Goal: Communication & Community: Share content

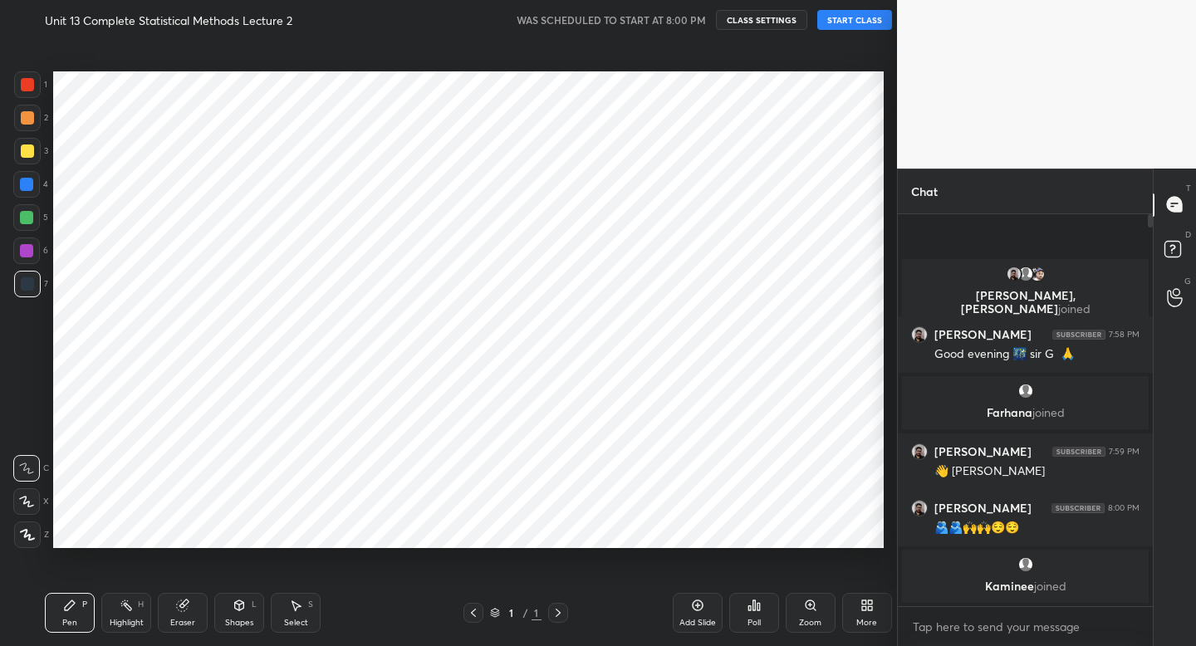
scroll to position [540, 831]
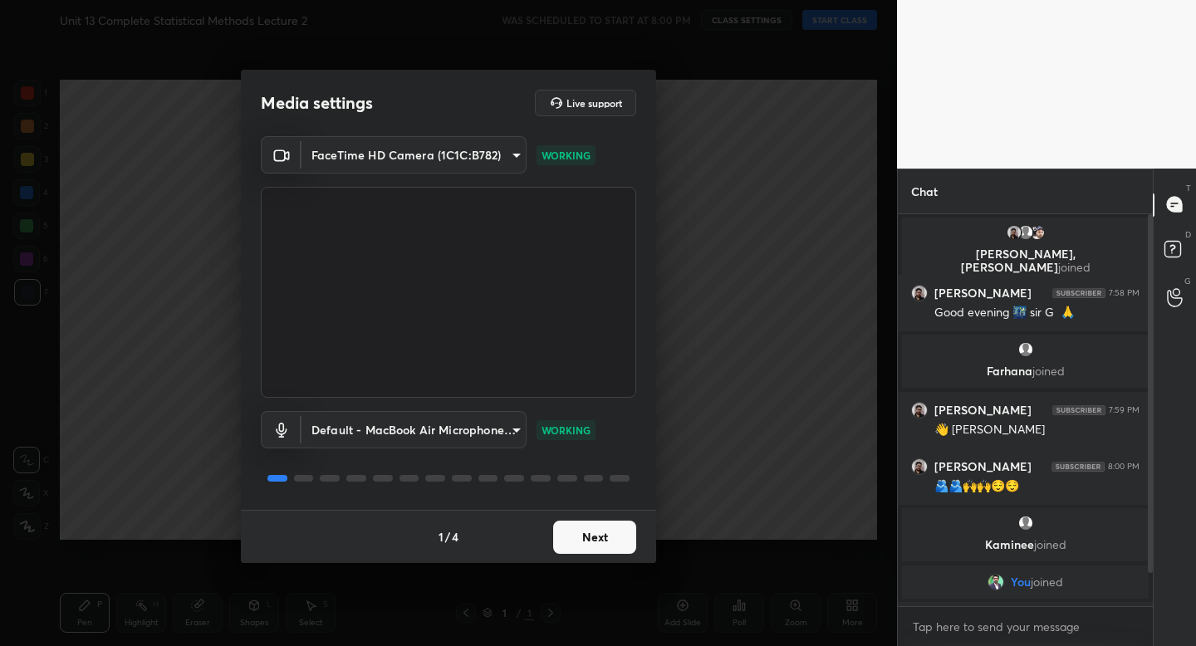
click at [576, 537] on button "Next" at bounding box center [594, 537] width 83 height 33
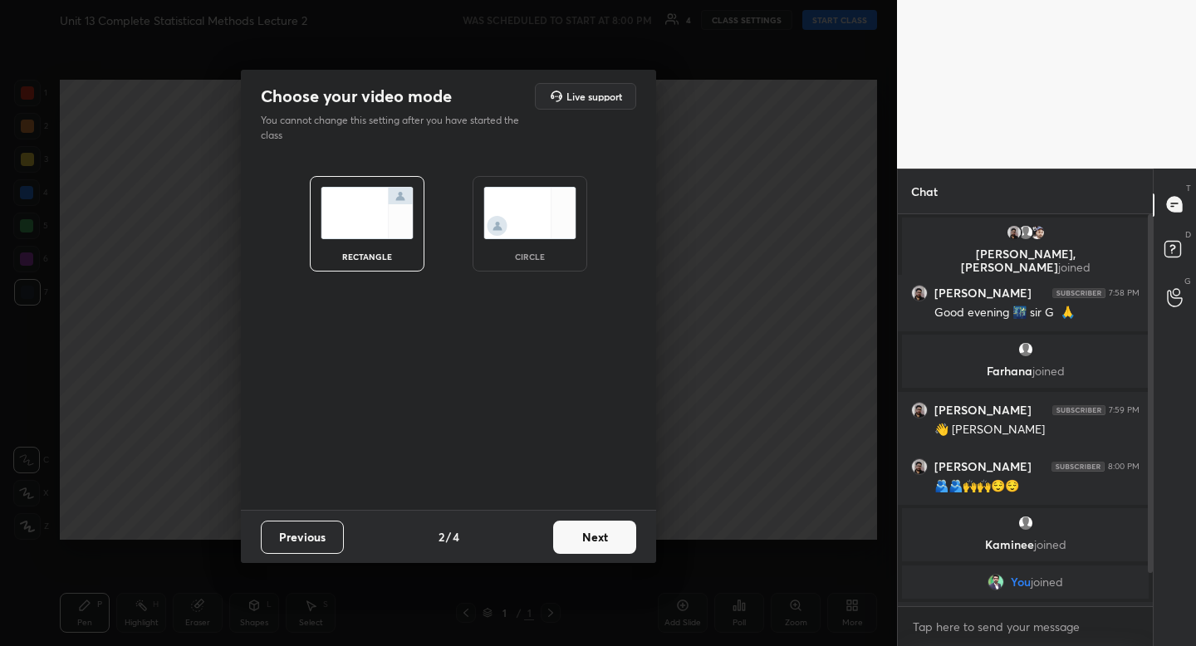
drag, startPoint x: 537, startPoint y: 232, endPoint x: 542, endPoint y: 250, distance: 18.7
click at [537, 232] on img at bounding box center [529, 213] width 93 height 52
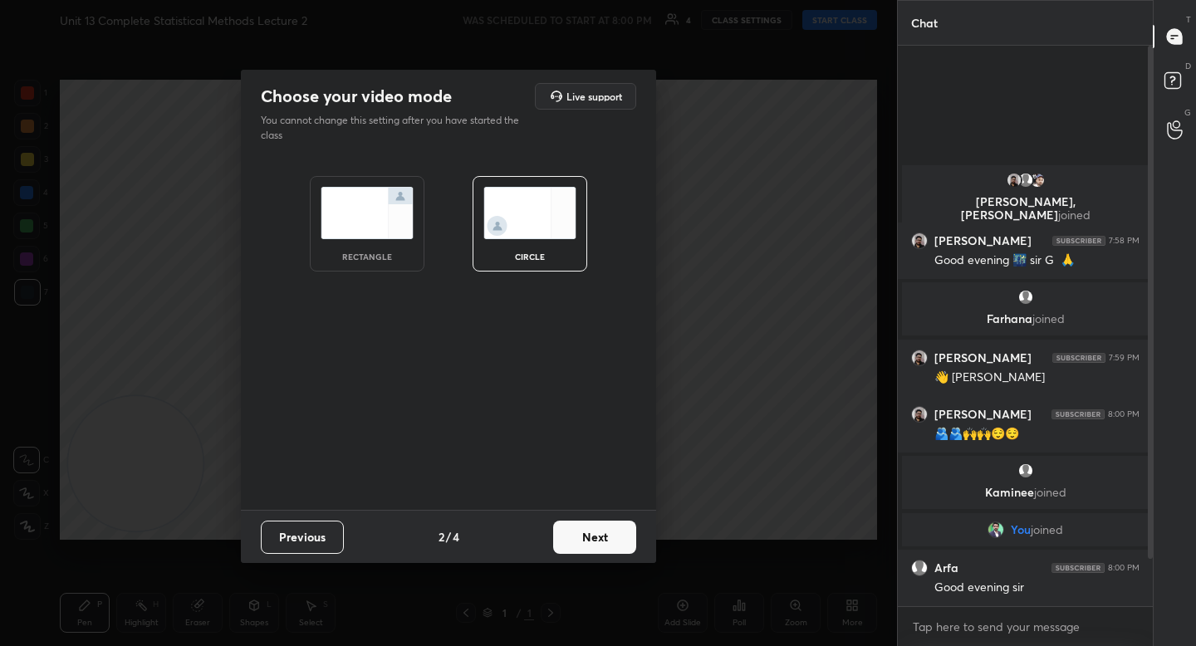
click at [601, 541] on button "Next" at bounding box center [594, 537] width 83 height 33
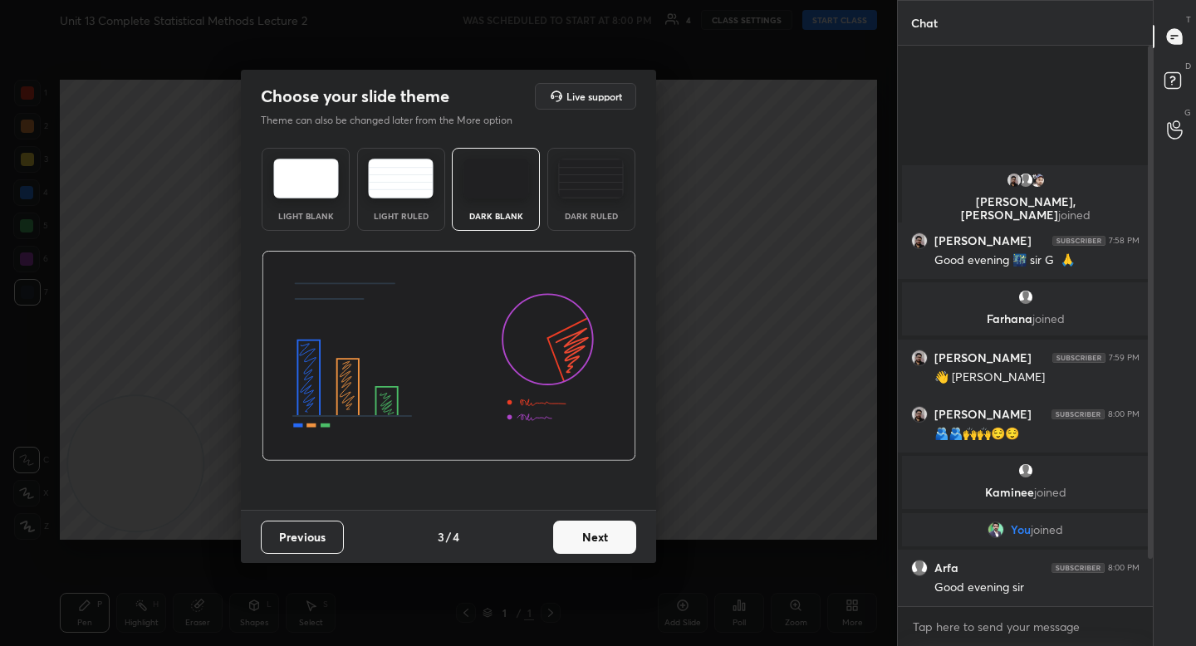
click at [592, 543] on button "Next" at bounding box center [594, 537] width 83 height 33
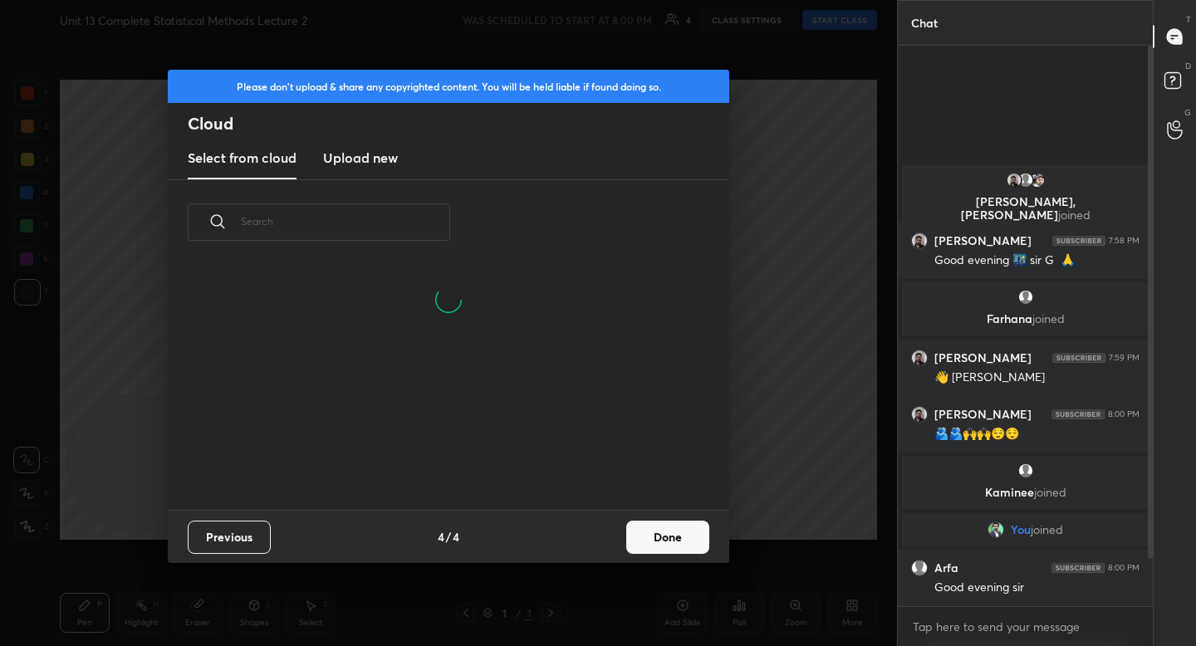
scroll to position [245, 533]
click at [684, 527] on button "Done" at bounding box center [667, 537] width 83 height 33
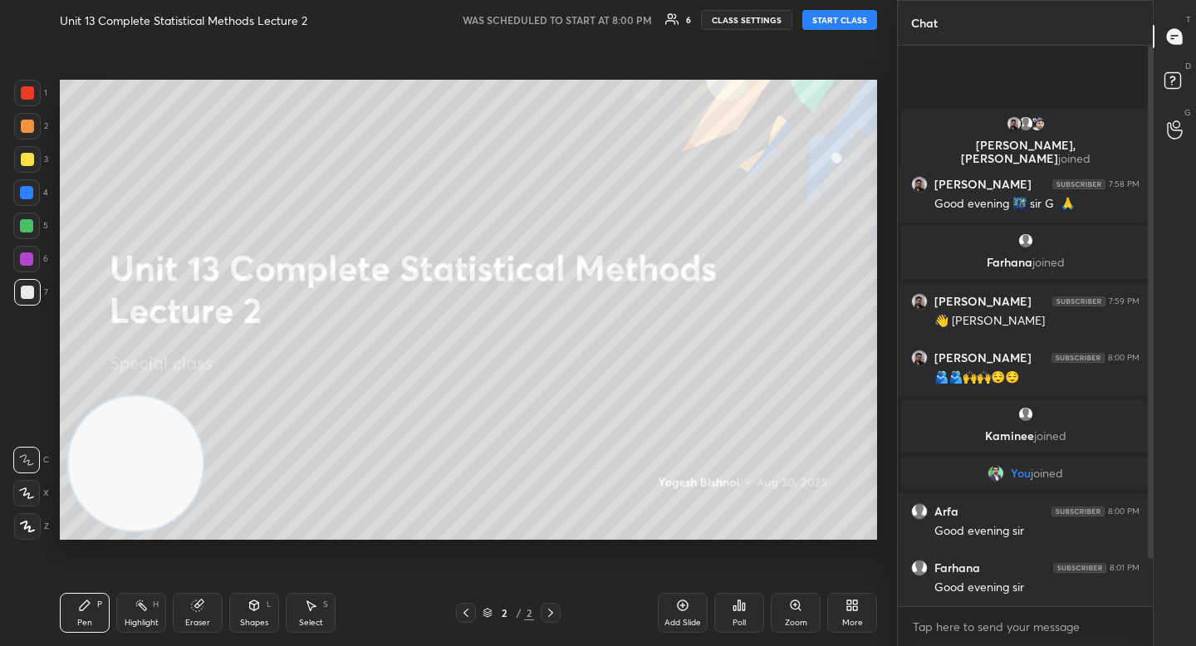
click at [826, 14] on button "START CLASS" at bounding box center [839, 20] width 75 height 20
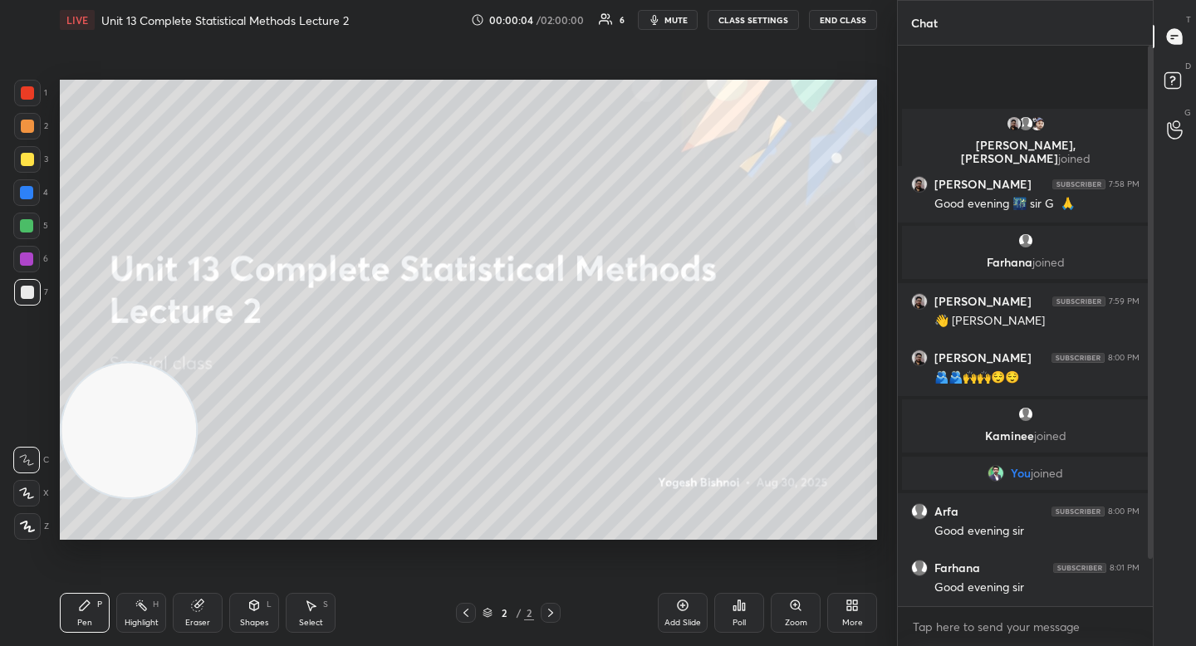
drag, startPoint x: 145, startPoint y: 437, endPoint x: 169, endPoint y: 309, distance: 130.3
click at [155, 363] on video at bounding box center [128, 430] width 135 height 135
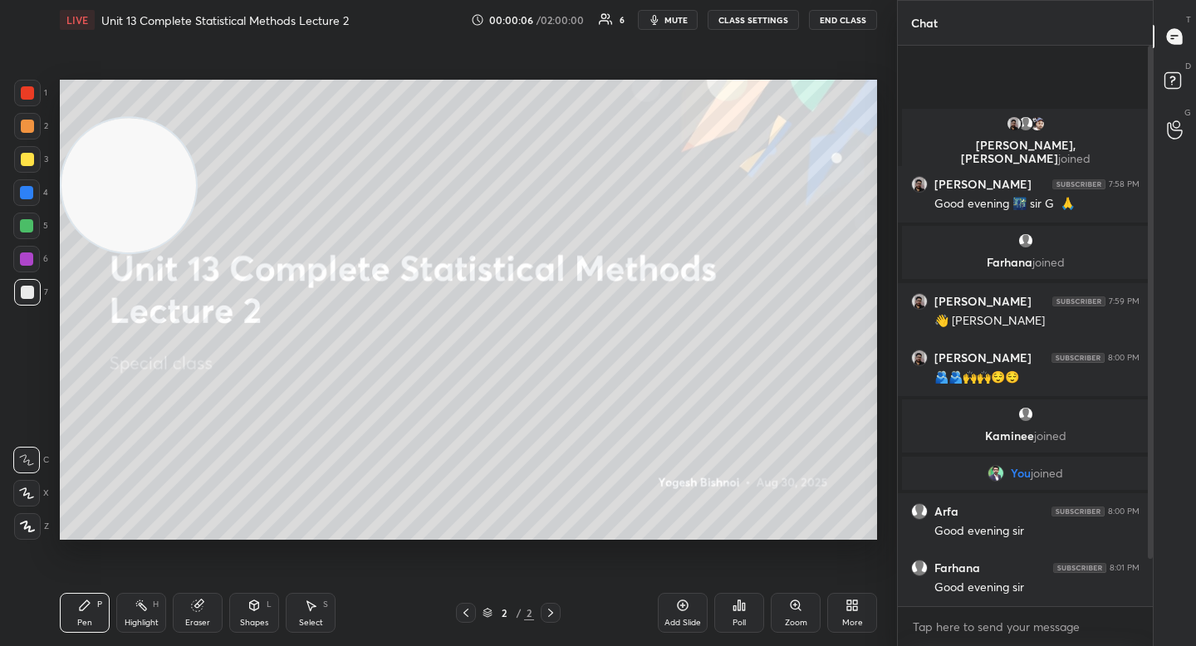
drag, startPoint x: 128, startPoint y: 255, endPoint x: 129, endPoint y: 182, distance: 73.1
click at [130, 182] on video at bounding box center [128, 185] width 135 height 135
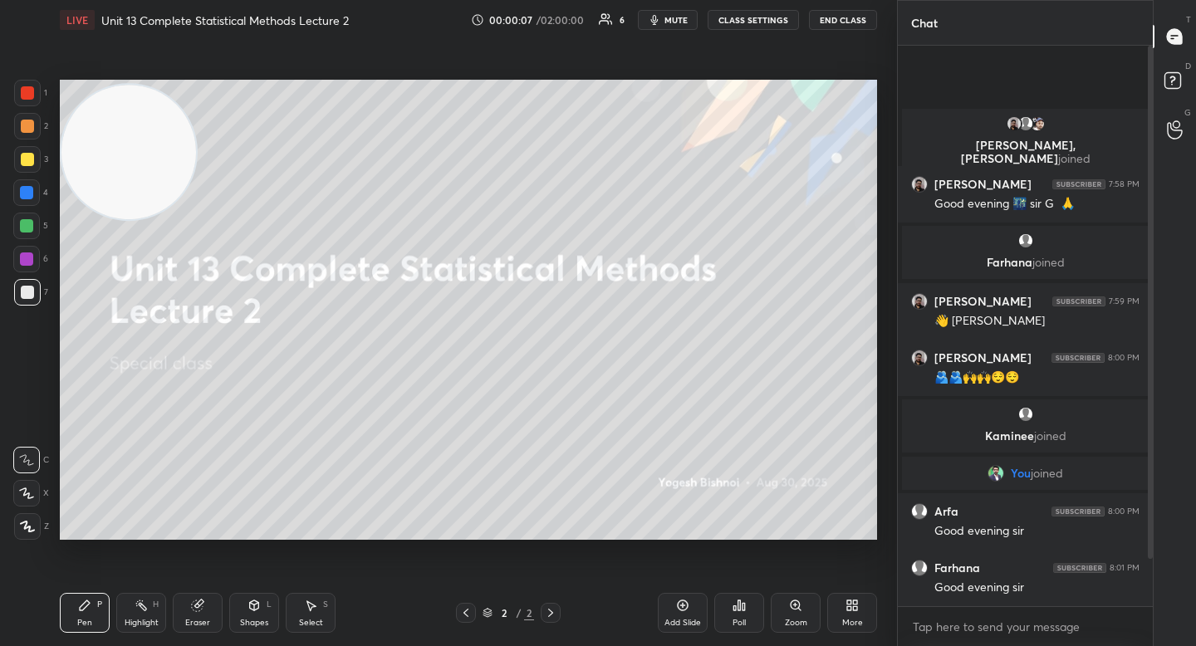
click at [24, 531] on icon at bounding box center [27, 527] width 15 height 12
click at [27, 233] on div at bounding box center [26, 225] width 13 height 13
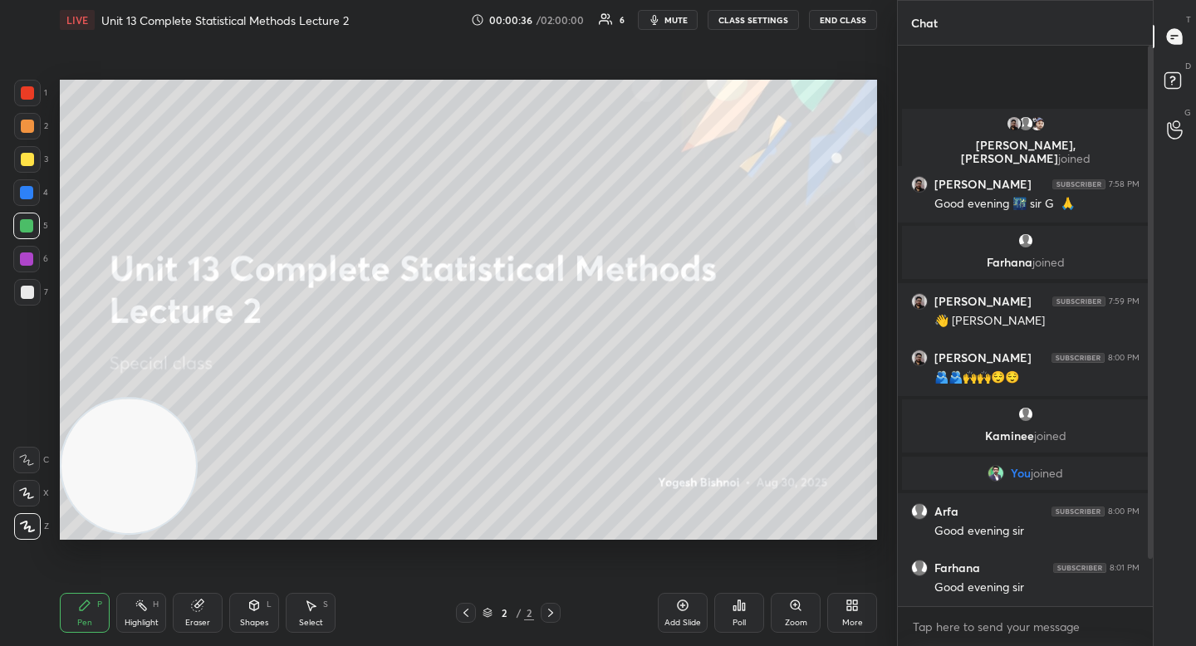
drag, startPoint x: 153, startPoint y: 174, endPoint x: 122, endPoint y: 495, distance: 322.9
click at [122, 497] on video at bounding box center [128, 466] width 135 height 135
click at [17, 308] on div "7" at bounding box center [31, 295] width 34 height 33
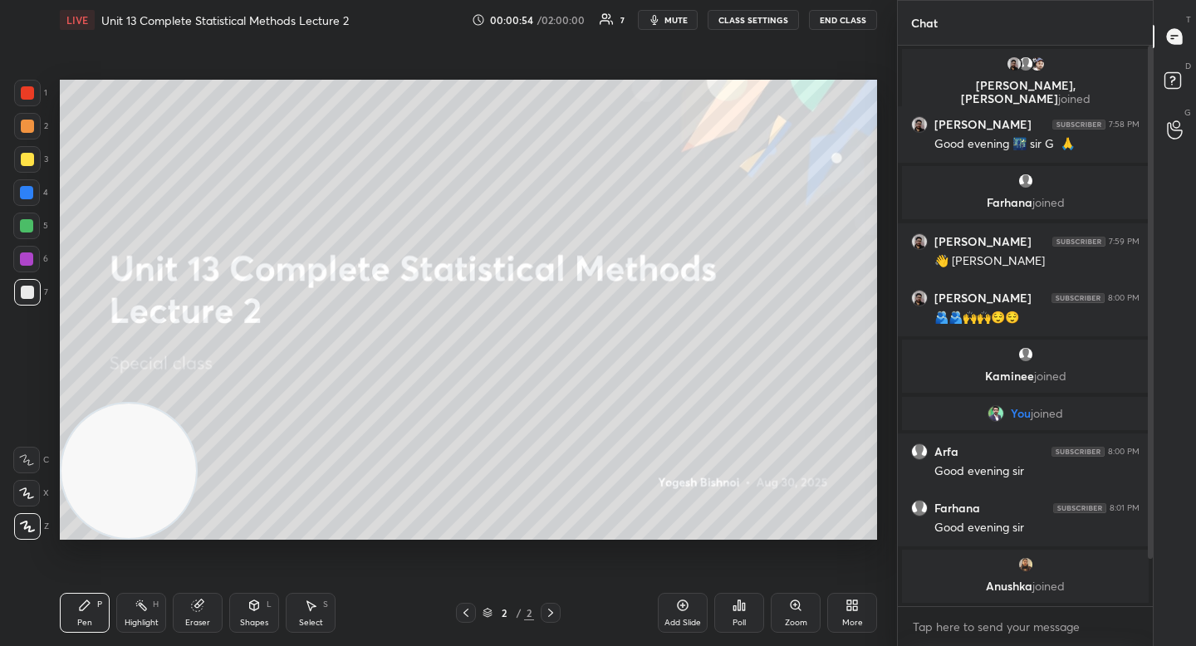
click at [144, 607] on icon at bounding box center [141, 605] width 13 height 13
drag, startPoint x: 34, startPoint y: 525, endPoint x: 81, endPoint y: 450, distance: 88.0
click at [34, 527] on div at bounding box center [26, 526] width 27 height 27
click at [93, 585] on div "Pen P Highlight H Eraser Shapes L Select S 2 / 2 Add Slide Poll Zoom More" at bounding box center [468, 613] width 817 height 66
click at [81, 607] on icon at bounding box center [85, 606] width 10 height 10
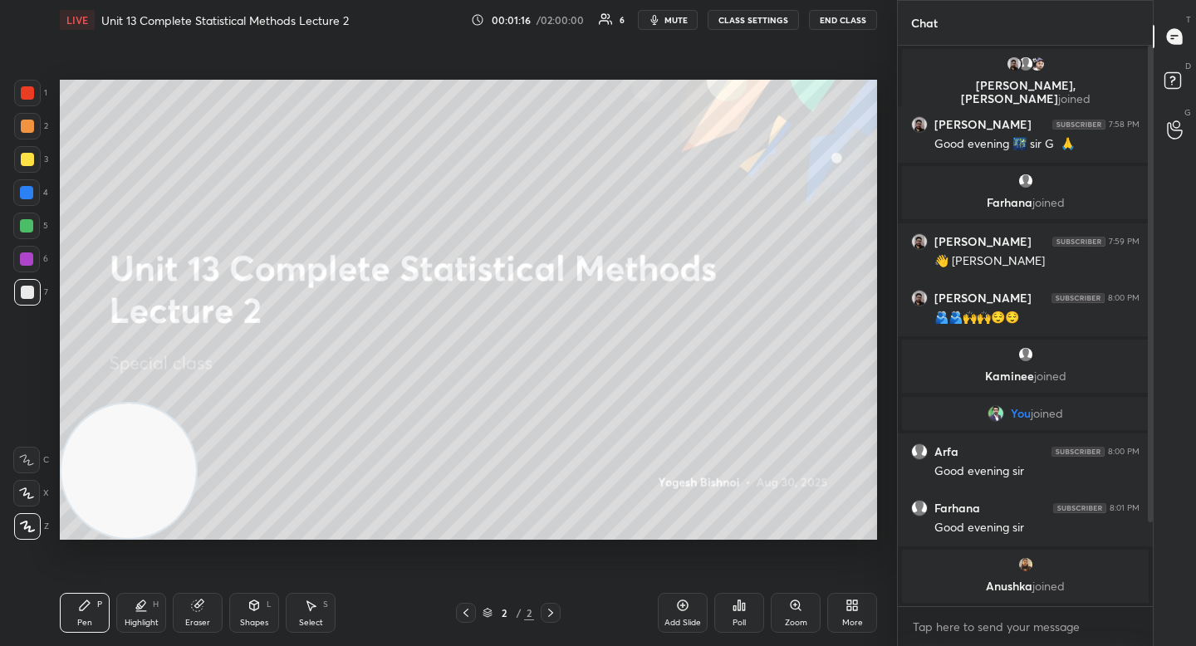
click at [30, 221] on div at bounding box center [26, 225] width 13 height 13
click at [28, 167] on div at bounding box center [27, 159] width 27 height 27
click at [27, 128] on div at bounding box center [27, 126] width 13 height 13
click at [24, 293] on div at bounding box center [27, 292] width 13 height 13
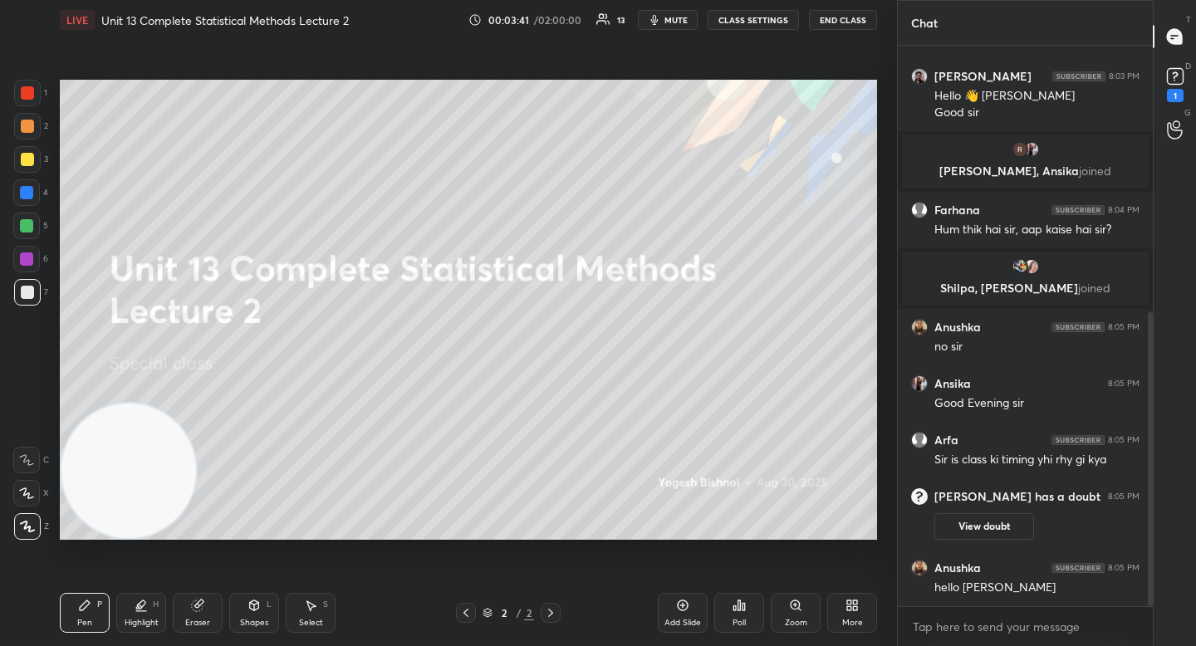
scroll to position [569, 0]
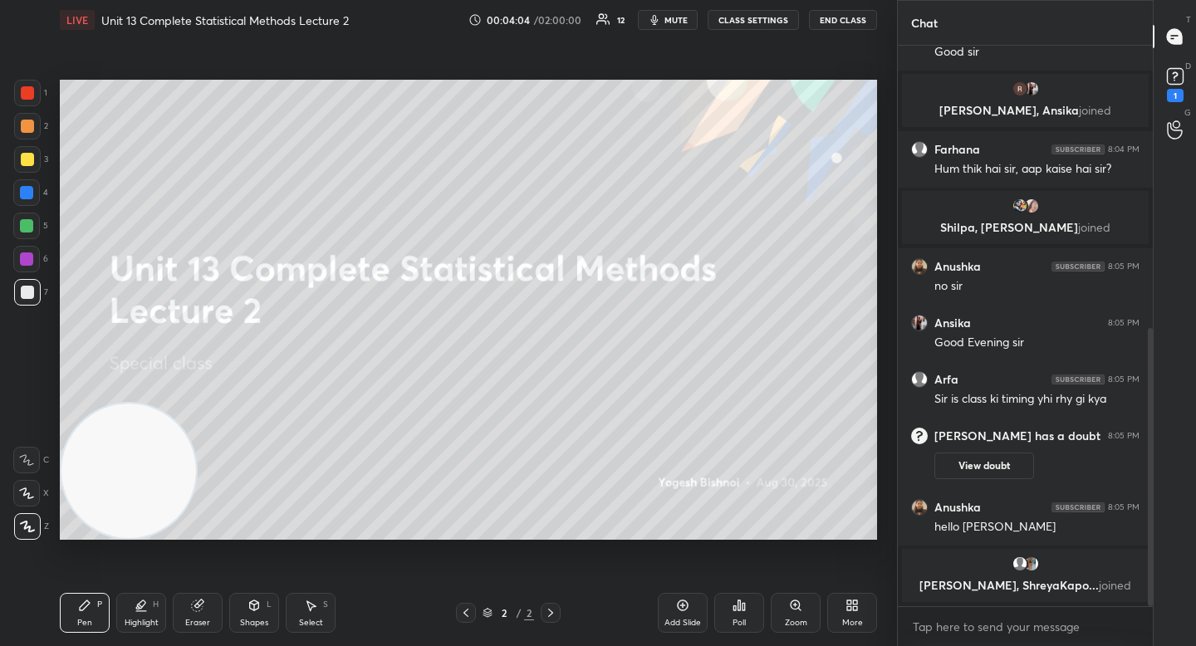
click at [853, 610] on icon at bounding box center [855, 608] width 4 height 4
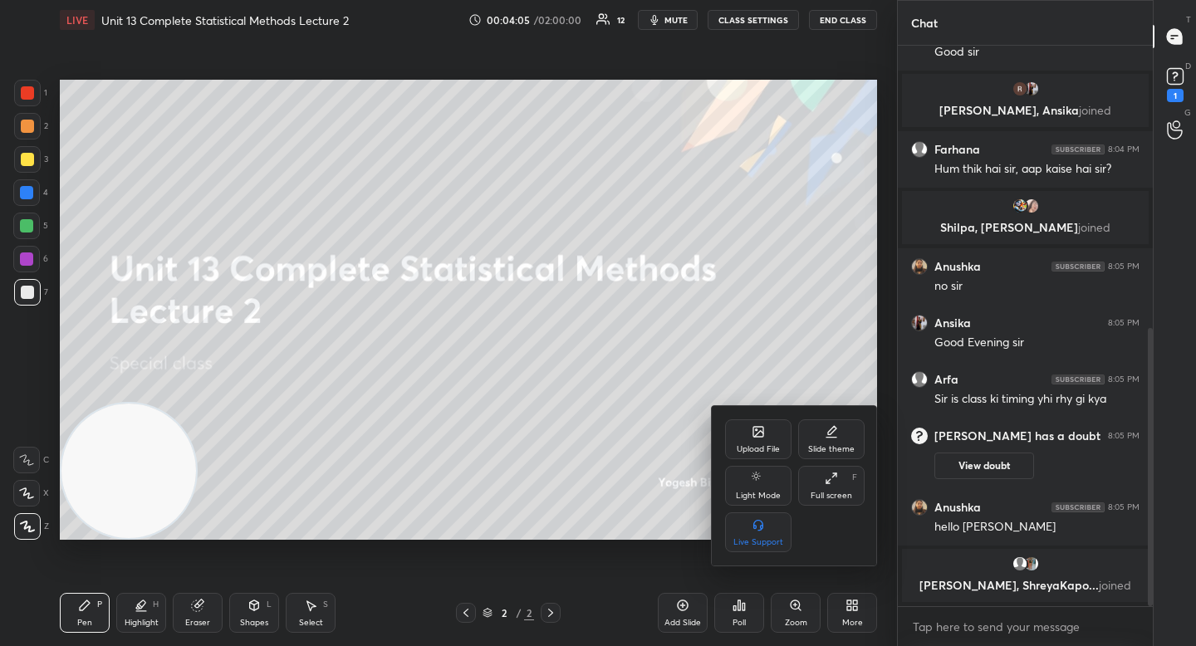
click at [763, 441] on div "Upload File" at bounding box center [758, 439] width 66 height 40
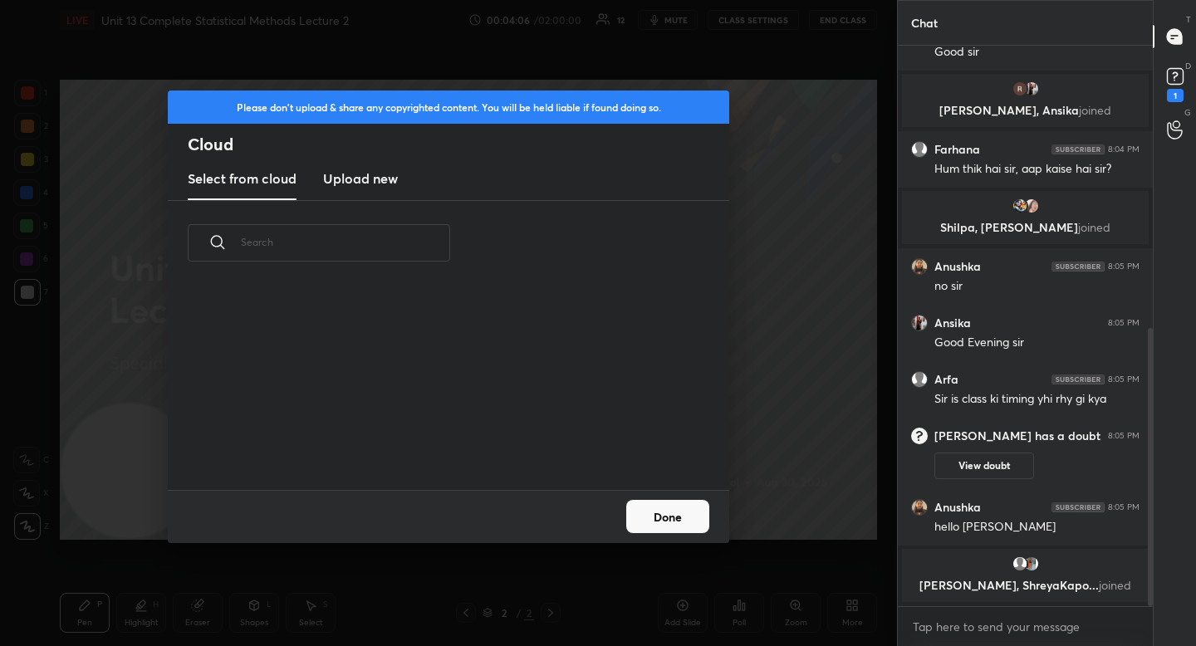
scroll to position [204, 533]
click at [395, 186] on h3 "Upload new" at bounding box center [360, 179] width 75 height 20
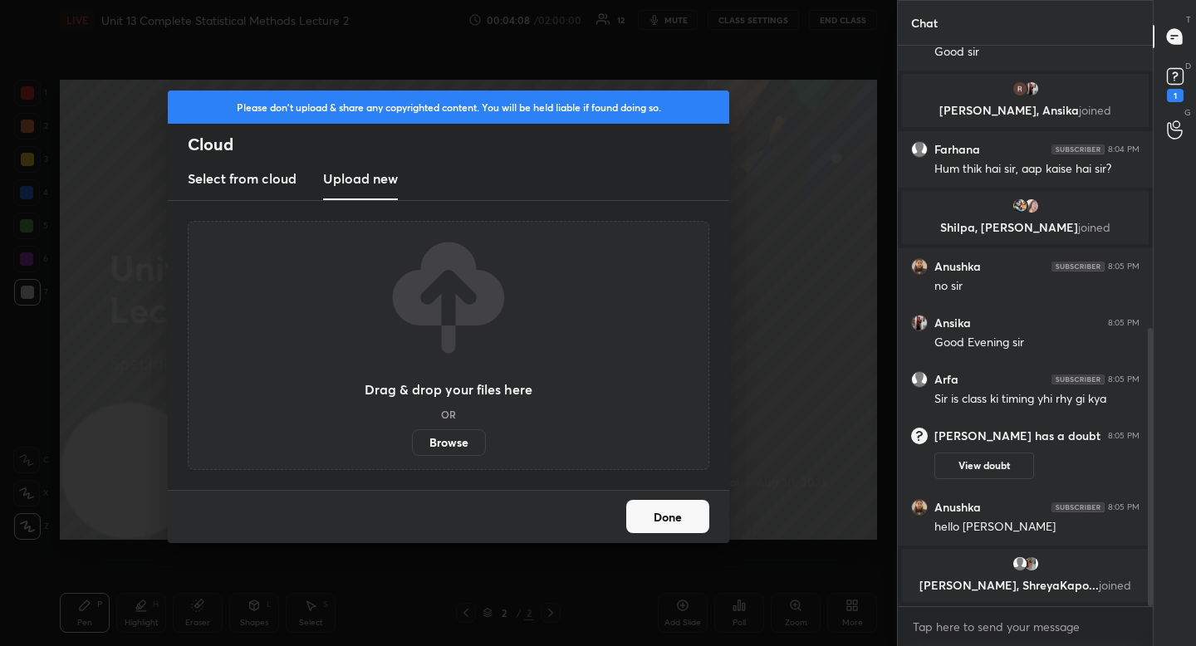
click at [432, 437] on label "Browse" at bounding box center [449, 442] width 74 height 27
click at [412, 437] on input "Browse" at bounding box center [412, 442] width 0 height 27
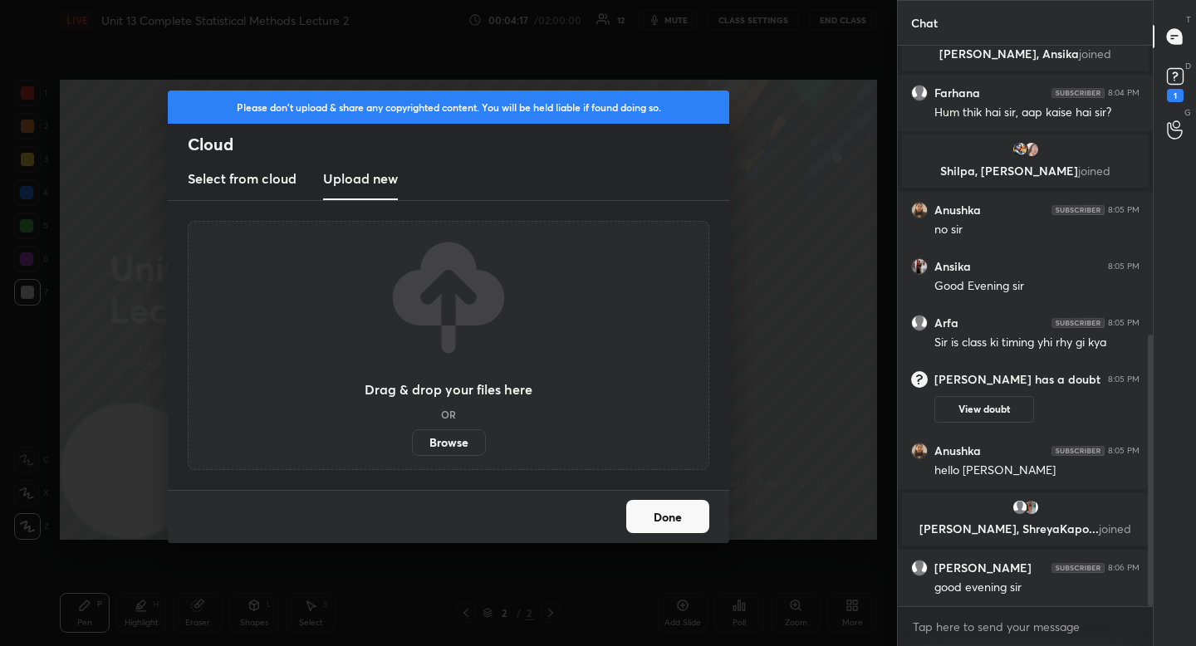
click at [682, 509] on button "Done" at bounding box center [667, 516] width 83 height 33
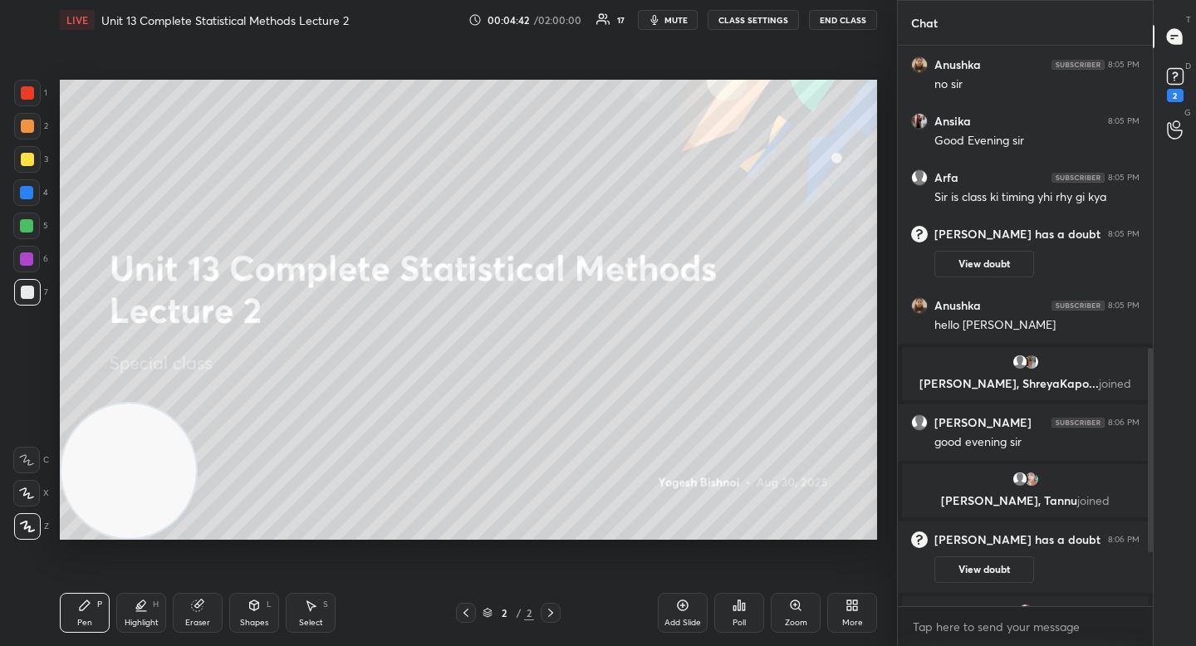
scroll to position [990, 0]
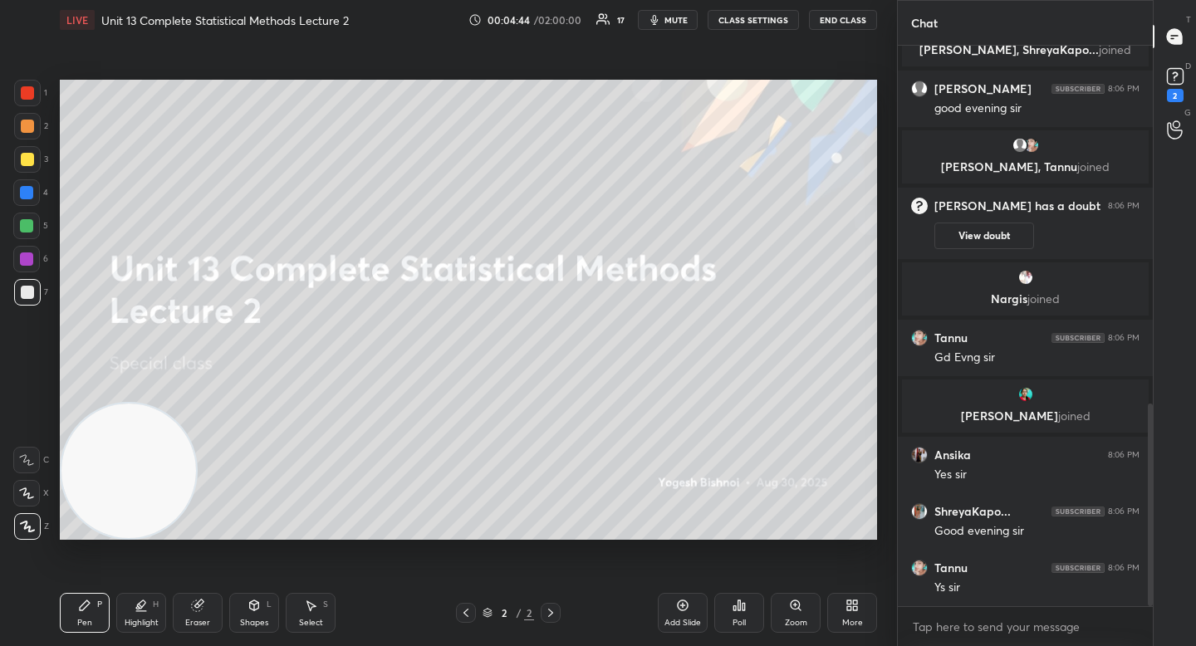
click at [844, 610] on div "More" at bounding box center [852, 613] width 50 height 40
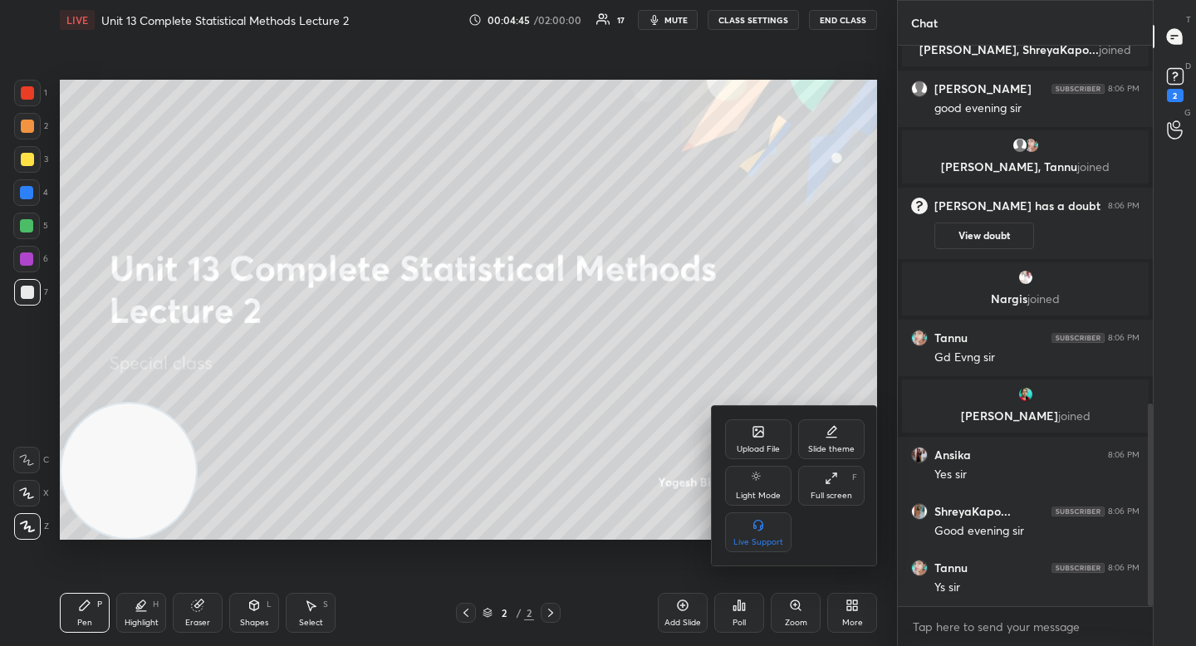
click at [762, 433] on icon at bounding box center [758, 434] width 9 height 6
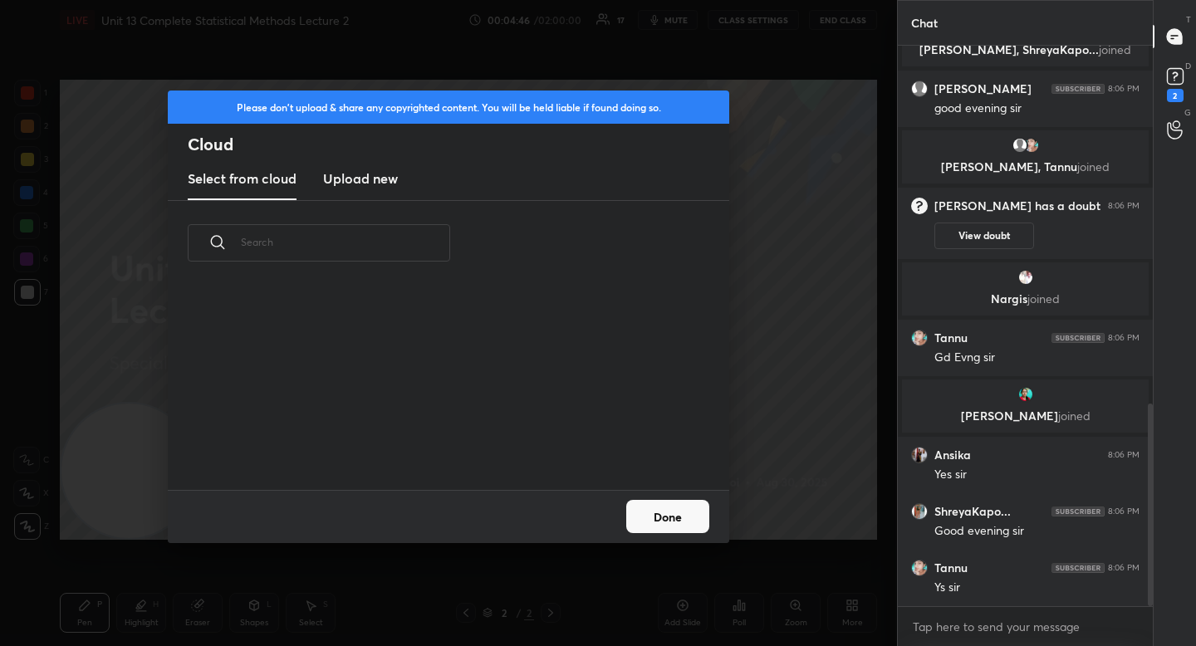
scroll to position [204, 533]
click at [346, 164] on new "Upload new" at bounding box center [360, 180] width 75 height 42
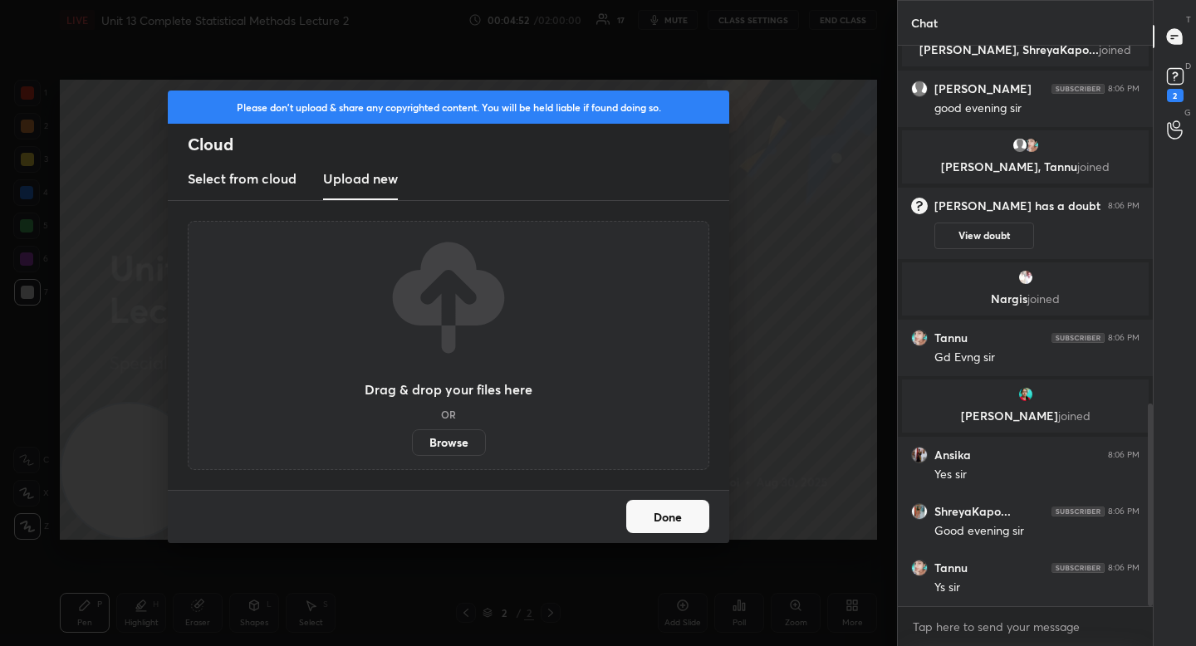
click at [451, 438] on label "Browse" at bounding box center [449, 442] width 74 height 27
click at [412, 438] on input "Browse" at bounding box center [412, 442] width 0 height 27
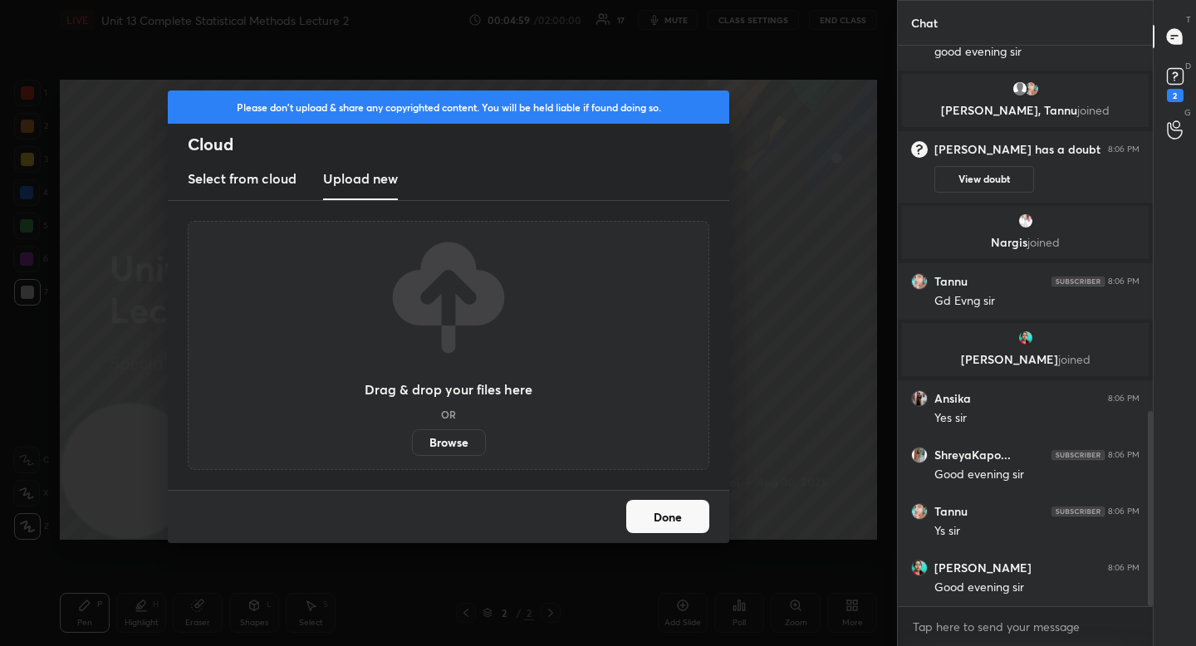
scroll to position [1107, 0]
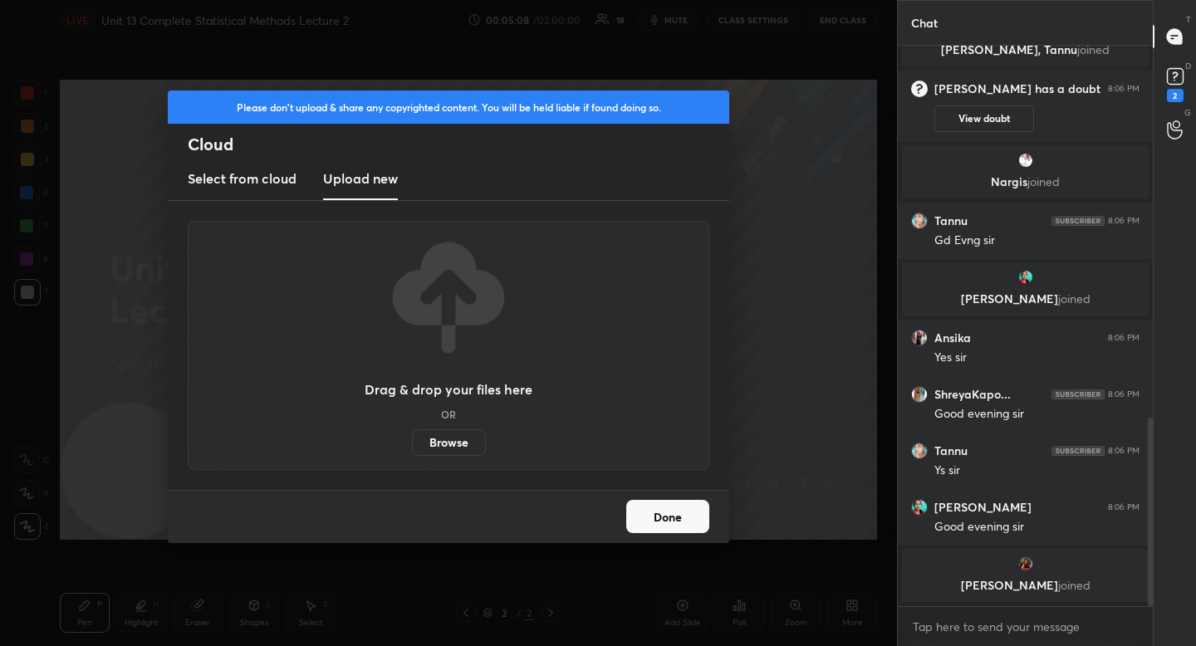
click at [658, 506] on button "Done" at bounding box center [667, 516] width 83 height 33
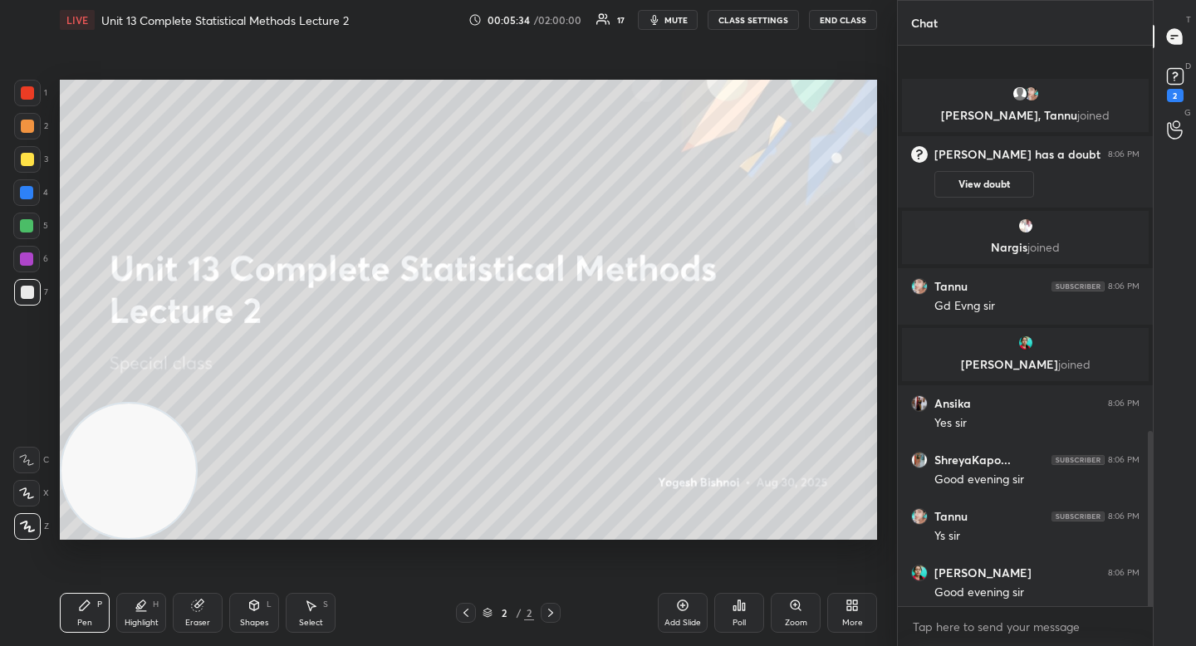
scroll to position [1229, 0]
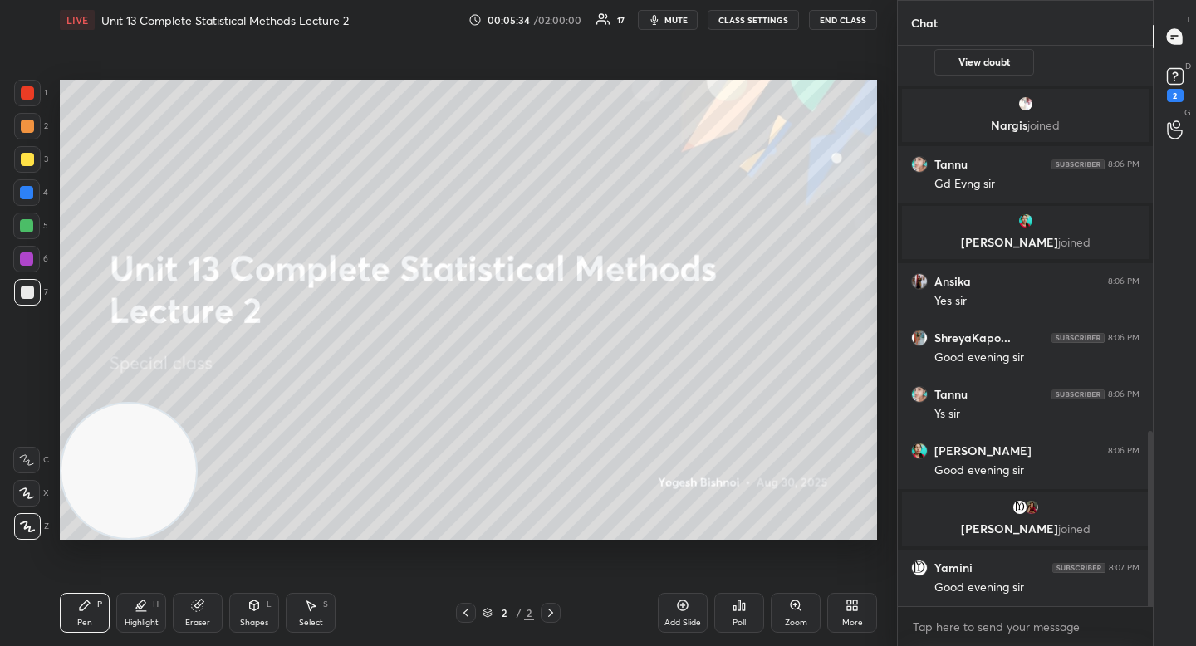
click at [857, 607] on icon at bounding box center [852, 605] width 13 height 13
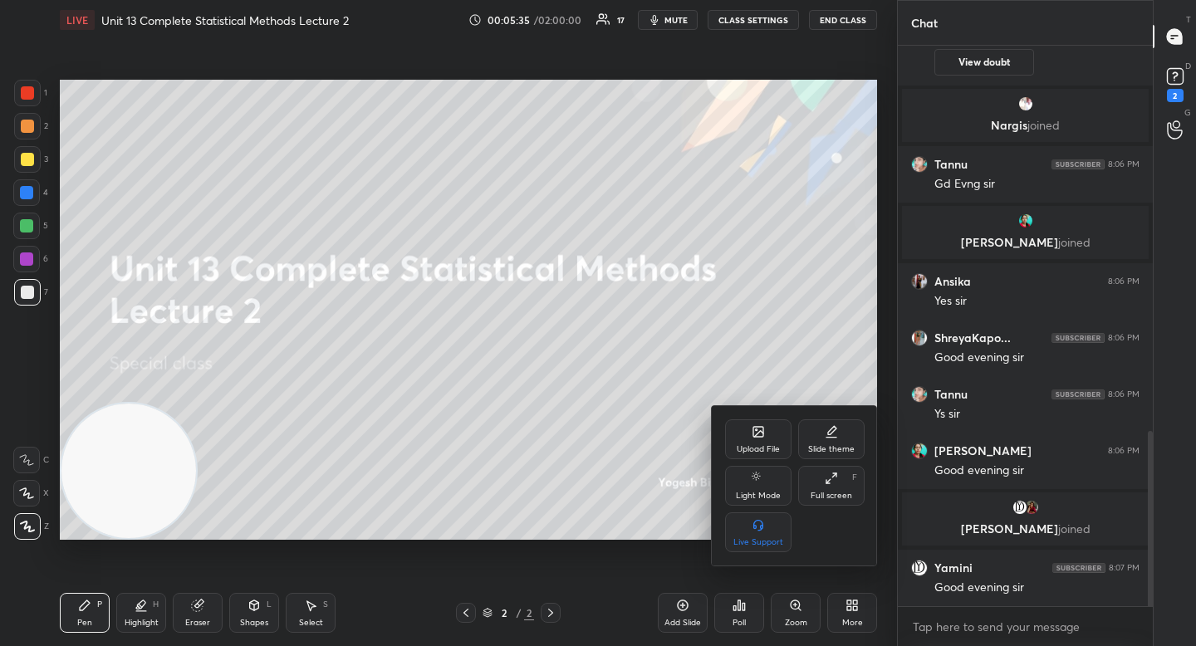
click at [768, 431] on div "Upload File" at bounding box center [758, 439] width 66 height 40
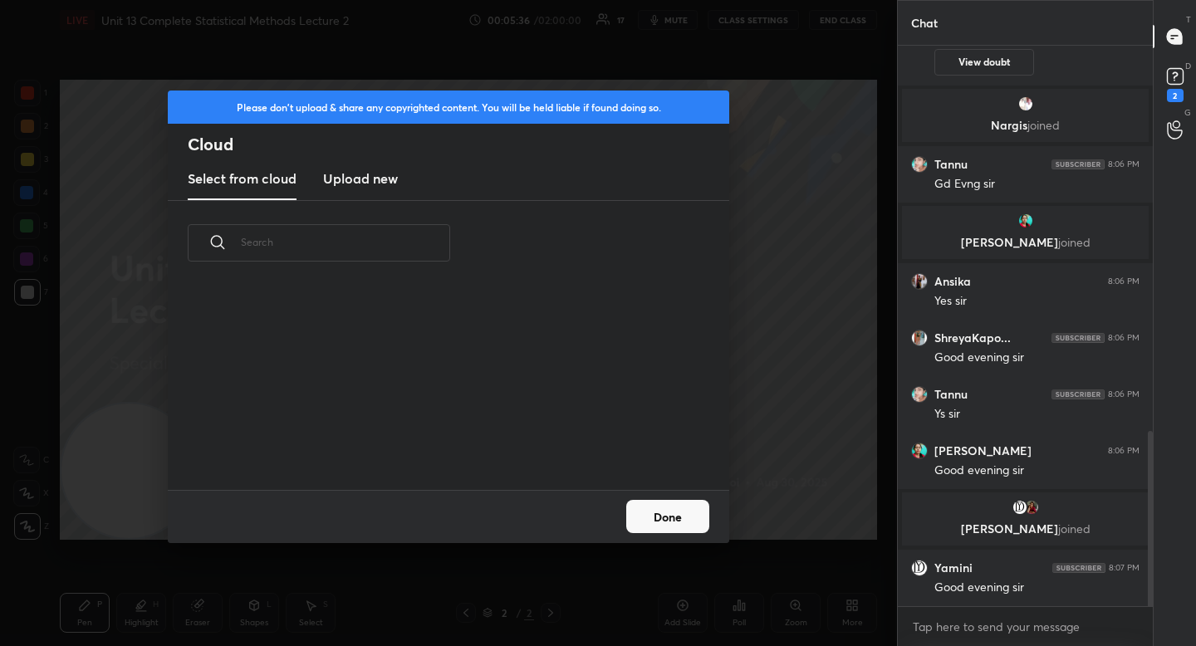
scroll to position [1290, 0]
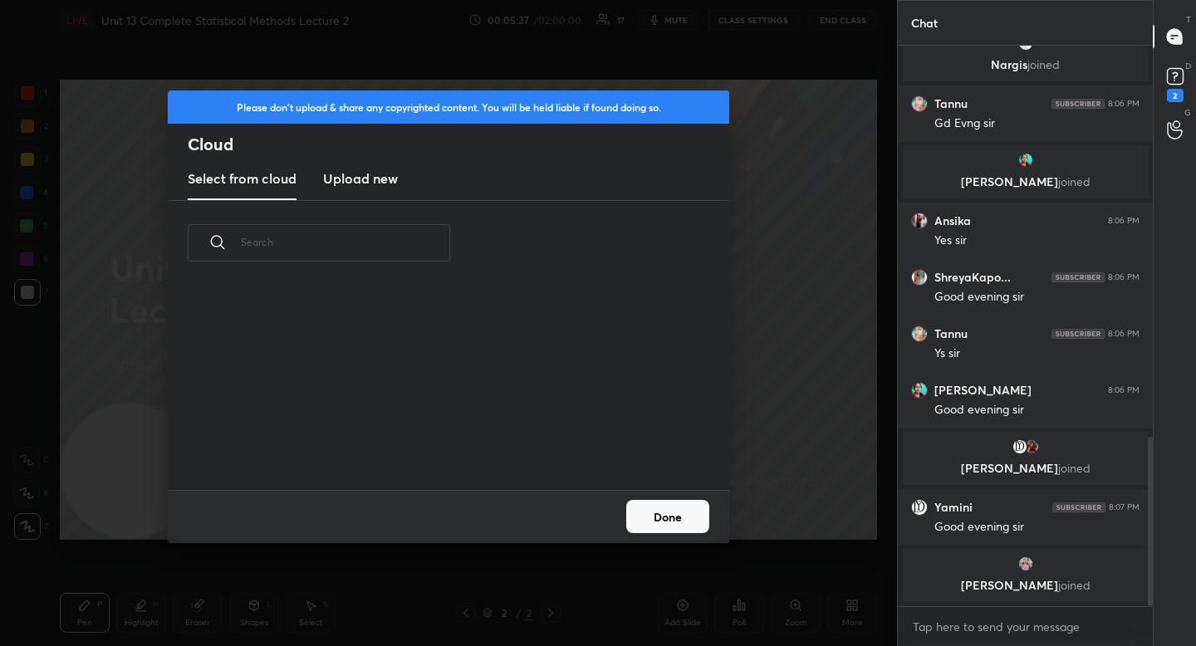
click at [352, 178] on h3 "Upload new" at bounding box center [360, 179] width 75 height 20
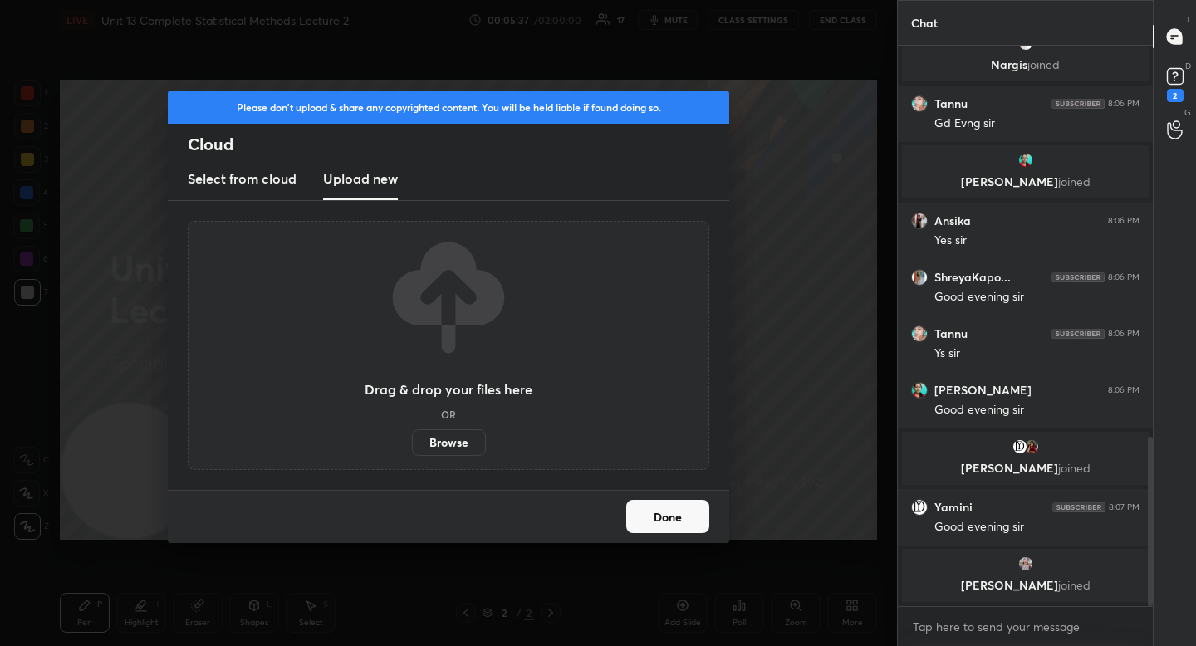
click at [439, 440] on label "Browse" at bounding box center [449, 442] width 74 height 27
click at [412, 440] on input "Browse" at bounding box center [412, 442] width 0 height 27
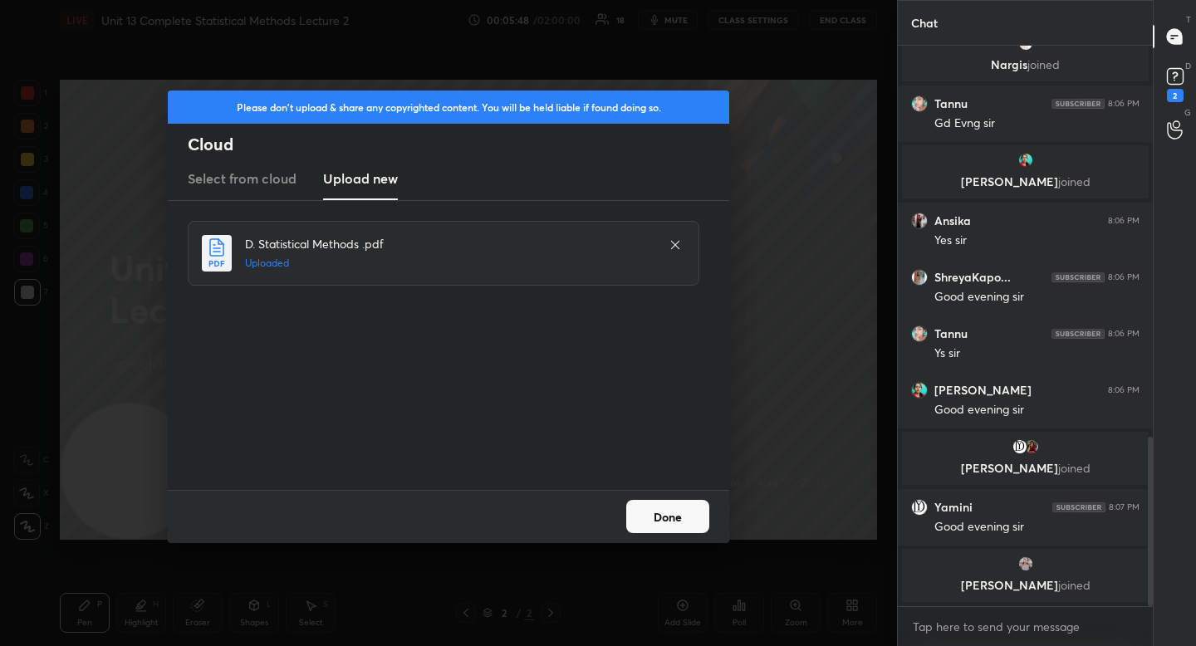
click at [646, 520] on button "Done" at bounding box center [667, 516] width 83 height 33
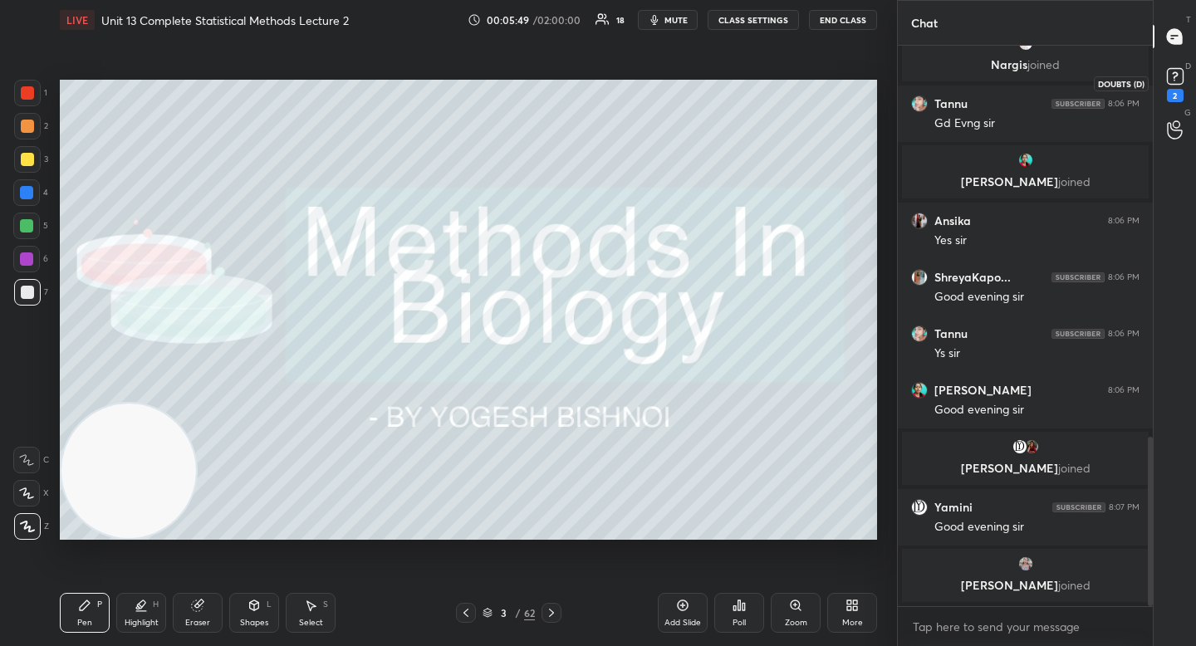
click at [1174, 81] on rect at bounding box center [1175, 77] width 16 height 16
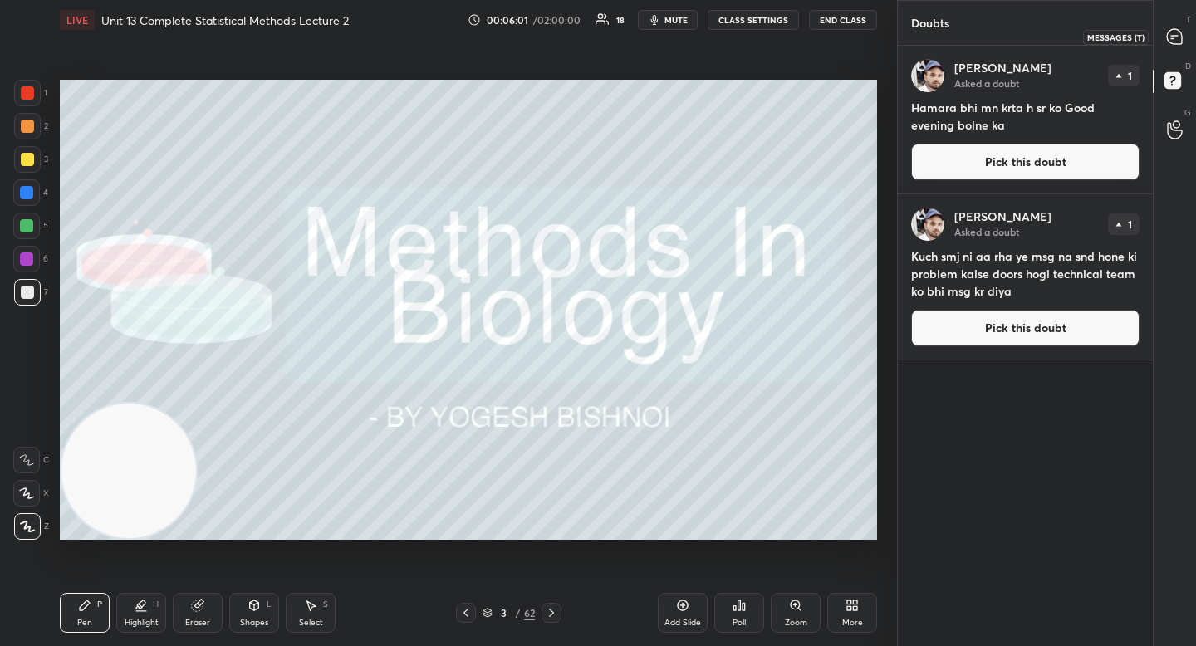
click at [1170, 32] on icon at bounding box center [1174, 36] width 15 height 15
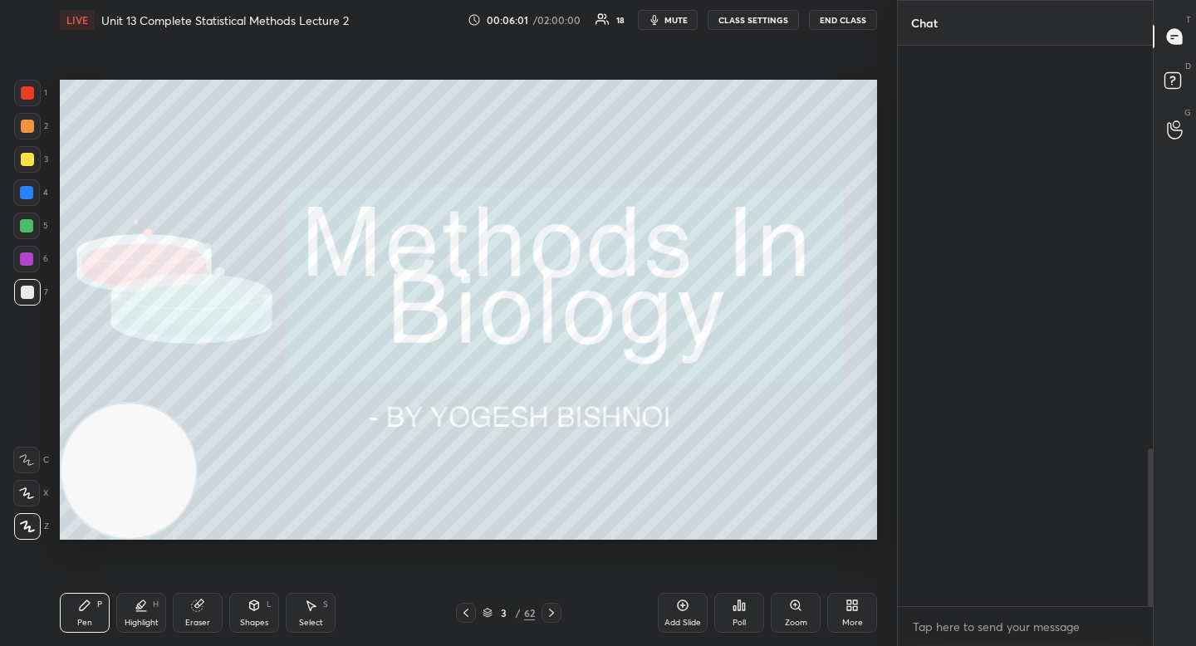
scroll to position [556, 250]
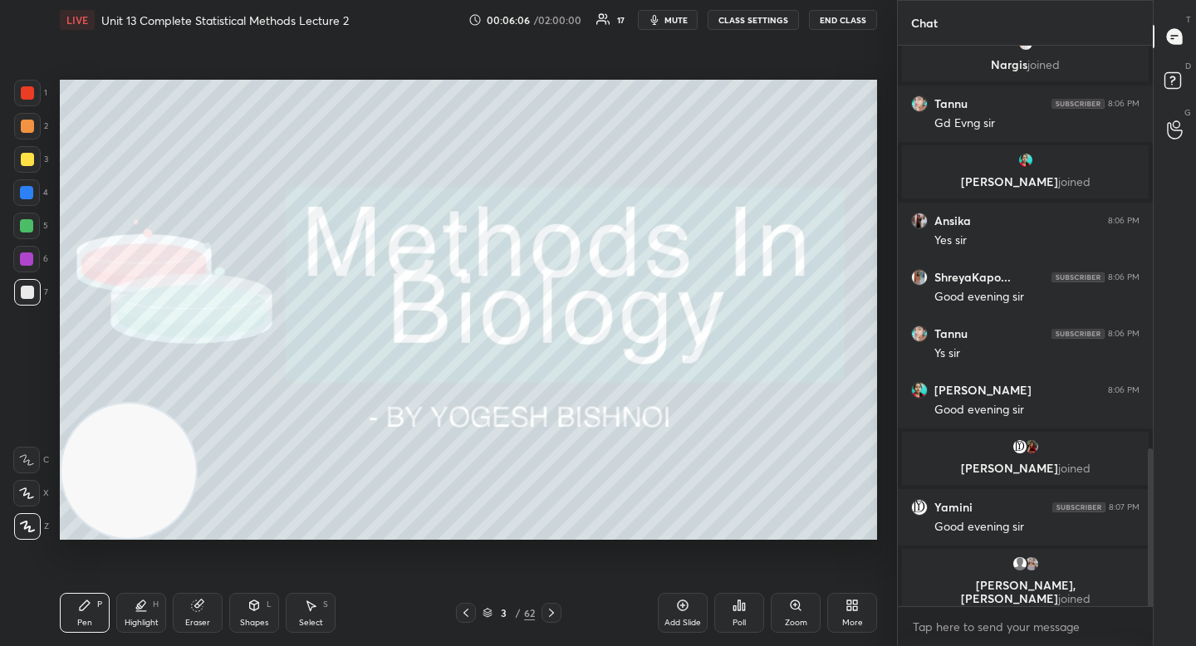
click at [258, 616] on div "Shapes L" at bounding box center [254, 613] width 50 height 40
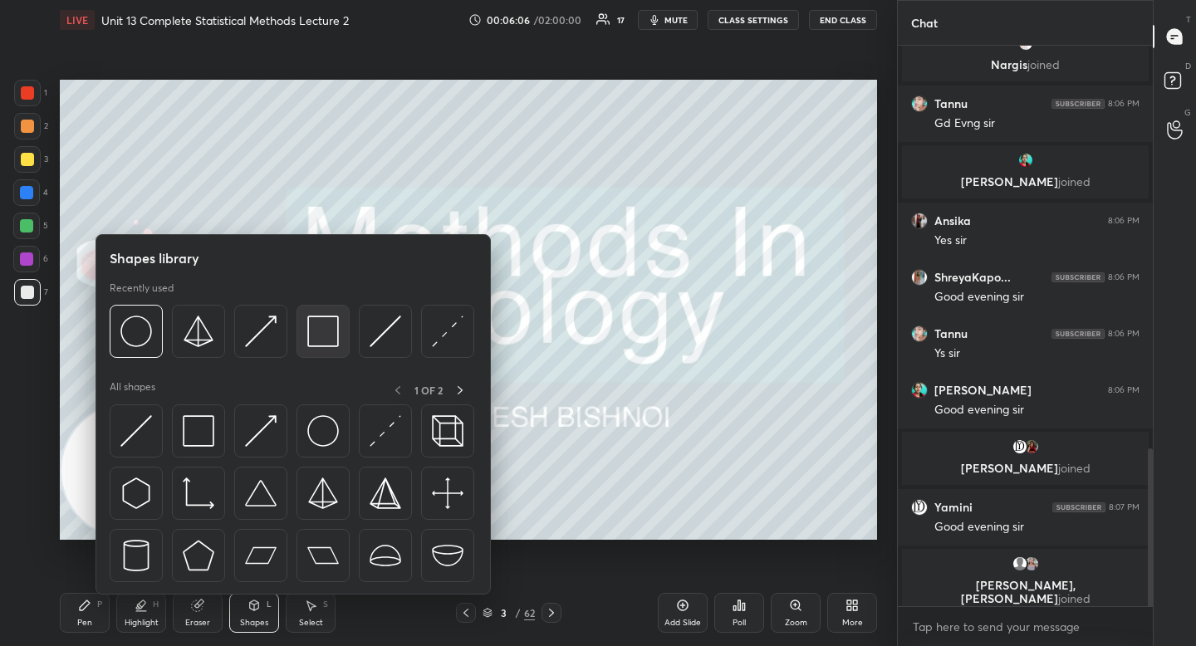
click at [308, 346] on img at bounding box center [323, 332] width 32 height 32
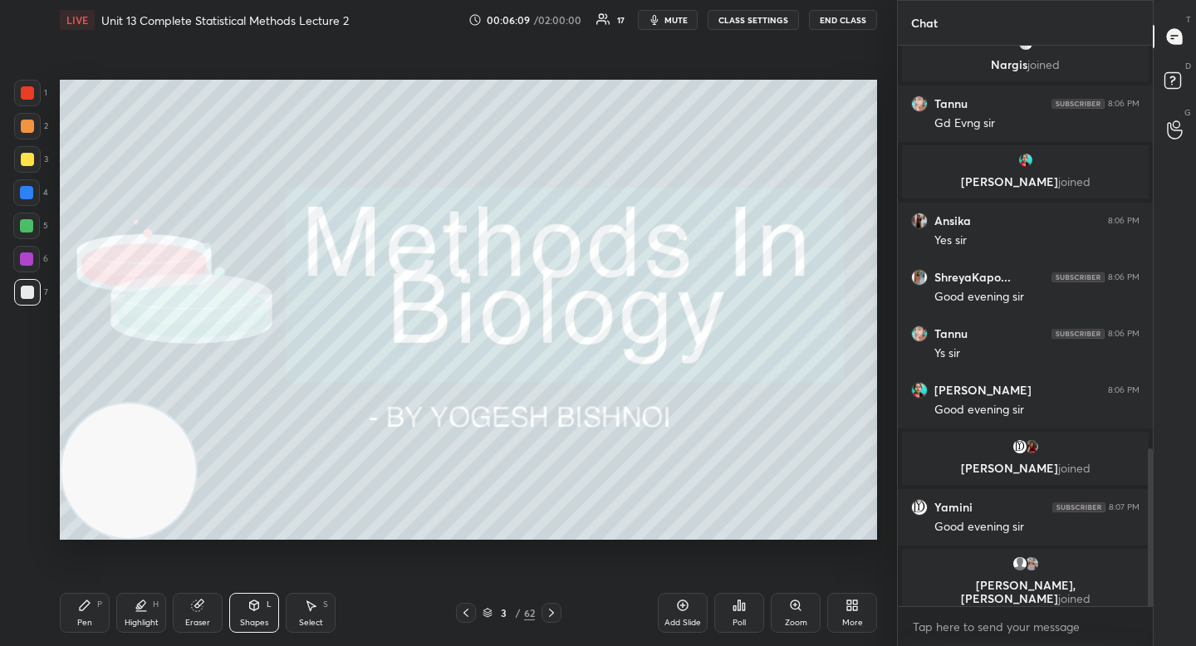
drag, startPoint x: 75, startPoint y: 599, endPoint x: 72, endPoint y: 566, distance: 33.3
click at [73, 600] on div "Pen P" at bounding box center [85, 613] width 50 height 40
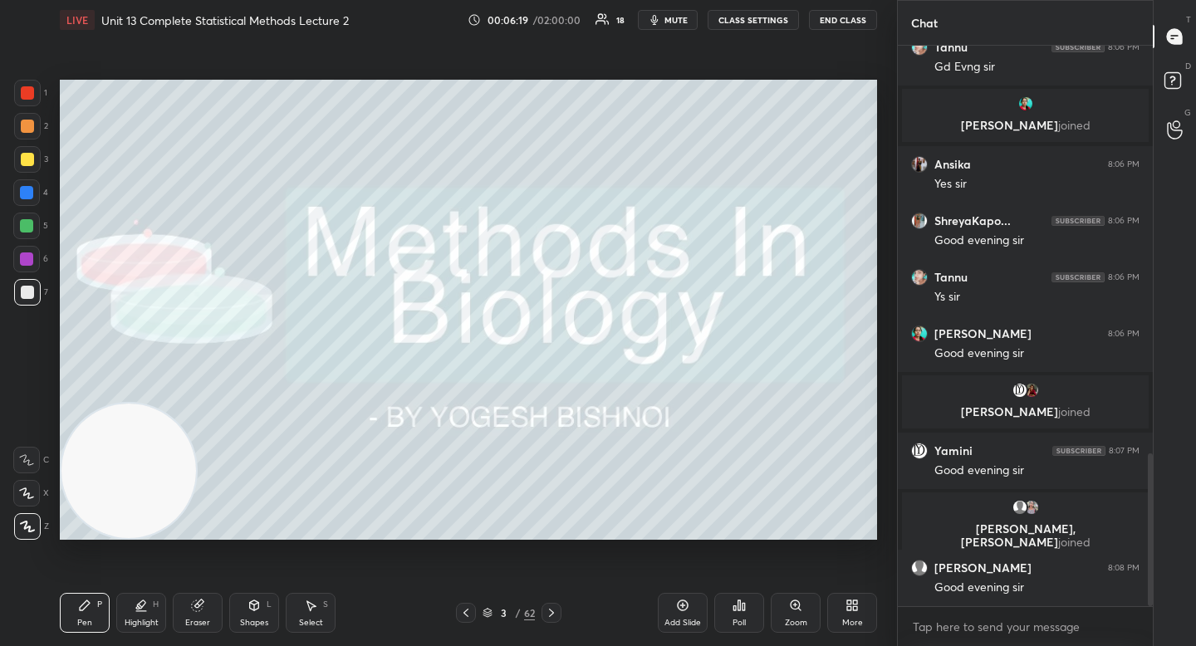
click at [36, 226] on div at bounding box center [26, 226] width 27 height 27
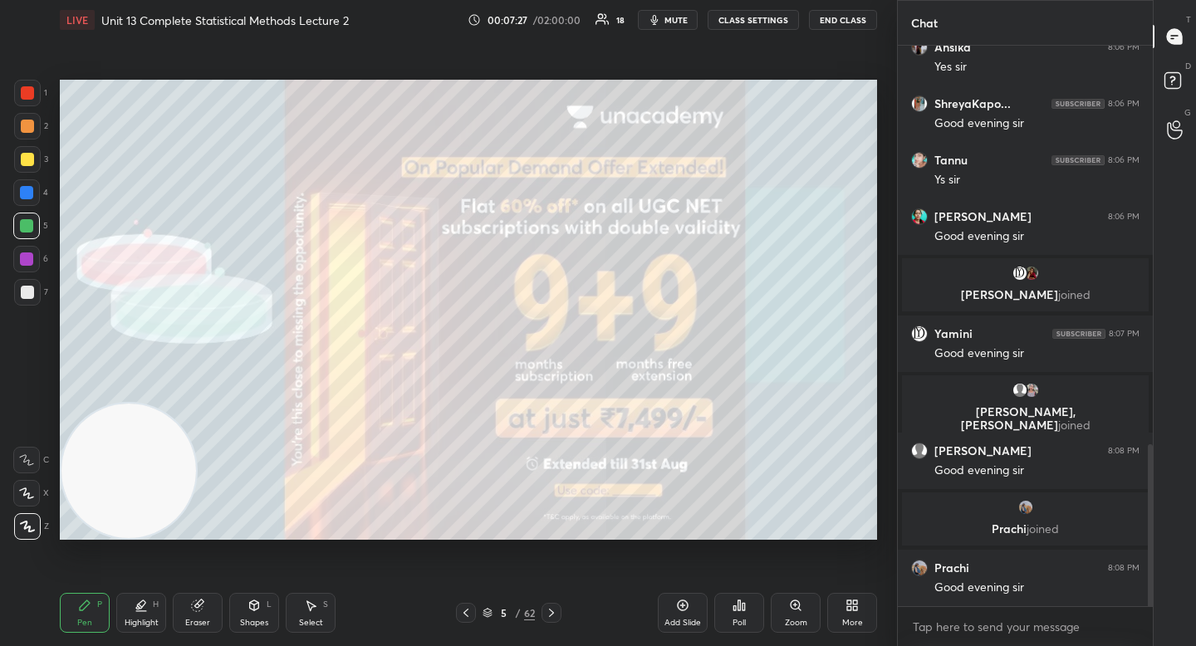
scroll to position [1444, 0]
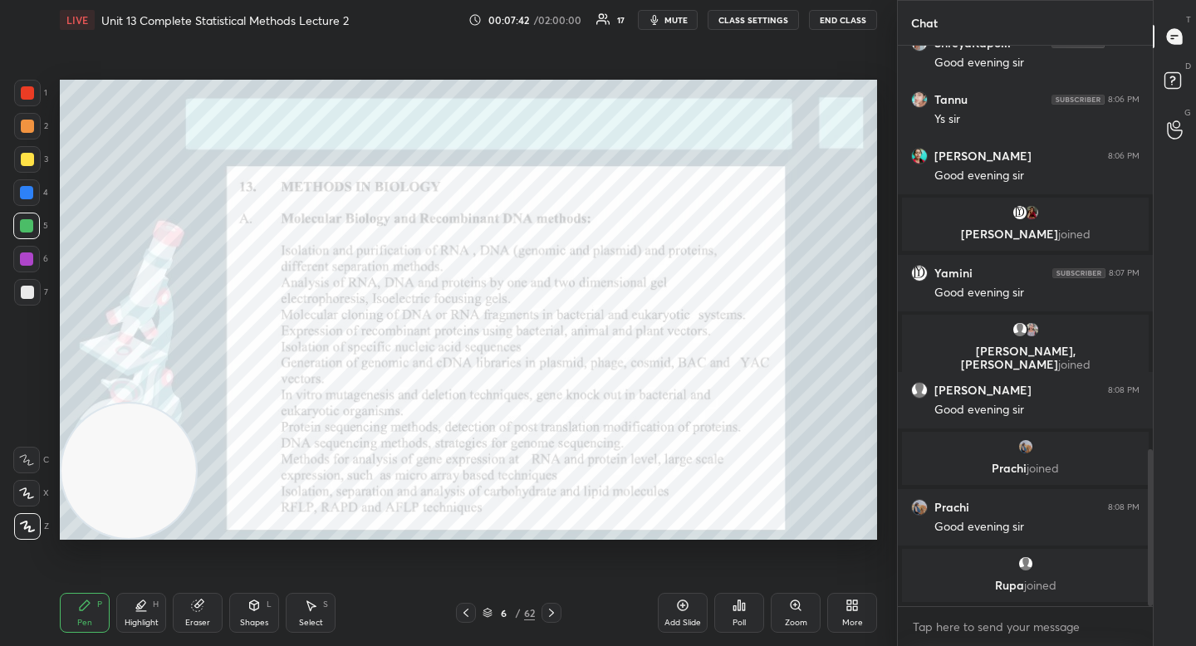
click at [34, 135] on div at bounding box center [27, 126] width 27 height 27
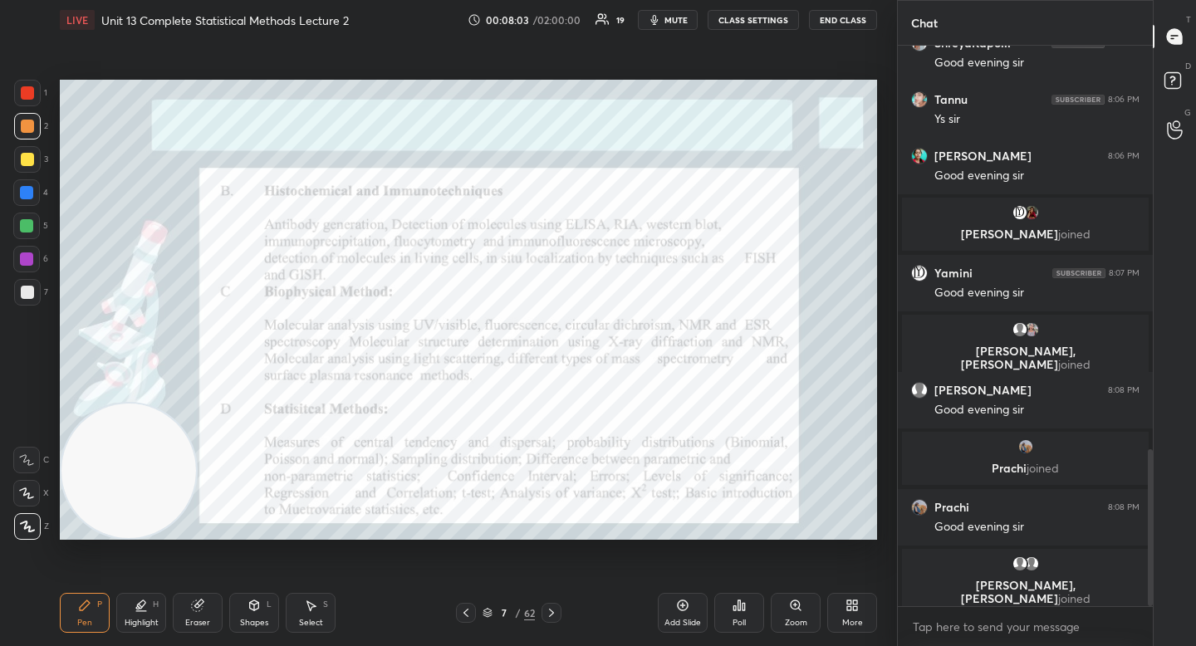
drag, startPoint x: 32, startPoint y: 228, endPoint x: 41, endPoint y: 230, distance: 8.5
click at [32, 230] on div at bounding box center [26, 225] width 13 height 13
click at [27, 116] on div at bounding box center [27, 126] width 27 height 27
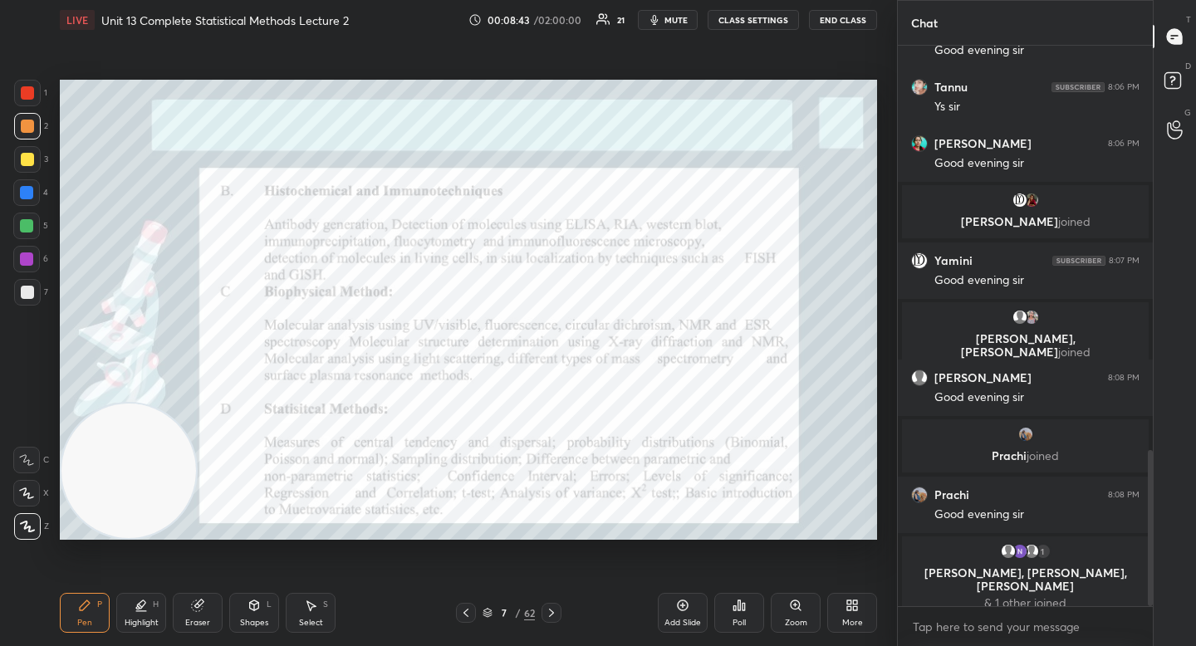
click at [18, 267] on div at bounding box center [26, 259] width 27 height 27
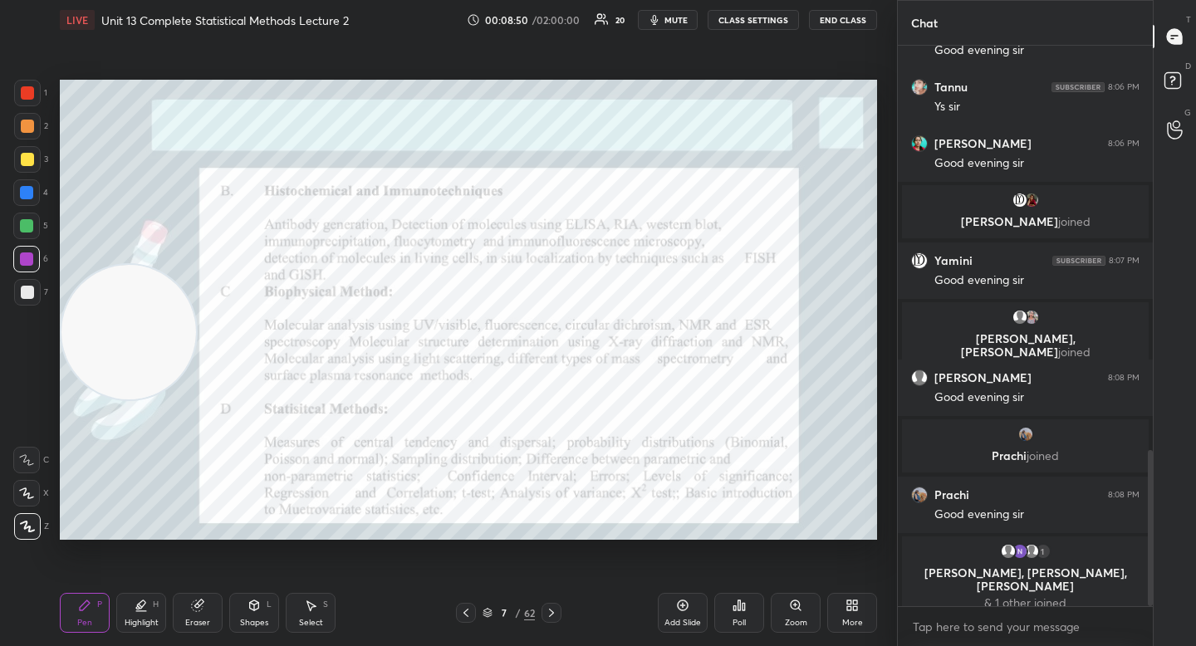
drag, startPoint x: 125, startPoint y: 330, endPoint x: 125, endPoint y: 305, distance: 24.9
click at [118, 293] on video at bounding box center [128, 332] width 135 height 135
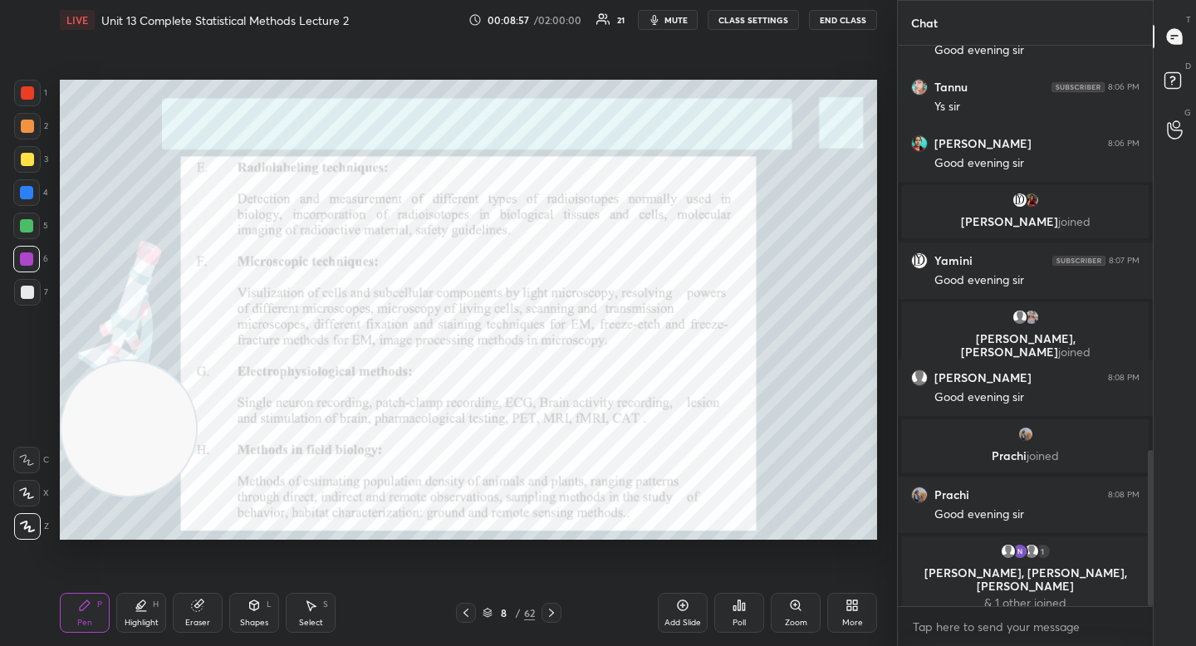
drag, startPoint x: 120, startPoint y: 437, endPoint x: 110, endPoint y: 410, distance: 28.4
click at [118, 458] on video at bounding box center [128, 428] width 135 height 135
click at [32, 133] on div at bounding box center [27, 126] width 27 height 27
click at [32, 102] on div at bounding box center [27, 93] width 27 height 27
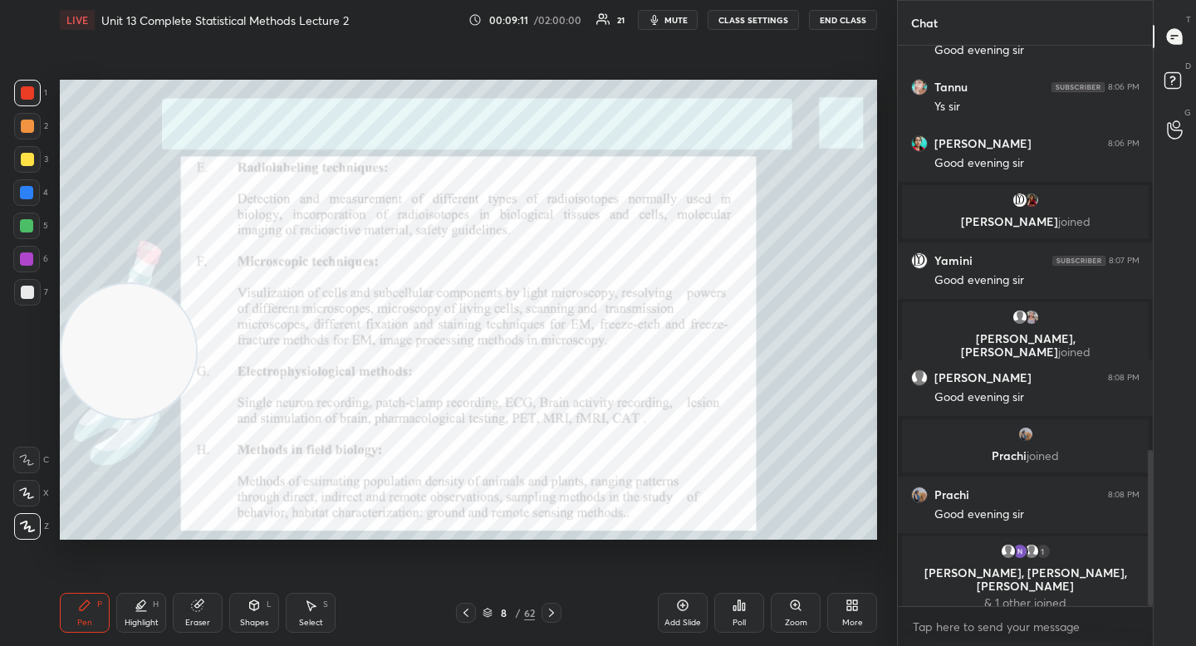
drag, startPoint x: 154, startPoint y: 381, endPoint x: 155, endPoint y: 221, distance: 160.3
click at [155, 284] on video at bounding box center [128, 351] width 135 height 135
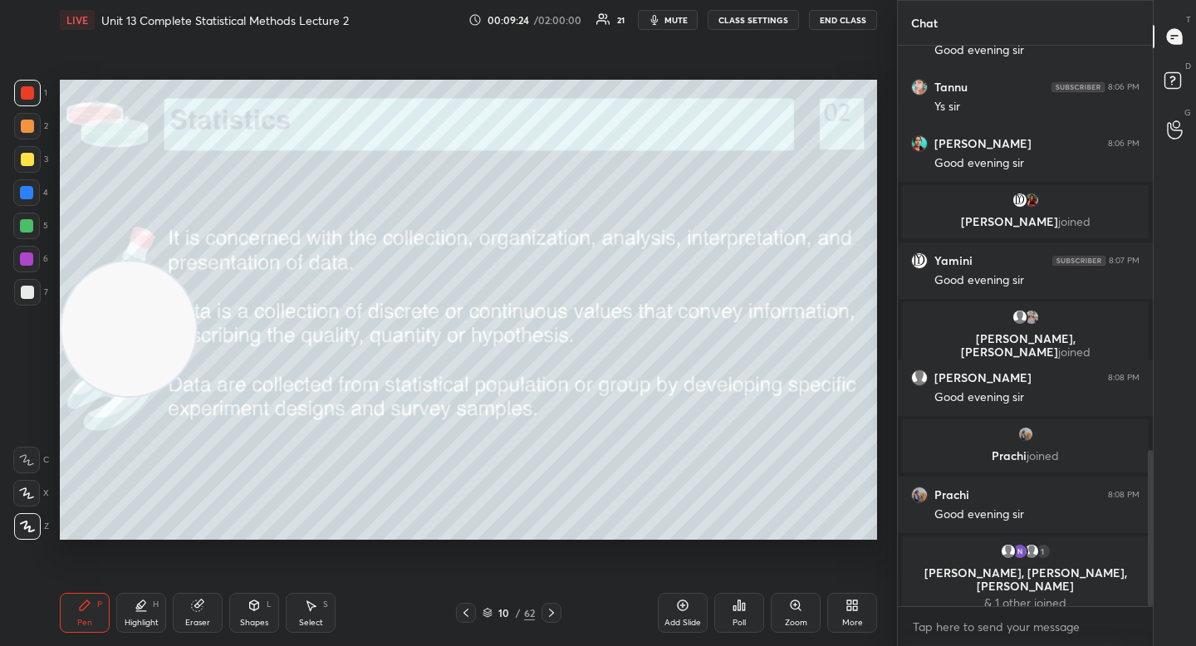
drag, startPoint x: 135, startPoint y: 328, endPoint x: 106, endPoint y: 417, distance: 93.5
click at [130, 396] on video at bounding box center [128, 329] width 135 height 135
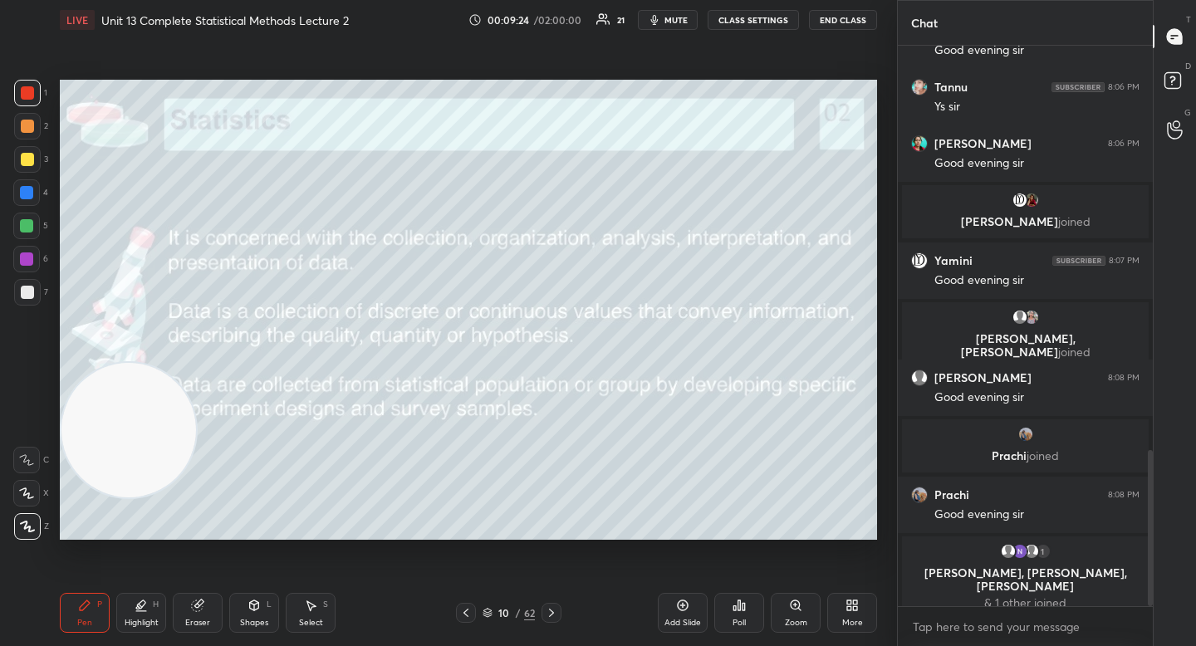
click at [35, 294] on div at bounding box center [27, 292] width 27 height 27
click at [127, 433] on video at bounding box center [128, 430] width 135 height 135
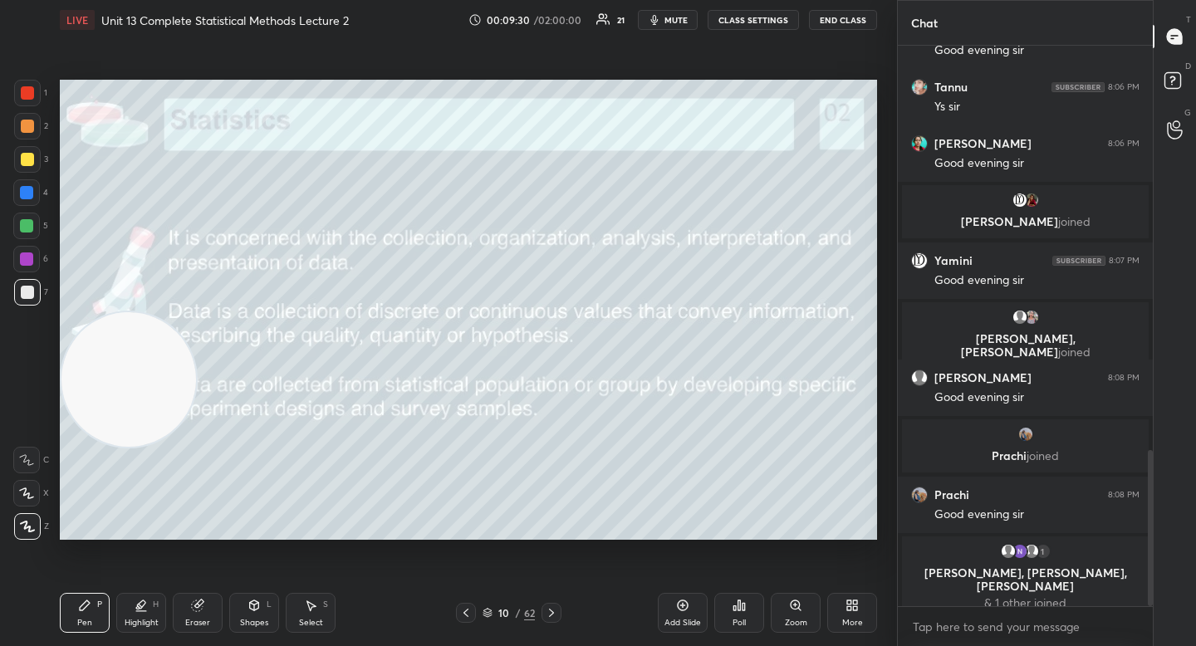
drag, startPoint x: 131, startPoint y: 366, endPoint x: 134, endPoint y: 289, distance: 77.3
click at [125, 312] on video at bounding box center [128, 379] width 135 height 135
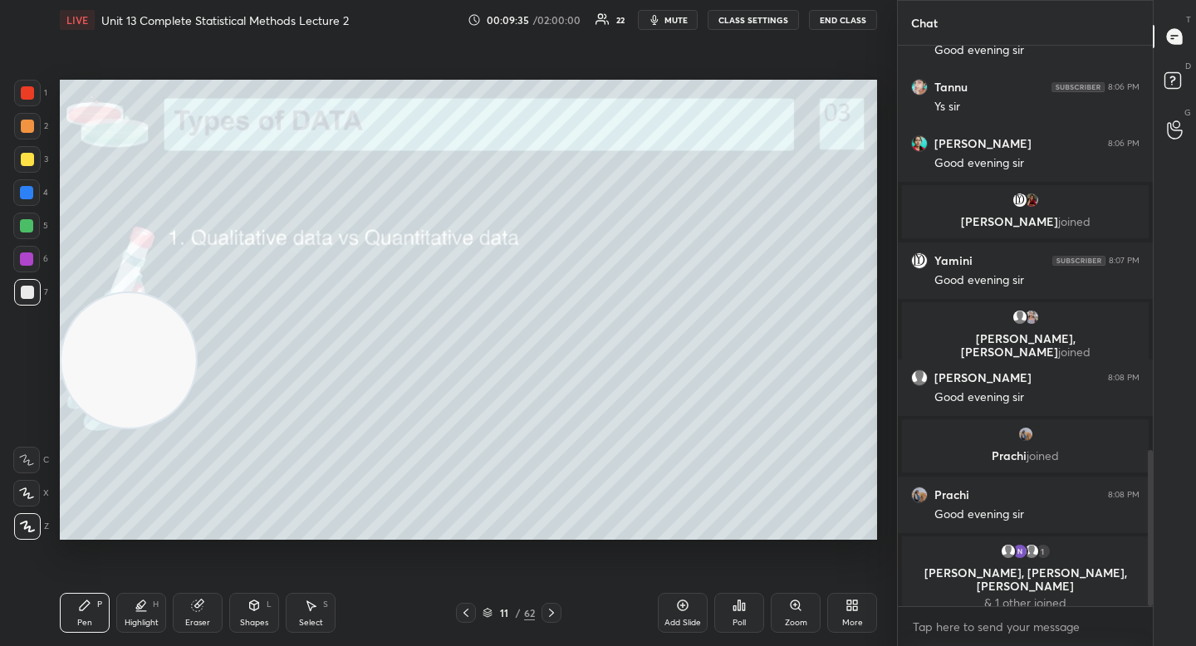
drag, startPoint x: 124, startPoint y: 385, endPoint x: 132, endPoint y: 411, distance: 27.8
click at [125, 428] on video at bounding box center [128, 360] width 135 height 135
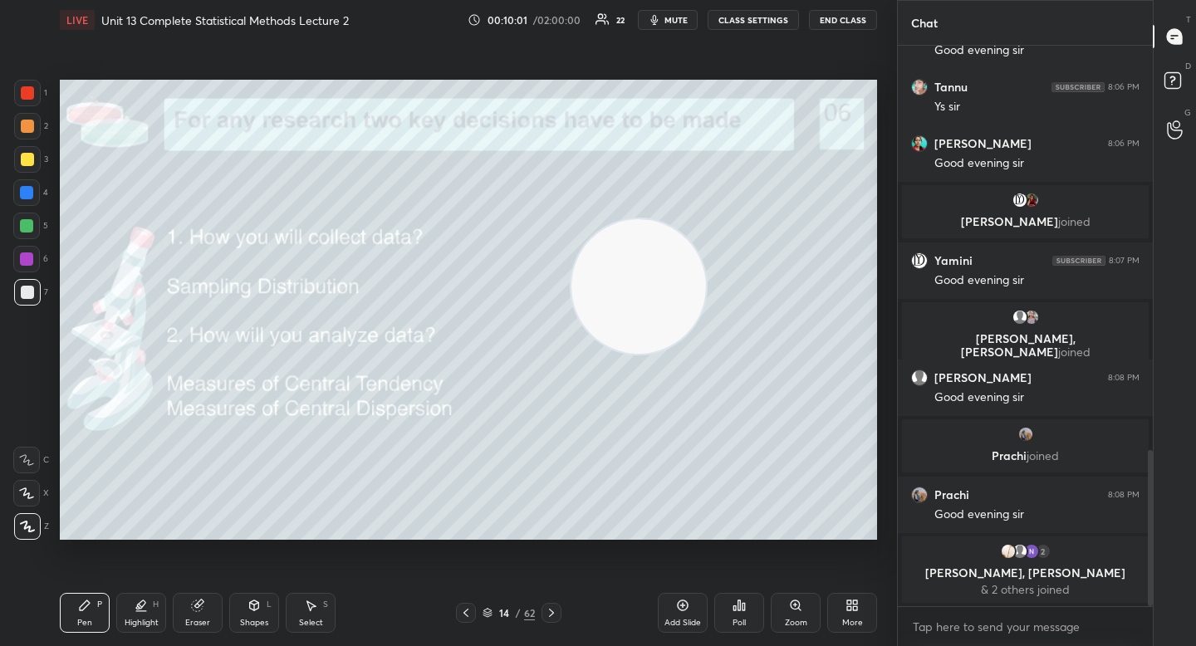
drag, startPoint x: 223, startPoint y: 393, endPoint x: 645, endPoint y: 276, distance: 438.7
click at [646, 276] on video at bounding box center [638, 286] width 135 height 135
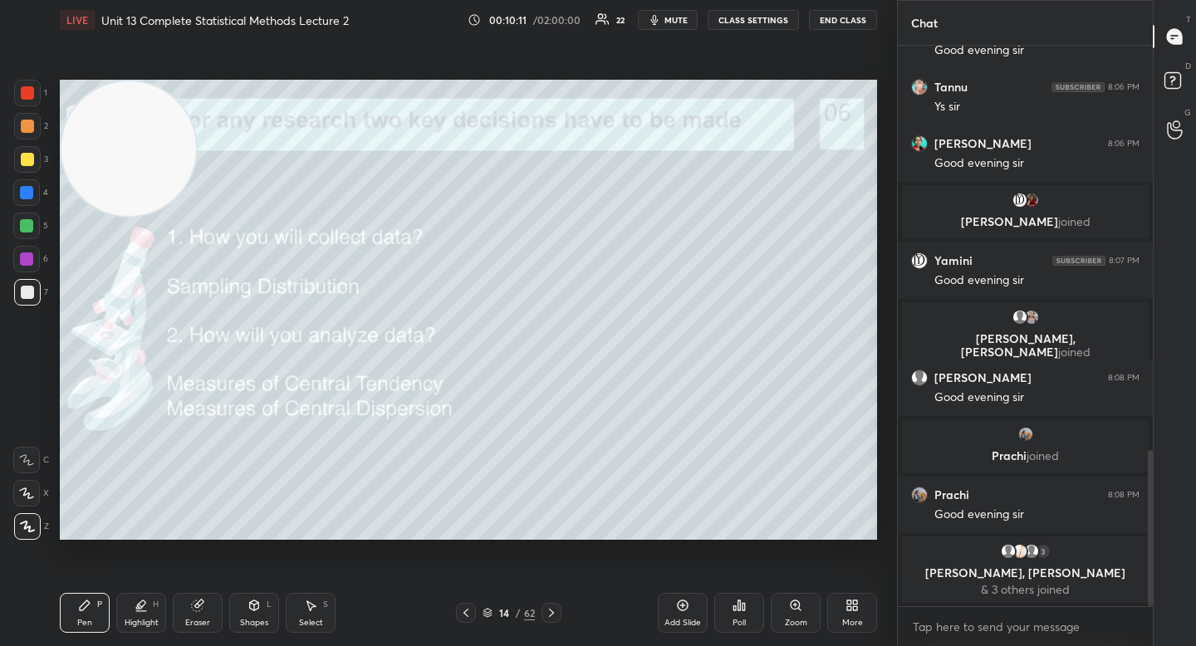
drag, startPoint x: 606, startPoint y: 270, endPoint x: 78, endPoint y: 111, distance: 551.5
click at [78, 112] on video at bounding box center [128, 148] width 135 height 135
drag, startPoint x: 143, startPoint y: 150, endPoint x: 137, endPoint y: 141, distance: 10.8
click at [142, 135] on video at bounding box center [128, 148] width 135 height 135
click at [39, 231] on div "5" at bounding box center [30, 226] width 35 height 27
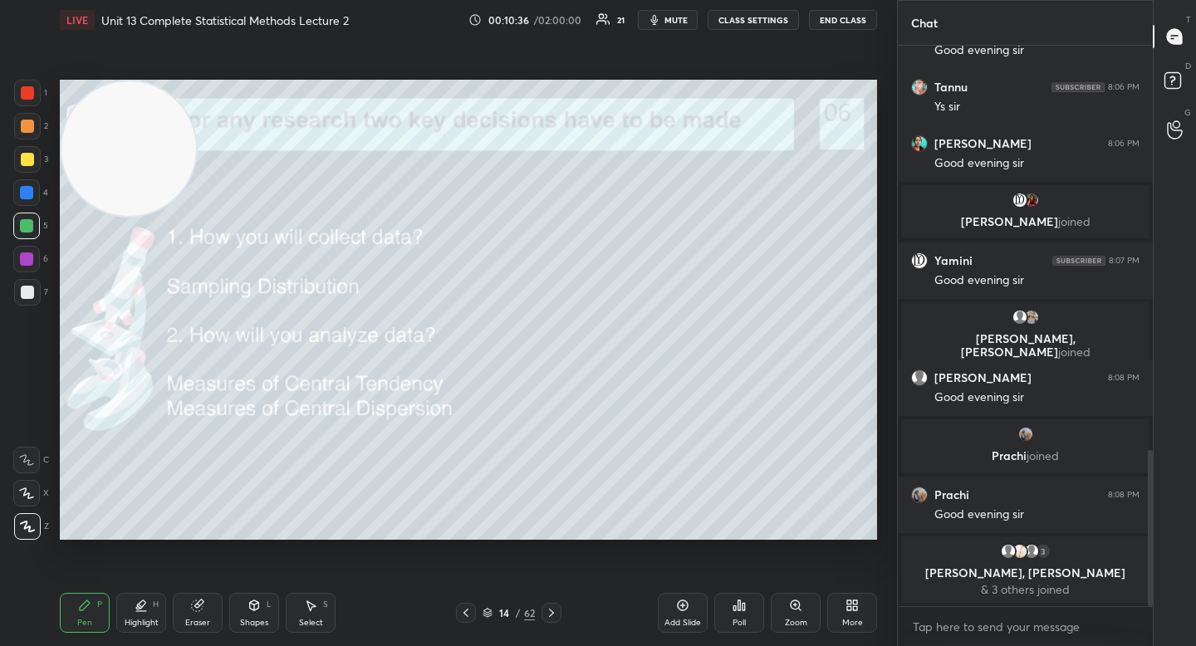
click at [33, 150] on div at bounding box center [27, 159] width 27 height 27
click at [37, 138] on div "2" at bounding box center [31, 129] width 34 height 33
drag, startPoint x: 157, startPoint y: 198, endPoint x: 143, endPoint y: 402, distance: 204.8
click at [145, 216] on video at bounding box center [128, 148] width 135 height 135
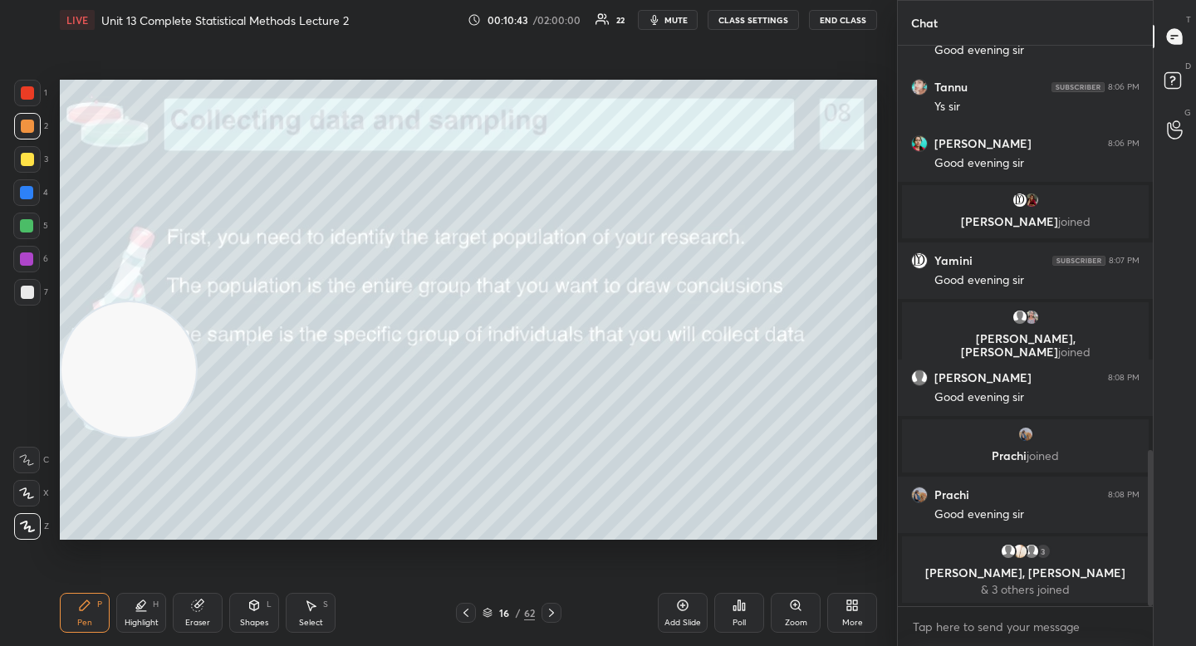
drag, startPoint x: 143, startPoint y: 419, endPoint x: 139, endPoint y: 435, distance: 17.1
click at [141, 434] on video at bounding box center [128, 369] width 135 height 135
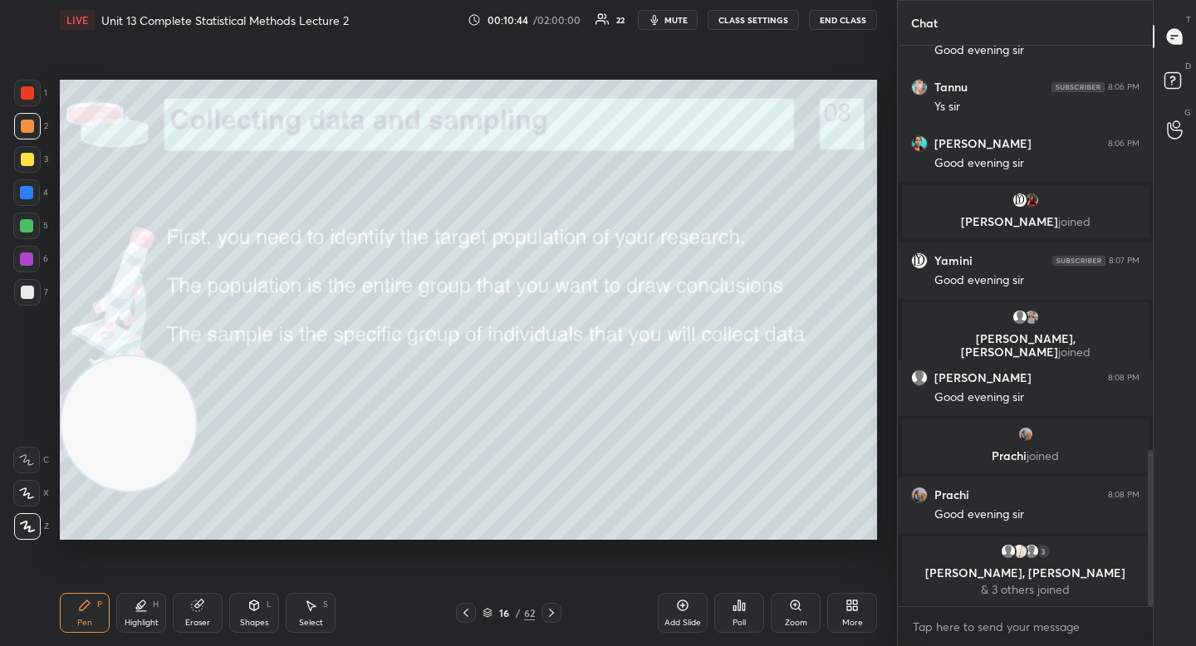
drag, startPoint x: 138, startPoint y: 444, endPoint x: 139, endPoint y: 471, distance: 27.4
click at [140, 471] on video at bounding box center [128, 423] width 135 height 135
click at [43, 300] on div "7" at bounding box center [31, 292] width 34 height 27
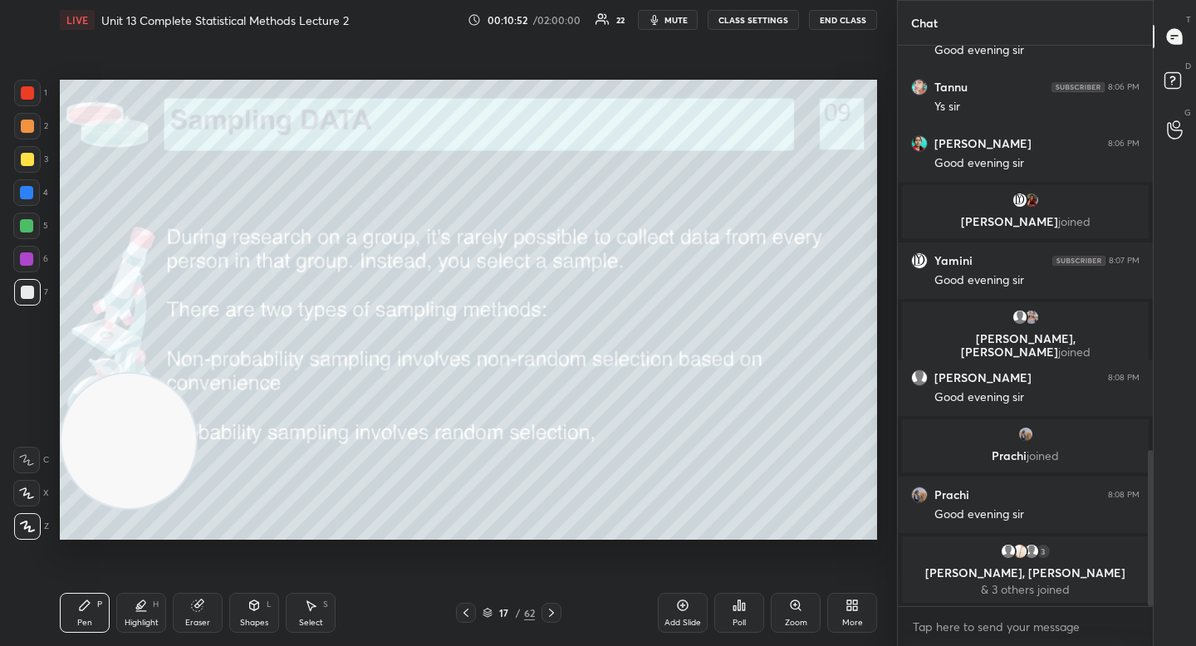
drag, startPoint x: 133, startPoint y: 433, endPoint x: 131, endPoint y: 235, distance: 197.7
click at [130, 374] on video at bounding box center [128, 441] width 135 height 135
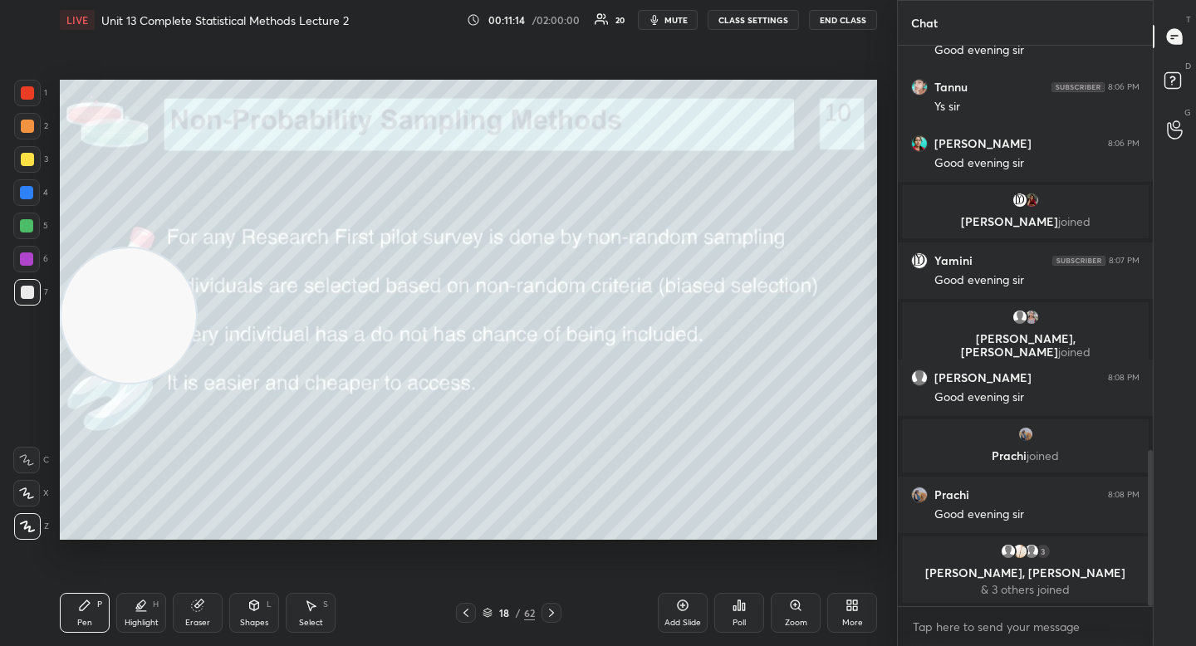
drag, startPoint x: 139, startPoint y: 337, endPoint x: 136, endPoint y: 461, distance: 123.8
click at [136, 383] on video at bounding box center [128, 315] width 135 height 135
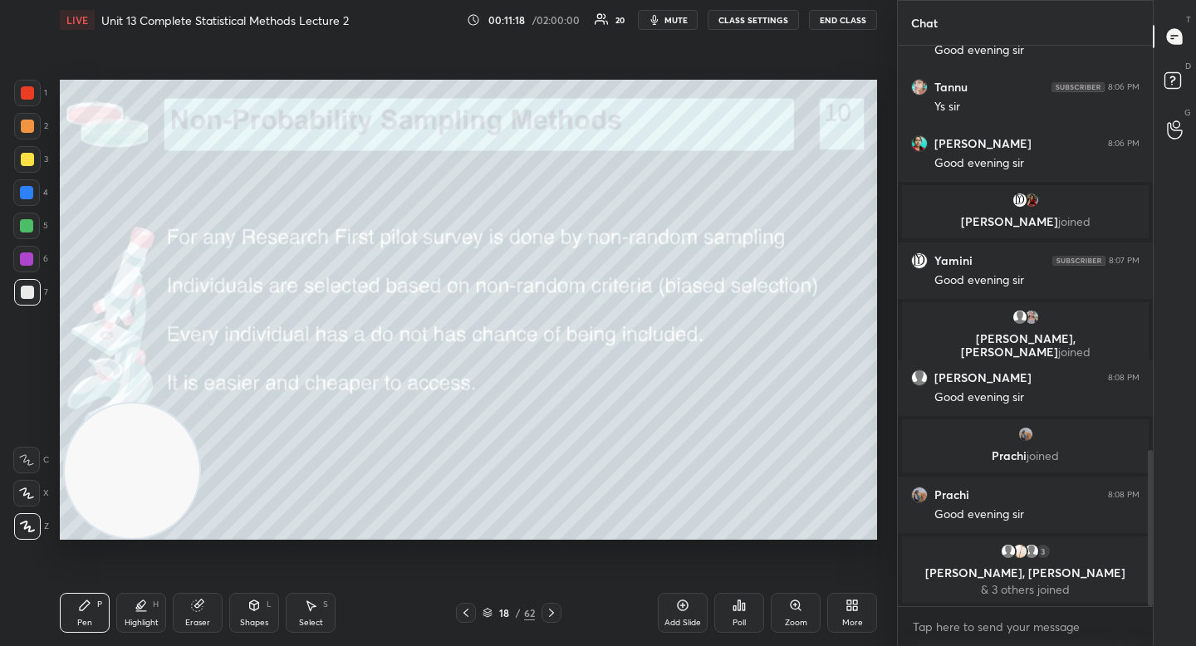
drag, startPoint x: 149, startPoint y: 416, endPoint x: 152, endPoint y: 483, distance: 66.5
click at [153, 484] on video at bounding box center [132, 471] width 135 height 135
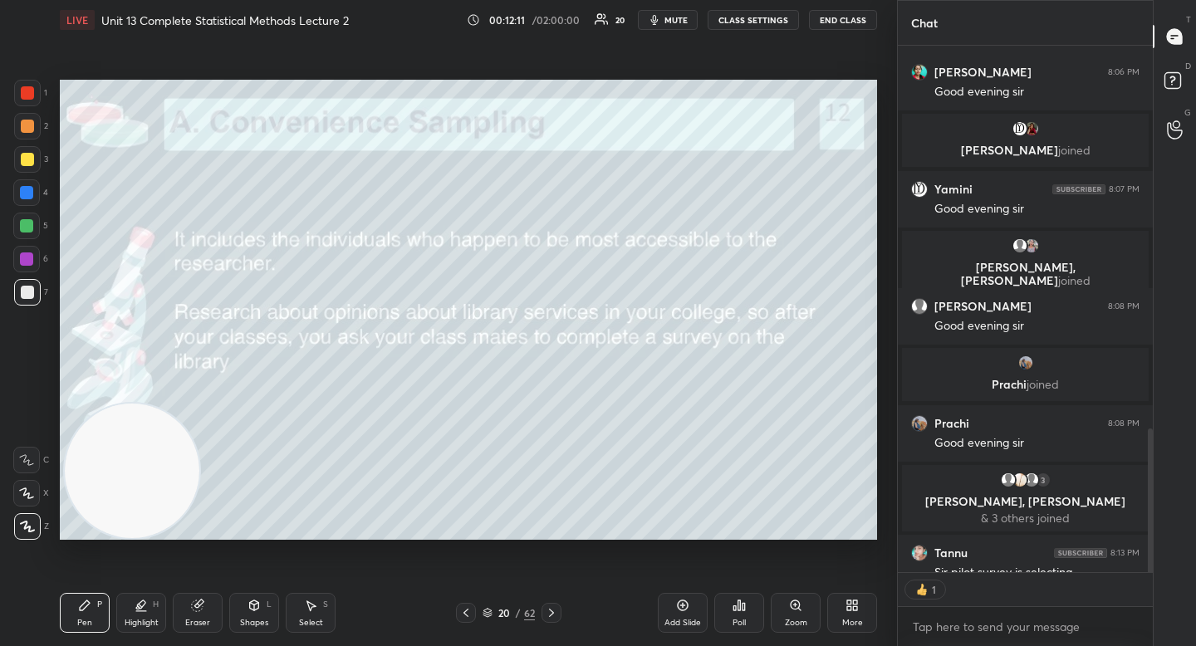
scroll to position [522, 250]
click at [118, 509] on video at bounding box center [132, 471] width 135 height 135
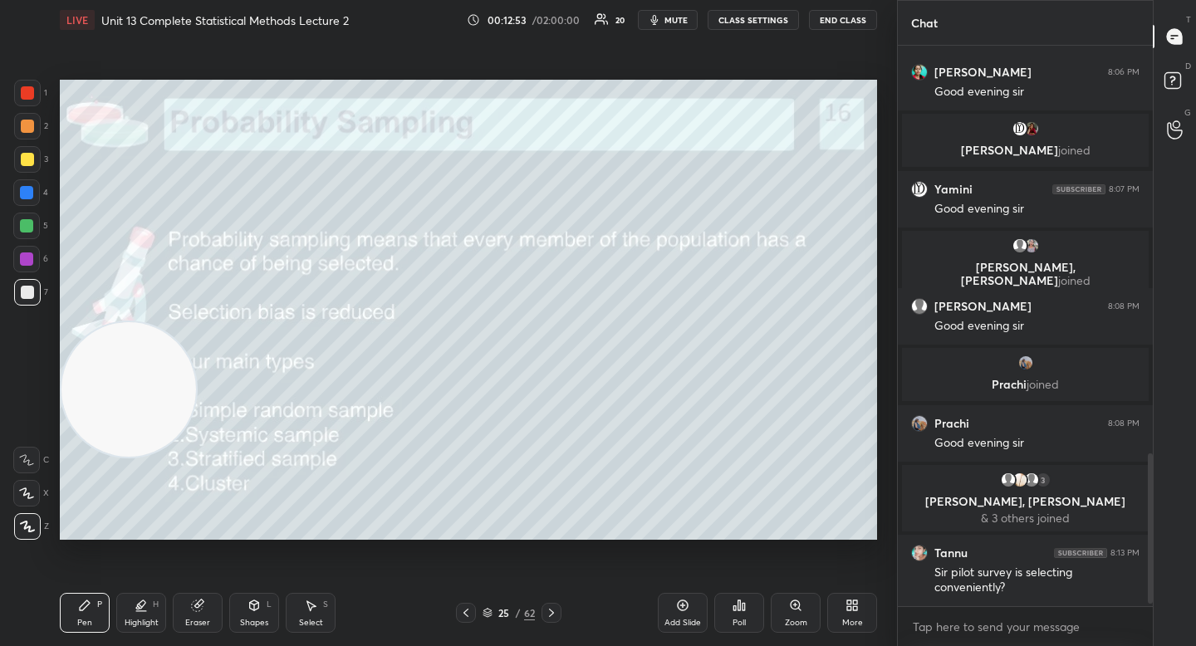
drag, startPoint x: 122, startPoint y: 399, endPoint x: 116, endPoint y: 264, distance: 134.7
click at [117, 322] on video at bounding box center [128, 389] width 135 height 135
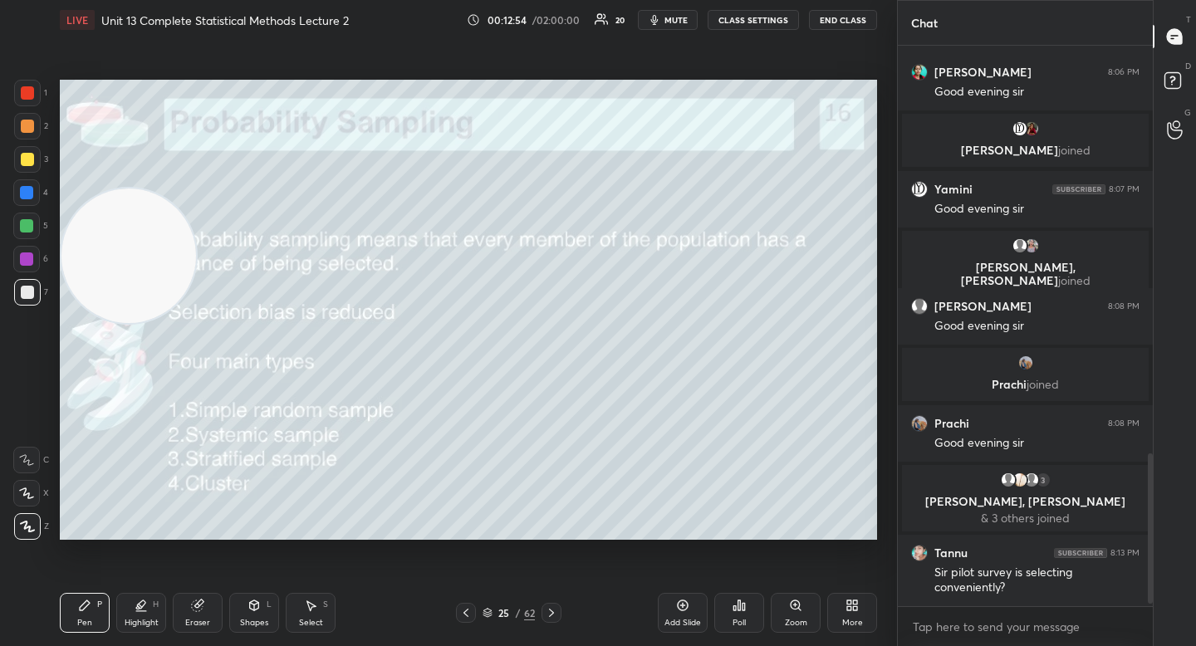
click at [100, 208] on video at bounding box center [128, 256] width 135 height 135
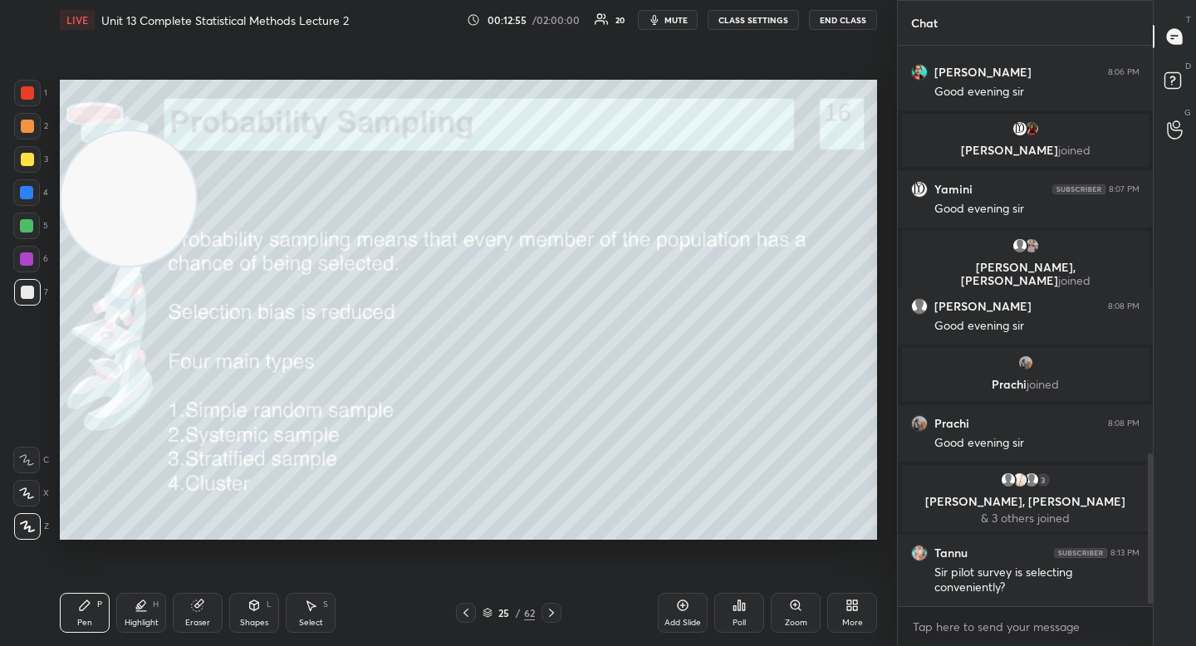
click at [22, 161] on div at bounding box center [27, 159] width 13 height 13
drag, startPoint x: 120, startPoint y: 213, endPoint x: 127, endPoint y: 280, distance: 67.6
click at [127, 266] on video at bounding box center [128, 198] width 135 height 135
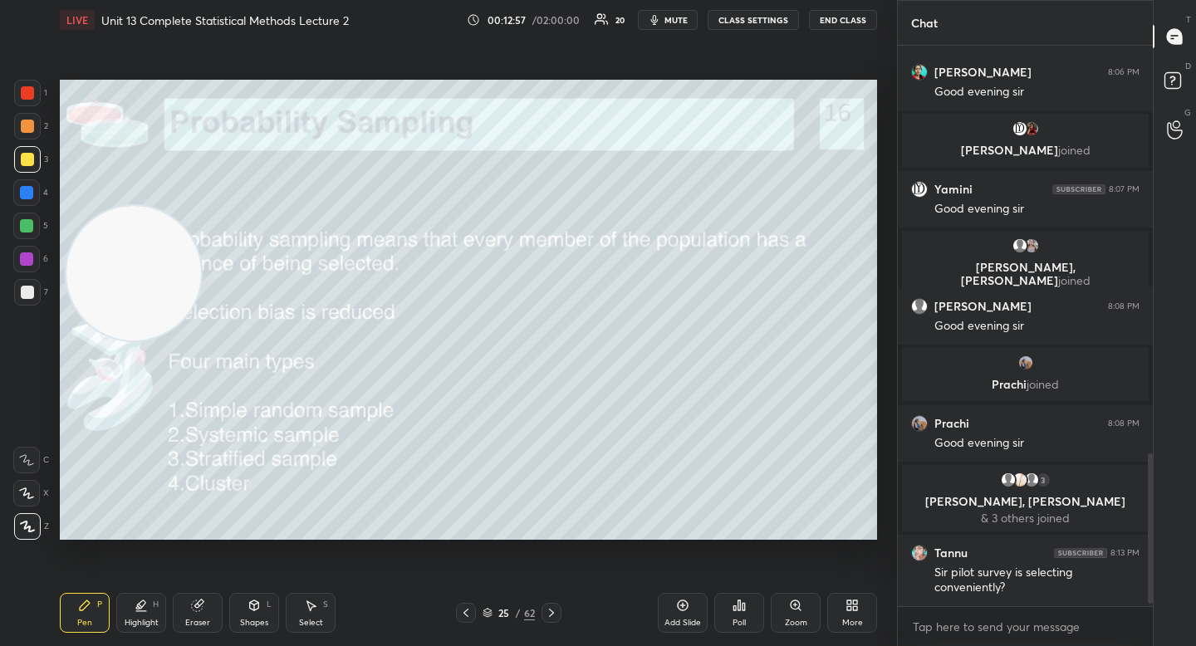
drag, startPoint x: 140, startPoint y: 283, endPoint x: 136, endPoint y: 165, distance: 118.0
click at [136, 206] on video at bounding box center [133, 273] width 135 height 135
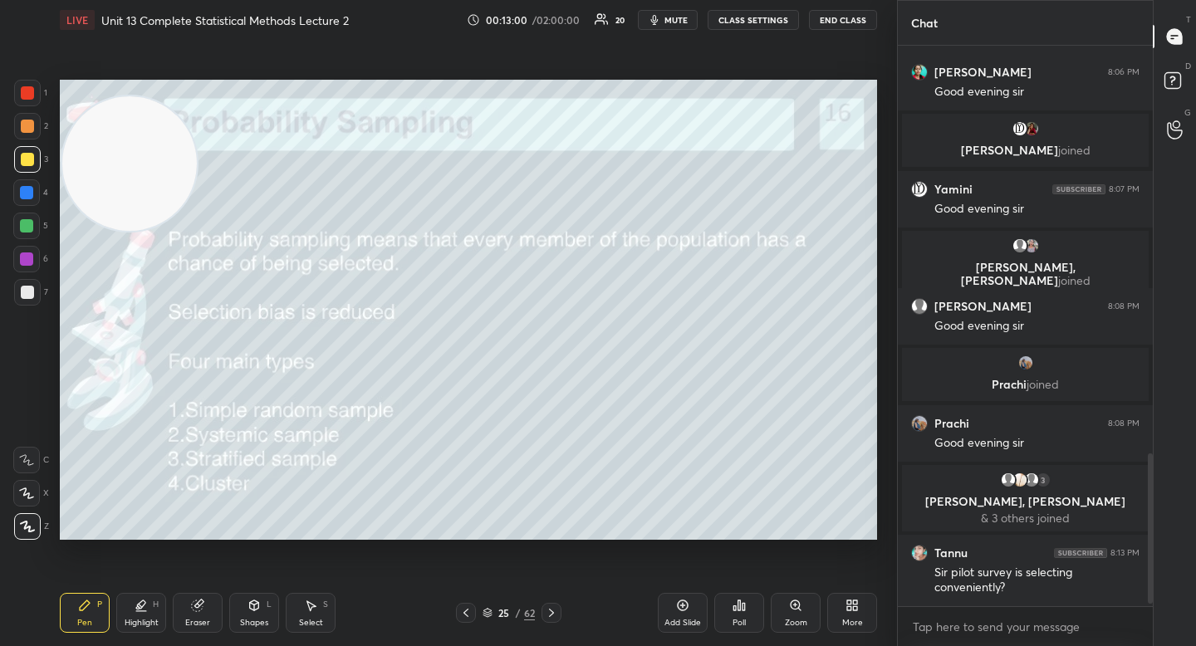
scroll to position [1554, 0]
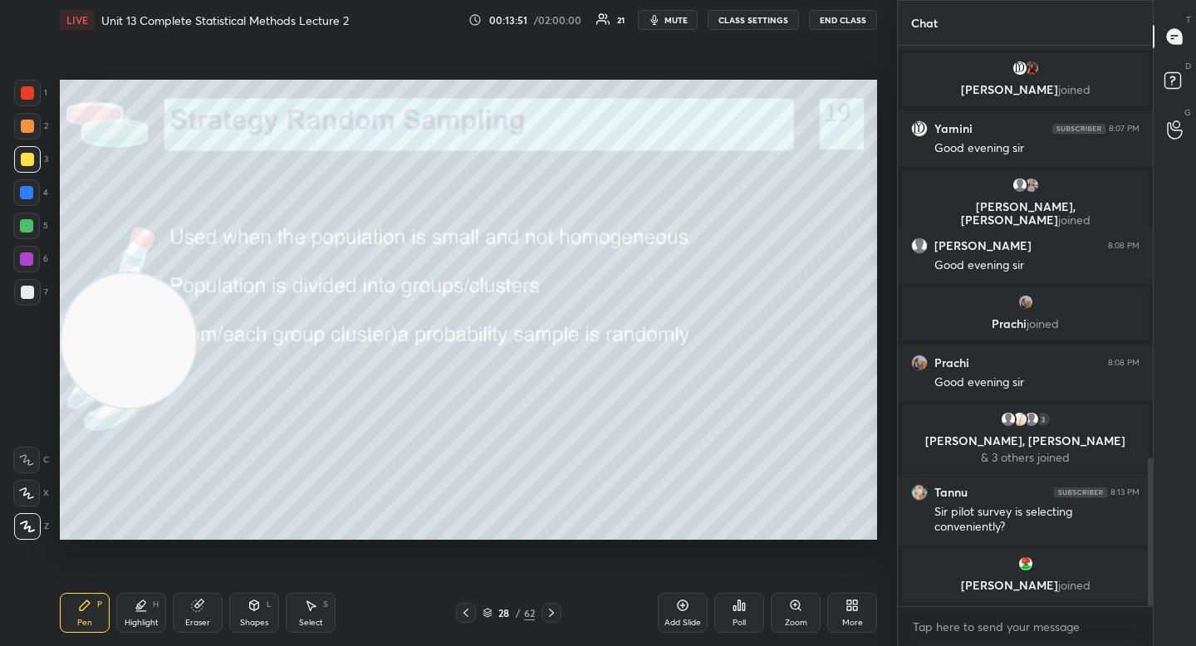
drag, startPoint x: 134, startPoint y: 236, endPoint x: 129, endPoint y: 359, distance: 123.0
click at [130, 356] on video at bounding box center [128, 340] width 135 height 135
drag, startPoint x: 130, startPoint y: 429, endPoint x: 130, endPoint y: 501, distance: 72.3
click at [130, 410] on video at bounding box center [128, 343] width 135 height 135
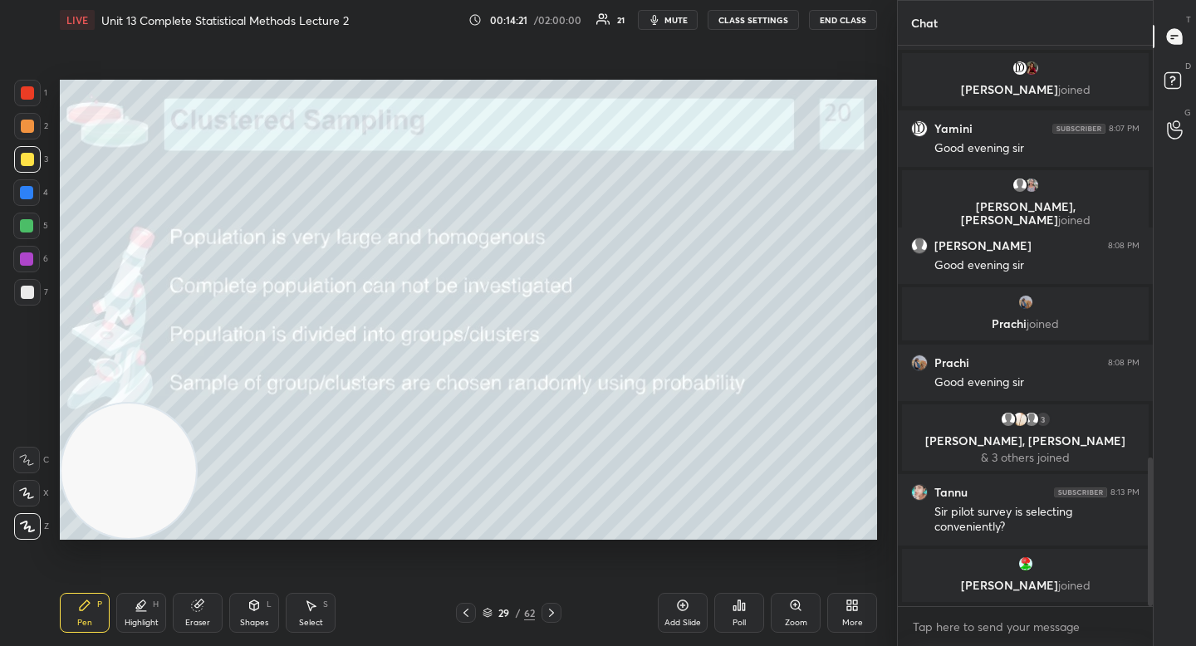
click at [38, 226] on div at bounding box center [26, 226] width 27 height 27
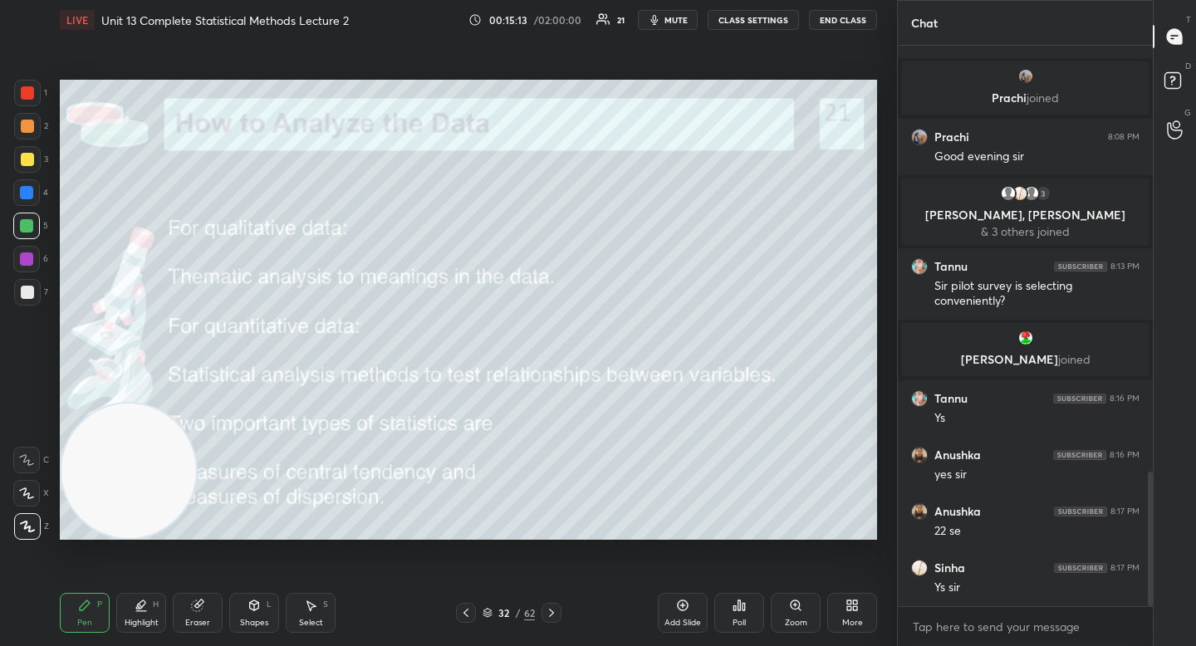
scroll to position [1777, 0]
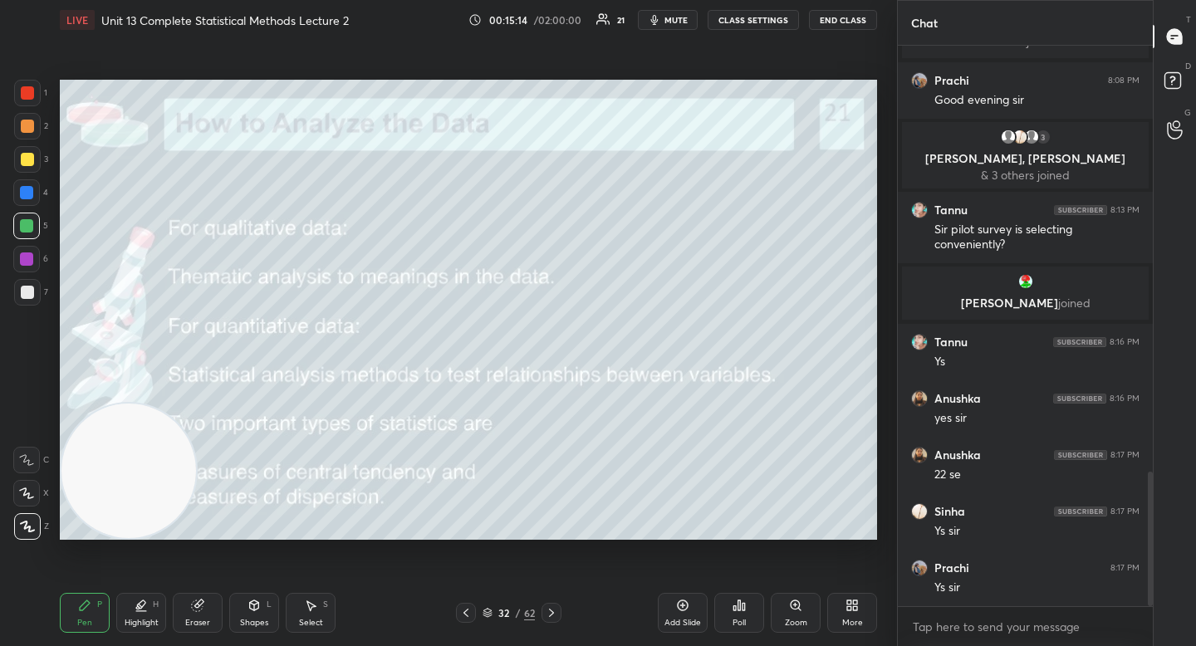
click at [43, 288] on div "7" at bounding box center [31, 292] width 34 height 27
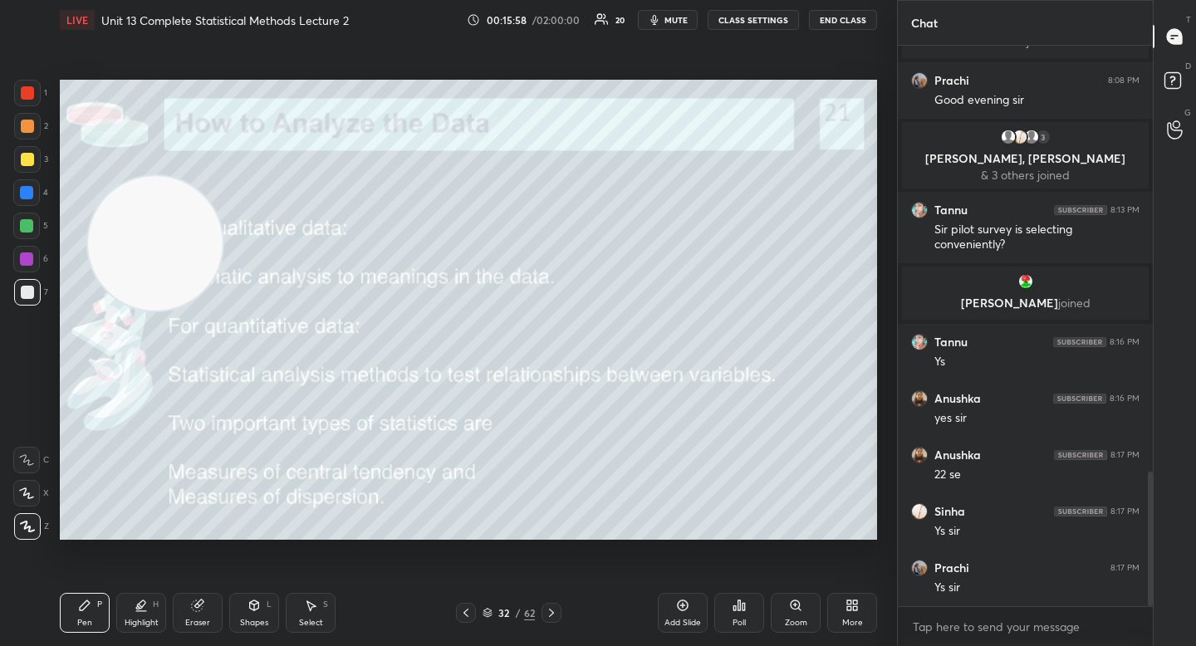
drag, startPoint x: 148, startPoint y: 316, endPoint x: 173, endPoint y: 238, distance: 82.0
click at [173, 236] on video at bounding box center [155, 243] width 135 height 135
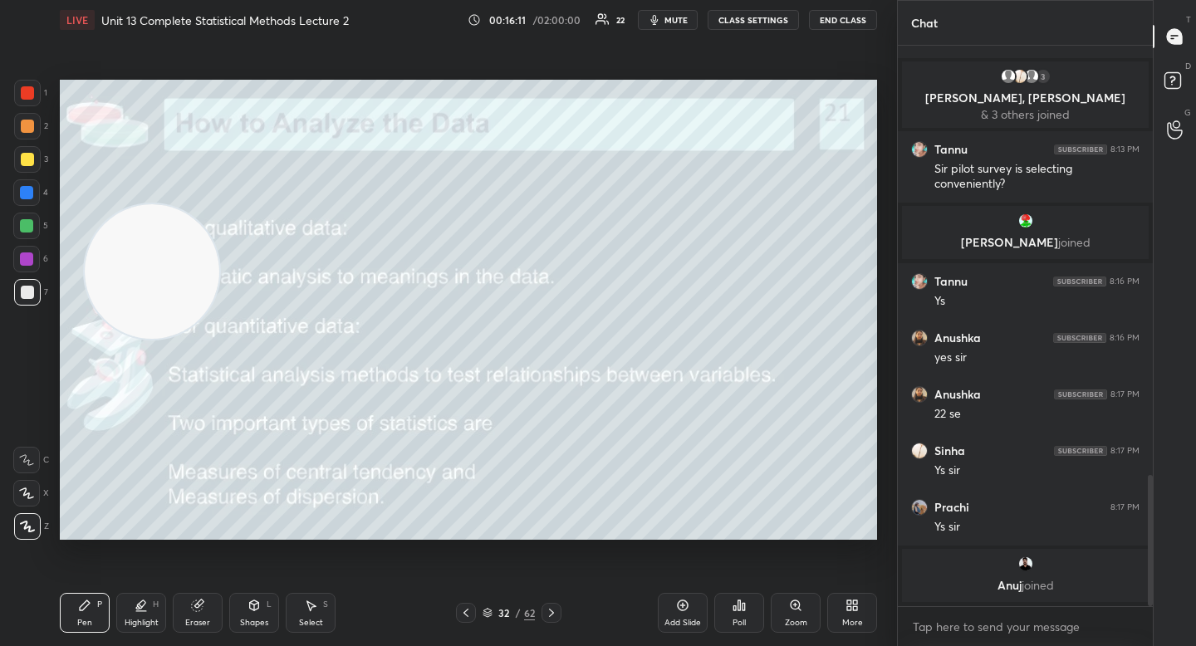
drag, startPoint x: 180, startPoint y: 305, endPoint x: 185, endPoint y: 440, distance: 135.5
click at [180, 339] on video at bounding box center [152, 271] width 135 height 135
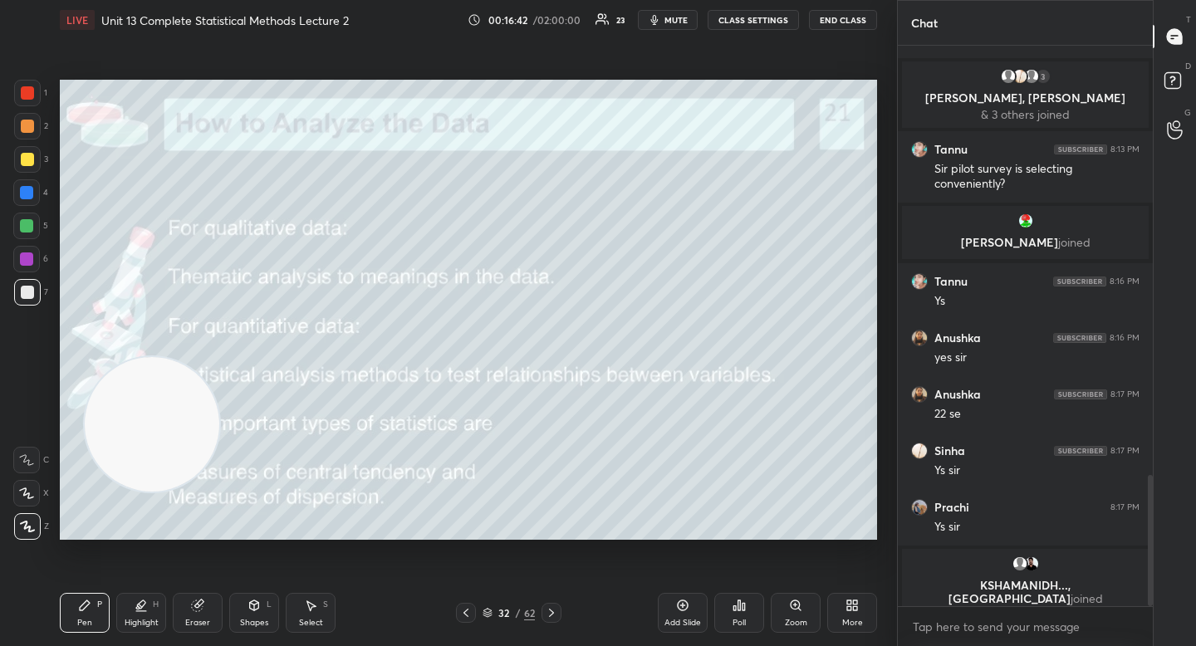
drag, startPoint x: 145, startPoint y: 400, endPoint x: 123, endPoint y: 193, distance: 207.9
click at [124, 357] on video at bounding box center [152, 424] width 135 height 135
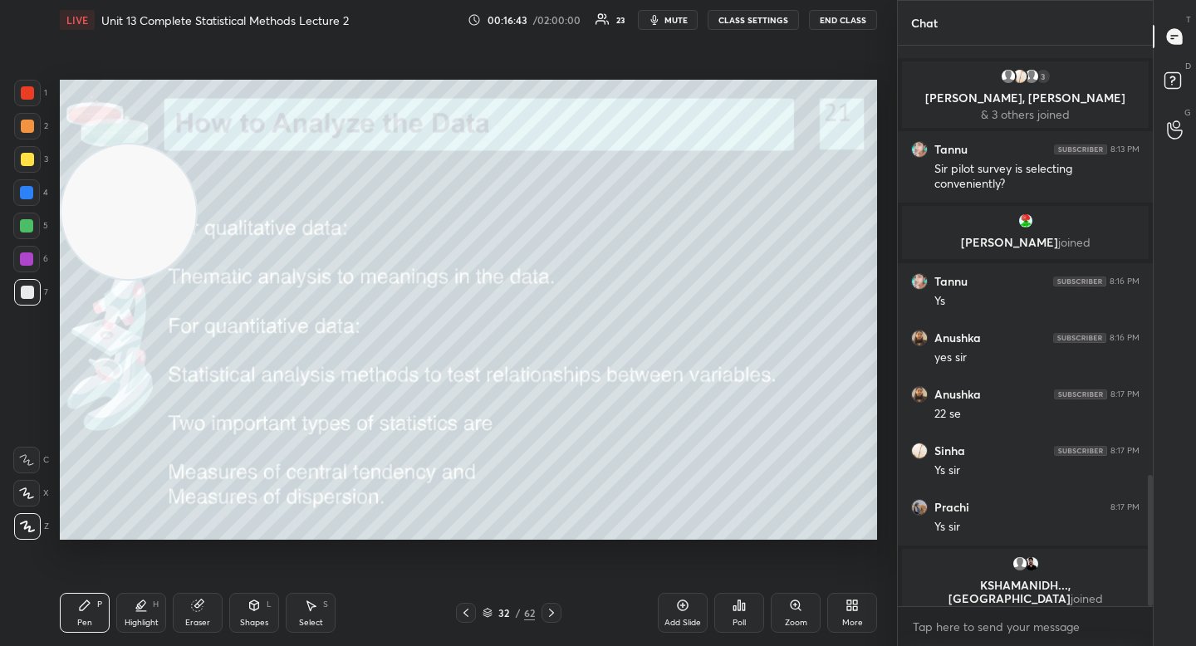
click at [136, 203] on video at bounding box center [128, 212] width 135 height 135
click at [38, 240] on div "5" at bounding box center [30, 229] width 35 height 33
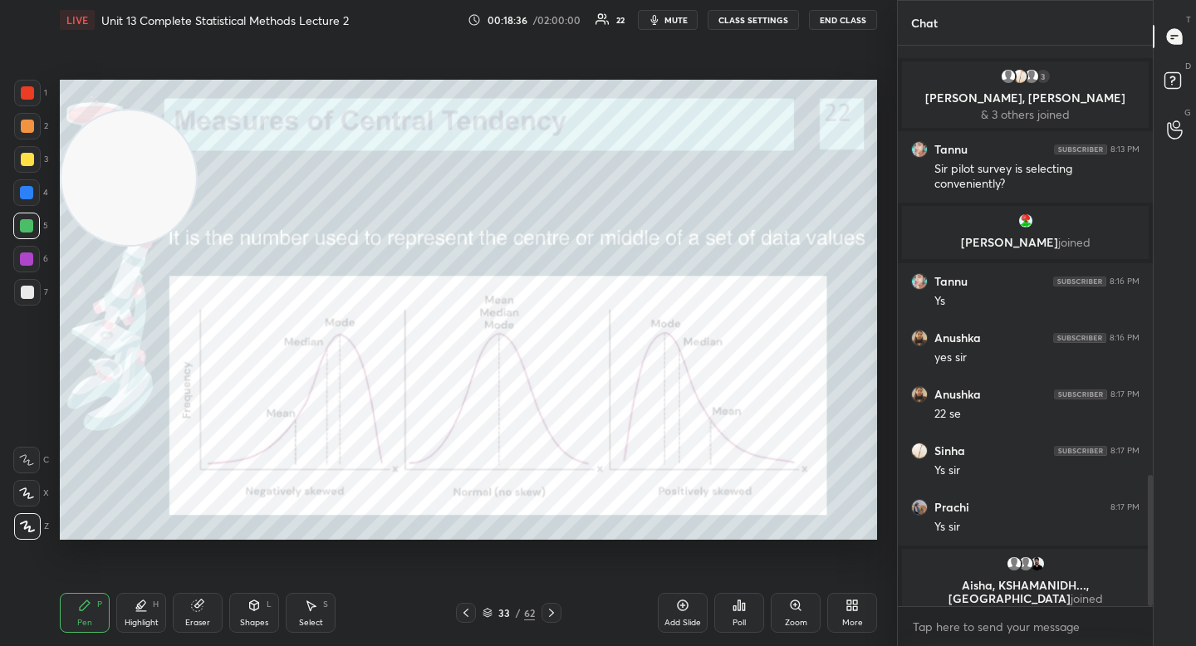
drag, startPoint x: 125, startPoint y: 225, endPoint x: 124, endPoint y: 490, distance: 265.0
click at [123, 245] on video at bounding box center [128, 177] width 135 height 135
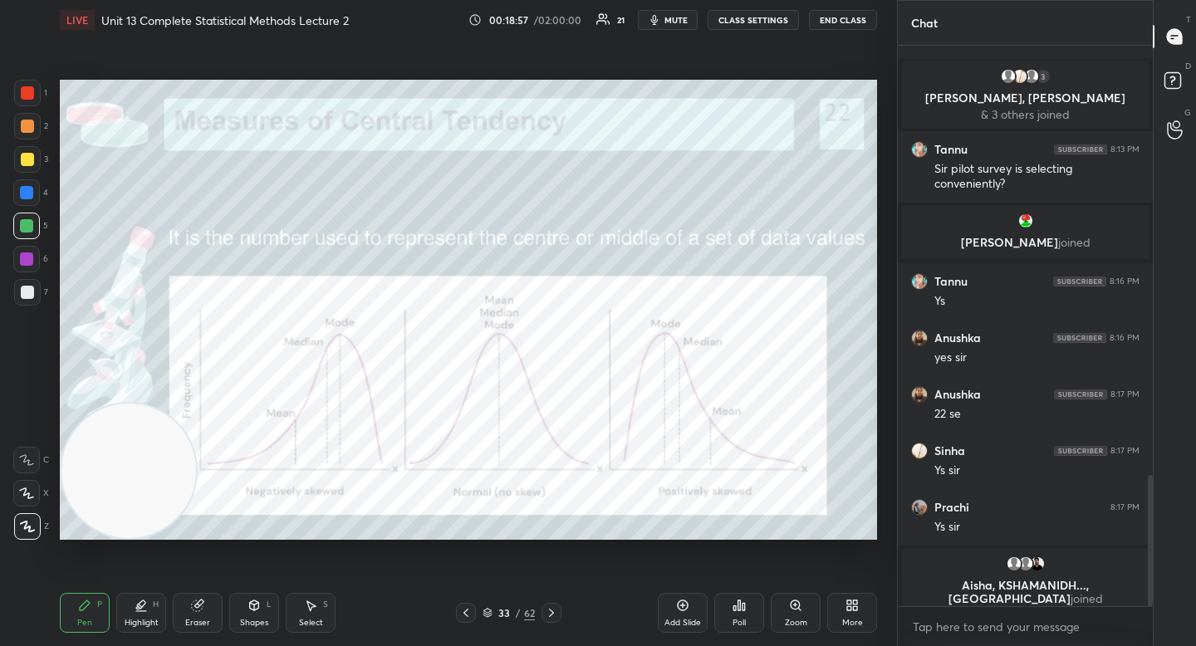
click at [41, 301] on div "7" at bounding box center [31, 292] width 34 height 27
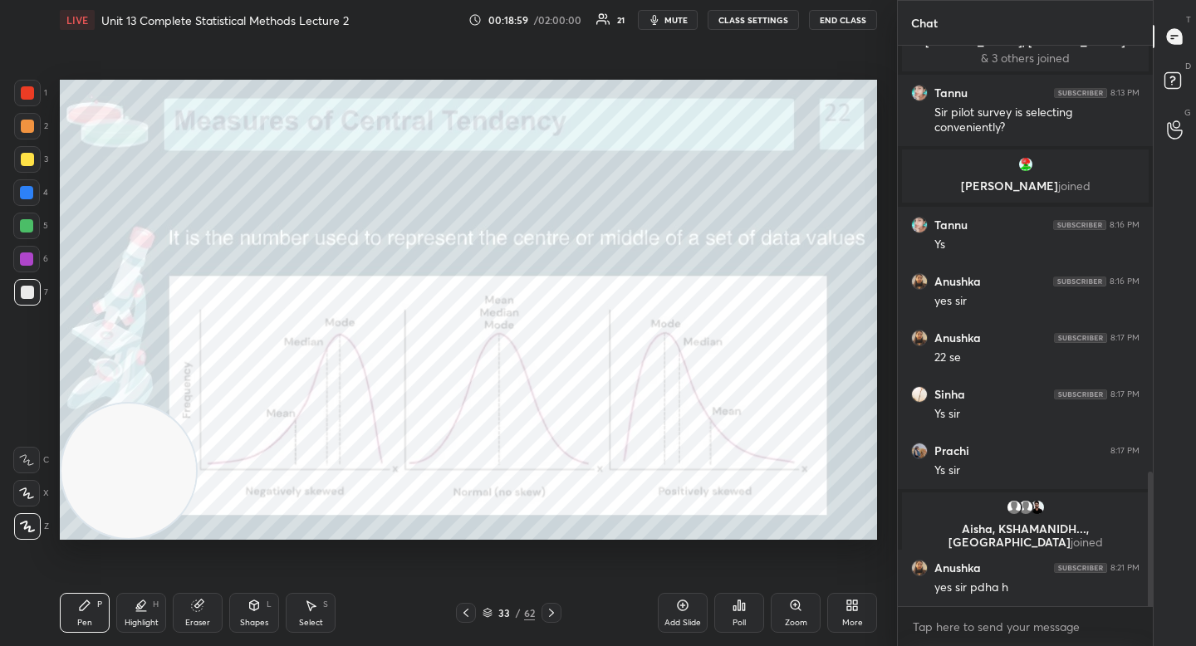
scroll to position [1777, 0]
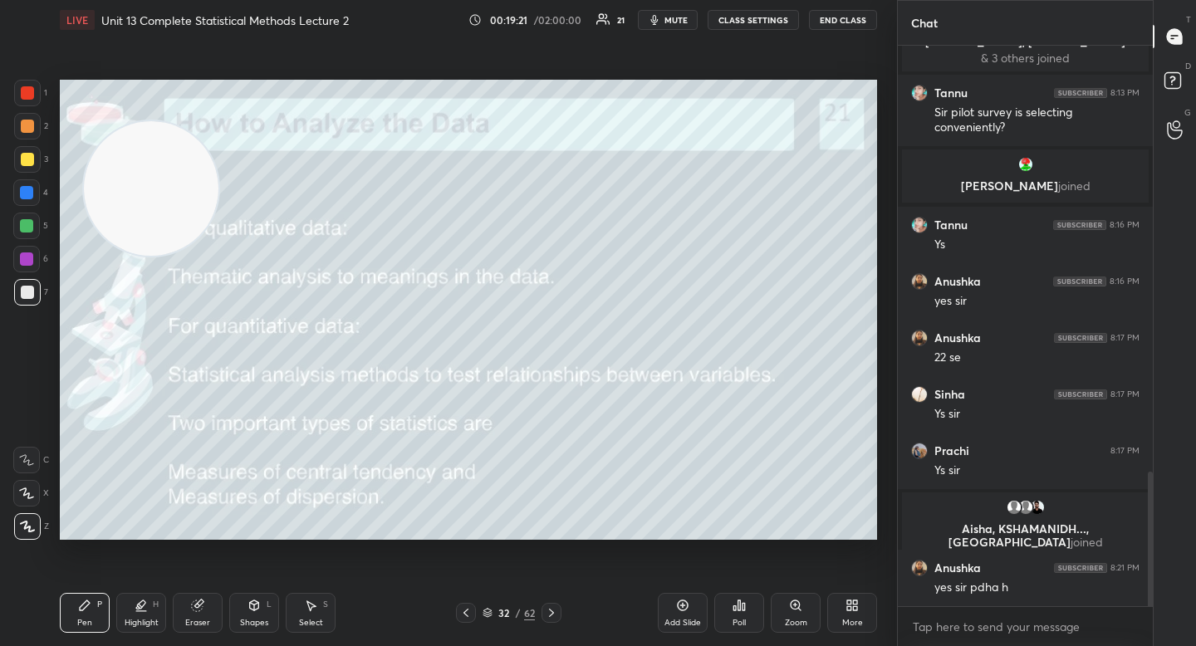
drag, startPoint x: 134, startPoint y: 444, endPoint x: 150, endPoint y: 175, distance: 269.6
click at [150, 175] on video at bounding box center [151, 188] width 135 height 135
click at [38, 228] on div at bounding box center [26, 226] width 27 height 27
click at [146, 610] on icon at bounding box center [141, 605] width 13 height 13
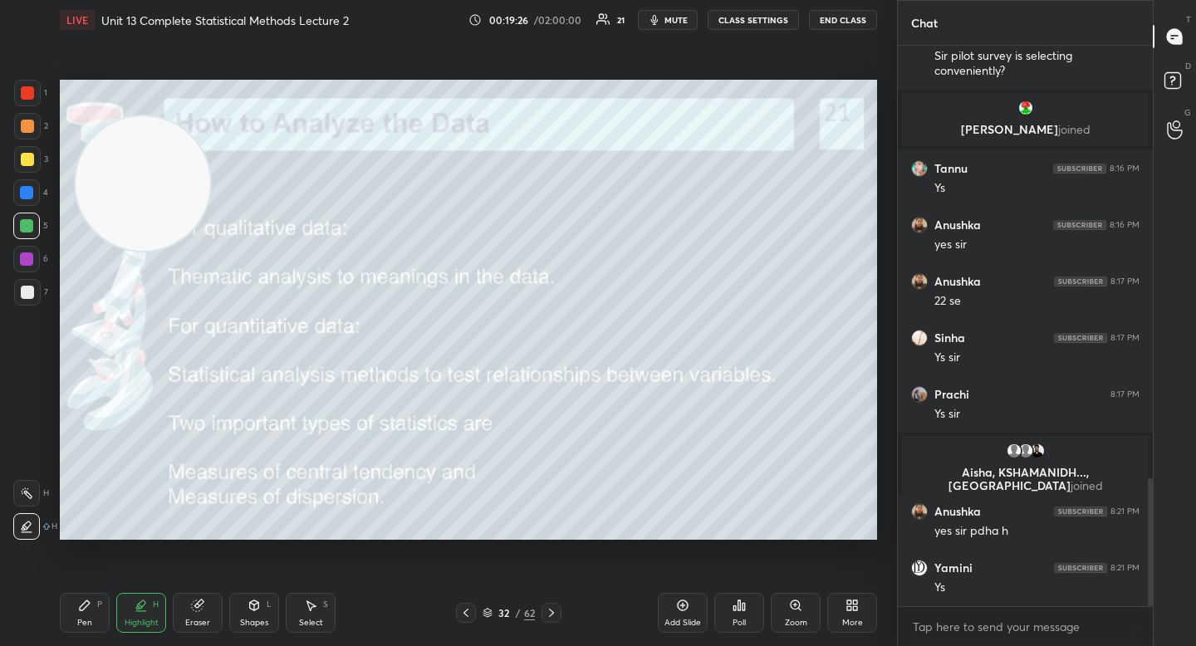
scroll to position [1890, 0]
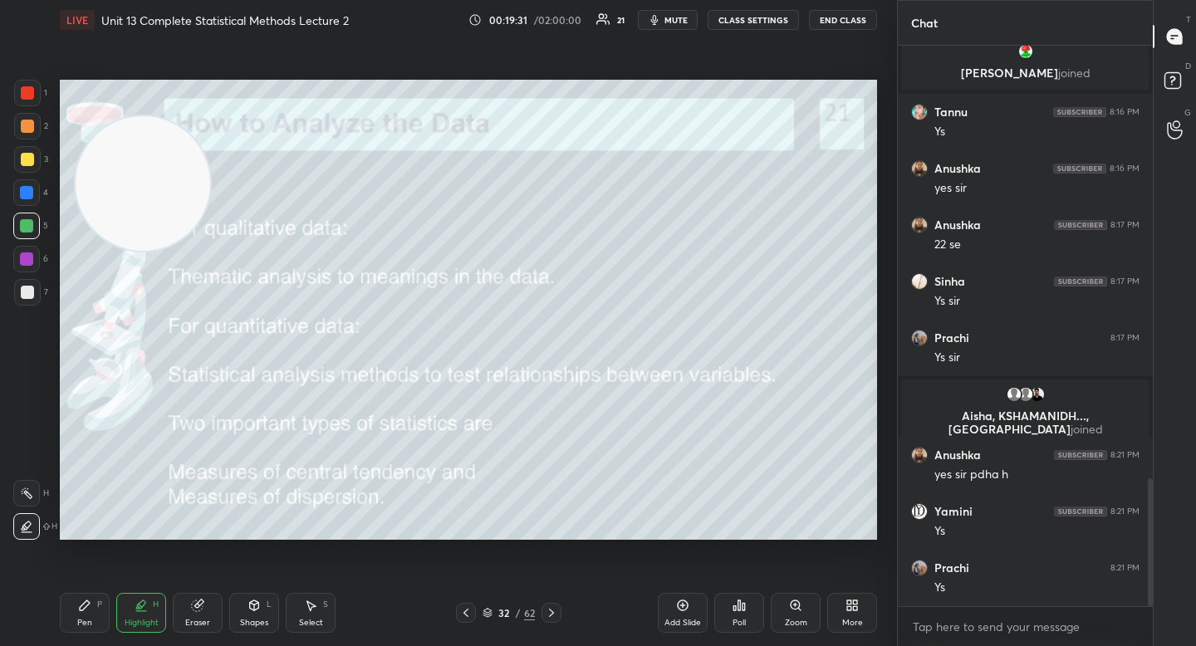
click at [94, 599] on div "Pen P" at bounding box center [85, 613] width 50 height 40
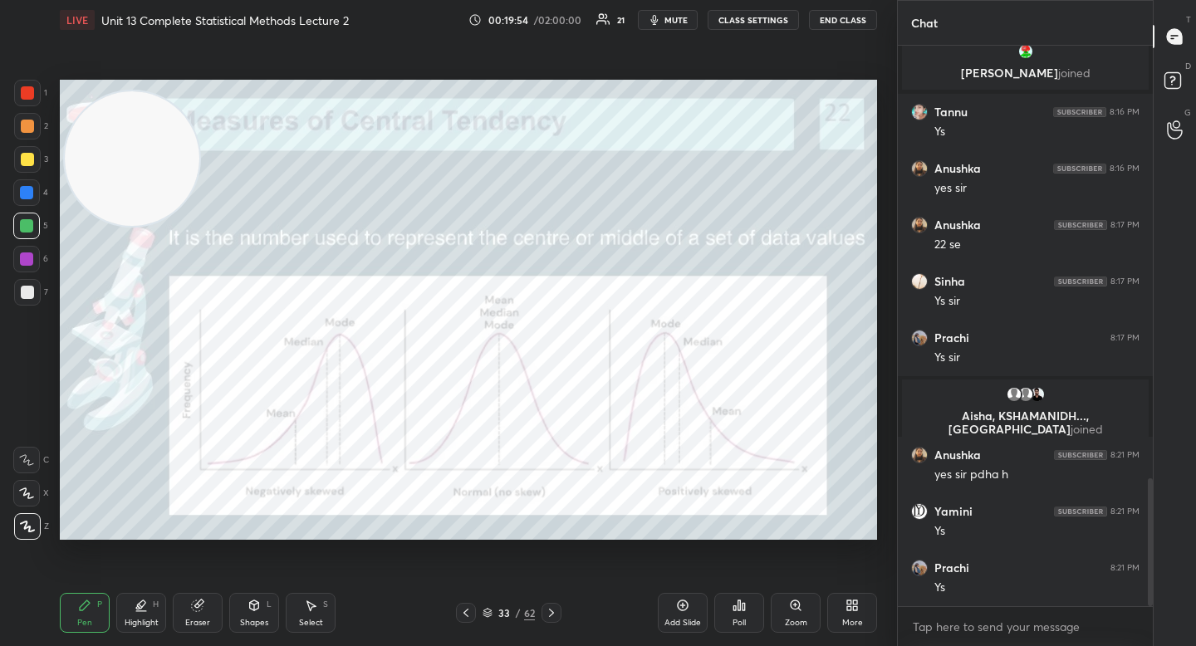
drag, startPoint x: 151, startPoint y: 208, endPoint x: 142, endPoint y: 186, distance: 23.4
click at [140, 182] on video at bounding box center [132, 158] width 135 height 135
drag, startPoint x: 138, startPoint y: 184, endPoint x: 94, endPoint y: 449, distance: 268.6
click at [93, 232] on video at bounding box center [128, 164] width 135 height 135
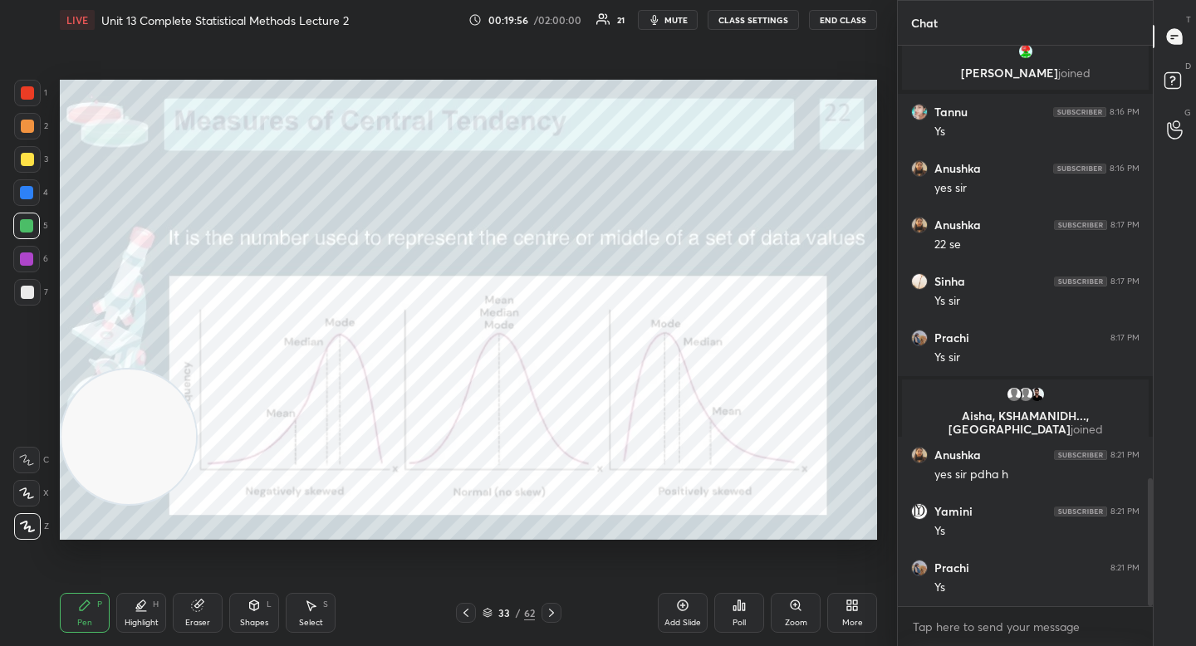
click at [32, 159] on div at bounding box center [27, 159] width 13 height 13
click at [37, 135] on div at bounding box center [27, 126] width 27 height 27
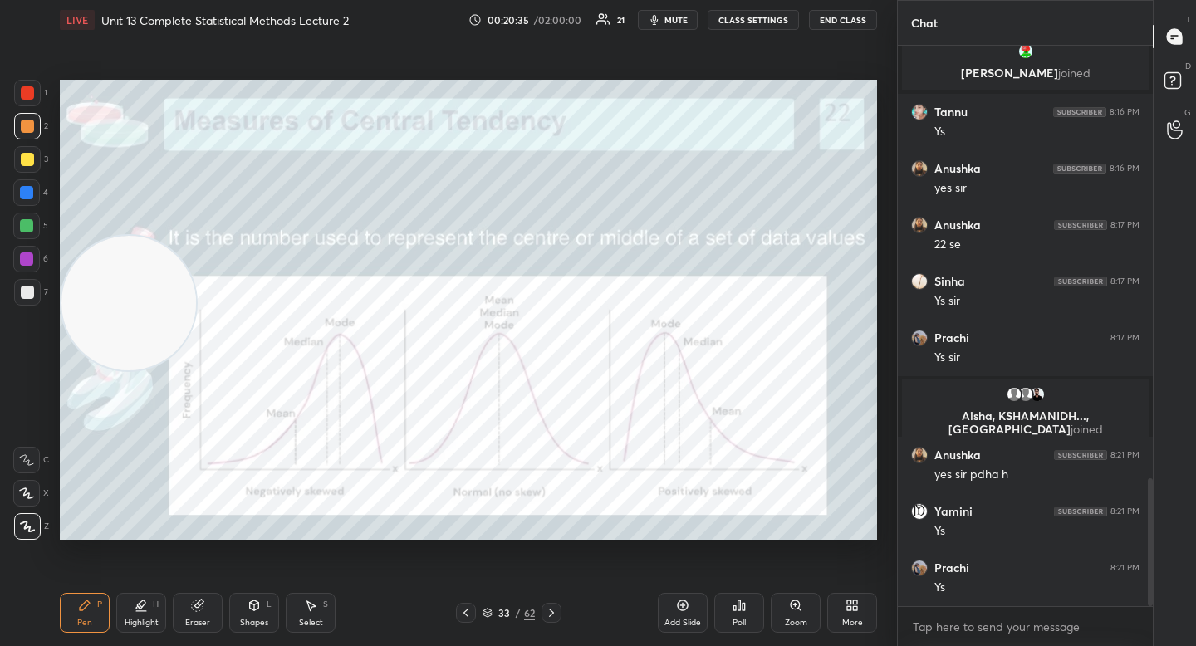
drag, startPoint x: 94, startPoint y: 428, endPoint x: 78, endPoint y: 204, distance: 224.0
click at [77, 236] on video at bounding box center [128, 303] width 135 height 135
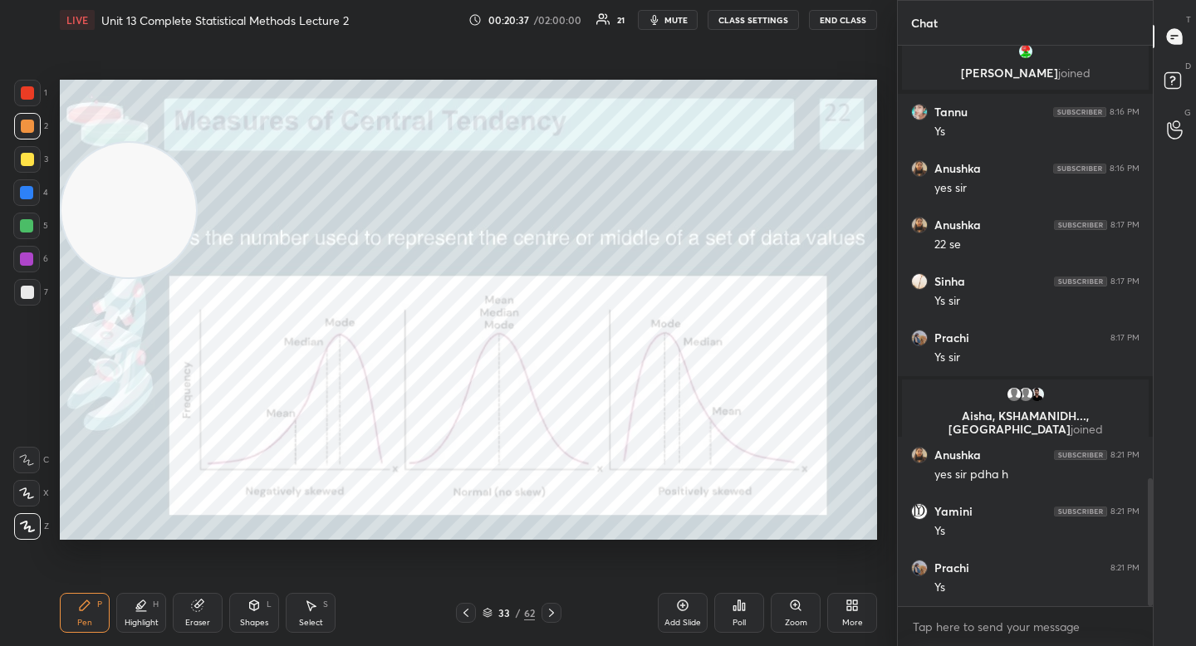
drag, startPoint x: 34, startPoint y: 263, endPoint x: 55, endPoint y: 262, distance: 20.8
click at [34, 264] on div at bounding box center [26, 259] width 27 height 27
click at [782, 603] on div "Zoom" at bounding box center [796, 613] width 50 height 40
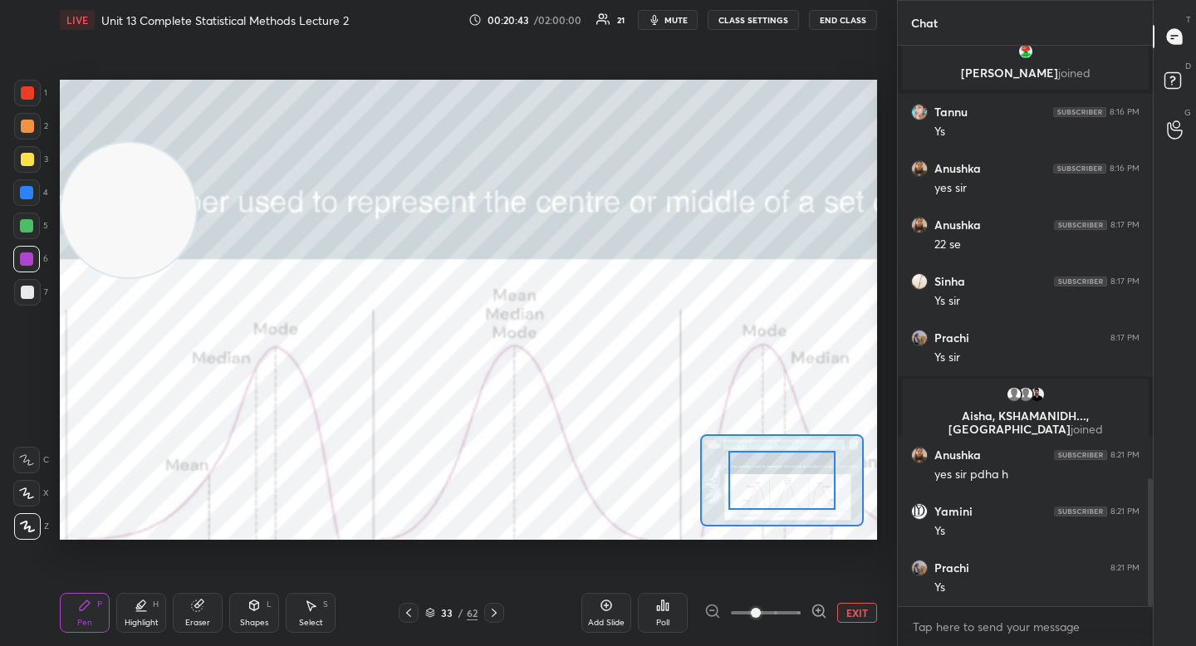
drag, startPoint x: 827, startPoint y: 614, endPoint x: 823, endPoint y: 605, distance: 9.3
click at [827, 614] on div "EXIT" at bounding box center [790, 613] width 173 height 20
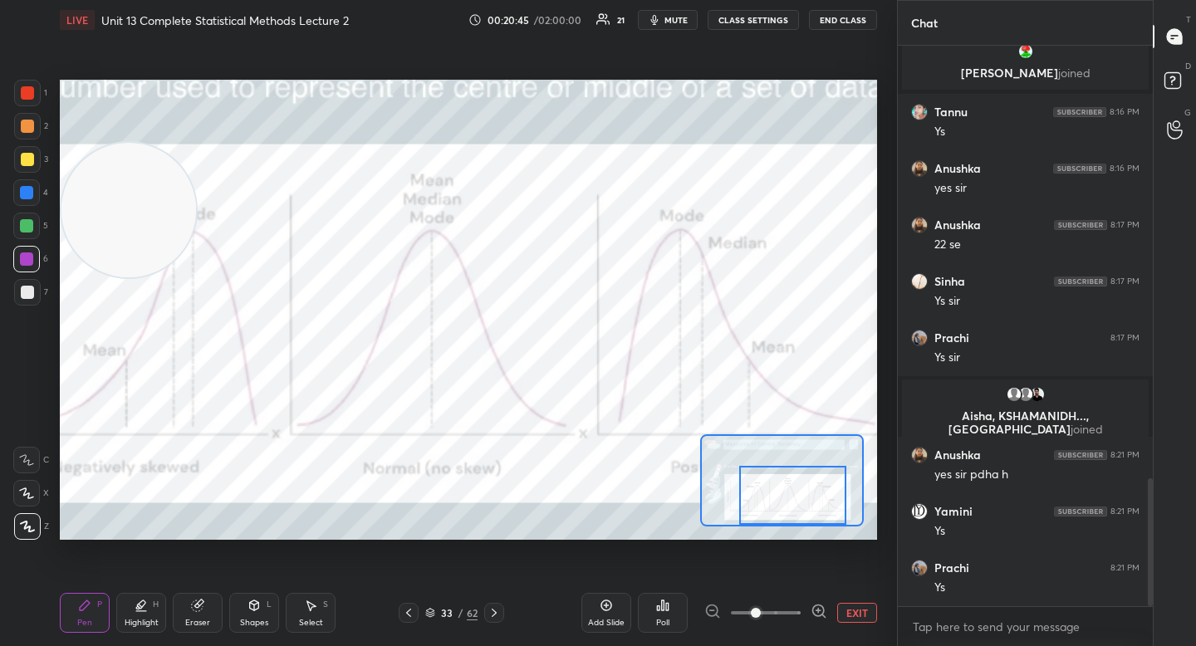
drag, startPoint x: 803, startPoint y: 490, endPoint x: 808, endPoint y: 498, distance: 9.0
click at [809, 498] on div at bounding box center [792, 495] width 107 height 59
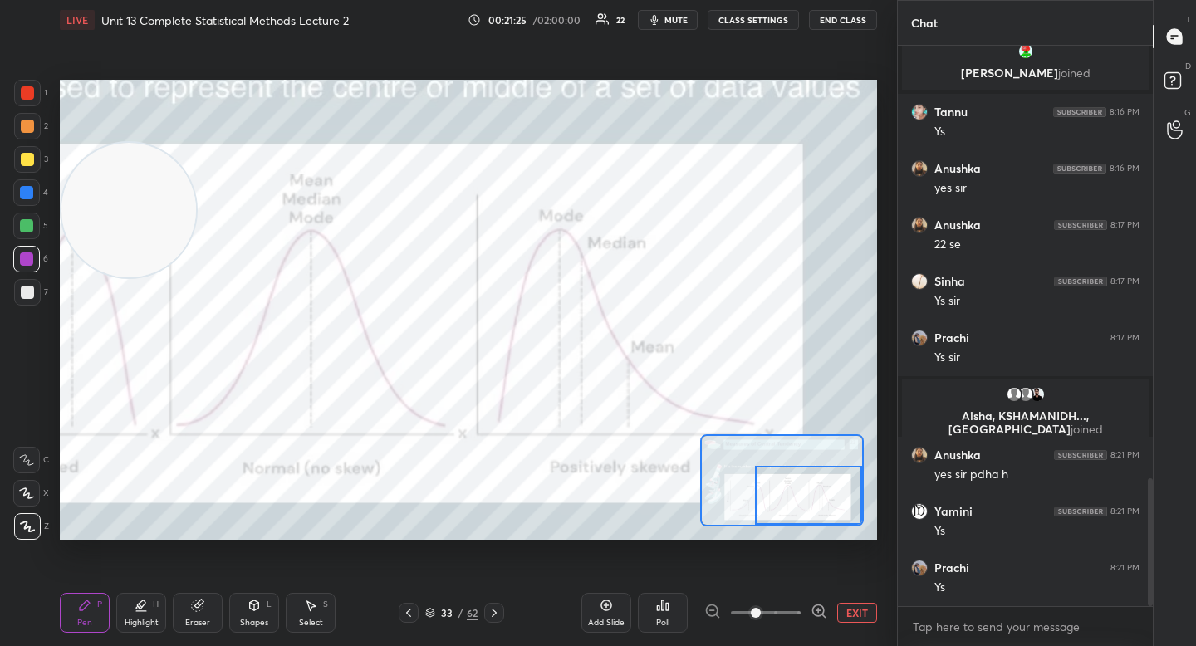
drag, startPoint x: 758, startPoint y: 492, endPoint x: 783, endPoint y: 497, distance: 25.4
click at [785, 497] on div at bounding box center [808, 495] width 107 height 59
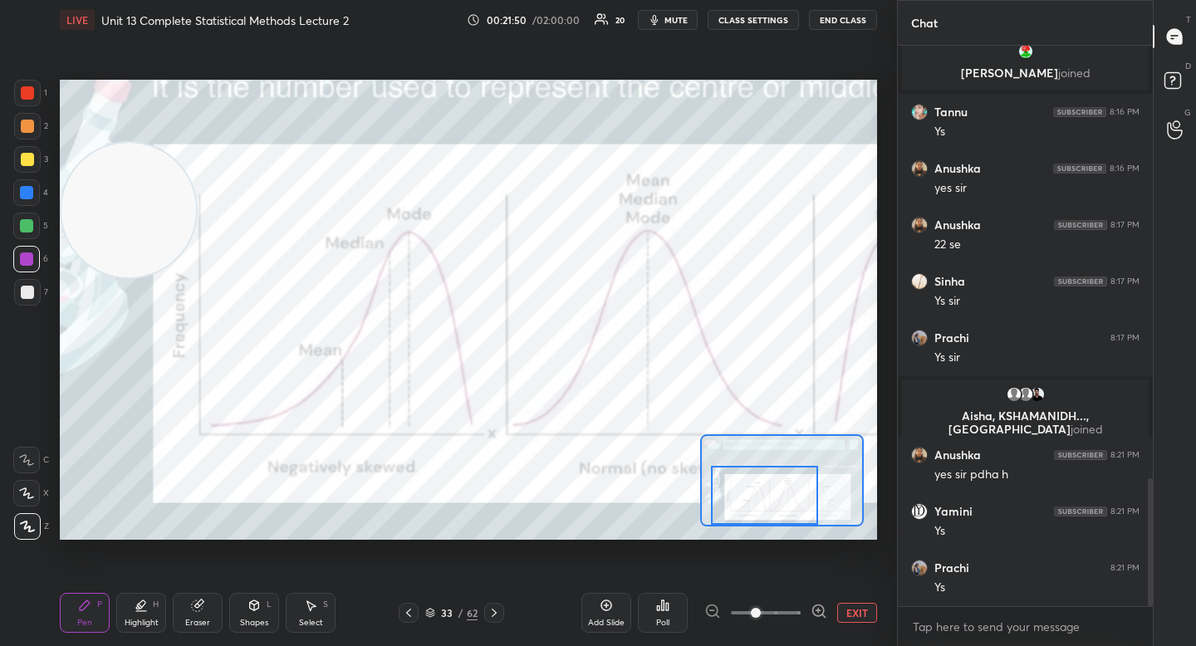
drag, startPoint x: 782, startPoint y: 506, endPoint x: 731, endPoint y: 513, distance: 51.2
click at [736, 516] on div at bounding box center [764, 495] width 107 height 59
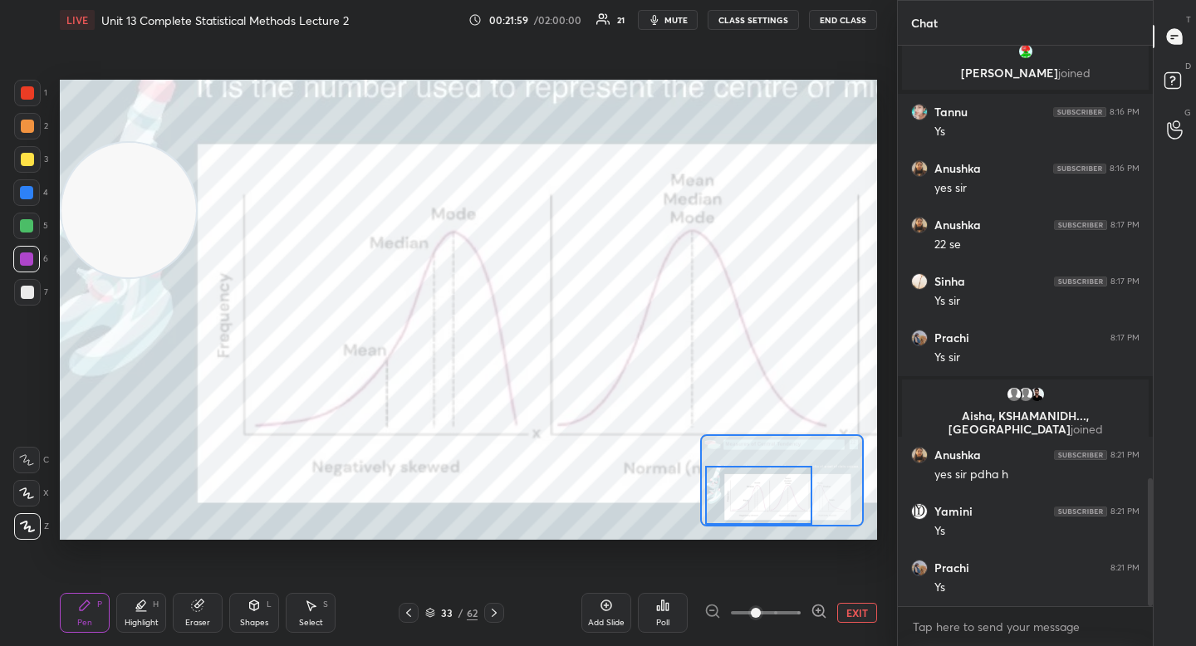
click at [852, 617] on button "EXIT" at bounding box center [857, 613] width 40 height 20
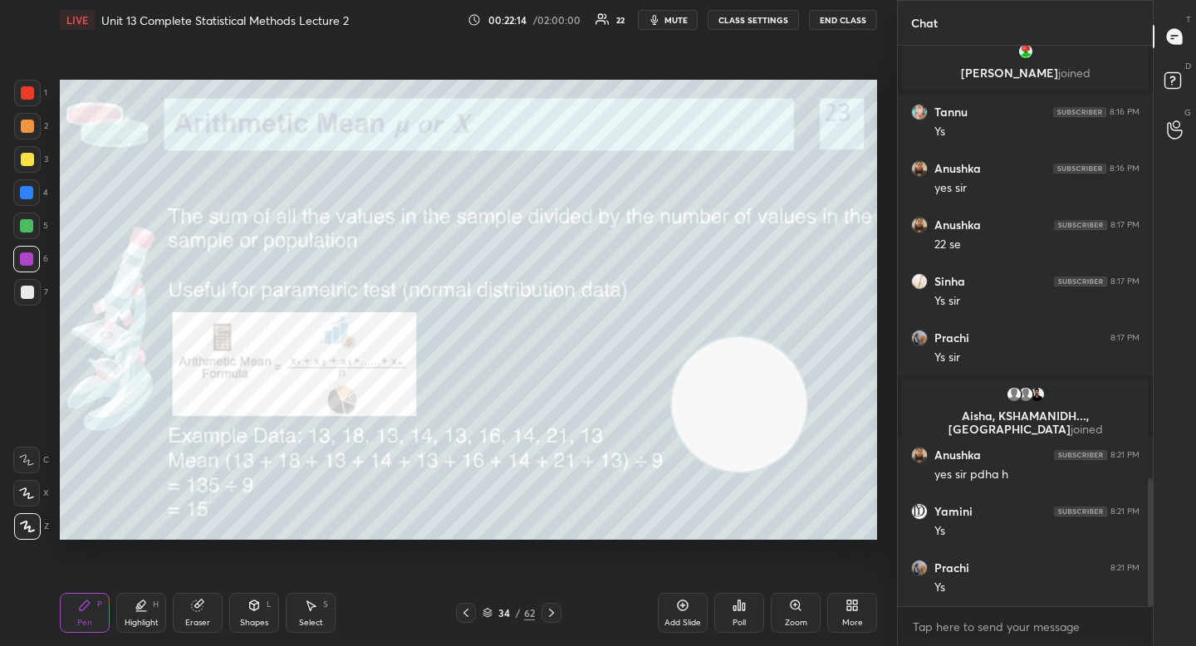
drag, startPoint x: 150, startPoint y: 248, endPoint x: 751, endPoint y: 429, distance: 627.8
click at [753, 437] on video at bounding box center [739, 404] width 135 height 135
click at [785, 471] on video at bounding box center [739, 403] width 135 height 135
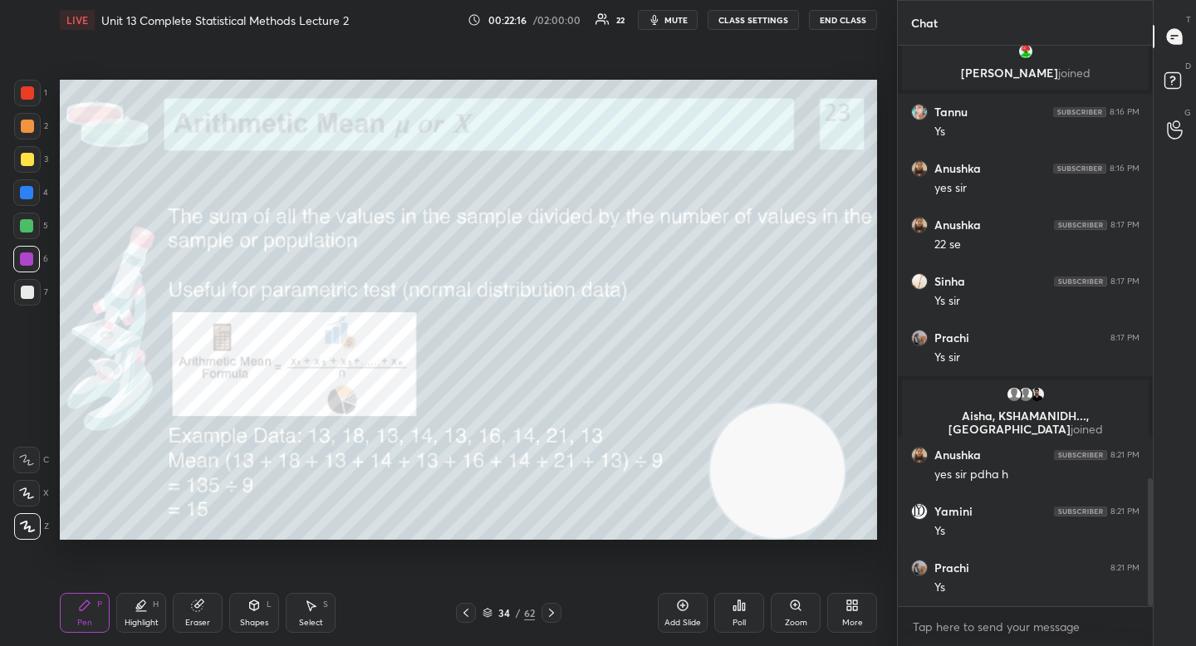
click at [23, 303] on div at bounding box center [27, 292] width 27 height 27
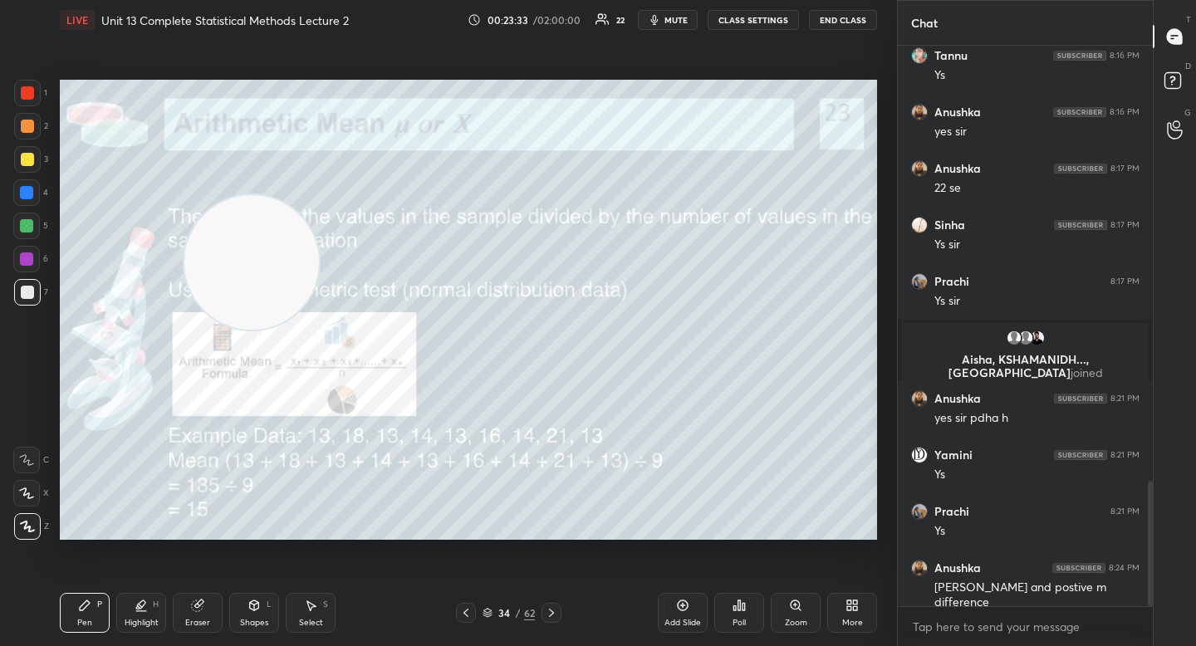
drag, startPoint x: 751, startPoint y: 449, endPoint x: 226, endPoint y: 238, distance: 565.7
click at [226, 240] on video at bounding box center [251, 262] width 135 height 135
drag, startPoint x: 251, startPoint y: 267, endPoint x: 156, endPoint y: 180, distance: 128.2
click at [161, 183] on video at bounding box center [228, 250] width 135 height 135
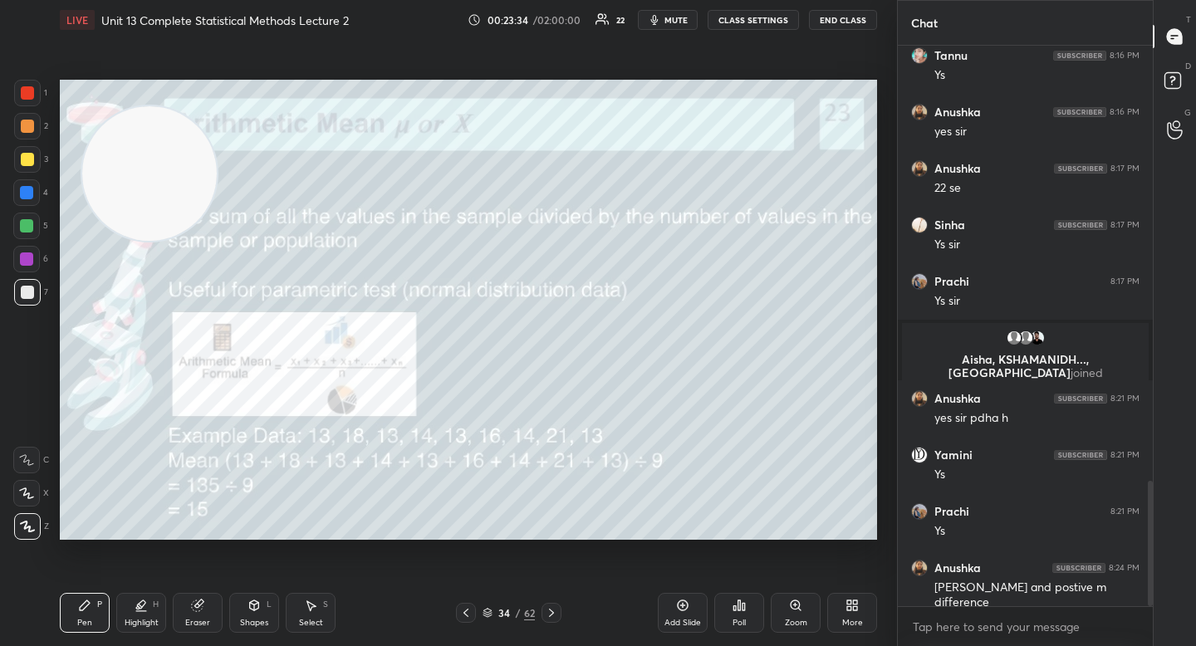
click at [37, 257] on div at bounding box center [26, 259] width 27 height 27
drag, startPoint x: 30, startPoint y: 287, endPoint x: 50, endPoint y: 297, distance: 22.3
click at [29, 288] on div at bounding box center [27, 292] width 13 height 13
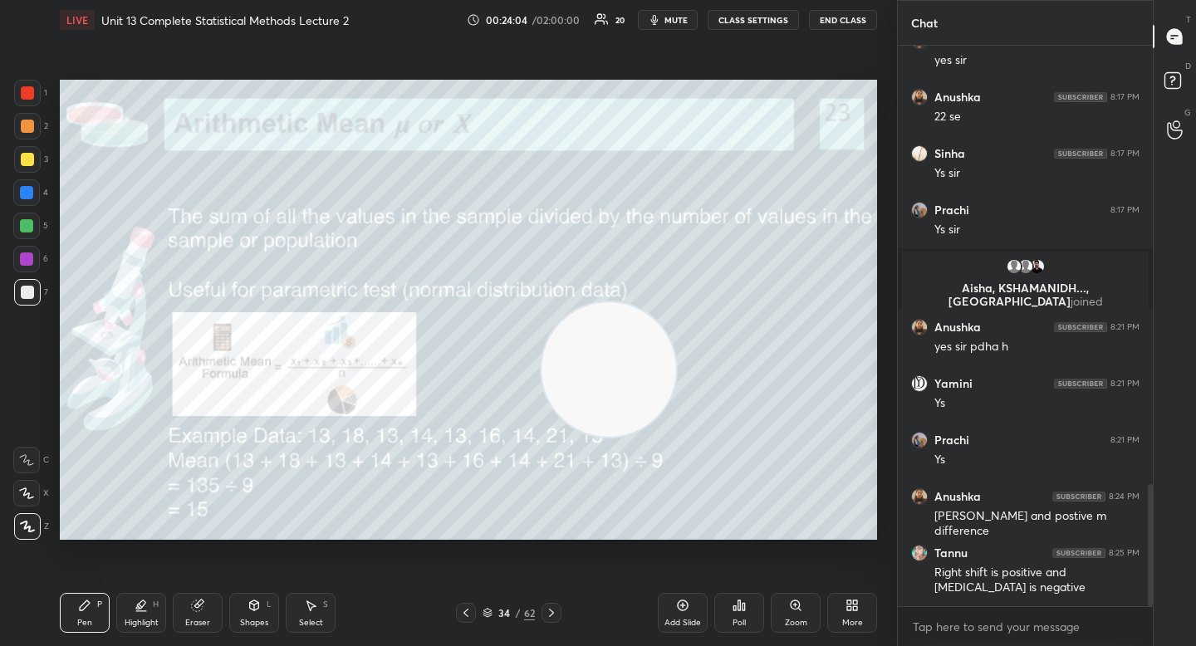
drag, startPoint x: 168, startPoint y: 197, endPoint x: 625, endPoint y: 375, distance: 490.9
click at [630, 382] on video at bounding box center [609, 369] width 135 height 135
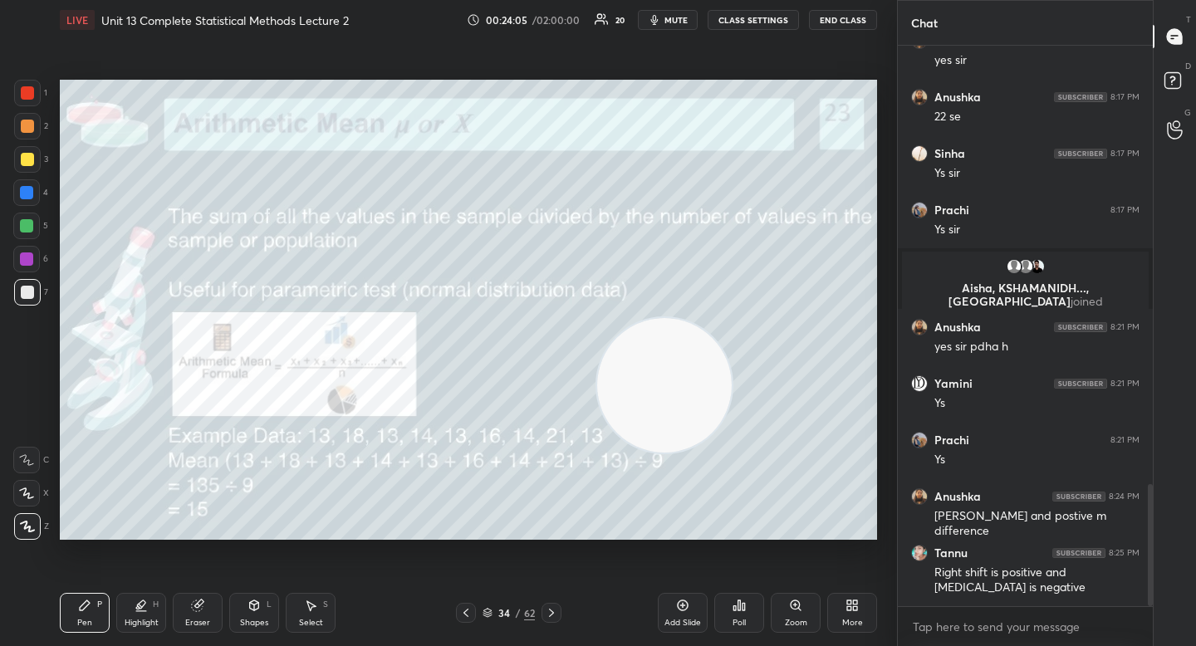
drag, startPoint x: 645, startPoint y: 383, endPoint x: 723, endPoint y: 399, distance: 80.5
click at [723, 399] on video at bounding box center [664, 385] width 135 height 135
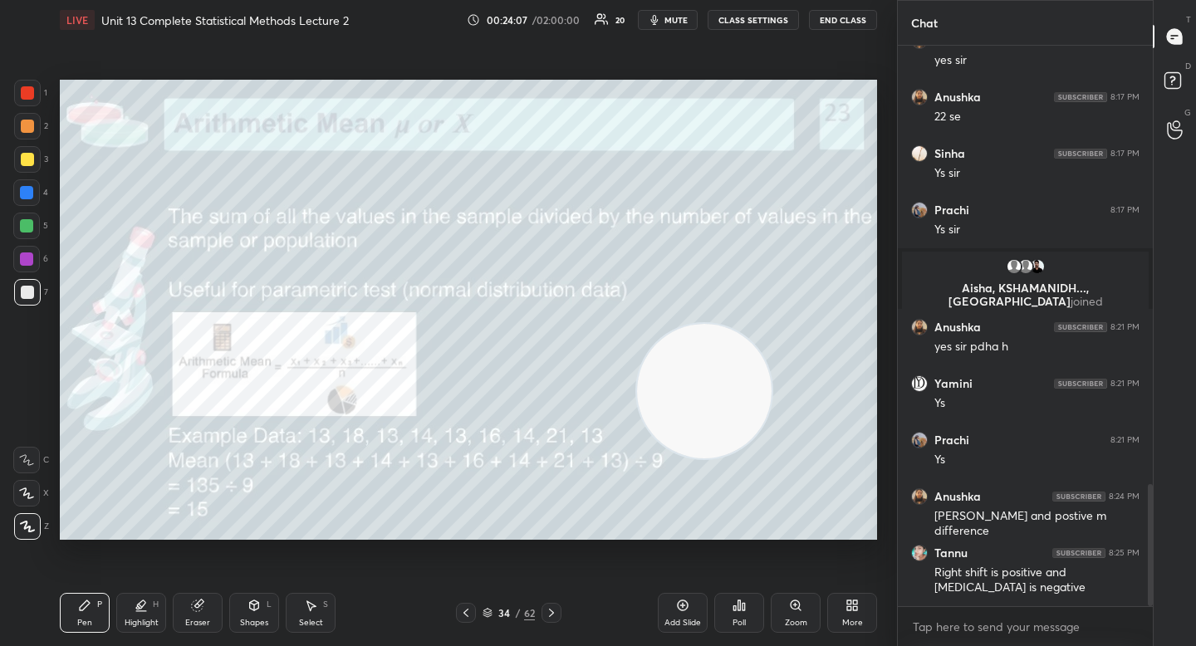
click at [32, 233] on div at bounding box center [26, 226] width 27 height 27
drag, startPoint x: 711, startPoint y: 375, endPoint x: 812, endPoint y: 316, distance: 117.2
click at [785, 316] on video at bounding box center [717, 377] width 135 height 135
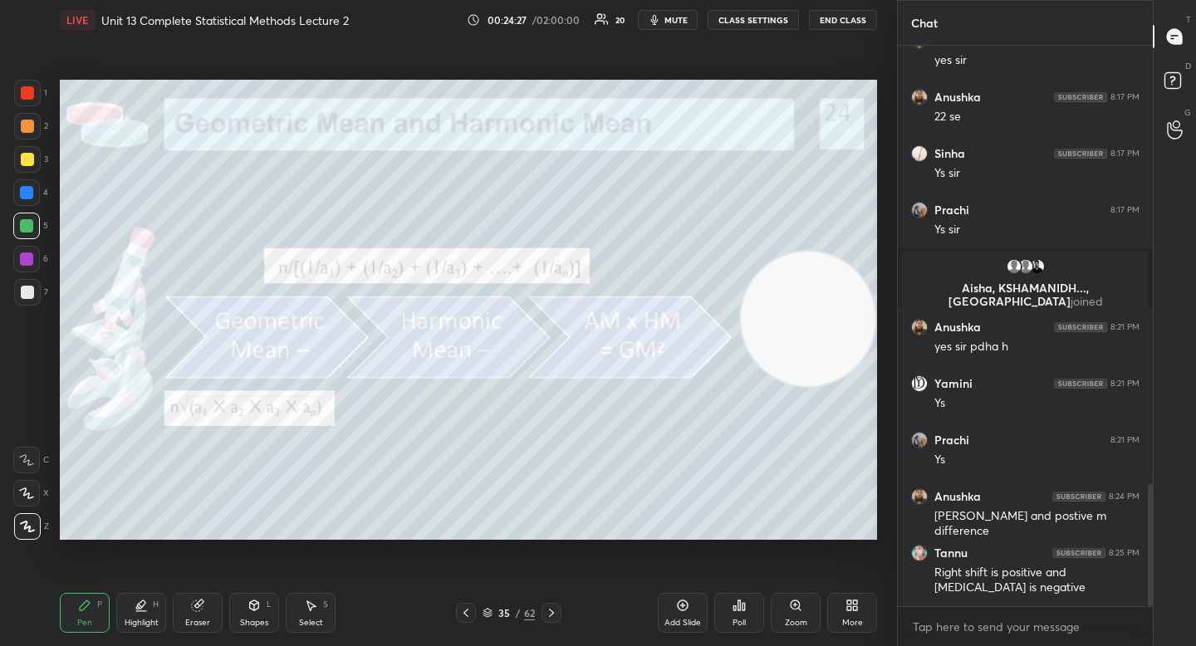
click at [24, 208] on div "4" at bounding box center [30, 195] width 35 height 33
click at [30, 161] on div at bounding box center [27, 159] width 13 height 13
click at [33, 140] on div "2" at bounding box center [31, 129] width 34 height 33
click at [32, 130] on div at bounding box center [27, 126] width 27 height 27
click at [21, 229] on div at bounding box center [26, 225] width 13 height 13
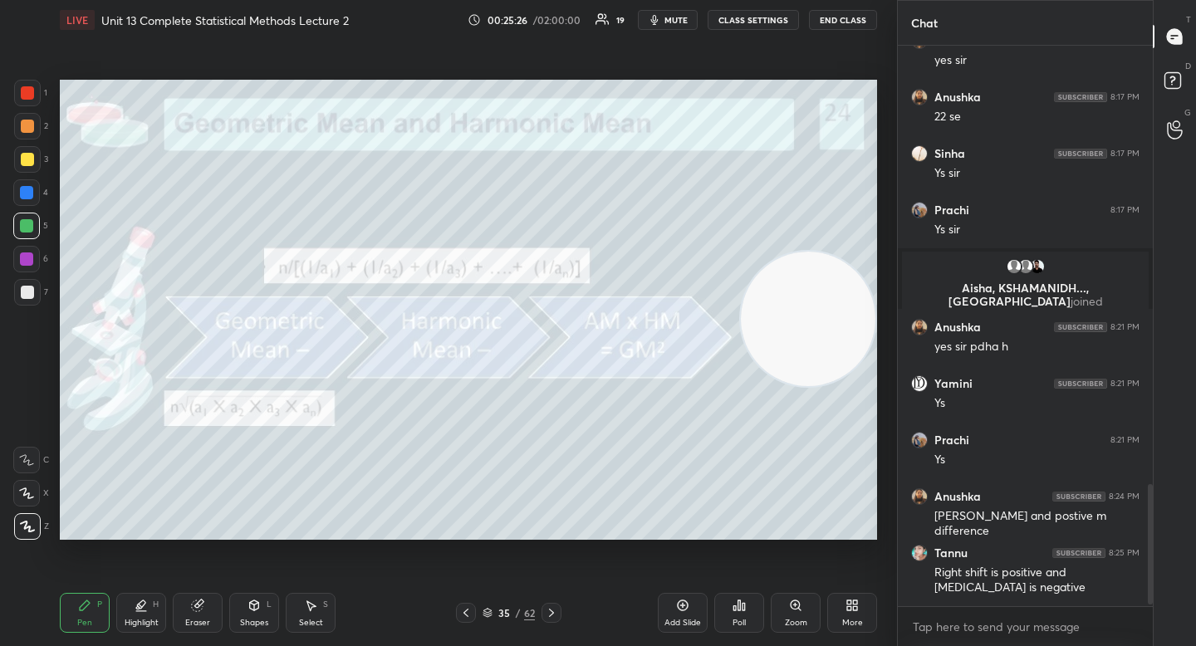
click at [211, 605] on div "Eraser" at bounding box center [198, 613] width 50 height 40
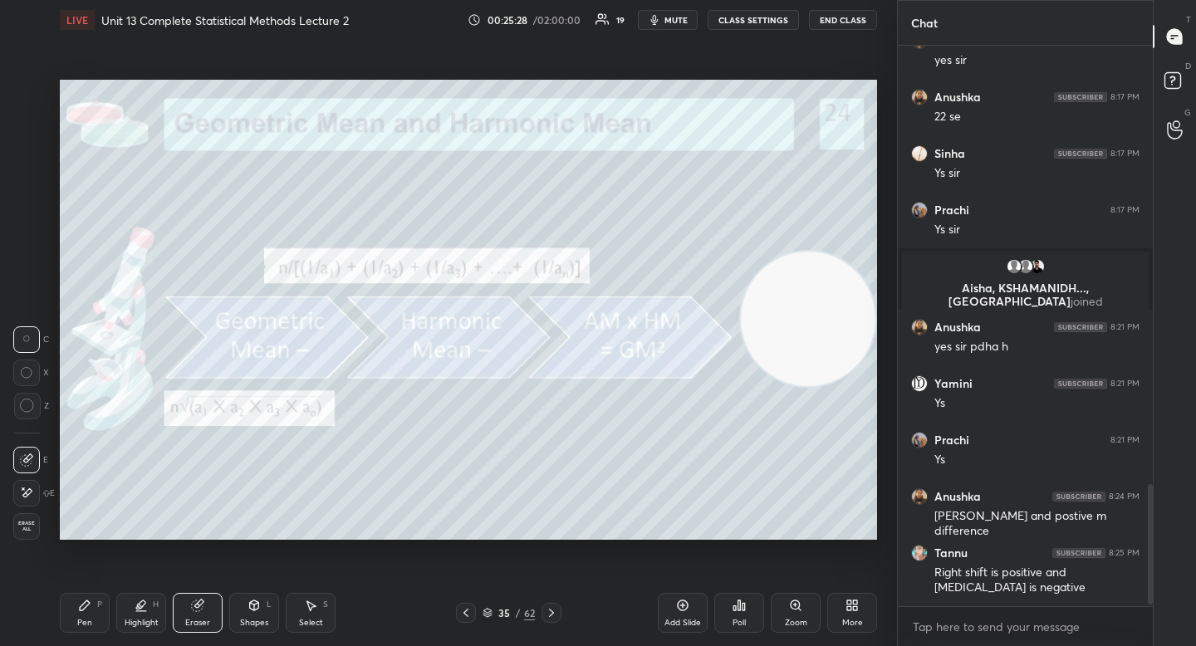
click at [109, 605] on div "Pen P Highlight H Eraser Shapes L Select S" at bounding box center [209, 613] width 299 height 40
click at [77, 624] on div "Pen" at bounding box center [84, 623] width 15 height 8
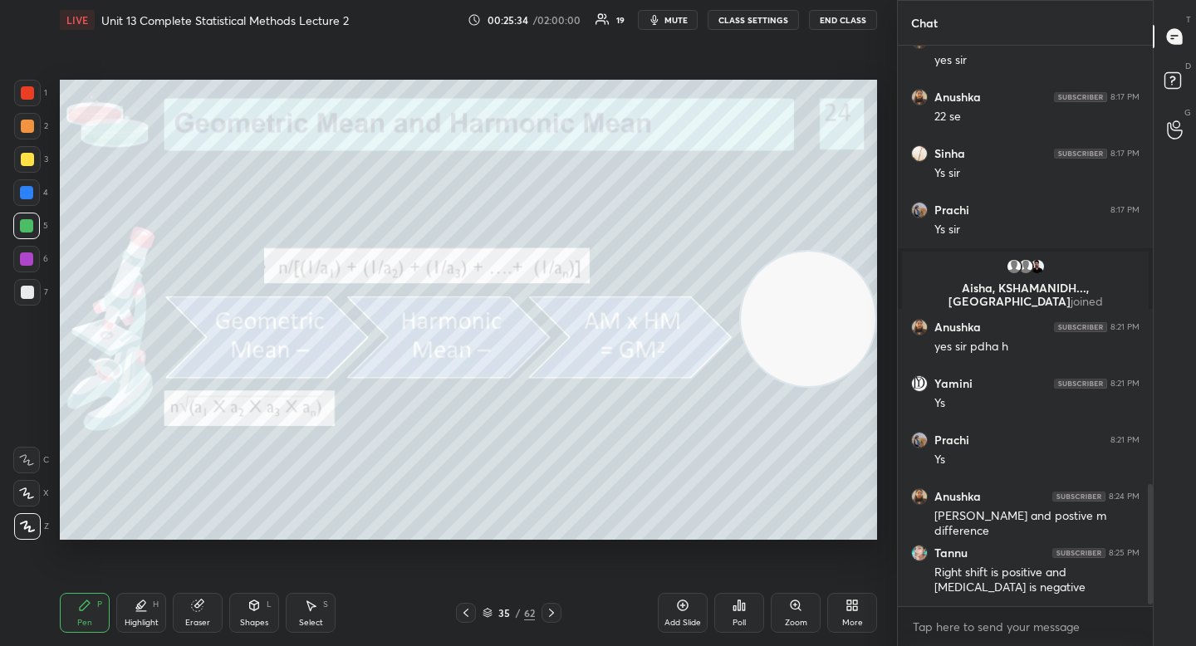
click at [42, 296] on div "7" at bounding box center [31, 292] width 34 height 27
drag, startPoint x: 754, startPoint y: 287, endPoint x: 205, endPoint y: 222, distance: 552.9
click at [727, 241] on video at bounding box center [794, 308] width 135 height 135
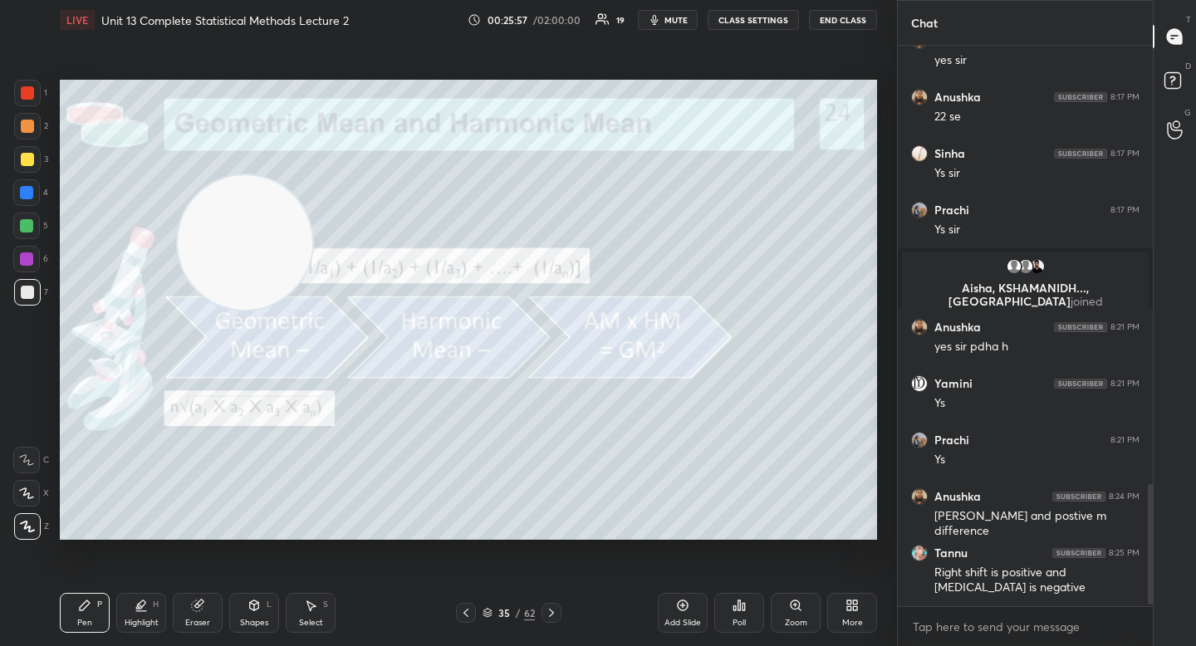
click at [27, 217] on div at bounding box center [26, 226] width 27 height 27
click at [208, 624] on div "Eraser" at bounding box center [197, 623] width 25 height 8
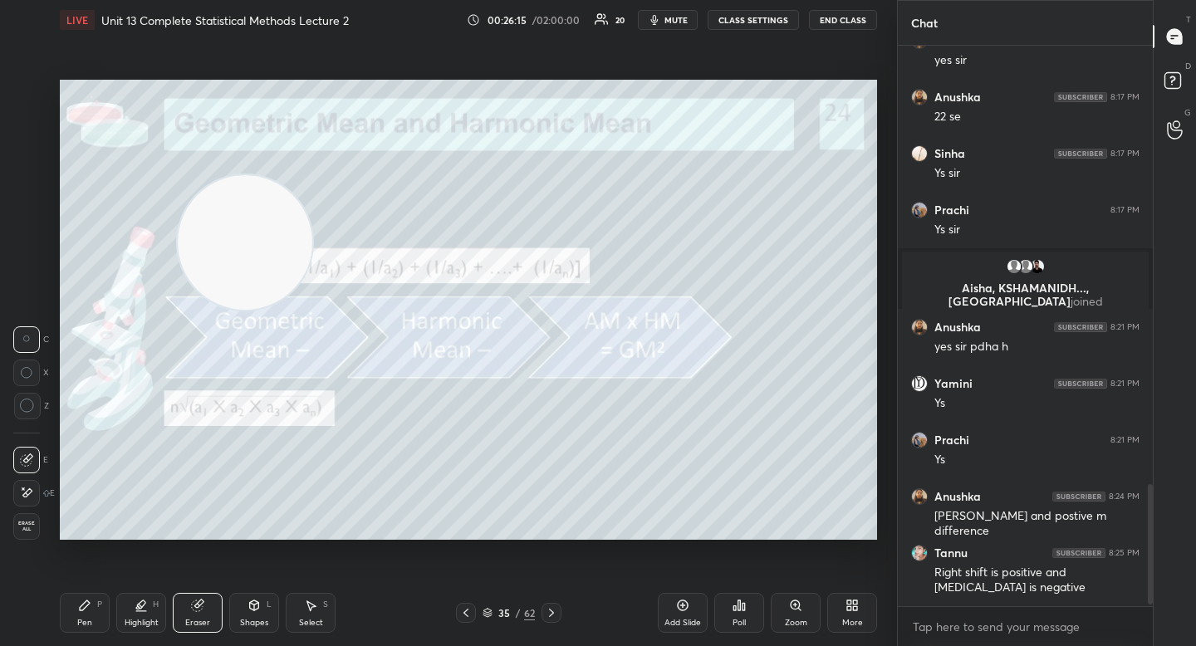
click at [100, 615] on div "Pen P" at bounding box center [85, 613] width 50 height 40
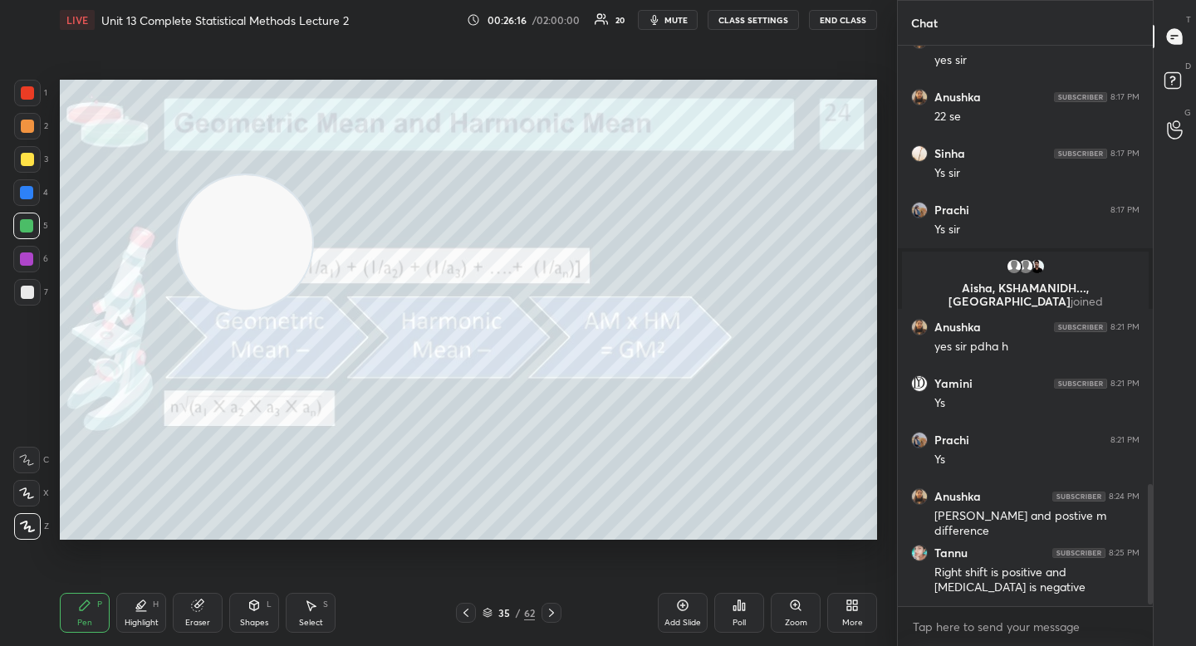
click at [32, 147] on div at bounding box center [27, 159] width 27 height 27
click at [29, 134] on div at bounding box center [27, 126] width 27 height 27
click at [202, 613] on div "Eraser" at bounding box center [198, 613] width 50 height 40
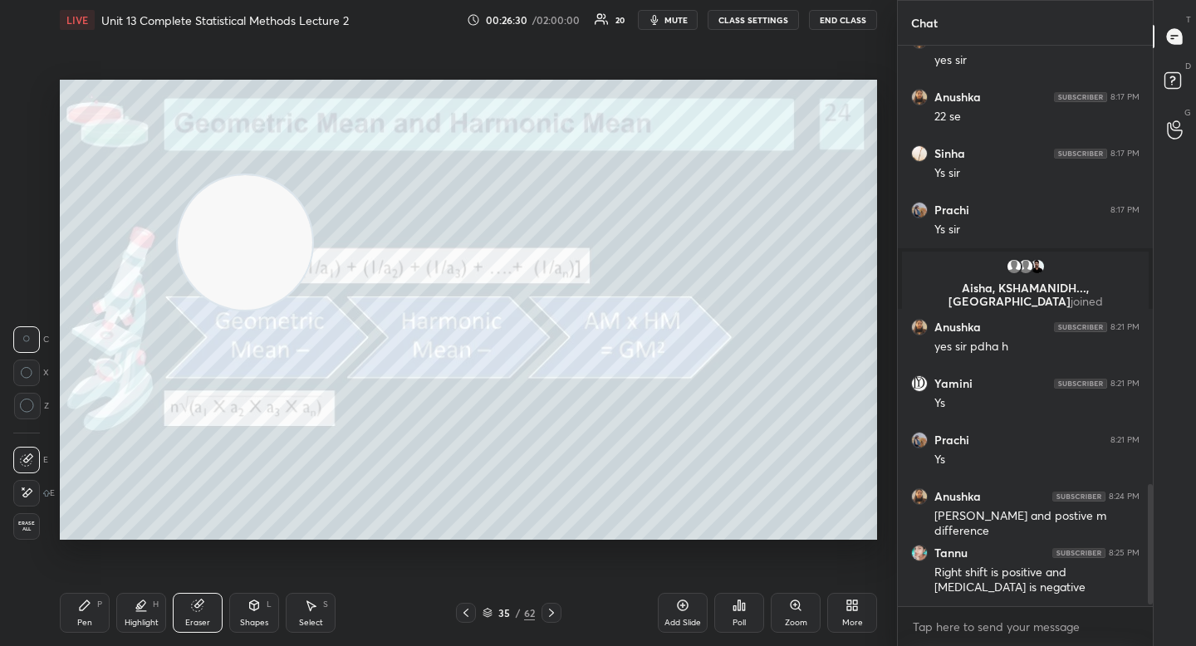
click at [91, 611] on icon at bounding box center [84, 605] width 13 height 13
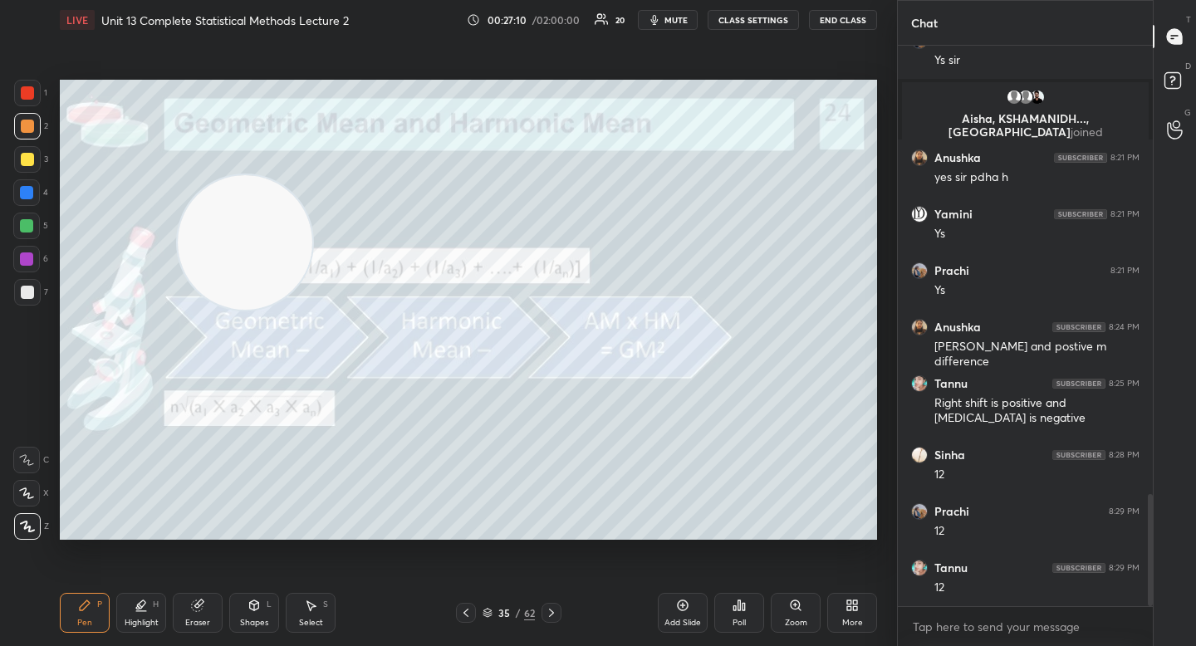
scroll to position [2243, 0]
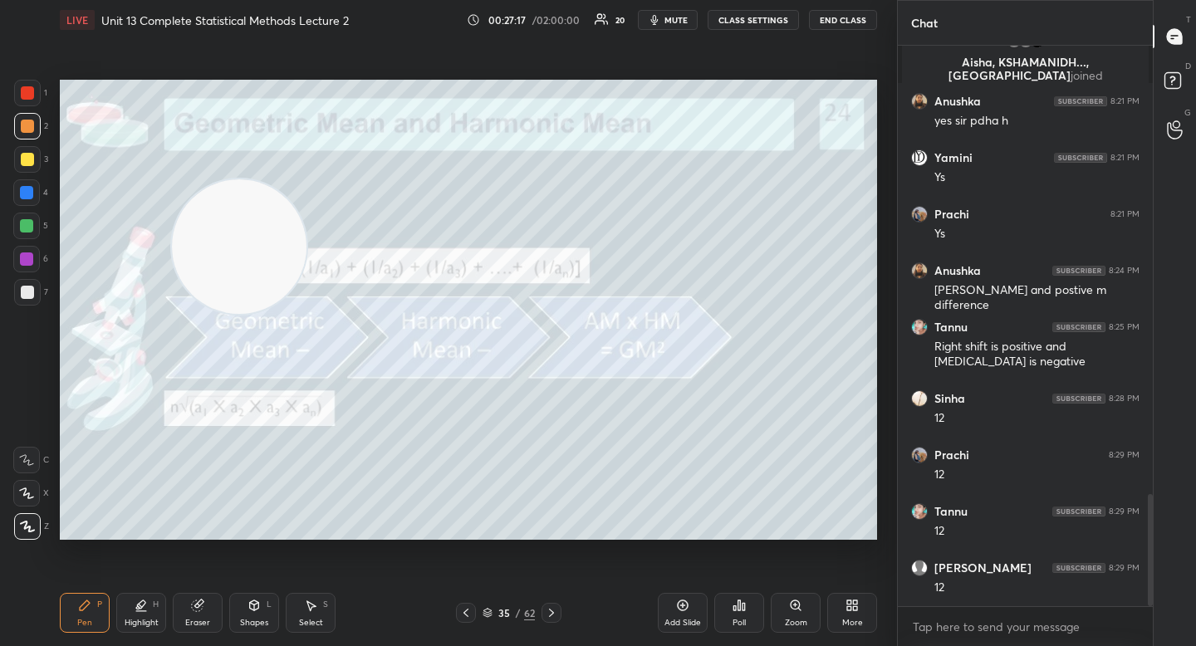
drag, startPoint x: 228, startPoint y: 262, endPoint x: 135, endPoint y: 489, distance: 245.9
click at [172, 314] on video at bounding box center [239, 246] width 135 height 135
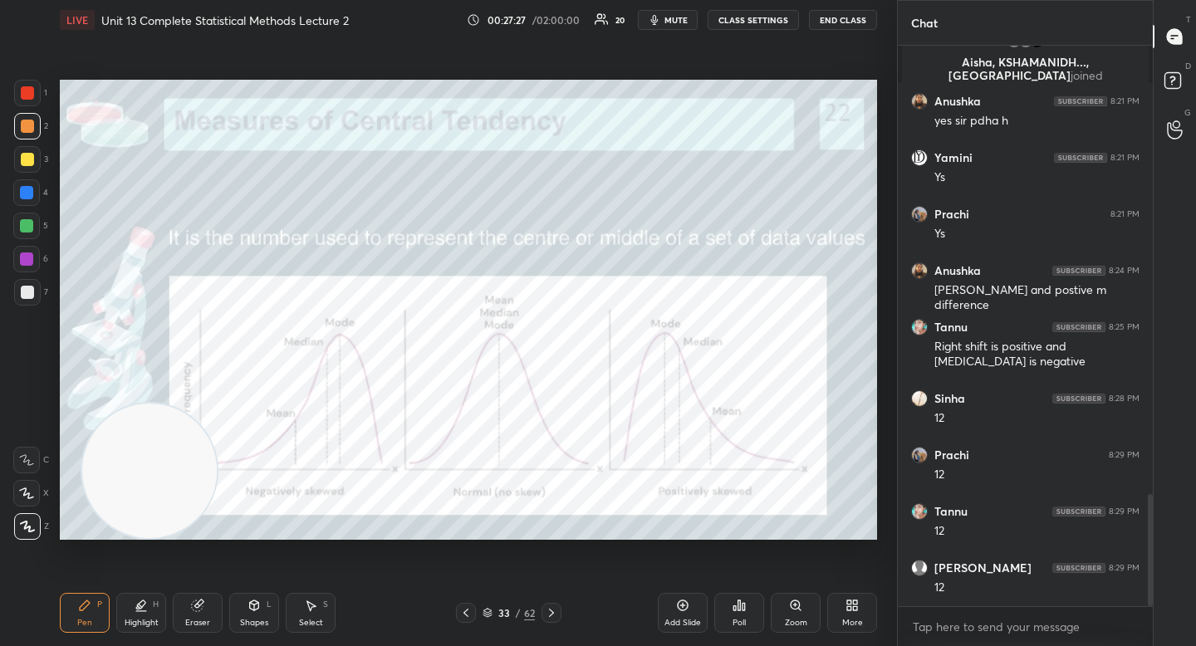
click at [31, 262] on div at bounding box center [26, 258] width 13 height 13
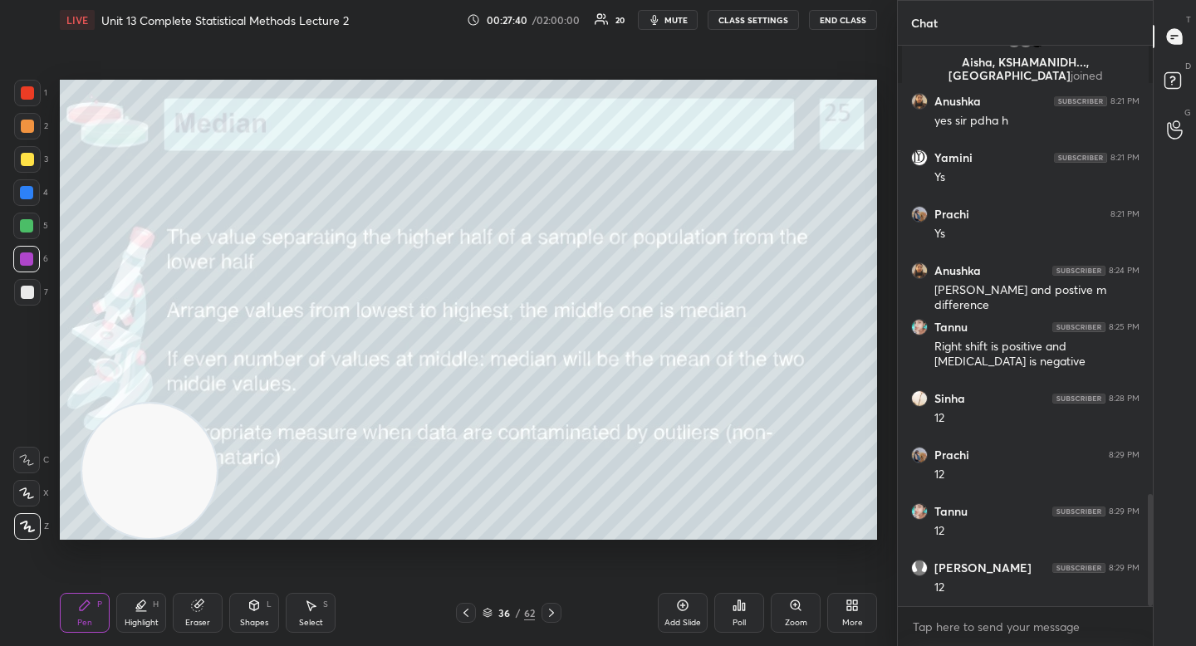
click at [38, 284] on div "7" at bounding box center [31, 292] width 34 height 27
click at [29, 243] on div "5" at bounding box center [30, 229] width 35 height 33
click at [33, 238] on div at bounding box center [26, 226] width 27 height 27
click at [690, 605] on div "Add Slide" at bounding box center [683, 613] width 50 height 40
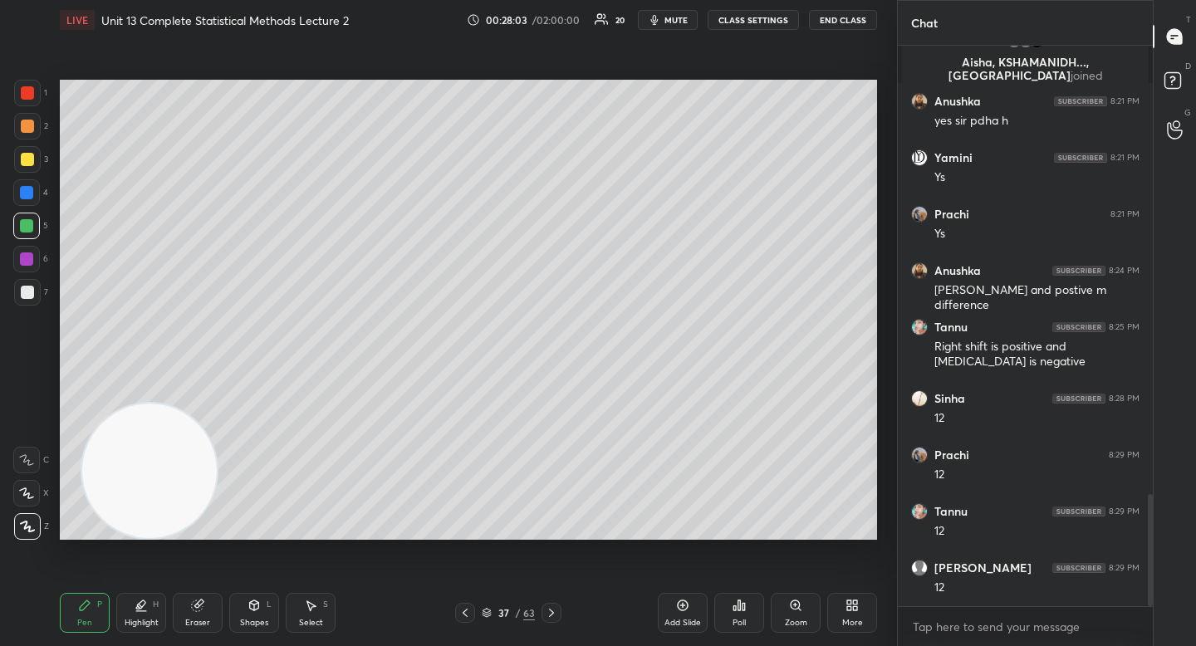
click at [252, 615] on div "Shapes L" at bounding box center [254, 613] width 50 height 40
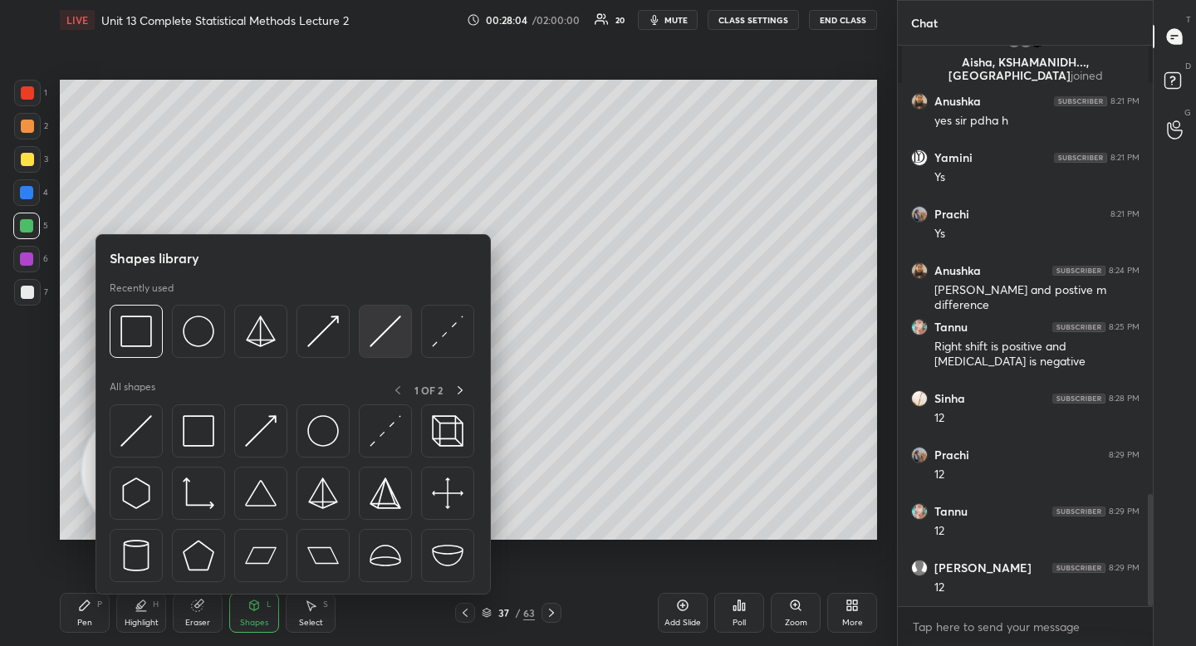
click at [375, 341] on img at bounding box center [386, 332] width 32 height 32
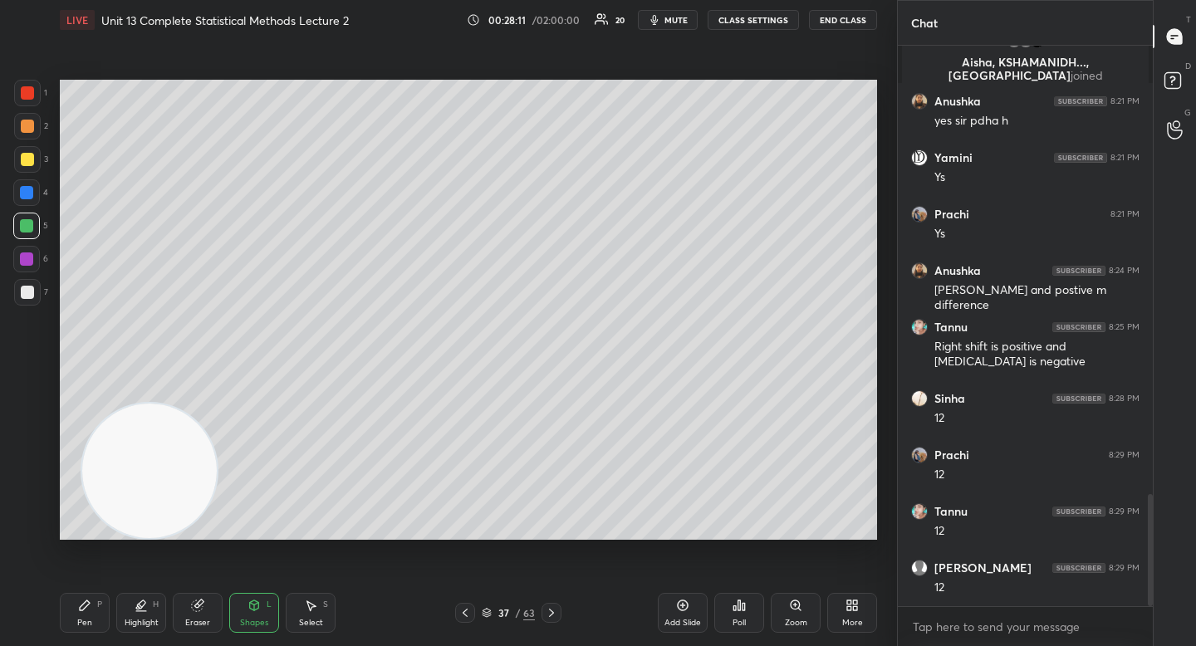
click at [97, 597] on div "Pen P" at bounding box center [85, 613] width 50 height 40
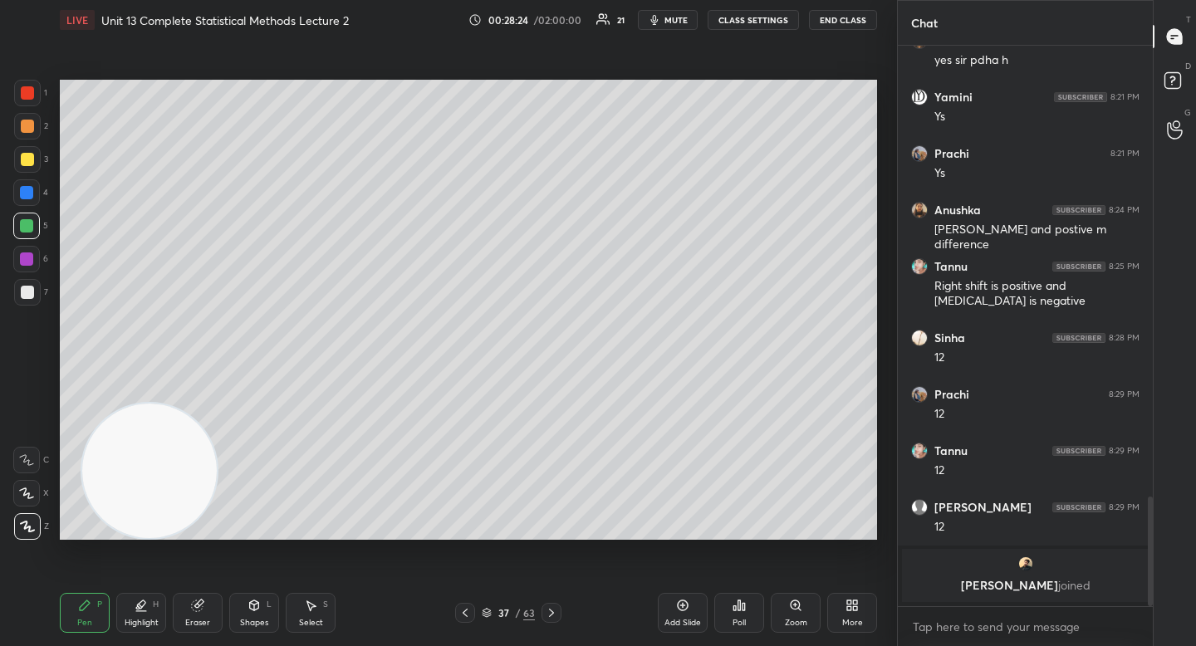
click at [203, 616] on div "Eraser" at bounding box center [198, 613] width 50 height 40
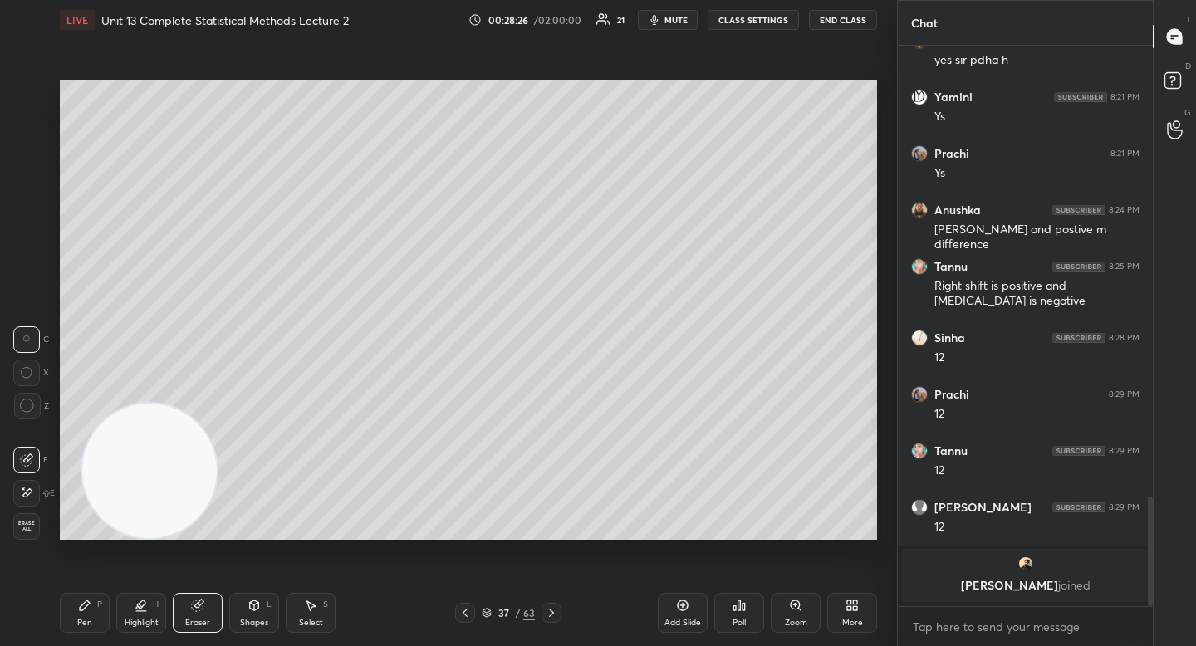
click at [71, 618] on div "Pen P" at bounding box center [85, 613] width 50 height 40
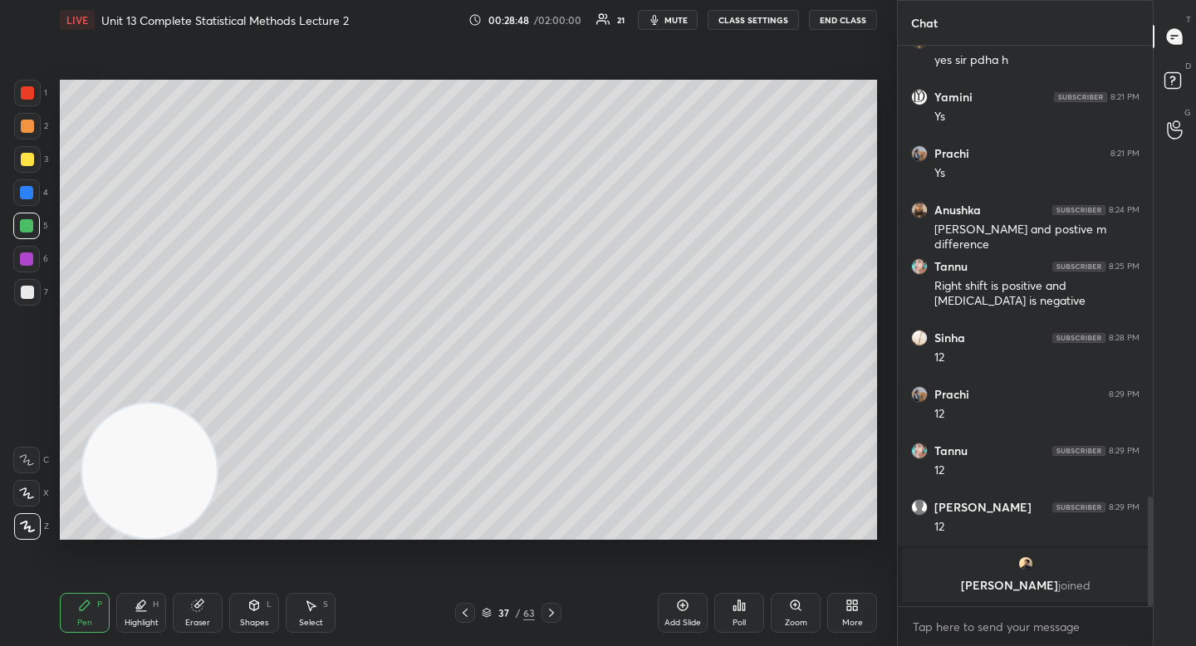
click at [18, 153] on div at bounding box center [27, 159] width 27 height 27
click at [27, 226] on div at bounding box center [26, 225] width 13 height 13
click at [141, 621] on div "Highlight" at bounding box center [142, 623] width 34 height 8
click at [78, 634] on div "Pen P Highlight H Eraser Shapes L Select S 37 / 63 Add Slide Poll Zoom More" at bounding box center [468, 613] width 817 height 66
click at [79, 614] on div "Pen P" at bounding box center [85, 613] width 50 height 40
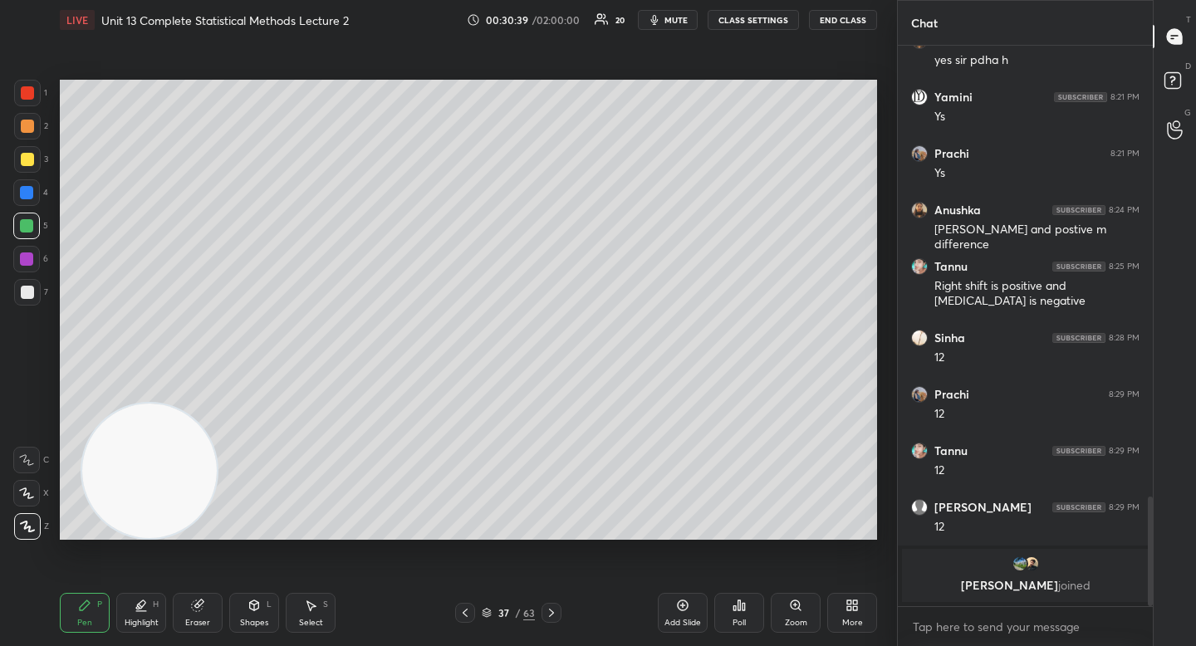
click at [21, 156] on div at bounding box center [27, 159] width 13 height 13
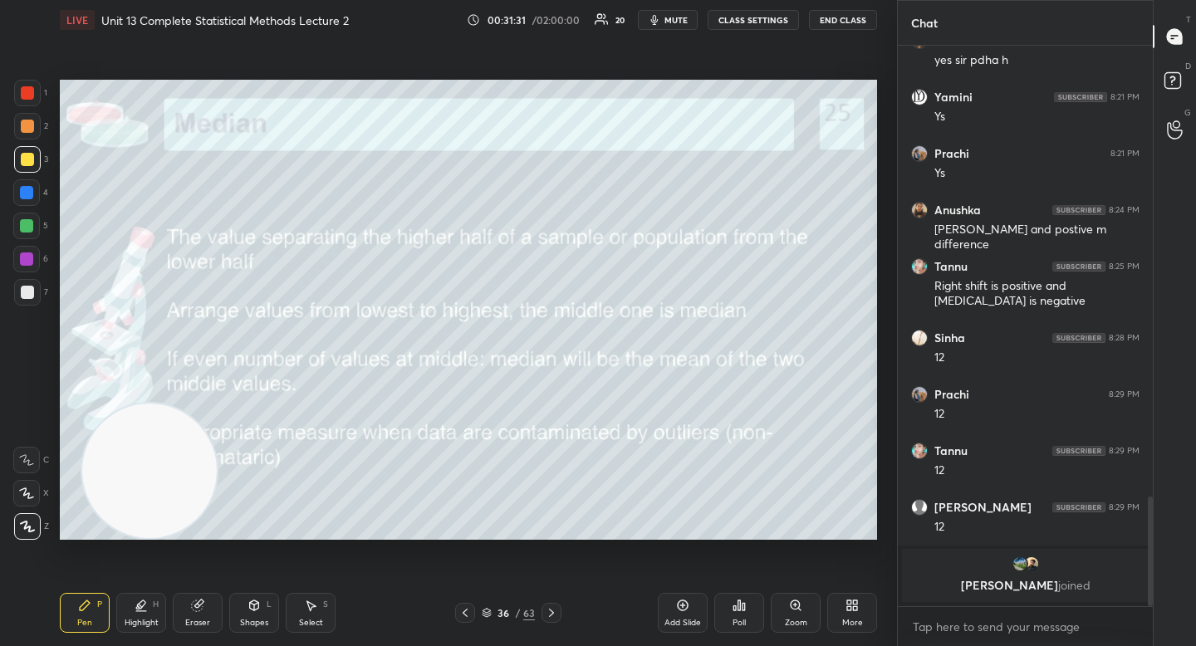
click at [32, 280] on div at bounding box center [27, 292] width 27 height 27
click at [677, 23] on span "mute" at bounding box center [675, 20] width 23 height 12
click at [659, 22] on button "unmute" at bounding box center [668, 20] width 60 height 20
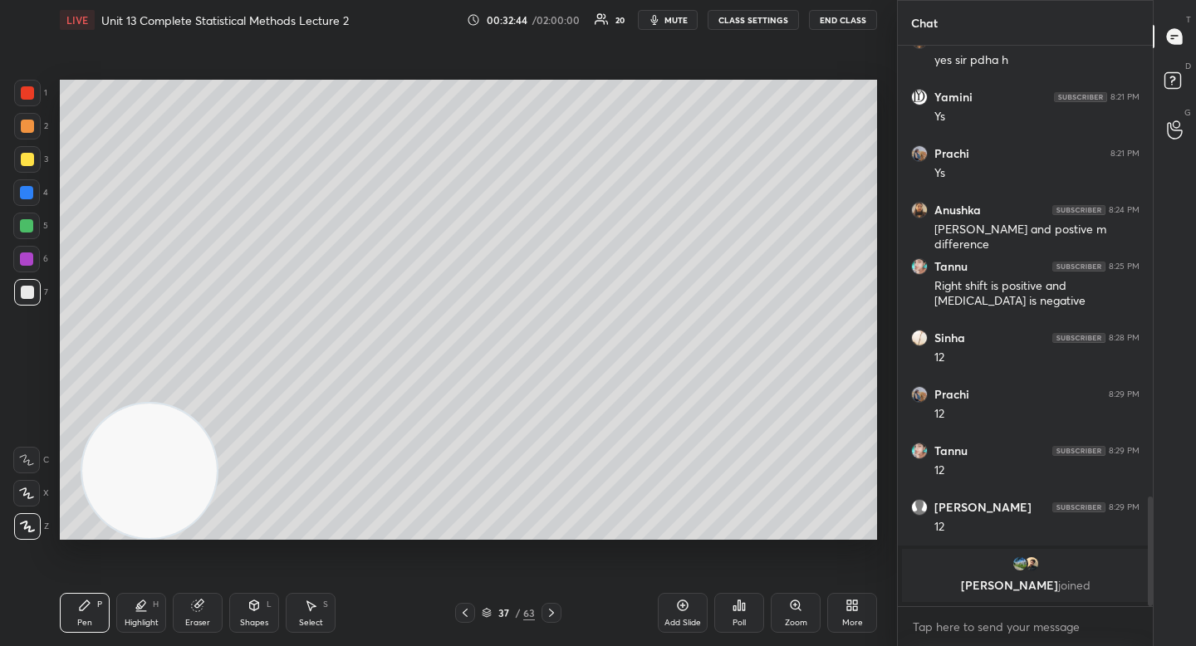
drag, startPoint x: 152, startPoint y: 463, endPoint x: 148, endPoint y: 532, distance: 69.9
click at [154, 540] on div "Setting up your live class Poll for secs No correct answer Start poll" at bounding box center [468, 310] width 831 height 540
click at [30, 220] on div at bounding box center [26, 225] width 13 height 13
drag, startPoint x: 144, startPoint y: 467, endPoint x: 409, endPoint y: 380, distance: 278.7
click at [218, 404] on video at bounding box center [150, 471] width 135 height 135
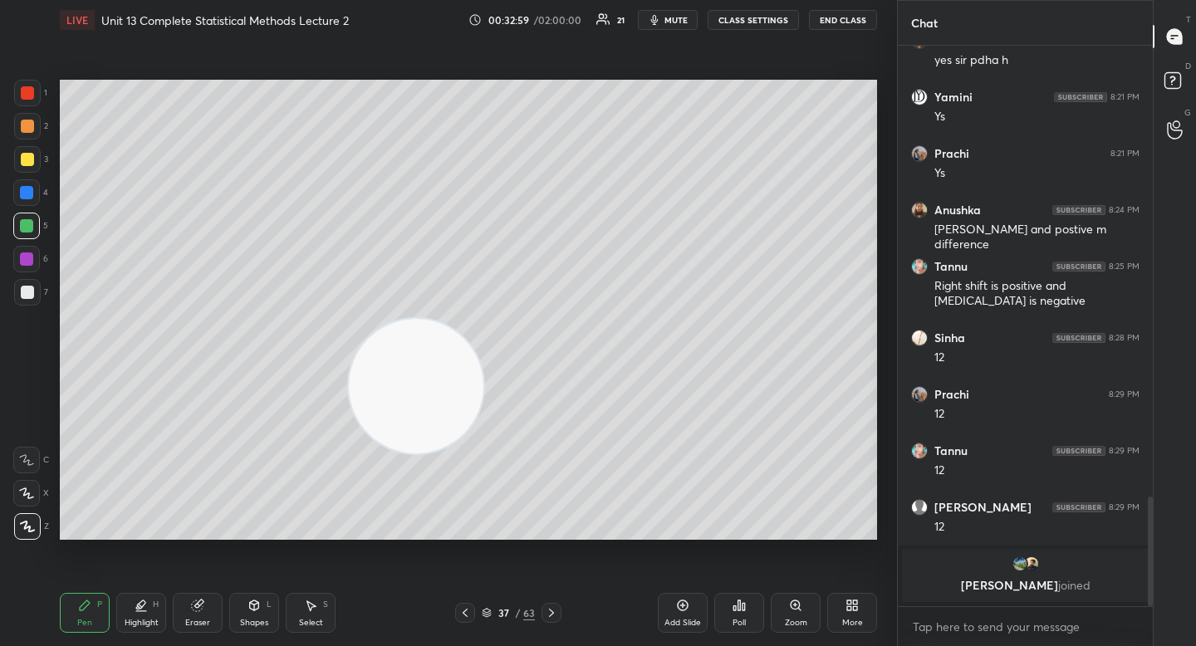
drag, startPoint x: 24, startPoint y: 290, endPoint x: 56, endPoint y: 278, distance: 33.6
click at [25, 290] on div at bounding box center [27, 292] width 13 height 13
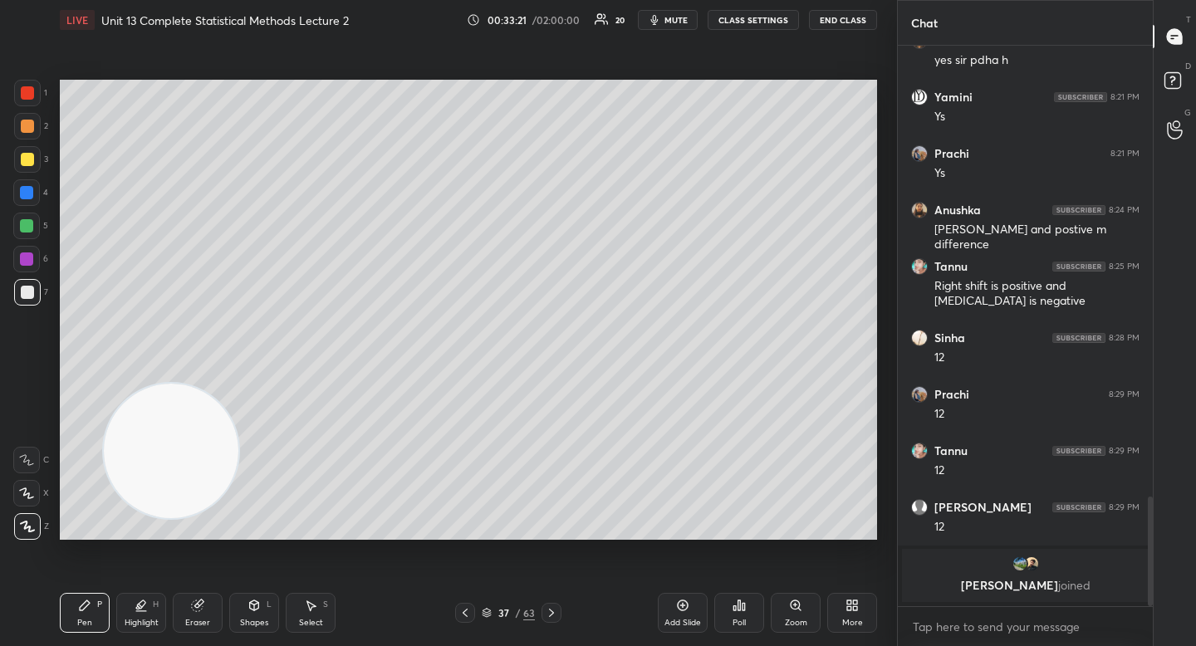
drag, startPoint x: 309, startPoint y: 393, endPoint x: 152, endPoint y: 449, distance: 166.5
click at [156, 451] on video at bounding box center [171, 451] width 135 height 135
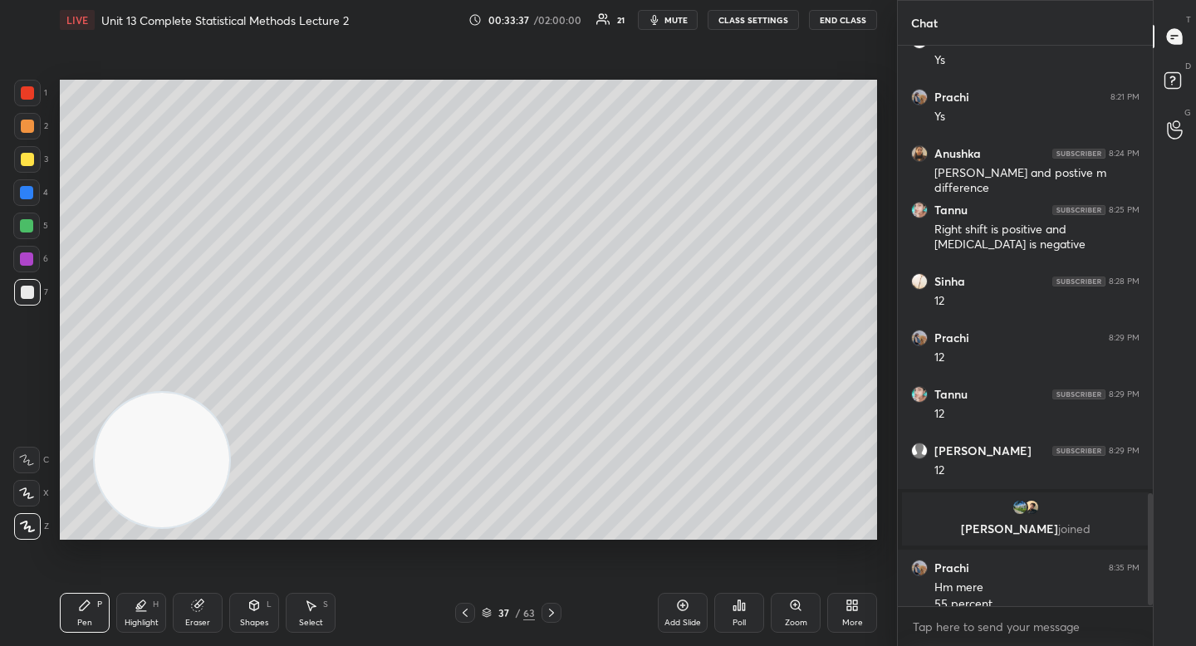
scroll to position [2230, 0]
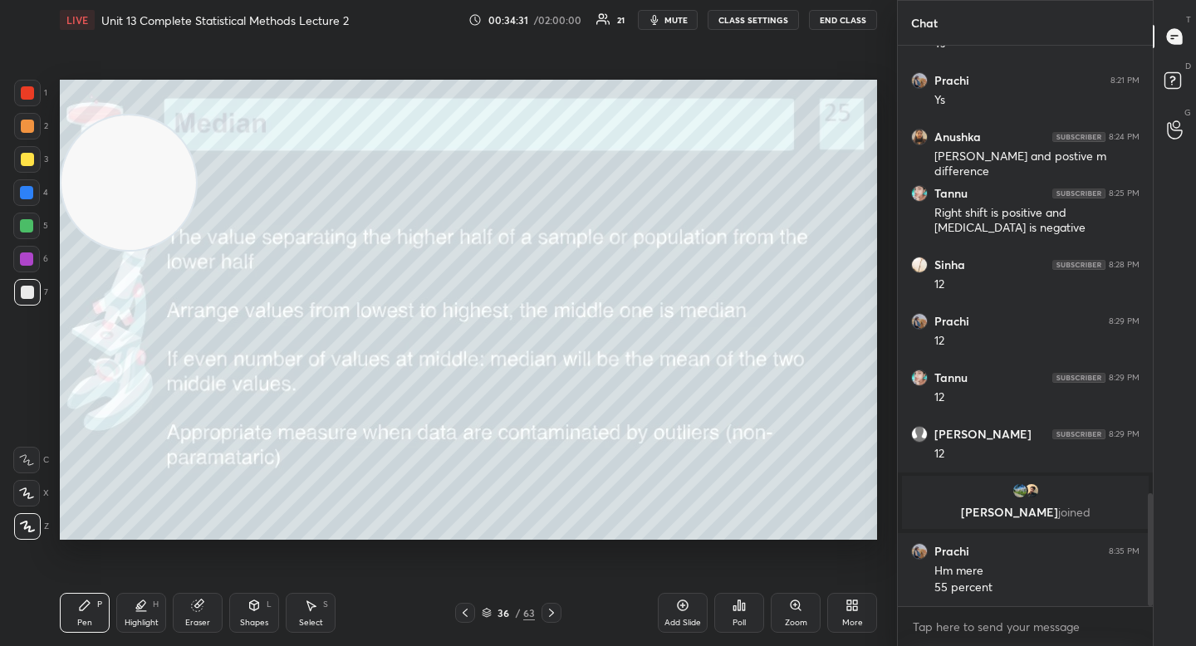
drag, startPoint x: 125, startPoint y: 306, endPoint x: 82, endPoint y: 150, distance: 161.8
click at [83, 144] on video at bounding box center [128, 182] width 135 height 135
drag, startPoint x: 94, startPoint y: 152, endPoint x: 89, endPoint y: 142, distance: 11.1
click at [90, 140] on video at bounding box center [128, 169] width 135 height 135
click at [23, 228] on div at bounding box center [26, 225] width 13 height 13
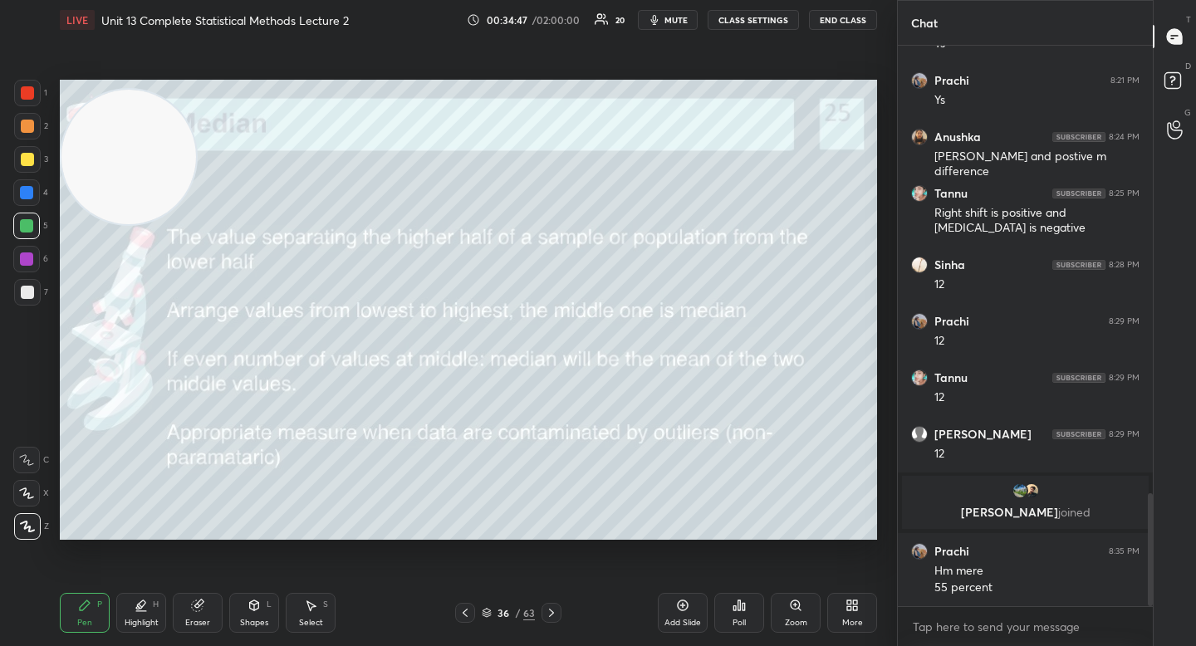
click at [191, 622] on div "Eraser" at bounding box center [197, 623] width 25 height 8
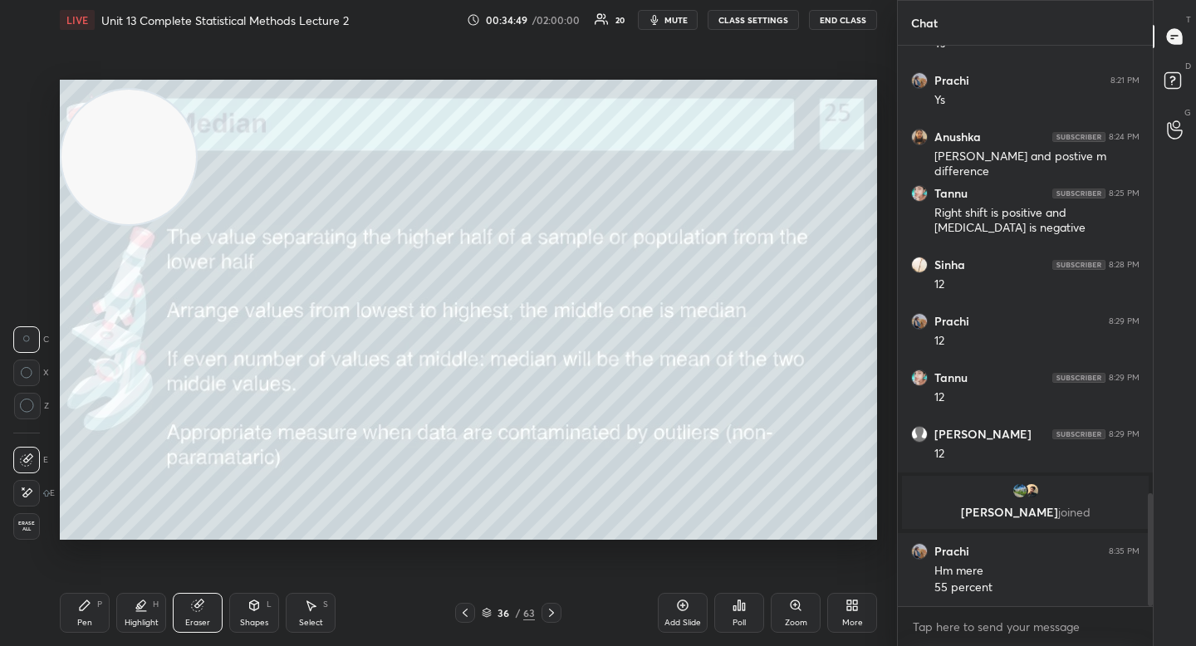
click at [82, 620] on div "Pen" at bounding box center [84, 623] width 15 height 8
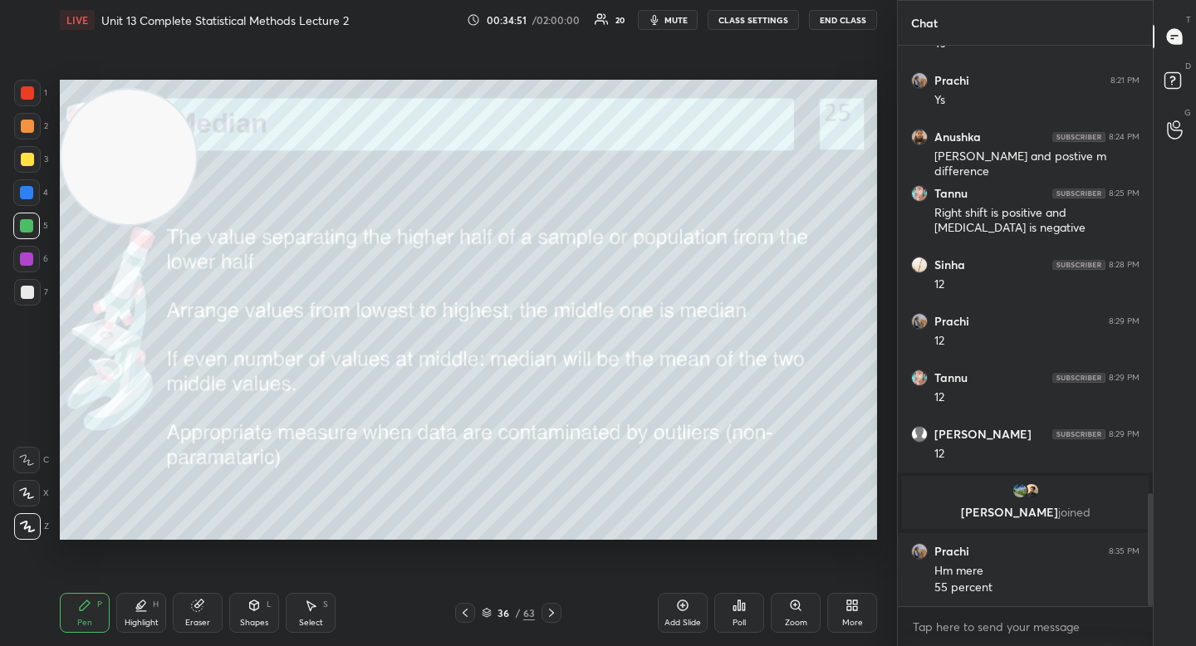
click at [144, 610] on icon at bounding box center [141, 605] width 13 height 13
click at [37, 207] on div "4" at bounding box center [30, 195] width 35 height 33
click at [89, 610] on icon at bounding box center [84, 605] width 13 height 13
click at [31, 302] on div at bounding box center [27, 292] width 27 height 27
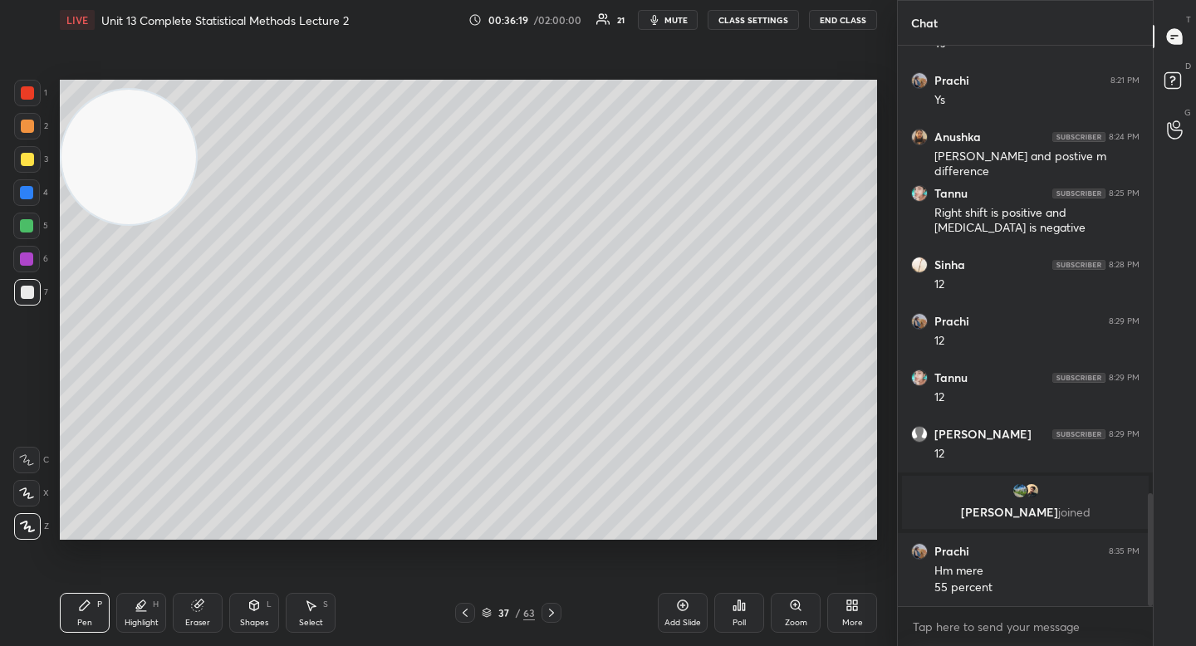
click at [213, 595] on div "Pen P Highlight H Eraser Shapes L Select S 37 / 63 Add Slide Poll Zoom More" at bounding box center [468, 613] width 817 height 66
click at [208, 598] on div "Eraser" at bounding box center [198, 613] width 50 height 40
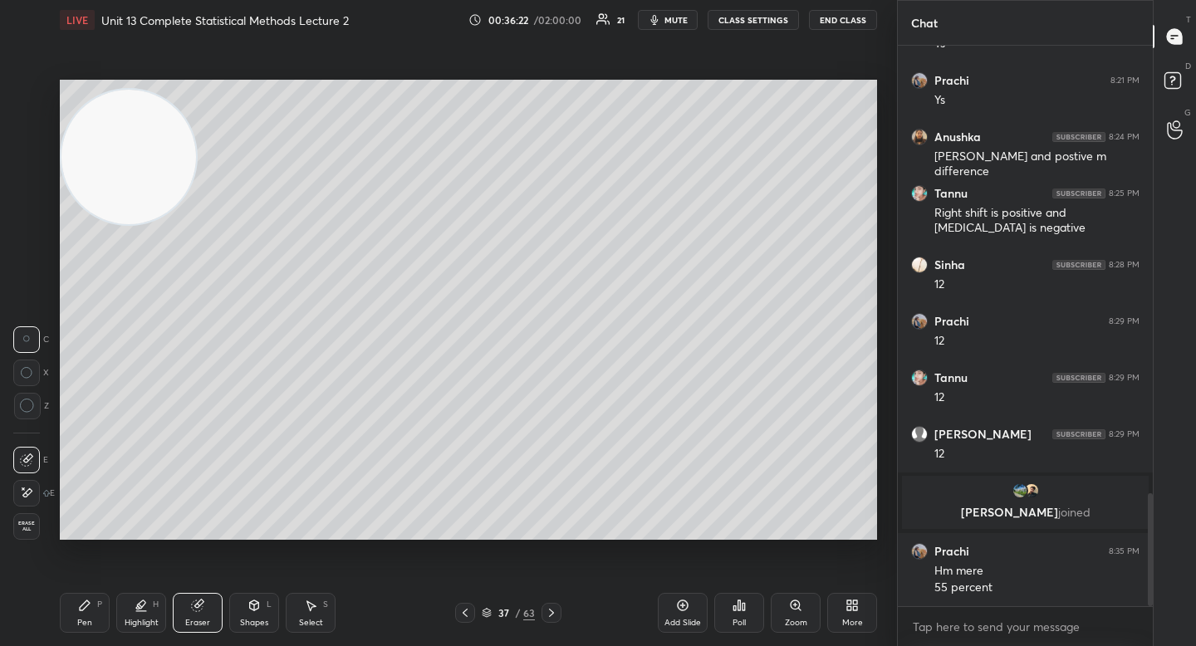
click at [77, 619] on div "Pen P" at bounding box center [85, 613] width 50 height 40
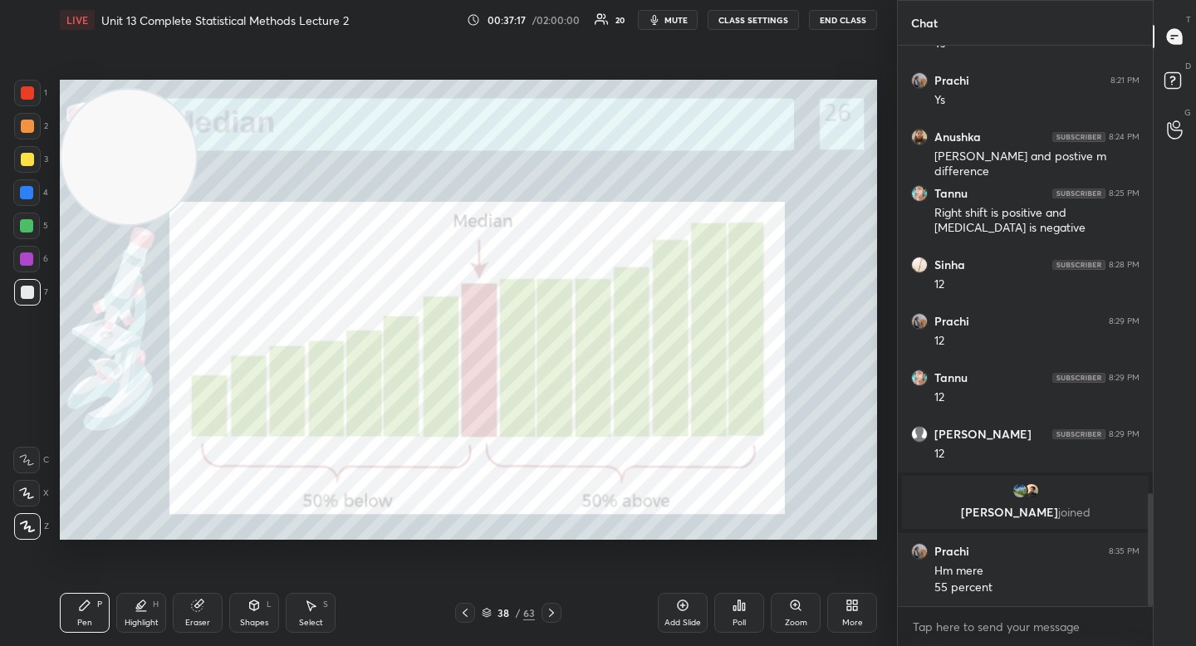
click at [34, 258] on div at bounding box center [26, 259] width 27 height 27
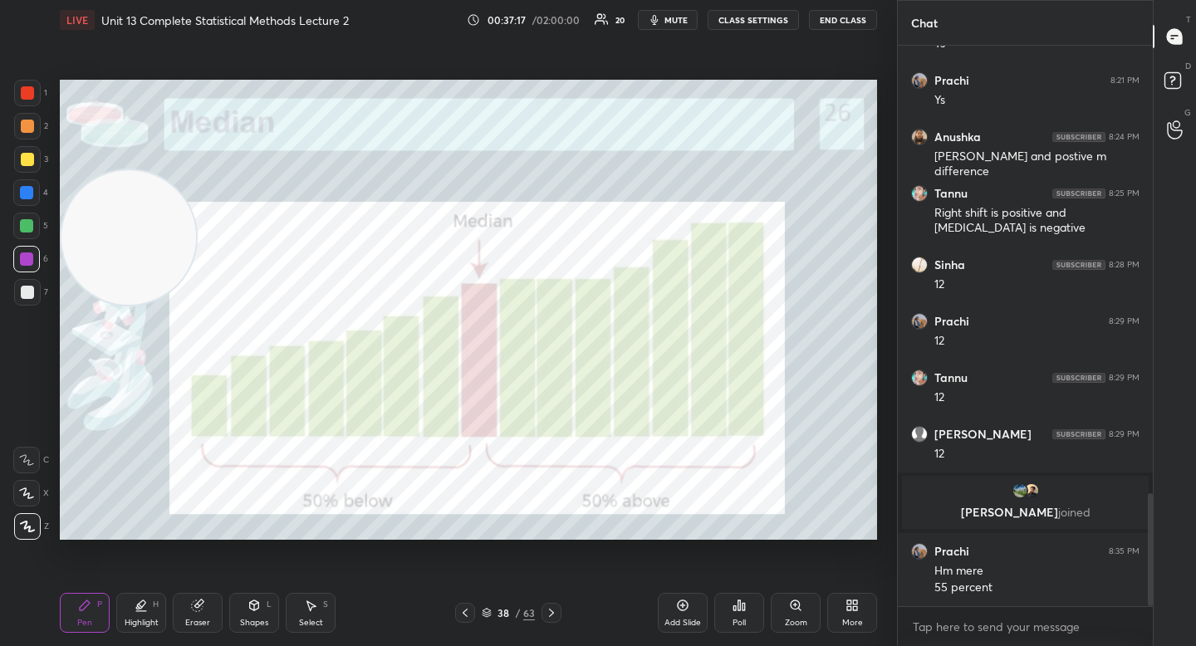
drag, startPoint x: 117, startPoint y: 263, endPoint x: 163, endPoint y: 269, distance: 46.0
click at [121, 305] on video at bounding box center [128, 237] width 135 height 135
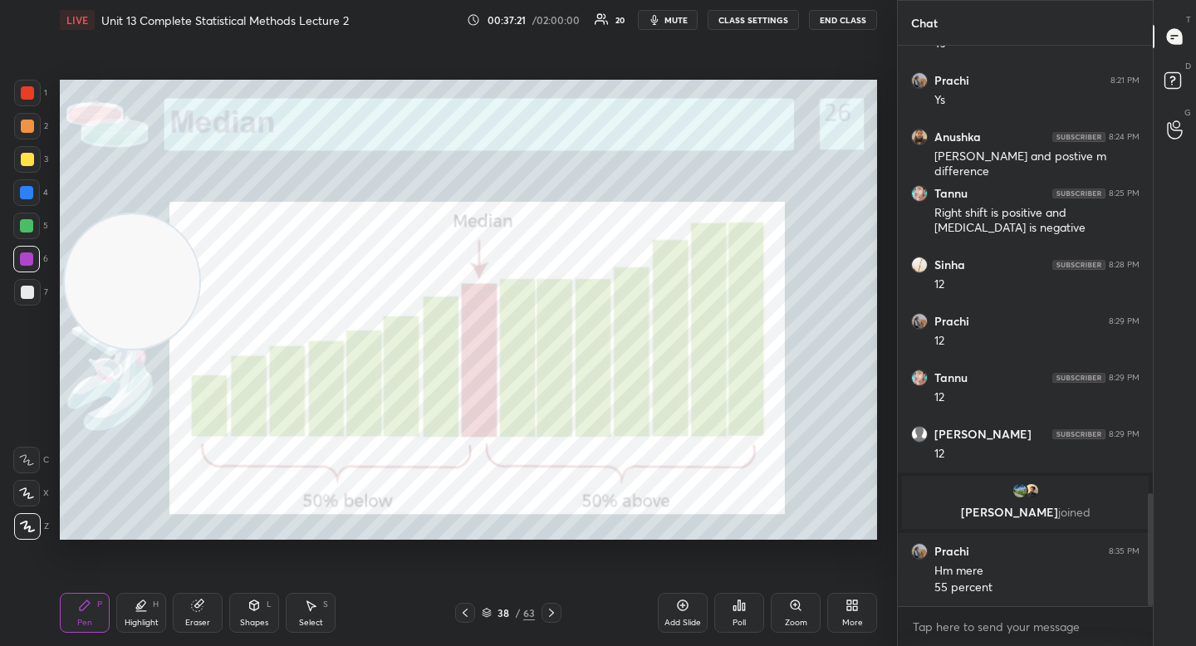
click at [18, 287] on div at bounding box center [27, 292] width 27 height 27
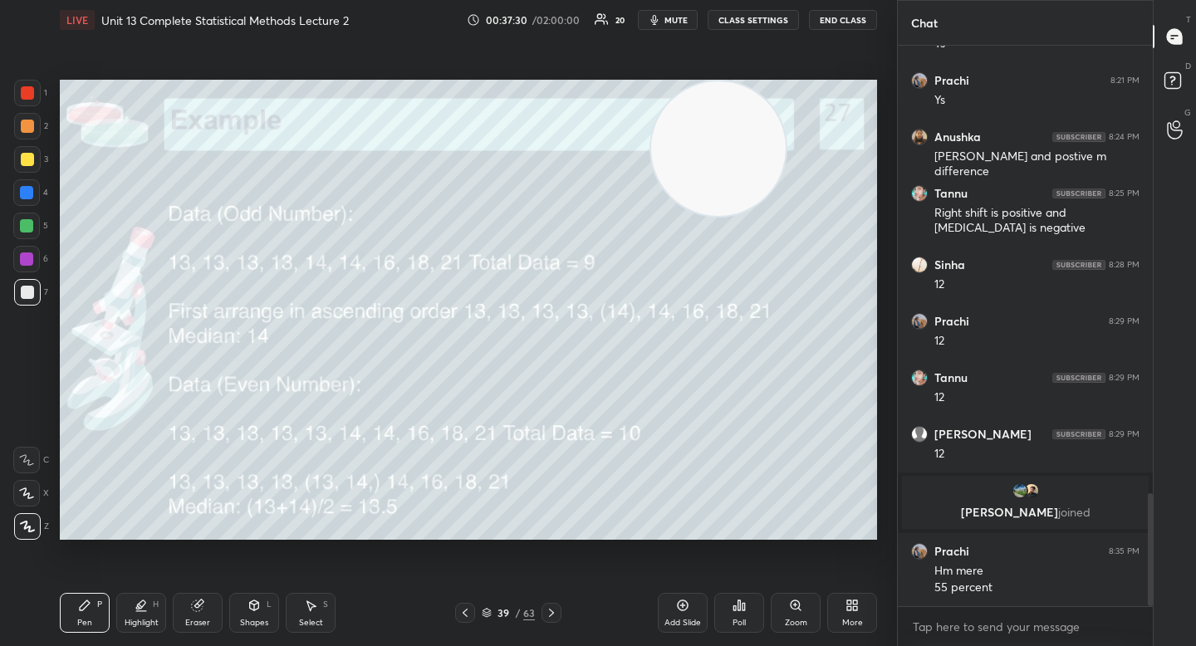
drag, startPoint x: 121, startPoint y: 303, endPoint x: 708, endPoint y: 151, distance: 605.8
click at [708, 151] on video at bounding box center [718, 148] width 135 height 135
click at [760, 161] on video at bounding box center [718, 148] width 135 height 135
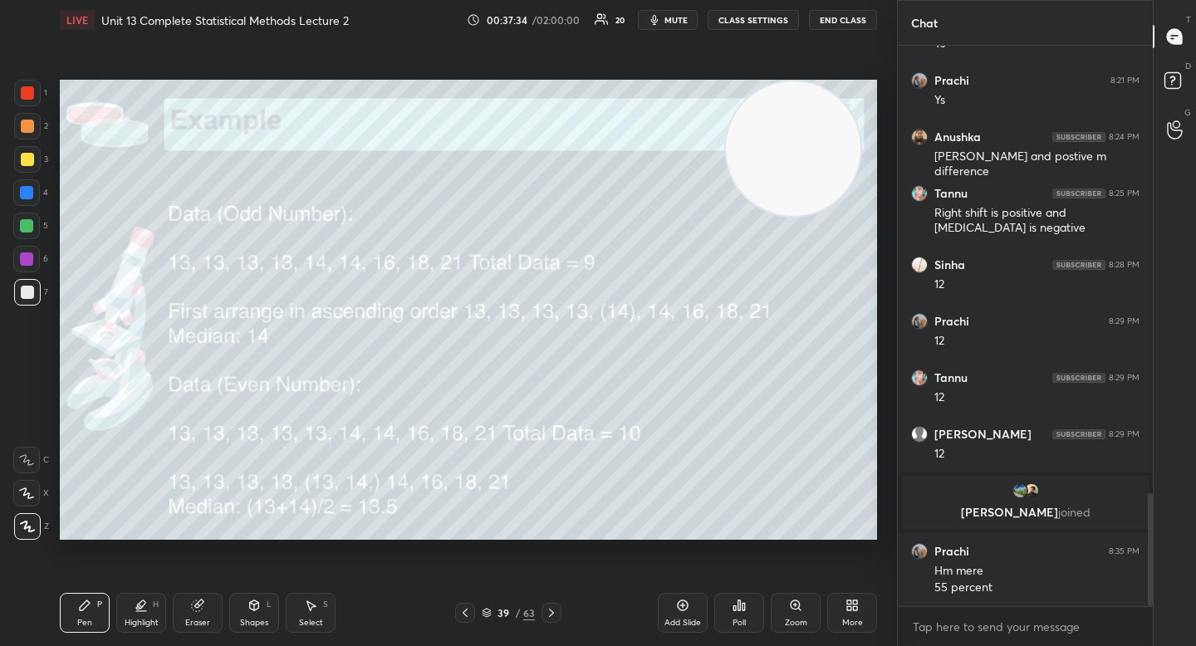
click at [32, 229] on div at bounding box center [26, 225] width 13 height 13
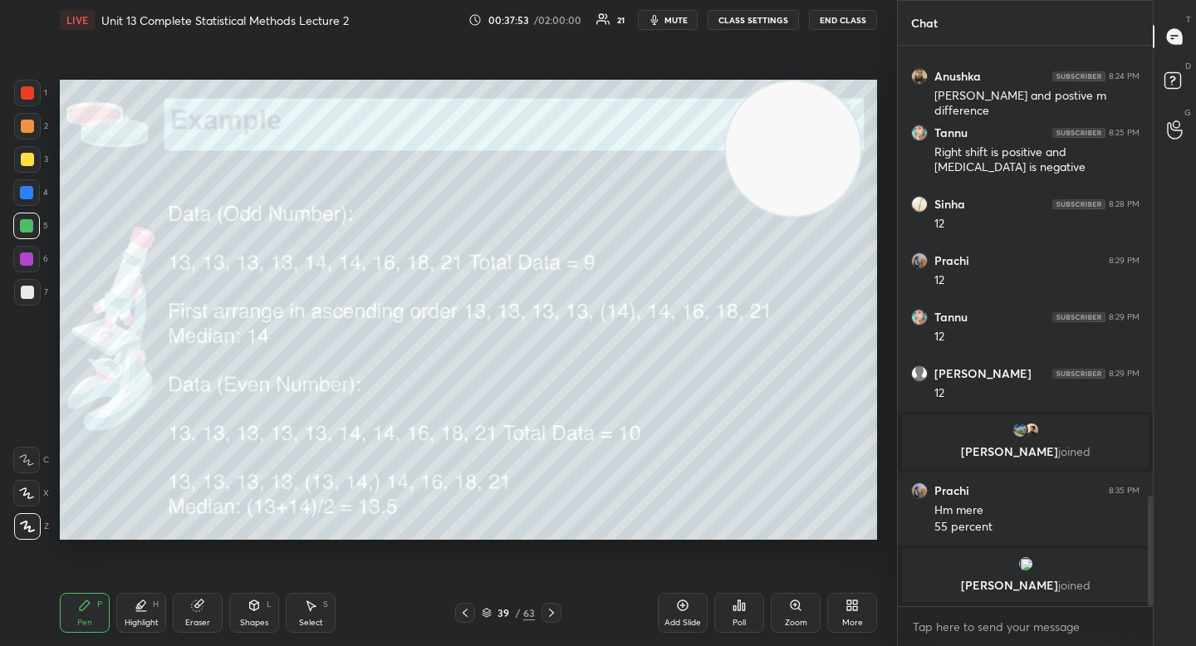
click at [196, 615] on div "Eraser" at bounding box center [198, 613] width 50 height 40
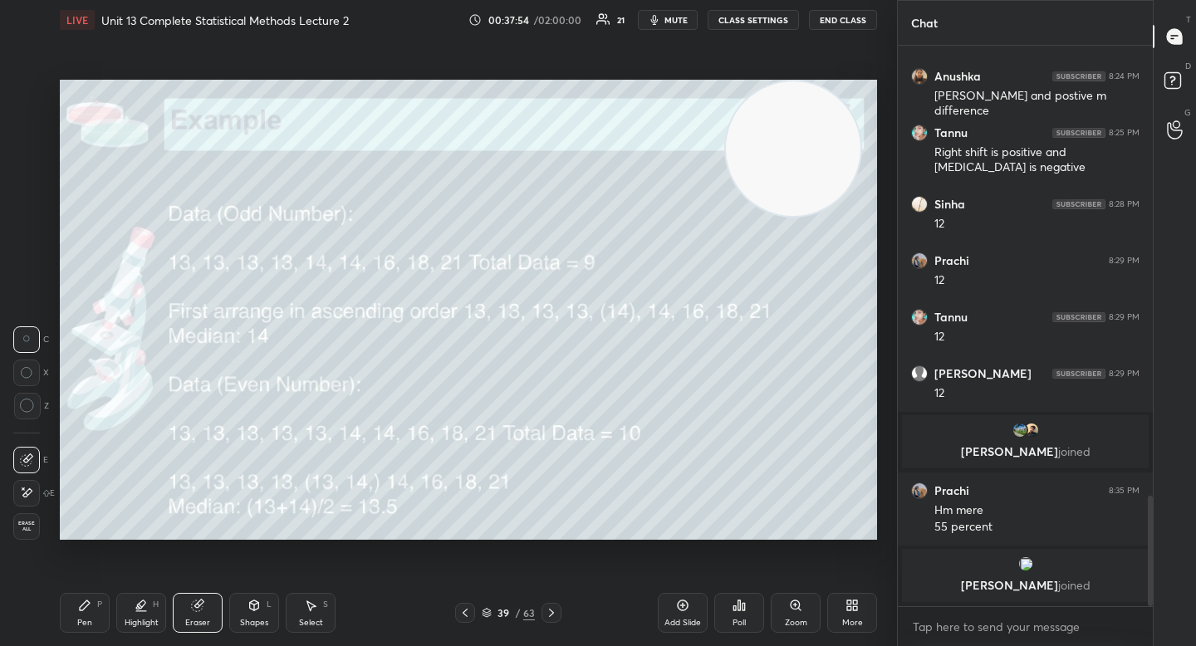
click at [135, 630] on div "Highlight H" at bounding box center [141, 613] width 50 height 40
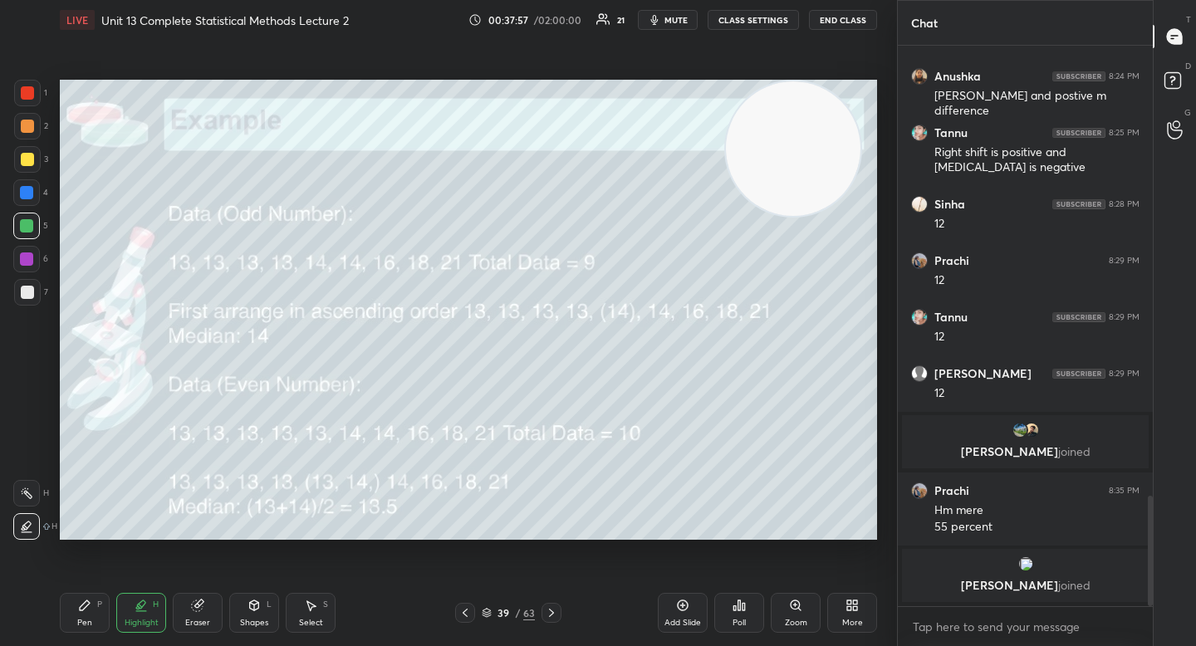
click at [75, 615] on div "Pen P" at bounding box center [85, 613] width 50 height 40
click at [145, 612] on div "Highlight H" at bounding box center [141, 613] width 50 height 40
click at [27, 159] on div at bounding box center [27, 159] width 13 height 13
click at [72, 621] on div "Pen P" at bounding box center [85, 613] width 50 height 40
click at [141, 619] on div "Highlight" at bounding box center [142, 623] width 34 height 8
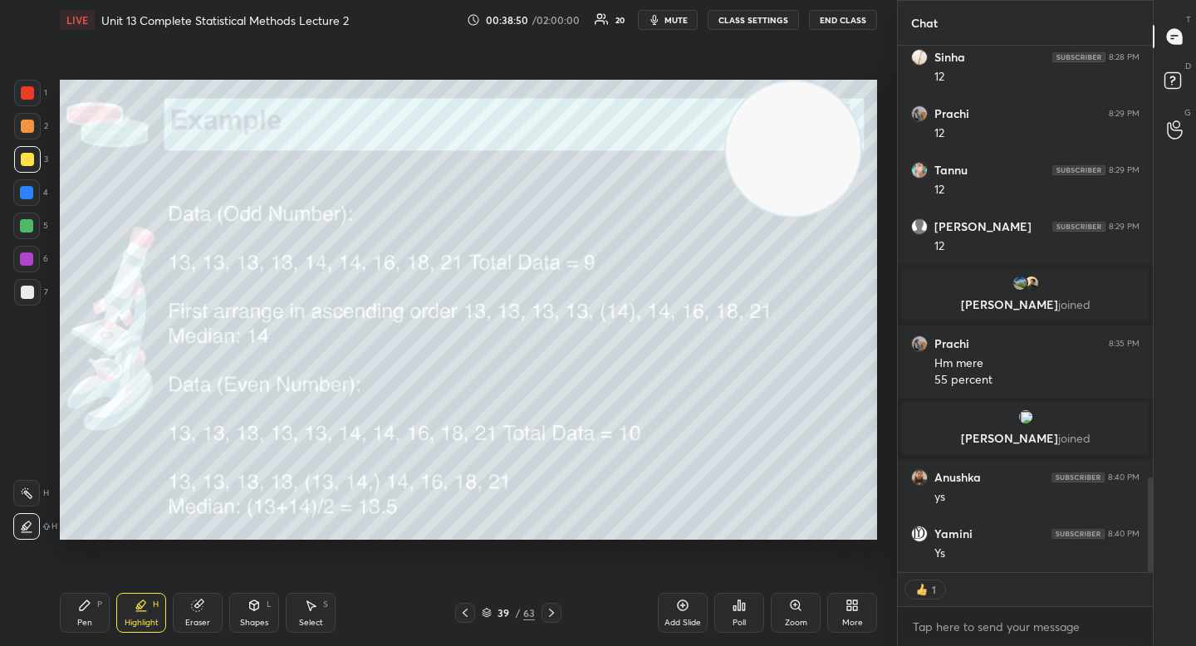
scroll to position [2460, 0]
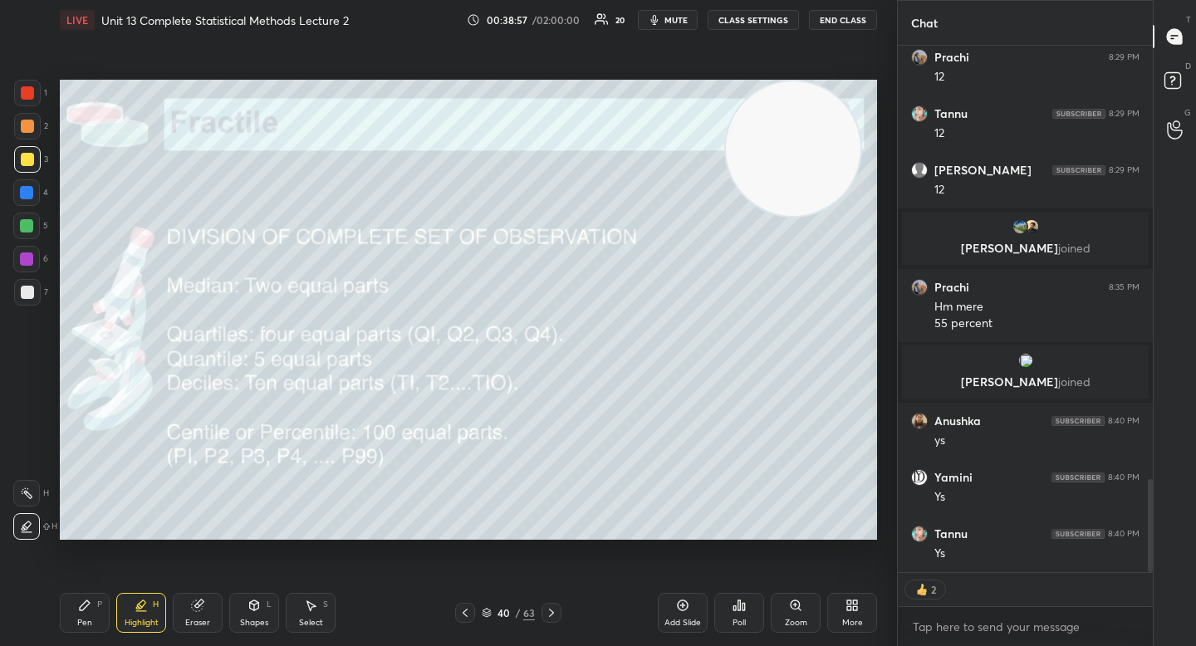
click at [23, 296] on div at bounding box center [27, 292] width 13 height 13
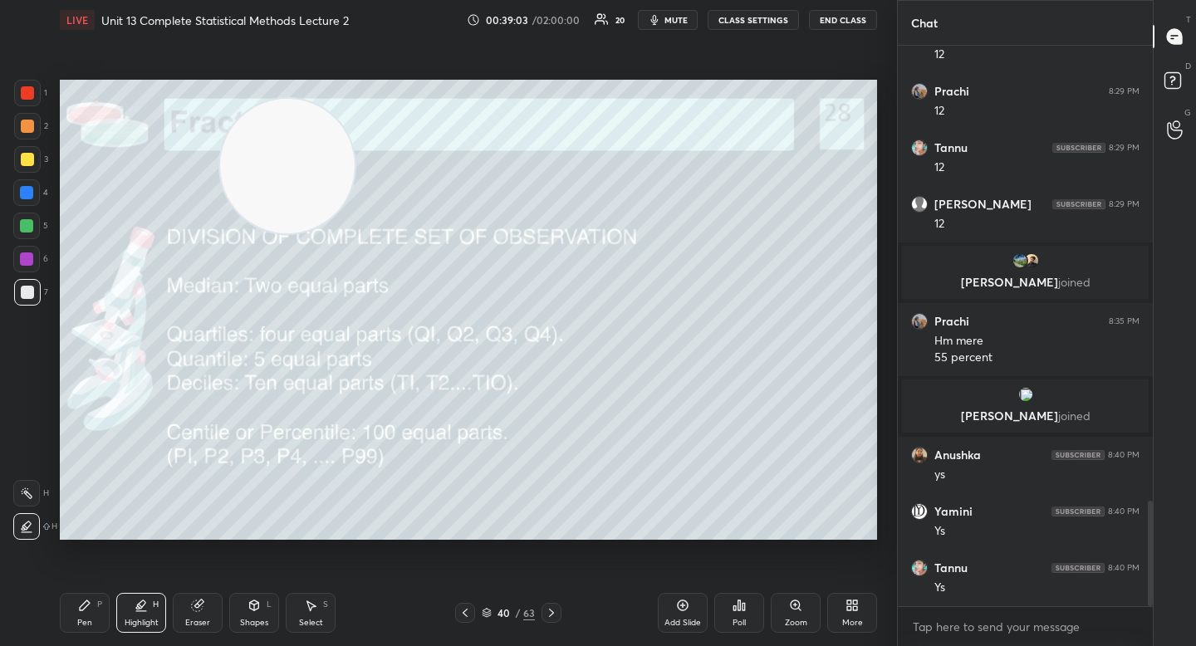
drag, startPoint x: 798, startPoint y: 119, endPoint x: 193, endPoint y: 142, distance: 605.9
click at [220, 142] on video at bounding box center [287, 166] width 135 height 135
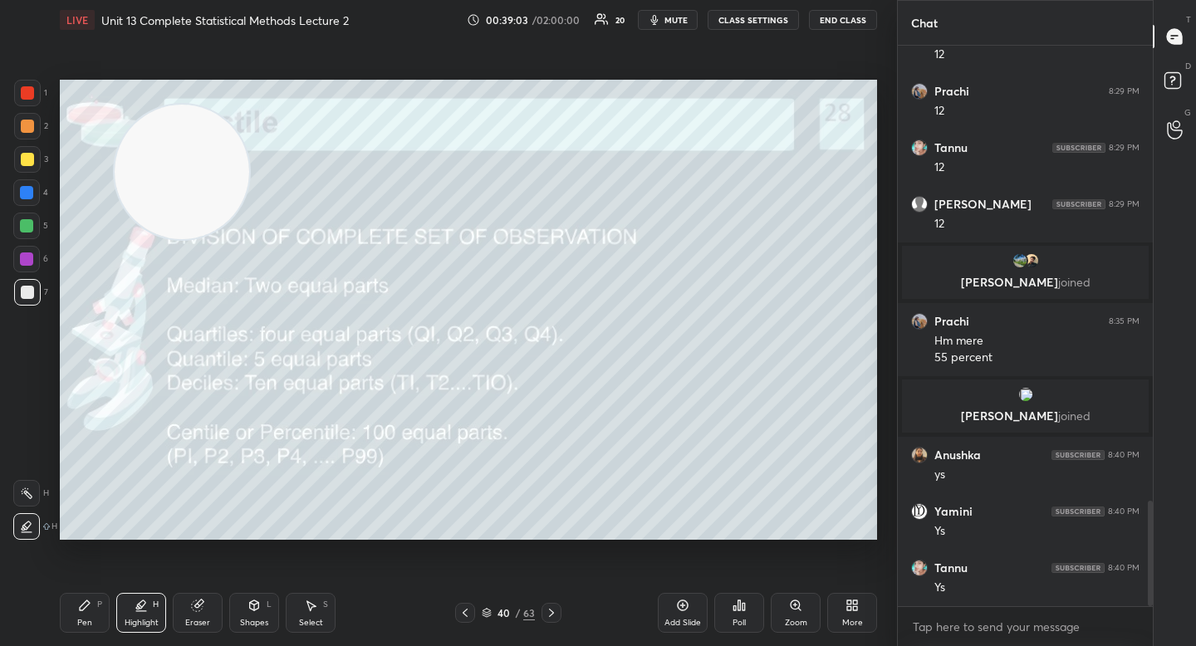
drag, startPoint x: 188, startPoint y: 150, endPoint x: 97, endPoint y: 135, distance: 91.9
click at [115, 135] on video at bounding box center [182, 172] width 135 height 135
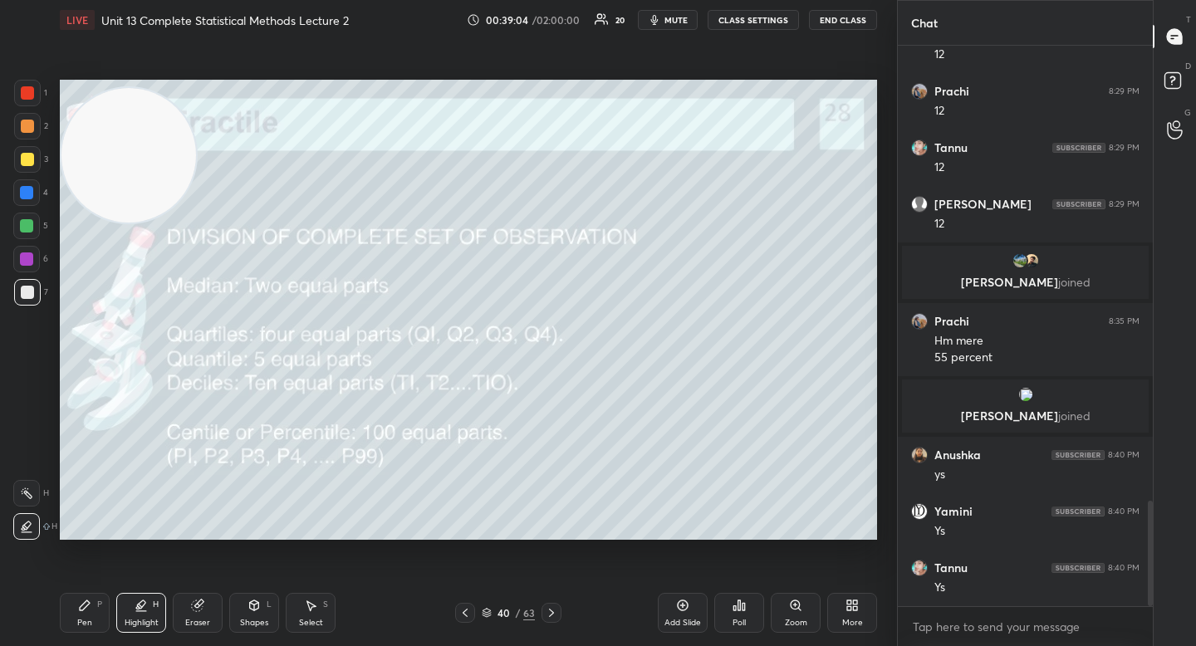
scroll to position [2483, 0]
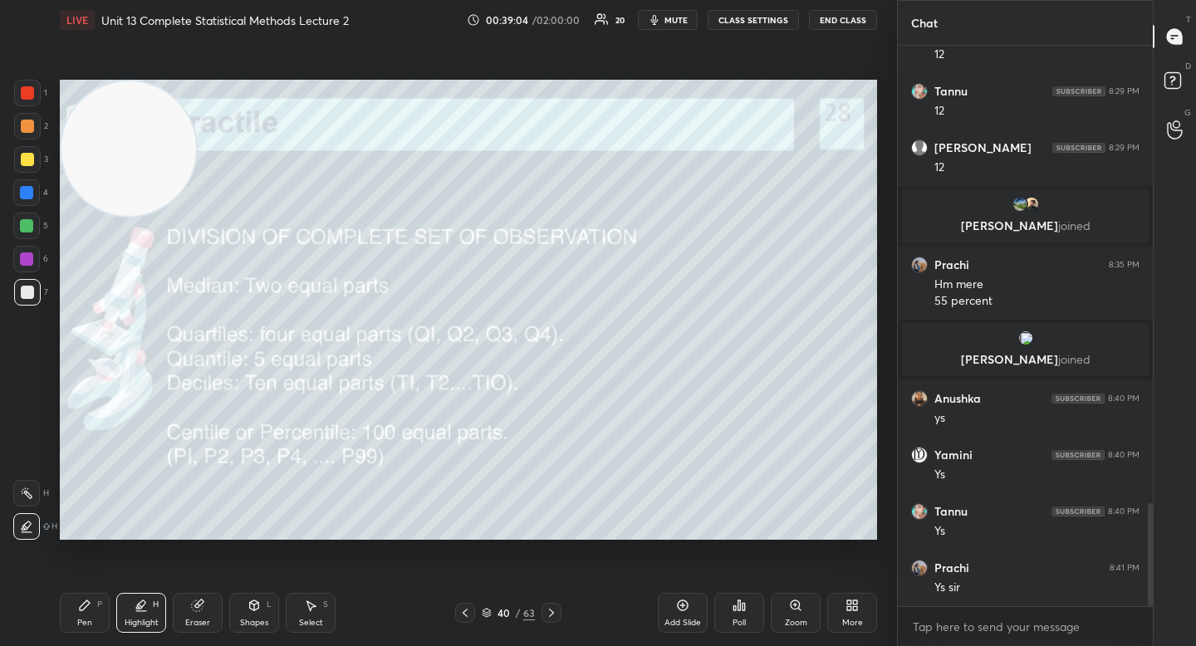
drag, startPoint x: 137, startPoint y: 140, endPoint x: 135, endPoint y: 128, distance: 11.7
click at [135, 128] on video at bounding box center [128, 148] width 135 height 135
click at [271, 594] on div "Shapes L" at bounding box center [254, 613] width 50 height 40
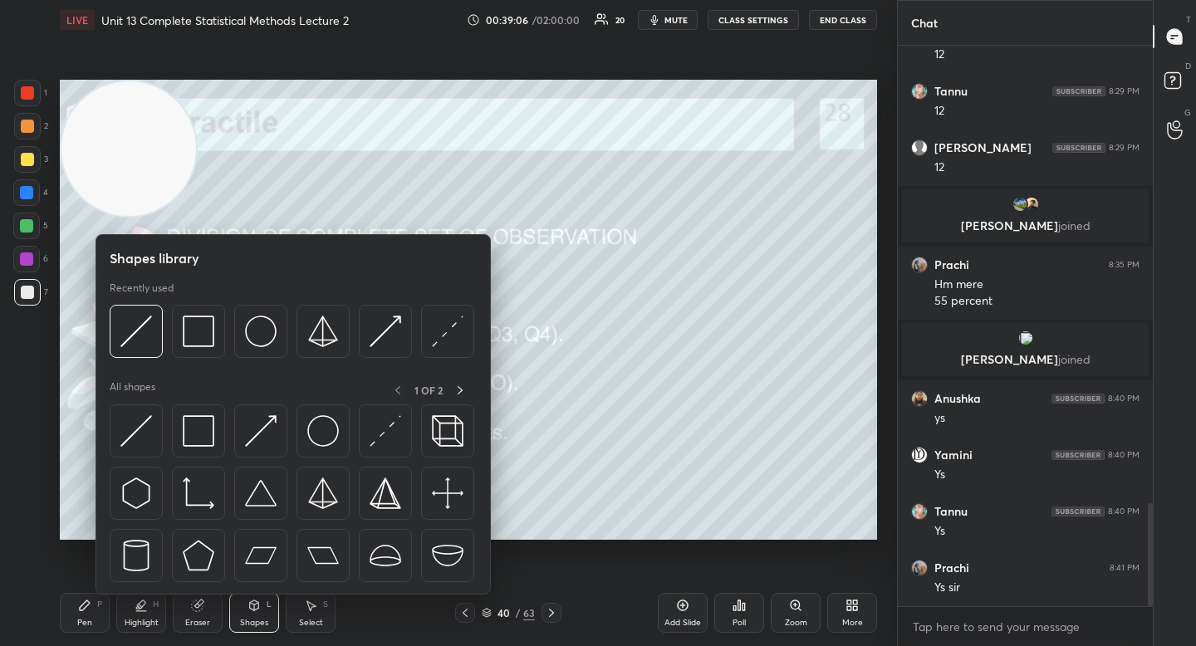
click at [266, 602] on div "Shapes L" at bounding box center [254, 613] width 50 height 40
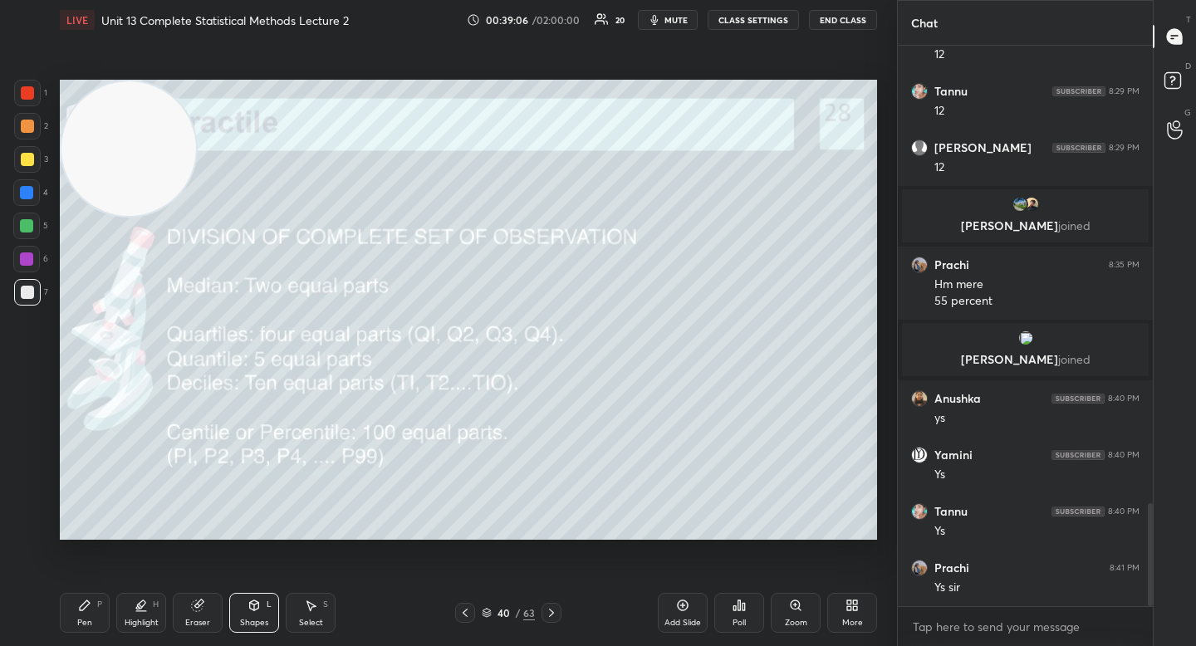
click at [263, 604] on div "Shapes L" at bounding box center [254, 613] width 50 height 40
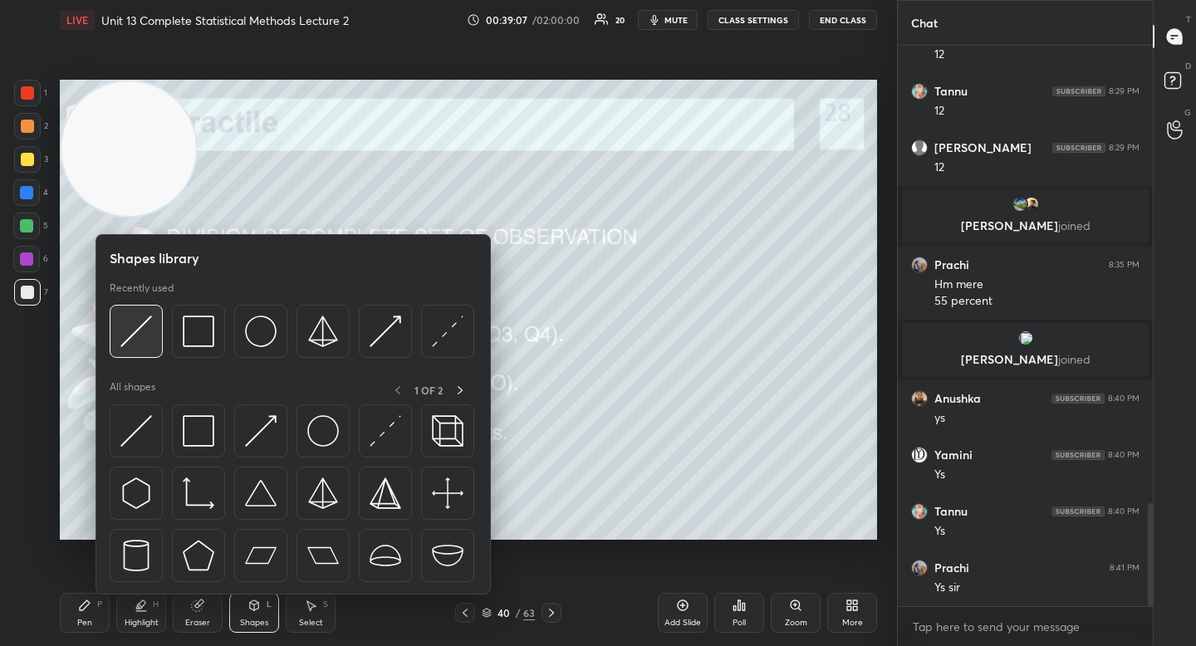
click at [159, 346] on div at bounding box center [136, 331] width 53 height 53
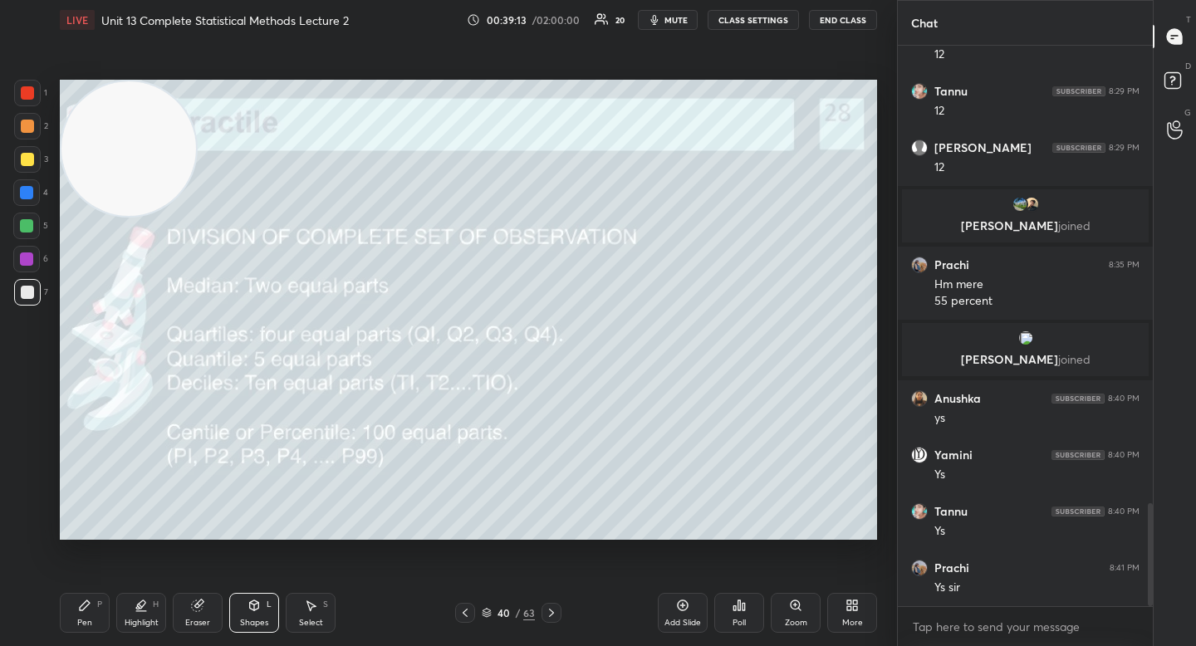
click at [94, 615] on div "Pen P" at bounding box center [85, 613] width 50 height 40
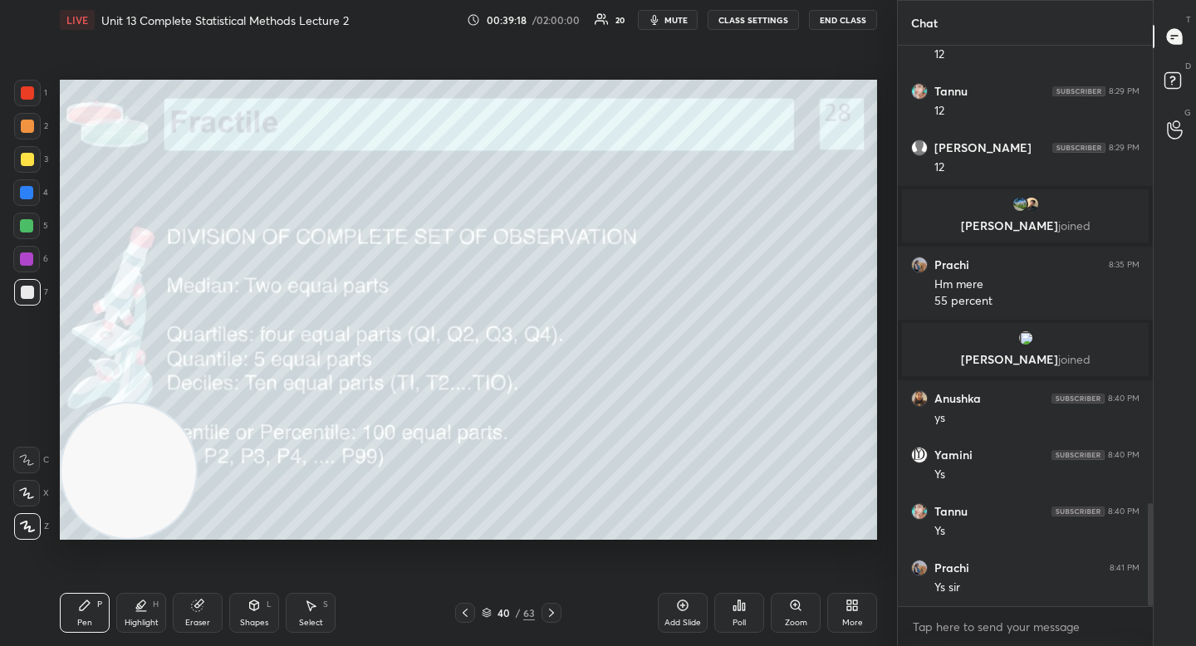
drag, startPoint x: 103, startPoint y: 238, endPoint x: 65, endPoint y: 549, distance: 313.8
click at [66, 551] on div "Setting up your live class Poll for secs No correct answer Start poll" at bounding box center [468, 310] width 831 height 540
drag, startPoint x: 86, startPoint y: 467, endPoint x: 85, endPoint y: 251, distance: 215.9
click at [85, 403] on video at bounding box center [128, 470] width 135 height 135
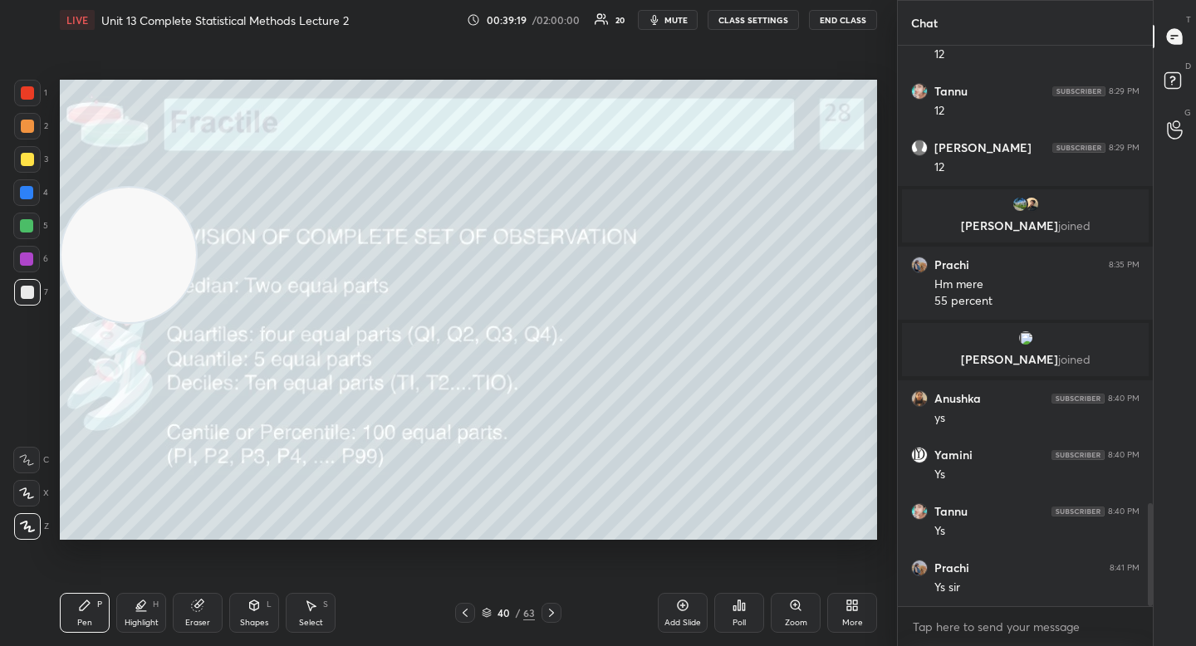
drag, startPoint x: 125, startPoint y: 248, endPoint x: 123, endPoint y: 125, distance: 123.8
click at [125, 188] on video at bounding box center [128, 255] width 135 height 135
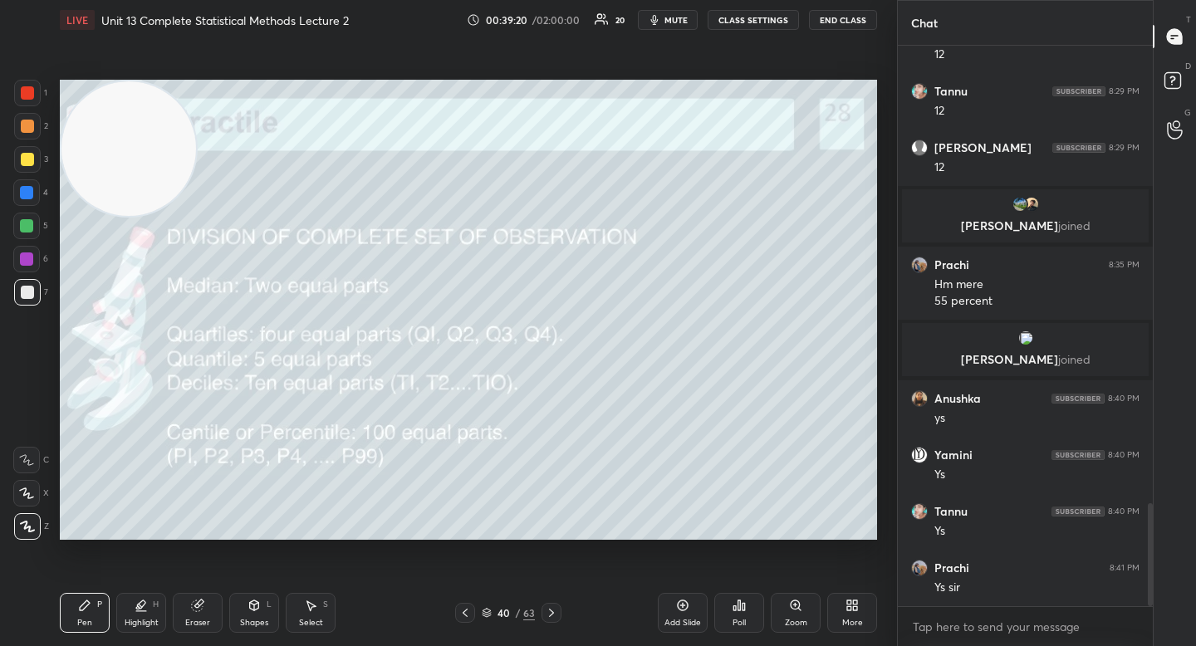
click at [47, 213] on div "5" at bounding box center [30, 226] width 35 height 27
drag, startPoint x: 32, startPoint y: 293, endPoint x: 43, endPoint y: 294, distance: 11.7
click at [32, 294] on div at bounding box center [27, 292] width 13 height 13
click at [190, 615] on div "Eraser" at bounding box center [198, 613] width 50 height 40
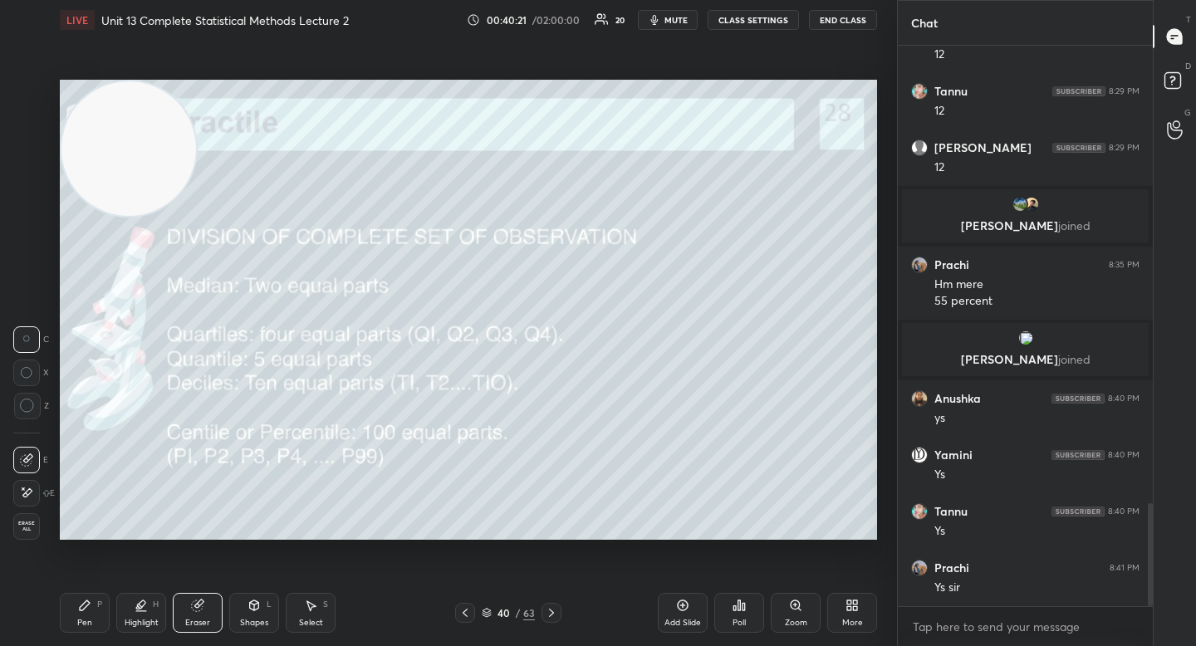
drag, startPoint x: 104, startPoint y: 605, endPoint x: 112, endPoint y: 601, distance: 9.3
click at [103, 605] on div "Pen P" at bounding box center [85, 613] width 50 height 40
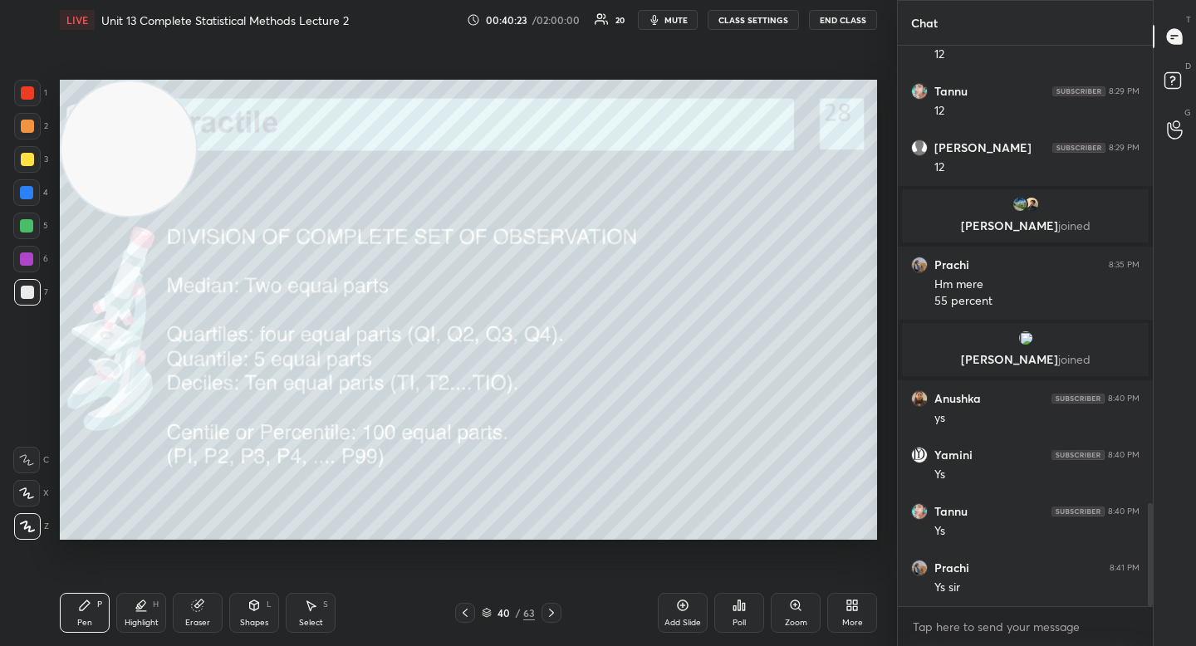
drag, startPoint x: 27, startPoint y: 228, endPoint x: 59, endPoint y: 228, distance: 32.4
click at [27, 229] on div at bounding box center [26, 225] width 13 height 13
click at [96, 216] on video at bounding box center [128, 148] width 135 height 135
drag, startPoint x: 121, startPoint y: 348, endPoint x: 113, endPoint y: 145, distance: 203.7
click at [118, 144] on video at bounding box center [128, 148] width 135 height 135
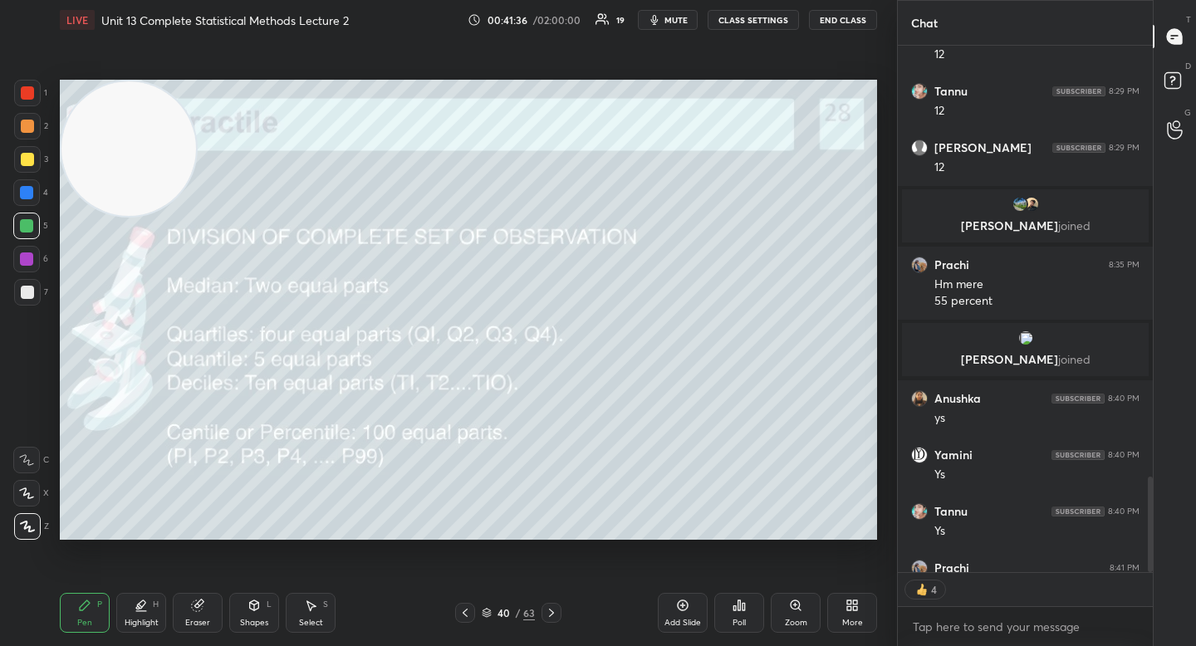
scroll to position [522, 250]
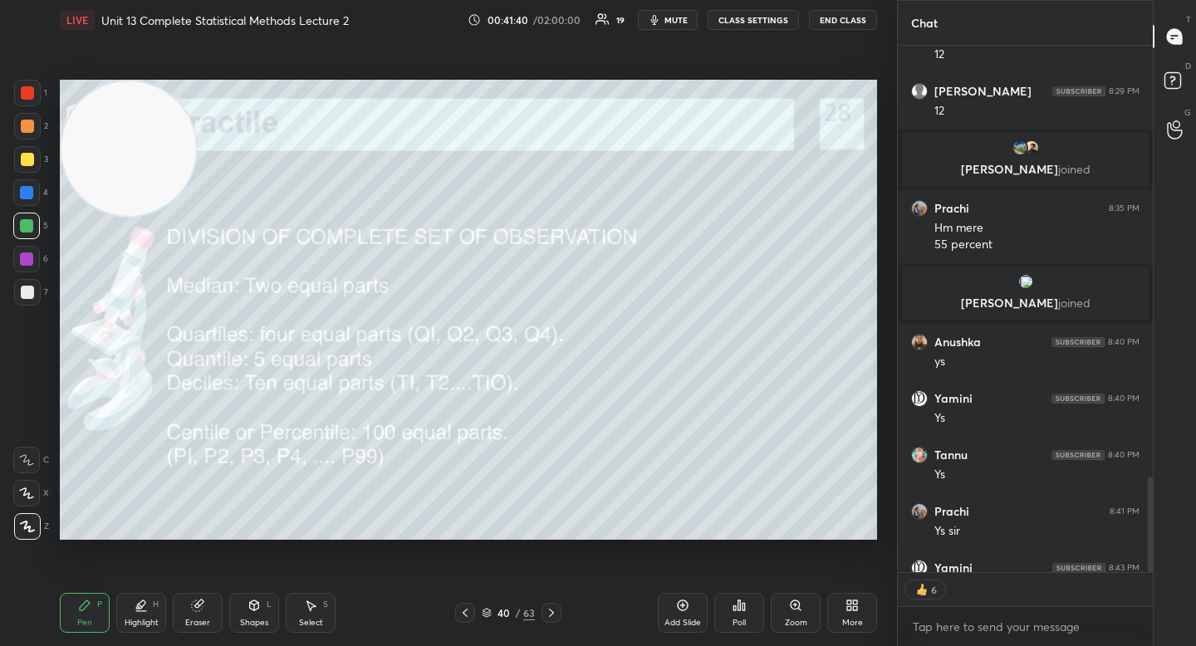
click at [31, 290] on div at bounding box center [27, 292] width 13 height 13
click at [32, 291] on div at bounding box center [27, 292] width 13 height 13
click at [150, 619] on div "Highlight" at bounding box center [142, 623] width 34 height 8
click at [96, 610] on div "Pen P" at bounding box center [85, 613] width 50 height 40
click at [193, 616] on div "Eraser" at bounding box center [198, 613] width 50 height 40
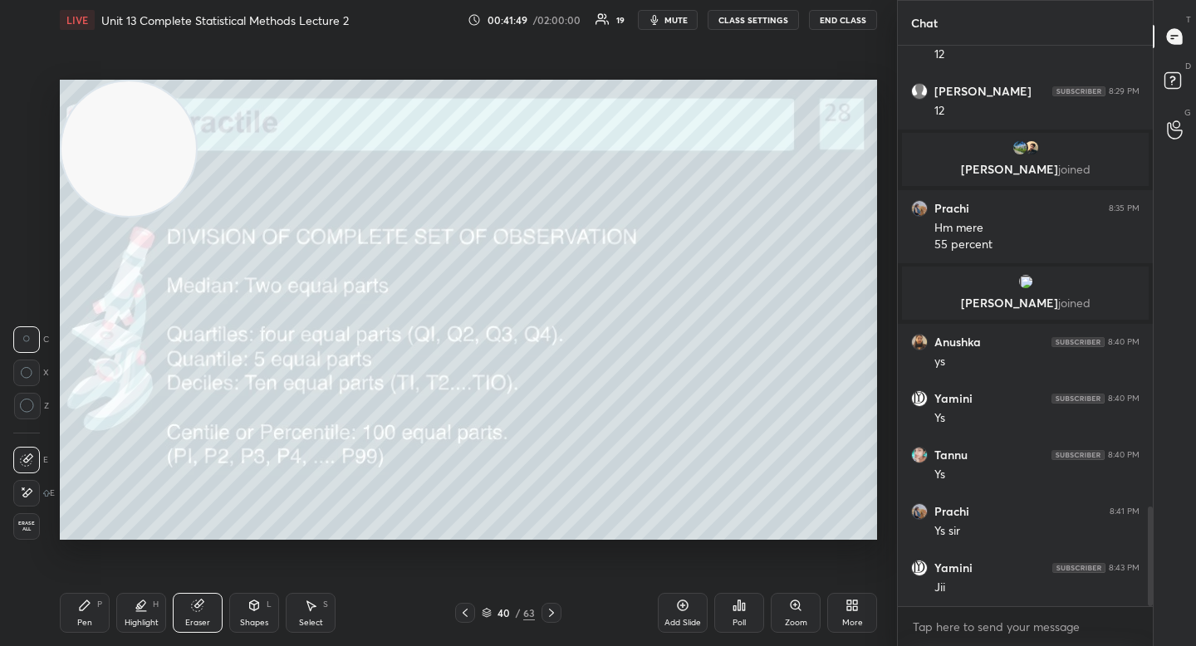
scroll to position [2596, 0]
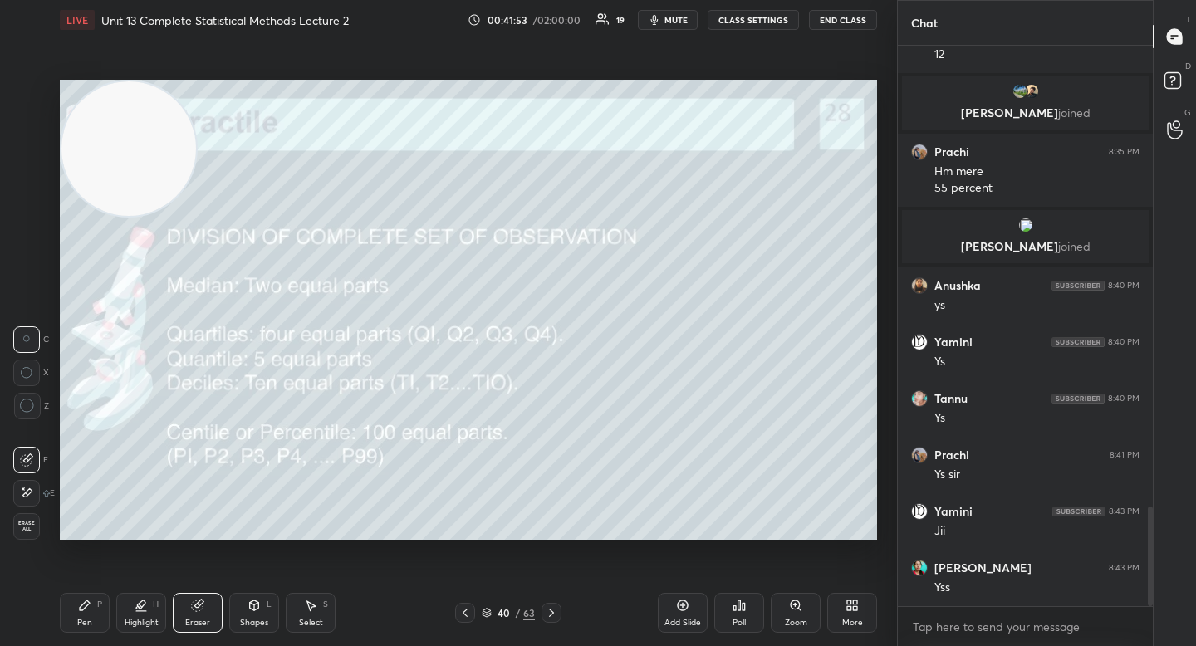
click at [75, 619] on div "Pen P" at bounding box center [85, 613] width 50 height 40
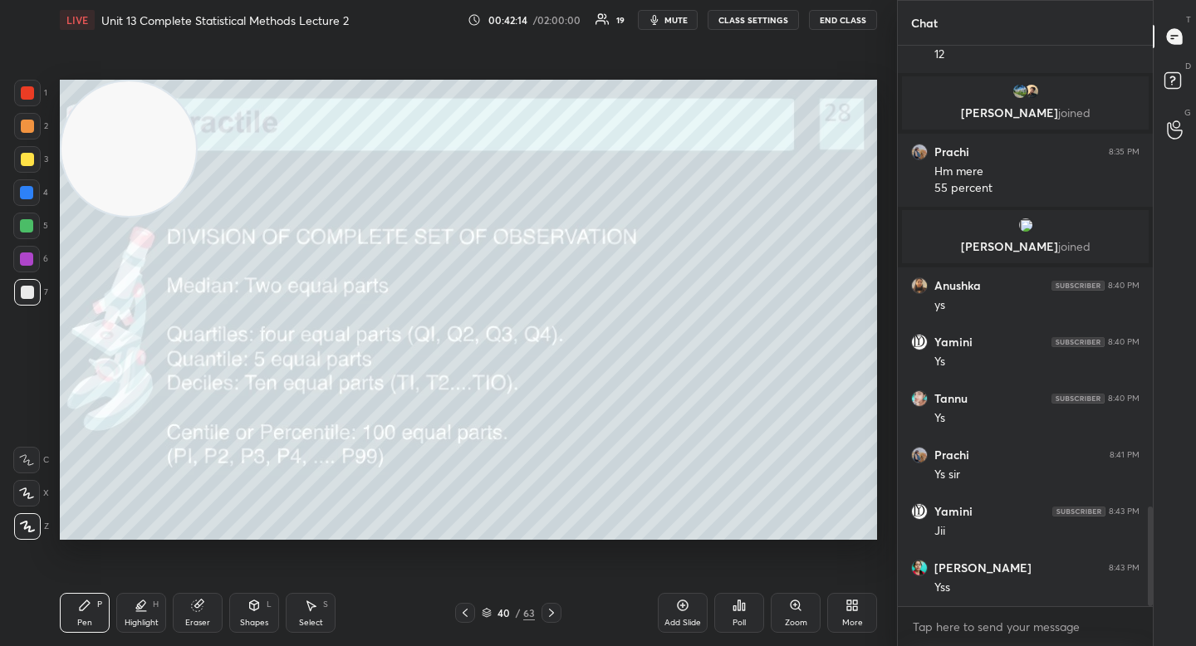
click at [26, 222] on div at bounding box center [26, 225] width 13 height 13
click at [152, 620] on div "Highlight" at bounding box center [142, 623] width 34 height 8
click at [22, 155] on div at bounding box center [27, 159] width 13 height 13
click at [32, 124] on div at bounding box center [27, 126] width 13 height 13
click at [77, 603] on div "Pen P" at bounding box center [85, 613] width 50 height 40
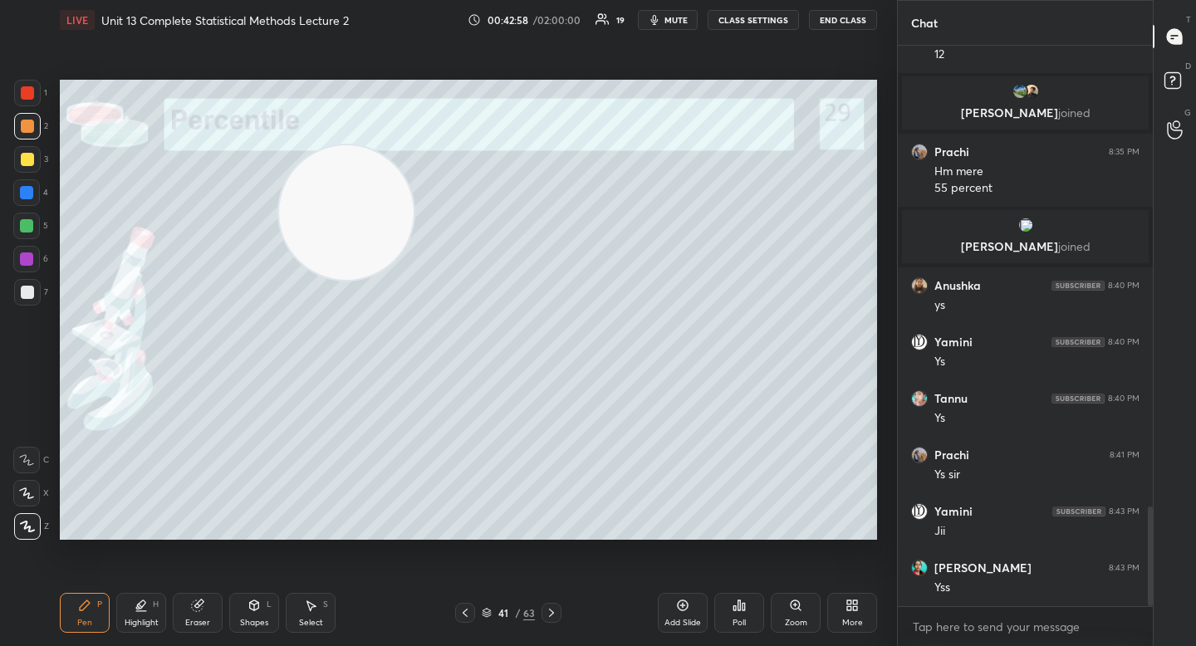
drag, startPoint x: 132, startPoint y: 163, endPoint x: 593, endPoint y: 292, distance: 478.6
click at [414, 280] on video at bounding box center [346, 212] width 135 height 135
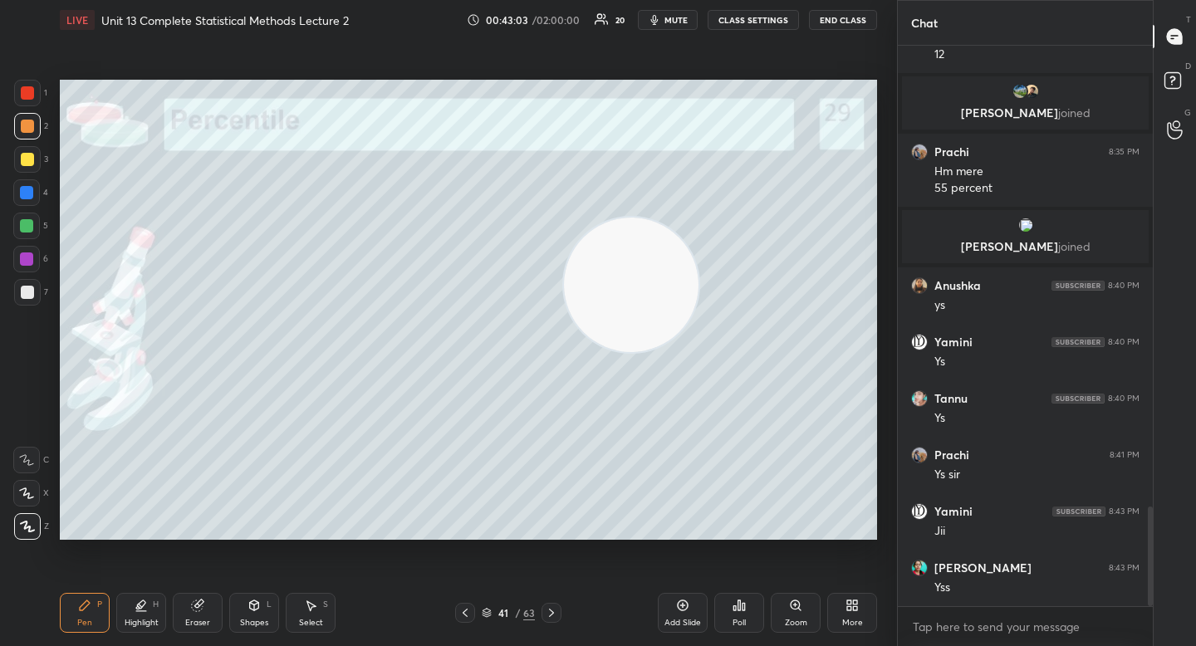
drag, startPoint x: 601, startPoint y: 268, endPoint x: 713, endPoint y: 240, distance: 114.8
click at [699, 242] on video at bounding box center [631, 285] width 135 height 135
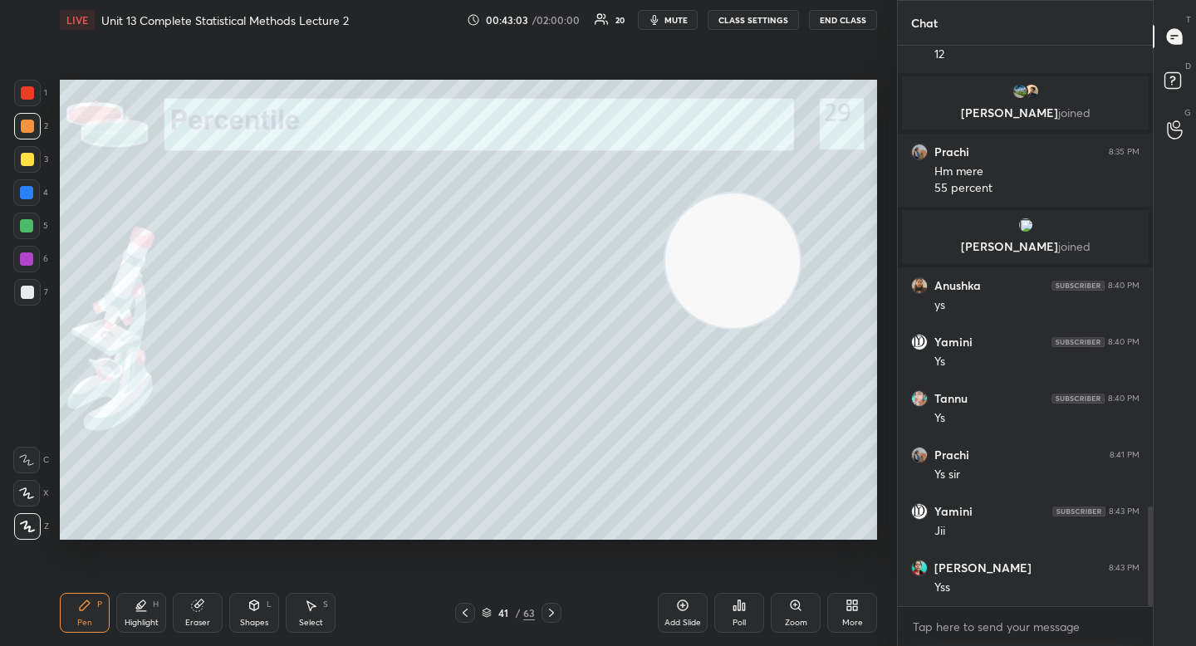
drag, startPoint x: 749, startPoint y: 236, endPoint x: 766, endPoint y: 219, distance: 23.5
click at [766, 219] on video at bounding box center [732, 261] width 135 height 135
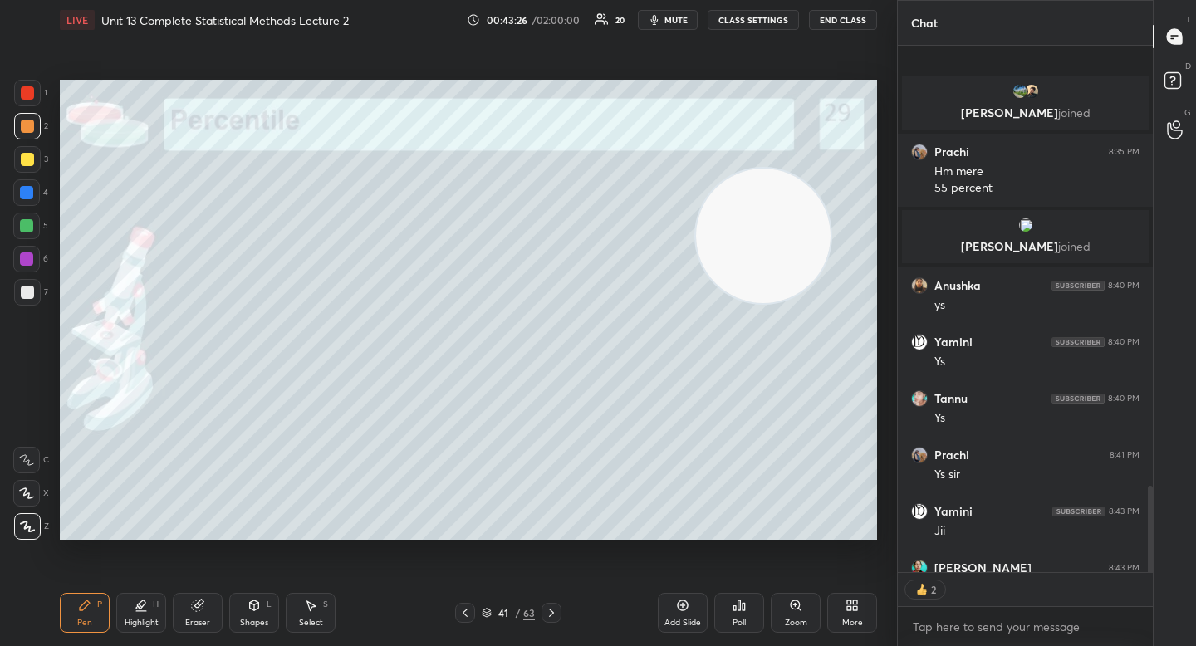
scroll to position [2686, 0]
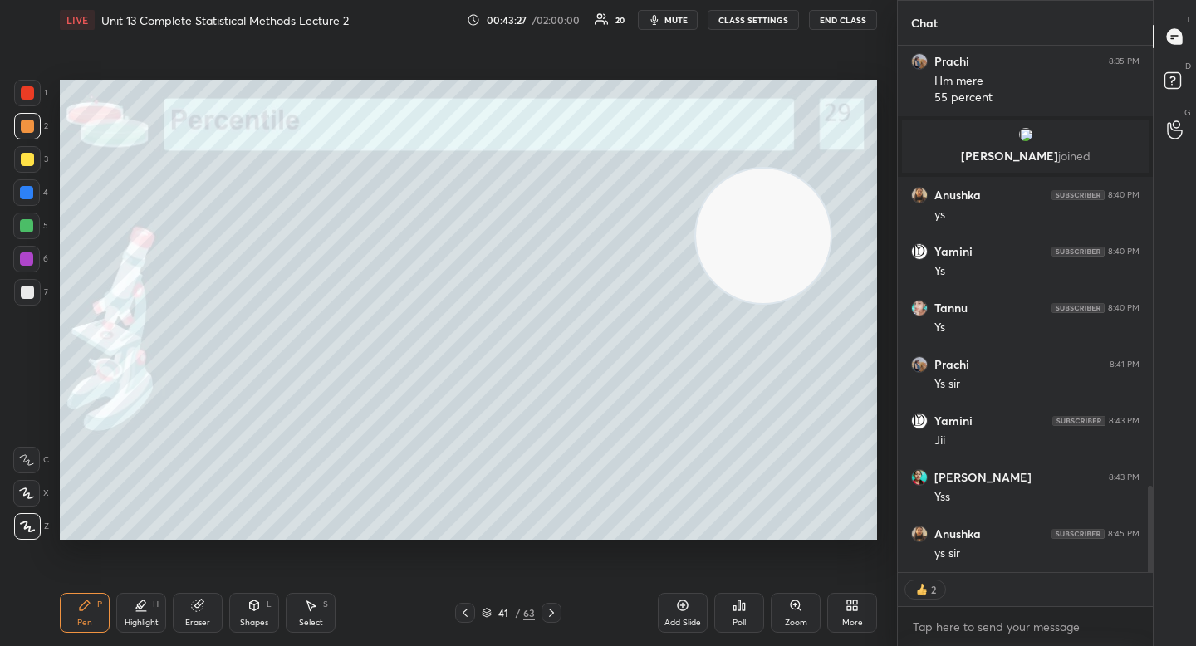
click at [977, 620] on body "1 2 3 4 5 6 7 C X Z C X Z E E Erase all H H LIVE Unit 13 Complete Statistical M…" at bounding box center [598, 323] width 1196 height 646
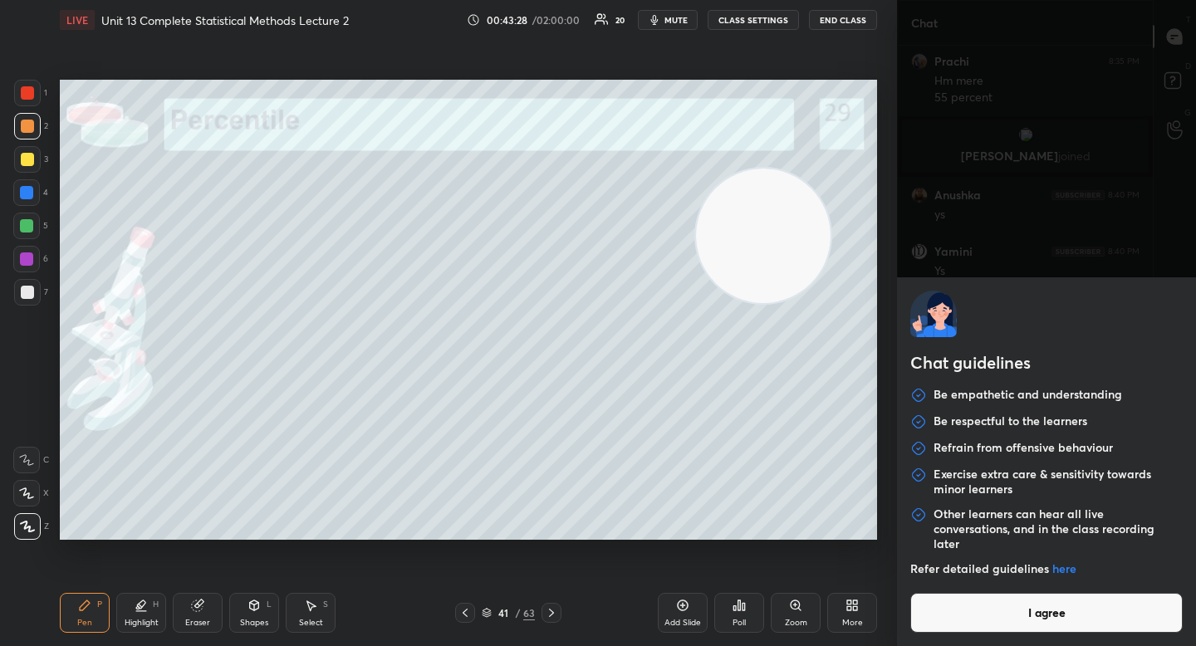
click at [973, 617] on button "I agree" at bounding box center [1046, 613] width 272 height 40
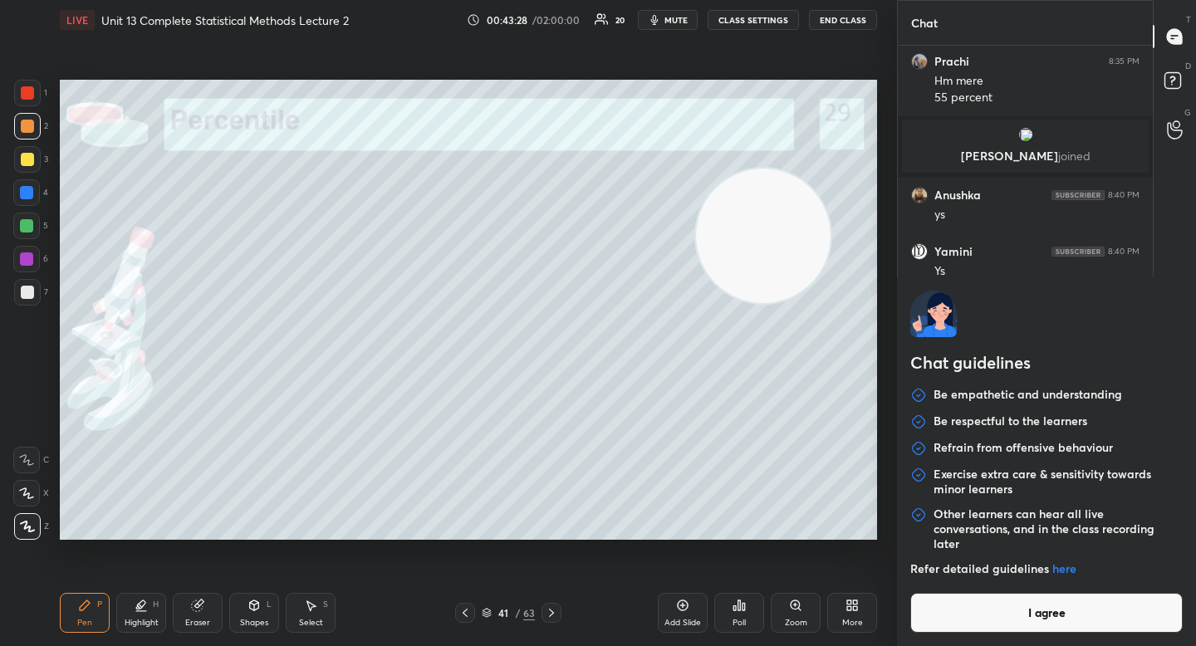
type textarea "x"
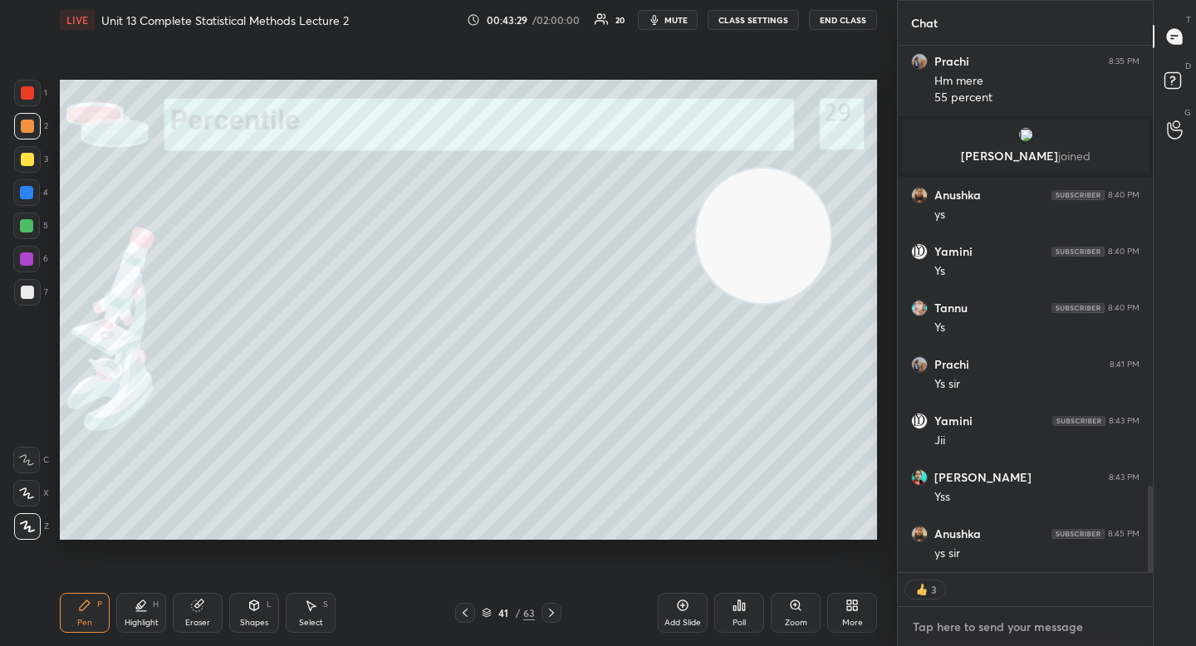
paste textarea "[URL][DOMAIN_NAME]"
type textarea "[URL][DOMAIN_NAME]"
type textarea "x"
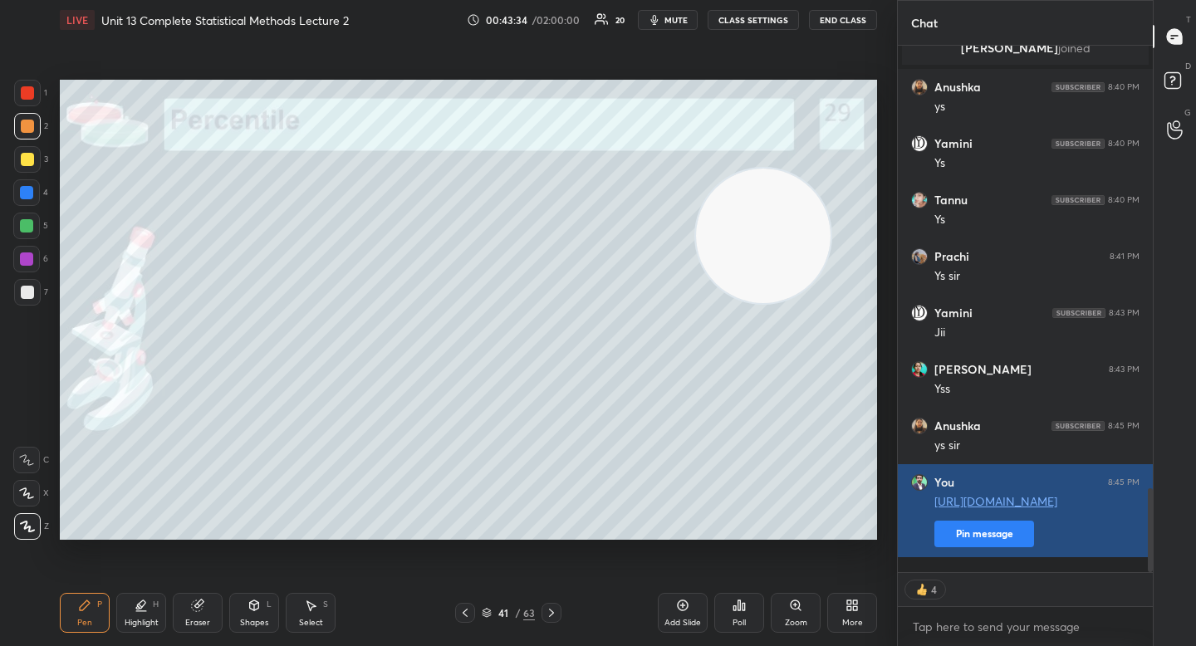
click at [975, 547] on button "Pin message" at bounding box center [984, 534] width 100 height 27
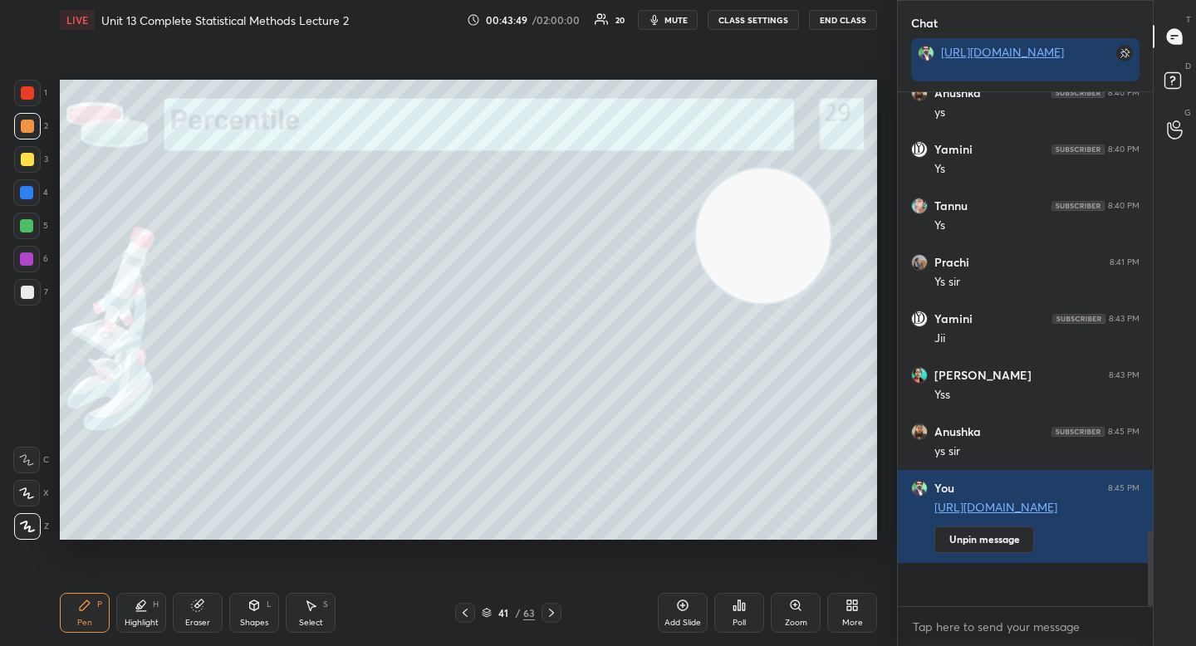
scroll to position [2806, 0]
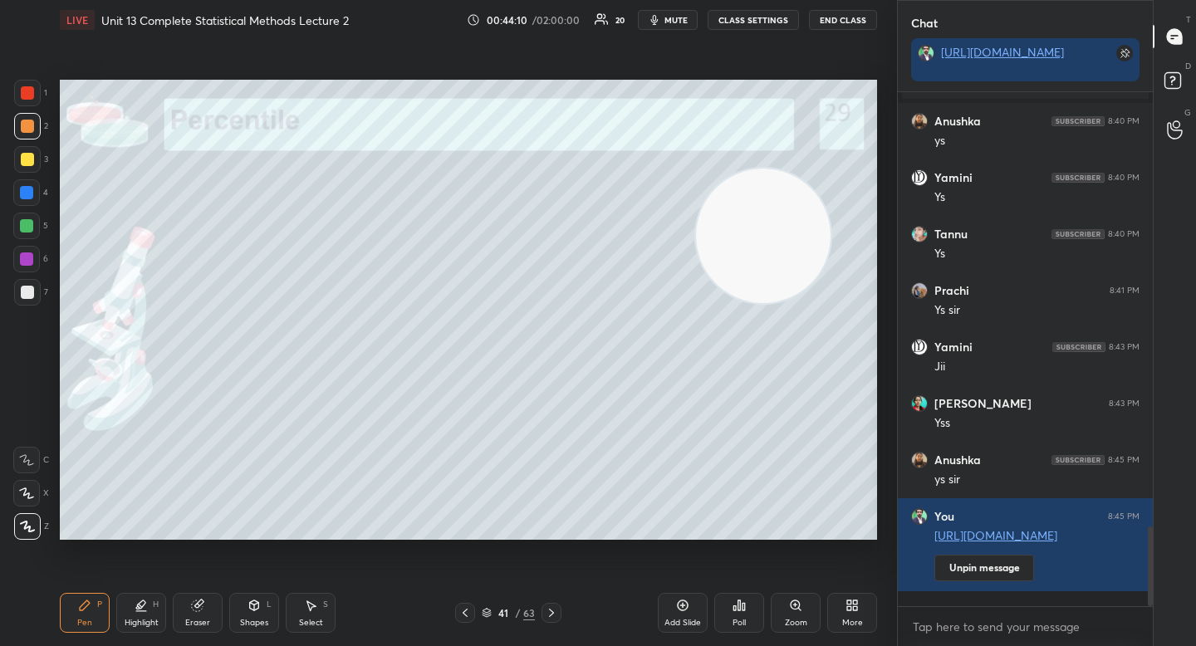
click at [208, 615] on div "Eraser" at bounding box center [198, 613] width 50 height 40
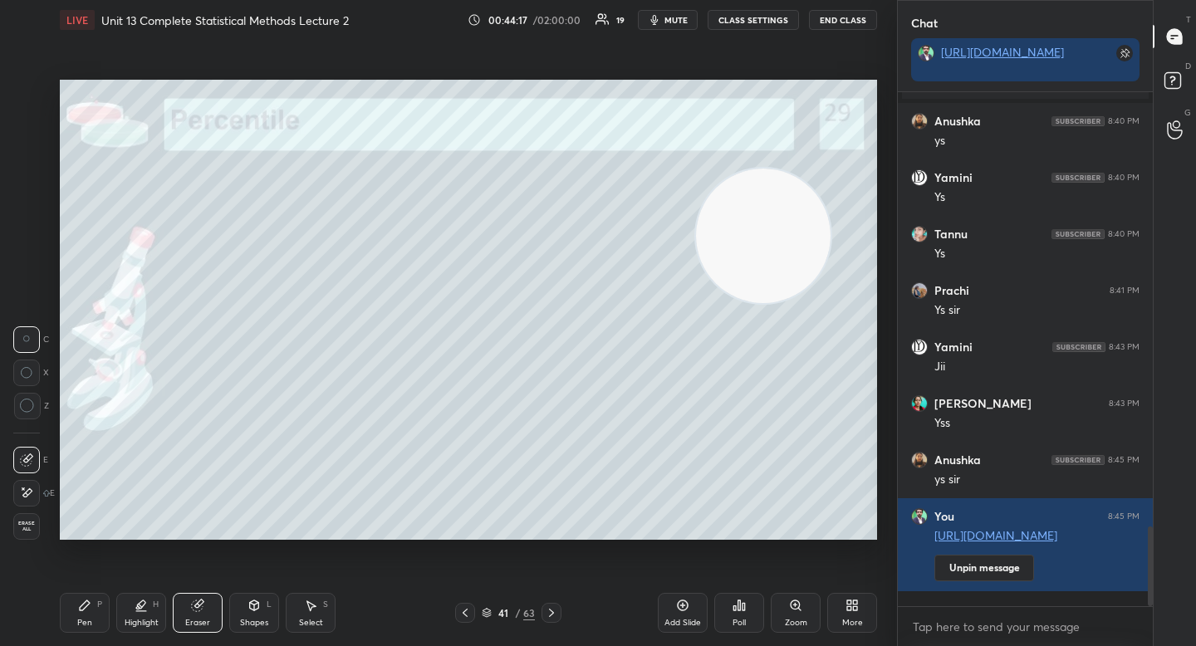
click at [93, 610] on div "Pen P" at bounding box center [85, 613] width 50 height 40
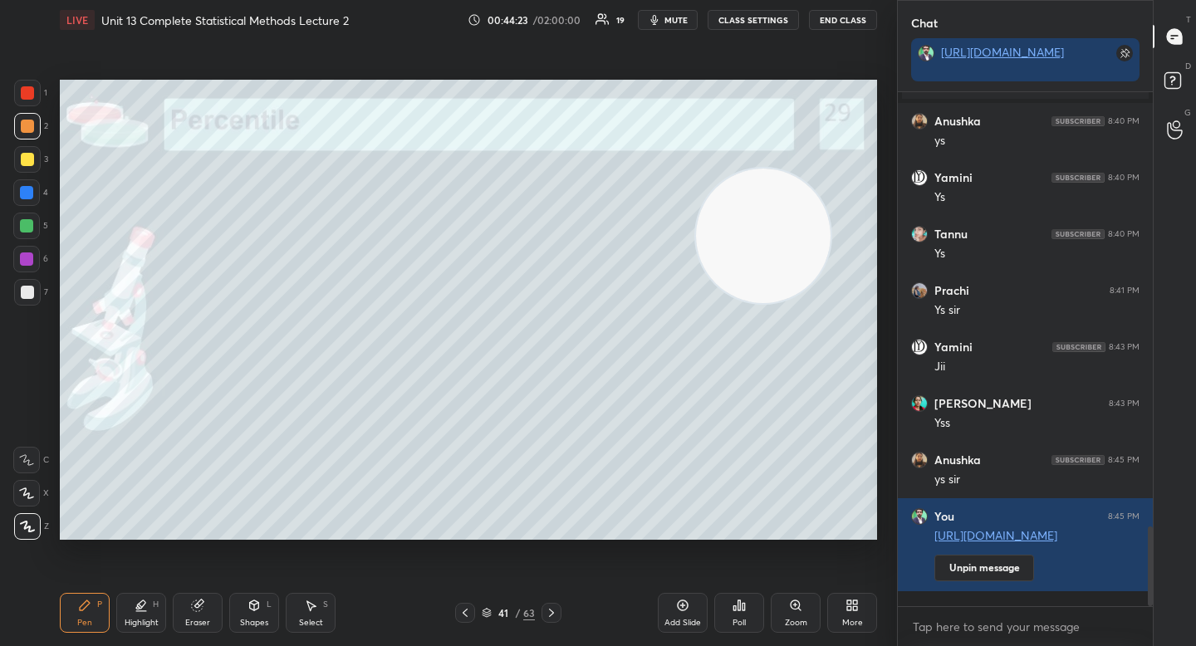
click at [696, 303] on video at bounding box center [763, 236] width 135 height 135
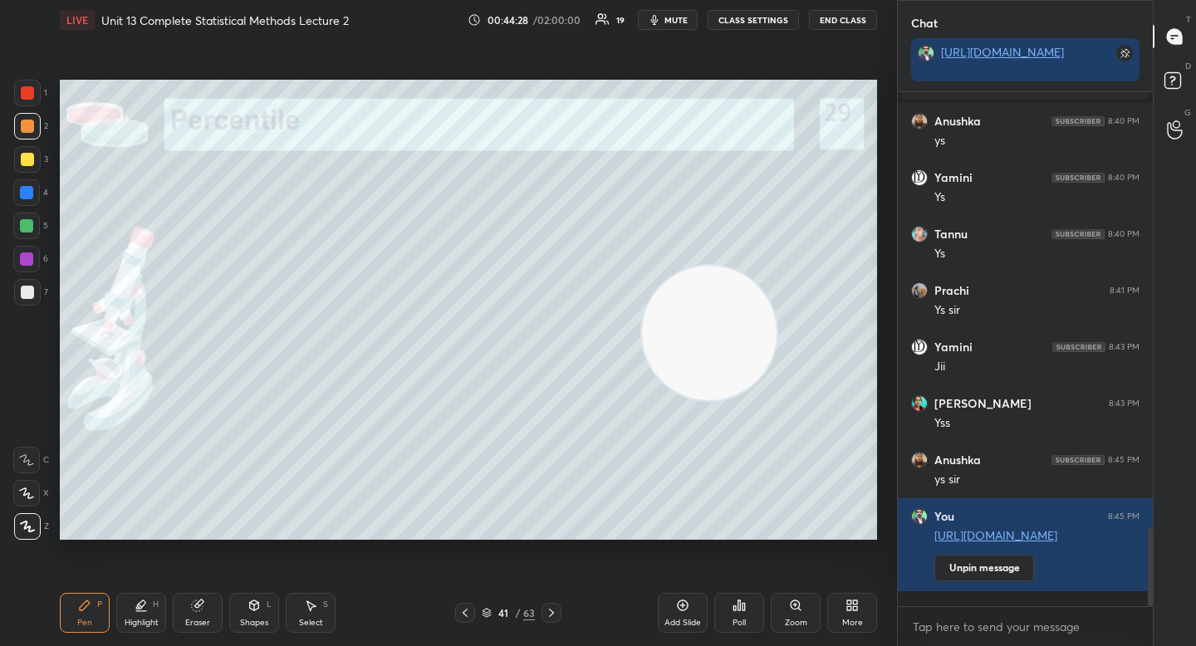
scroll to position [2863, 0]
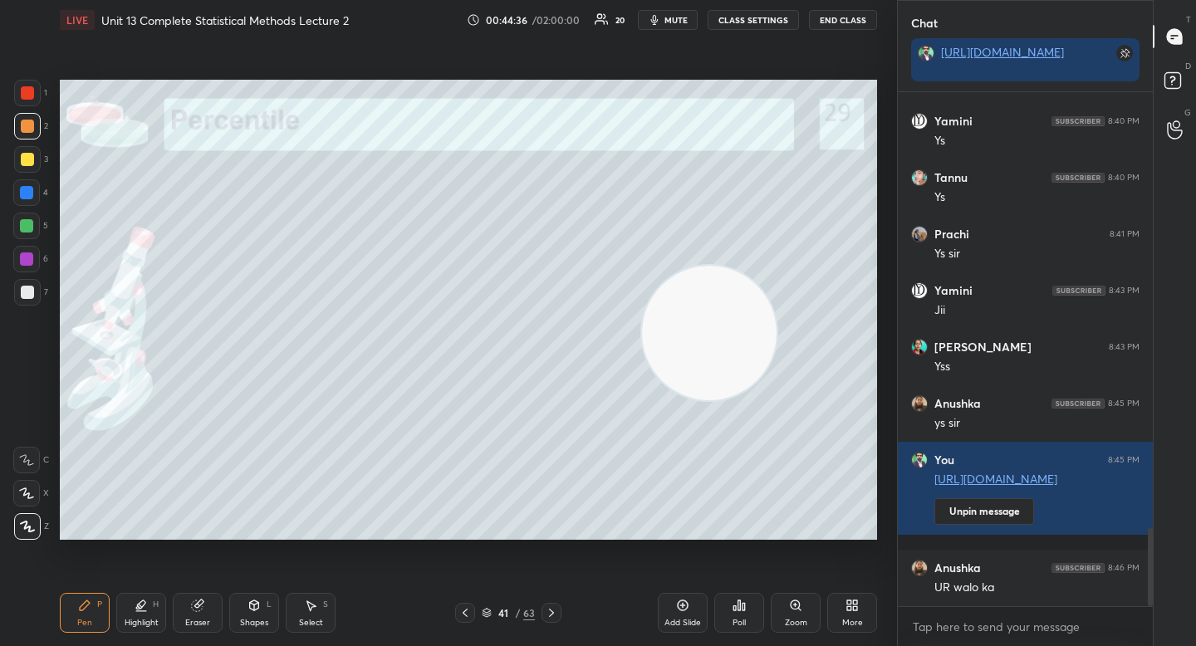
click at [213, 604] on div "Eraser" at bounding box center [198, 613] width 50 height 40
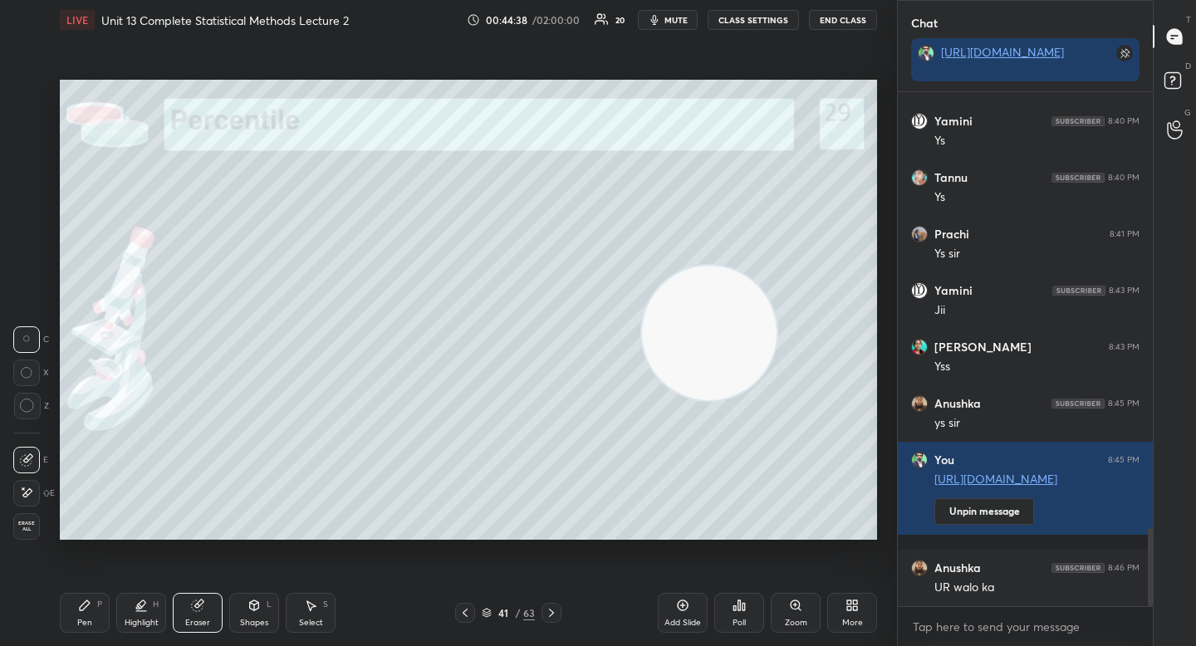
click at [105, 611] on div "Pen P" at bounding box center [85, 613] width 50 height 40
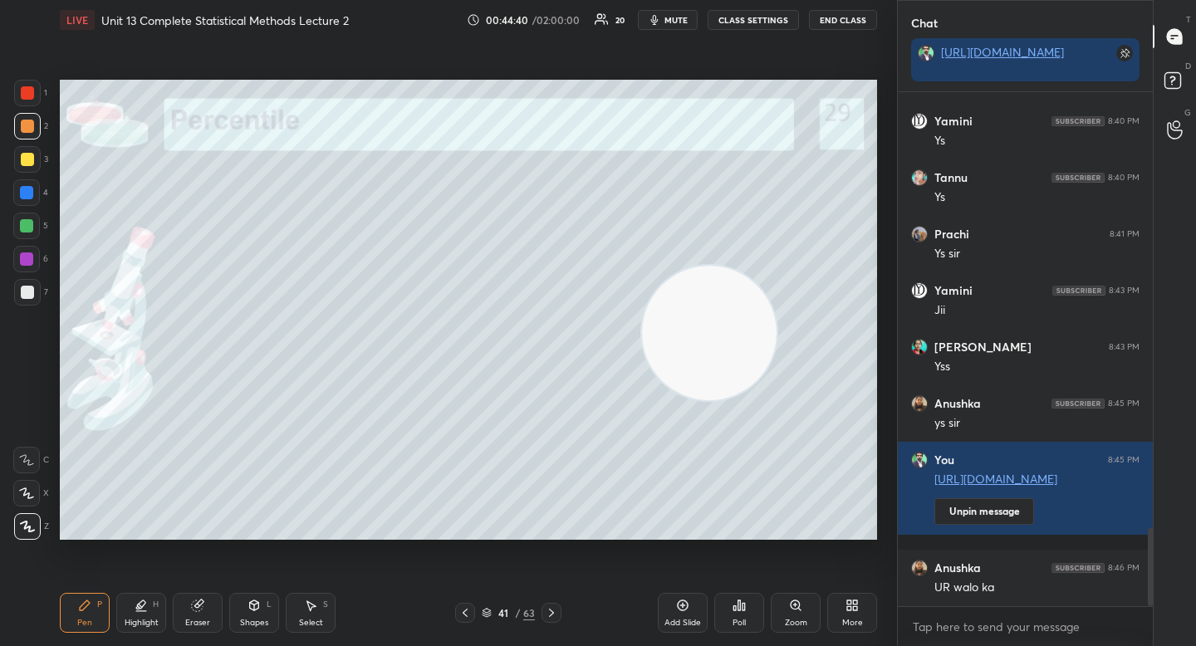
drag, startPoint x: 673, startPoint y: 326, endPoint x: 748, endPoint y: 390, distance: 98.5
click at [753, 394] on video at bounding box center [709, 333] width 135 height 135
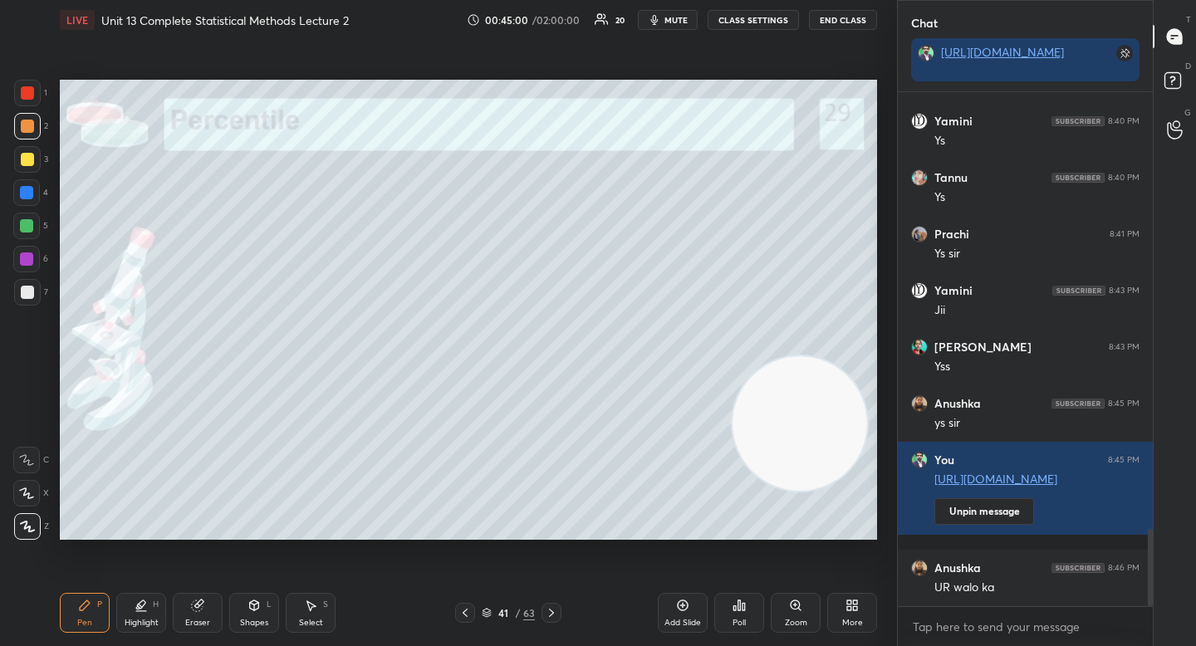
scroll to position [2919, 0]
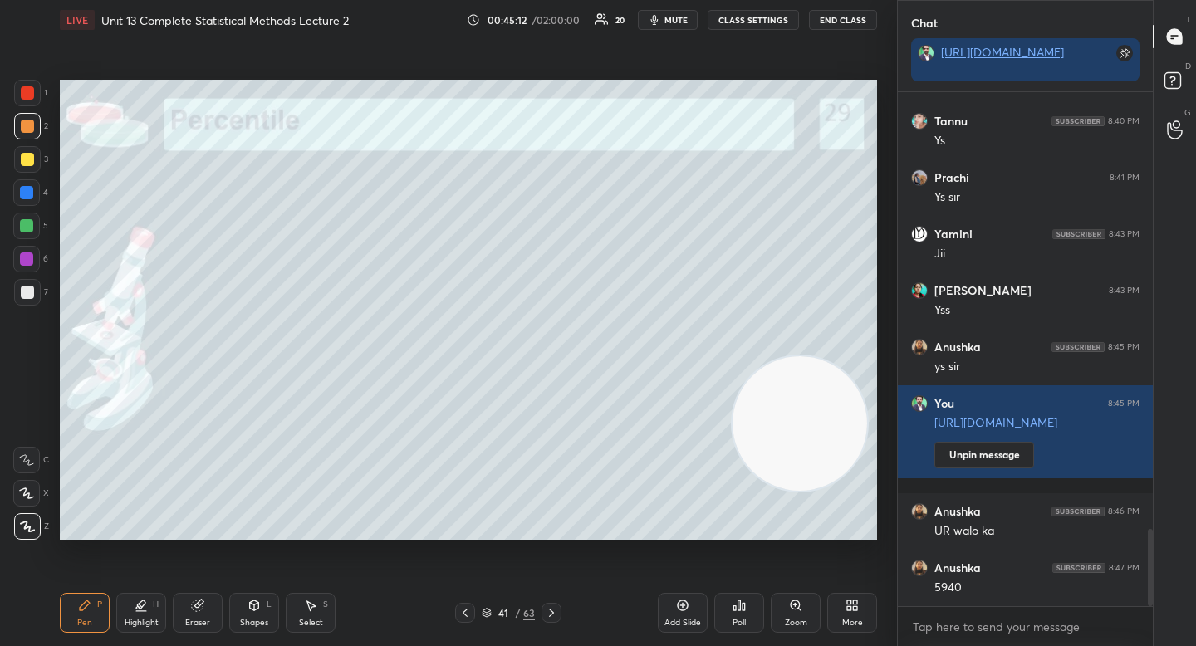
click at [186, 632] on div "Eraser" at bounding box center [198, 613] width 50 height 40
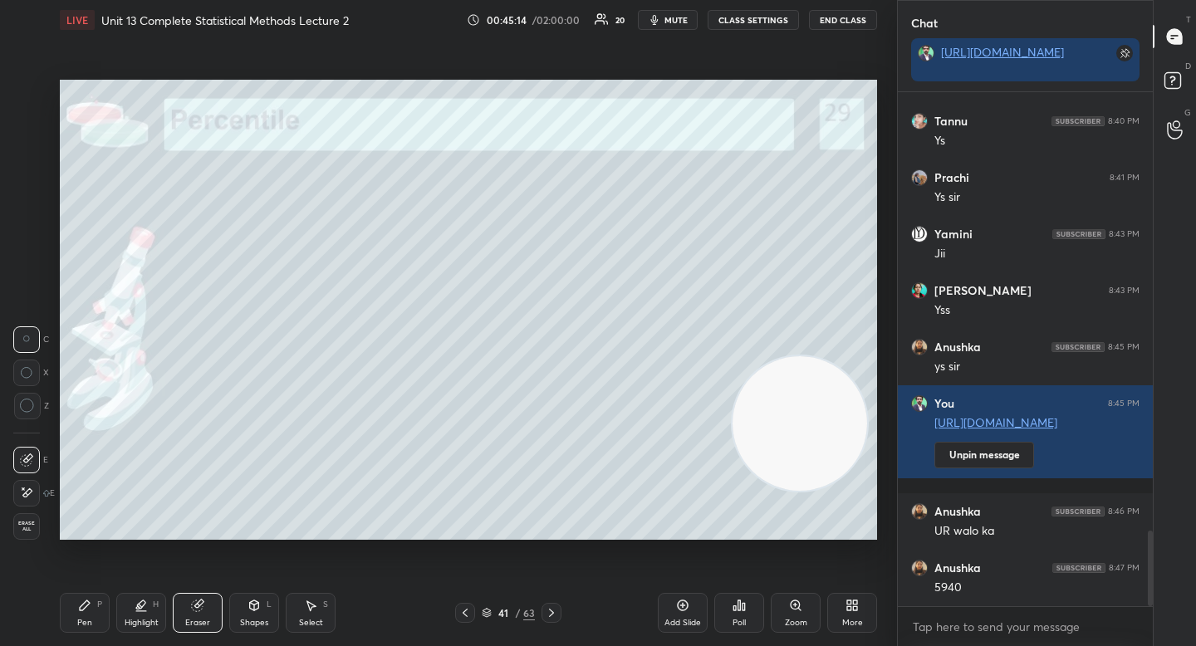
scroll to position [2976, 0]
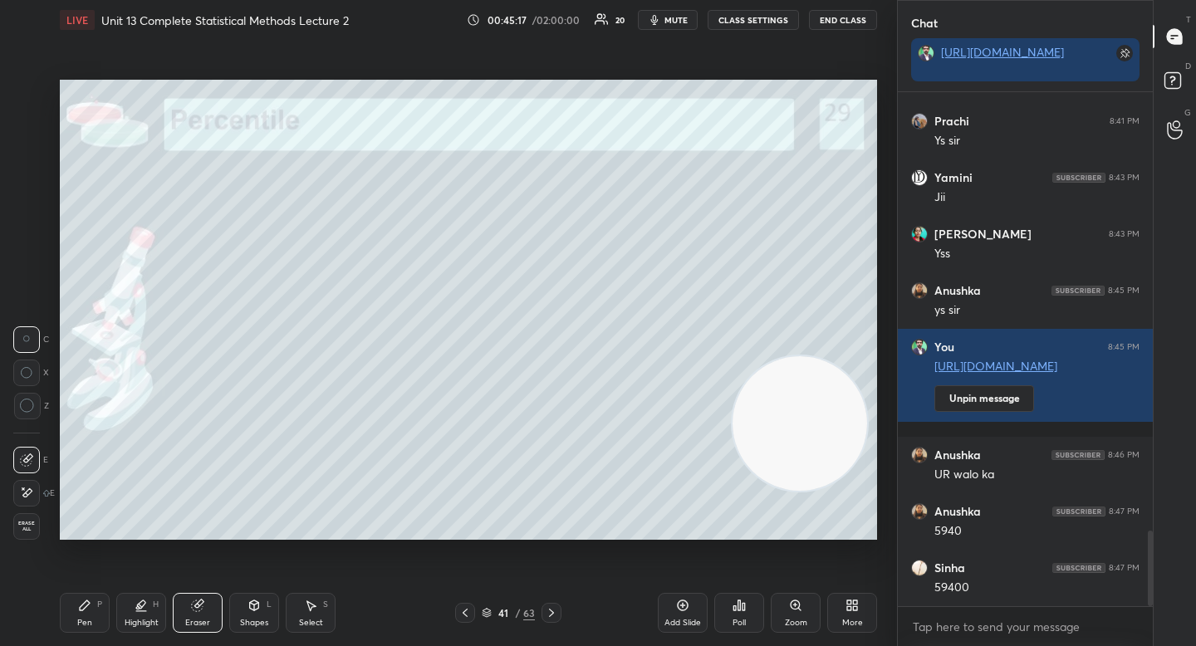
click at [96, 599] on div "Pen P" at bounding box center [85, 613] width 50 height 40
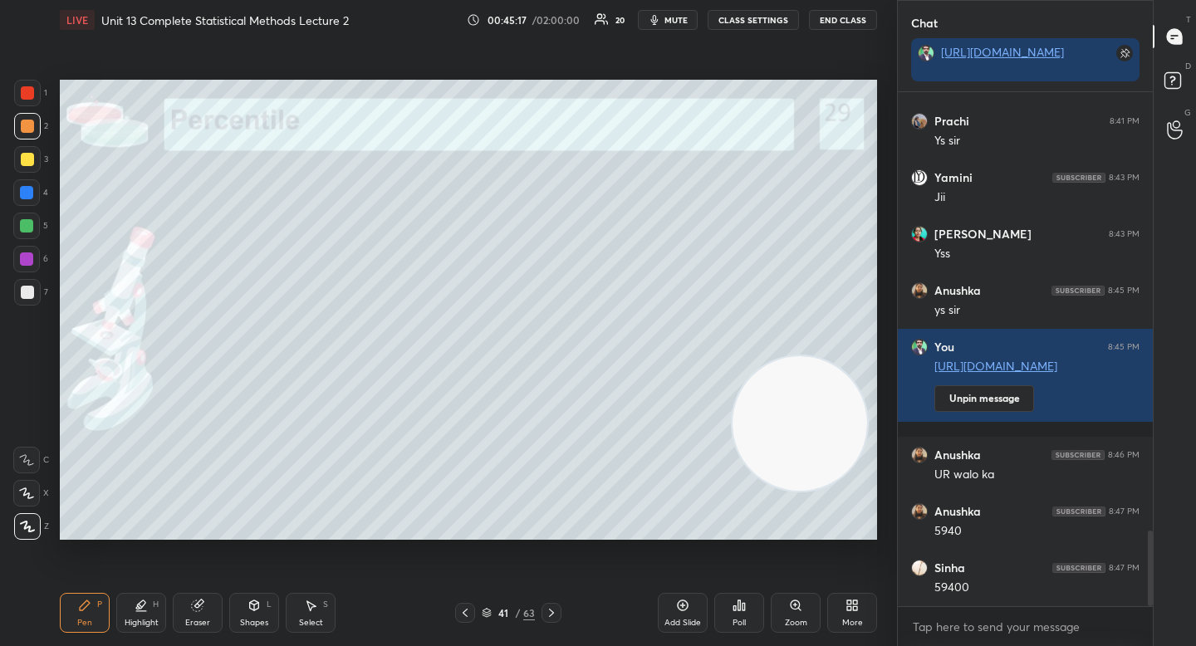
click at [96, 602] on div "Pen P" at bounding box center [85, 613] width 50 height 40
drag, startPoint x: 198, startPoint y: 607, endPoint x: 224, endPoint y: 543, distance: 69.3
click at [198, 610] on icon at bounding box center [197, 606] width 11 height 11
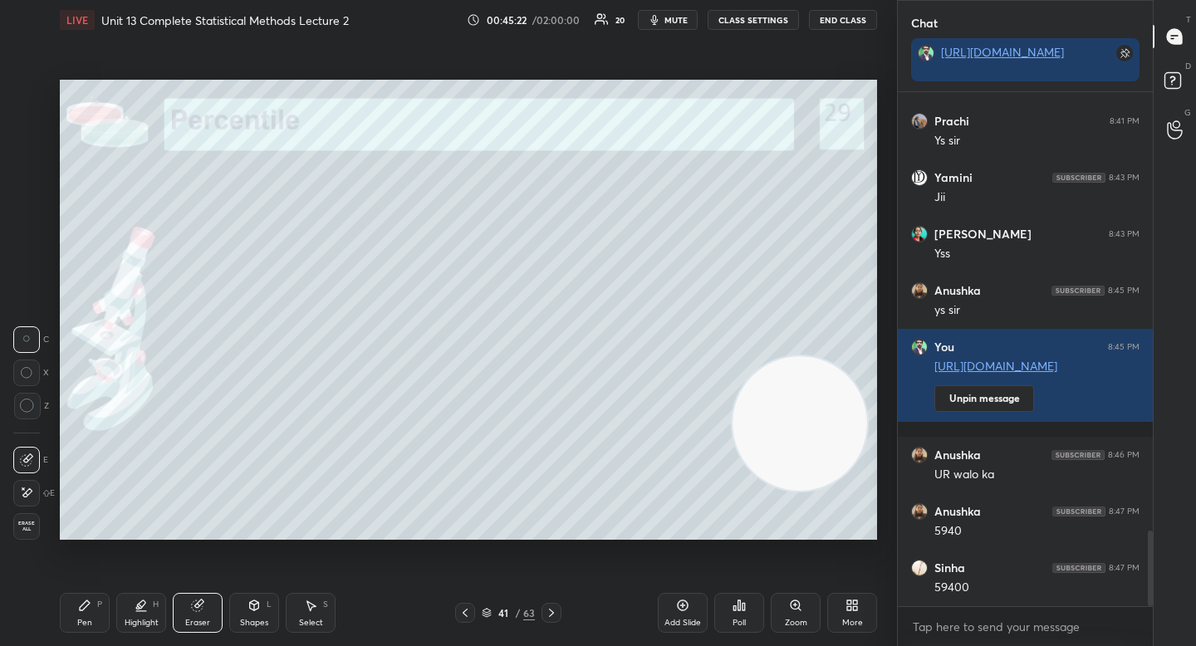
drag, startPoint x: 79, startPoint y: 615, endPoint x: 96, endPoint y: 591, distance: 28.6
click at [80, 614] on div "Pen P" at bounding box center [85, 613] width 50 height 40
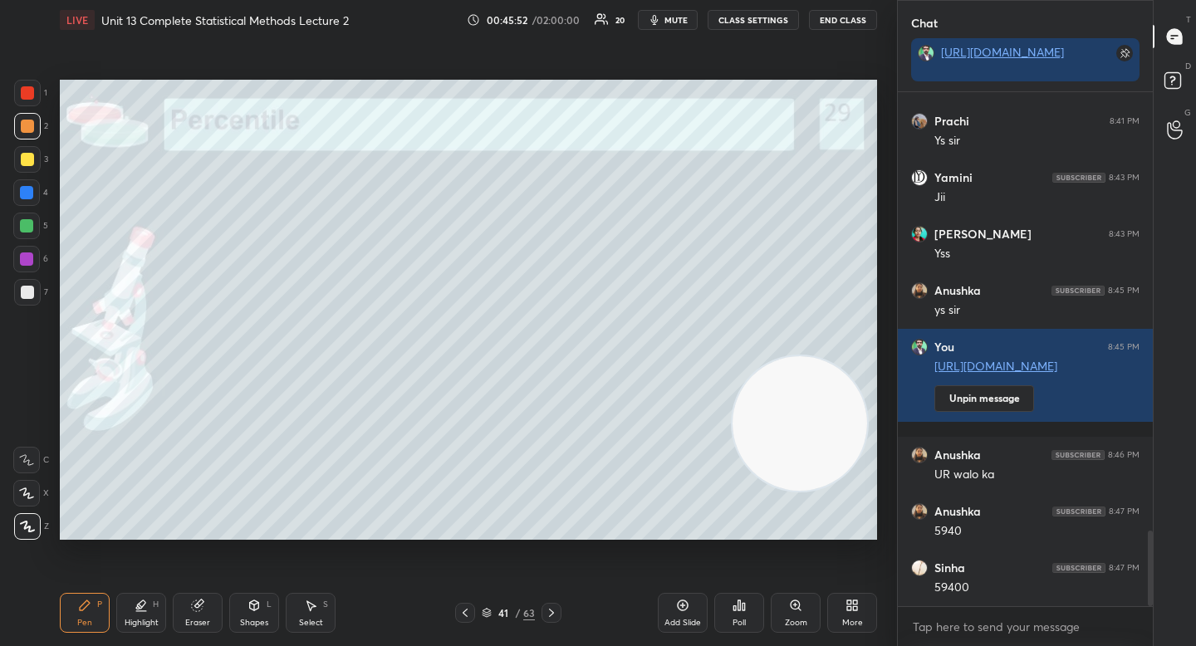
scroll to position [2993, 0]
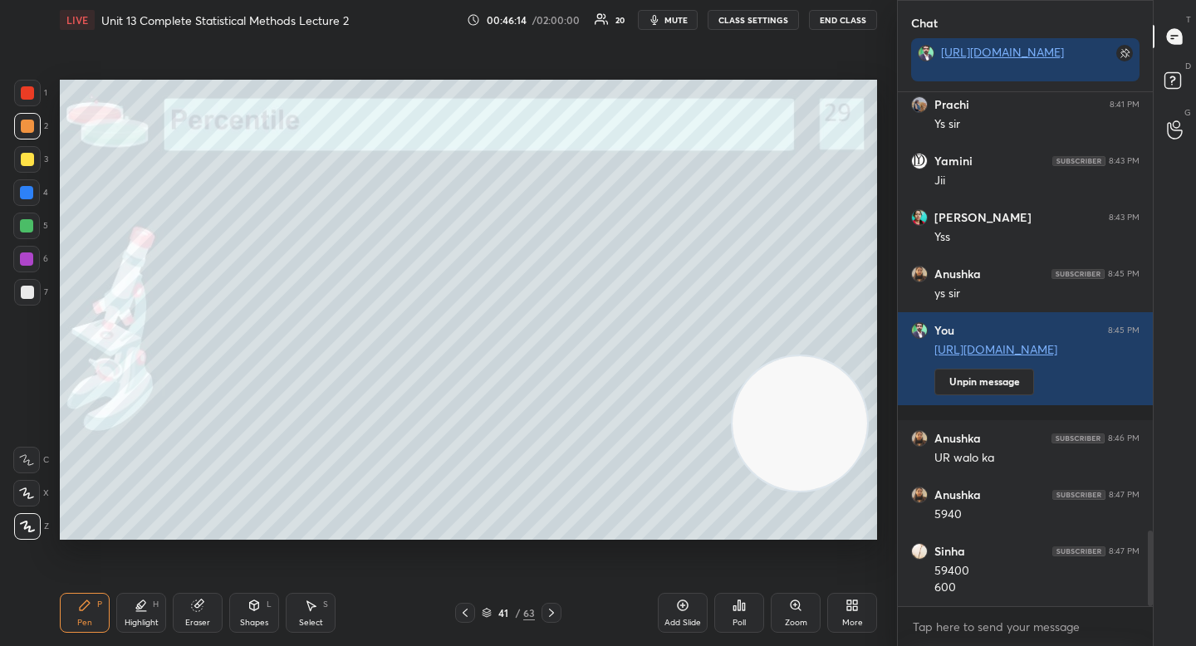
drag, startPoint x: 189, startPoint y: 614, endPoint x: 262, endPoint y: 573, distance: 83.7
click at [191, 613] on div "Eraser" at bounding box center [198, 613] width 50 height 40
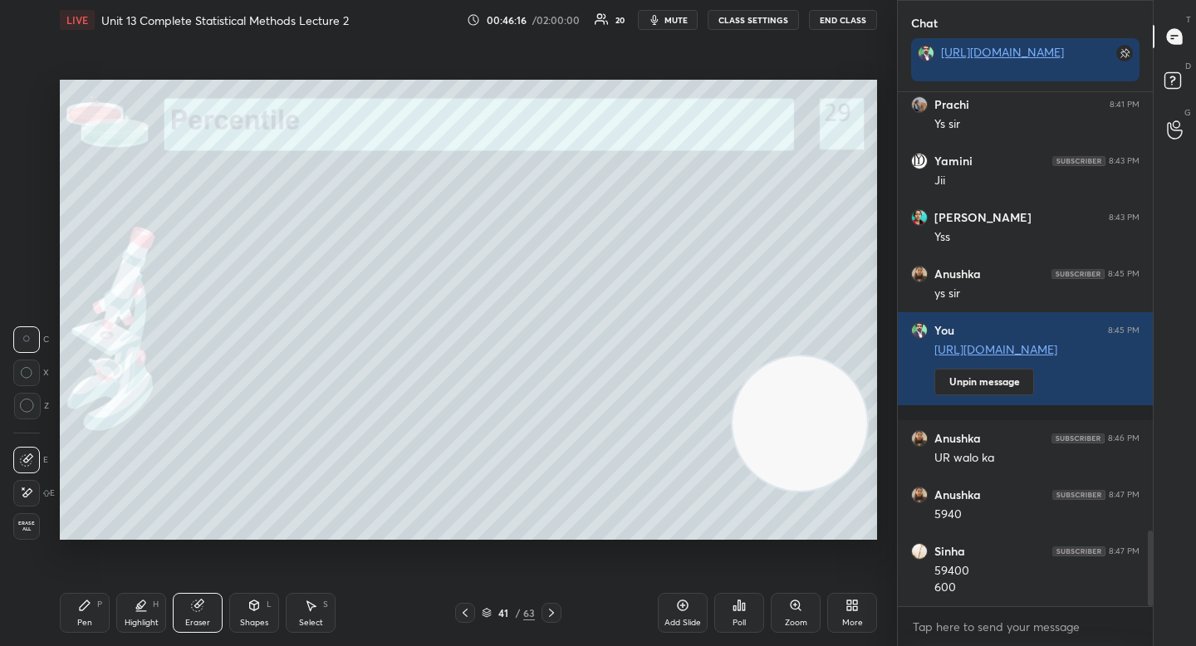
drag, startPoint x: 82, startPoint y: 620, endPoint x: 105, endPoint y: 611, distance: 24.2
click at [84, 621] on div "Pen" at bounding box center [84, 623] width 15 height 8
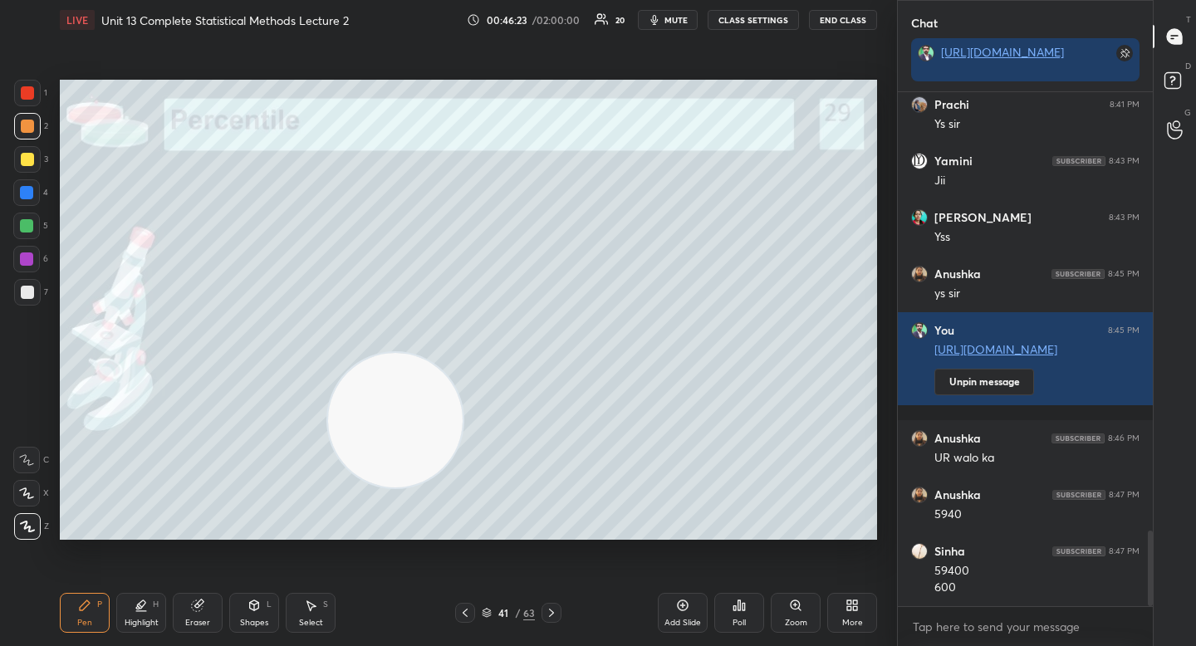
drag, startPoint x: 725, startPoint y: 410, endPoint x: 179, endPoint y: 483, distance: 551.3
click at [328, 483] on video at bounding box center [395, 420] width 135 height 135
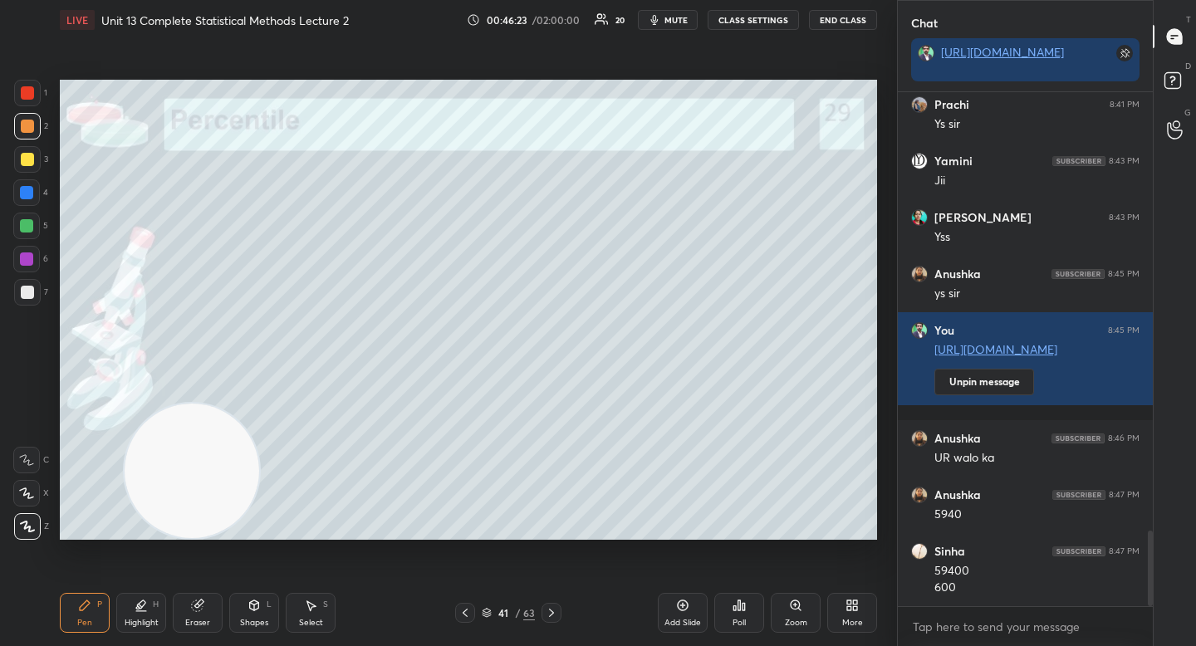
drag, startPoint x: 184, startPoint y: 478, endPoint x: 172, endPoint y: 481, distance: 11.9
click at [179, 479] on video at bounding box center [192, 471] width 135 height 135
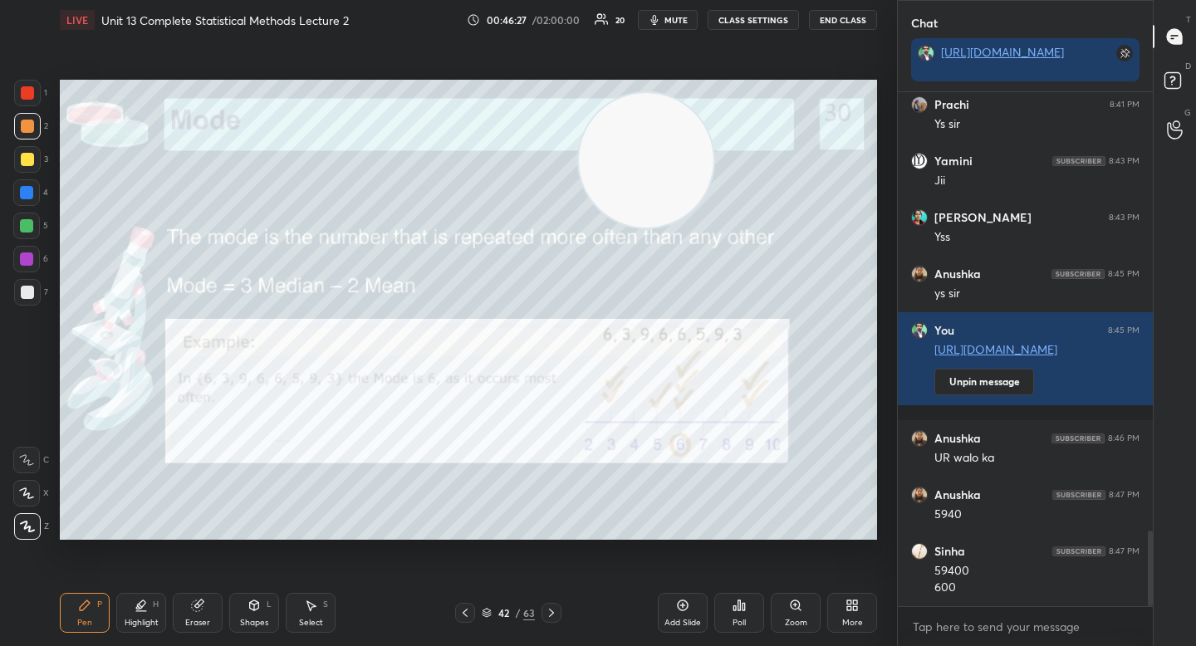
drag, startPoint x: 311, startPoint y: 321, endPoint x: 645, endPoint y: 159, distance: 371.1
click at [654, 159] on video at bounding box center [646, 160] width 135 height 135
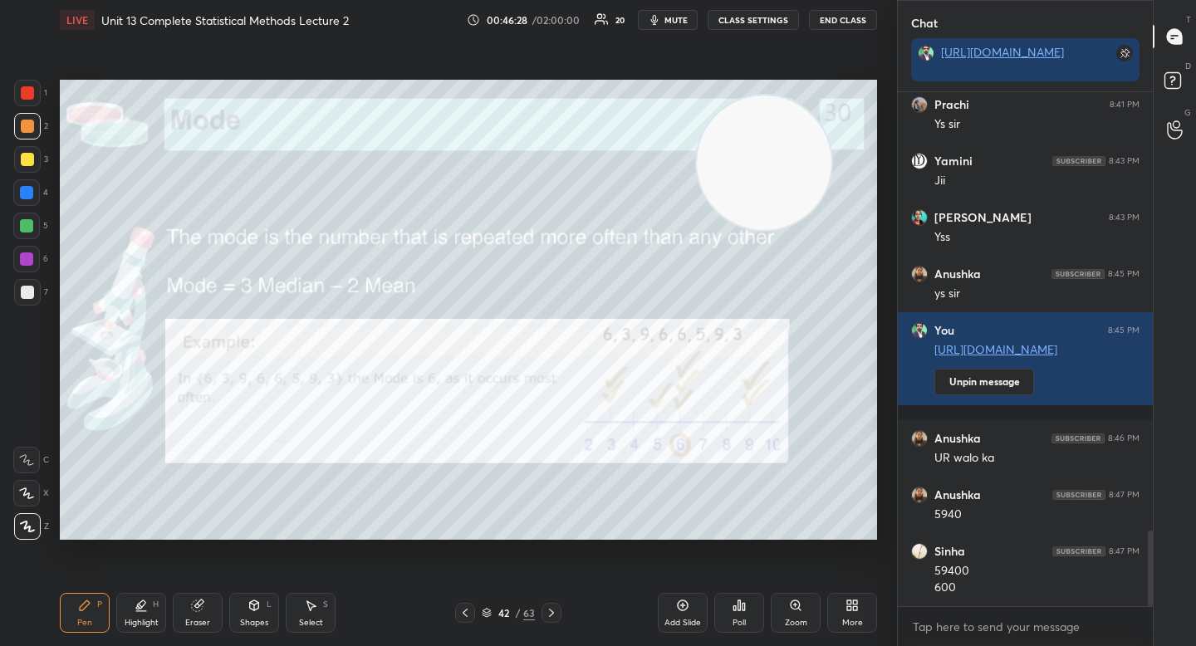
drag, startPoint x: 657, startPoint y: 162, endPoint x: 752, endPoint y: 166, distance: 95.6
click at [752, 166] on video at bounding box center [764, 163] width 135 height 135
click at [768, 165] on video at bounding box center [766, 163] width 135 height 135
click at [19, 221] on div at bounding box center [26, 226] width 27 height 27
click at [25, 125] on div at bounding box center [27, 126] width 13 height 13
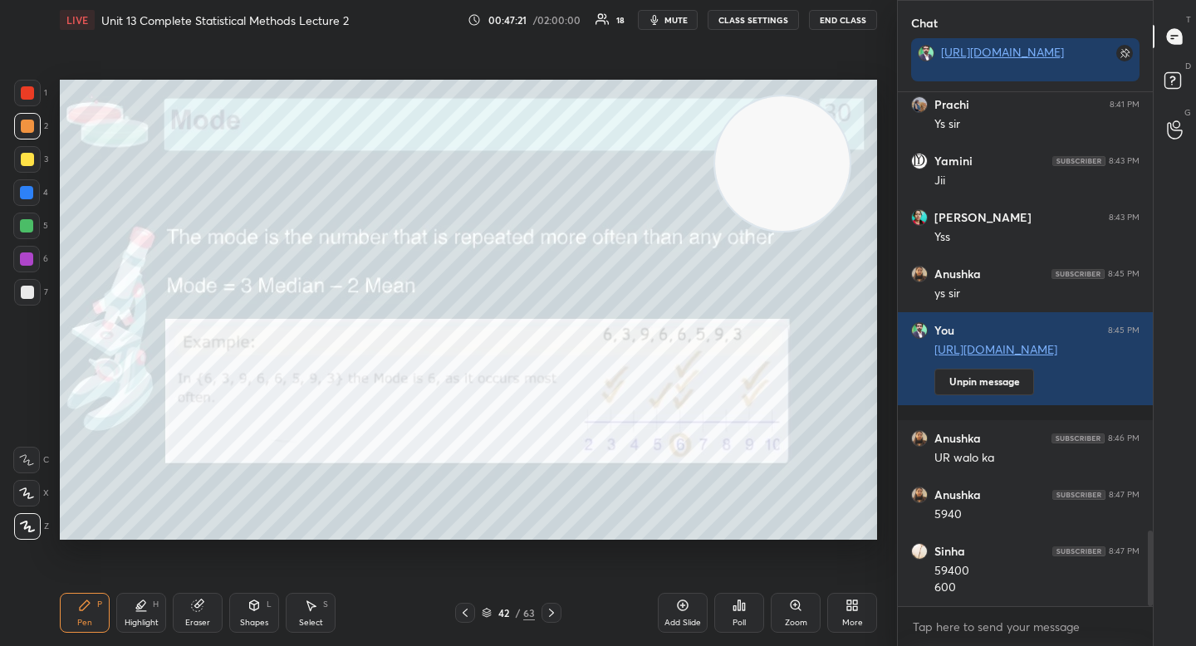
drag, startPoint x: 744, startPoint y: 166, endPoint x: 81, endPoint y: 397, distance: 702.6
click at [715, 231] on video at bounding box center [782, 163] width 135 height 135
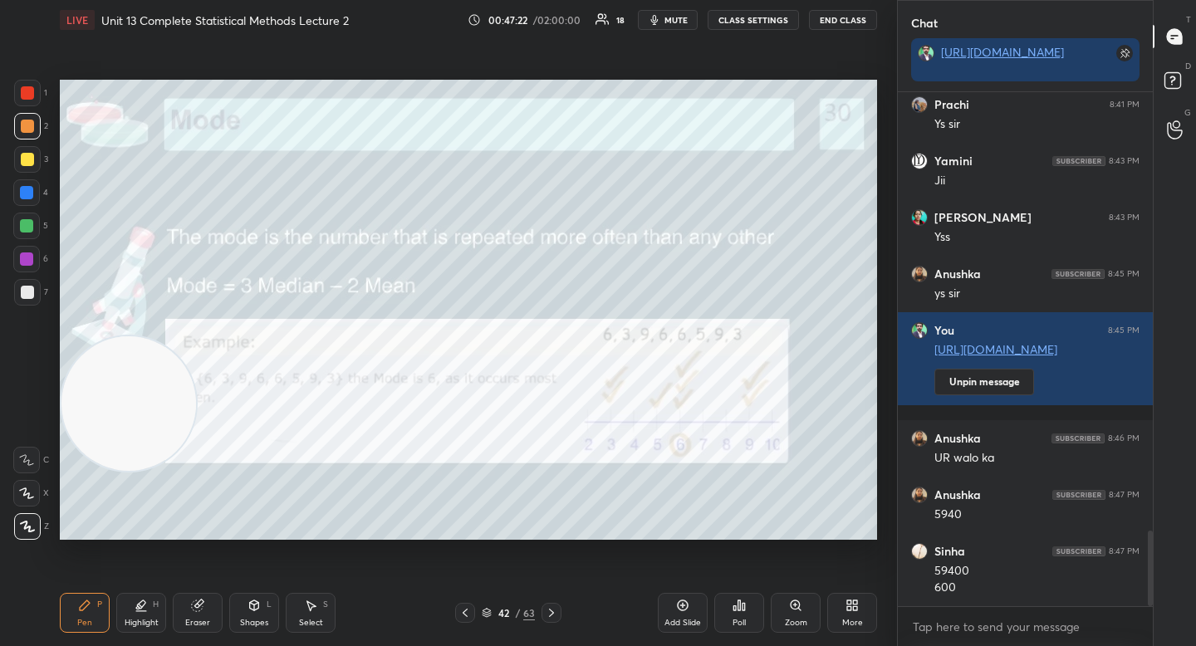
click at [27, 298] on div at bounding box center [27, 292] width 13 height 13
drag, startPoint x: 137, startPoint y: 415, endPoint x: 133, endPoint y: 483, distance: 67.4
click at [135, 471] on video at bounding box center [128, 403] width 135 height 135
drag, startPoint x: 153, startPoint y: 397, endPoint x: 154, endPoint y: 268, distance: 128.7
click at [143, 330] on video at bounding box center [132, 397] width 135 height 135
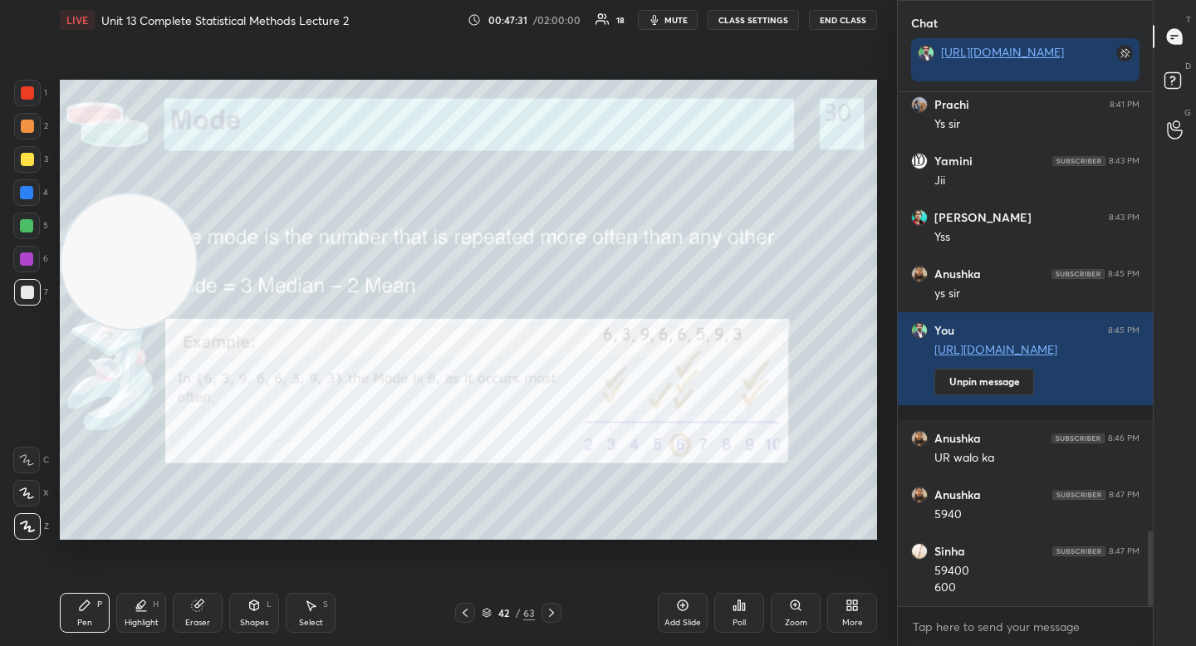
drag, startPoint x: 130, startPoint y: 263, endPoint x: 122, endPoint y: 194, distance: 69.3
click at [120, 194] on video at bounding box center [128, 261] width 135 height 135
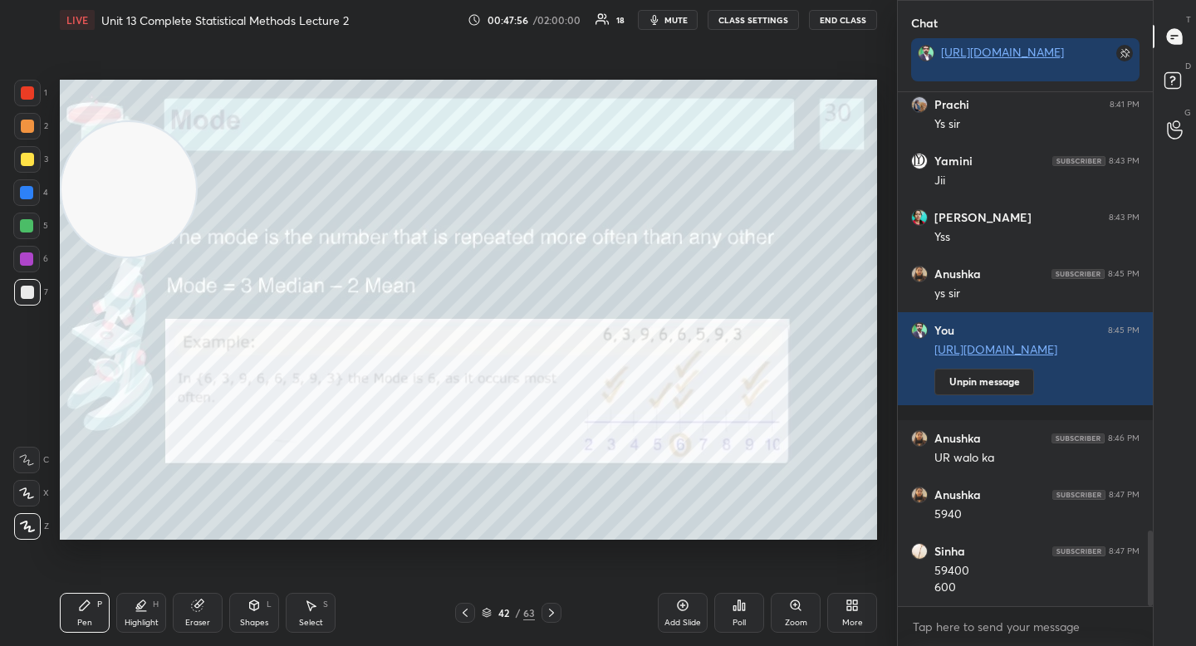
click at [24, 143] on div "2" at bounding box center [31, 129] width 34 height 33
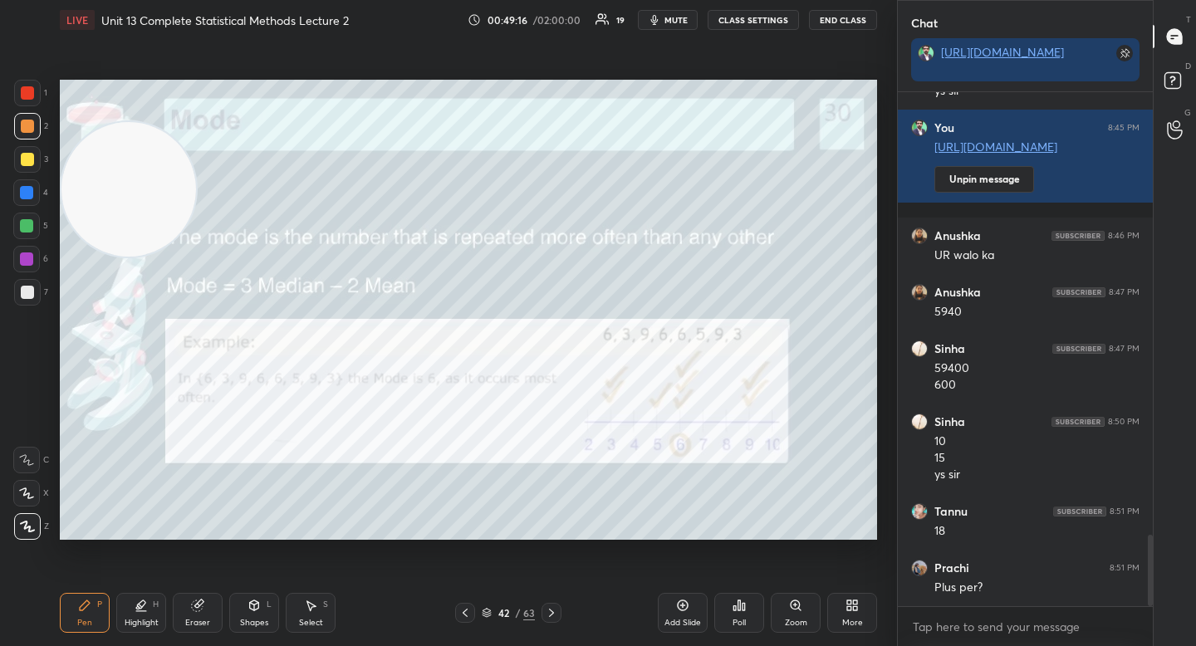
scroll to position [3252, 0]
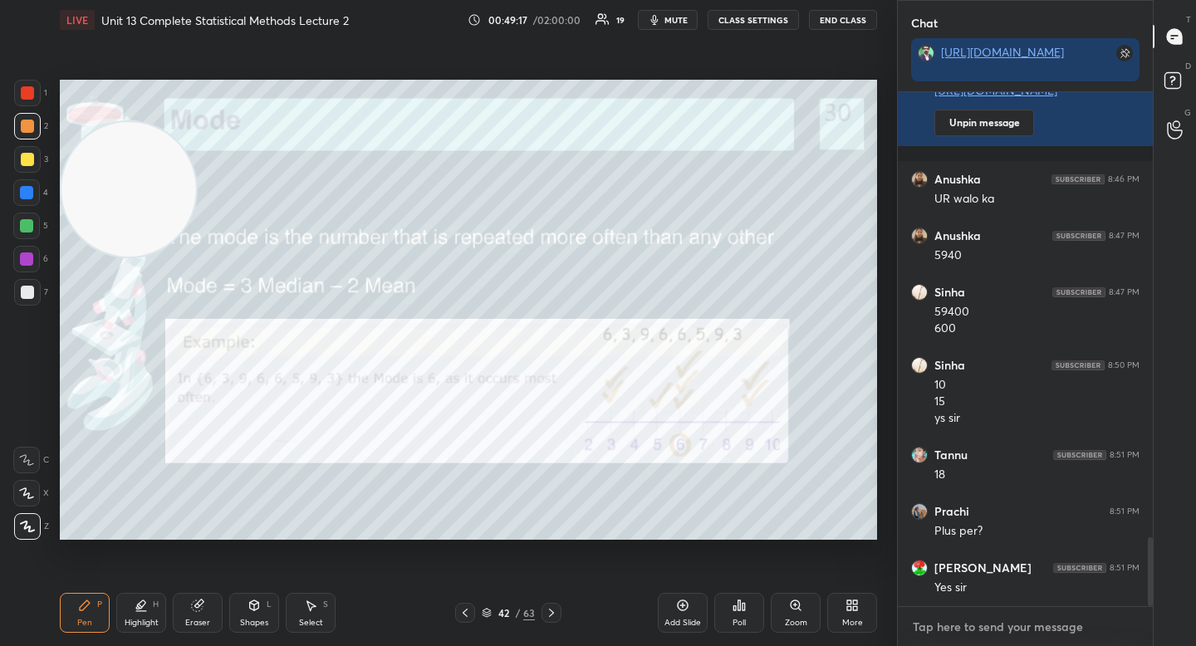
type textarea "x"
click at [949, 628] on textarea at bounding box center [1025, 627] width 228 height 27
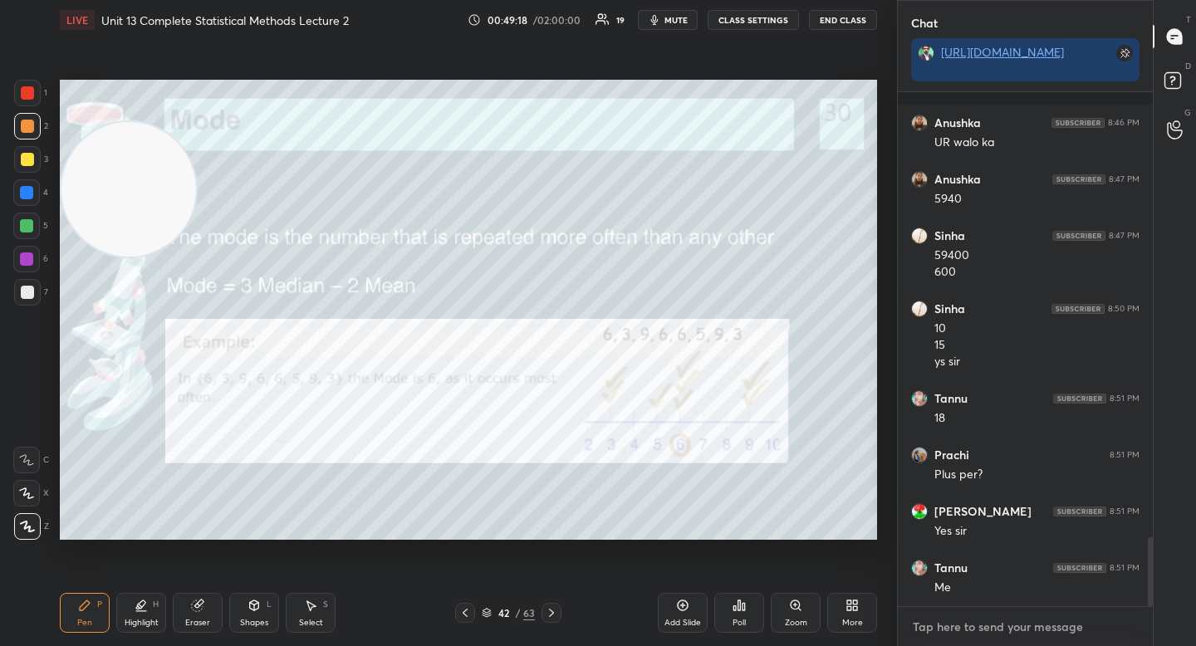
paste textarea "[URL][DOMAIN_NAME]"
type textarea "[URL][DOMAIN_NAME]"
type textarea "x"
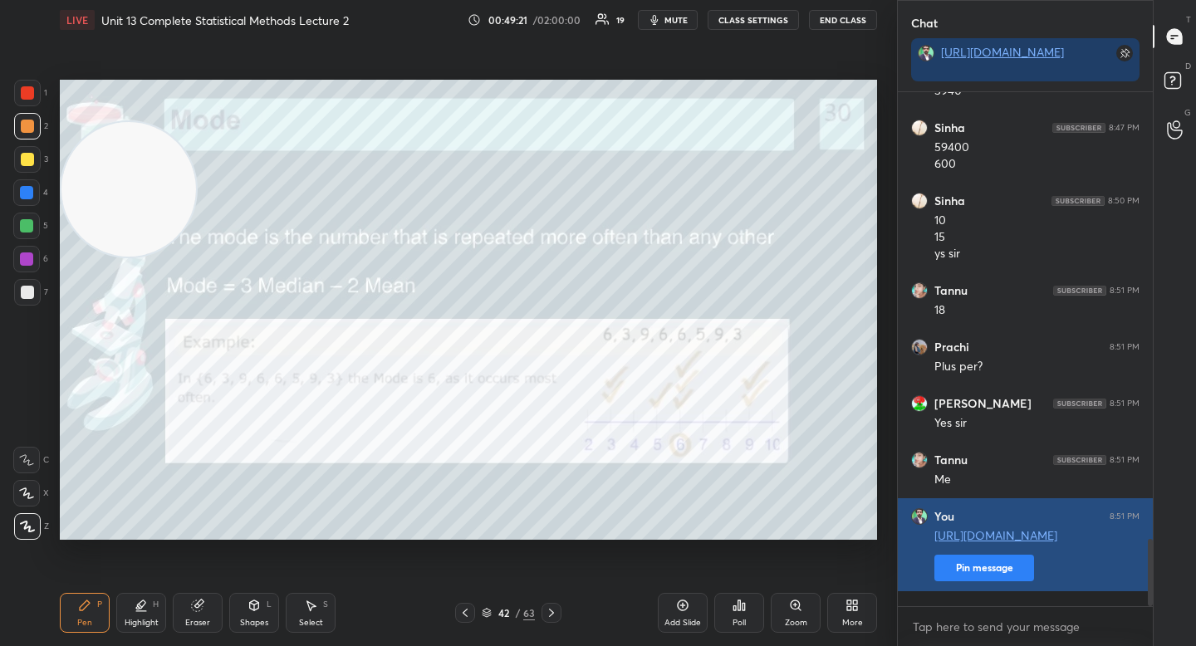
click at [962, 576] on button "Pin message" at bounding box center [984, 568] width 100 height 27
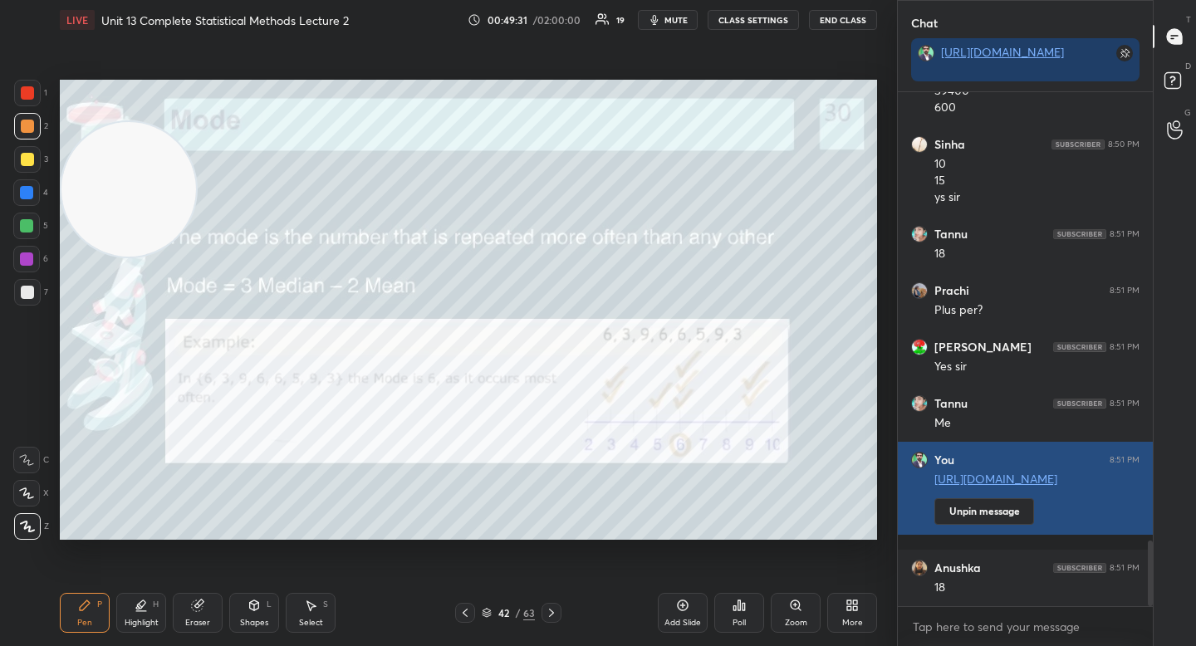
scroll to position [3529, 0]
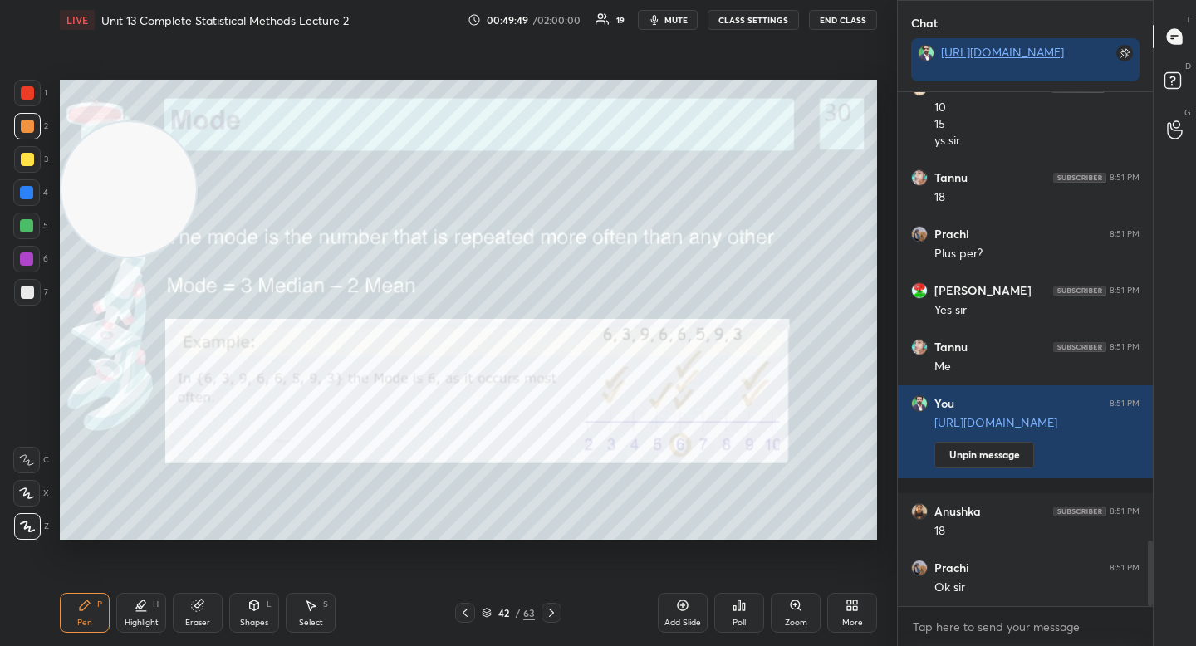
click at [30, 89] on div at bounding box center [27, 93] width 27 height 27
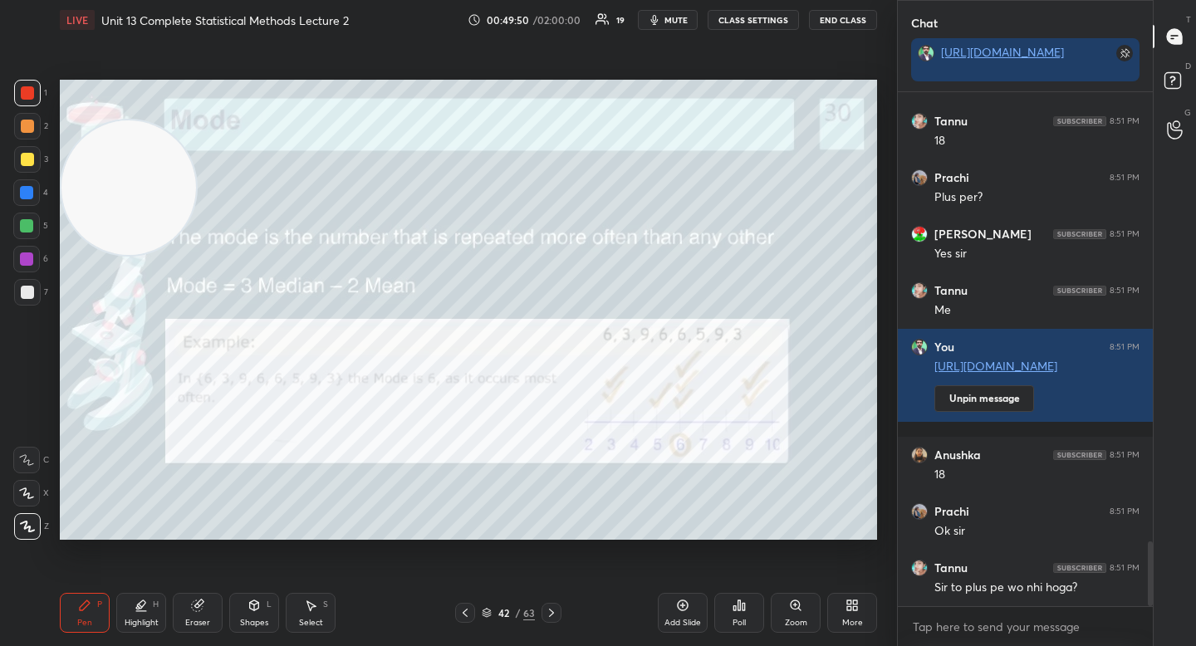
drag, startPoint x: 130, startPoint y: 187, endPoint x: 125, endPoint y: 163, distance: 24.8
click at [125, 163] on video at bounding box center [128, 187] width 135 height 135
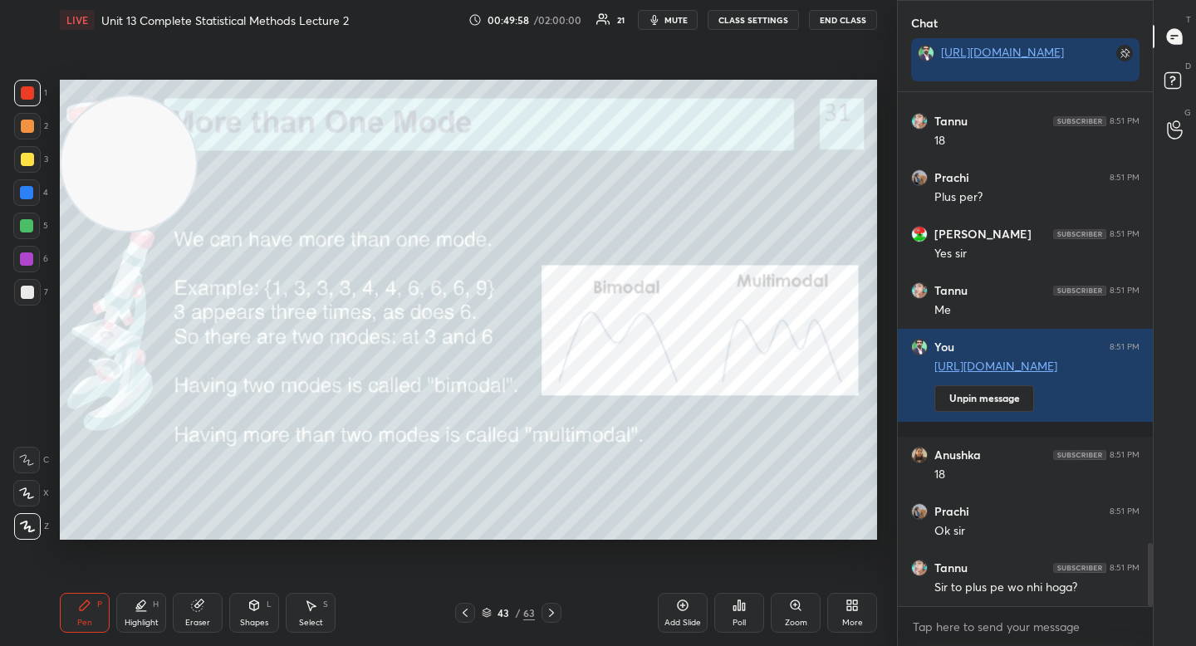
scroll to position [3646, 0]
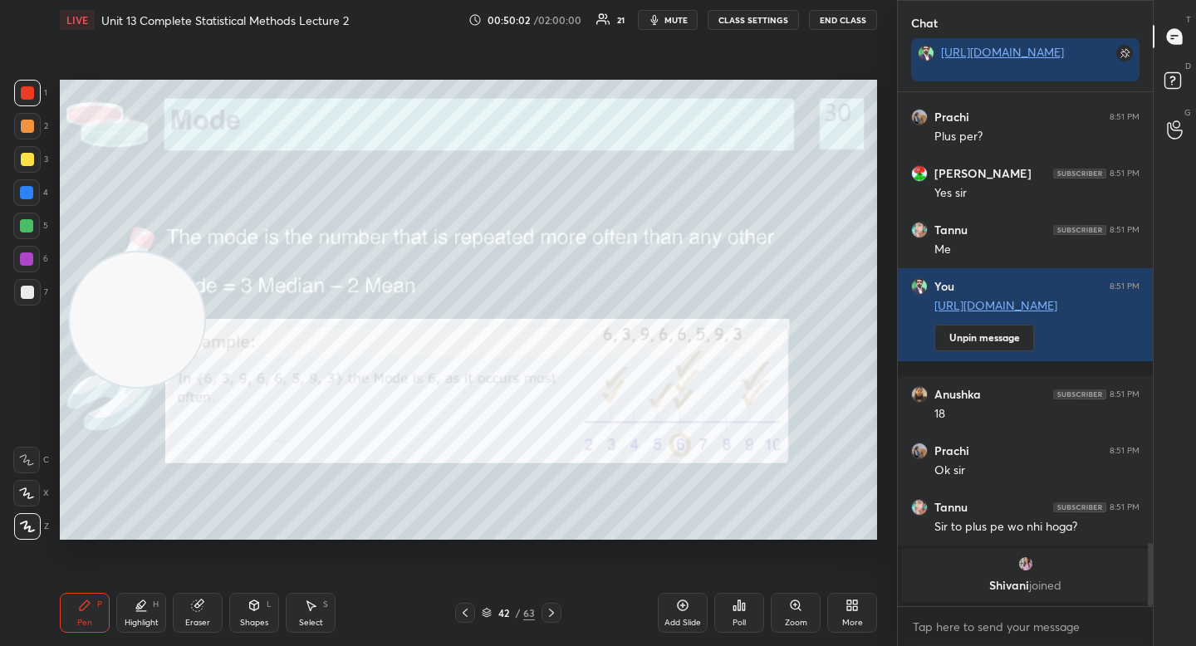
drag, startPoint x: 120, startPoint y: 152, endPoint x: 133, endPoint y: 294, distance: 142.6
click at [132, 306] on video at bounding box center [137, 319] width 135 height 135
drag, startPoint x: 128, startPoint y: 337, endPoint x: 131, endPoint y: 383, distance: 45.8
click at [131, 383] on video at bounding box center [138, 323] width 135 height 135
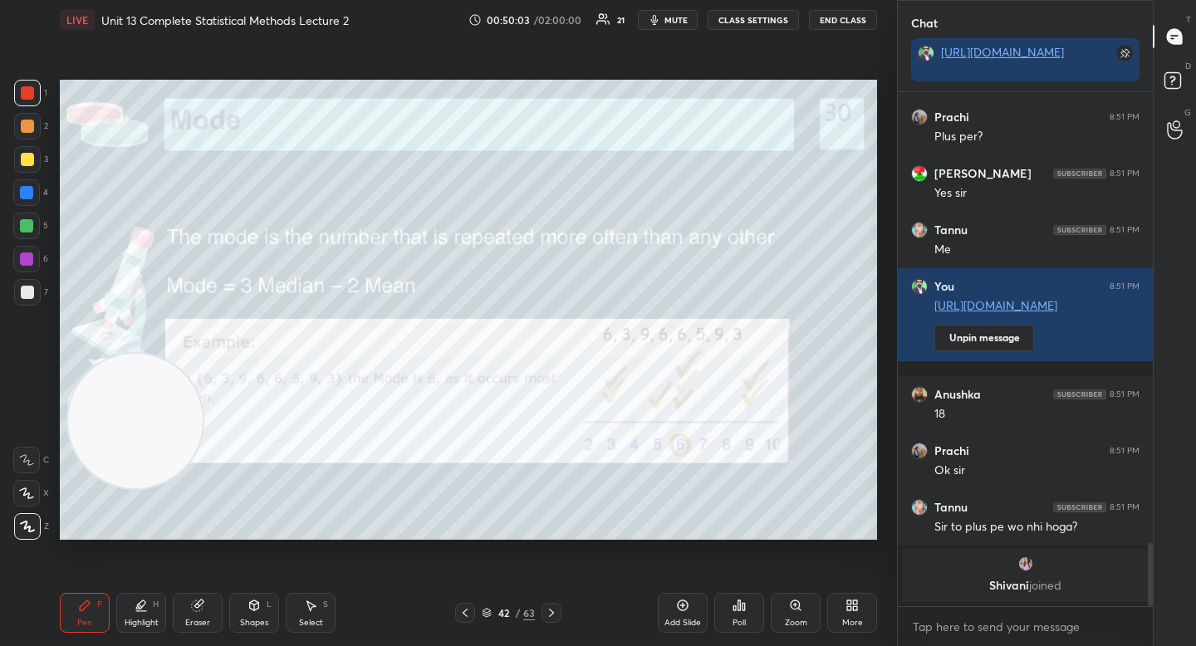
drag, startPoint x: 134, startPoint y: 370, endPoint x: 129, endPoint y: 395, distance: 25.4
click at [132, 396] on video at bounding box center [135, 421] width 135 height 135
drag, startPoint x: 37, startPoint y: 252, endPoint x: 36, endPoint y: 240, distance: 12.5
click at [37, 252] on div at bounding box center [26, 259] width 27 height 27
click at [33, 234] on div at bounding box center [26, 226] width 27 height 27
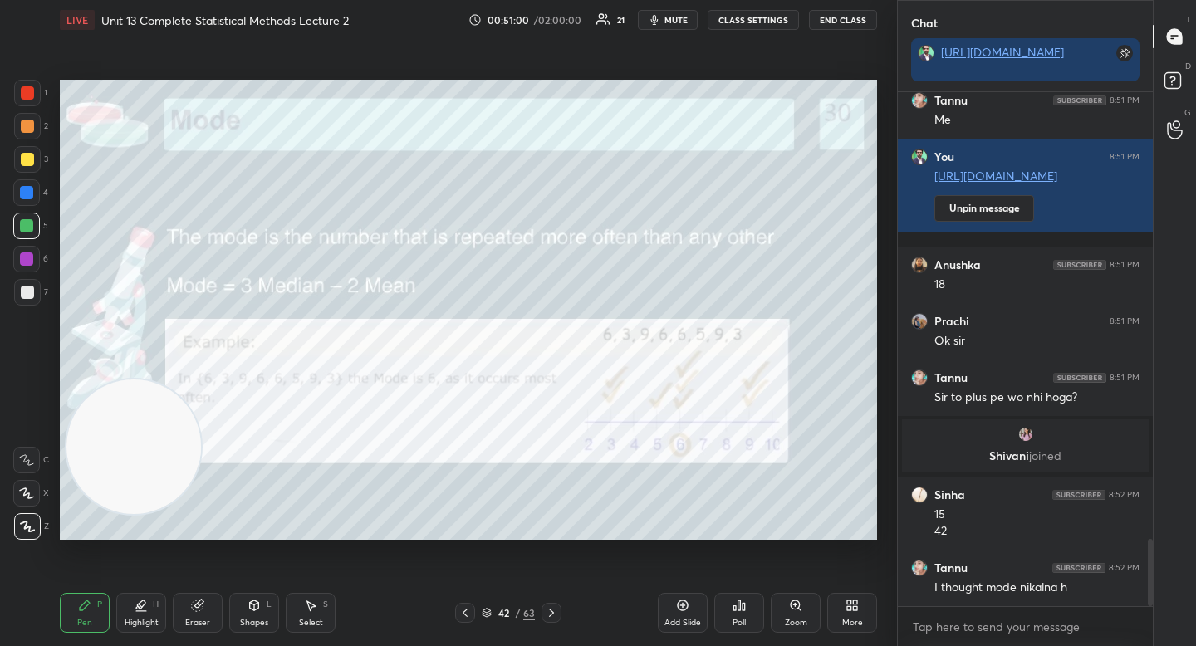
scroll to position [3409, 0]
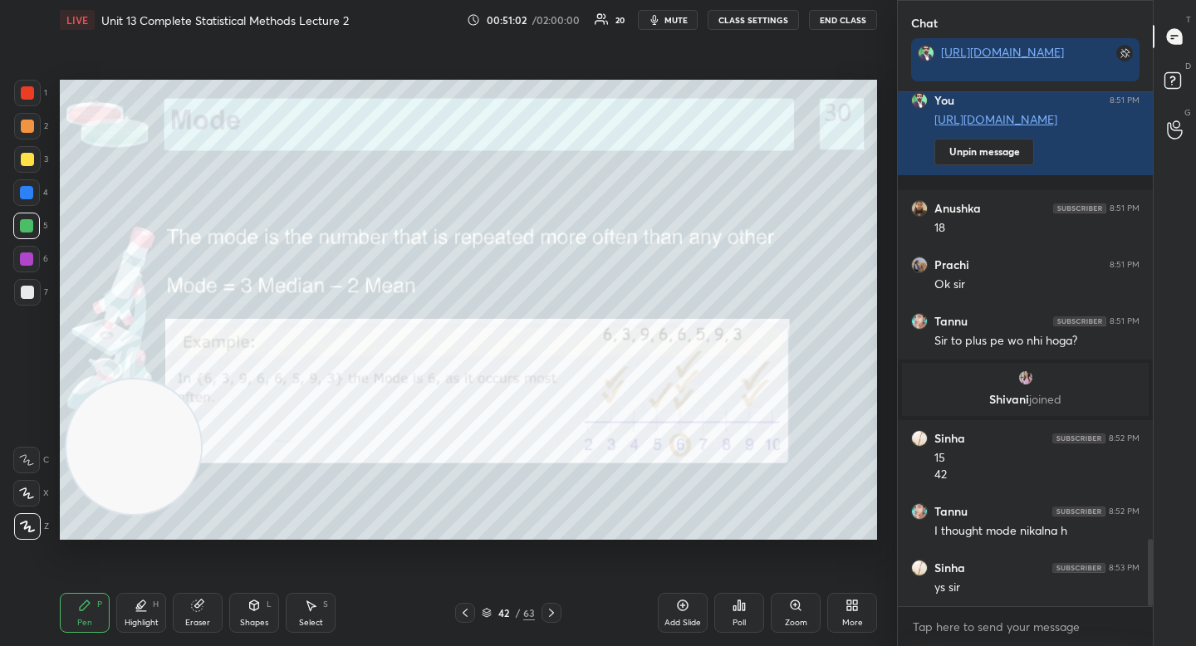
click at [31, 283] on div at bounding box center [27, 292] width 27 height 27
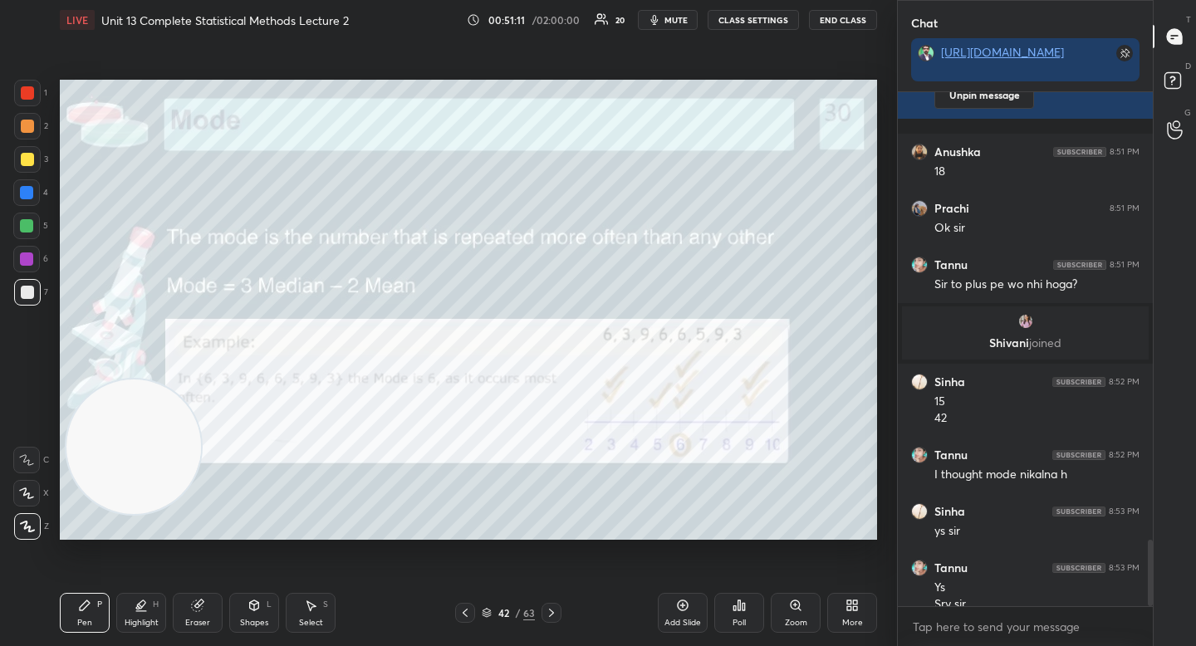
scroll to position [3482, 0]
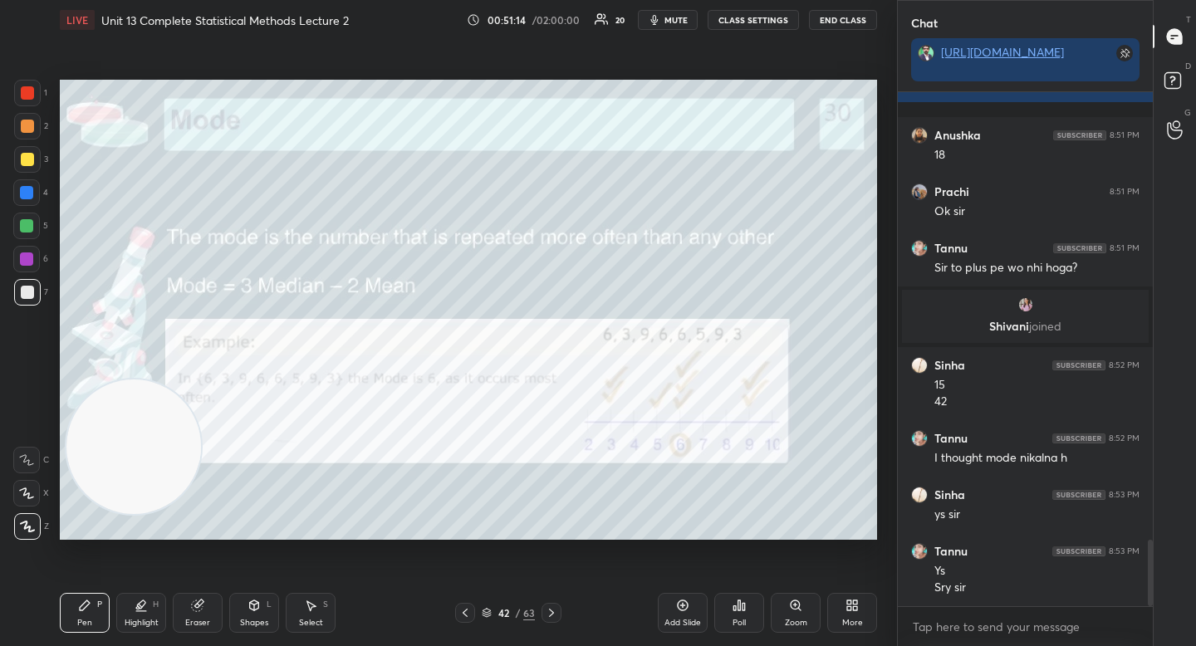
drag, startPoint x: 140, startPoint y: 462, endPoint x: 143, endPoint y: 507, distance: 45.8
click at [143, 501] on video at bounding box center [133, 447] width 135 height 135
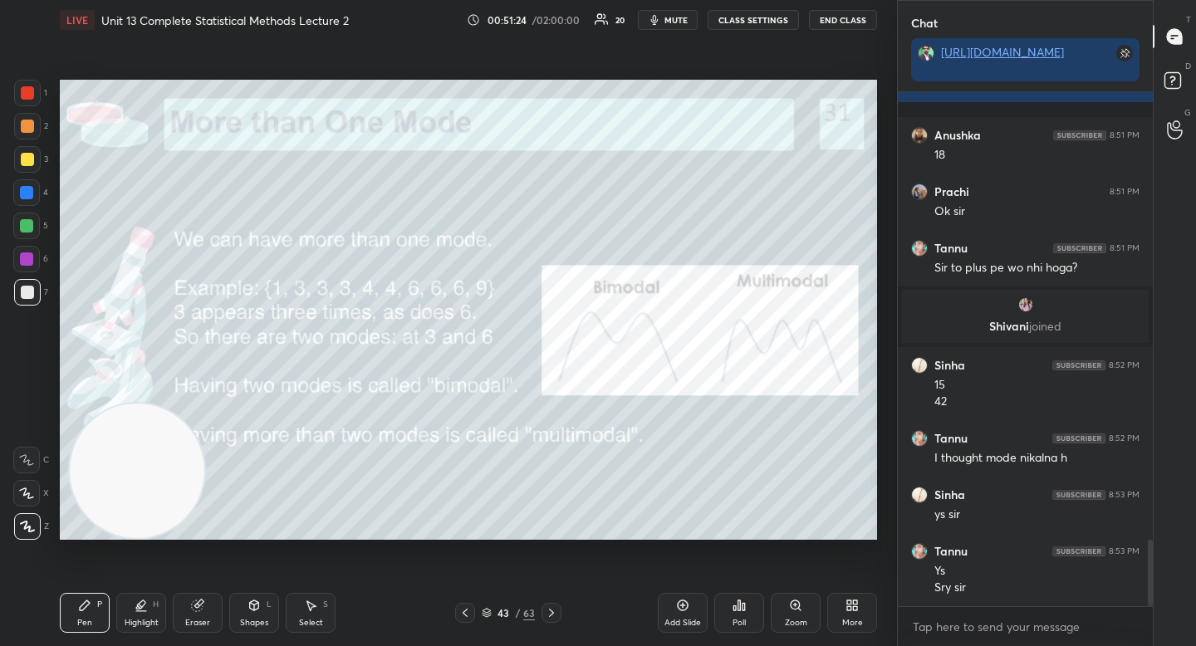
click at [30, 257] on div at bounding box center [26, 258] width 13 height 13
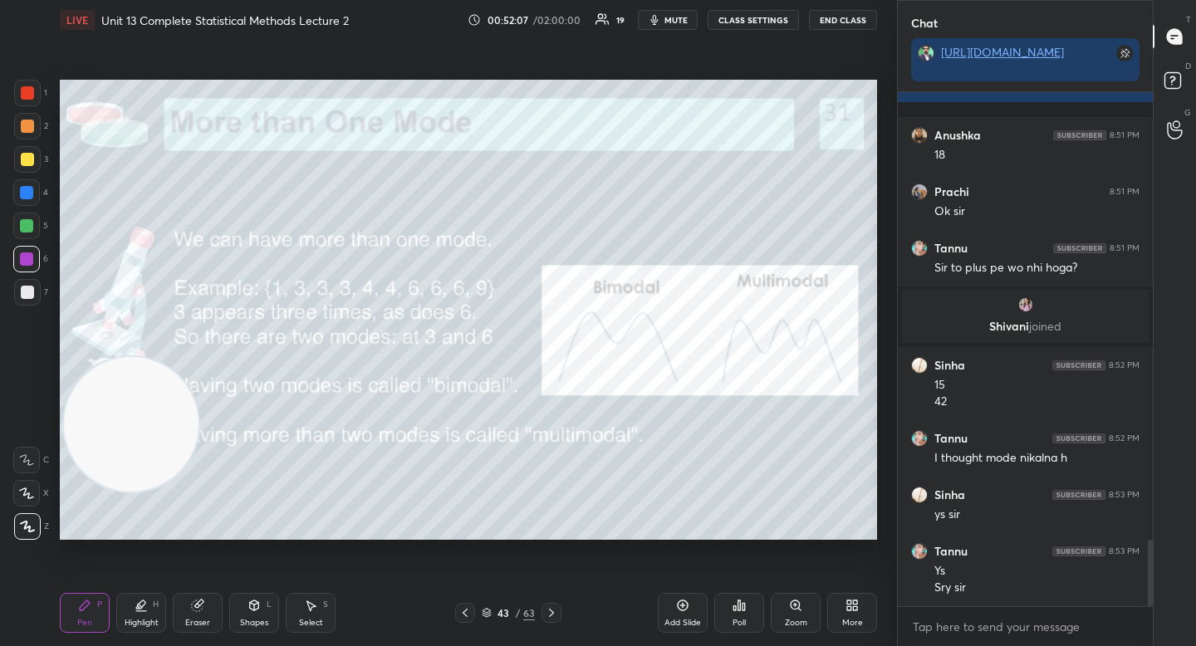
drag, startPoint x: 115, startPoint y: 418, endPoint x: 83, endPoint y: 239, distance: 181.5
click at [91, 357] on video at bounding box center [131, 424] width 135 height 135
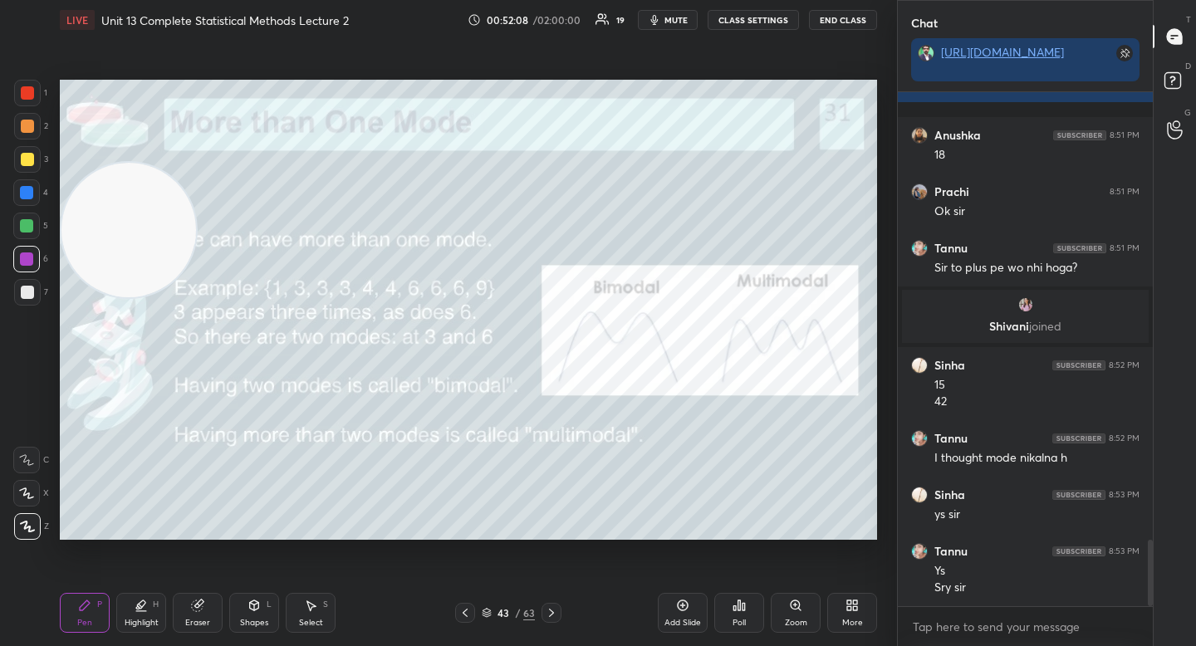
drag, startPoint x: 113, startPoint y: 244, endPoint x: 88, endPoint y: 153, distance: 94.7
click at [89, 163] on video at bounding box center [128, 230] width 135 height 135
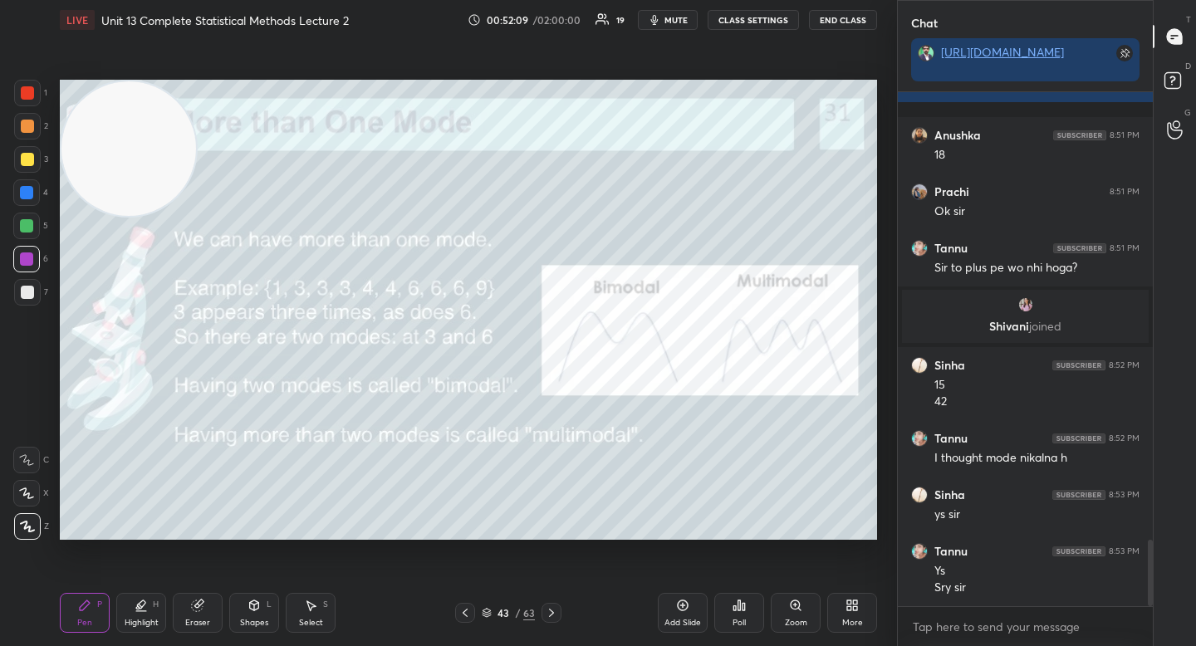
click at [32, 300] on div at bounding box center [27, 292] width 27 height 27
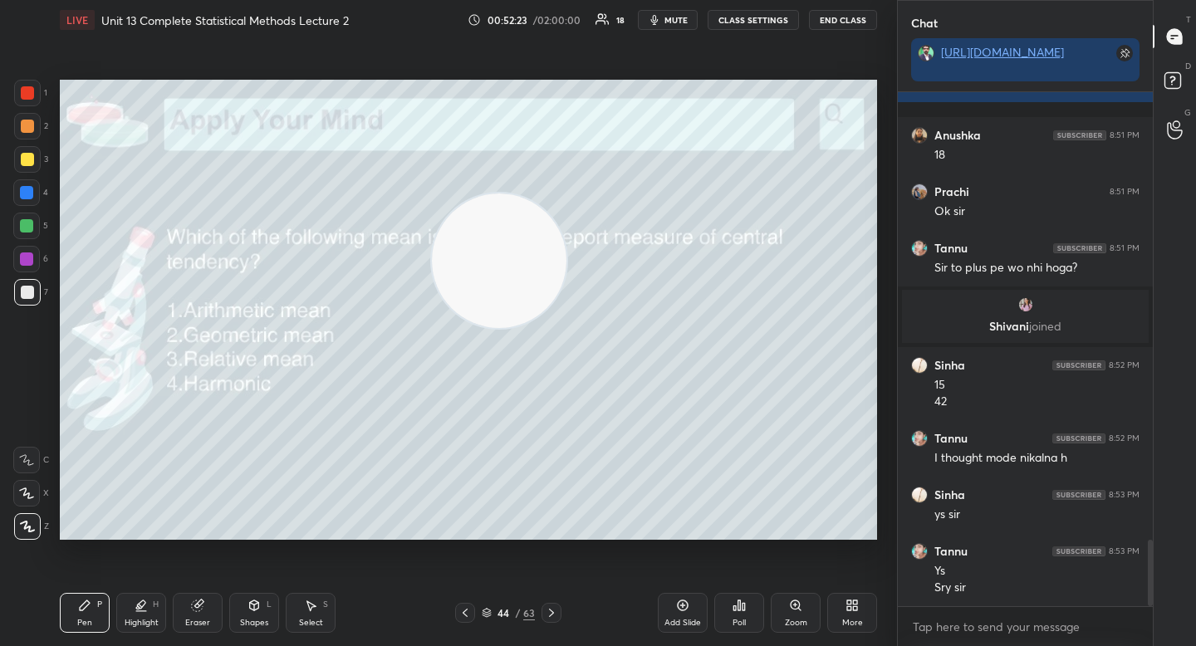
drag, startPoint x: 236, startPoint y: 184, endPoint x: 558, endPoint y: 270, distance: 333.4
click at [562, 272] on video at bounding box center [499, 261] width 135 height 135
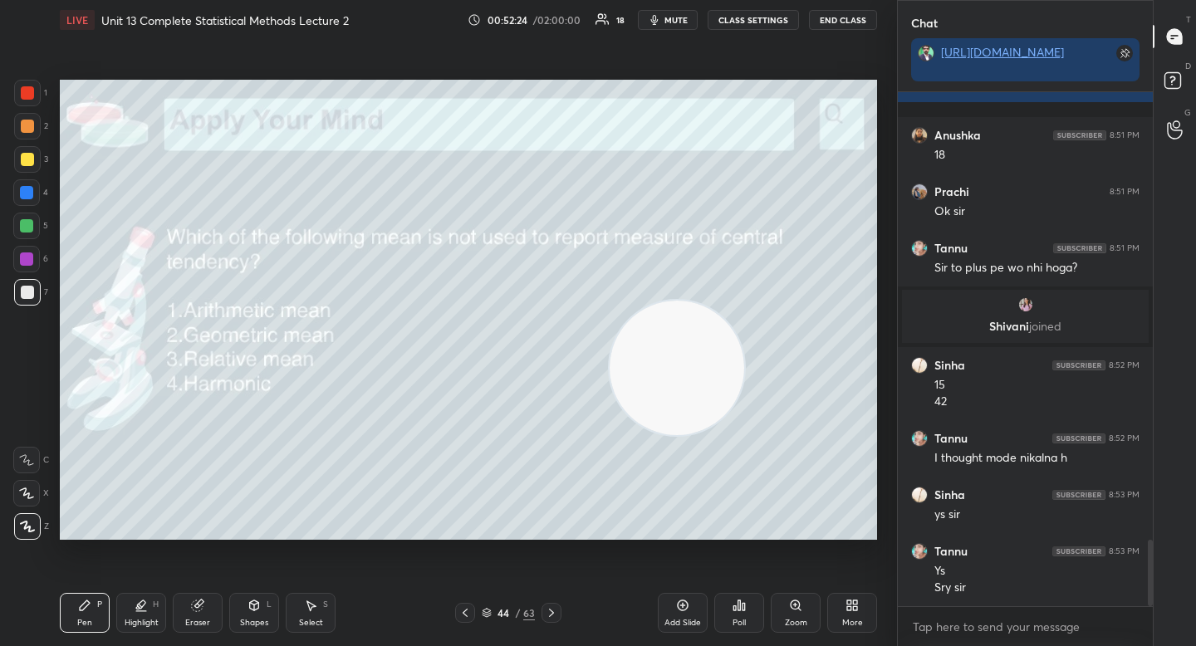
drag, startPoint x: 568, startPoint y: 266, endPoint x: 680, endPoint y: 350, distance: 140.0
click at [679, 353] on video at bounding box center [677, 368] width 135 height 135
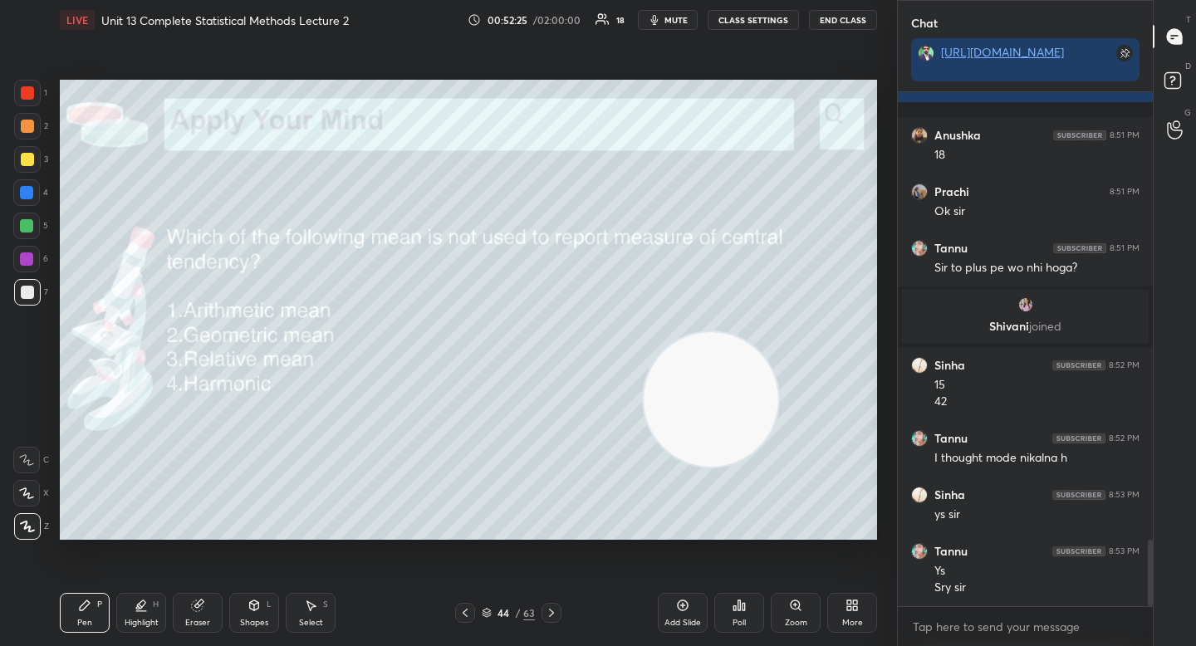
drag, startPoint x: 684, startPoint y: 372, endPoint x: 708, endPoint y: 379, distance: 25.0
click at [709, 381] on video at bounding box center [711, 399] width 135 height 135
drag, startPoint x: 699, startPoint y: 377, endPoint x: 726, endPoint y: 385, distance: 28.6
click at [726, 385] on video at bounding box center [732, 409] width 135 height 135
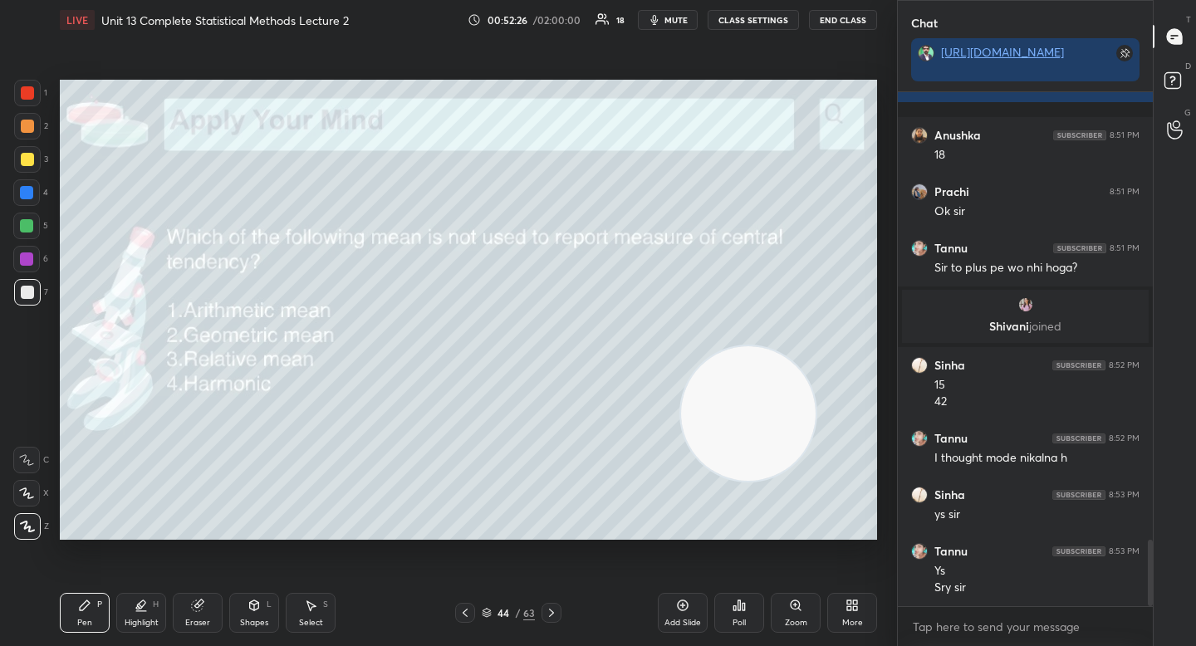
click at [733, 386] on video at bounding box center [748, 413] width 135 height 135
click at [733, 387] on video at bounding box center [755, 419] width 135 height 135
click at [736, 389] on video at bounding box center [763, 425] width 135 height 135
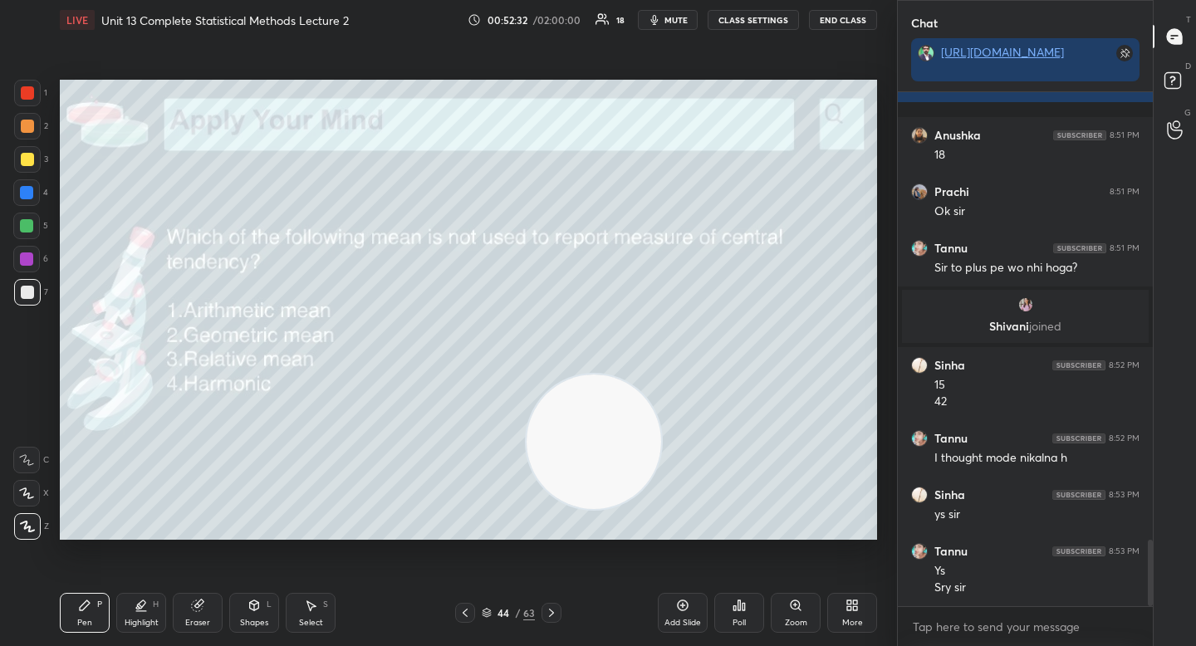
drag, startPoint x: 750, startPoint y: 412, endPoint x: 578, endPoint y: 426, distance: 172.5
click at [578, 426] on video at bounding box center [594, 442] width 135 height 135
click at [738, 609] on icon at bounding box center [739, 606] width 2 height 10
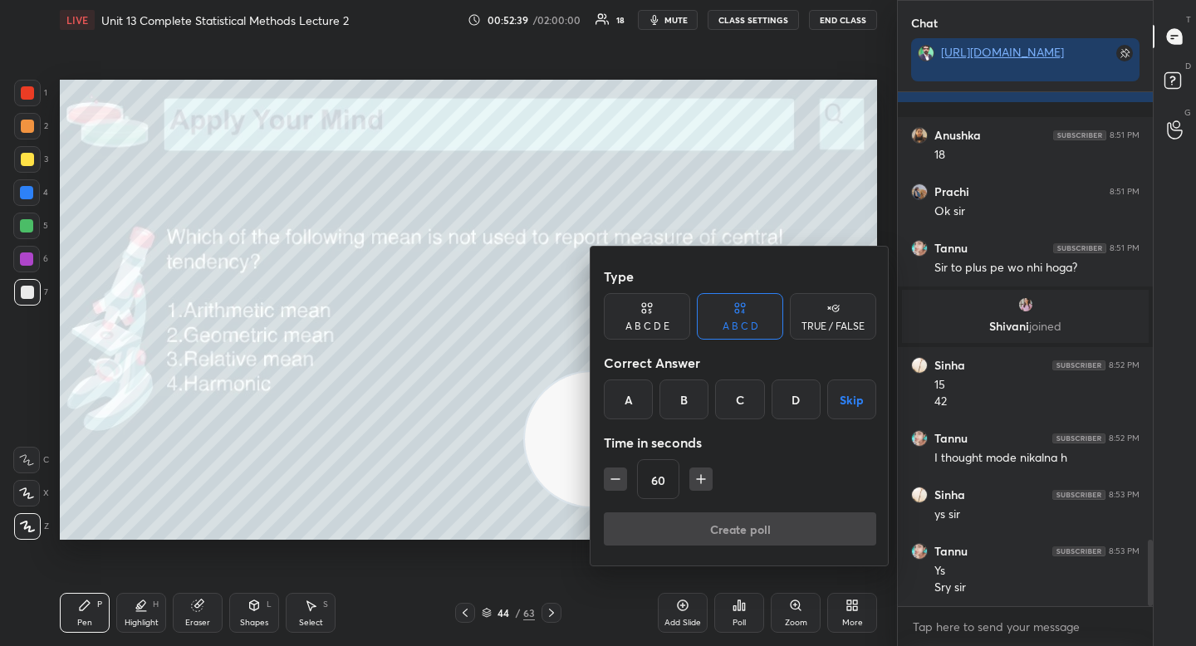
click at [733, 395] on div "C" at bounding box center [739, 400] width 49 height 40
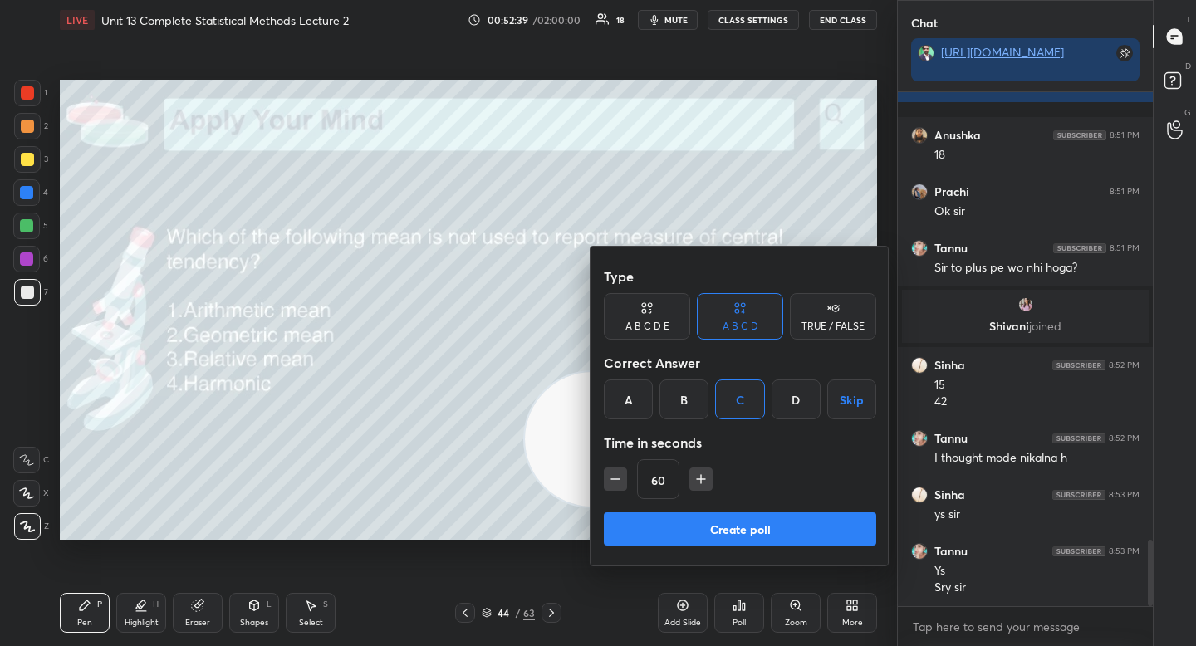
click at [697, 518] on button "Create poll" at bounding box center [740, 528] width 272 height 33
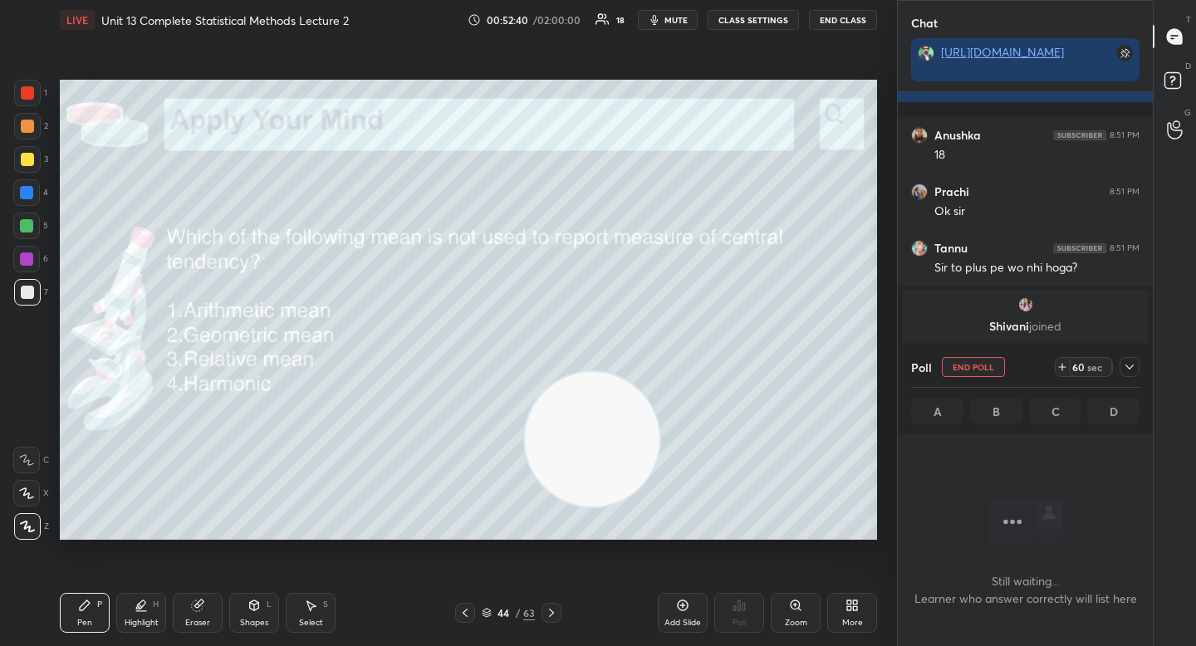
scroll to position [6, 6]
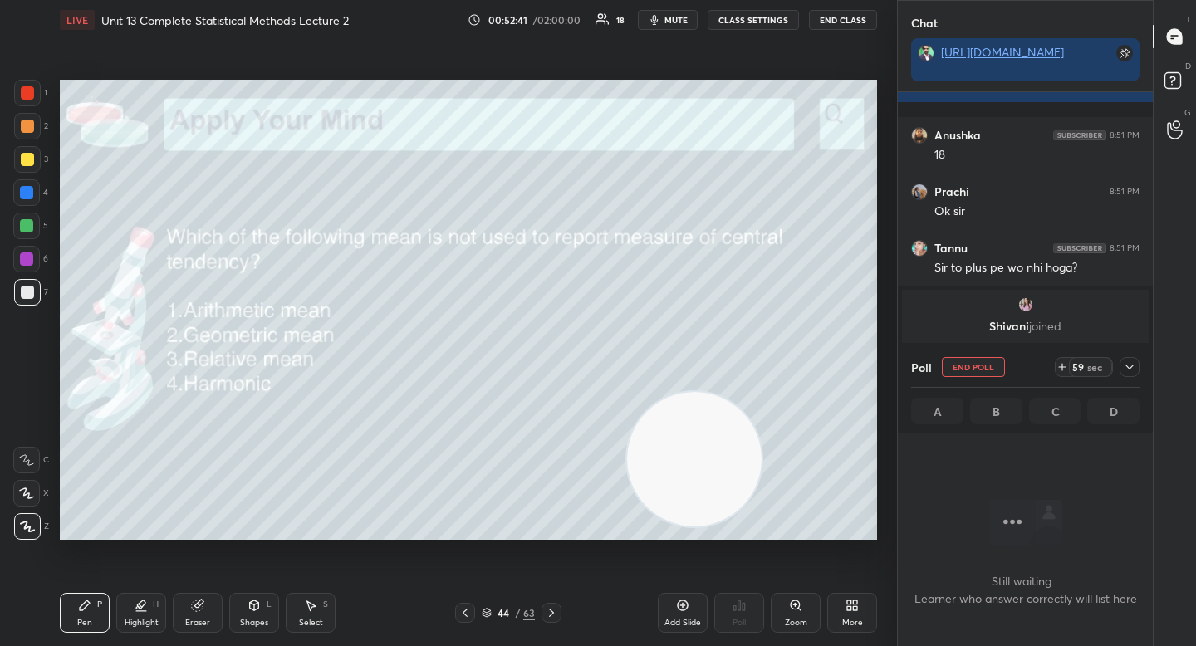
drag, startPoint x: 596, startPoint y: 456, endPoint x: 699, endPoint y: 478, distance: 104.6
click at [699, 478] on video at bounding box center [694, 459] width 135 height 135
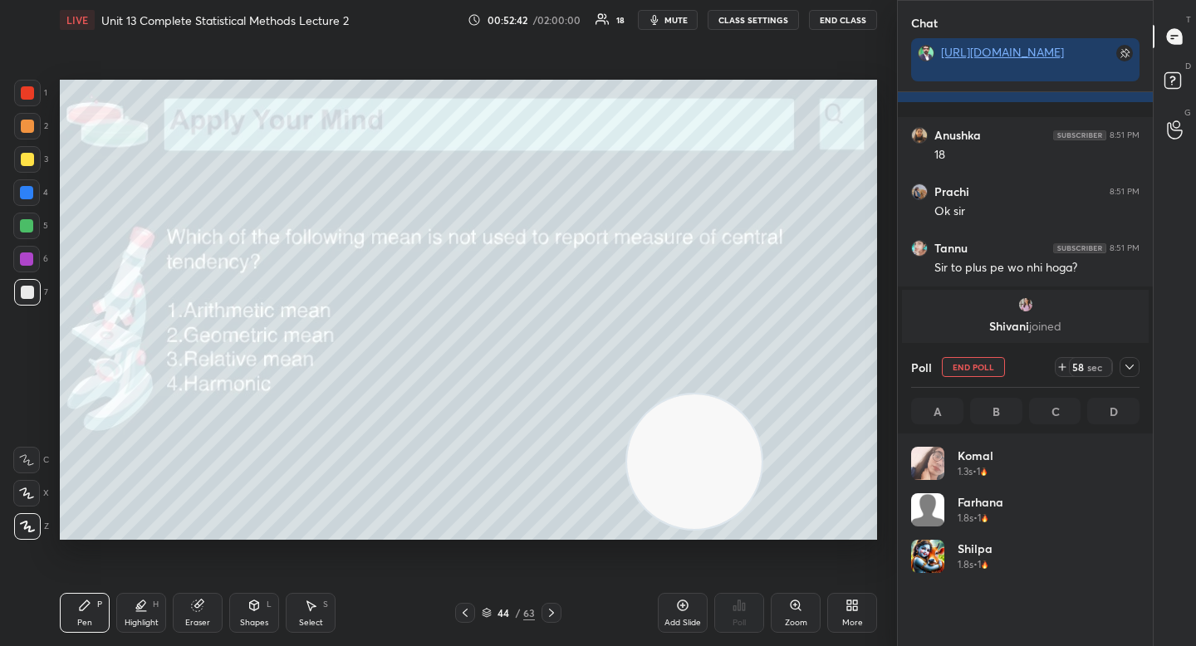
scroll to position [194, 223]
drag, startPoint x: 21, startPoint y: 233, endPoint x: 42, endPoint y: 235, distance: 21.7
click at [22, 234] on div at bounding box center [26, 226] width 27 height 27
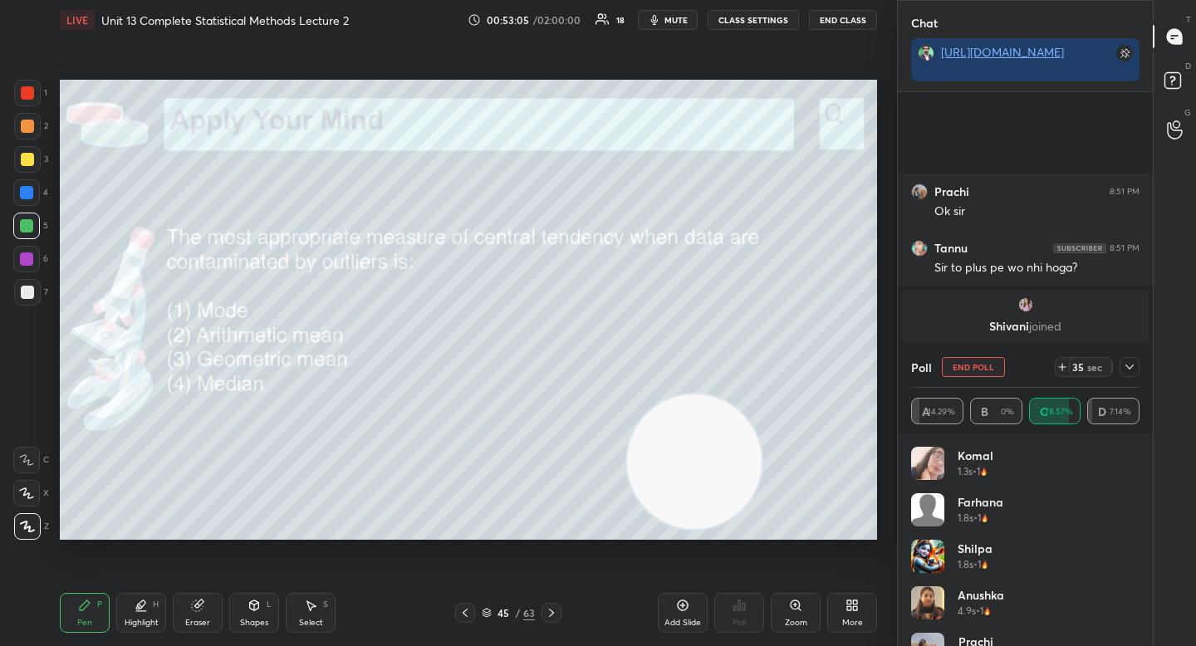
scroll to position [3625, 0]
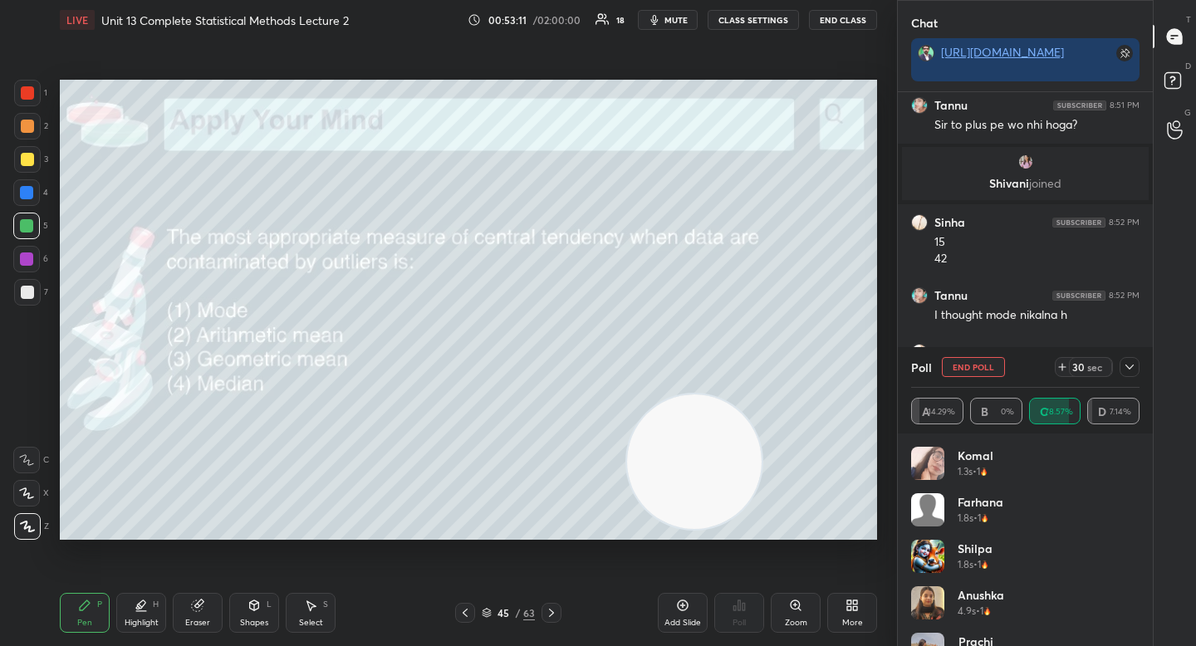
click at [968, 367] on button "End Poll" at bounding box center [973, 367] width 63 height 20
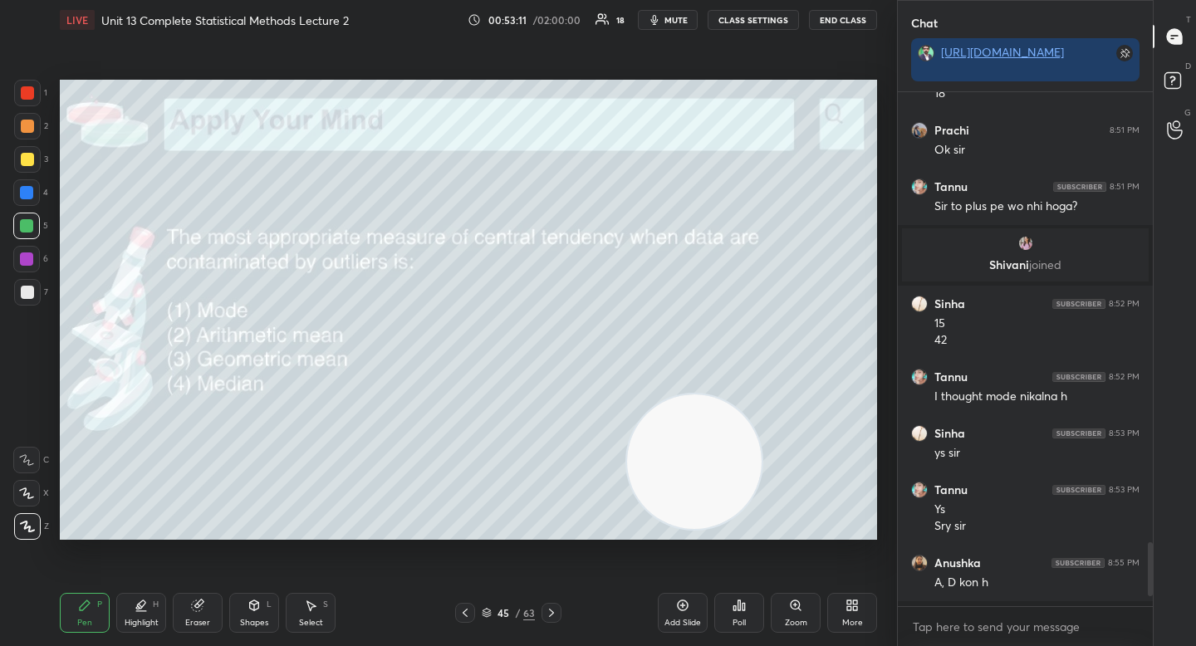
scroll to position [509, 250]
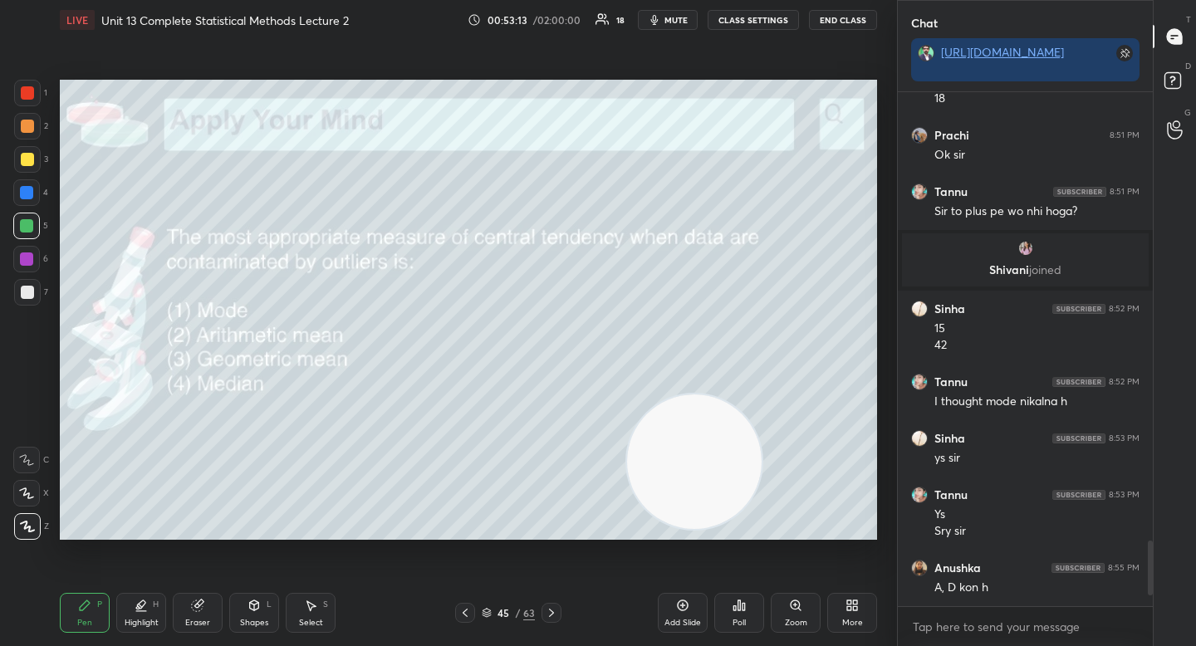
click at [752, 606] on div "Poll" at bounding box center [739, 613] width 50 height 40
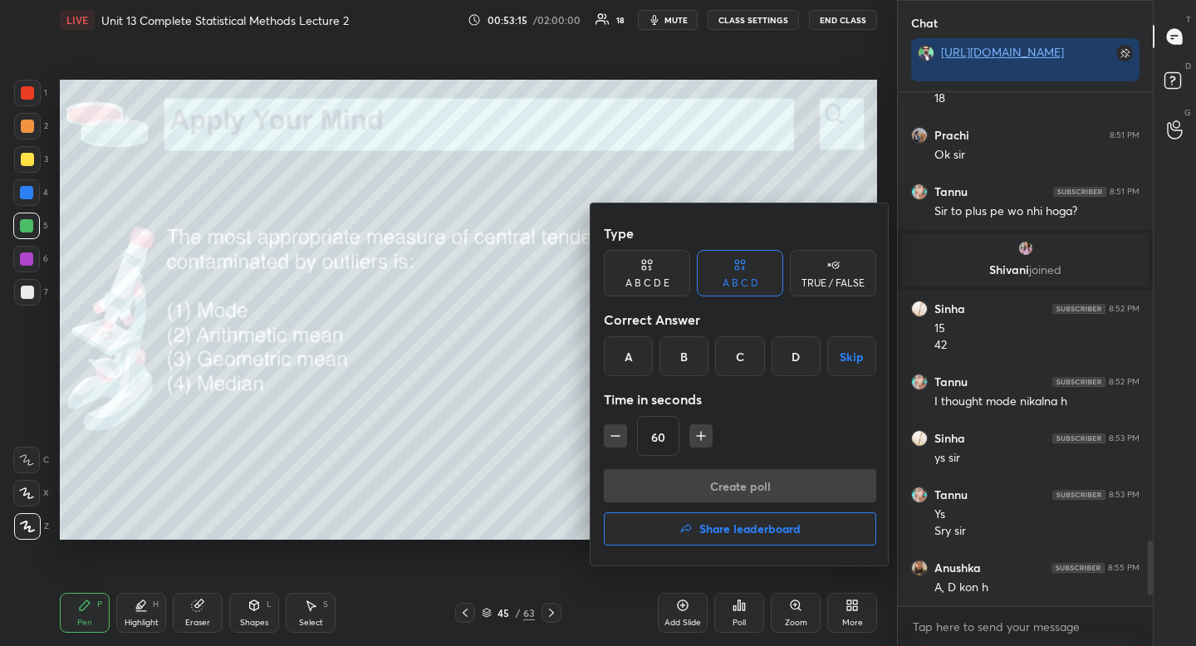
drag, startPoint x: 807, startPoint y: 351, endPoint x: 784, endPoint y: 371, distance: 31.2
click at [807, 351] on div "D" at bounding box center [796, 356] width 49 height 40
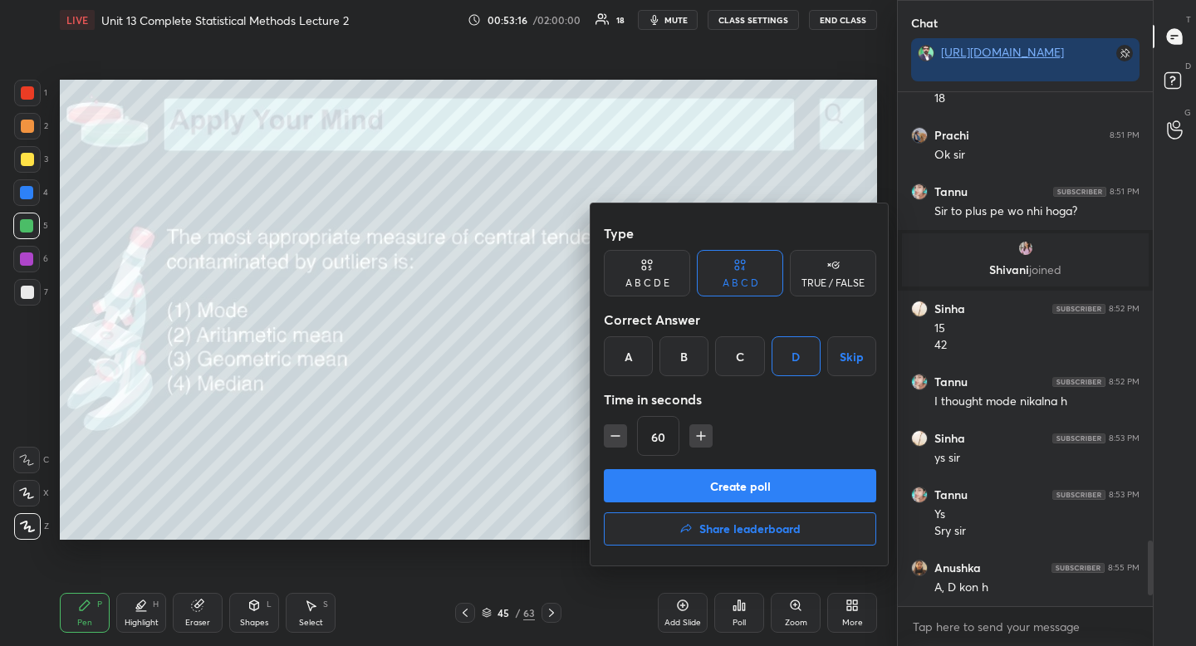
click at [721, 479] on button "Create poll" at bounding box center [740, 485] width 272 height 33
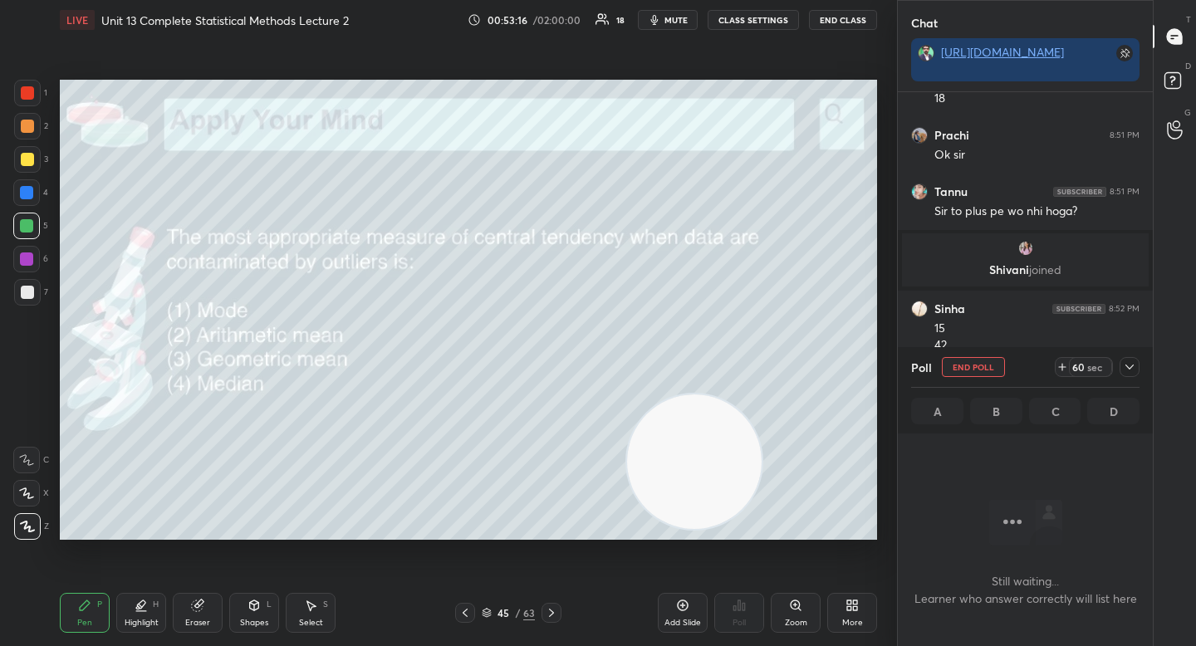
scroll to position [6, 6]
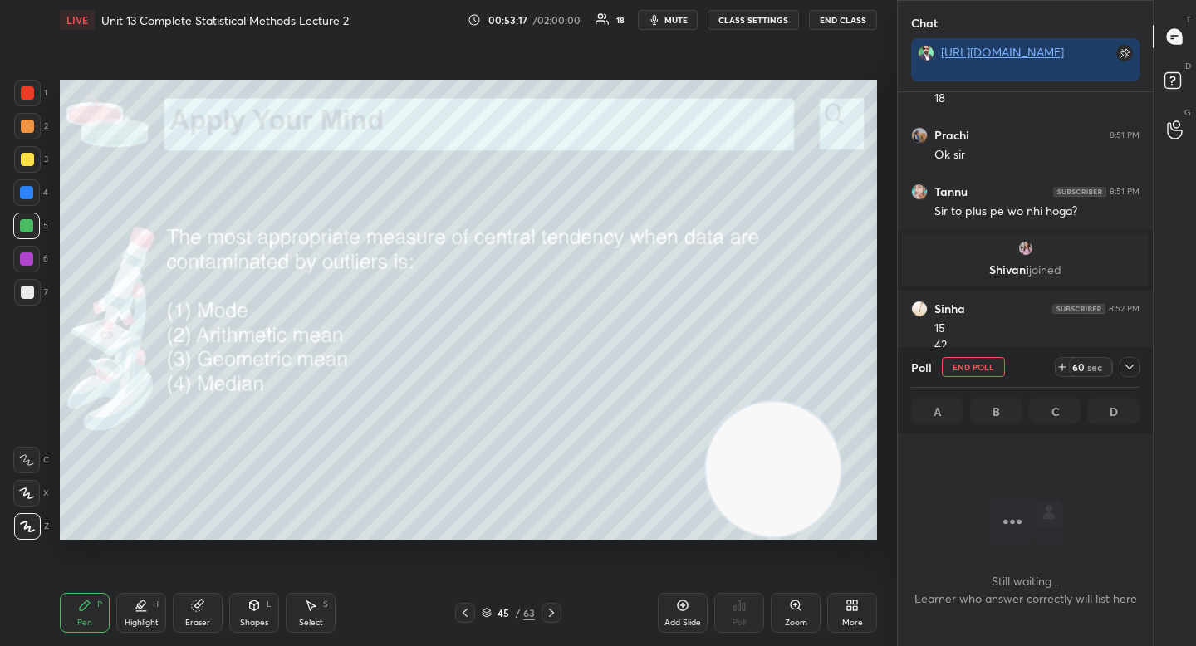
click at [783, 453] on video at bounding box center [773, 469] width 135 height 135
drag, startPoint x: 783, startPoint y: 453, endPoint x: 794, endPoint y: 458, distance: 11.9
click at [794, 458] on video at bounding box center [786, 471] width 135 height 135
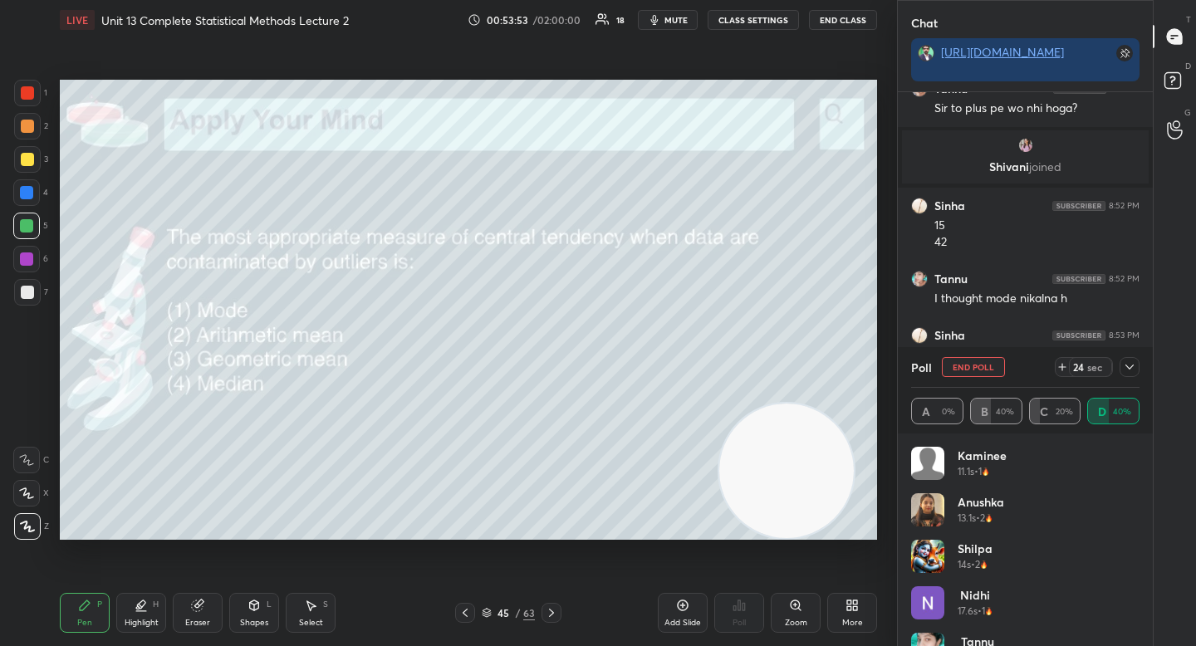
click at [40, 300] on div "7" at bounding box center [31, 292] width 34 height 27
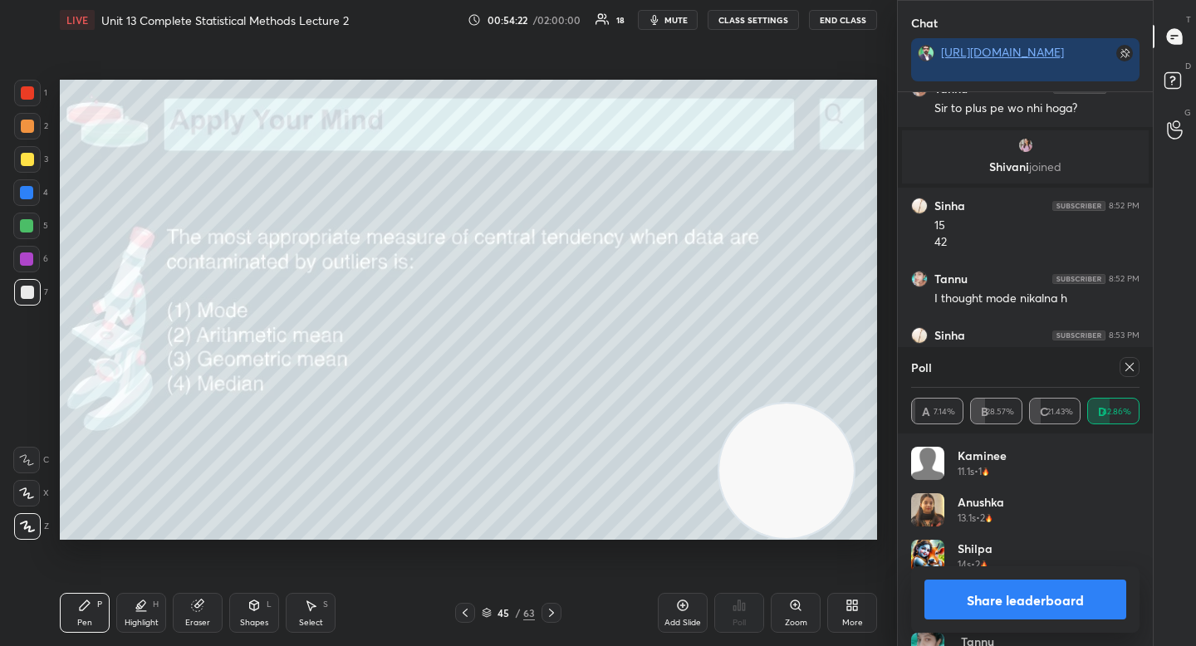
click at [20, 221] on div at bounding box center [26, 225] width 13 height 13
click at [962, 607] on button "Share leaderboard" at bounding box center [1025, 600] width 202 height 40
type textarea "x"
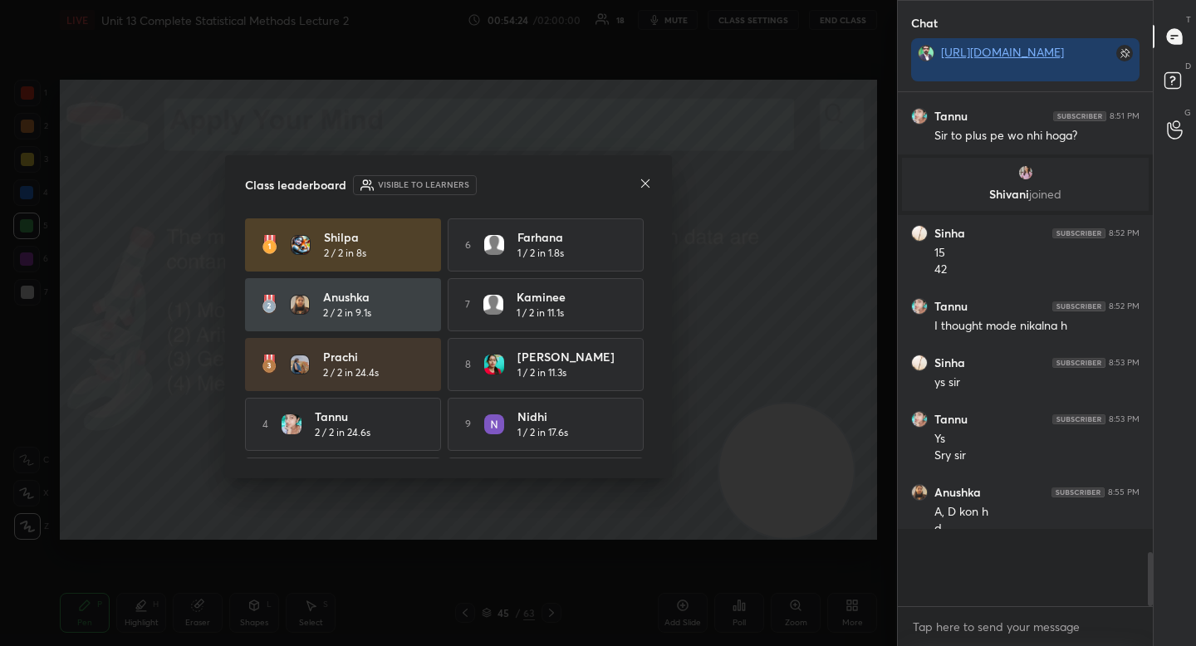
scroll to position [500, 250]
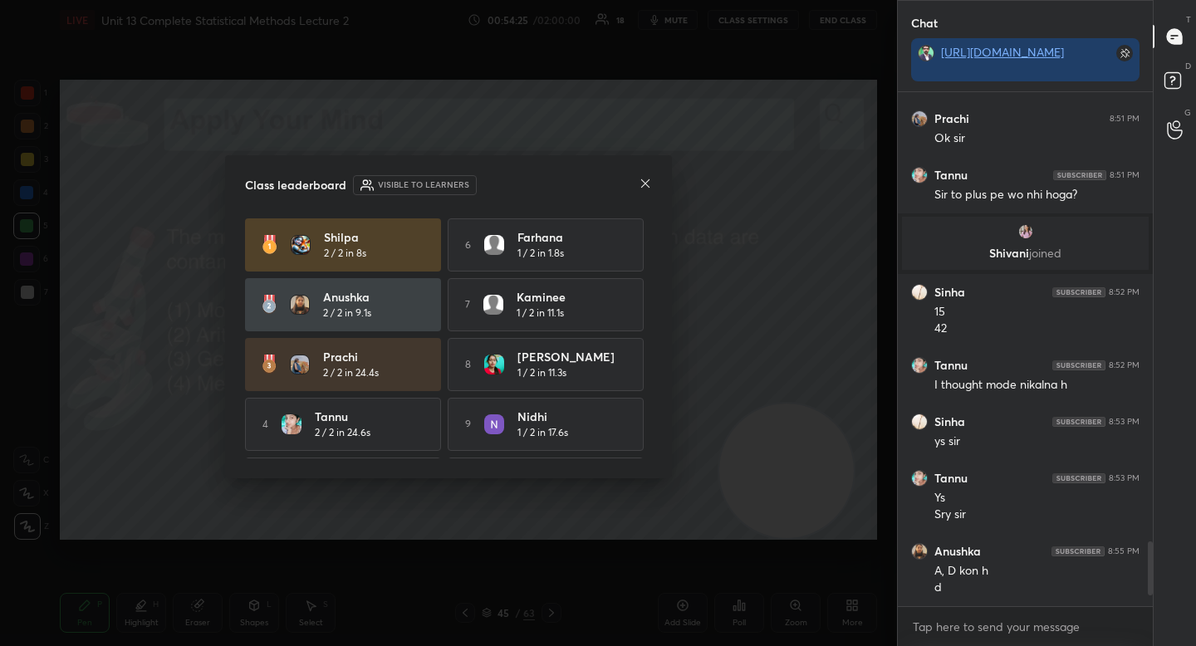
click at [643, 179] on div at bounding box center [645, 184] width 13 height 17
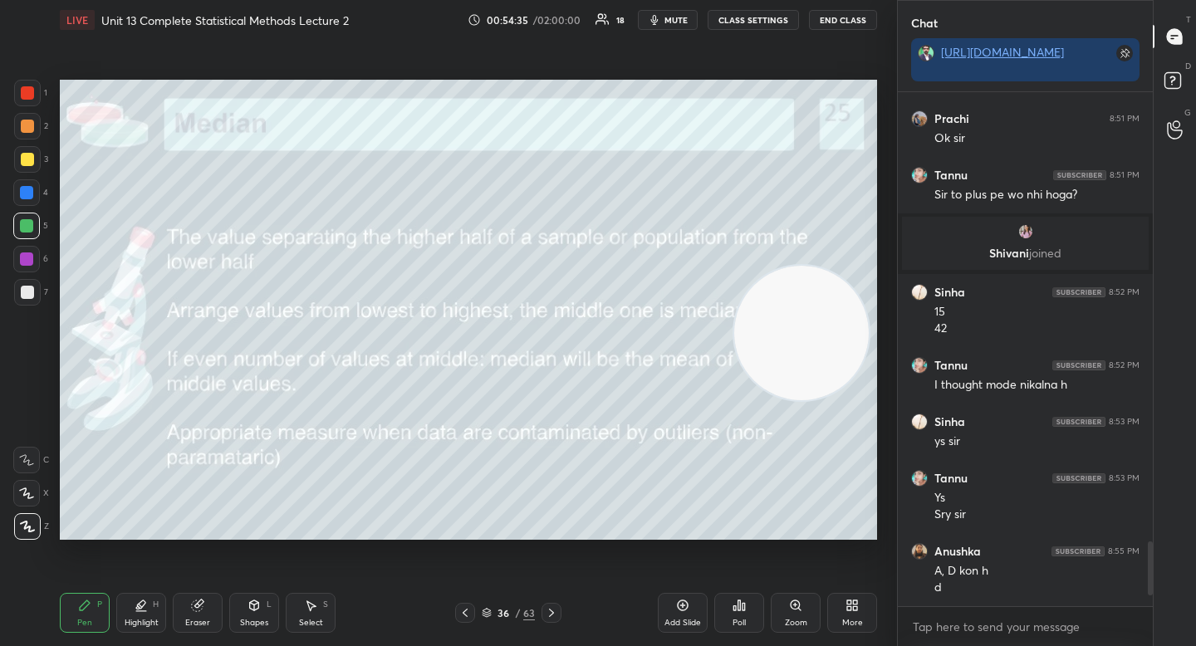
drag, startPoint x: 764, startPoint y: 427, endPoint x: 770, endPoint y: 246, distance: 181.2
click at [768, 266] on video at bounding box center [801, 333] width 135 height 135
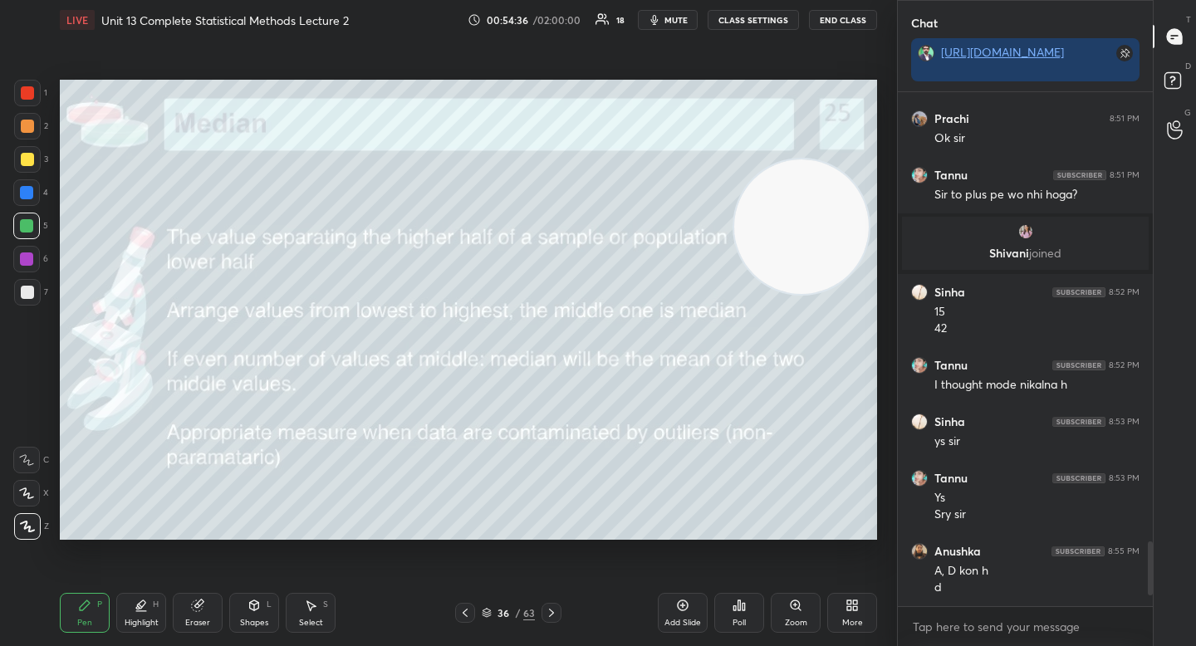
click at [167, 600] on div "Pen P Highlight H Eraser Shapes L Select S" at bounding box center [209, 613] width 299 height 40
click at [164, 606] on div "Highlight H" at bounding box center [141, 613] width 50 height 40
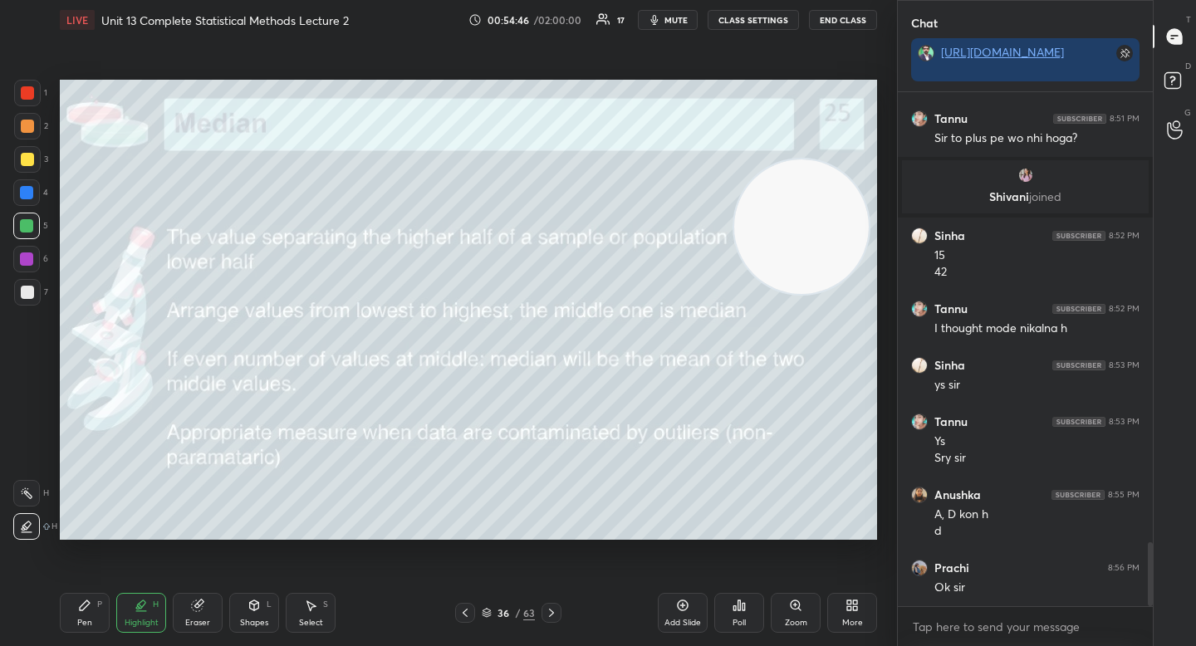
click at [86, 607] on icon at bounding box center [84, 605] width 13 height 13
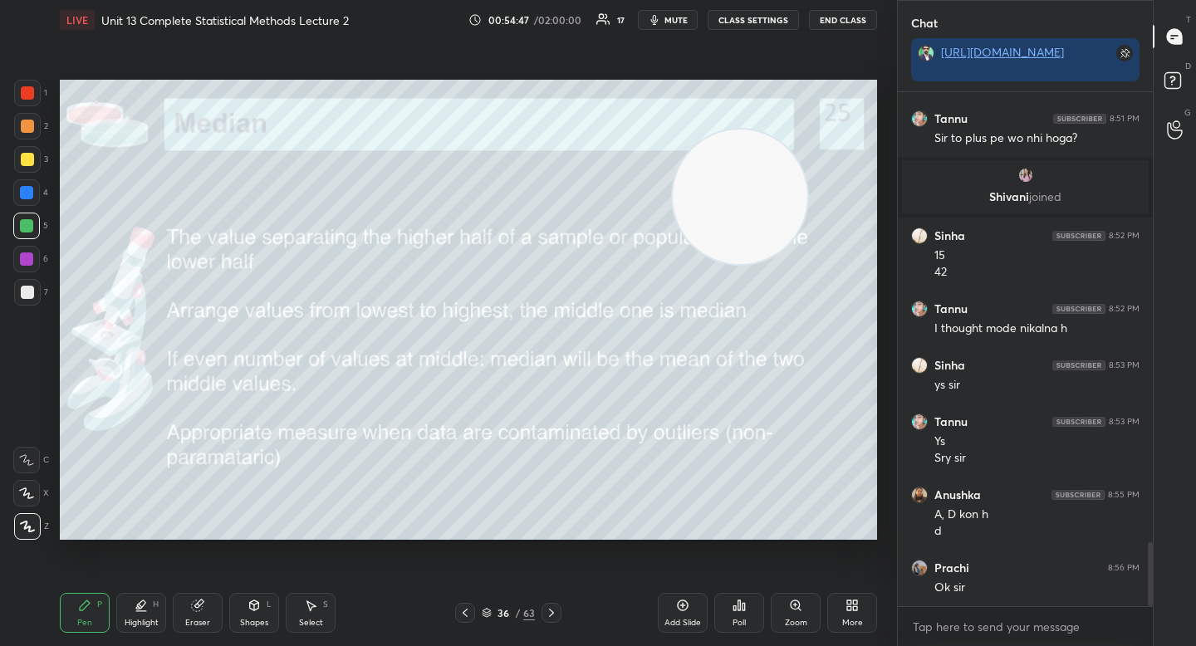
drag, startPoint x: 744, startPoint y: 201, endPoint x: 582, endPoint y: 206, distance: 162.0
click at [673, 205] on video at bounding box center [740, 197] width 135 height 135
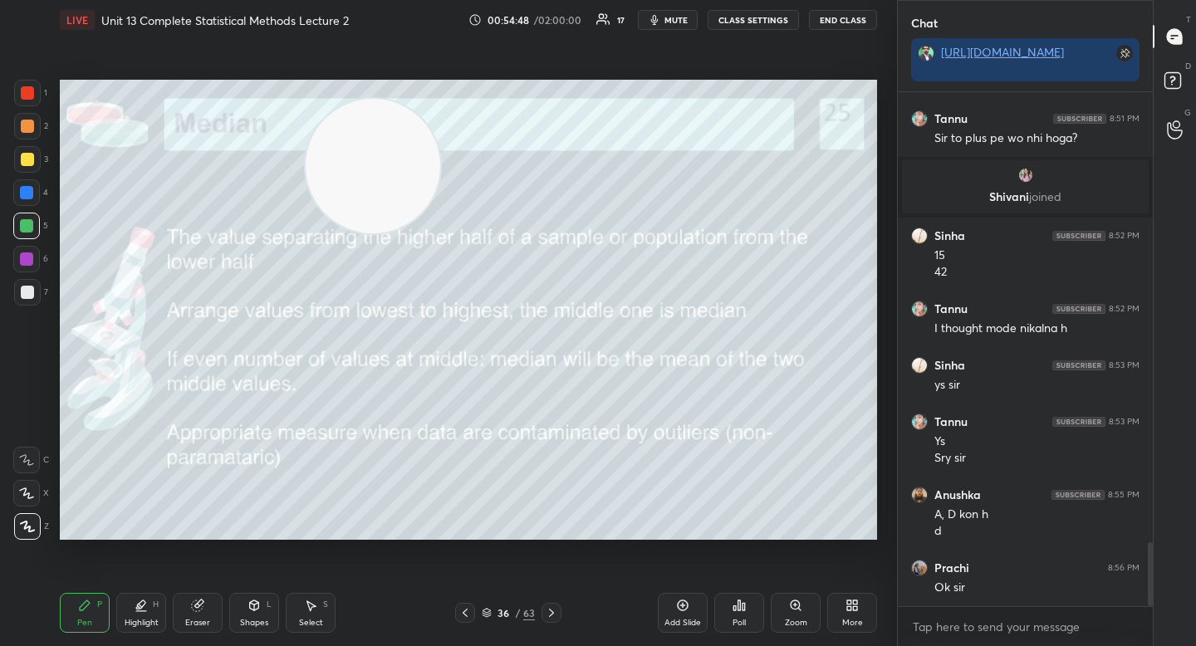
drag, startPoint x: 423, startPoint y: 169, endPoint x: 364, endPoint y: 159, distance: 59.8
click at [362, 164] on video at bounding box center [373, 166] width 135 height 135
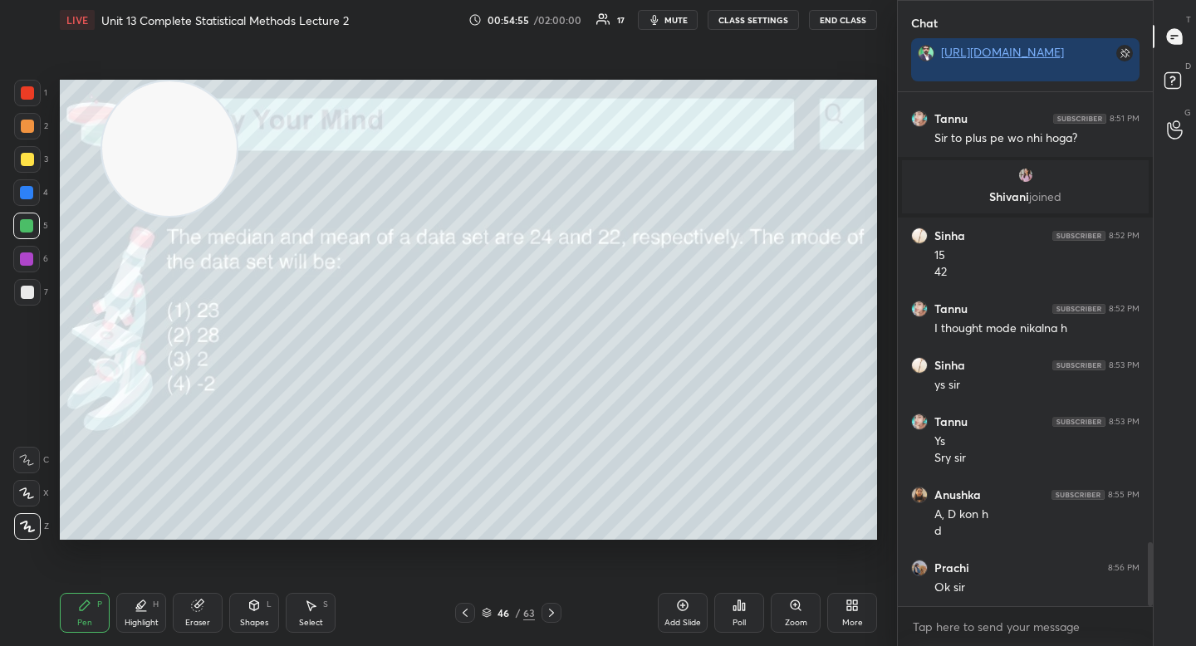
drag, startPoint x: 230, startPoint y: 140, endPoint x: 177, endPoint y: 123, distance: 55.7
click at [177, 124] on video at bounding box center [169, 148] width 135 height 135
click at [169, 120] on video at bounding box center [143, 148] width 135 height 135
click at [748, 614] on div "Poll" at bounding box center [739, 613] width 50 height 40
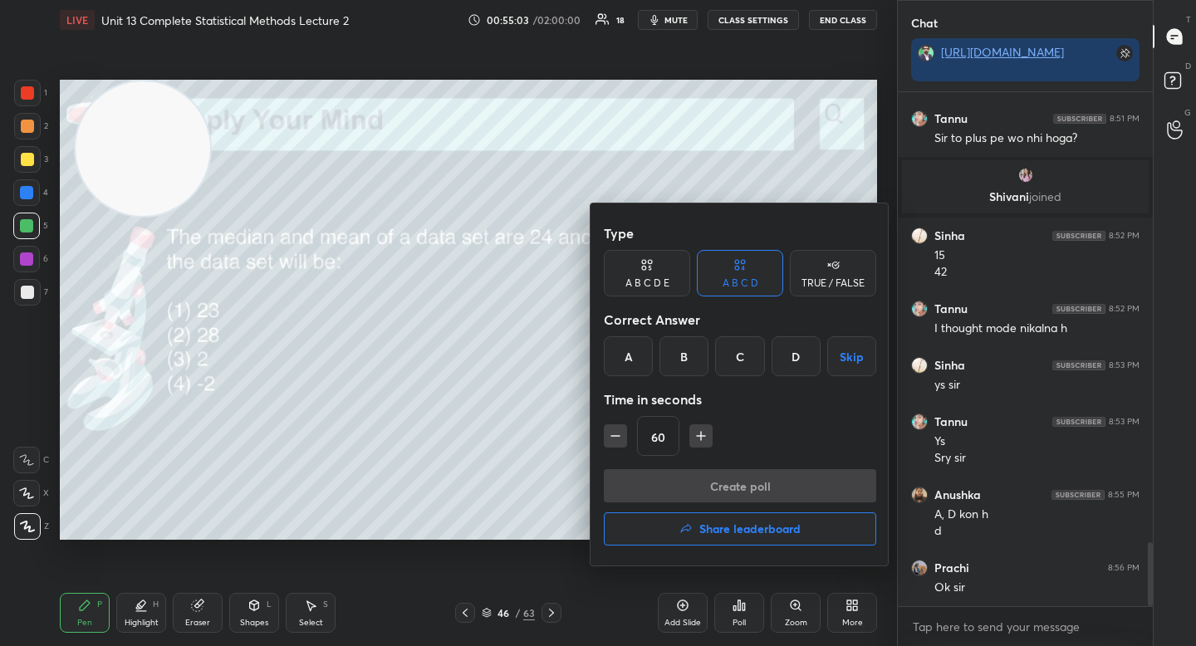
click at [682, 357] on div "B" at bounding box center [683, 356] width 49 height 40
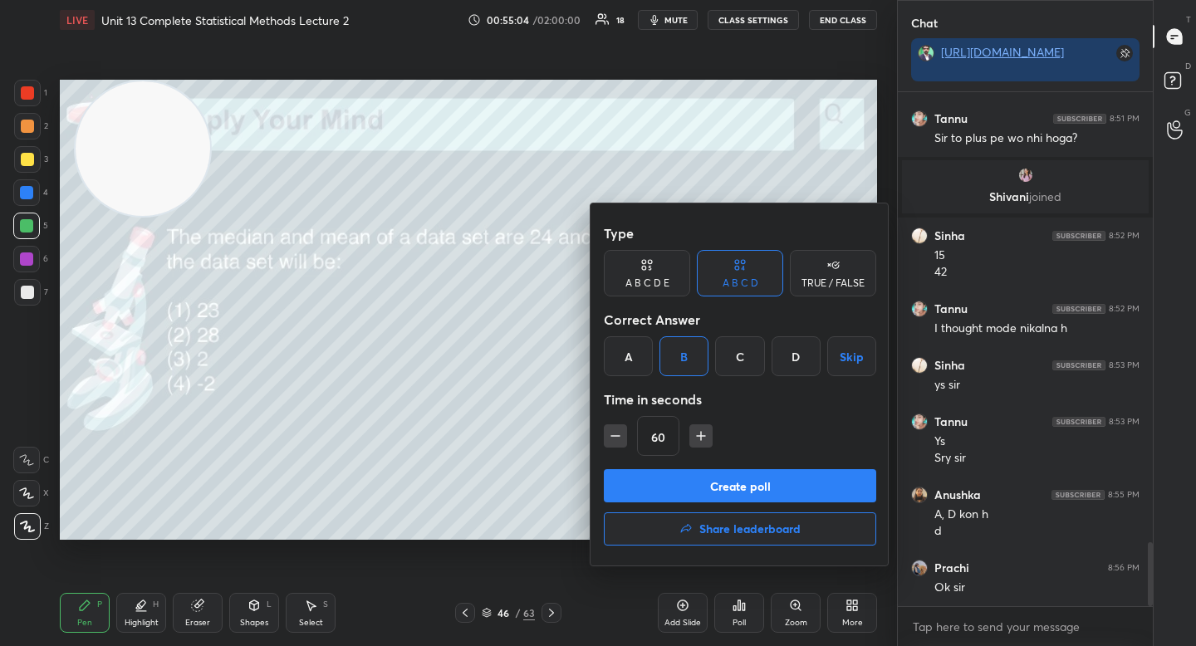
click at [697, 437] on icon "button" at bounding box center [701, 436] width 17 height 17
click at [697, 437] on button "button" at bounding box center [708, 435] width 23 height 23
type input "120"
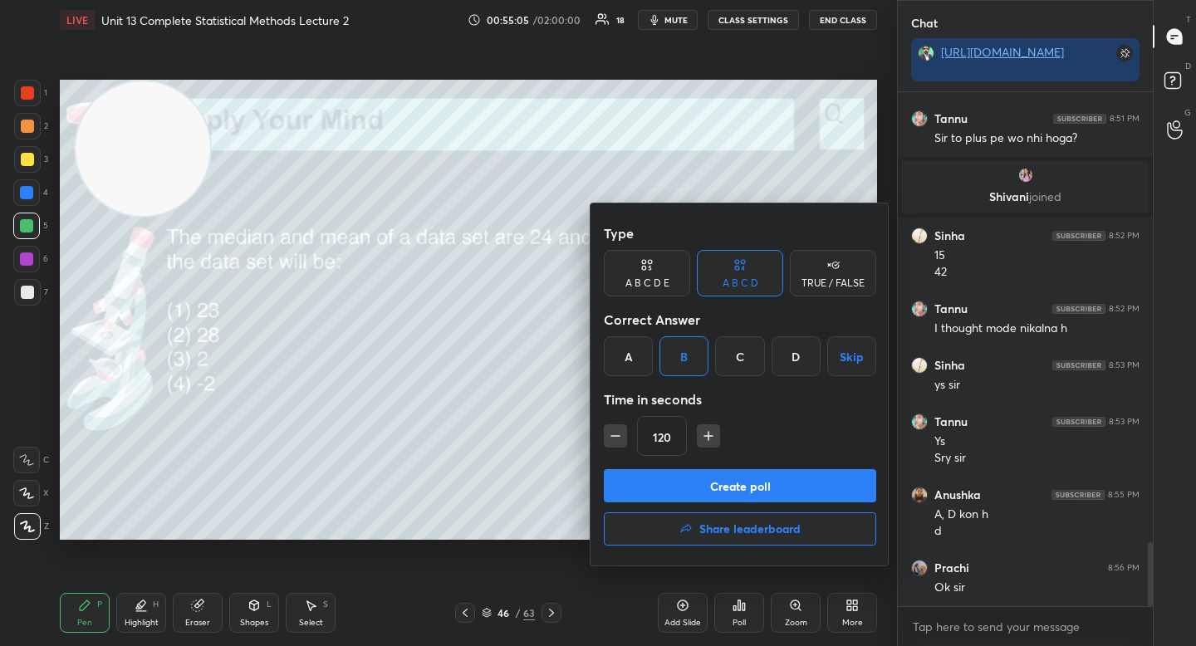
click at [697, 477] on button "Create poll" at bounding box center [740, 485] width 272 height 33
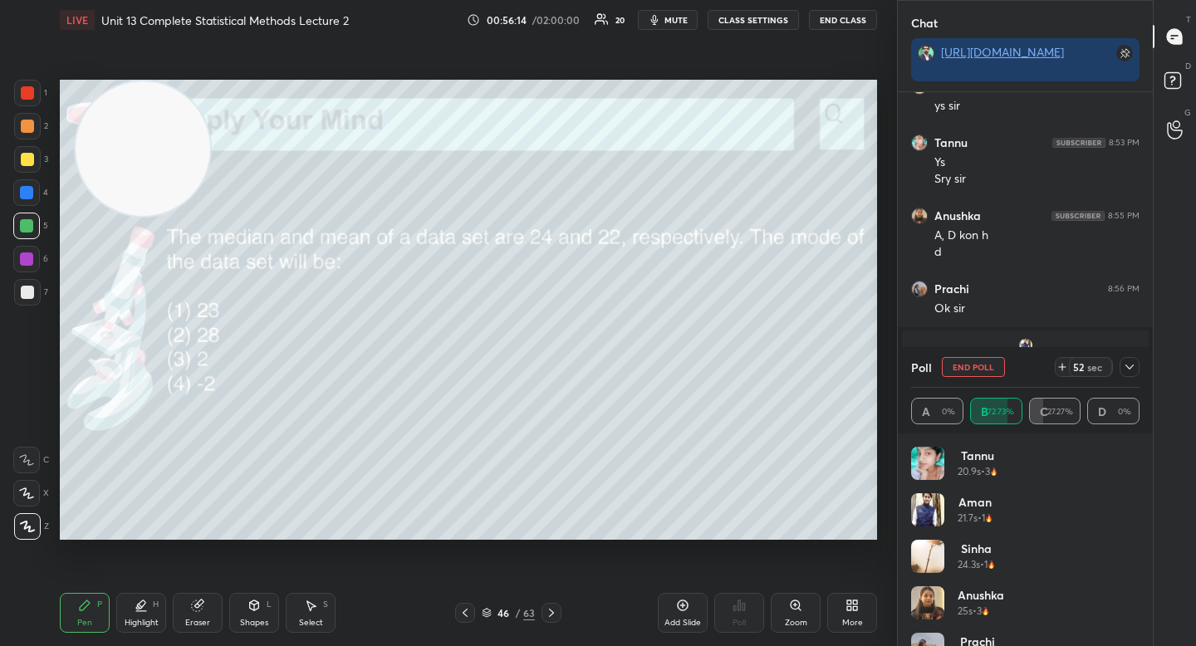
scroll to position [3761, 0]
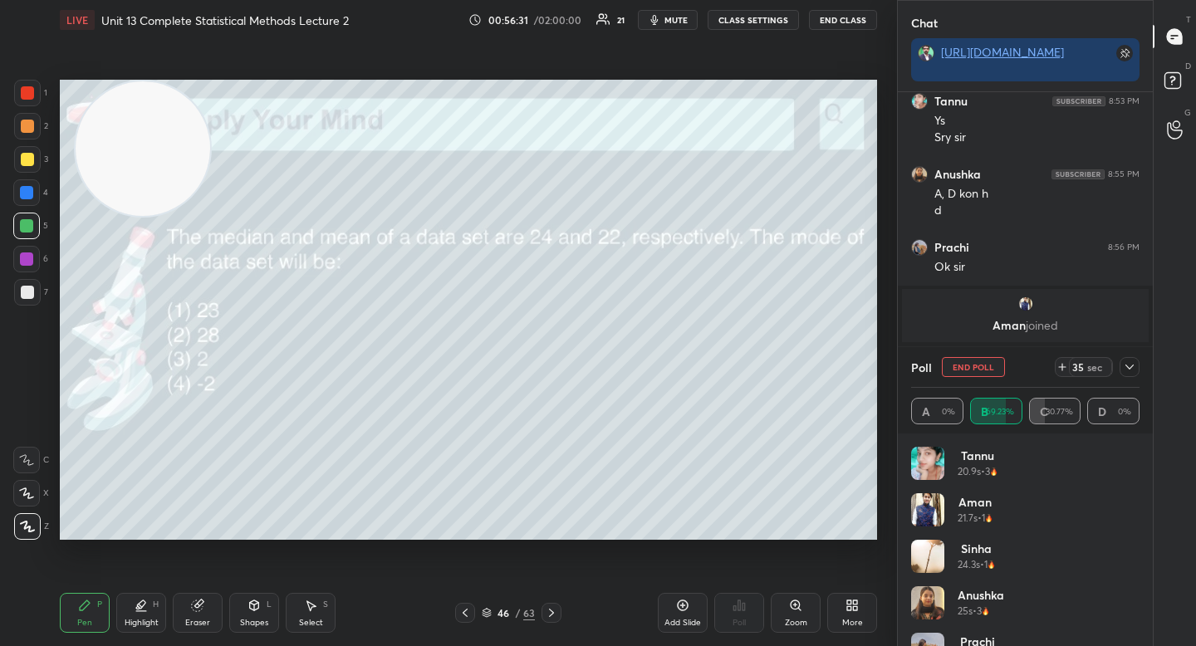
click at [1123, 366] on icon at bounding box center [1129, 366] width 13 height 13
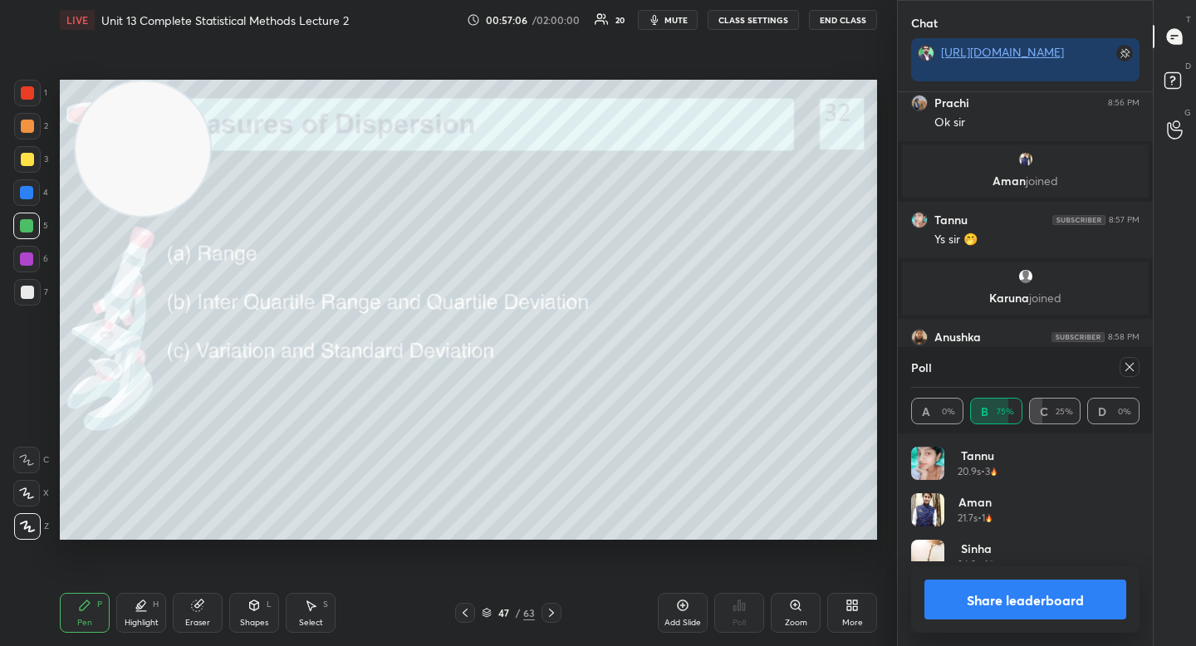
scroll to position [194, 223]
click at [1097, 611] on button "Share leaderboard" at bounding box center [1025, 600] width 202 height 40
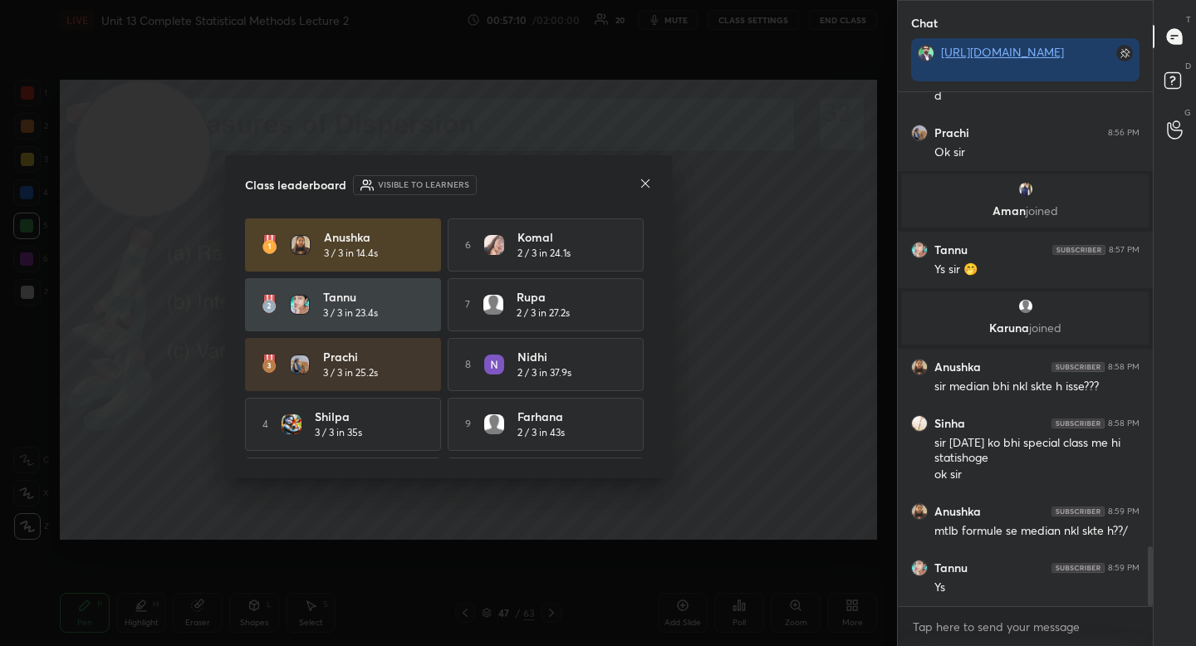
scroll to position [3932, 0]
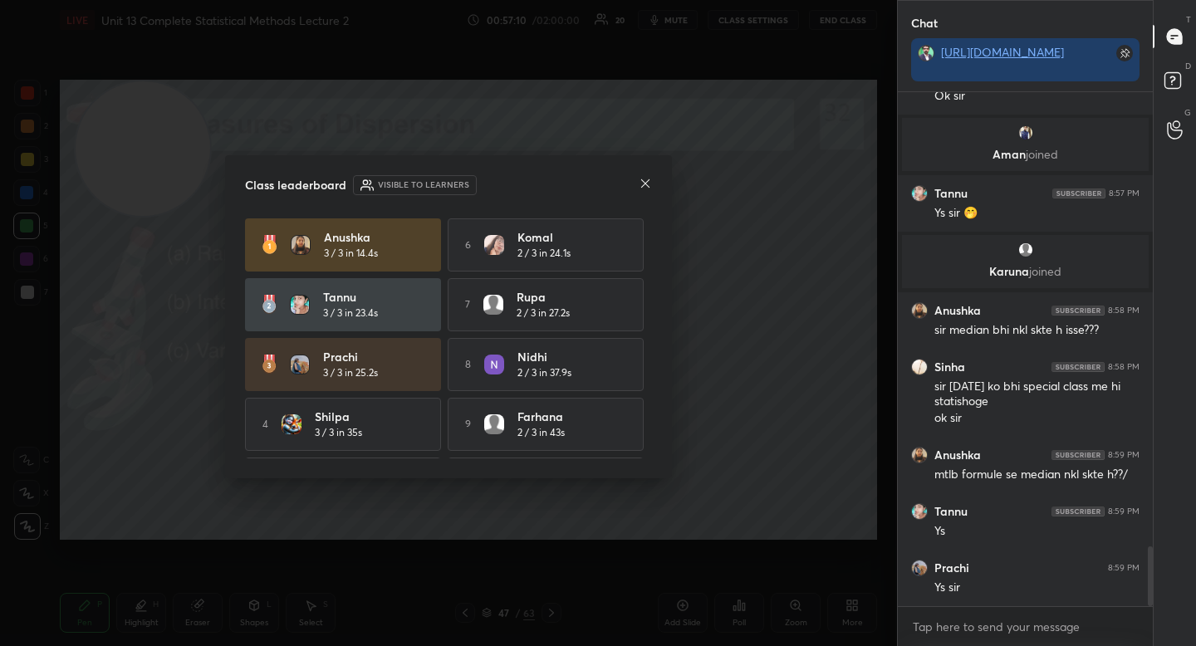
click at [640, 179] on icon at bounding box center [645, 183] width 13 height 13
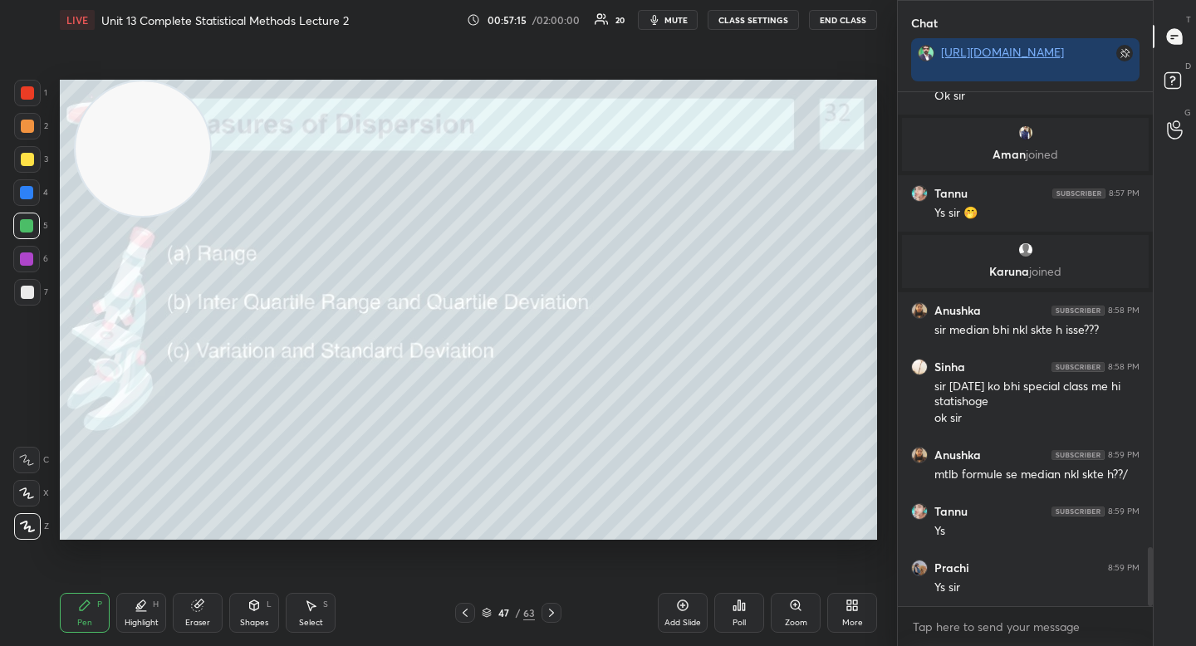
scroll to position [3988, 0]
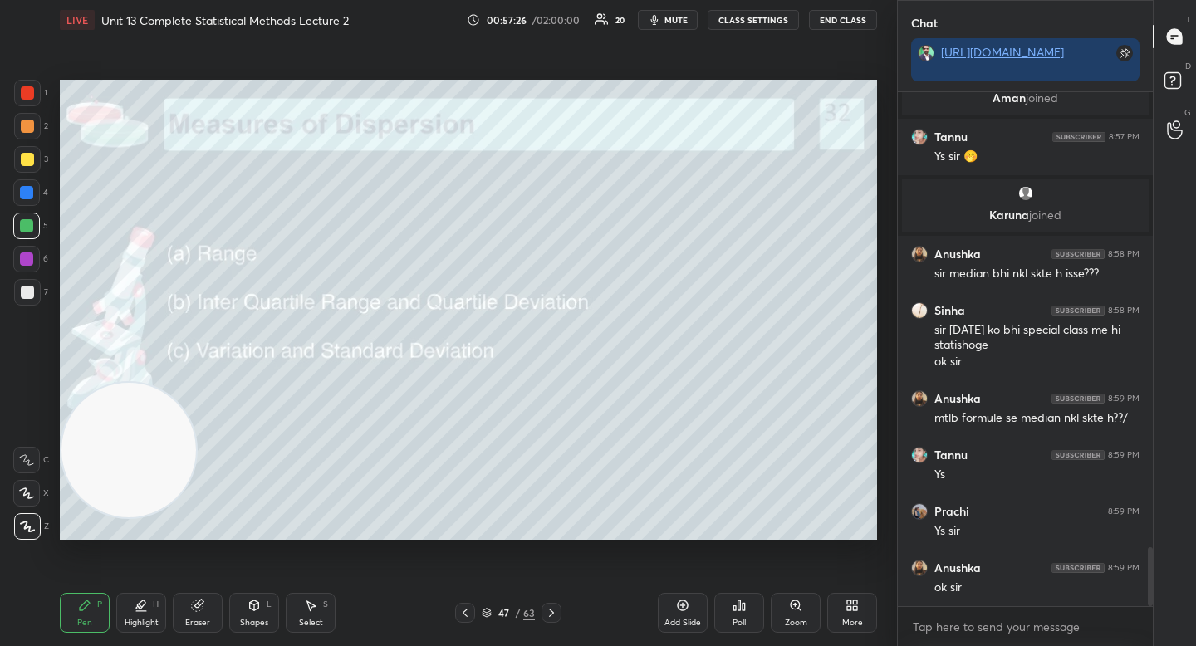
drag, startPoint x: 115, startPoint y: 444, endPoint x: 114, endPoint y: 453, distance: 10.0
click at [115, 454] on video at bounding box center [128, 450] width 135 height 135
click at [24, 208] on div "4" at bounding box center [30, 195] width 35 height 33
click at [30, 192] on div at bounding box center [26, 192] width 13 height 13
click at [31, 300] on div at bounding box center [27, 292] width 27 height 27
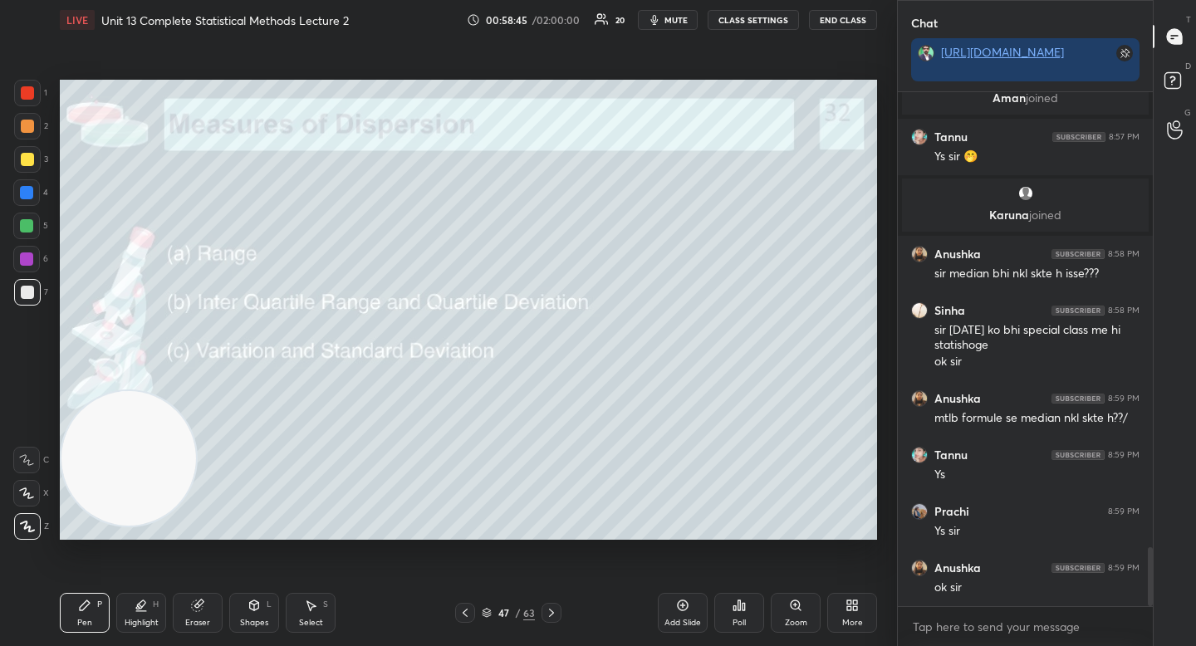
click at [486, 541] on div "Setting up your live class Poll for secs No correct answer Start poll" at bounding box center [468, 310] width 831 height 540
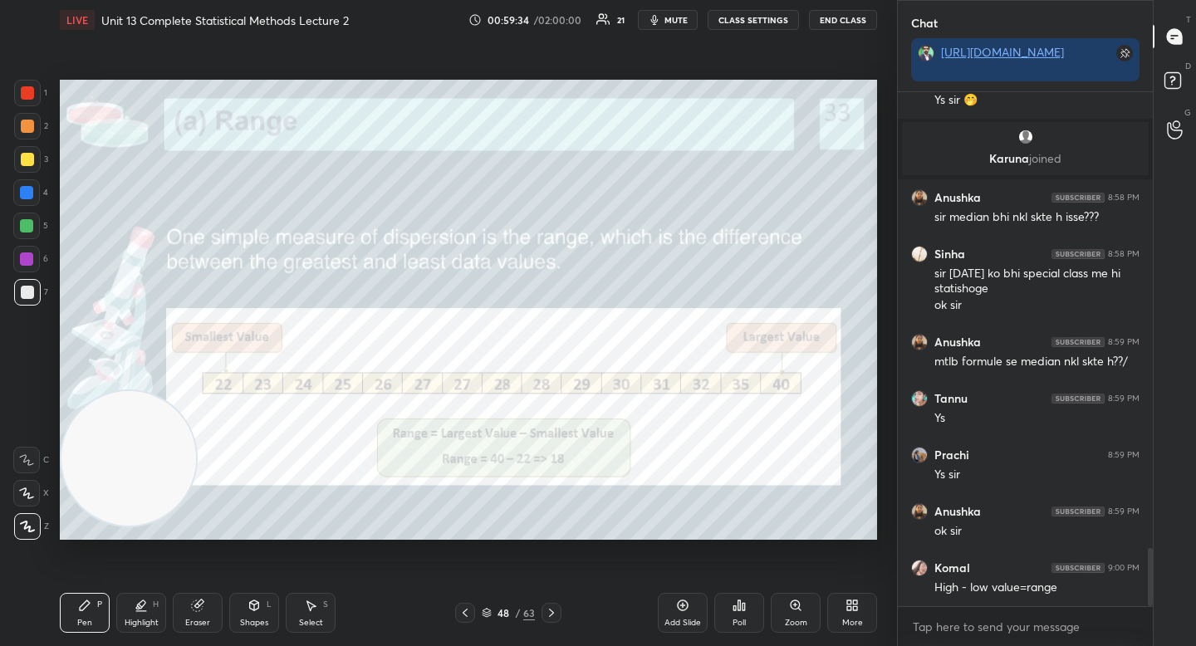
drag, startPoint x: 29, startPoint y: 267, endPoint x: 44, endPoint y: 276, distance: 17.5
click at [30, 267] on div at bounding box center [26, 259] width 27 height 27
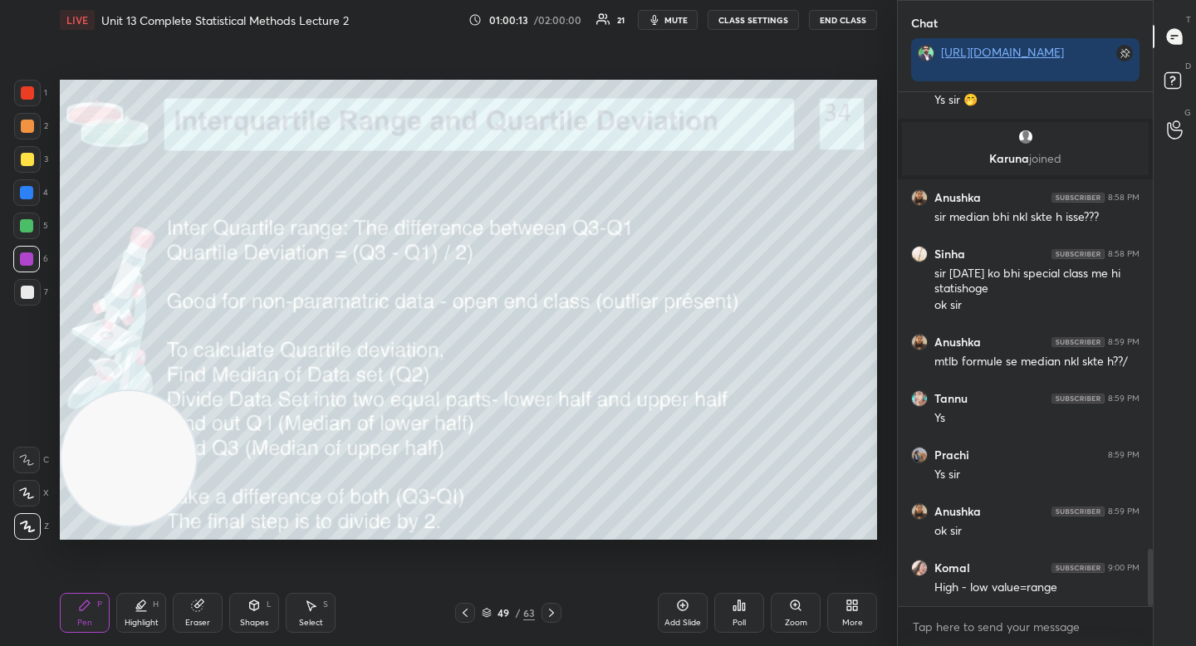
scroll to position [4101, 0]
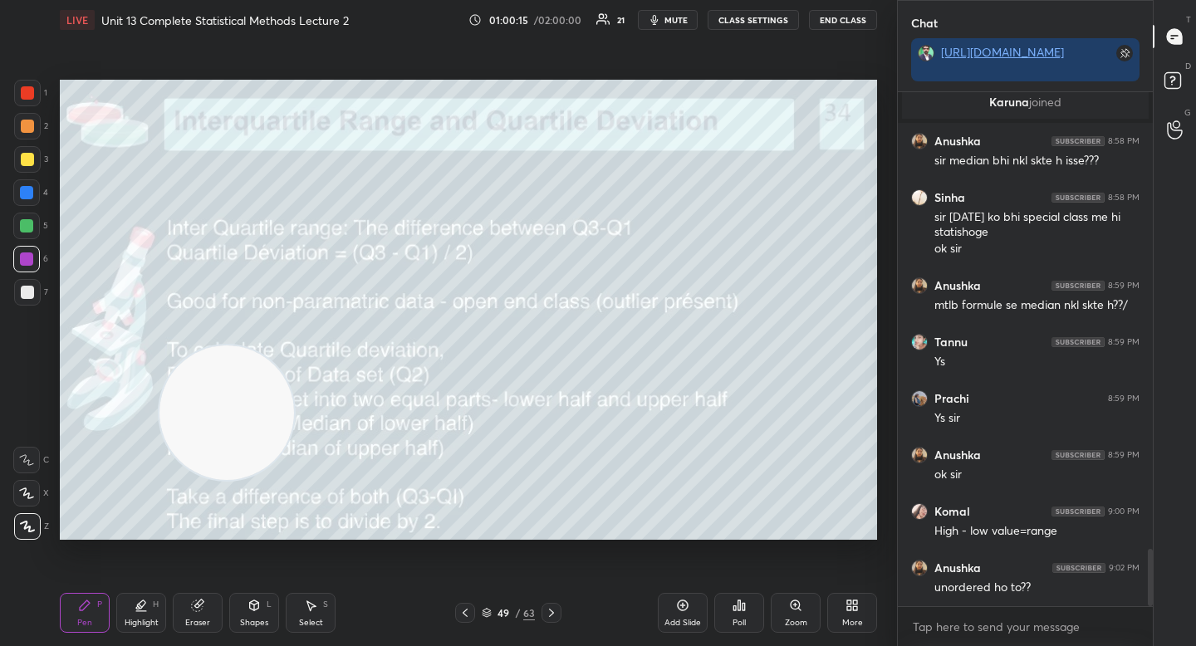
drag, startPoint x: 186, startPoint y: 434, endPoint x: 595, endPoint y: 325, distance: 423.1
click at [294, 346] on video at bounding box center [226, 413] width 135 height 135
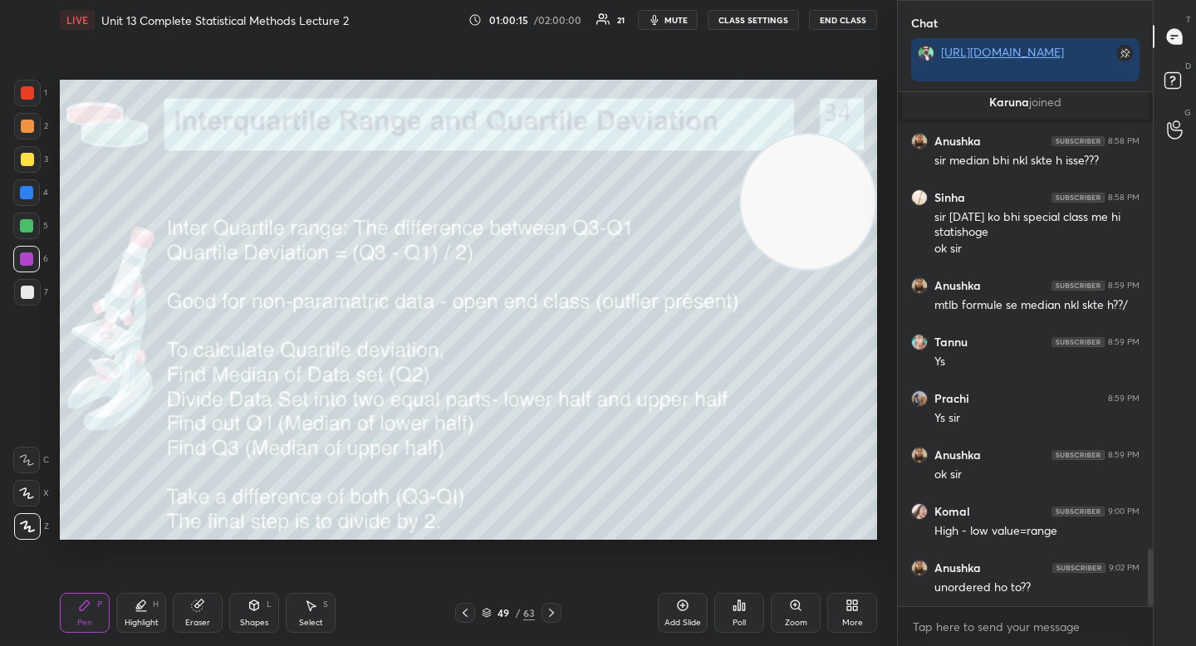
drag, startPoint x: 605, startPoint y: 308, endPoint x: 864, endPoint y: 189, distance: 285.4
click at [881, 184] on div "Setting up your live class Poll for secs No correct answer Start poll" at bounding box center [468, 310] width 831 height 540
drag, startPoint x: 860, startPoint y: 177, endPoint x: 865, endPoint y: 169, distance: 9.0
click at [865, 169] on video at bounding box center [808, 184] width 135 height 135
click at [855, 166] on video at bounding box center [808, 184] width 135 height 135
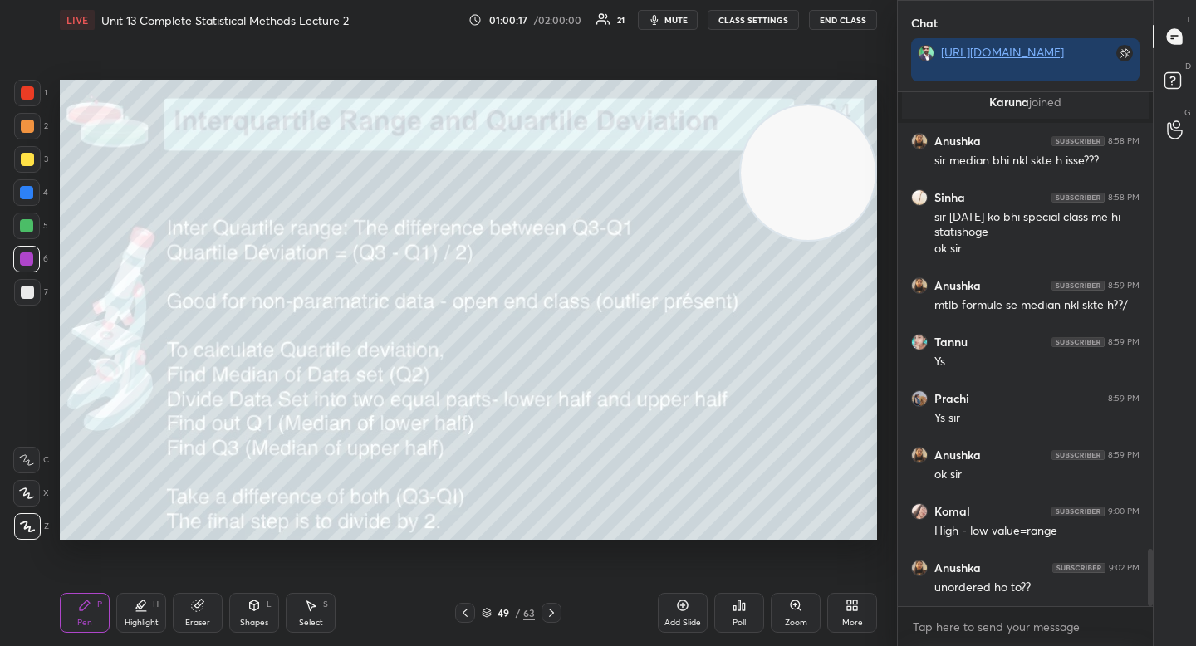
click at [850, 179] on video at bounding box center [808, 172] width 135 height 135
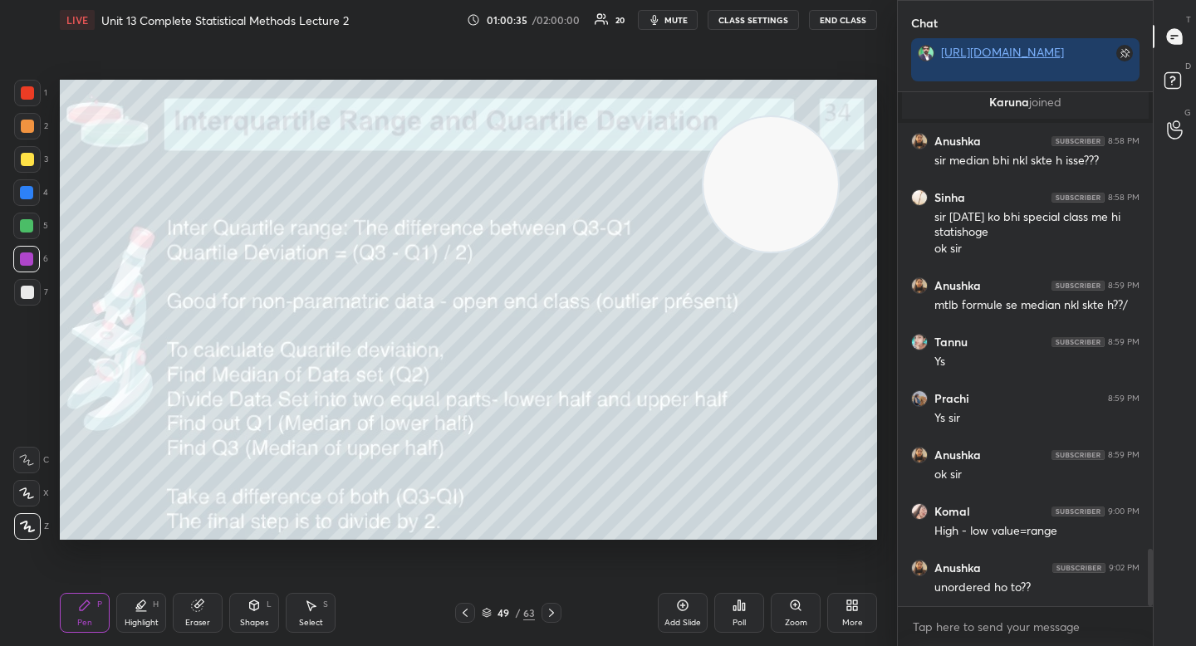
drag, startPoint x: 804, startPoint y: 185, endPoint x: 416, endPoint y: 380, distance: 433.8
click at [703, 252] on video at bounding box center [770, 184] width 135 height 135
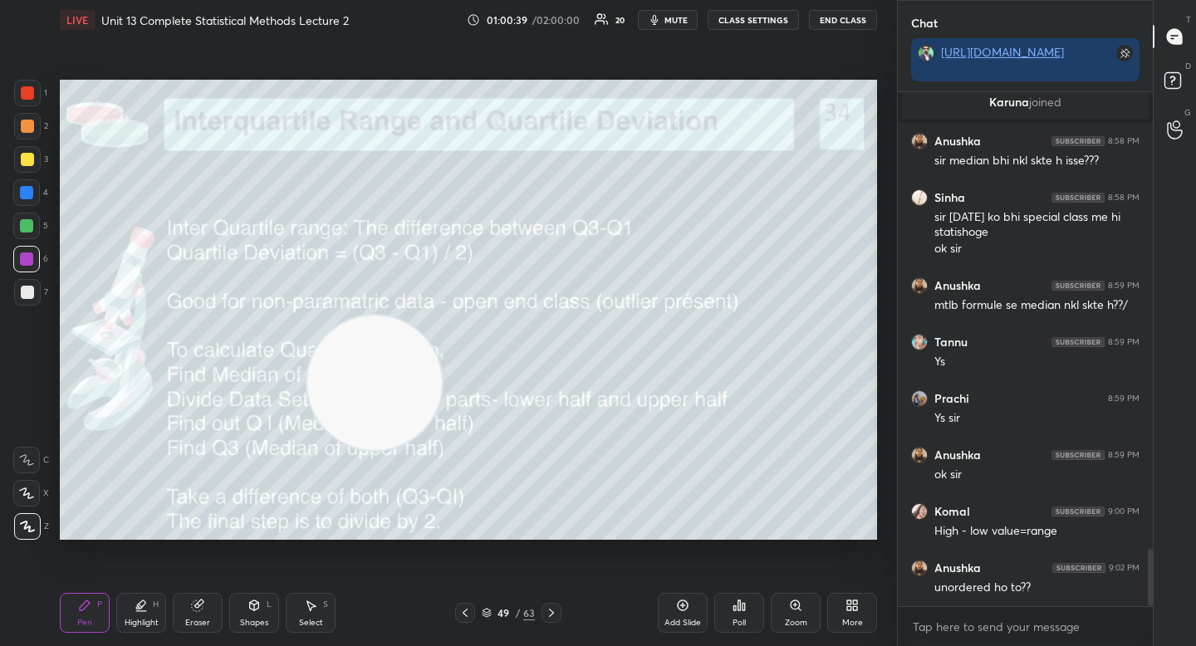
drag, startPoint x: 223, startPoint y: 609, endPoint x: 232, endPoint y: 604, distance: 10.4
click at [221, 610] on div "Pen P Highlight H Eraser Shapes L Select S" at bounding box center [209, 613] width 299 height 40
click at [189, 632] on div "Eraser" at bounding box center [198, 613] width 50 height 40
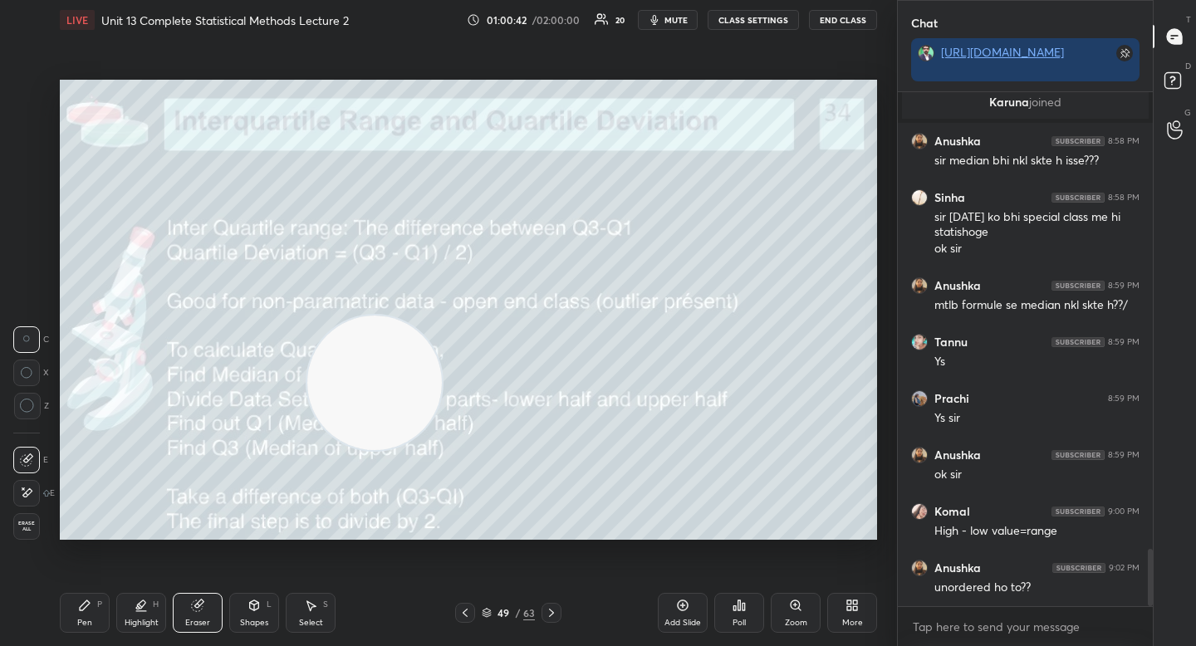
click at [74, 606] on div "Pen P" at bounding box center [85, 613] width 50 height 40
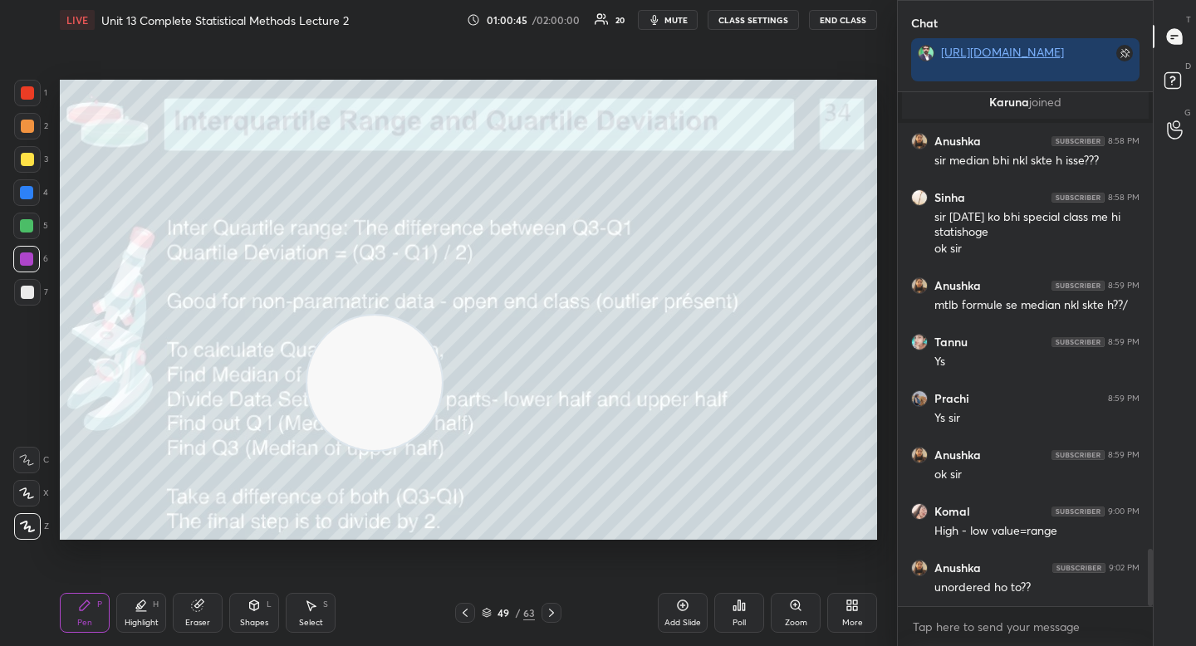
click at [27, 301] on div at bounding box center [27, 292] width 27 height 27
drag, startPoint x: 338, startPoint y: 343, endPoint x: 106, endPoint y: 187, distance: 279.4
click at [307, 316] on video at bounding box center [374, 383] width 135 height 135
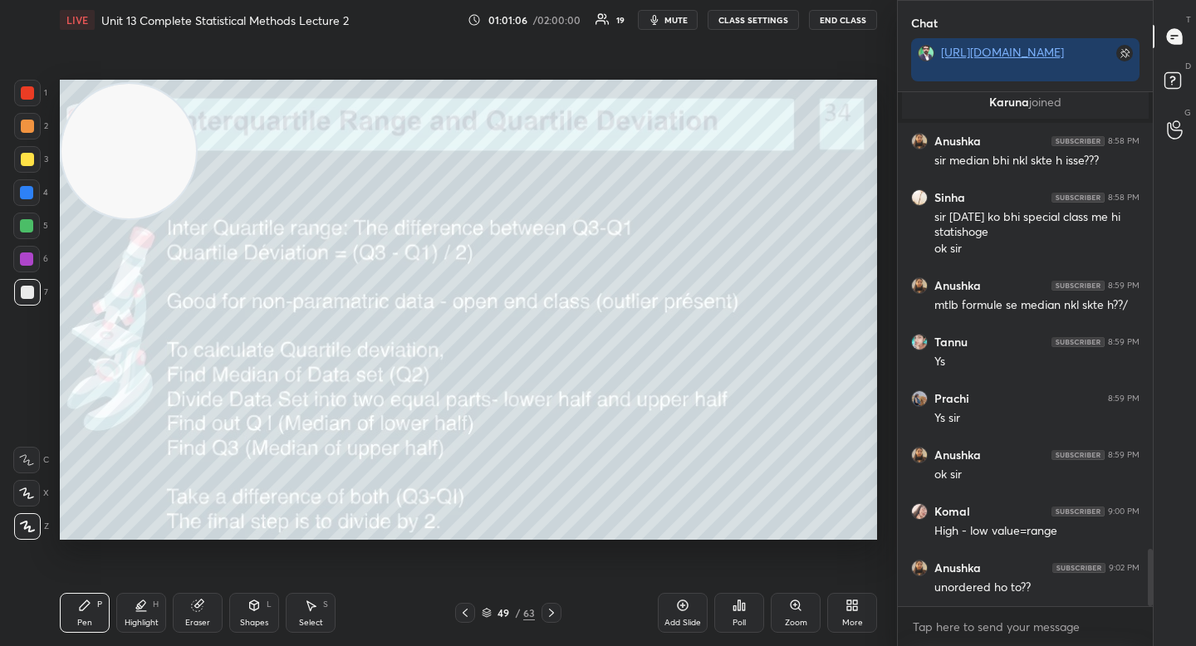
drag, startPoint x: 109, startPoint y: 172, endPoint x: 100, endPoint y: 150, distance: 24.2
click at [100, 145] on video at bounding box center [128, 151] width 135 height 135
click at [32, 233] on div at bounding box center [26, 226] width 27 height 27
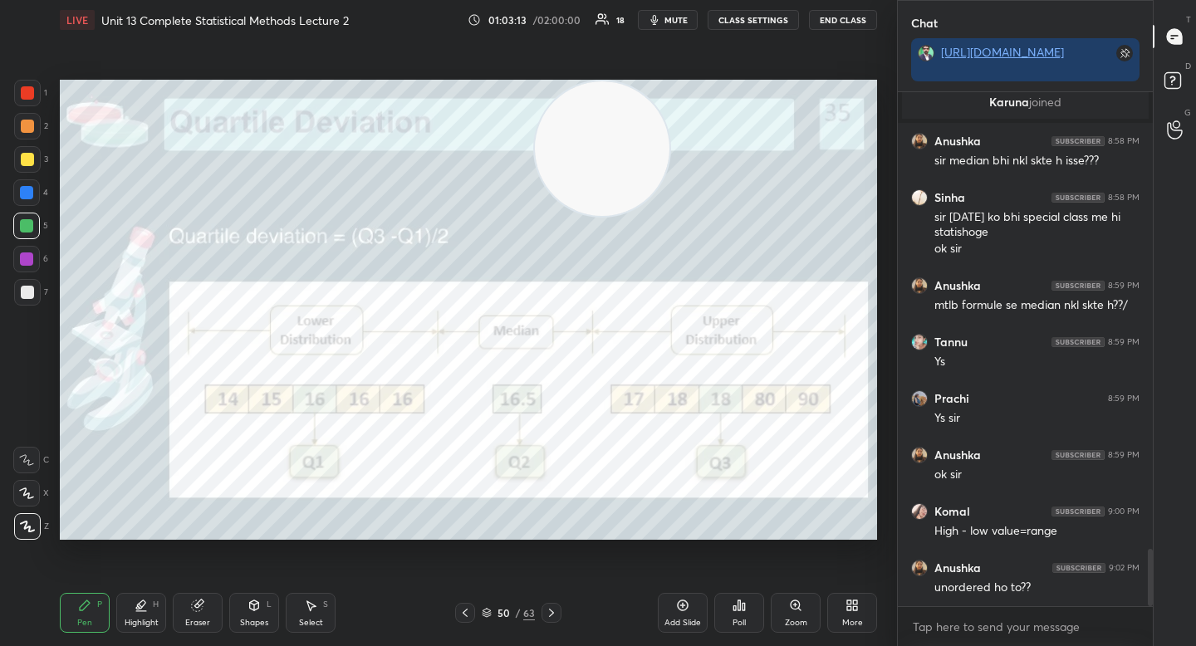
drag, startPoint x: 488, startPoint y: 124, endPoint x: 591, endPoint y: 113, distance: 103.6
click at [592, 113] on video at bounding box center [602, 148] width 135 height 135
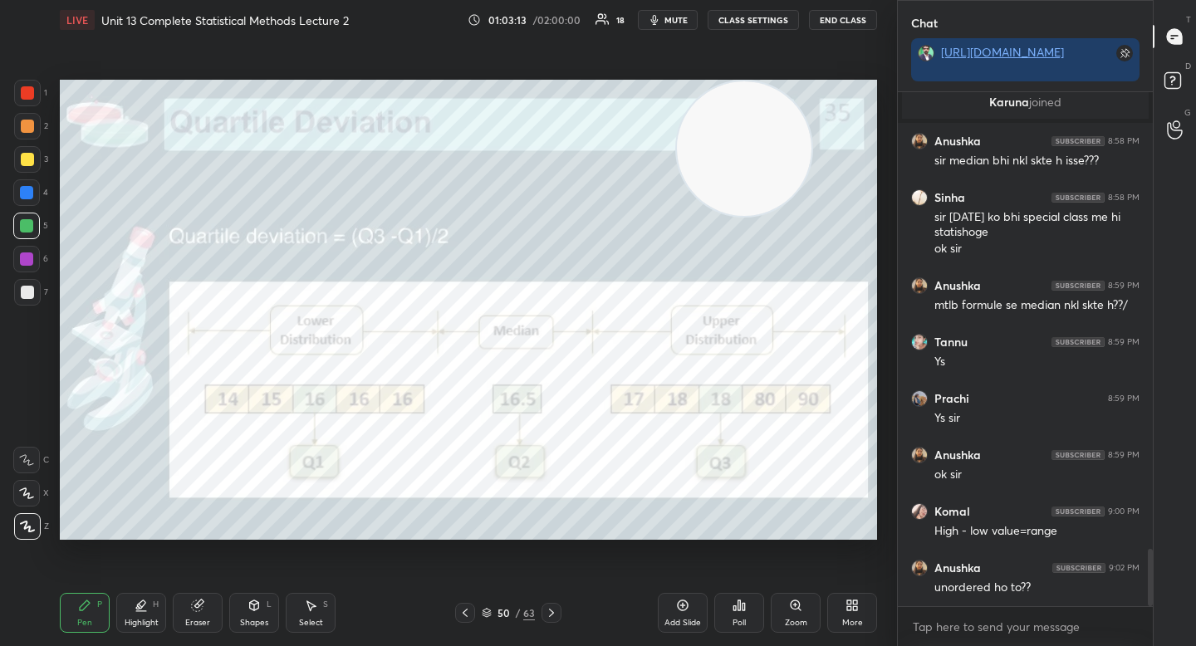
drag, startPoint x: 597, startPoint y: 110, endPoint x: 726, endPoint y: 87, distance: 130.8
click at [726, 87] on video at bounding box center [744, 148] width 135 height 135
drag, startPoint x: 45, startPoint y: 158, endPoint x: 55, endPoint y: 157, distance: 10.0
click at [45, 159] on div "3" at bounding box center [31, 159] width 34 height 27
click at [28, 259] on div at bounding box center [26, 258] width 13 height 13
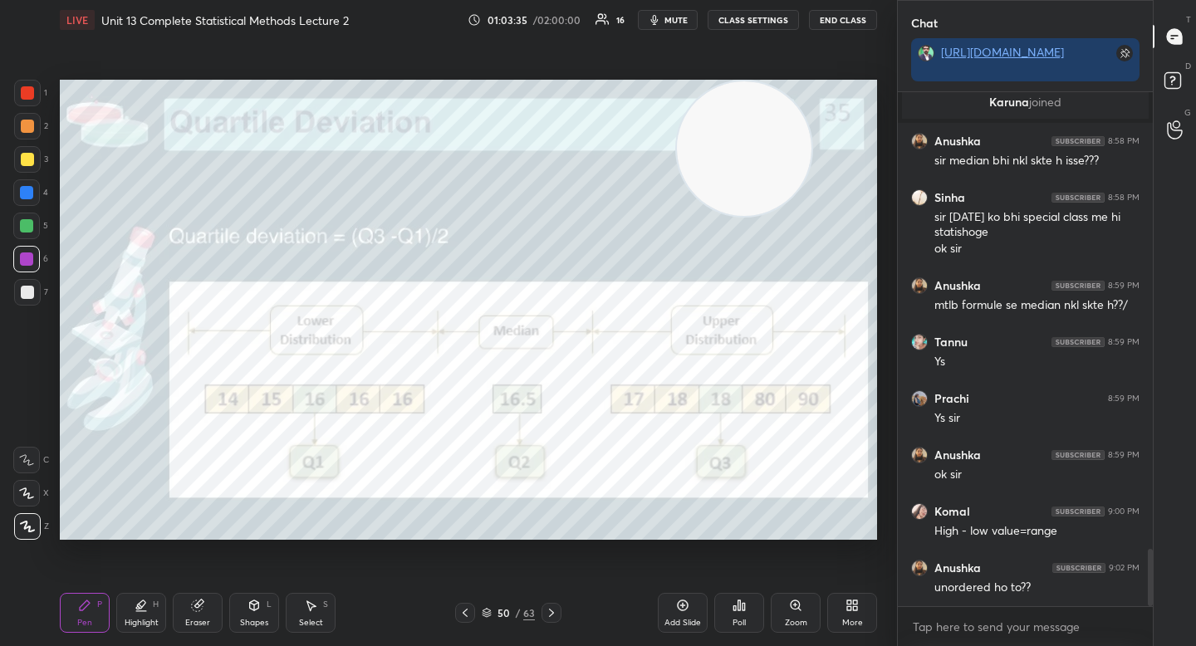
drag, startPoint x: 39, startPoint y: 292, endPoint x: 57, endPoint y: 279, distance: 22.6
click at [39, 293] on div at bounding box center [27, 292] width 27 height 27
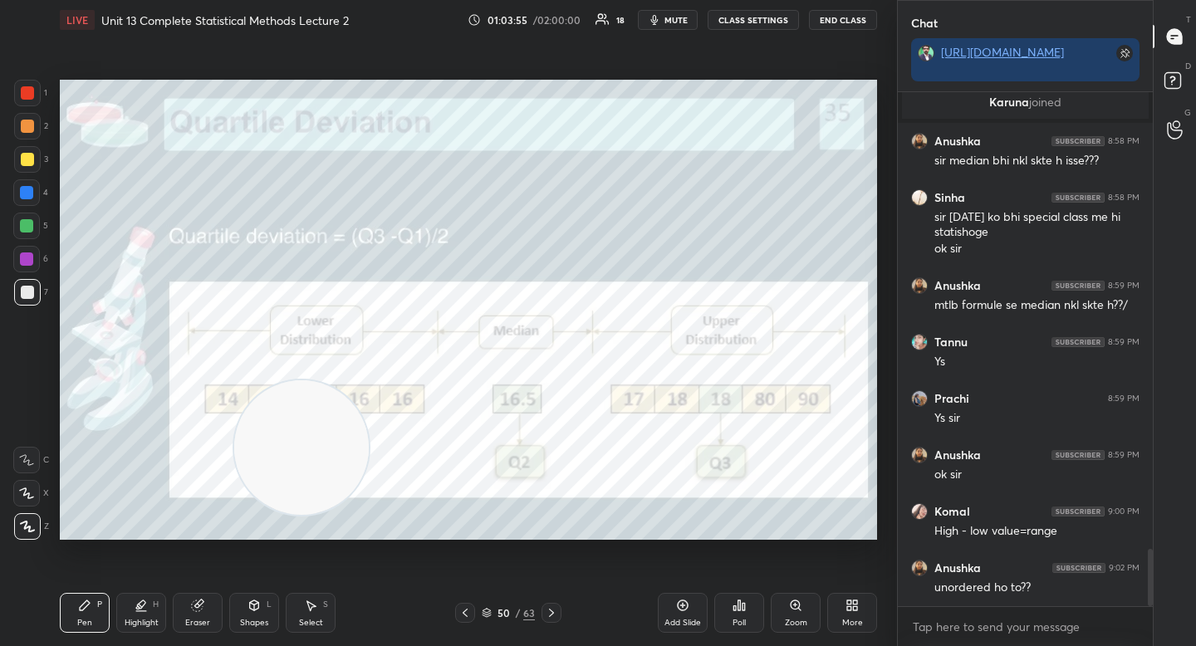
drag, startPoint x: 708, startPoint y: 168, endPoint x: 248, endPoint y: 468, distance: 549.7
click at [248, 471] on video at bounding box center [301, 447] width 135 height 135
click at [217, 507] on video at bounding box center [284, 452] width 135 height 135
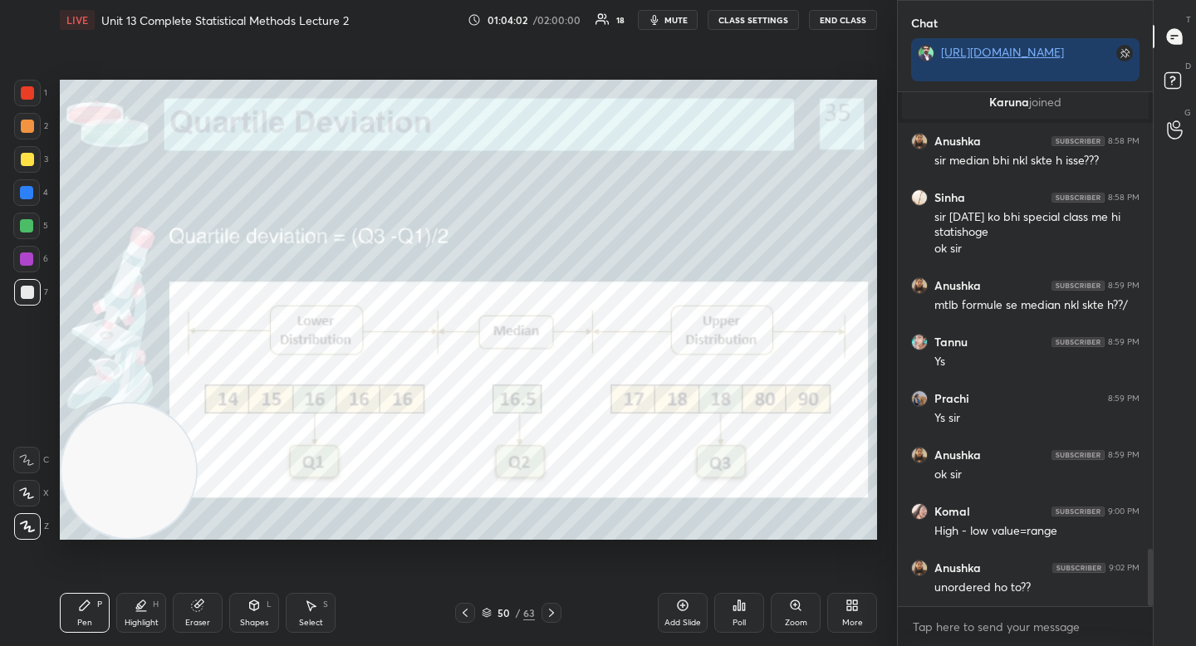
click at [29, 222] on div at bounding box center [26, 225] width 13 height 13
click at [35, 291] on div at bounding box center [27, 292] width 27 height 27
click at [180, 615] on div "Eraser" at bounding box center [198, 613] width 50 height 40
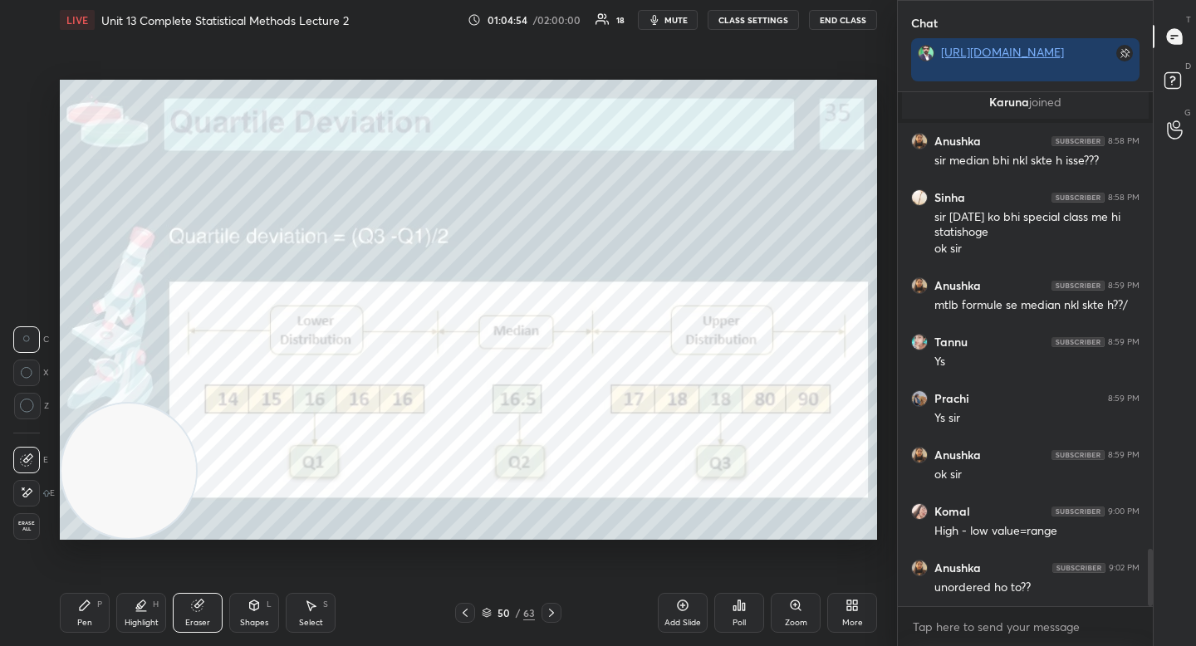
click at [135, 615] on div "Highlight H" at bounding box center [141, 613] width 50 height 40
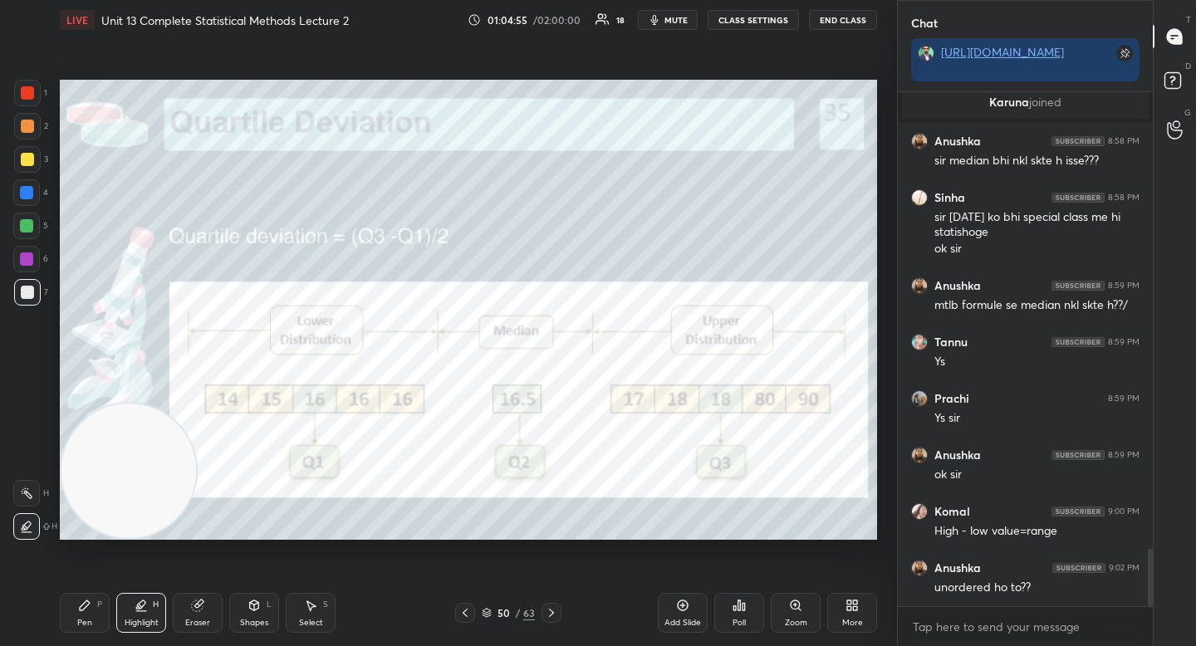
click at [31, 161] on div at bounding box center [27, 159] width 13 height 13
click at [37, 132] on div at bounding box center [27, 126] width 27 height 27
click at [86, 615] on div "Pen P" at bounding box center [85, 613] width 50 height 40
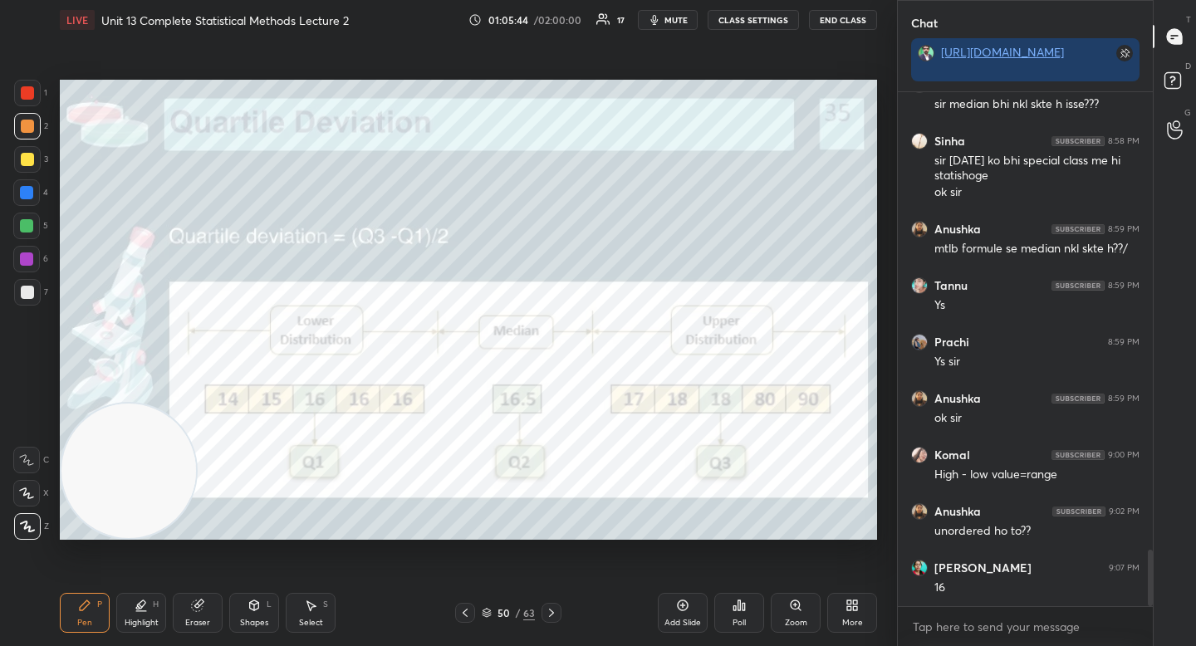
click at [132, 611] on div "Highlight H" at bounding box center [141, 613] width 50 height 40
click at [101, 610] on div "Pen P" at bounding box center [85, 613] width 50 height 40
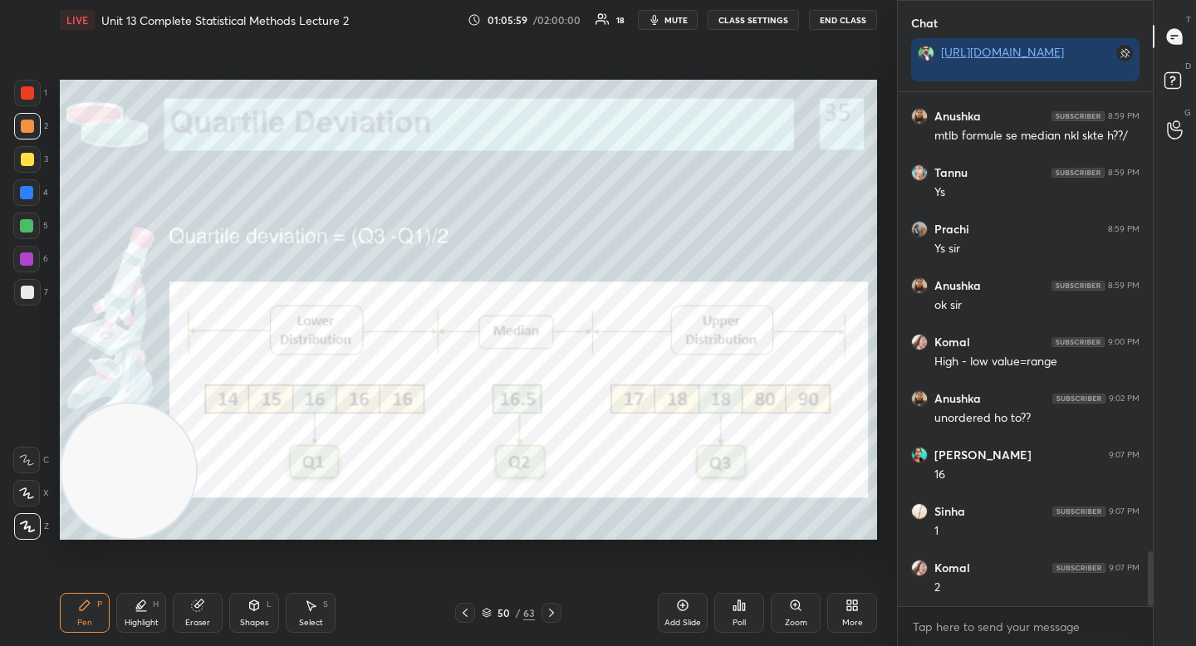
scroll to position [4327, 0]
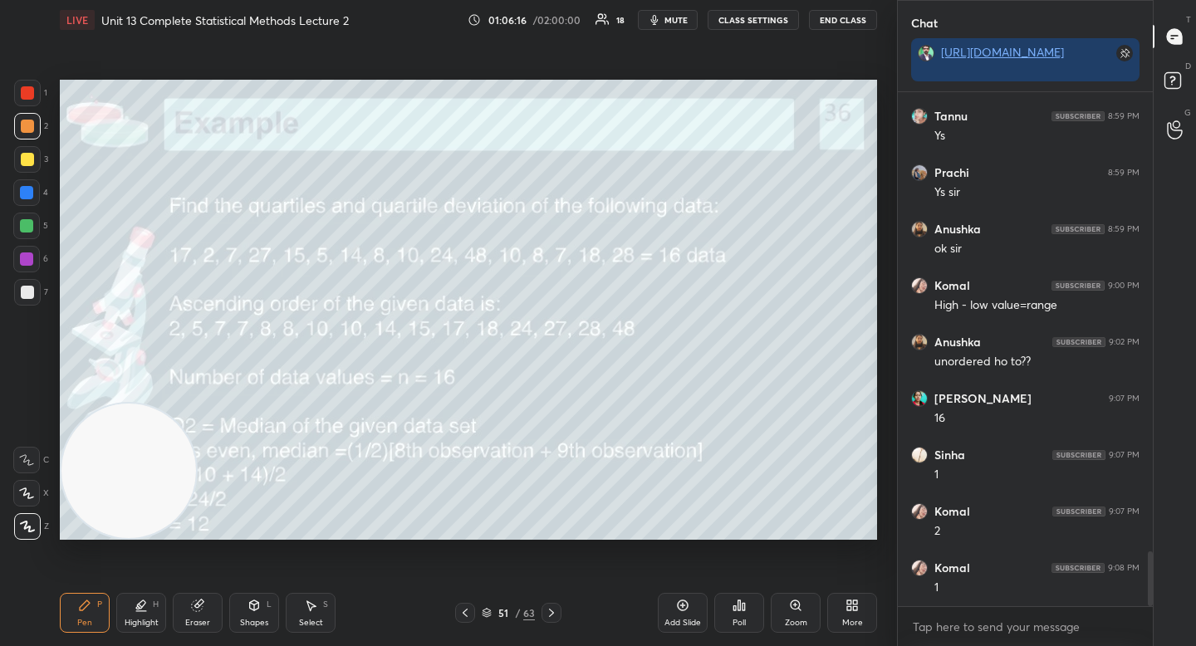
click at [33, 295] on div at bounding box center [27, 292] width 27 height 27
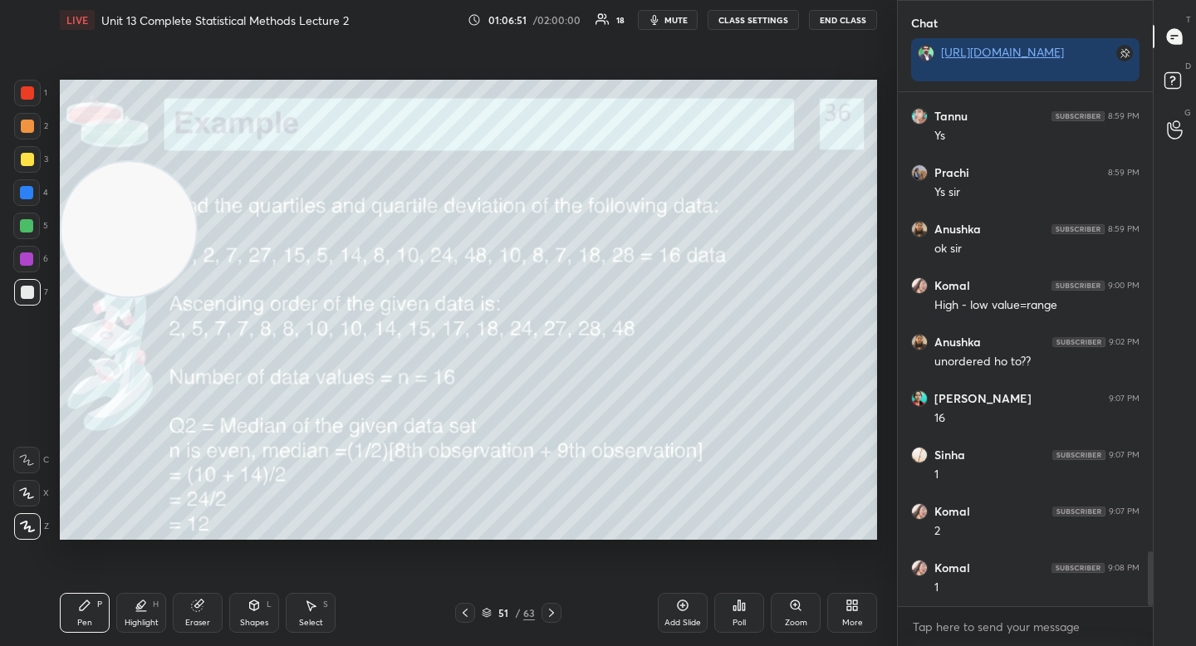
drag, startPoint x: 115, startPoint y: 328, endPoint x: 96, endPoint y: 227, distance: 103.1
click at [96, 228] on video at bounding box center [128, 229] width 135 height 135
click at [94, 161] on video at bounding box center [128, 228] width 135 height 135
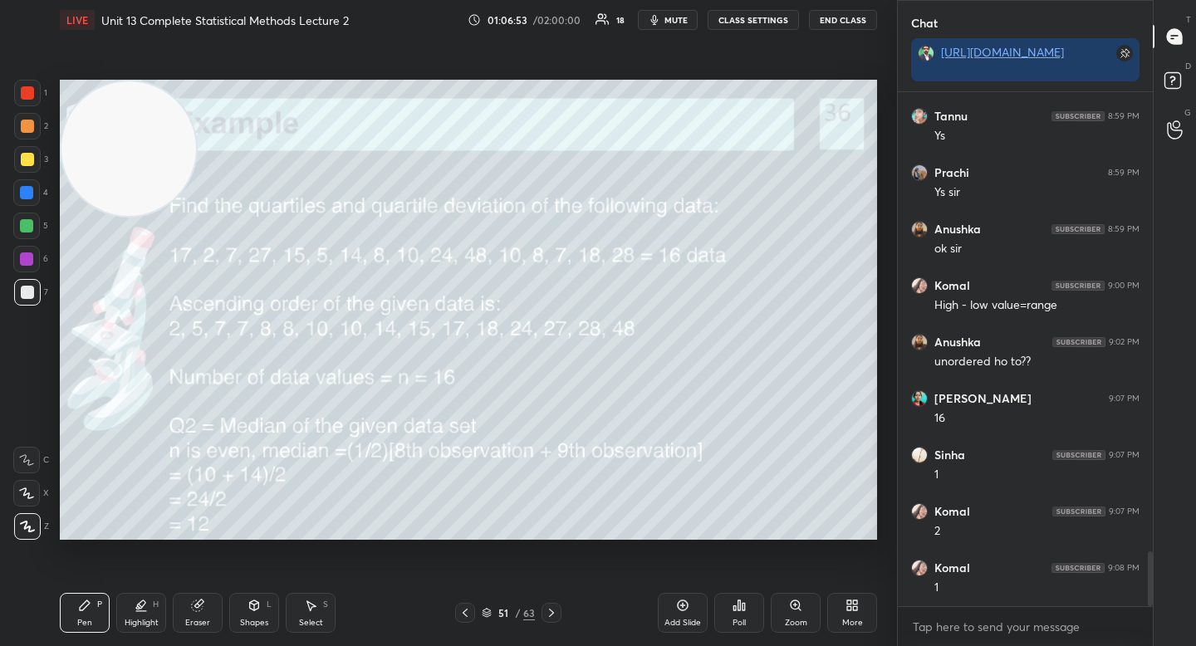
click at [85, 128] on video at bounding box center [128, 148] width 135 height 135
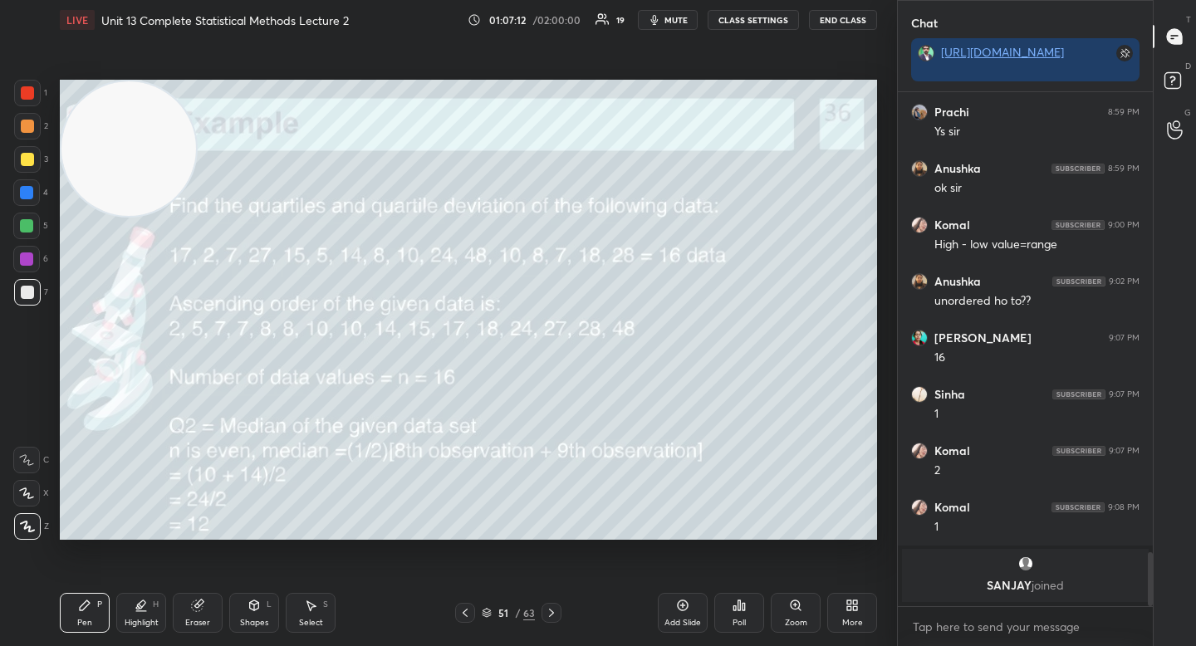
click at [43, 227] on div "5" at bounding box center [30, 226] width 35 height 27
click at [194, 613] on div "Eraser" at bounding box center [198, 613] width 50 height 40
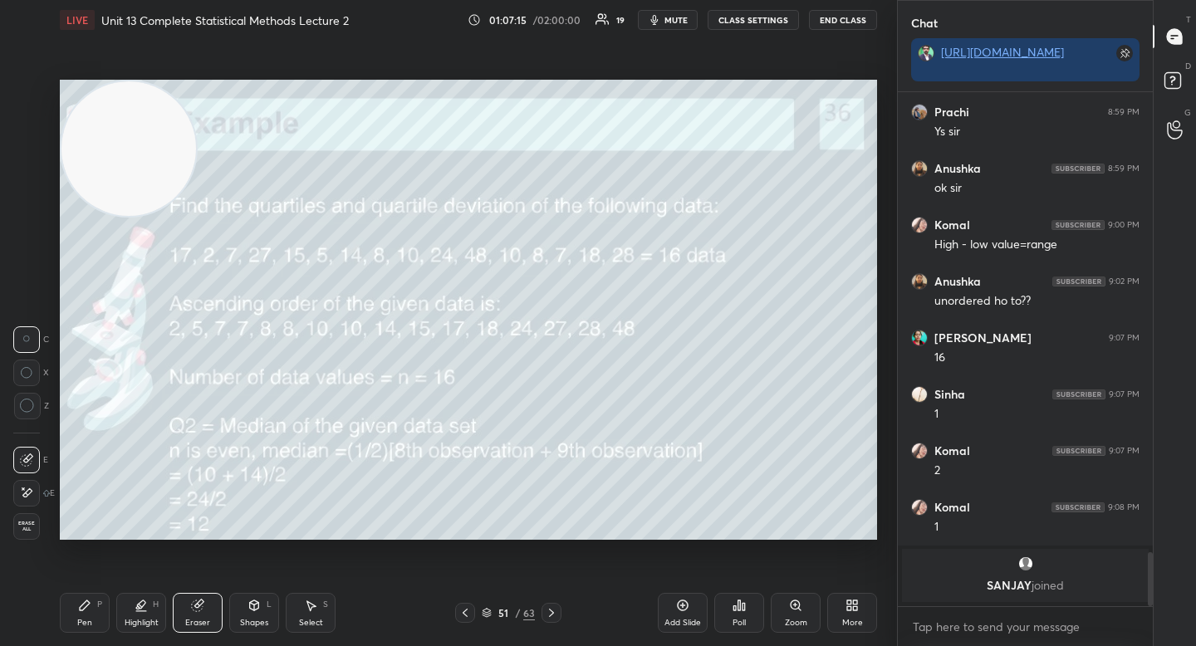
click at [139, 619] on div "Highlight" at bounding box center [142, 623] width 34 height 8
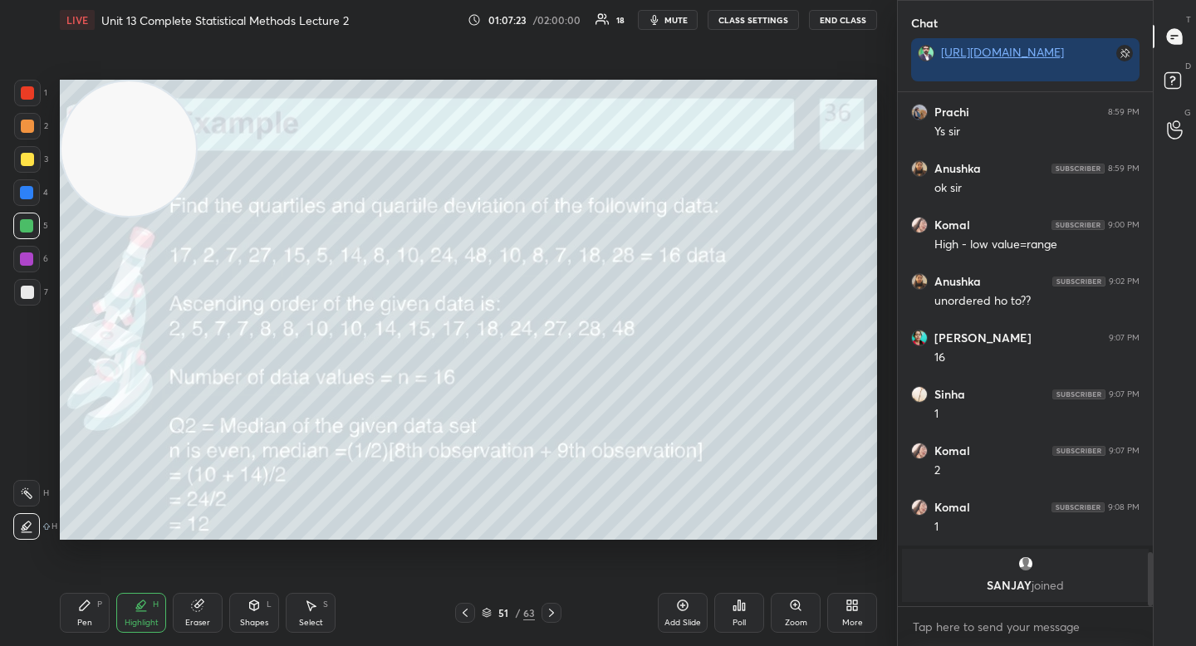
click at [27, 307] on div "7" at bounding box center [31, 295] width 34 height 33
click at [76, 619] on div "Pen P" at bounding box center [85, 613] width 50 height 40
click at [27, 218] on div at bounding box center [26, 226] width 27 height 27
click at [27, 213] on div "1 2 3 4 5 6 7" at bounding box center [30, 196] width 35 height 233
click at [26, 184] on div at bounding box center [26, 192] width 27 height 27
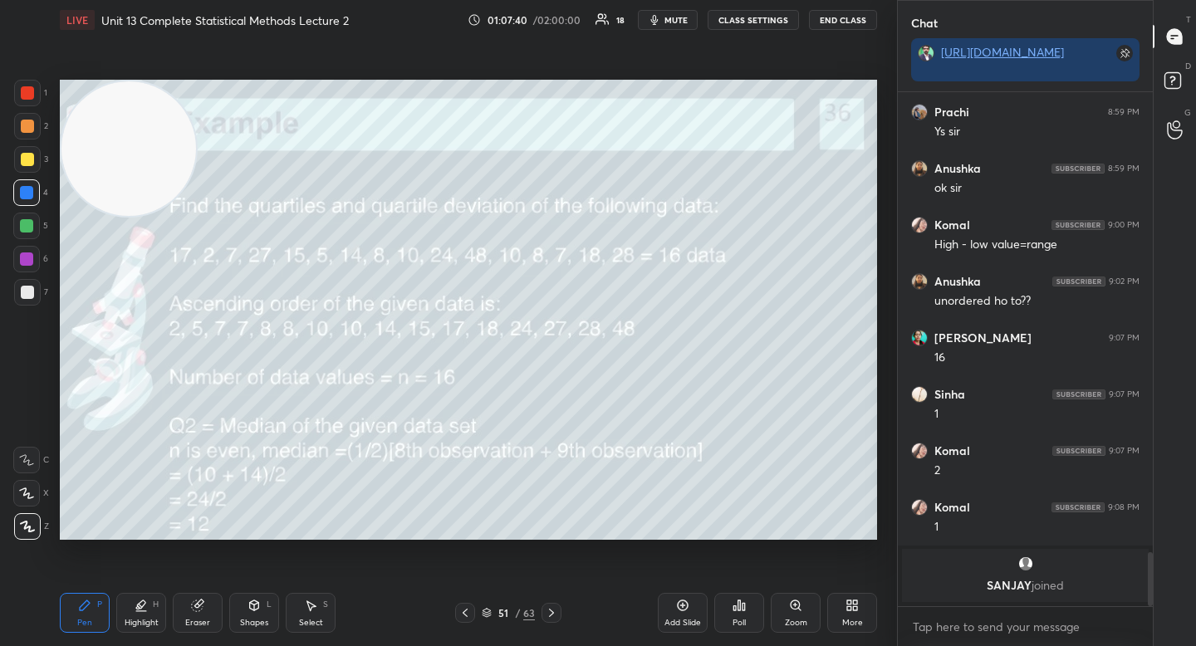
click at [155, 626] on div "Highlight" at bounding box center [142, 623] width 34 height 8
click at [79, 610] on icon at bounding box center [84, 605] width 13 height 13
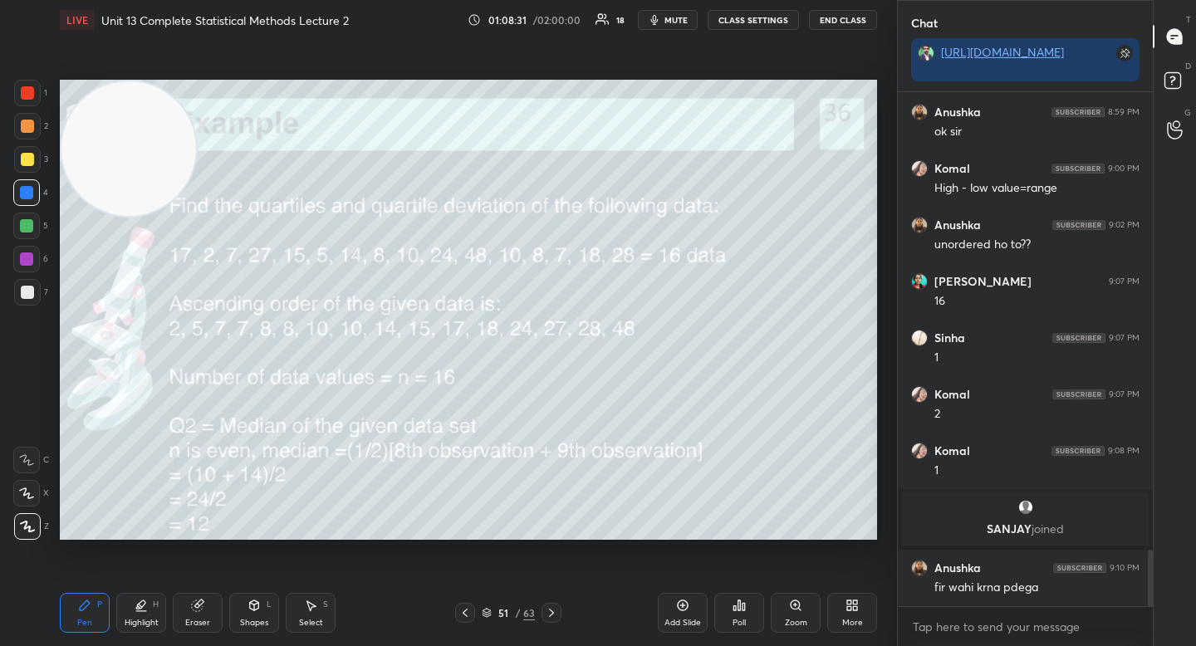
scroll to position [4216, 0]
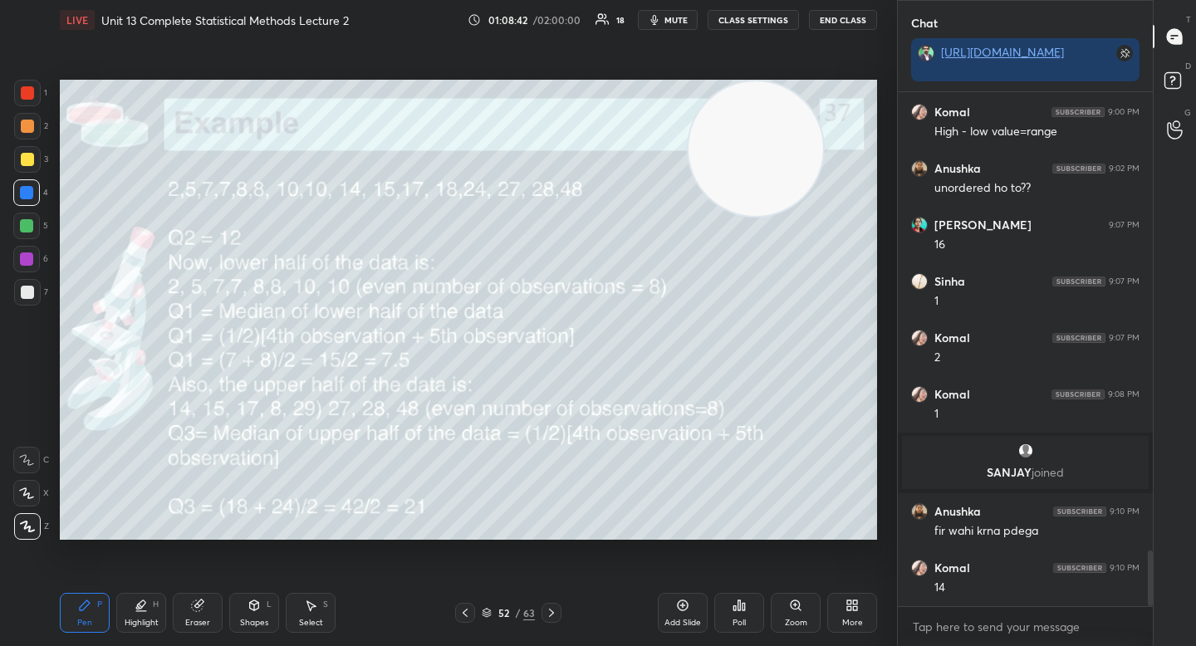
drag, startPoint x: 730, startPoint y: 115, endPoint x: 722, endPoint y: 110, distance: 9.7
click at [740, 114] on video at bounding box center [756, 148] width 135 height 135
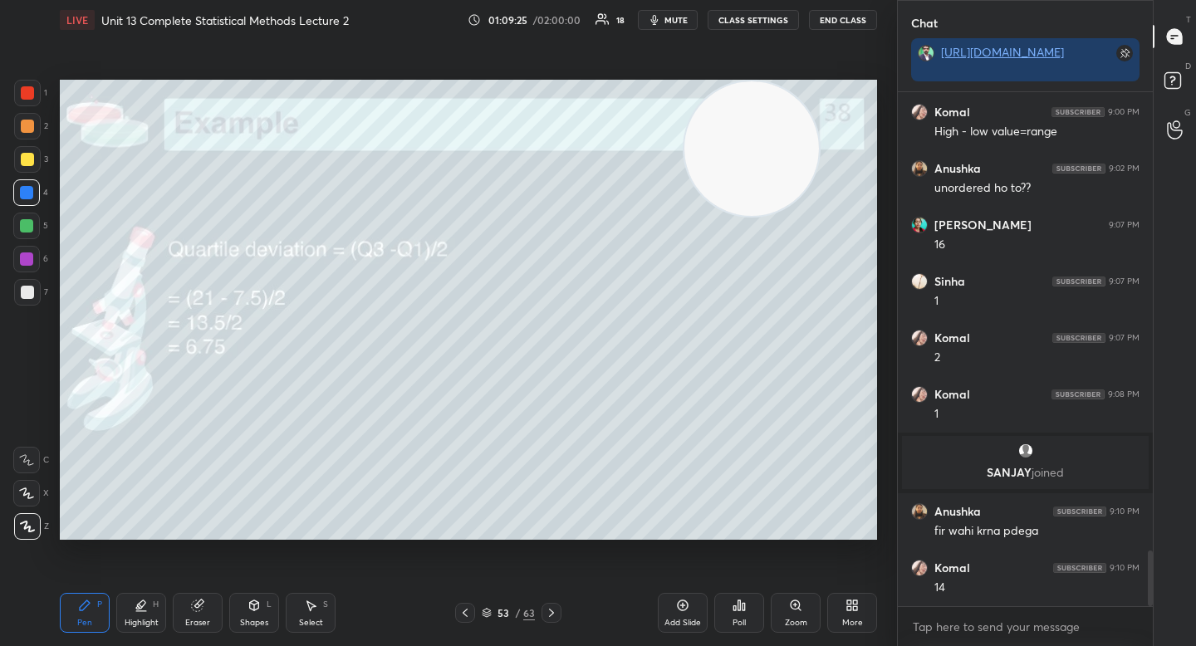
click at [31, 300] on div at bounding box center [27, 292] width 27 height 27
drag, startPoint x: 706, startPoint y: 180, endPoint x: 248, endPoint y: 427, distance: 519.9
click at [684, 216] on video at bounding box center [751, 148] width 135 height 135
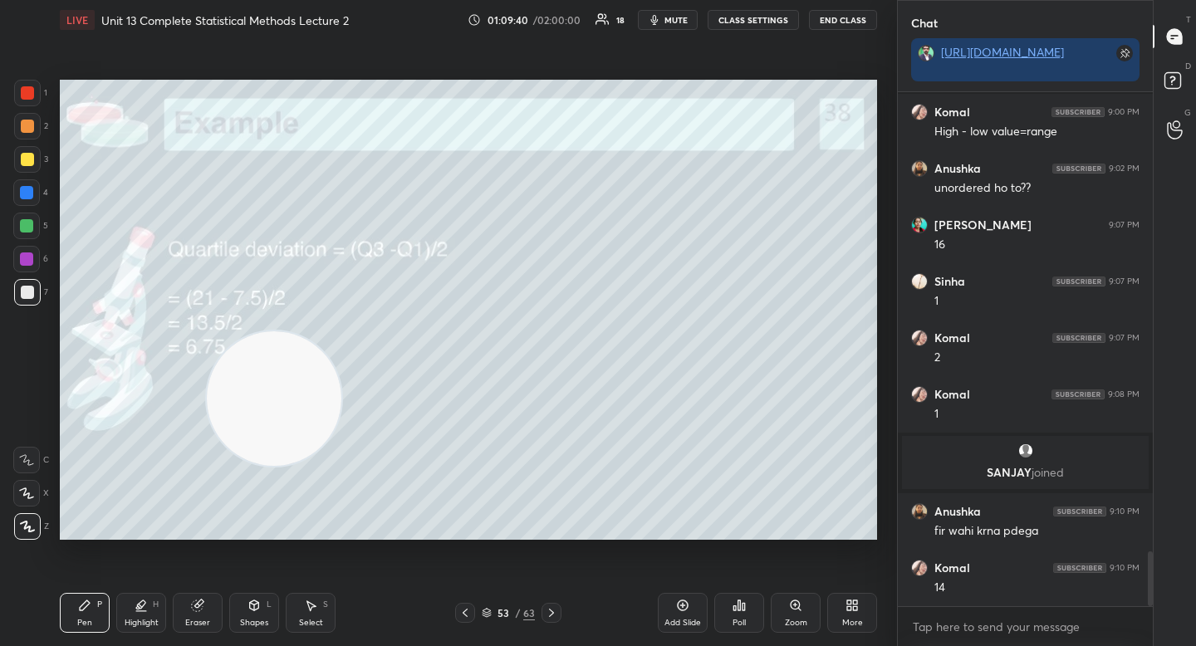
scroll to position [4287, 0]
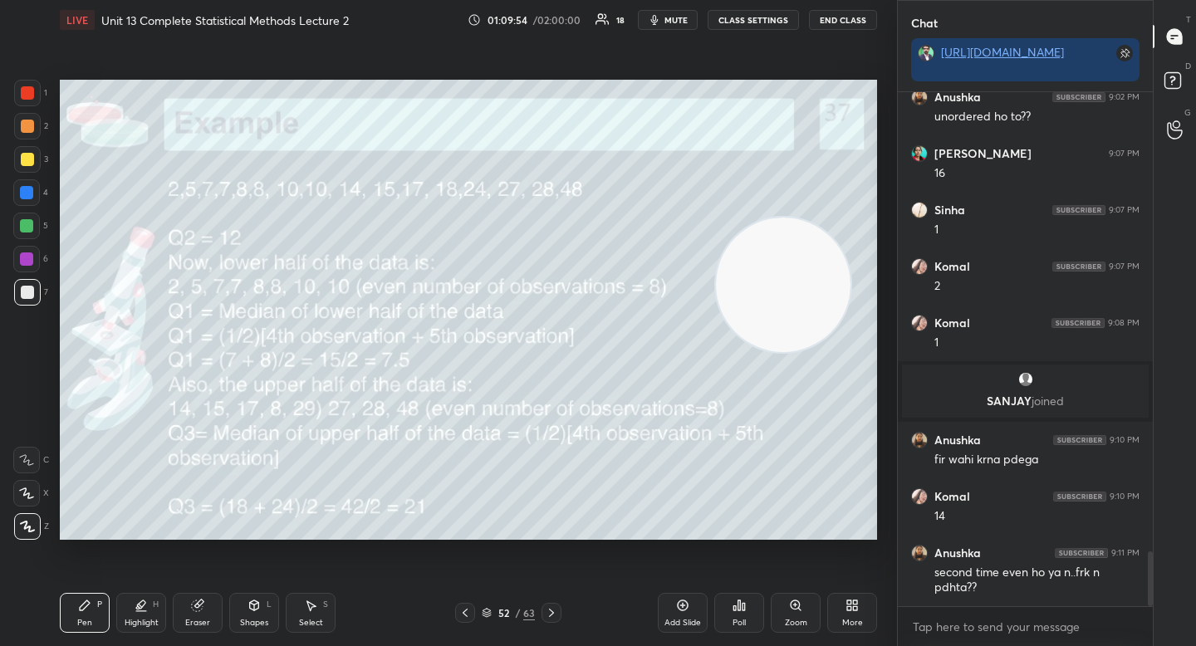
drag, startPoint x: 322, startPoint y: 411, endPoint x: 808, endPoint y: 308, distance: 496.7
click at [809, 307] on video at bounding box center [783, 285] width 135 height 135
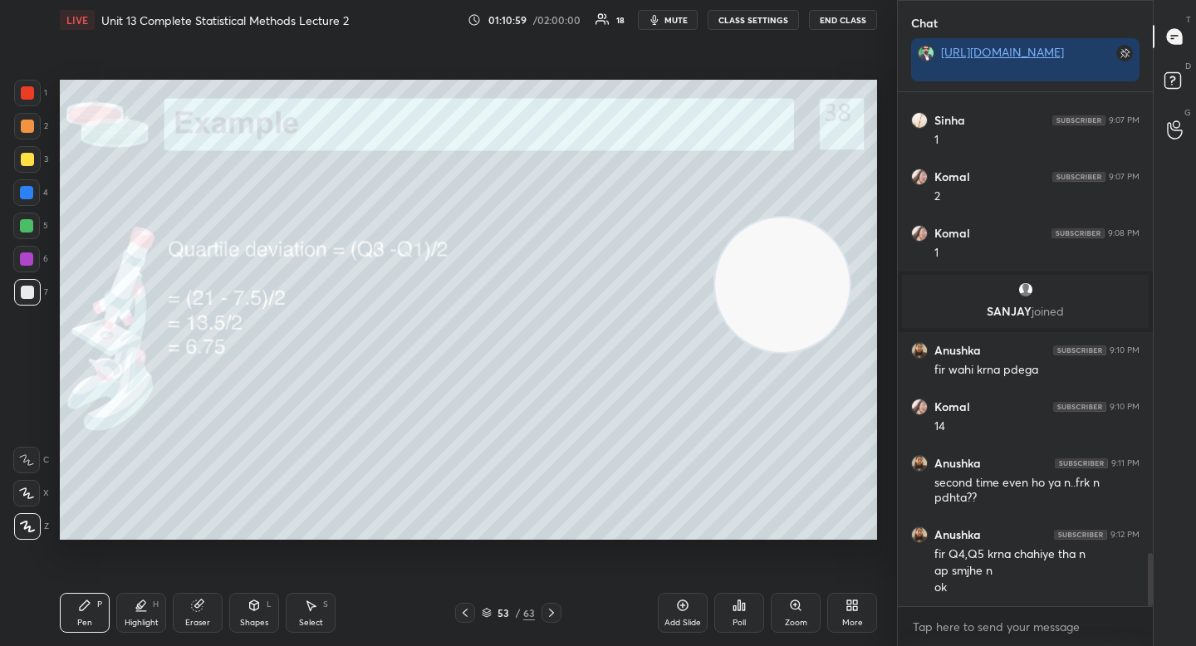
scroll to position [4434, 0]
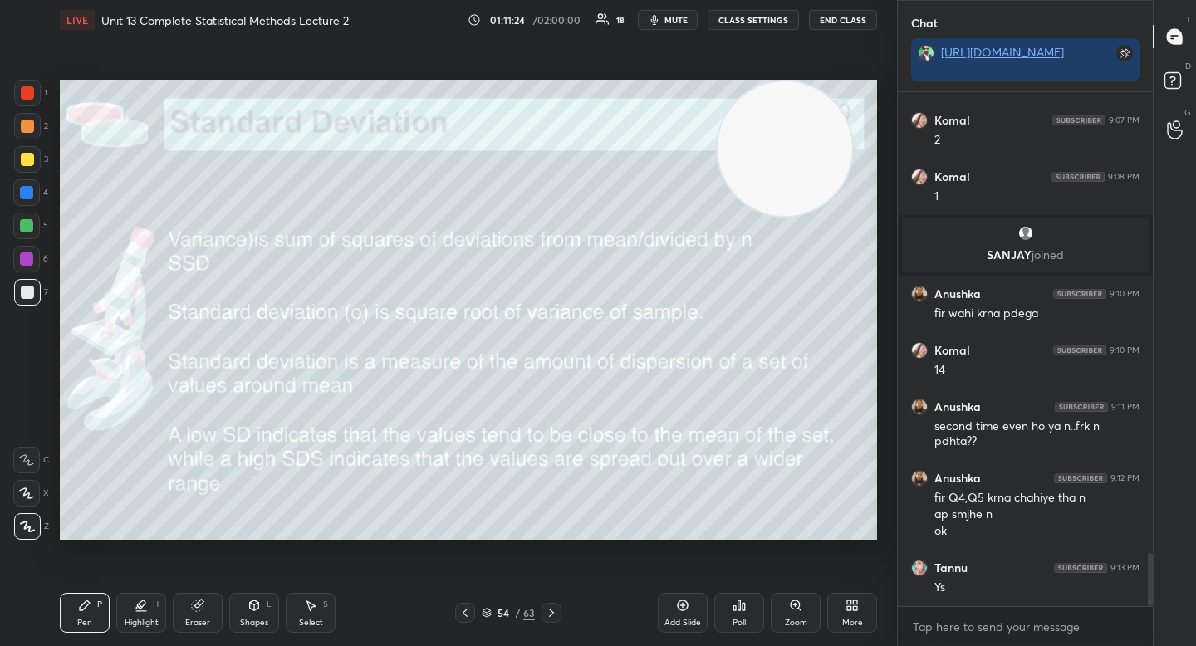
drag, startPoint x: 752, startPoint y: 279, endPoint x: 752, endPoint y: 117, distance: 162.0
click at [754, 115] on video at bounding box center [785, 148] width 135 height 135
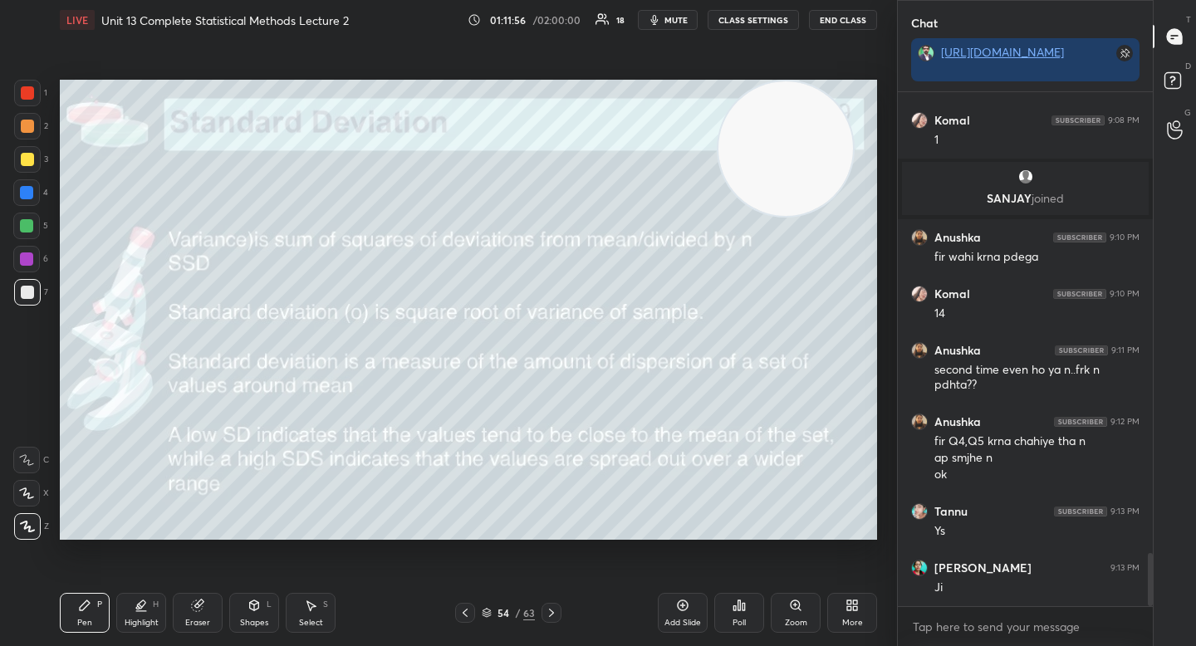
click at [260, 611] on icon at bounding box center [254, 605] width 13 height 13
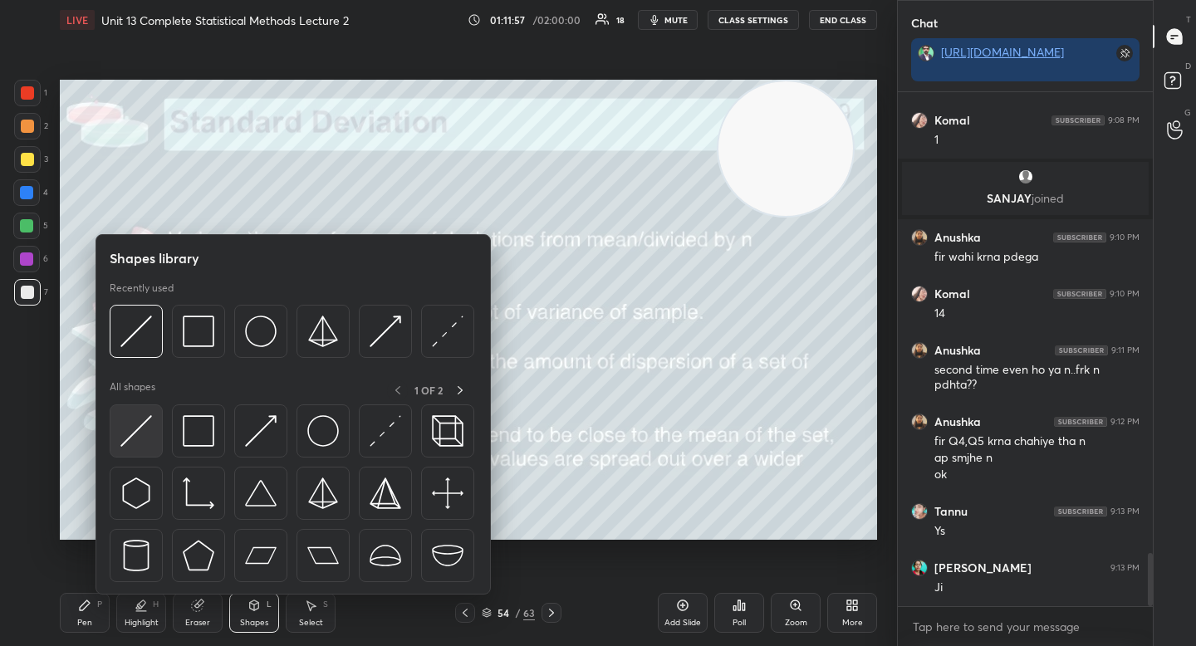
click at [145, 432] on img at bounding box center [136, 431] width 32 height 32
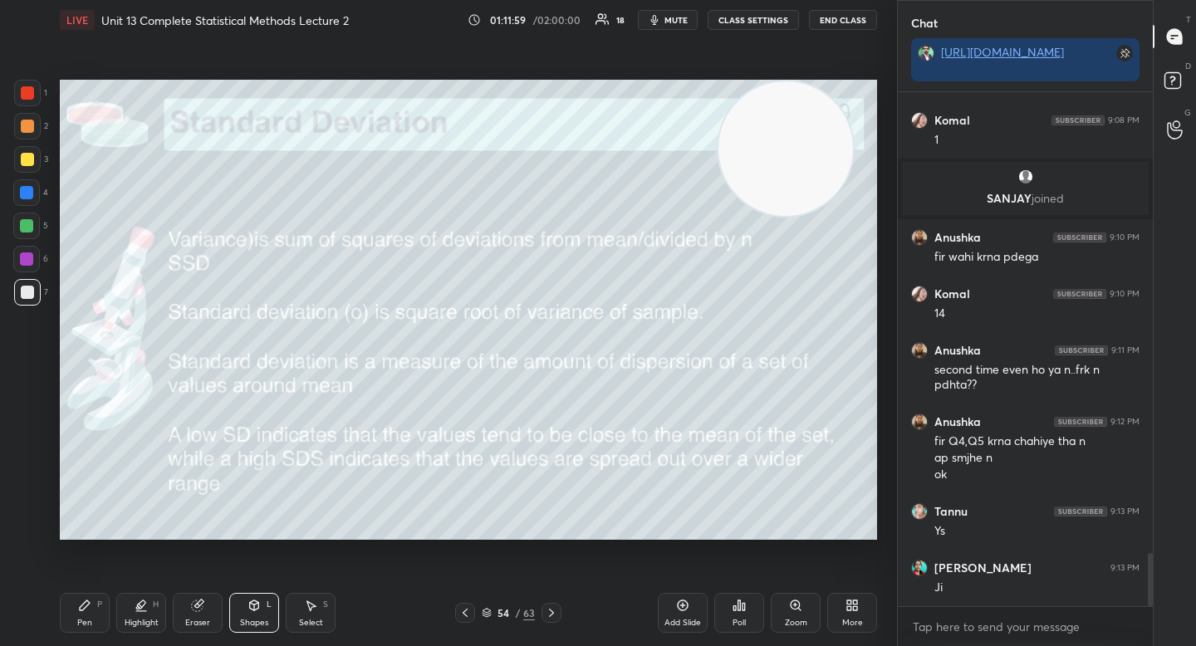
click at [671, 605] on div "Add Slide" at bounding box center [683, 613] width 50 height 40
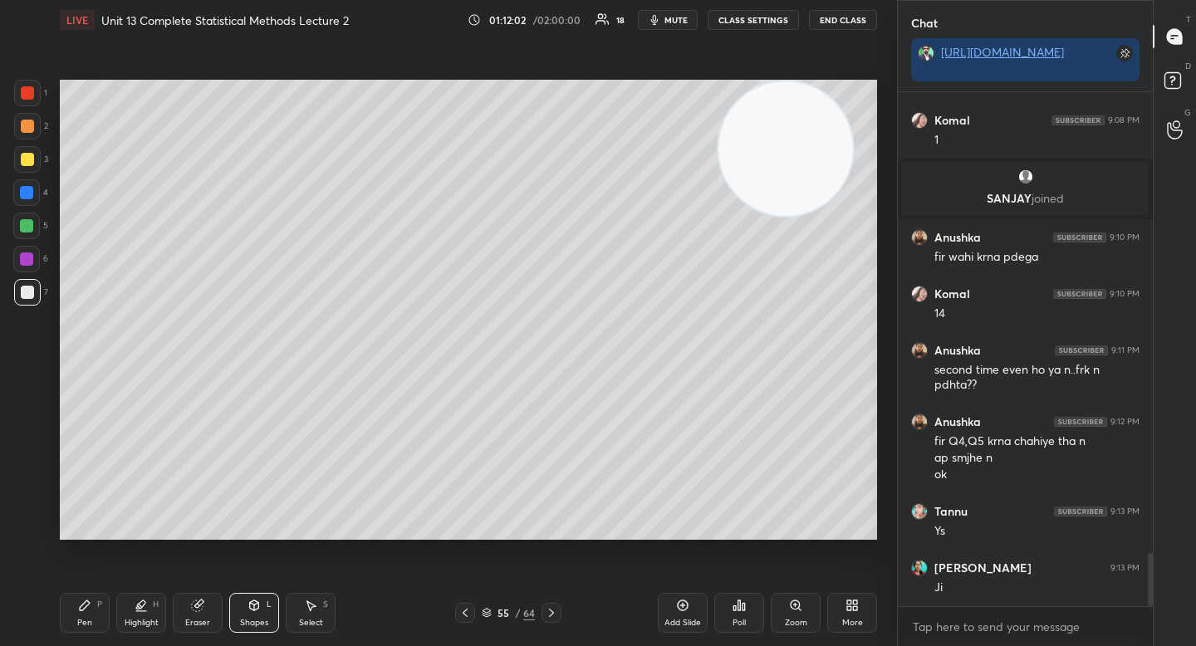
click at [91, 607] on div "Pen P" at bounding box center [85, 613] width 50 height 40
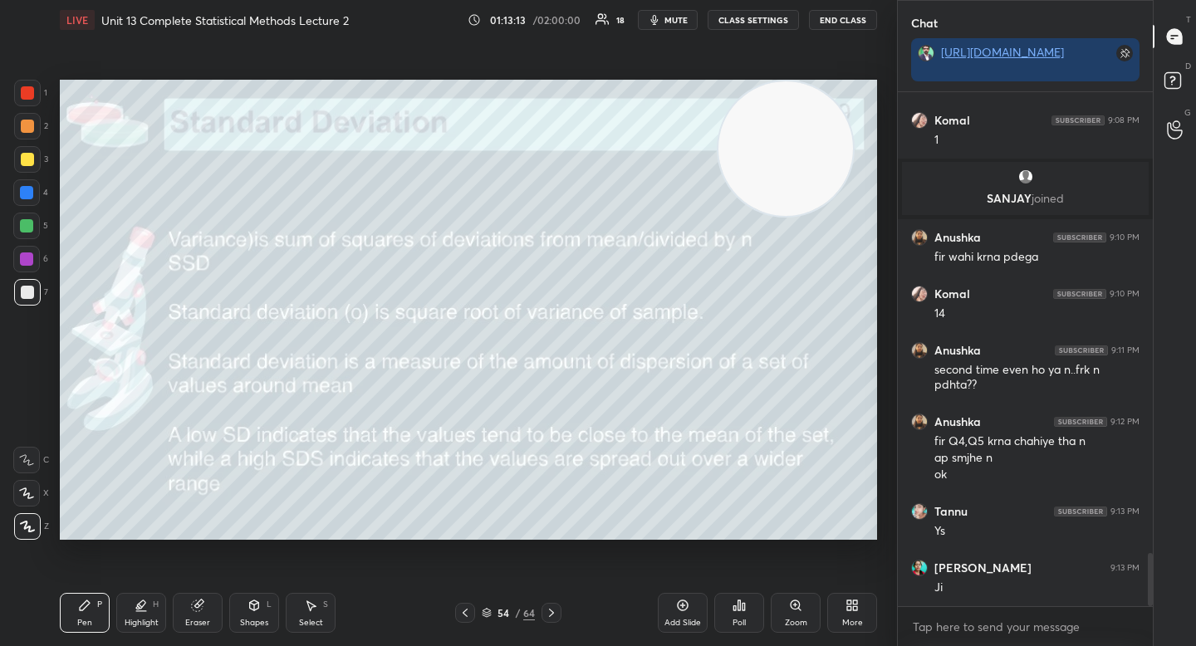
click at [34, 218] on div at bounding box center [26, 226] width 27 height 27
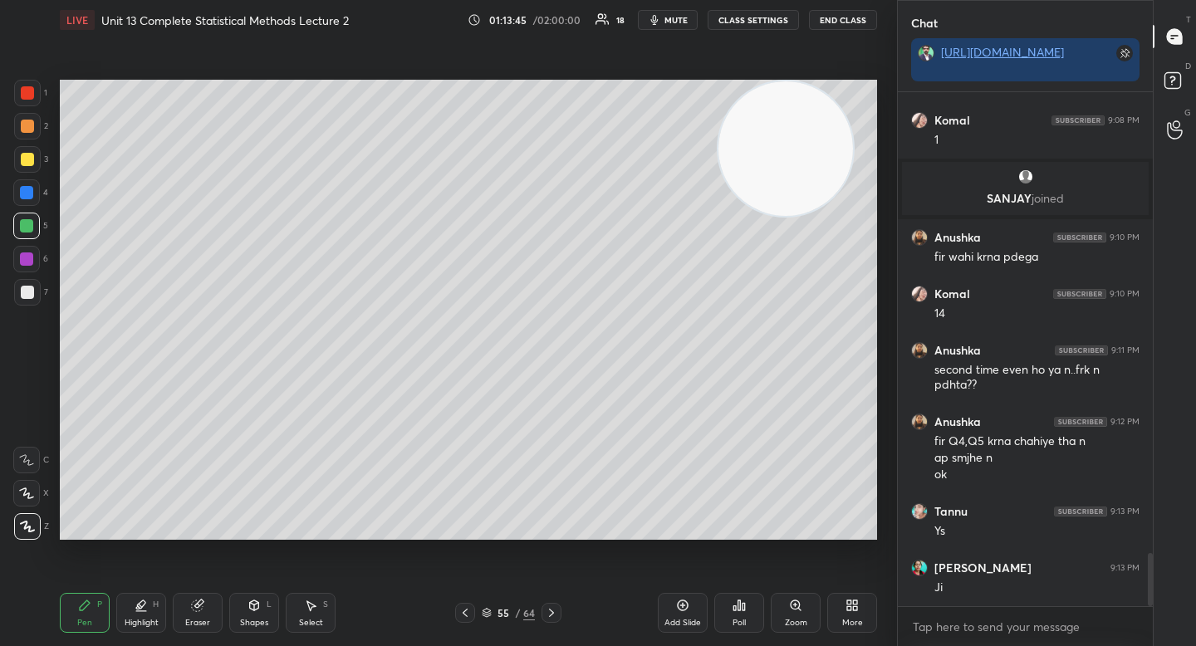
drag, startPoint x: 33, startPoint y: 286, endPoint x: 55, endPoint y: 291, distance: 22.2
click at [33, 286] on div at bounding box center [27, 292] width 27 height 27
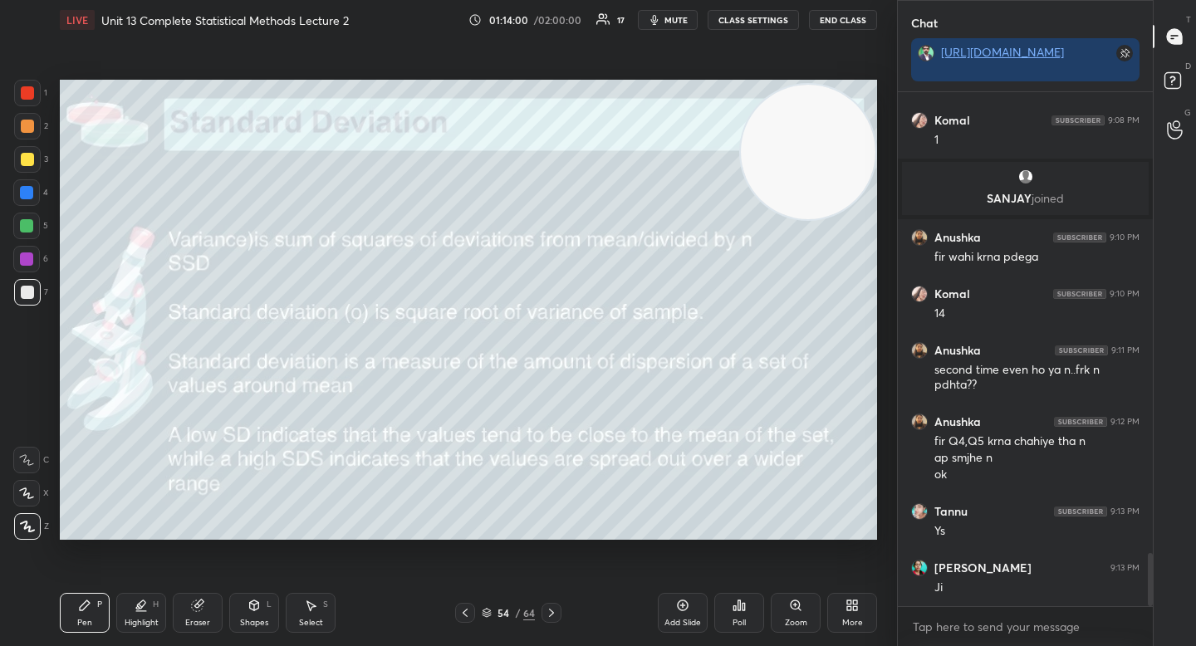
drag, startPoint x: 823, startPoint y: 179, endPoint x: 779, endPoint y: 189, distance: 45.0
click at [827, 179] on video at bounding box center [808, 152] width 135 height 135
click at [676, 605] on icon at bounding box center [682, 605] width 13 height 13
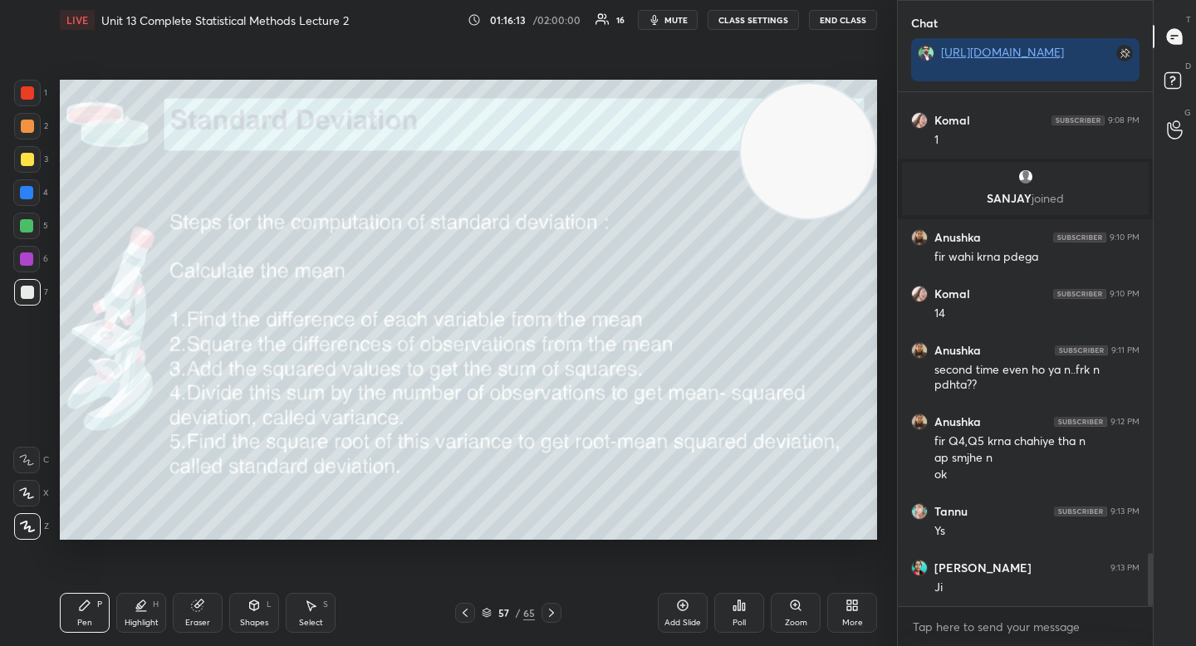
click at [40, 223] on div "1 2 3 4 5 6 7 C X Z C X Z E E Erase all H H" at bounding box center [26, 310] width 53 height 460
click at [18, 236] on div at bounding box center [26, 226] width 27 height 27
click at [30, 228] on div at bounding box center [26, 225] width 13 height 13
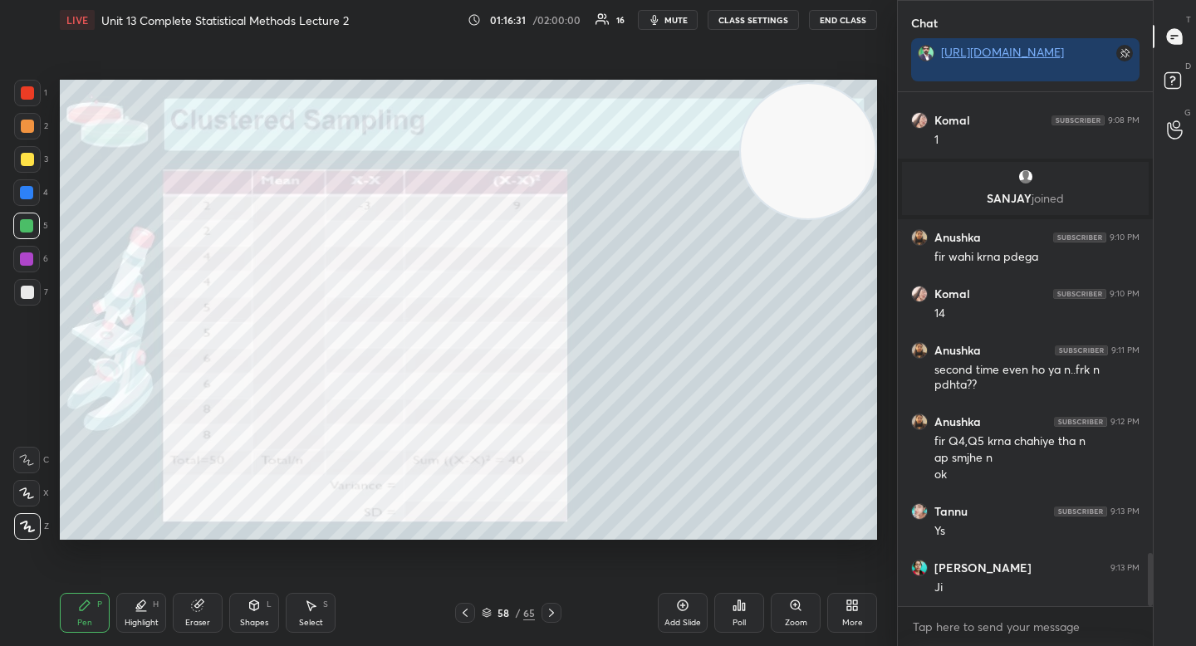
drag, startPoint x: 32, startPoint y: 292, endPoint x: 35, endPoint y: 270, distance: 22.7
click at [32, 292] on div at bounding box center [27, 292] width 13 height 13
click at [35, 265] on div at bounding box center [26, 259] width 27 height 27
click at [796, 616] on div "Zoom" at bounding box center [796, 613] width 50 height 40
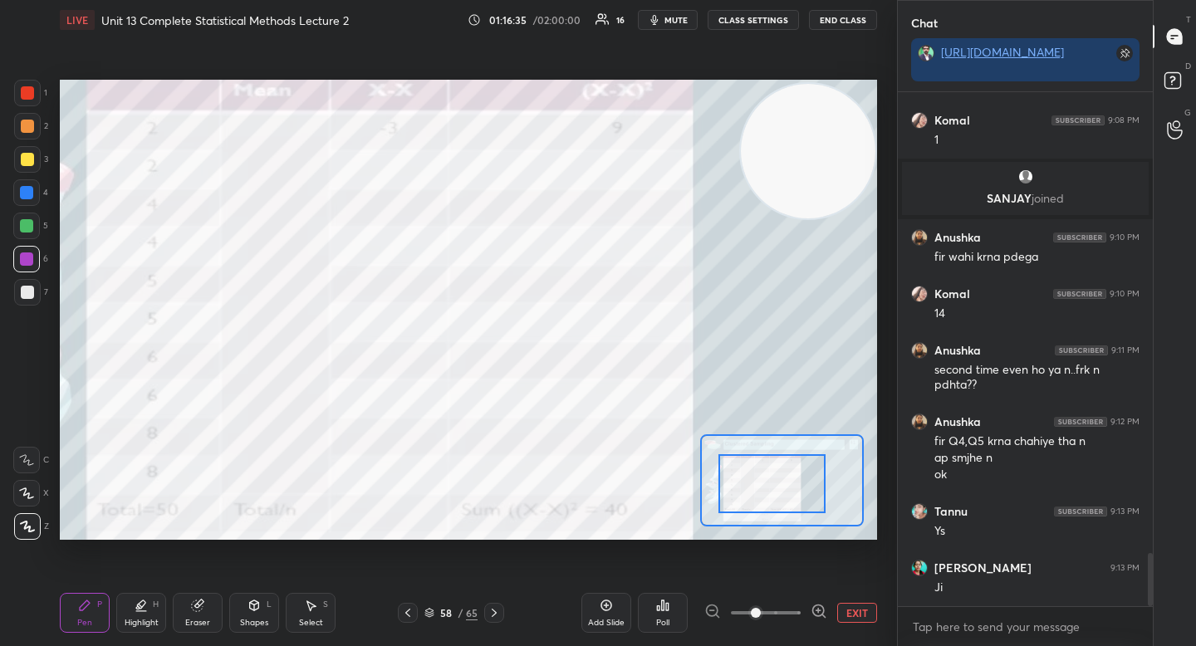
click at [782, 493] on div at bounding box center [771, 483] width 107 height 59
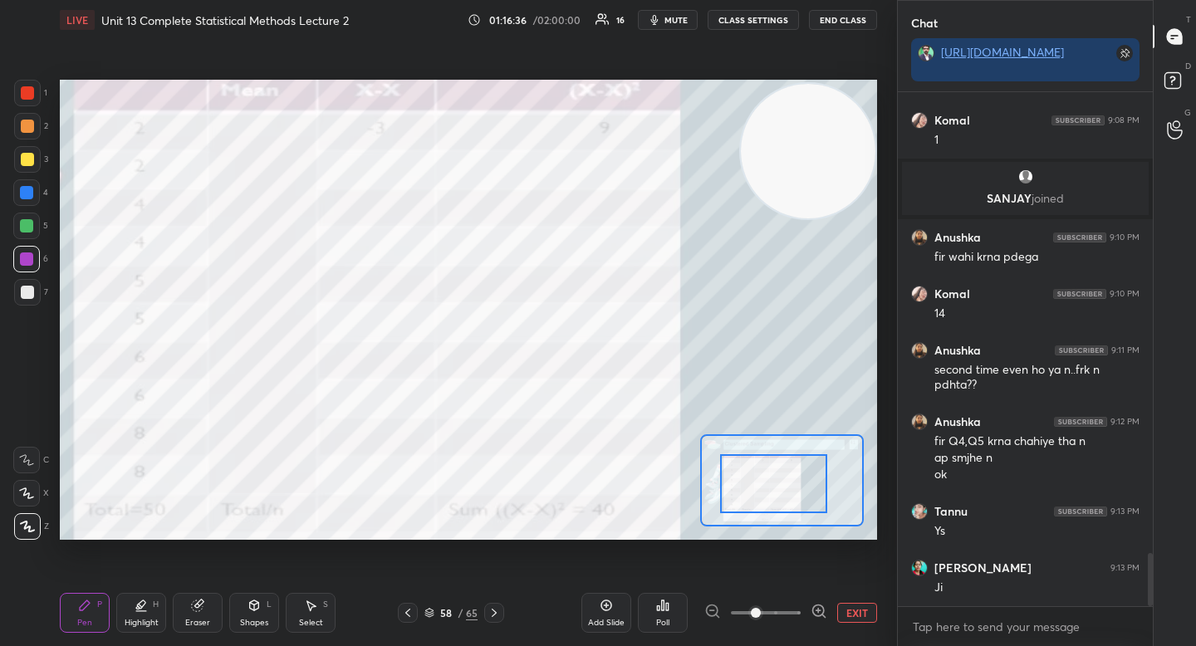
click at [717, 610] on div at bounding box center [765, 613] width 123 height 20
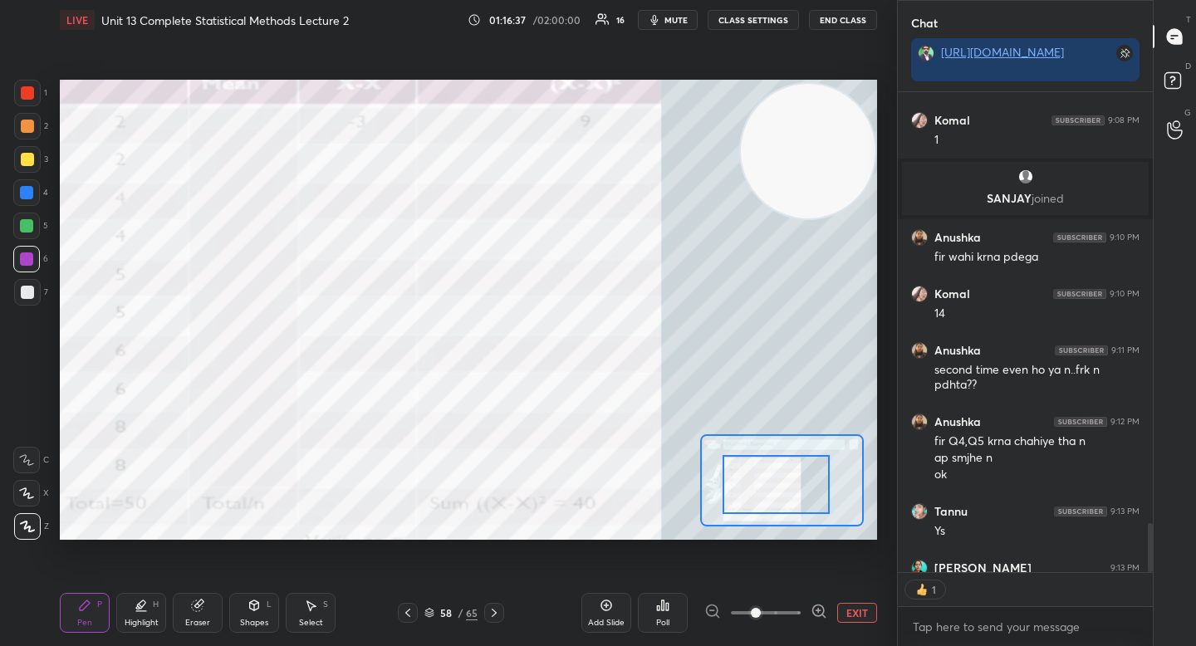
click at [782, 503] on div at bounding box center [776, 484] width 107 height 59
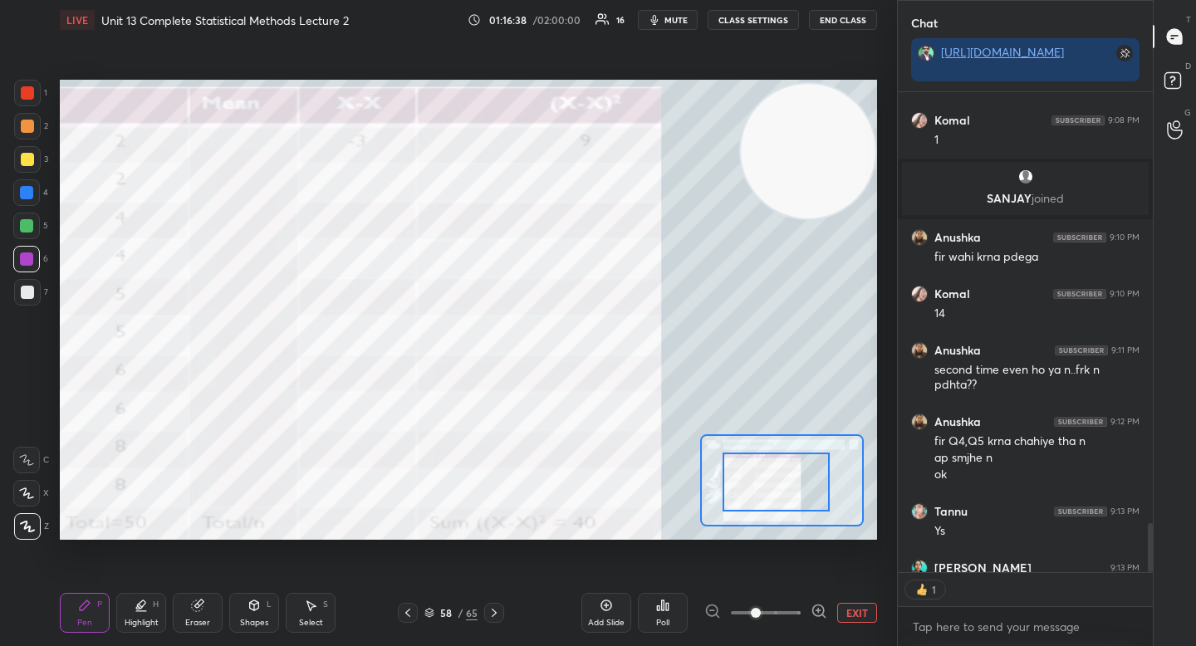
click at [775, 492] on div at bounding box center [776, 482] width 107 height 59
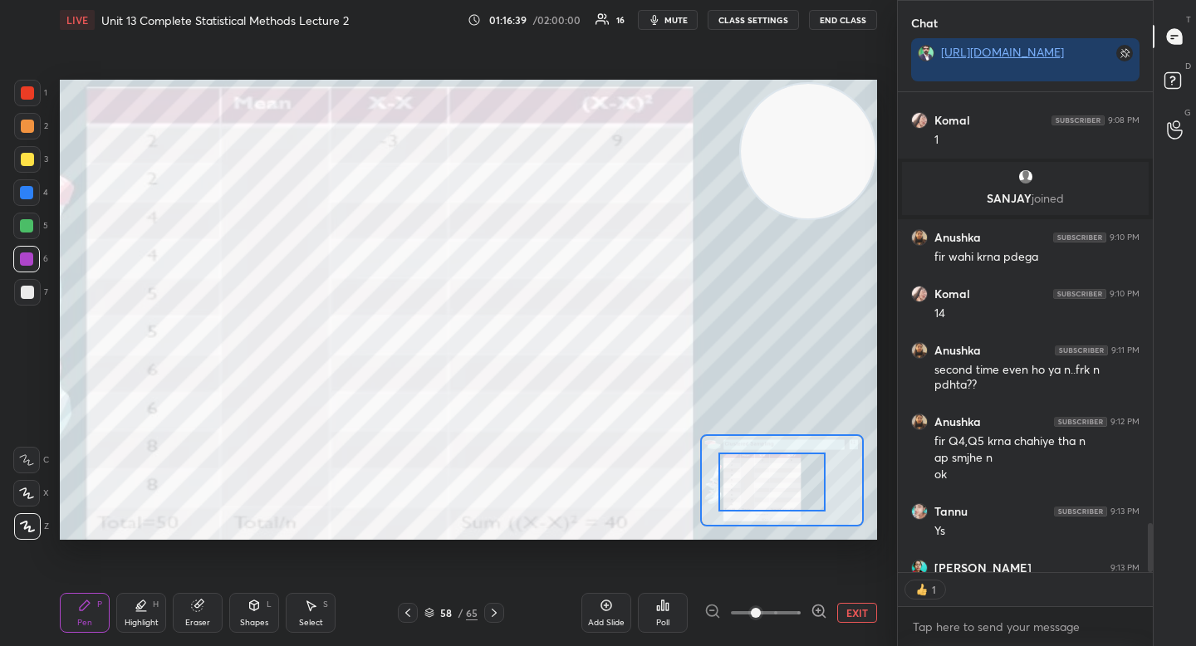
click at [756, 493] on div at bounding box center [771, 482] width 107 height 59
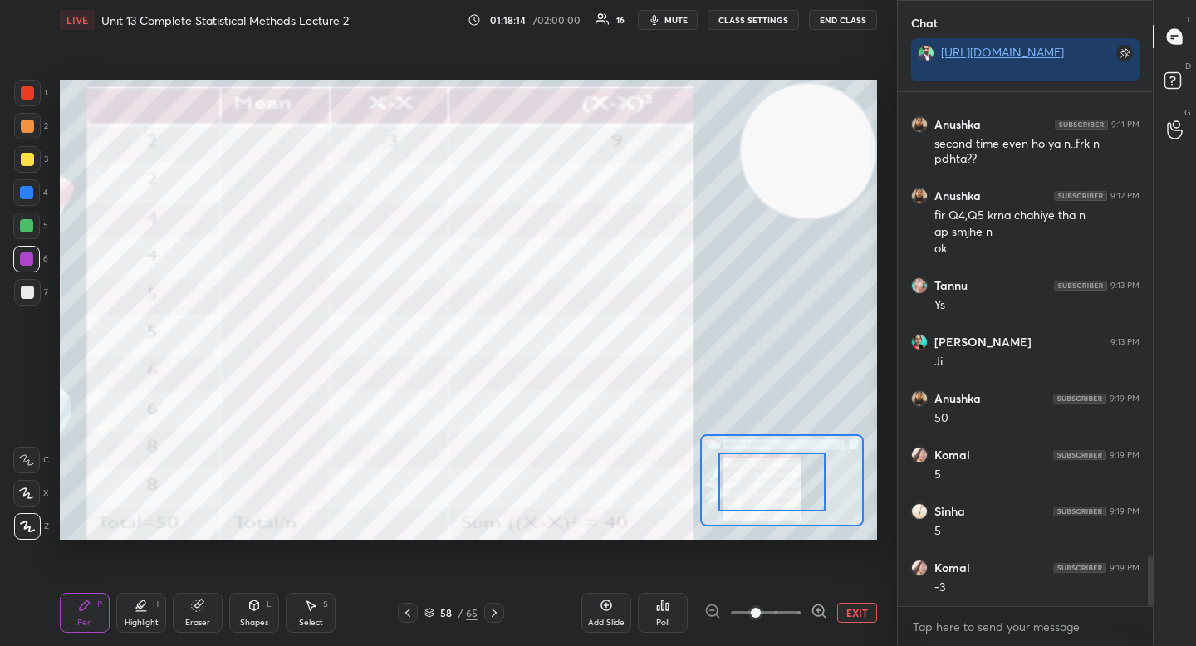
scroll to position [4772, 0]
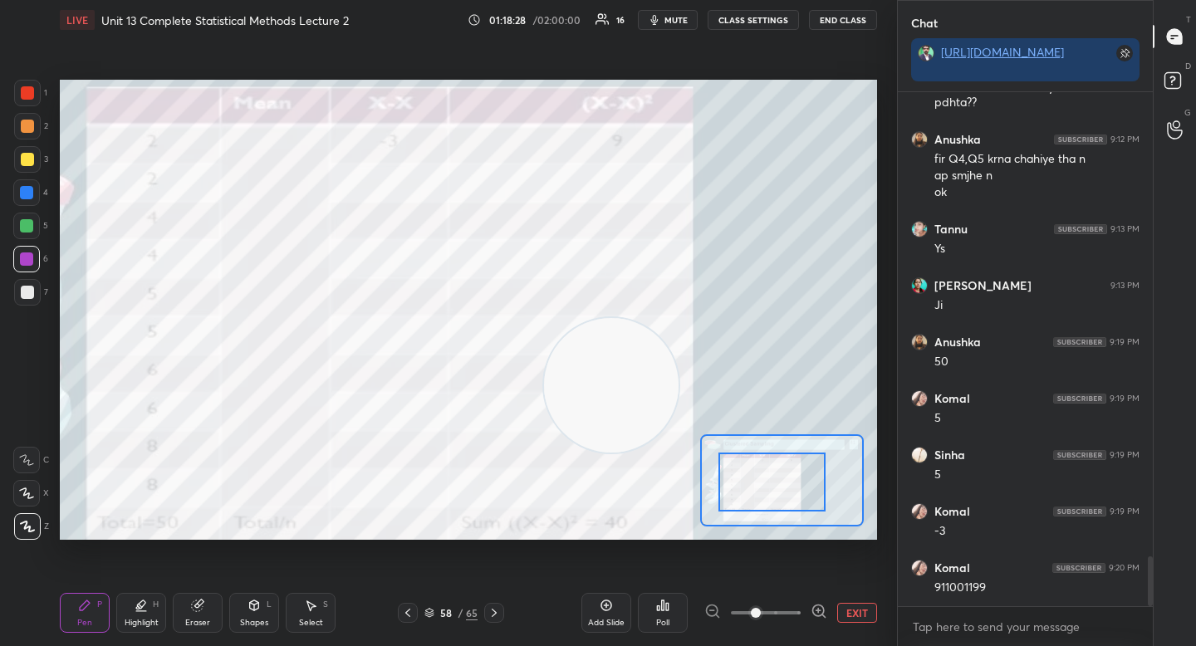
drag, startPoint x: 597, startPoint y: 378, endPoint x: 532, endPoint y: 453, distance: 99.5
click at [544, 436] on video at bounding box center [611, 385] width 135 height 135
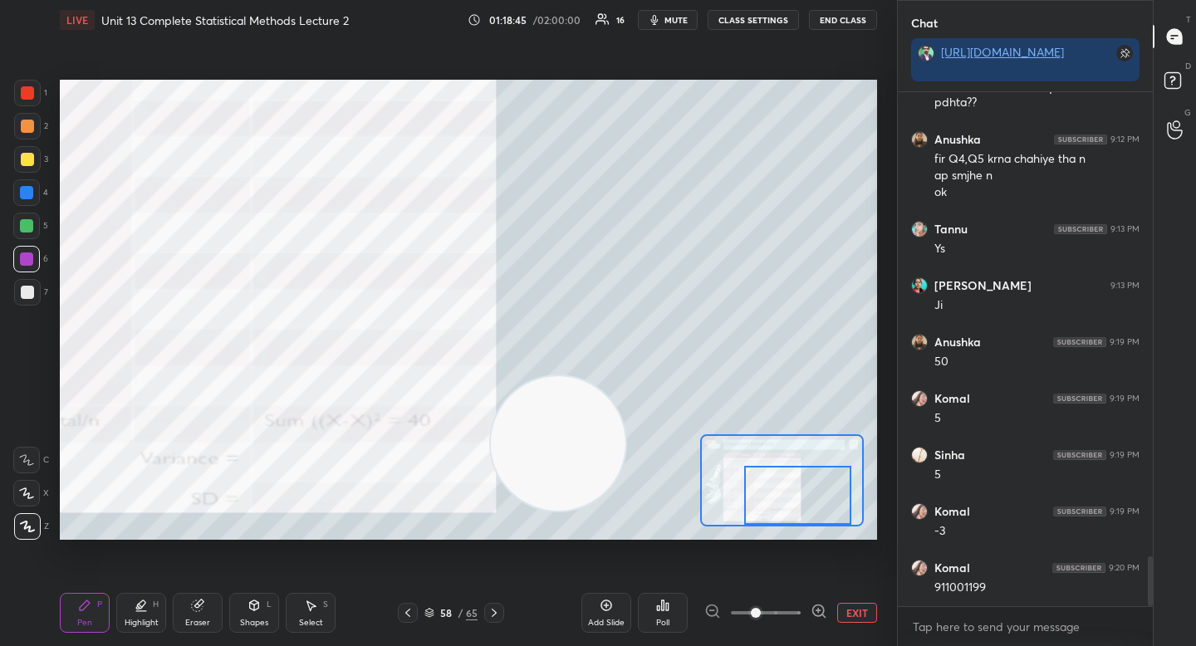
drag, startPoint x: 766, startPoint y: 491, endPoint x: 789, endPoint y: 499, distance: 24.7
click at [792, 502] on div at bounding box center [797, 495] width 107 height 59
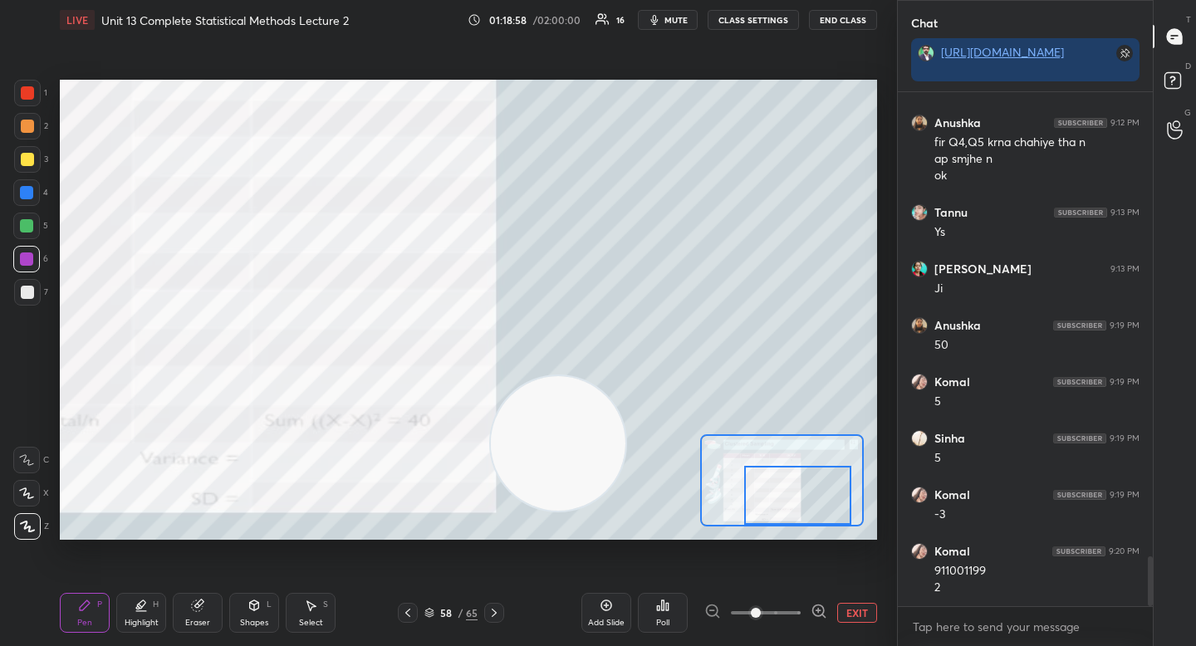
click at [844, 605] on button "EXIT" at bounding box center [857, 613] width 40 height 20
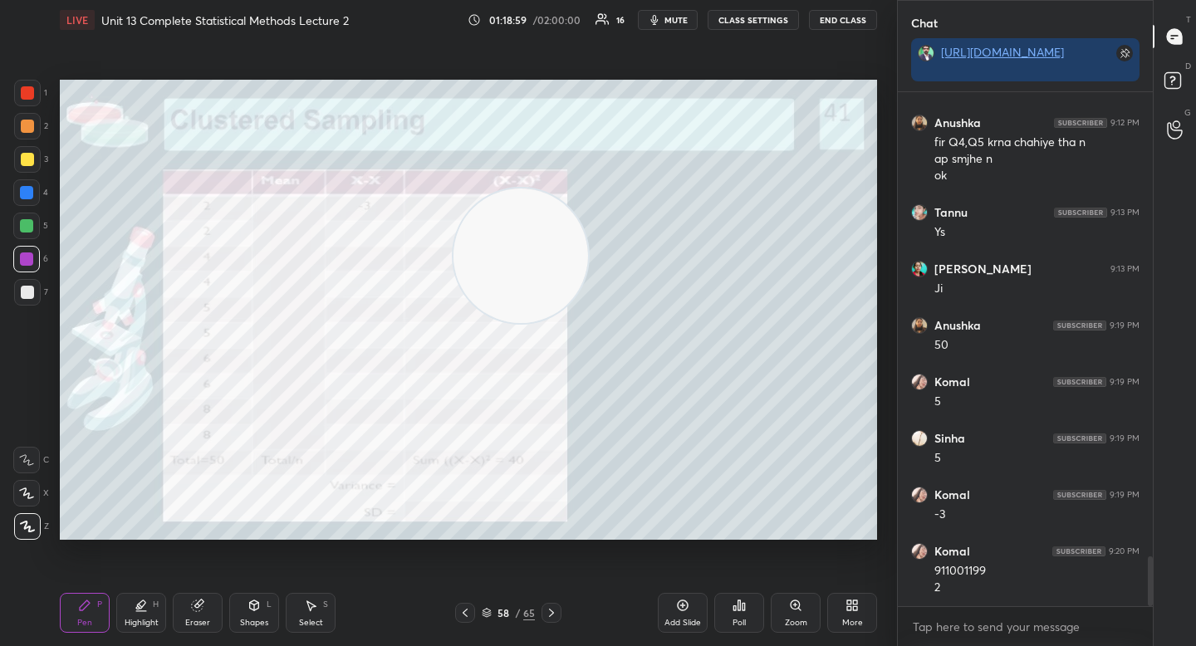
drag, startPoint x: 537, startPoint y: 309, endPoint x: 547, endPoint y: 299, distance: 14.7
click at [532, 275] on video at bounding box center [520, 256] width 135 height 135
click at [21, 296] on div at bounding box center [27, 292] width 13 height 13
click at [46, 266] on div "6" at bounding box center [30, 259] width 35 height 27
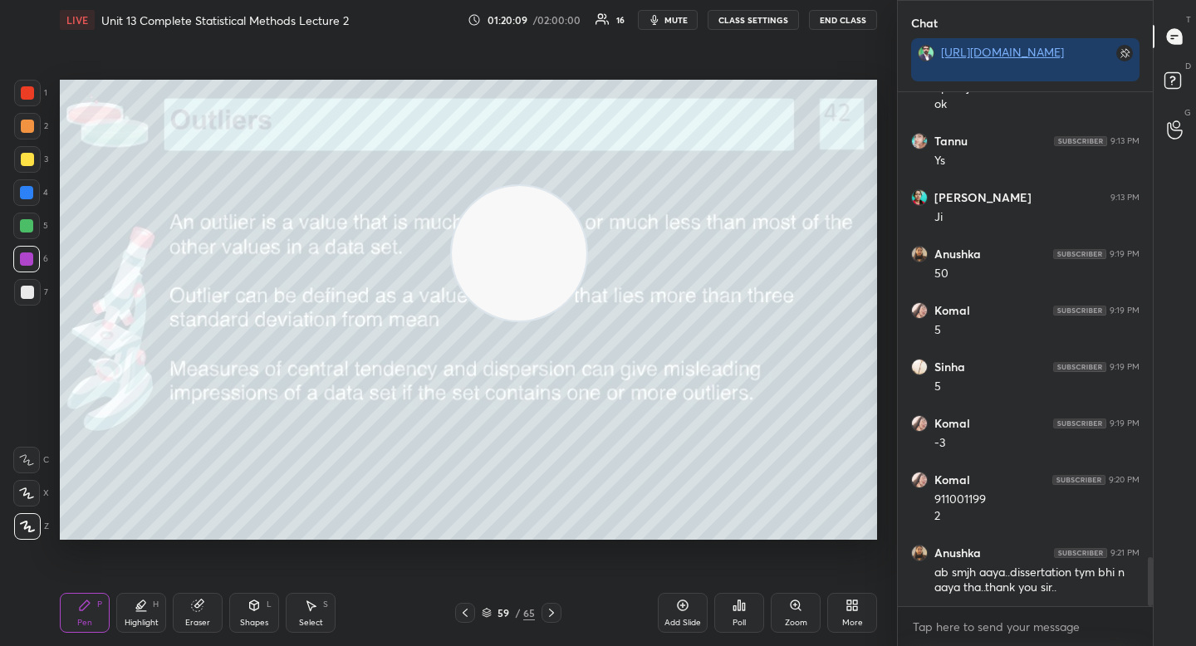
drag, startPoint x: 416, startPoint y: 283, endPoint x: 84, endPoint y: 458, distance: 375.2
click at [452, 321] on video at bounding box center [519, 253] width 135 height 135
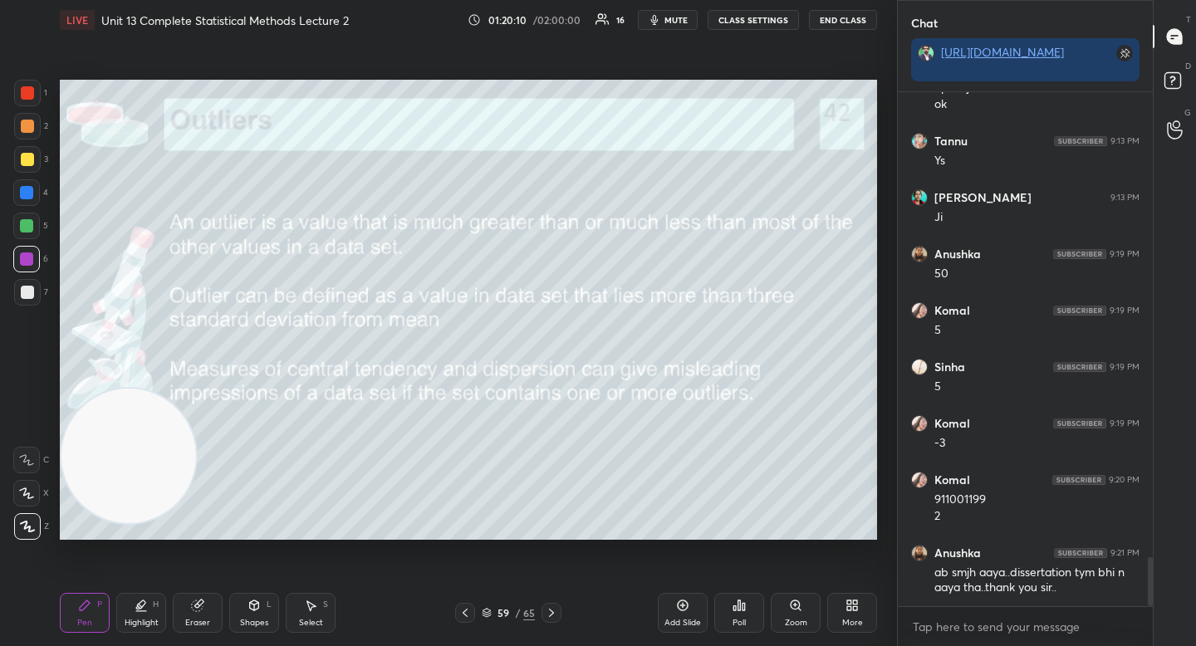
click at [27, 309] on div "7" at bounding box center [31, 295] width 34 height 33
drag, startPoint x: 130, startPoint y: 437, endPoint x: 118, endPoint y: 218, distance: 219.6
click at [118, 389] on video at bounding box center [128, 456] width 135 height 135
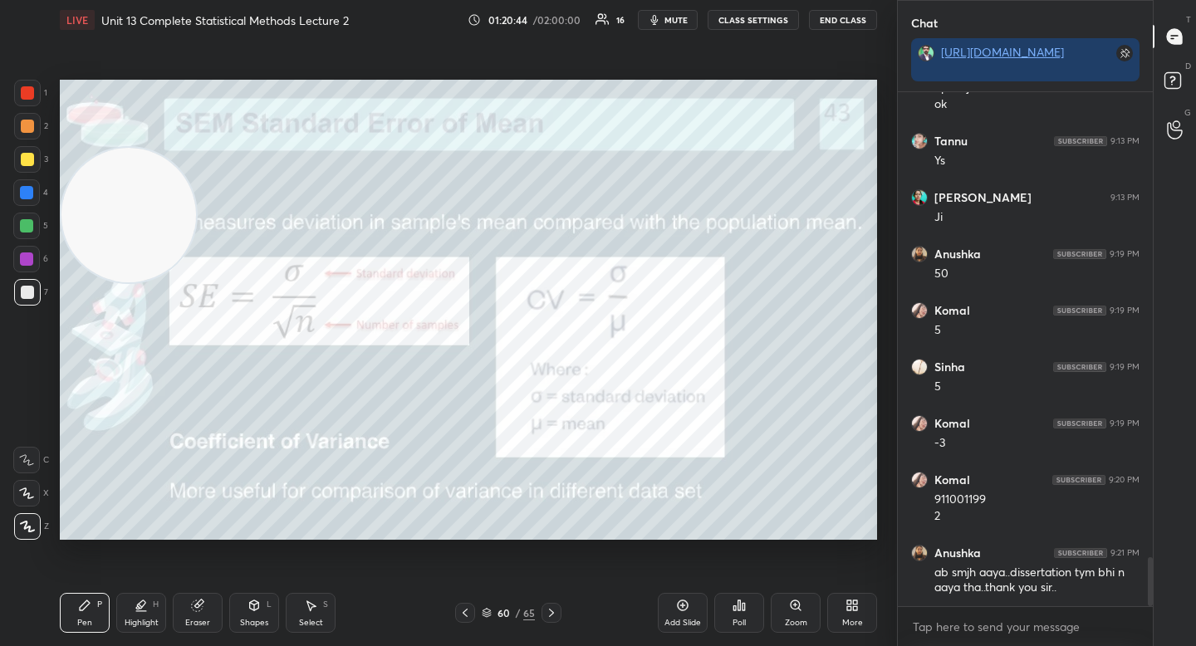
click at [105, 282] on video at bounding box center [128, 215] width 135 height 135
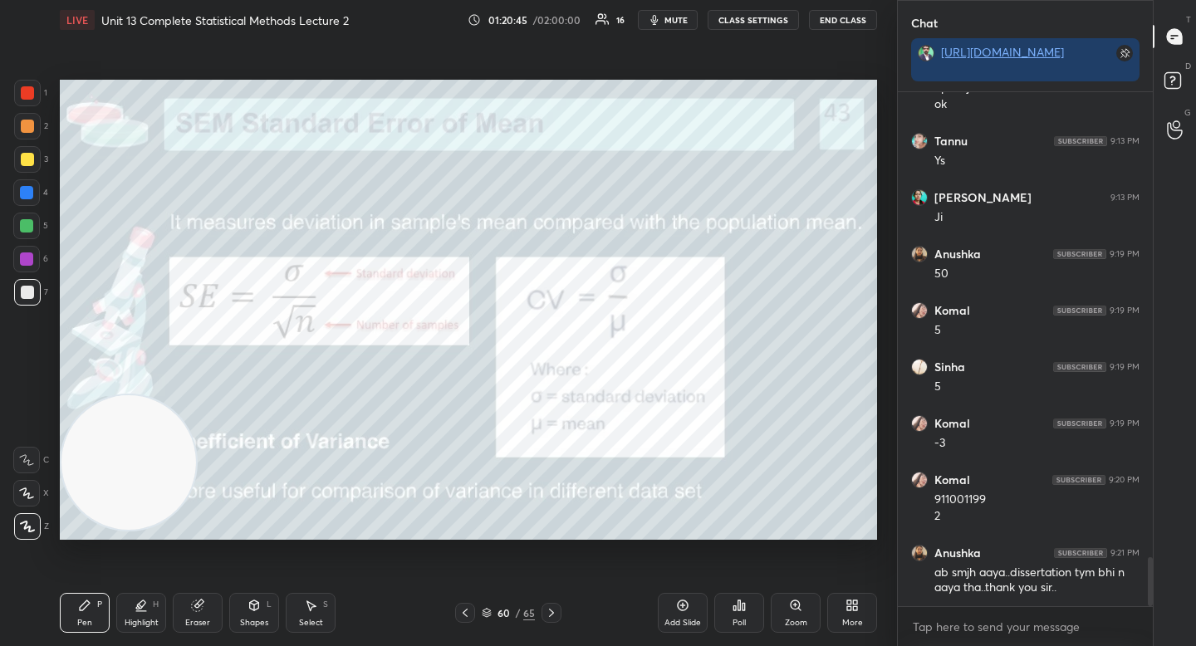
click at [32, 252] on div at bounding box center [26, 259] width 27 height 27
drag, startPoint x: 35, startPoint y: 297, endPoint x: 49, endPoint y: 301, distance: 14.7
click at [36, 300] on div at bounding box center [27, 292] width 27 height 27
click at [194, 619] on div "Eraser" at bounding box center [197, 623] width 25 height 8
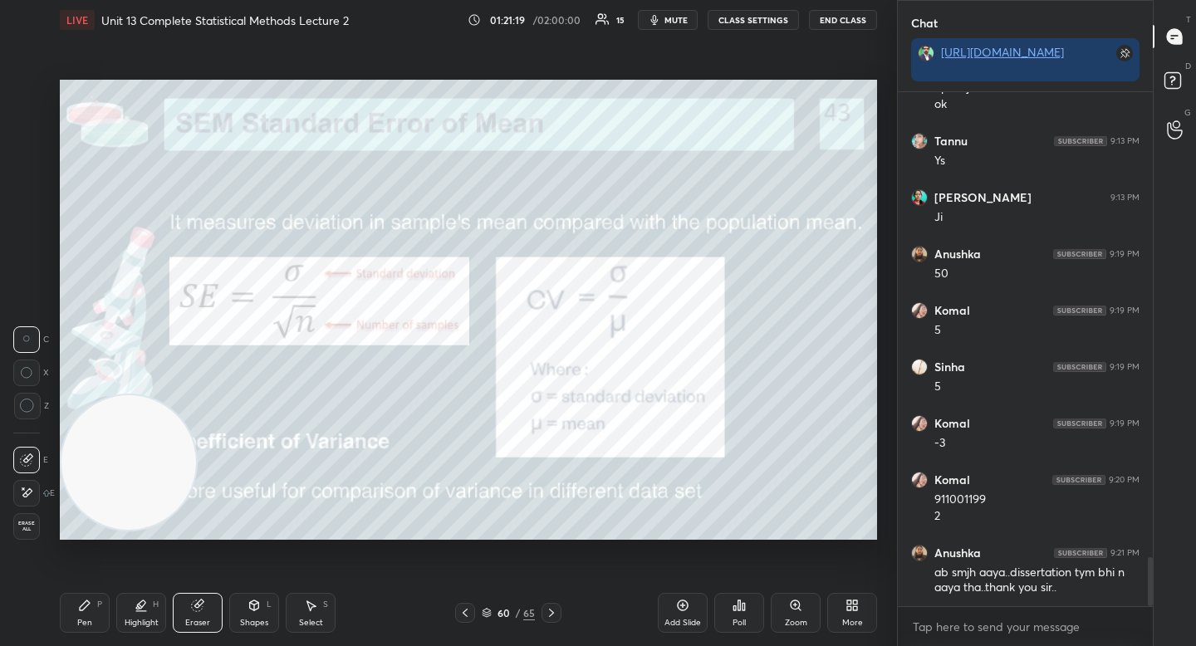
click at [81, 611] on icon at bounding box center [84, 605] width 13 height 13
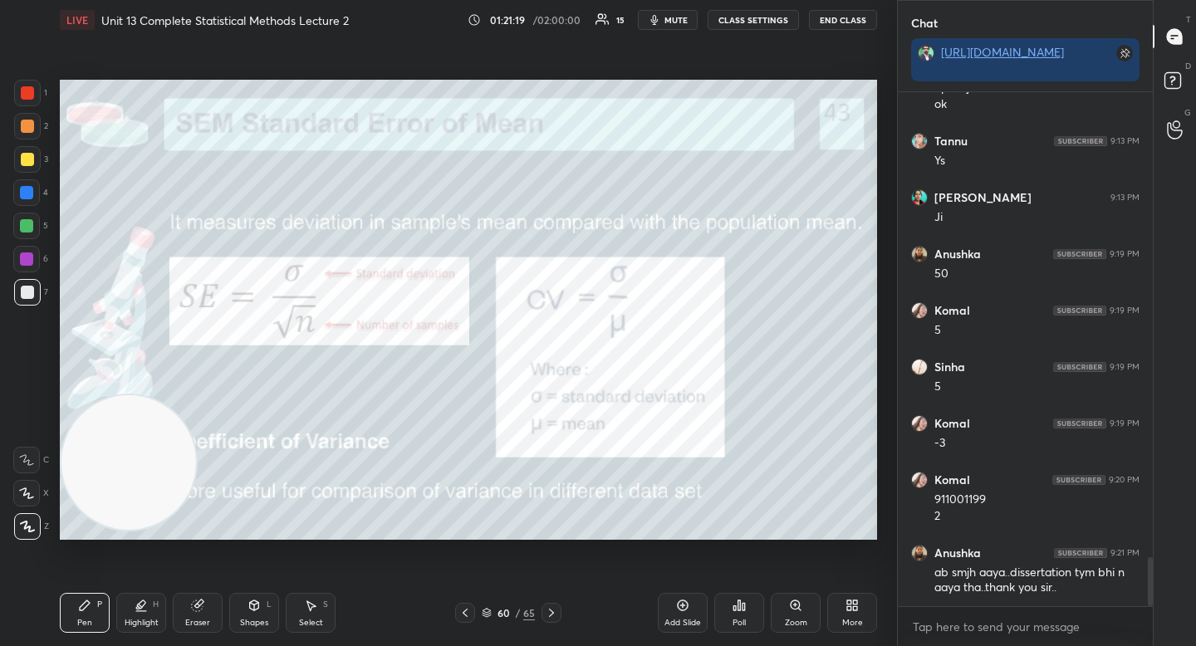
scroll to position [4917, 0]
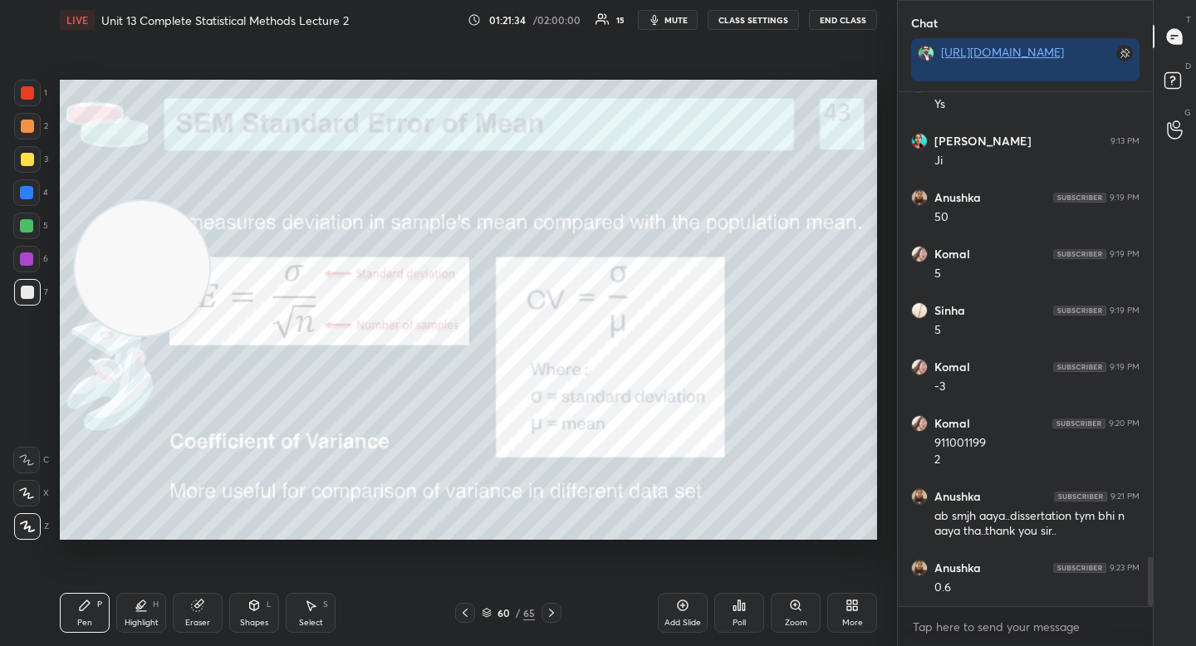
drag, startPoint x: 100, startPoint y: 415, endPoint x: 116, endPoint y: 275, distance: 141.3
click at [117, 274] on video at bounding box center [142, 268] width 135 height 135
drag, startPoint x: 136, startPoint y: 291, endPoint x: 126, endPoint y: 194, distance: 96.9
click at [125, 199] on video at bounding box center [139, 265] width 135 height 135
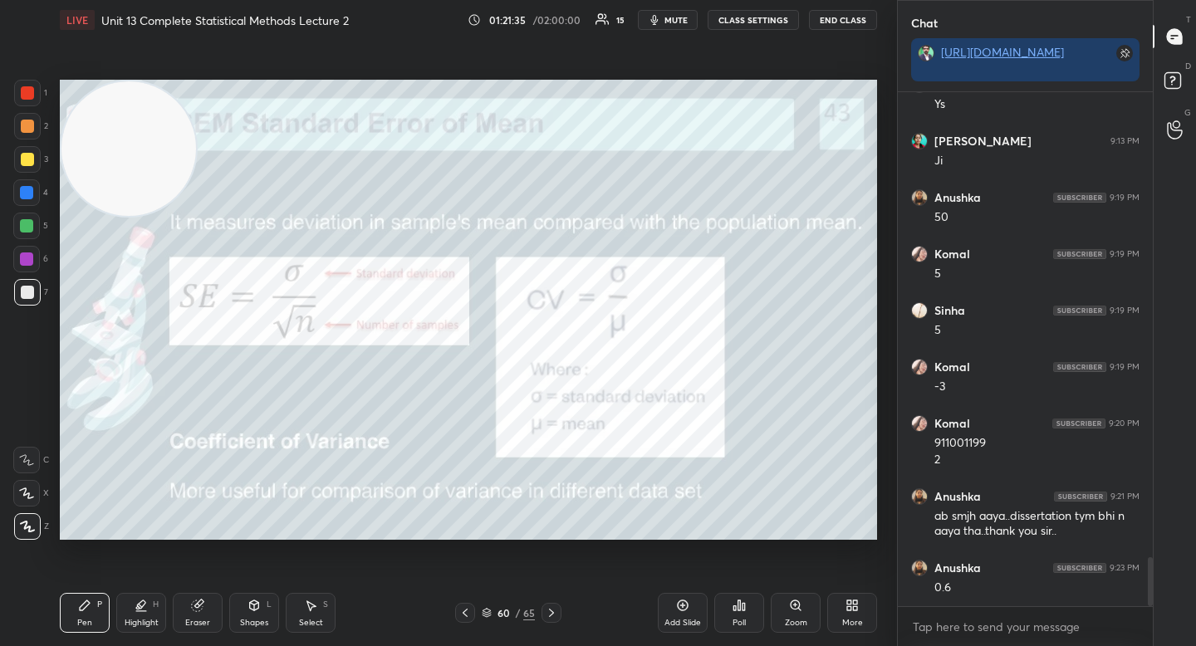
drag, startPoint x: 135, startPoint y: 154, endPoint x: 131, endPoint y: 141, distance: 12.9
click at [135, 141] on video at bounding box center [128, 148] width 135 height 135
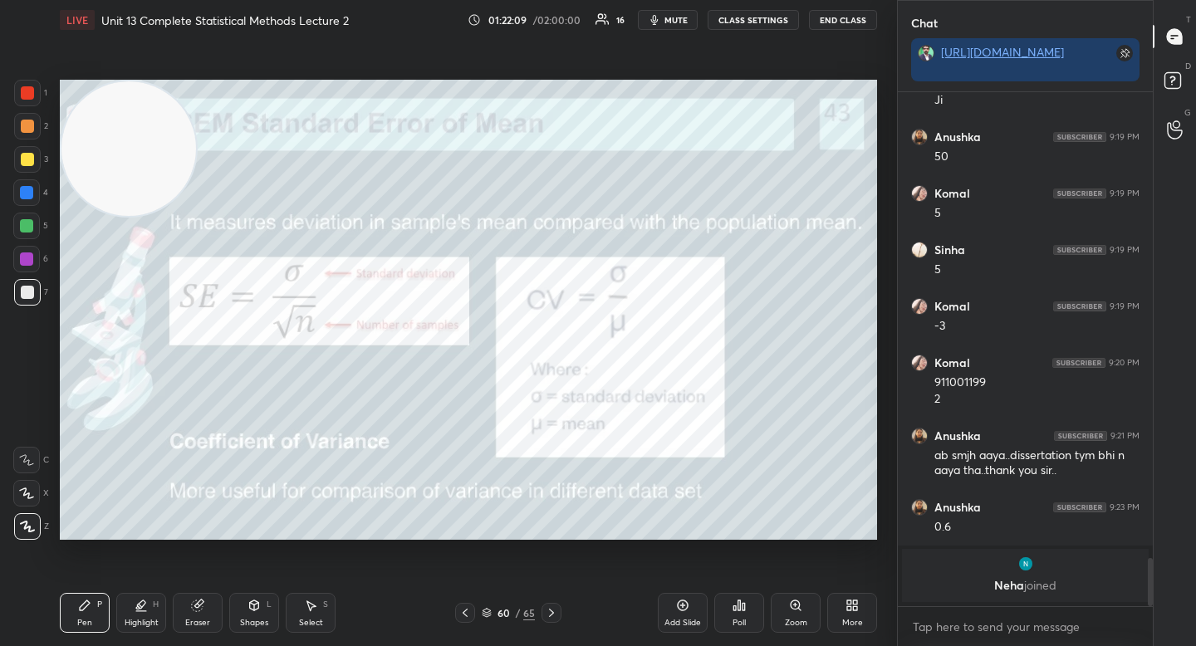
drag, startPoint x: 144, startPoint y: 607, endPoint x: 149, endPoint y: 577, distance: 30.3
click at [142, 612] on div "Highlight H" at bounding box center [141, 613] width 50 height 40
click at [78, 609] on icon at bounding box center [84, 605] width 13 height 13
click at [25, 258] on div at bounding box center [26, 258] width 13 height 13
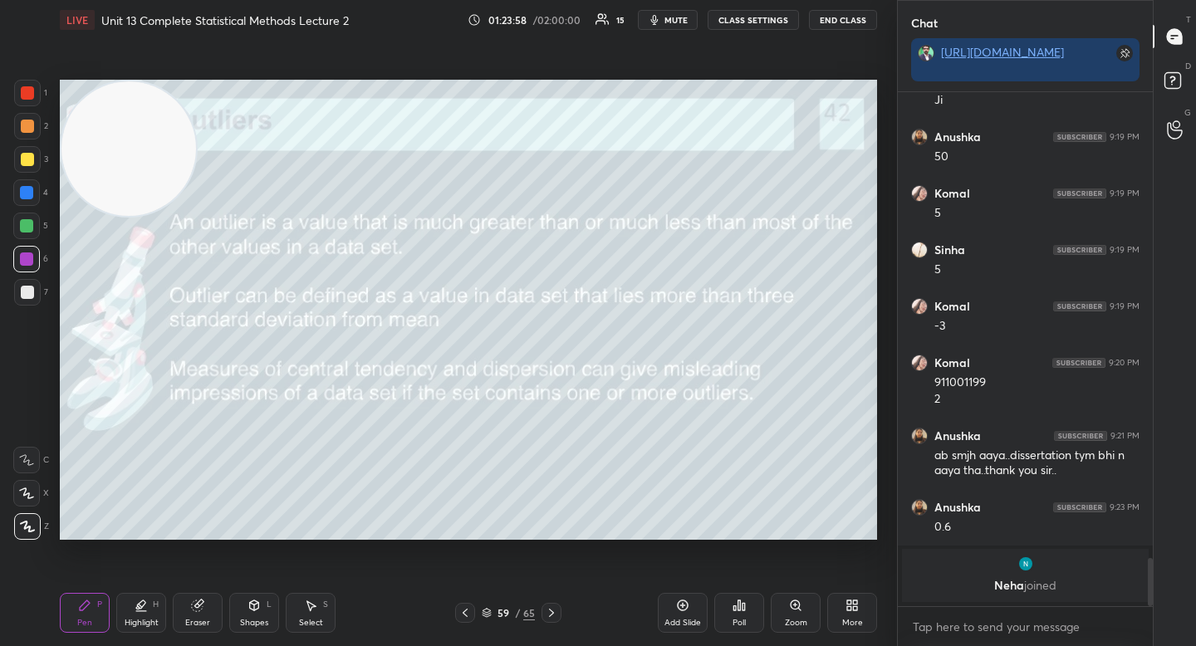
click at [847, 612] on div "More" at bounding box center [852, 613] width 50 height 40
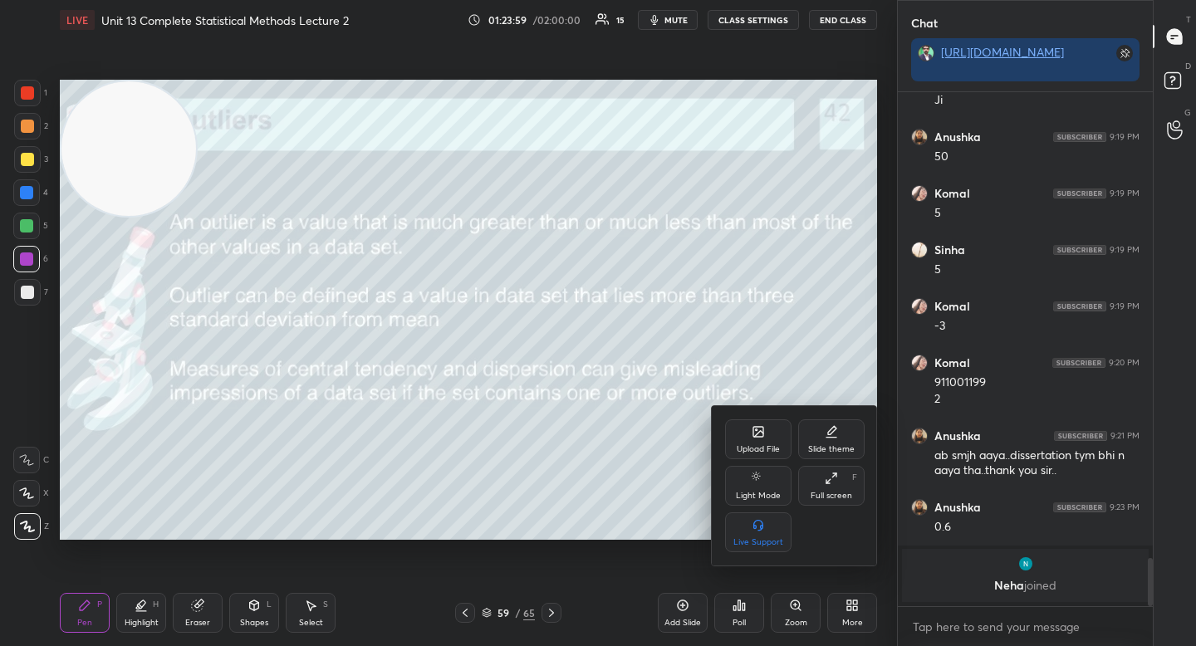
click at [755, 423] on div "Upload File" at bounding box center [758, 439] width 66 height 40
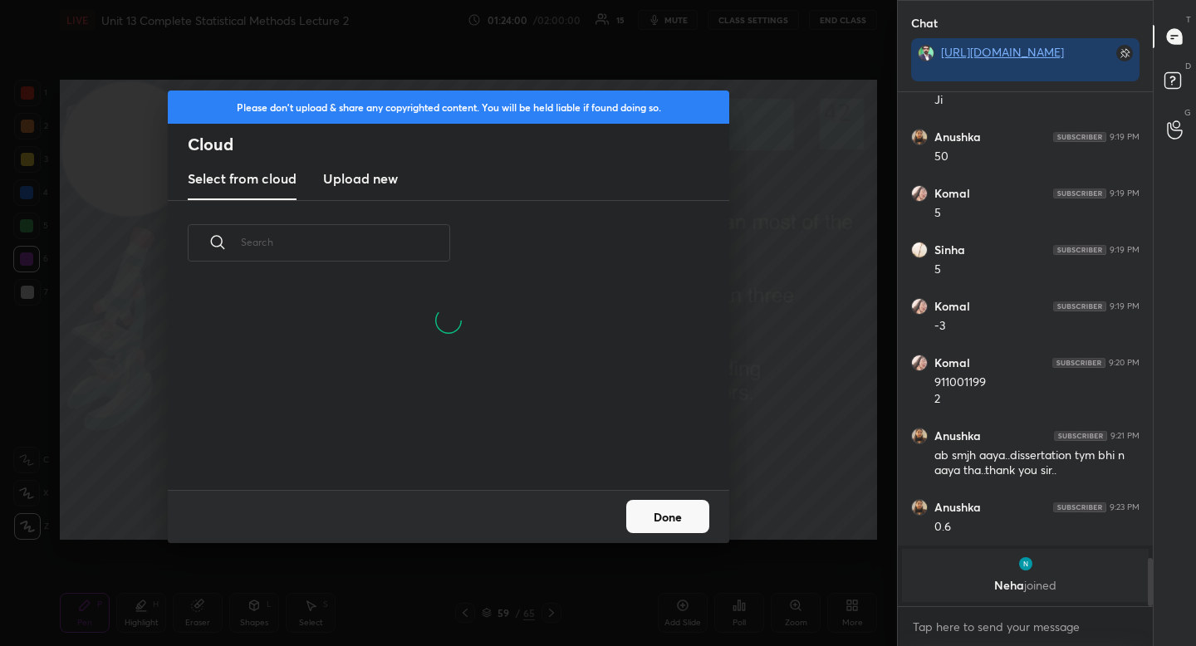
click at [352, 165] on new "Upload new" at bounding box center [360, 180] width 75 height 42
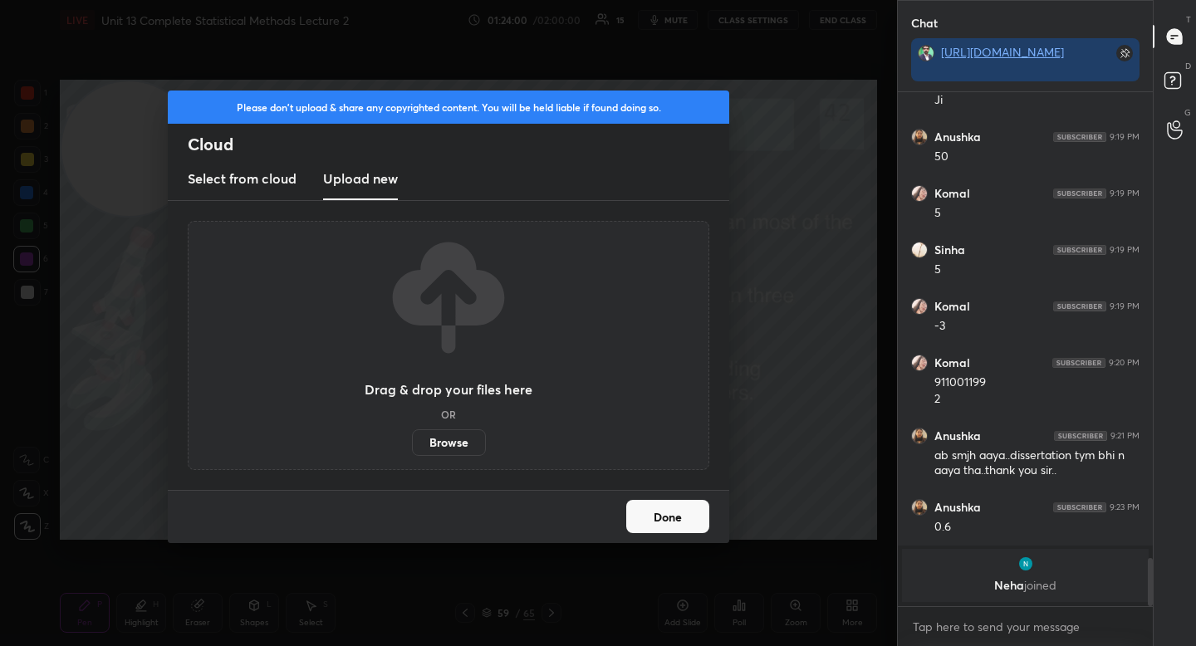
click at [433, 444] on label "Browse" at bounding box center [449, 442] width 74 height 27
click at [412, 444] on input "Browse" at bounding box center [412, 442] width 0 height 27
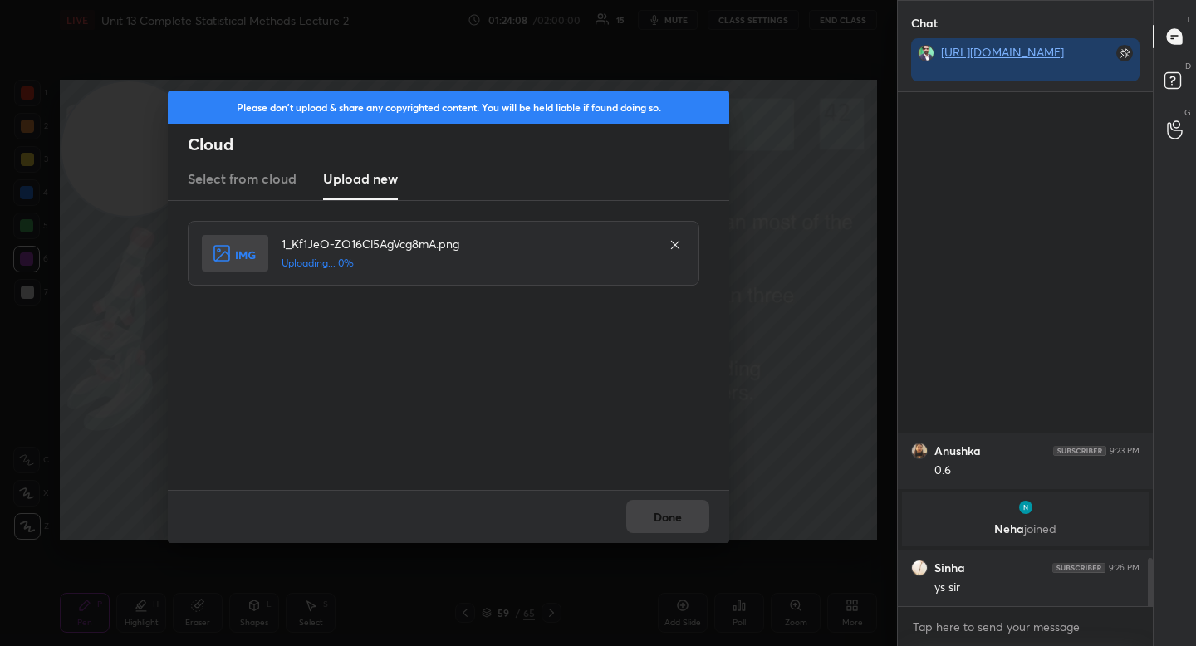
scroll to position [4720, 0]
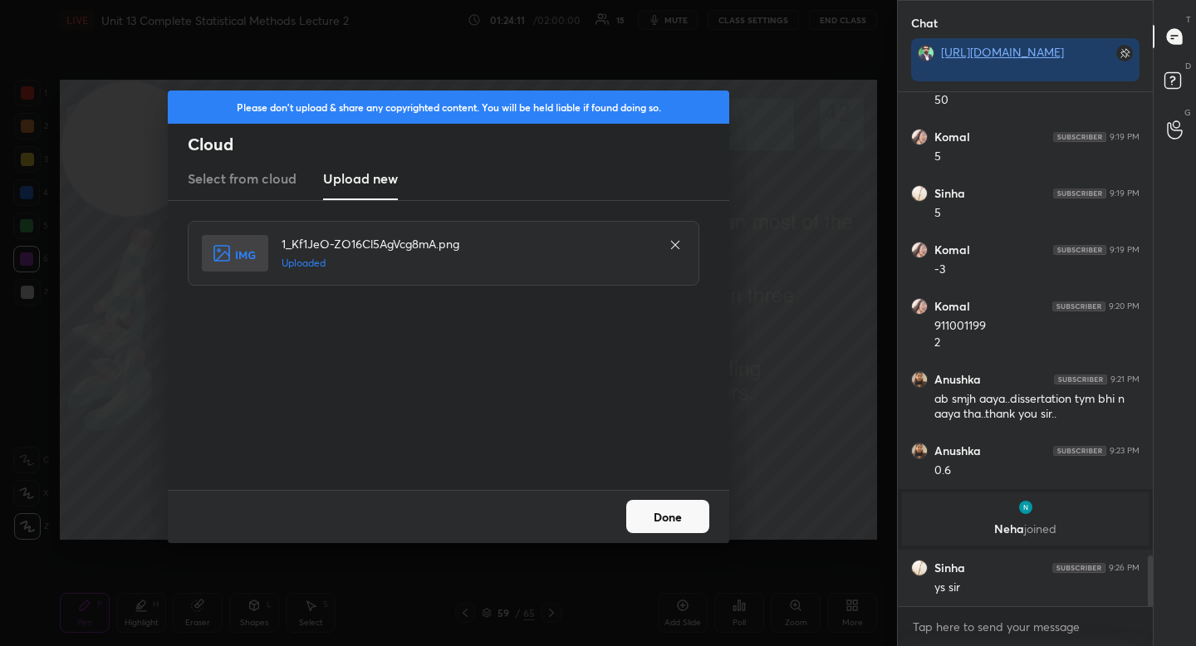
click at [671, 526] on button "Done" at bounding box center [667, 516] width 83 height 33
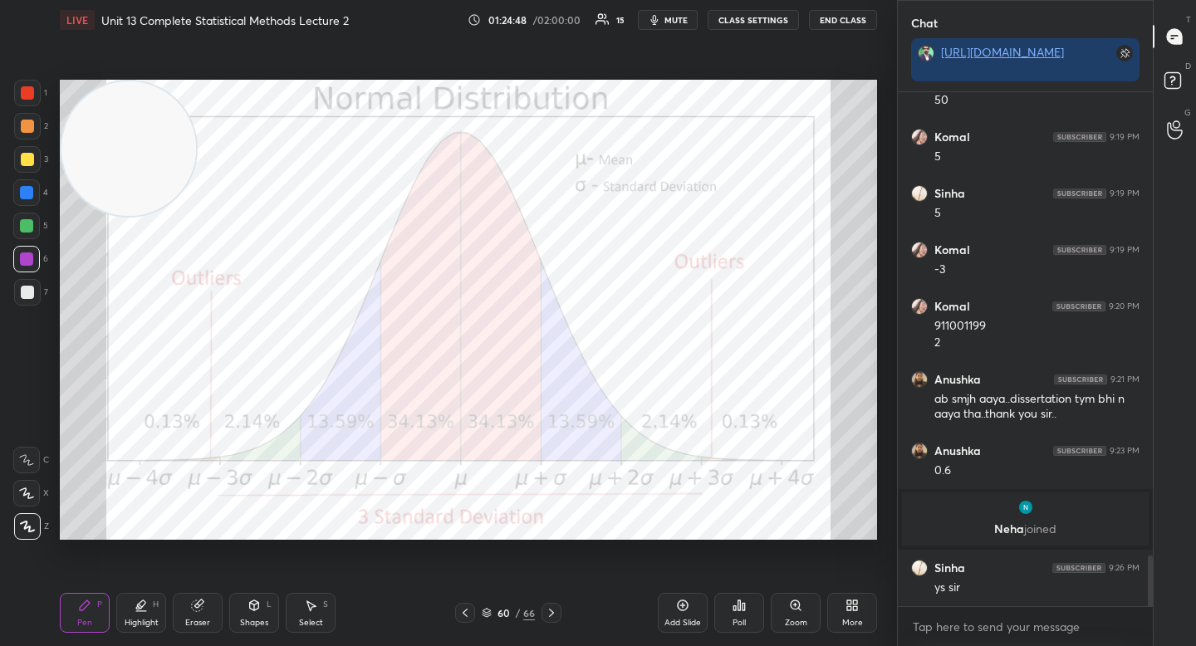
click at [145, 615] on div "Highlight H" at bounding box center [141, 613] width 50 height 40
click at [243, 610] on div "Shapes L" at bounding box center [254, 613] width 50 height 40
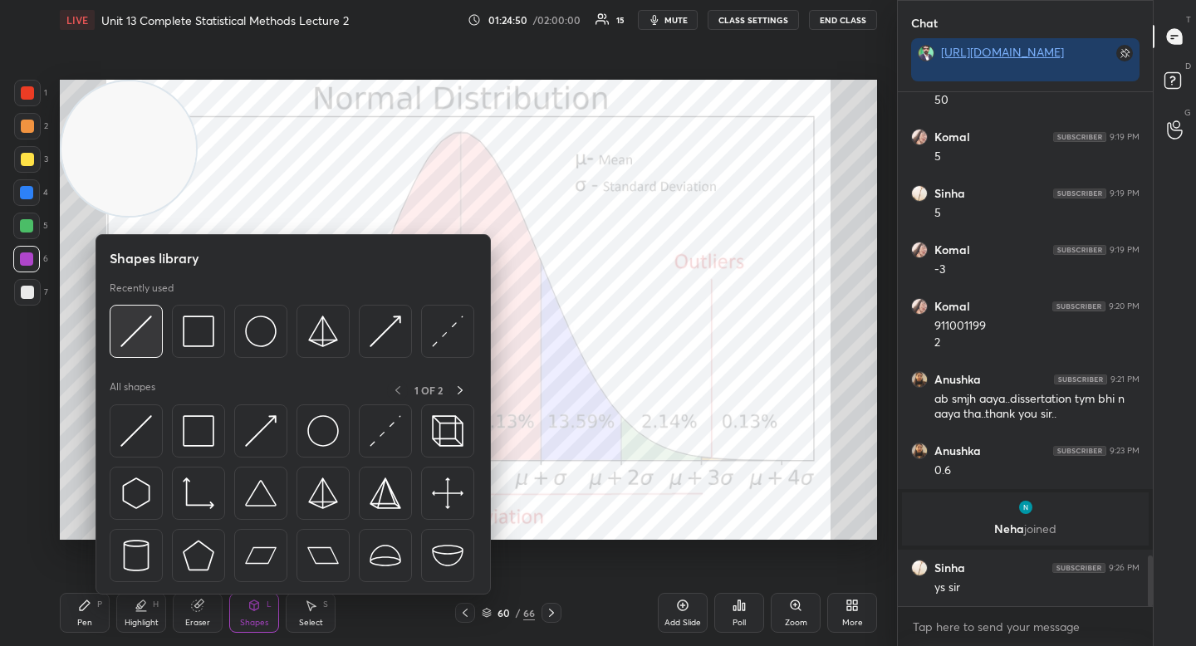
click at [143, 336] on img at bounding box center [136, 332] width 32 height 32
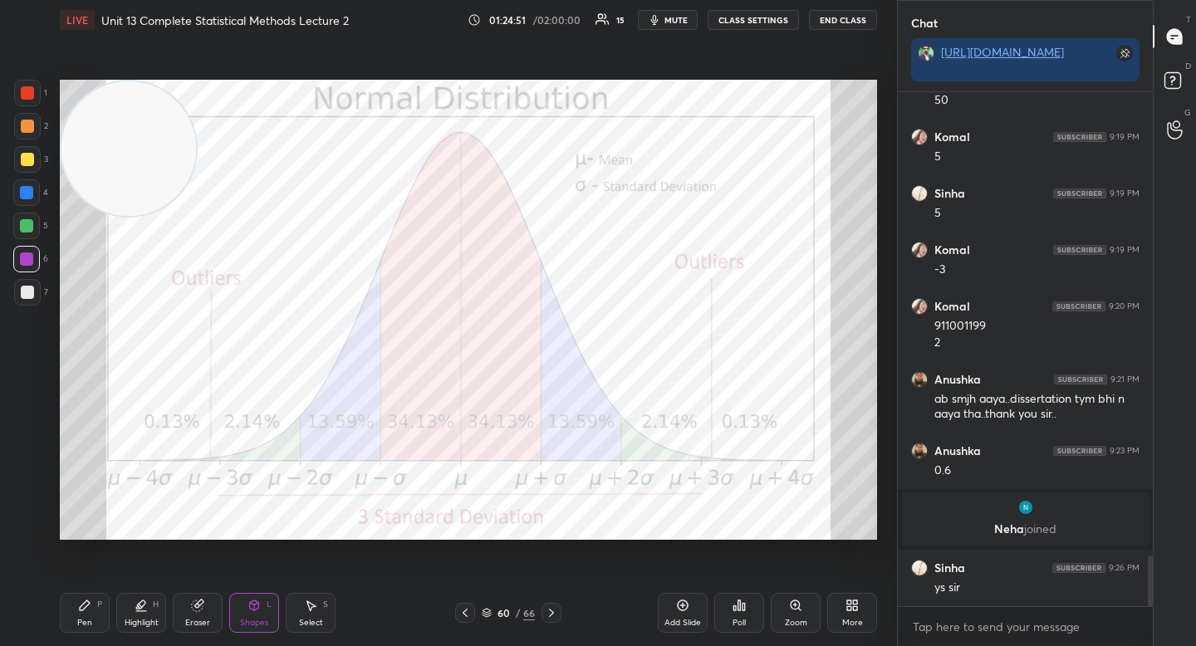
click at [38, 292] on div "7" at bounding box center [31, 292] width 34 height 27
click at [98, 605] on div "P" at bounding box center [99, 605] width 5 height 8
drag, startPoint x: 31, startPoint y: 257, endPoint x: 50, endPoint y: 247, distance: 21.5
click at [29, 257] on div at bounding box center [26, 258] width 13 height 13
click at [25, 292] on div at bounding box center [27, 292] width 13 height 13
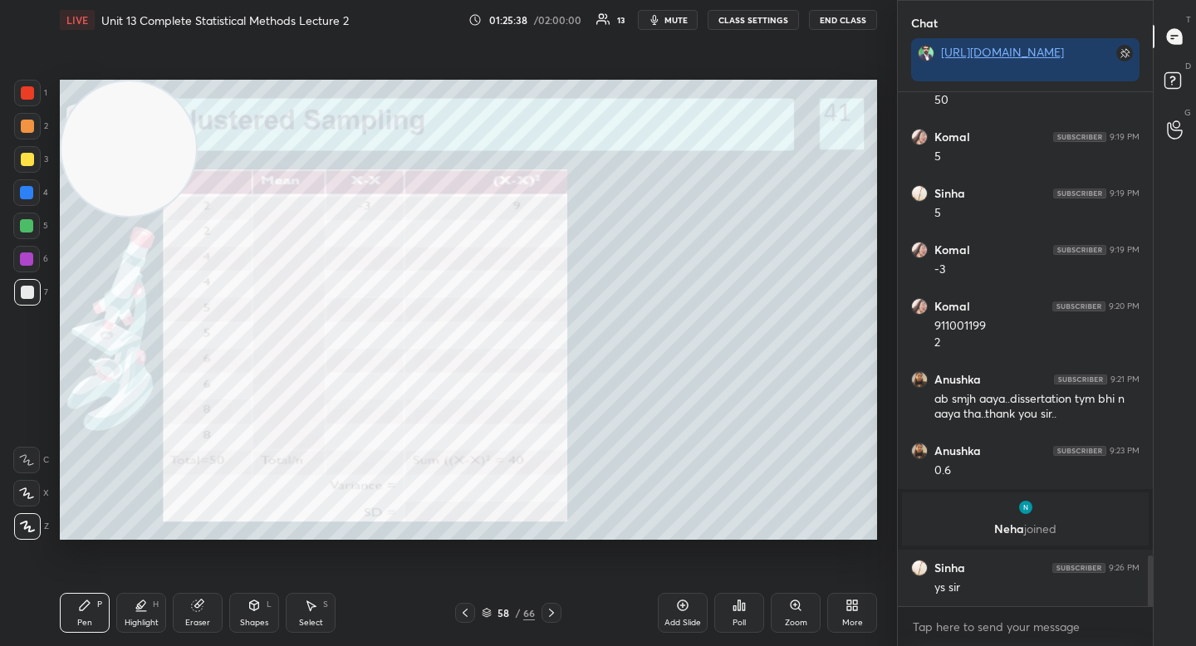
click at [22, 257] on div at bounding box center [26, 258] width 13 height 13
drag, startPoint x: 25, startPoint y: 150, endPoint x: 23, endPoint y: 139, distance: 10.9
click at [25, 150] on div at bounding box center [27, 159] width 27 height 27
click at [24, 128] on div at bounding box center [27, 126] width 13 height 13
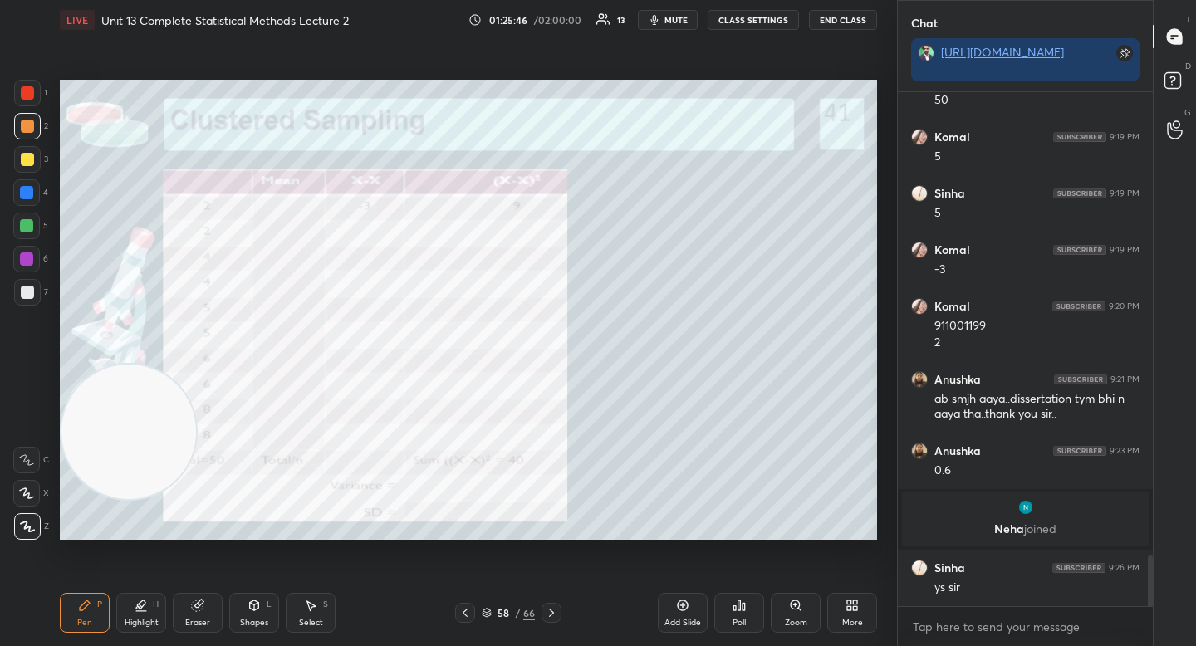
drag, startPoint x: 144, startPoint y: 206, endPoint x: 159, endPoint y: 589, distance: 383.2
click at [158, 587] on div "LIVE Unit 13 Complete Statistical Methods Lecture 2 01:25:46 / 02:00:00 13 mute…" at bounding box center [468, 323] width 831 height 646
click at [28, 232] on div at bounding box center [26, 225] width 13 height 13
drag, startPoint x: 132, startPoint y: 471, endPoint x: 143, endPoint y: 211, distance: 260.2
click at [143, 359] on video at bounding box center [128, 426] width 135 height 135
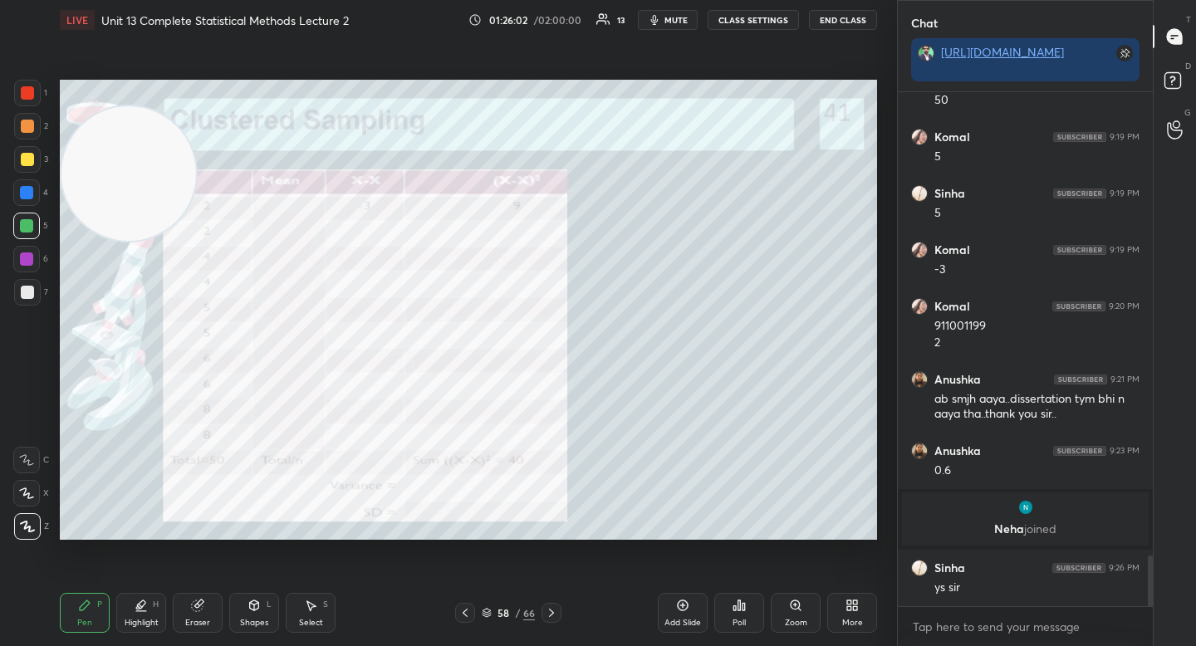
click at [149, 210] on video at bounding box center [128, 173] width 135 height 135
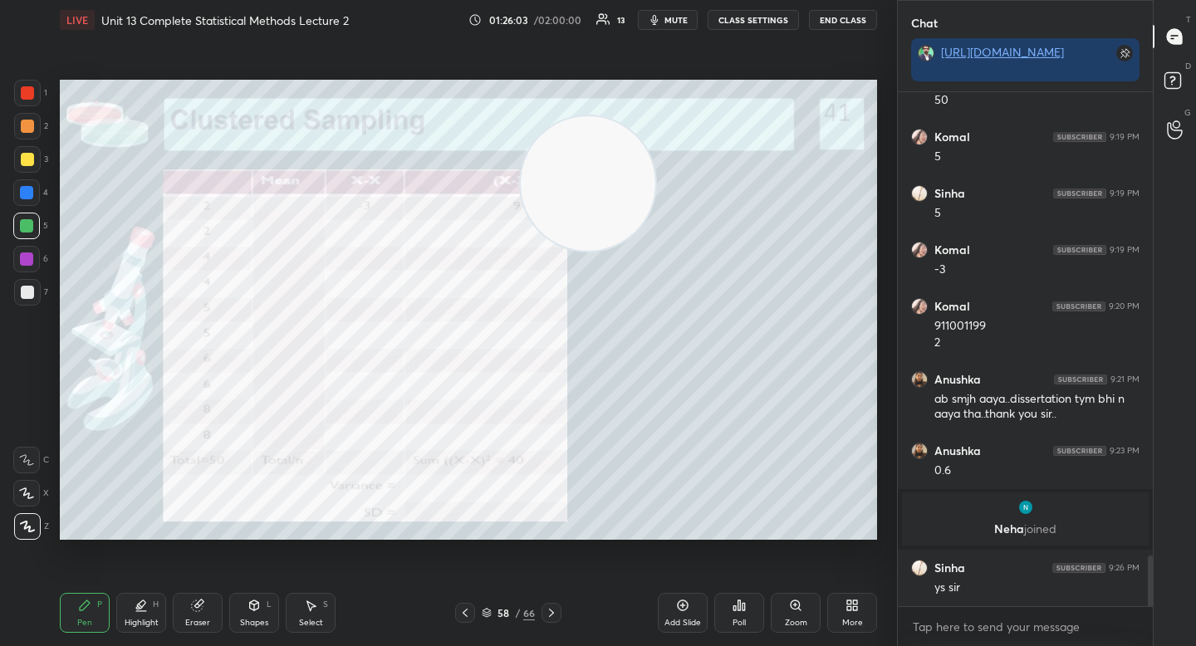
drag, startPoint x: 148, startPoint y: 211, endPoint x: 605, endPoint y: 215, distance: 457.7
click at [605, 215] on video at bounding box center [588, 183] width 135 height 135
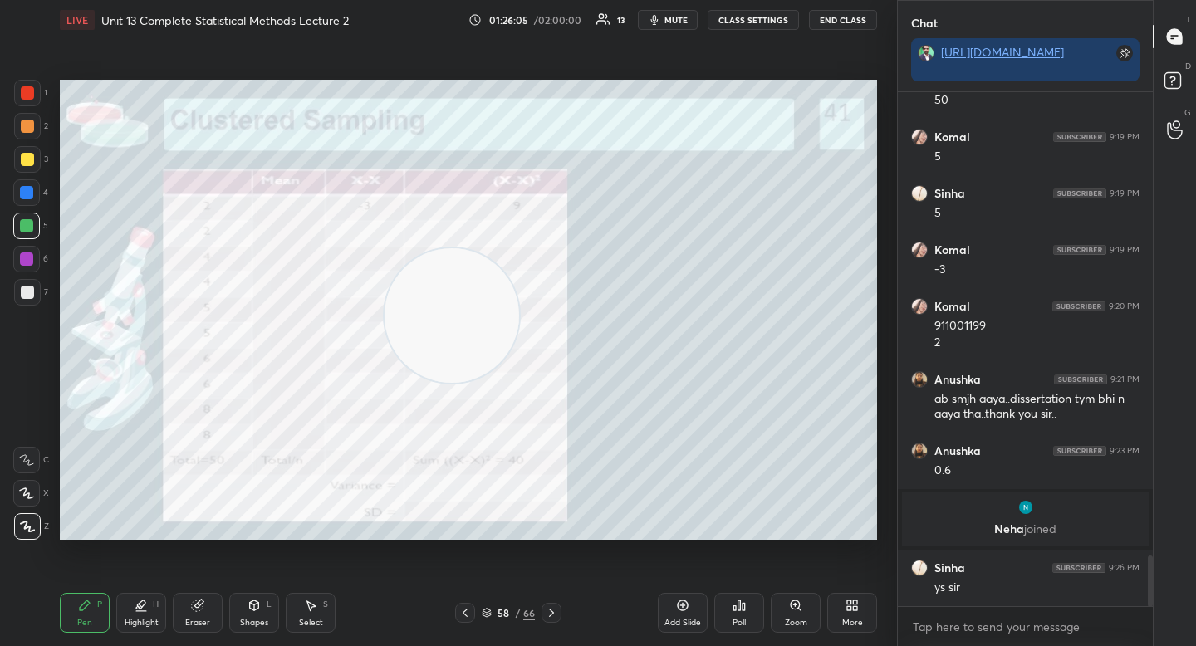
drag, startPoint x: 595, startPoint y: 199, endPoint x: 472, endPoint y: 328, distance: 178.6
click at [473, 330] on video at bounding box center [452, 315] width 135 height 135
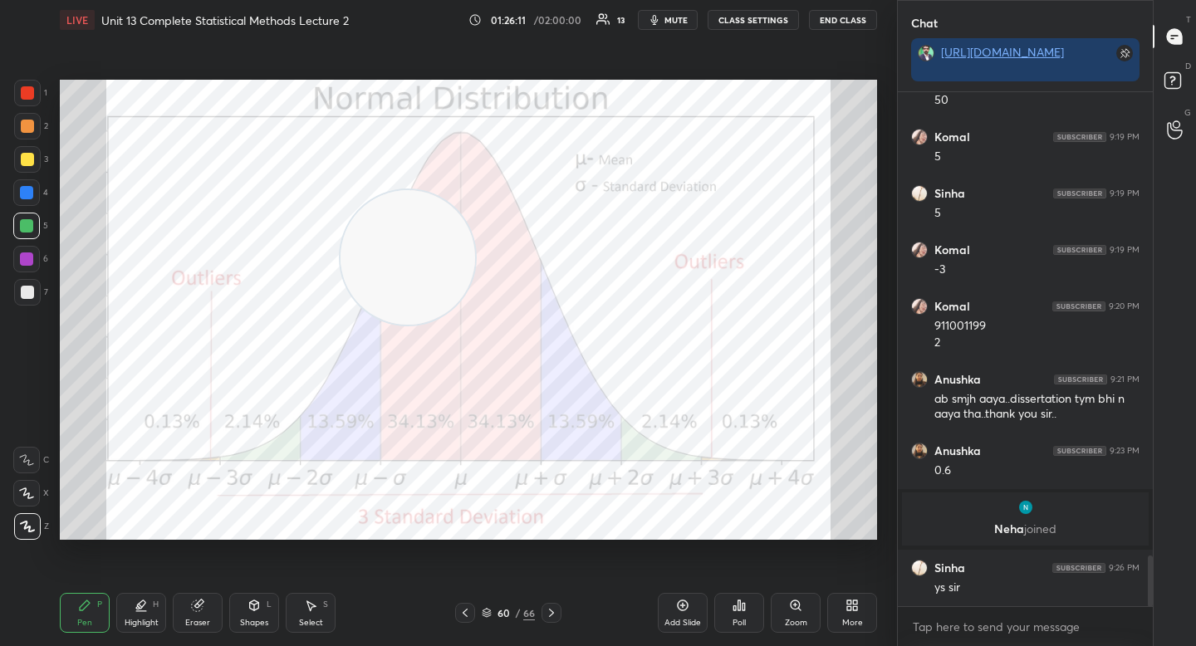
drag, startPoint x: 426, startPoint y: 264, endPoint x: 233, endPoint y: 148, distance: 225.8
click at [341, 190] on video at bounding box center [408, 257] width 135 height 135
drag, startPoint x: 164, startPoint y: 125, endPoint x: 150, endPoint y: 128, distance: 15.2
click at [156, 125] on video at bounding box center [214, 148] width 135 height 135
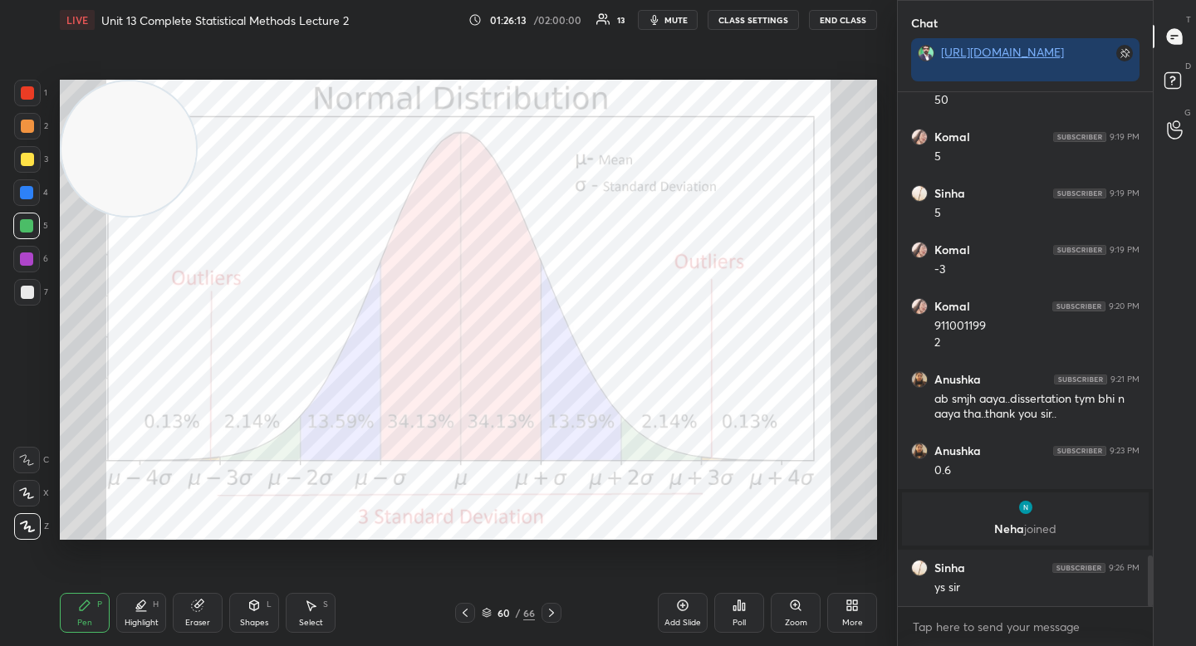
click at [22, 123] on div at bounding box center [27, 126] width 13 height 13
drag, startPoint x: 200, startPoint y: 606, endPoint x: 270, endPoint y: 544, distance: 93.5
click at [200, 607] on icon at bounding box center [197, 606] width 11 height 11
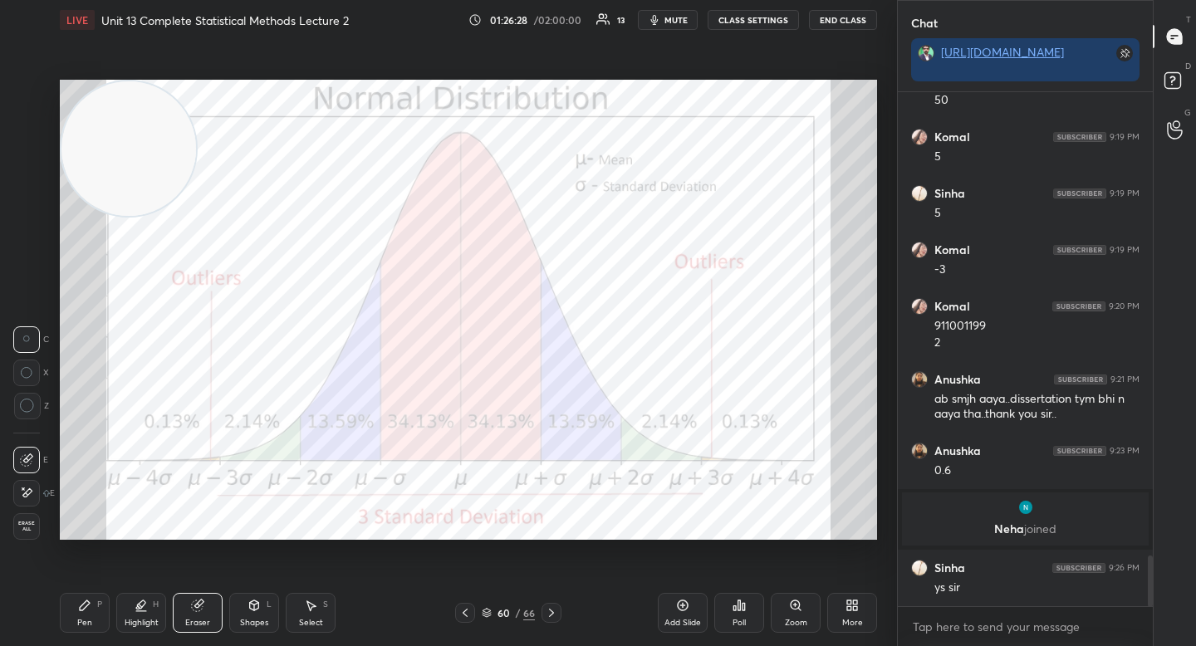
click at [104, 617] on div "Pen P" at bounding box center [85, 613] width 50 height 40
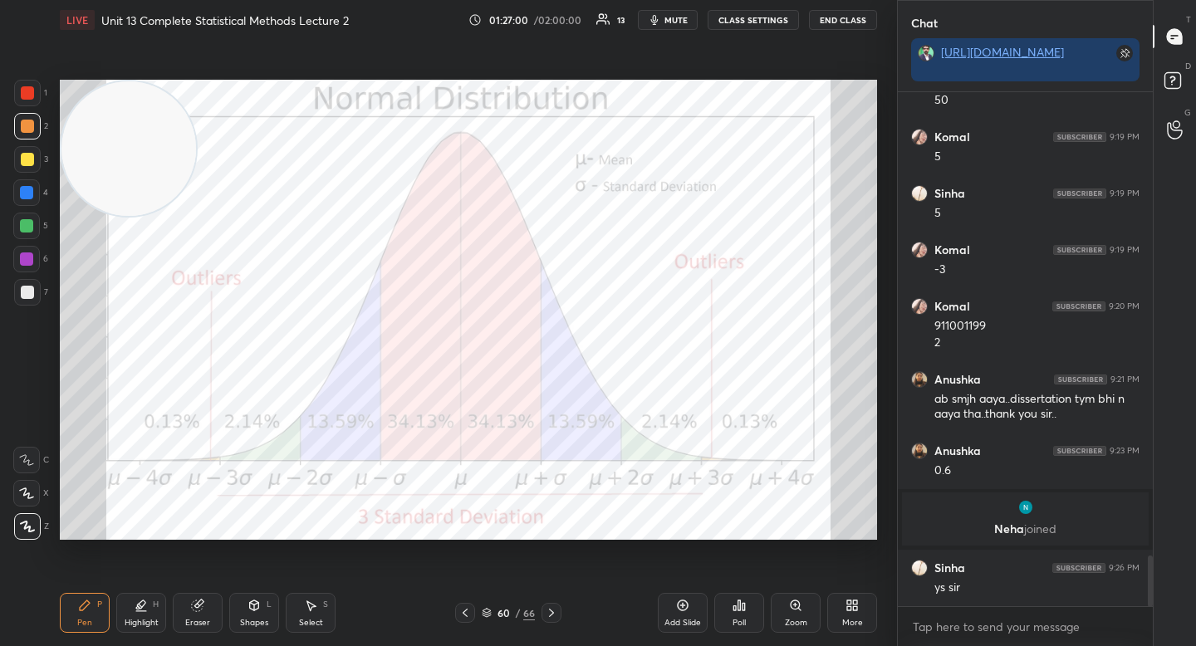
click at [194, 608] on icon at bounding box center [197, 606] width 11 height 11
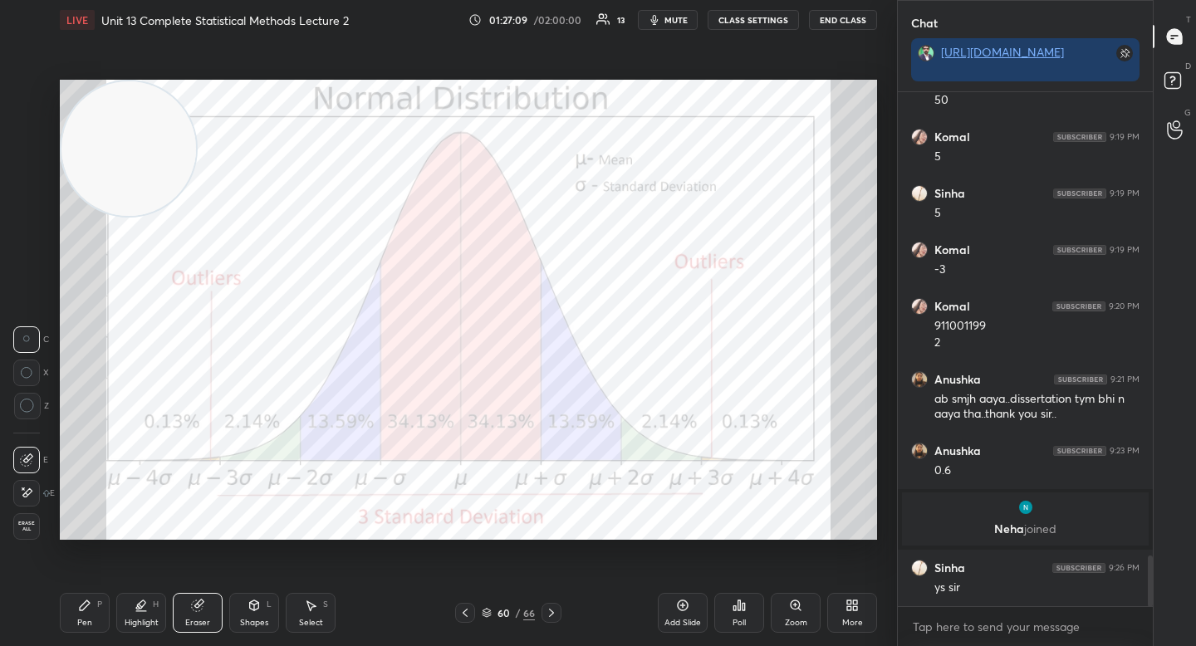
click at [71, 615] on div "Pen P" at bounding box center [85, 613] width 50 height 40
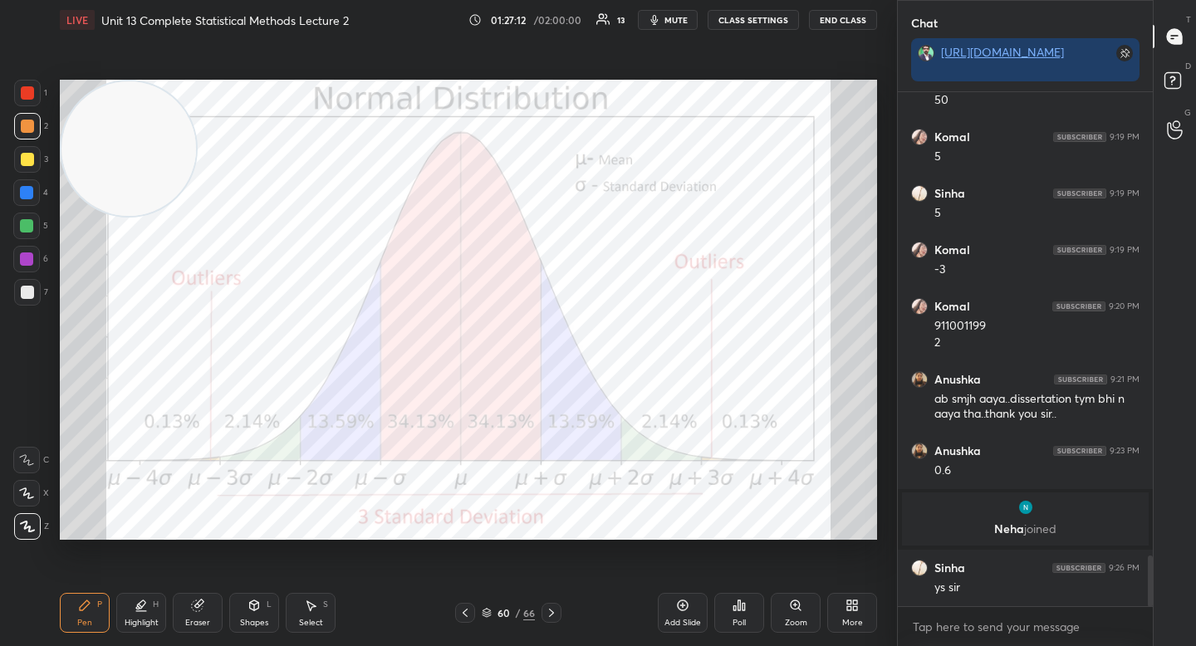
click at [248, 605] on icon at bounding box center [254, 605] width 13 height 13
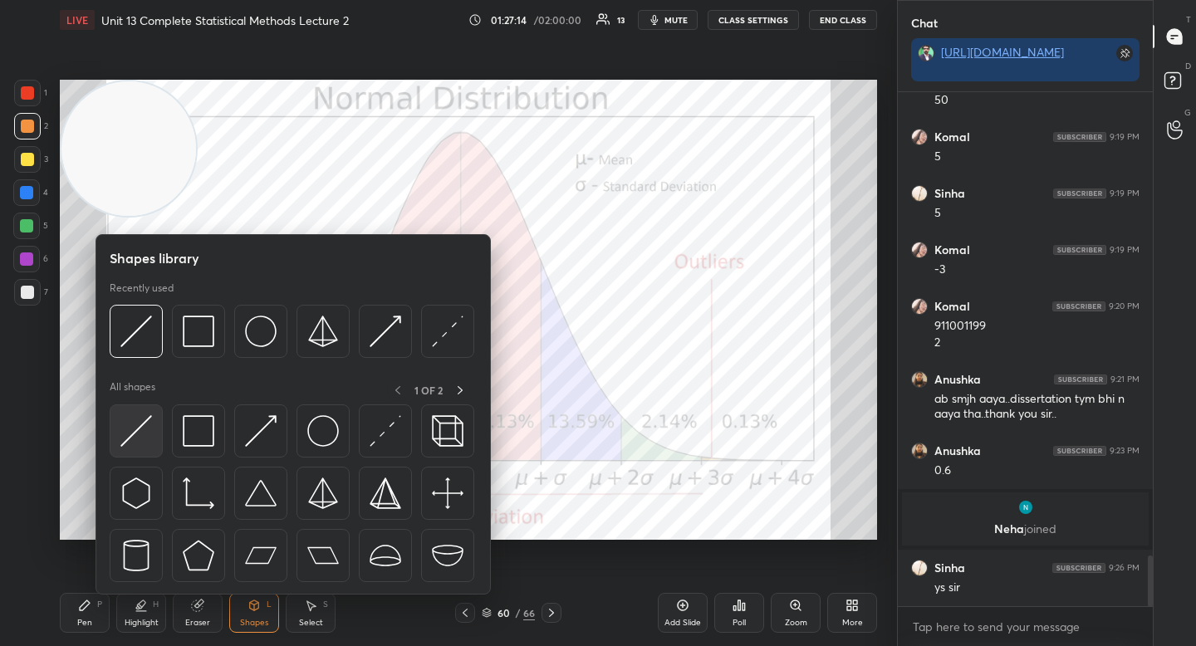
click at [154, 419] on div at bounding box center [136, 430] width 53 height 53
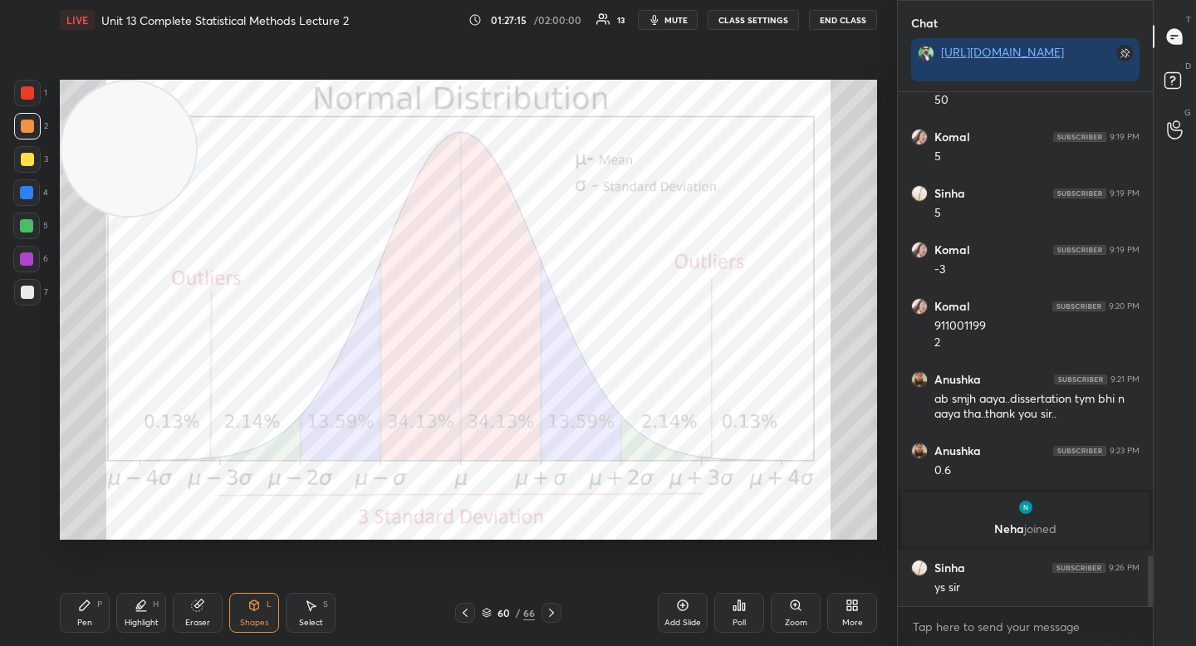
click at [25, 295] on div at bounding box center [27, 292] width 13 height 13
click at [84, 608] on icon at bounding box center [85, 606] width 10 height 10
click at [17, 264] on div at bounding box center [26, 259] width 27 height 27
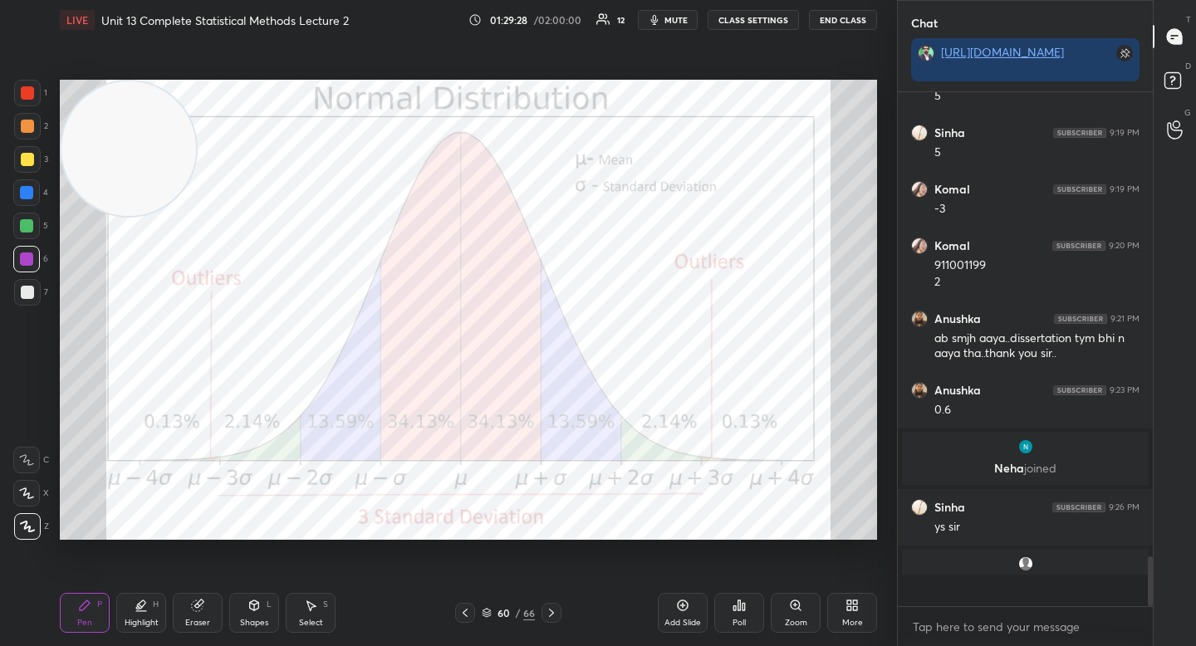
scroll to position [509, 250]
click at [140, 620] on div "Highlight" at bounding box center [142, 623] width 34 height 8
drag, startPoint x: 115, startPoint y: 159, endPoint x: 91, endPoint y: 404, distance: 245.4
click at [97, 274] on video at bounding box center [128, 207] width 135 height 135
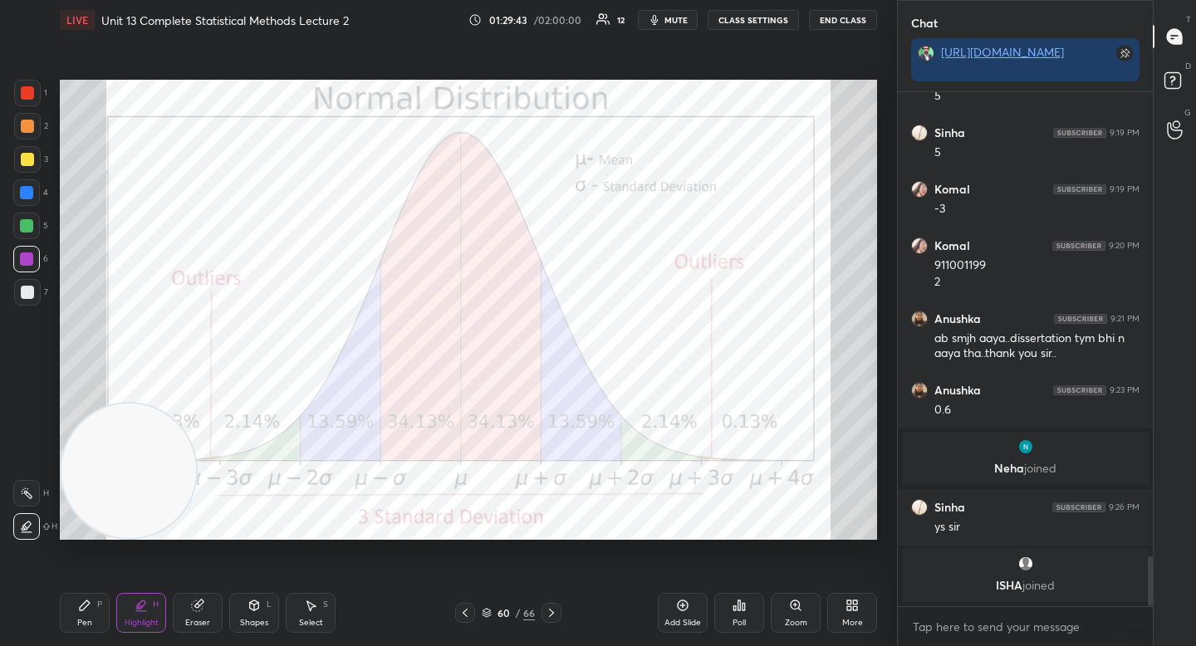
click at [86, 404] on video at bounding box center [128, 471] width 135 height 135
drag, startPoint x: 86, startPoint y: 185, endPoint x: 78, endPoint y: 117, distance: 68.5
click at [77, 197] on video at bounding box center [128, 264] width 135 height 135
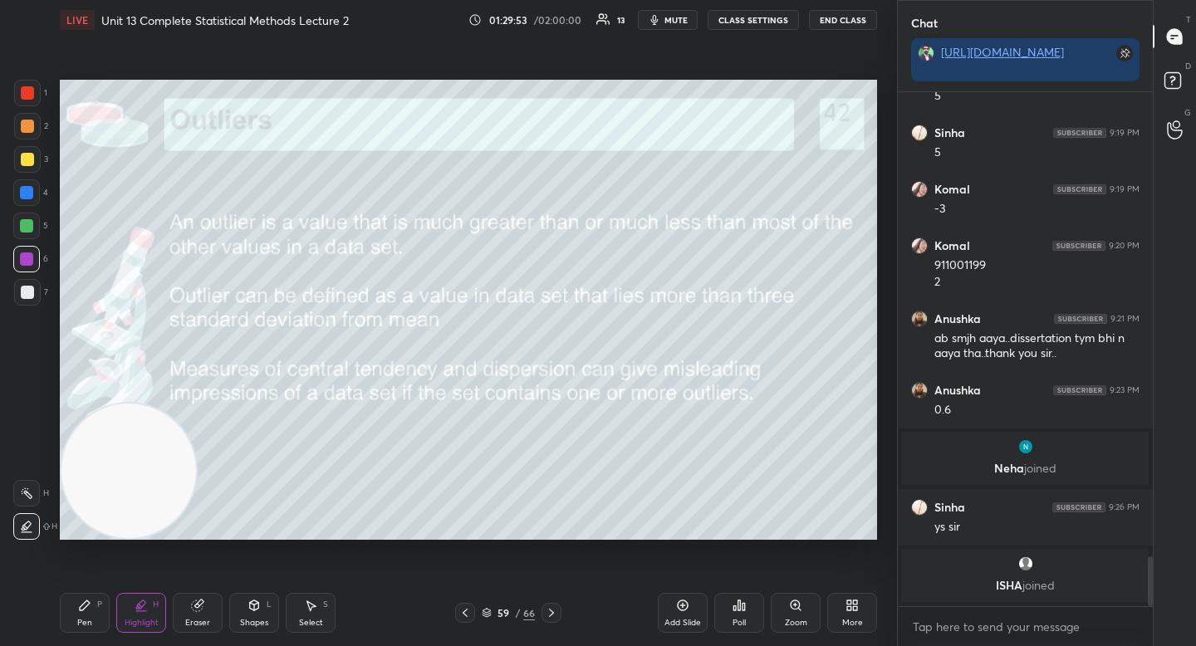
drag, startPoint x: 99, startPoint y: 137, endPoint x: 64, endPoint y: 465, distance: 329.9
click at [65, 477] on video at bounding box center [128, 471] width 135 height 135
click at [17, 289] on div at bounding box center [27, 292] width 27 height 27
click at [96, 614] on div "Pen P" at bounding box center [85, 613] width 50 height 40
click at [130, 404] on video at bounding box center [128, 471] width 135 height 135
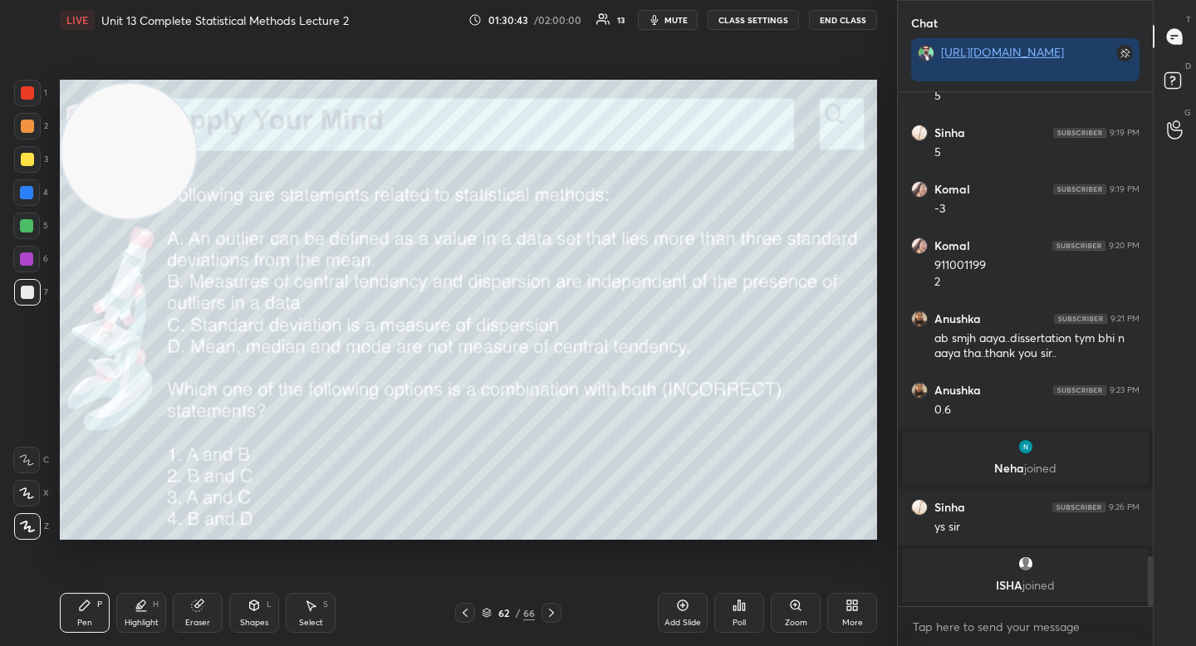
drag, startPoint x: 155, startPoint y: 254, endPoint x: 148, endPoint y: 154, distance: 100.8
click at [148, 154] on video at bounding box center [128, 151] width 135 height 135
click at [751, 609] on div "Poll" at bounding box center [739, 613] width 50 height 40
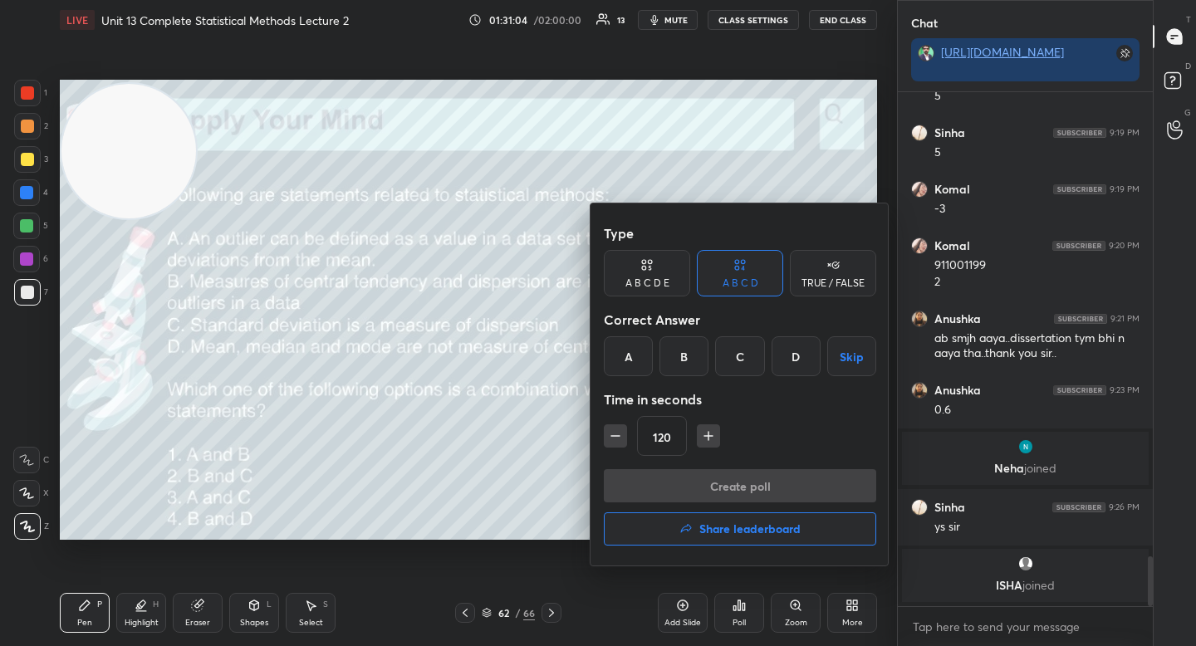
click at [787, 355] on div "D" at bounding box center [796, 356] width 49 height 40
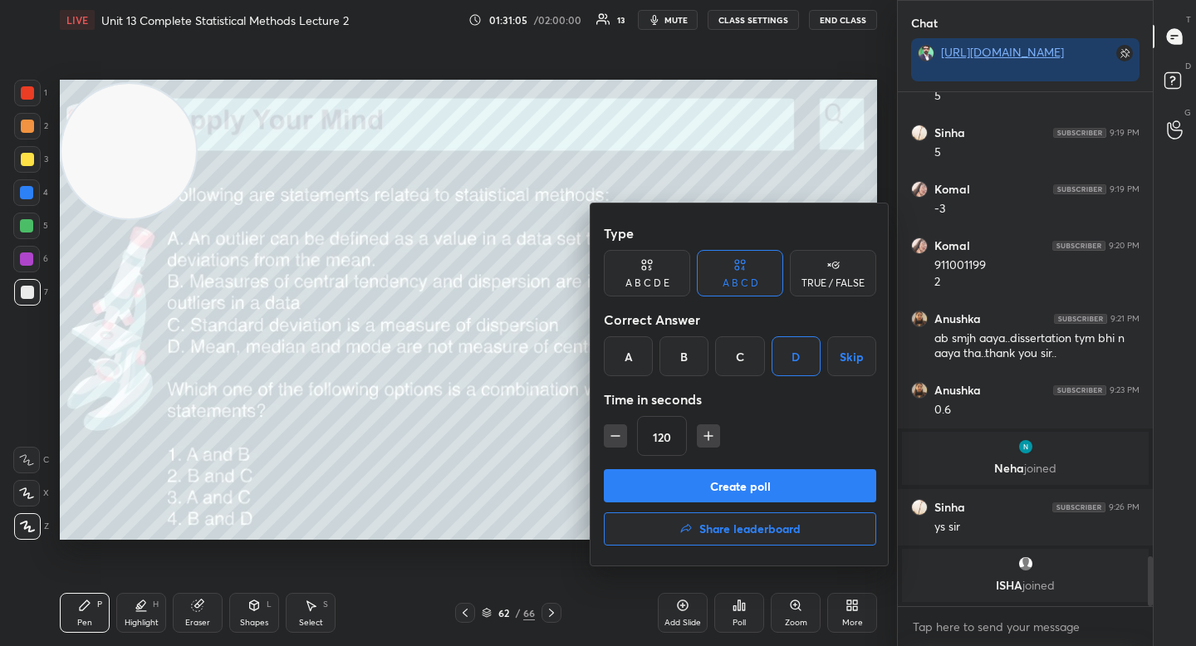
click at [714, 476] on button "Create poll" at bounding box center [740, 485] width 272 height 33
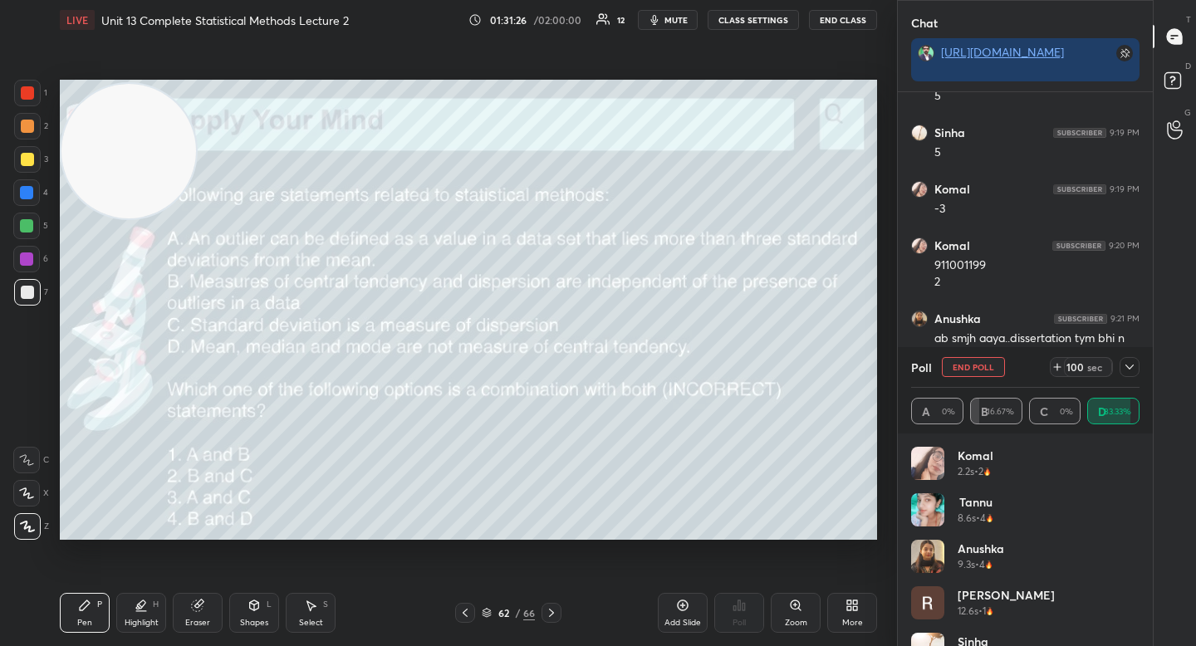
scroll to position [6, 6]
click at [1123, 364] on icon at bounding box center [1129, 366] width 13 height 13
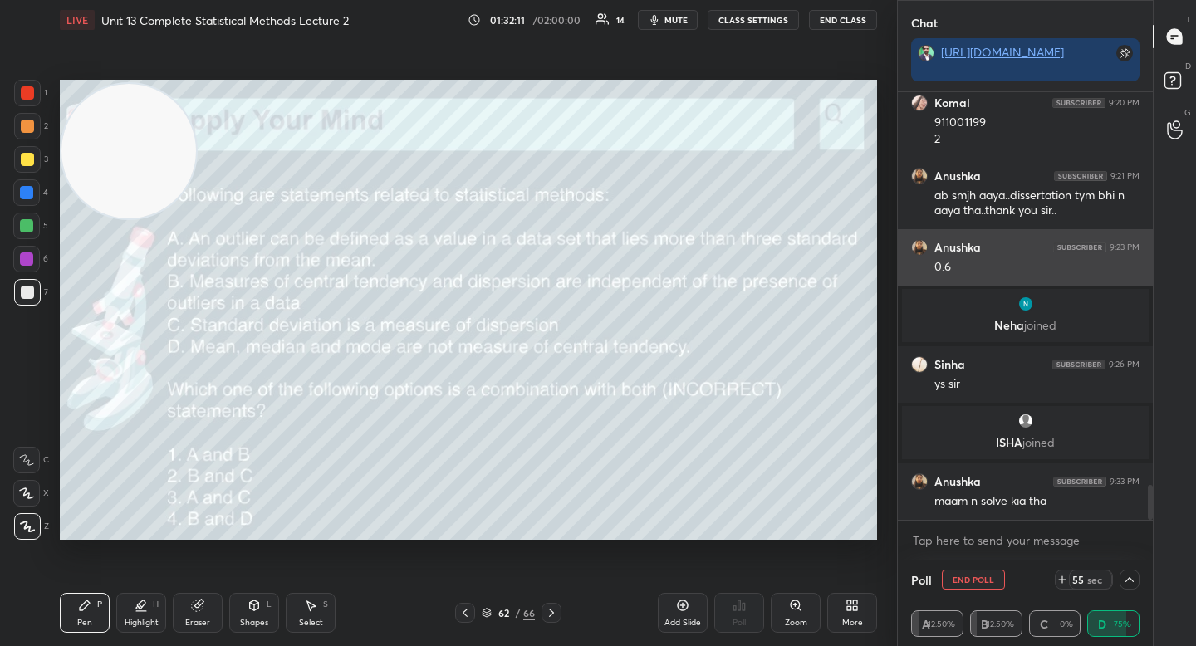
scroll to position [4935, 0]
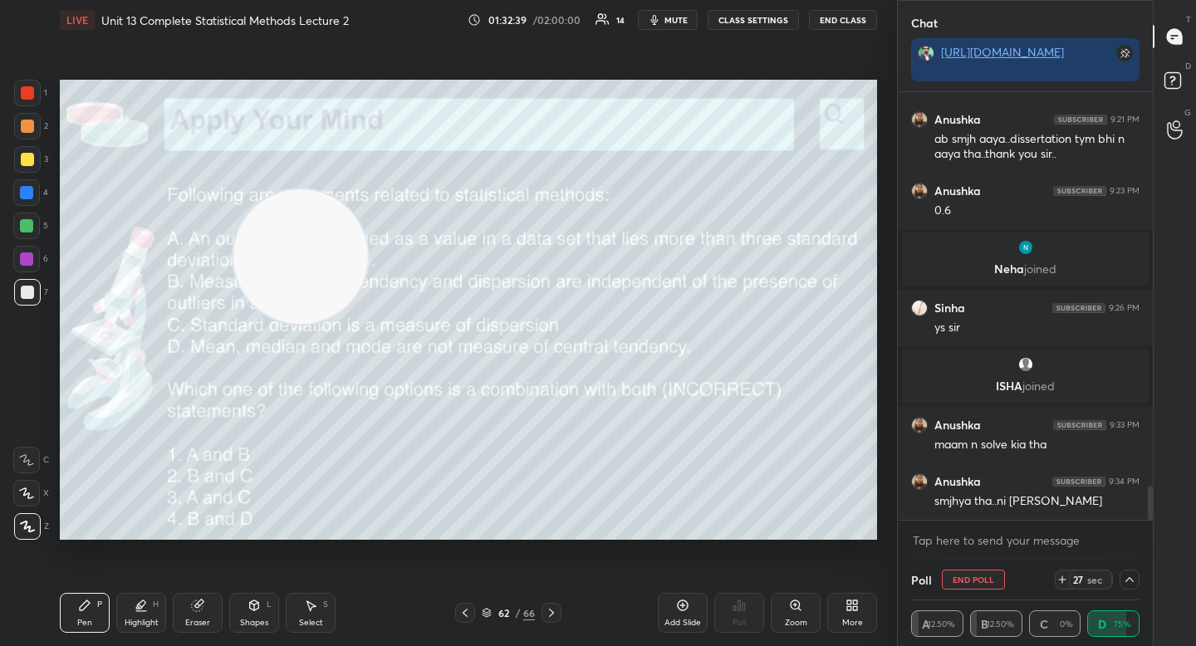
drag, startPoint x: 171, startPoint y: 218, endPoint x: 772, endPoint y: 498, distance: 662.9
click at [368, 324] on video at bounding box center [300, 256] width 135 height 135
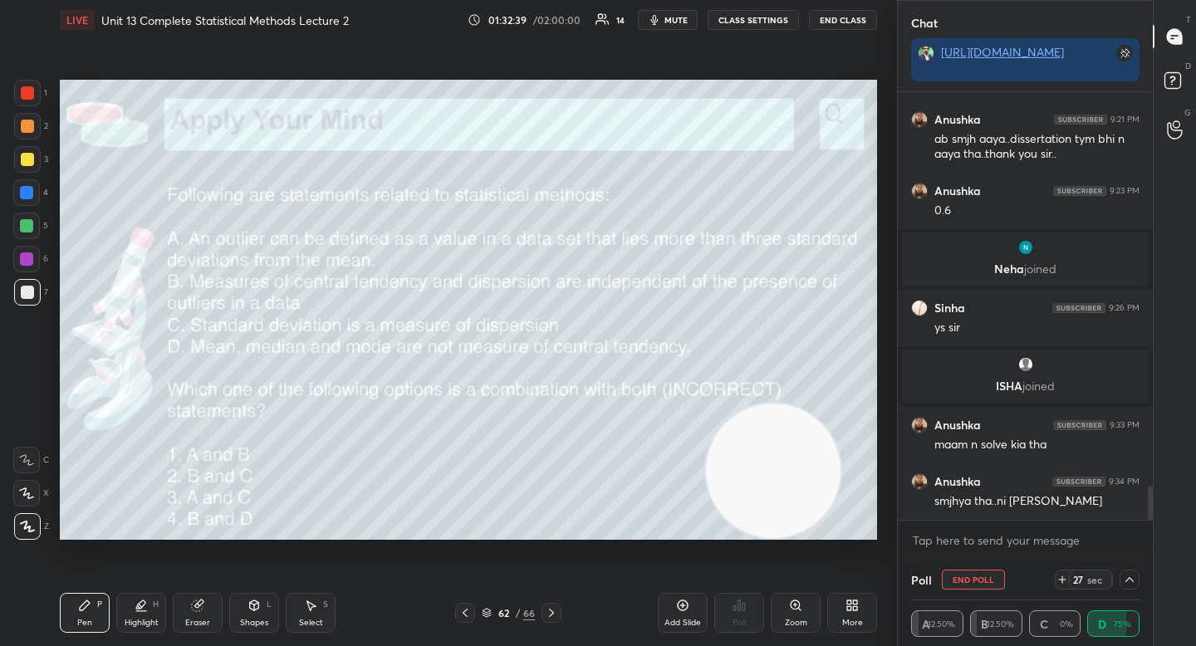
drag, startPoint x: 797, startPoint y: 515, endPoint x: 821, endPoint y: 529, distance: 28.6
click at [823, 533] on video at bounding box center [773, 471] width 135 height 135
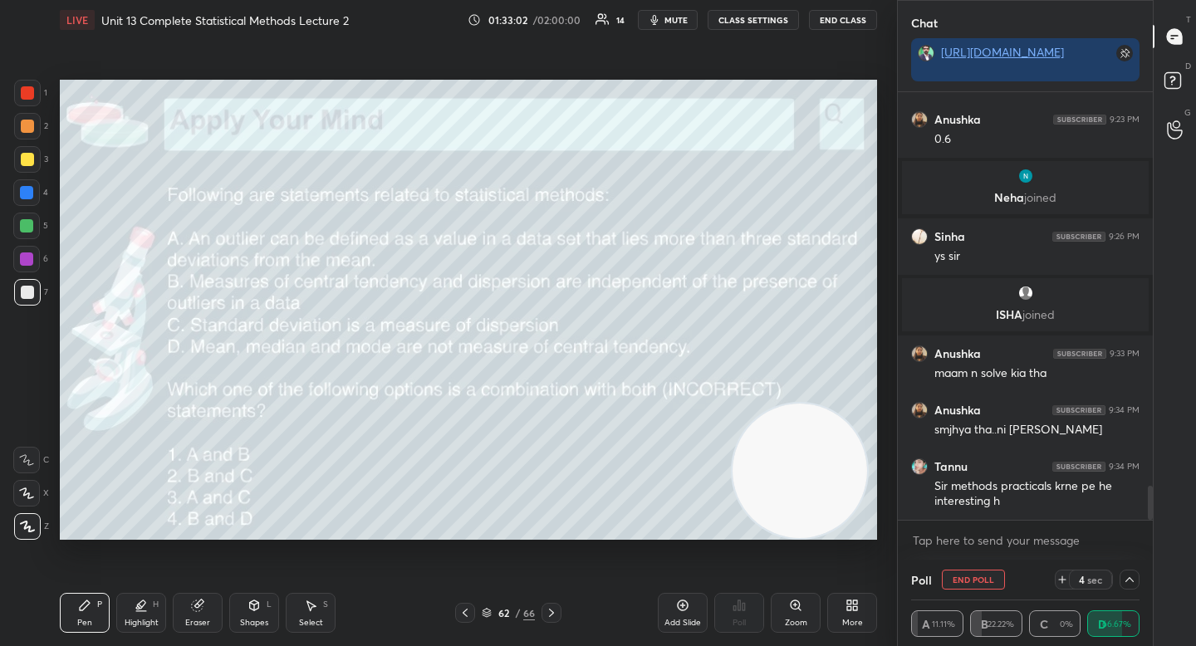
click at [22, 233] on div at bounding box center [26, 226] width 27 height 27
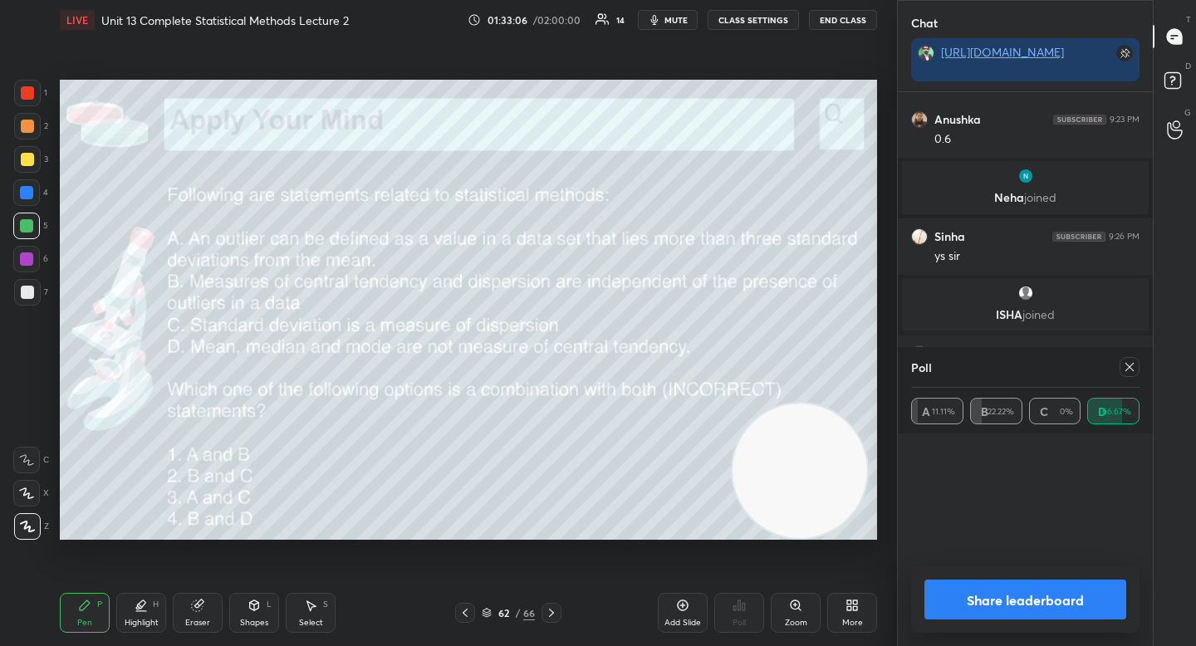
scroll to position [194, 223]
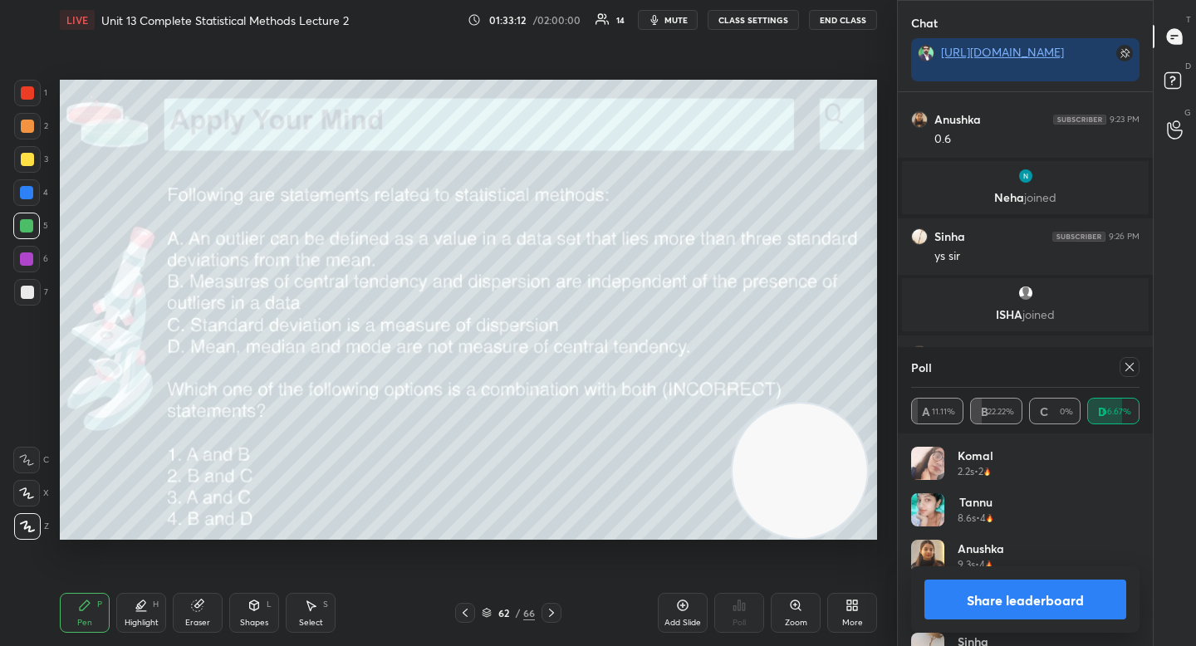
click at [995, 587] on button "Share leaderboard" at bounding box center [1025, 600] width 202 height 40
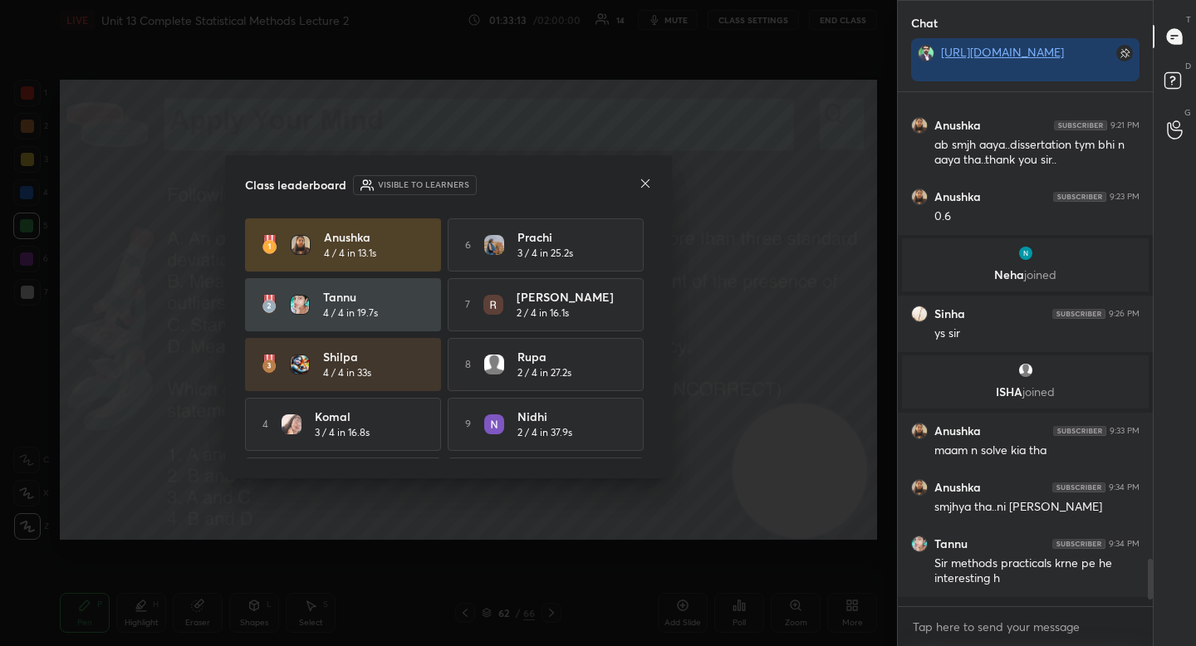
scroll to position [4920, 0]
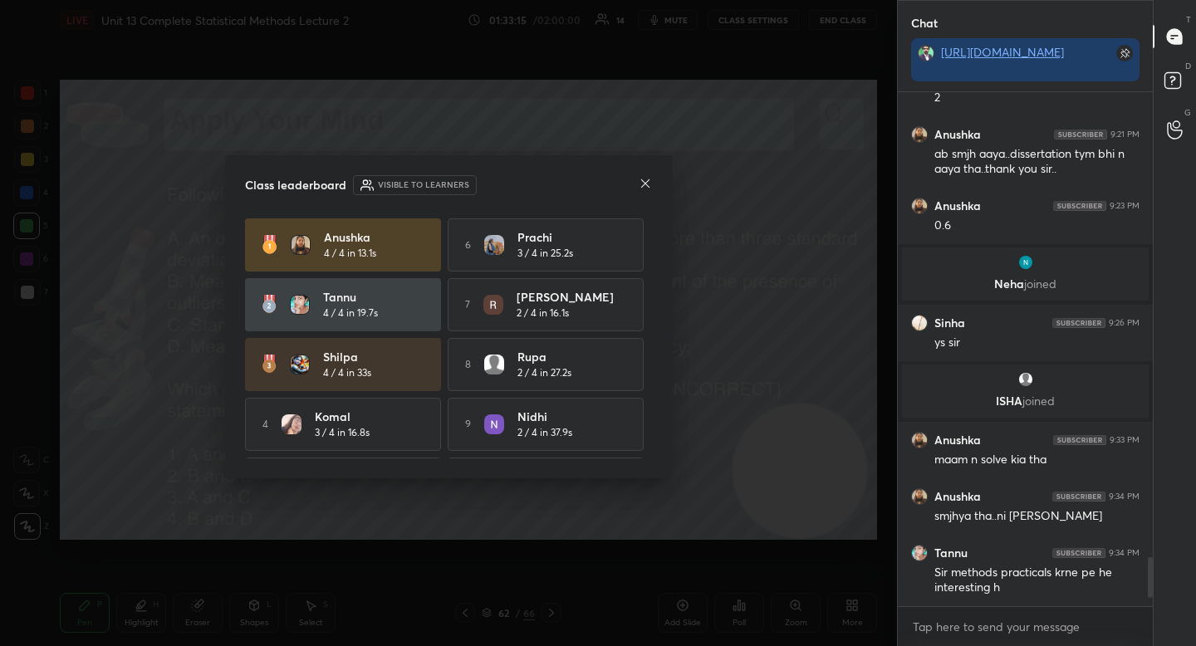
click at [640, 185] on div "Class leaderboard Visible to learners" at bounding box center [448, 185] width 407 height 20
click at [640, 184] on icon at bounding box center [645, 183] width 13 height 13
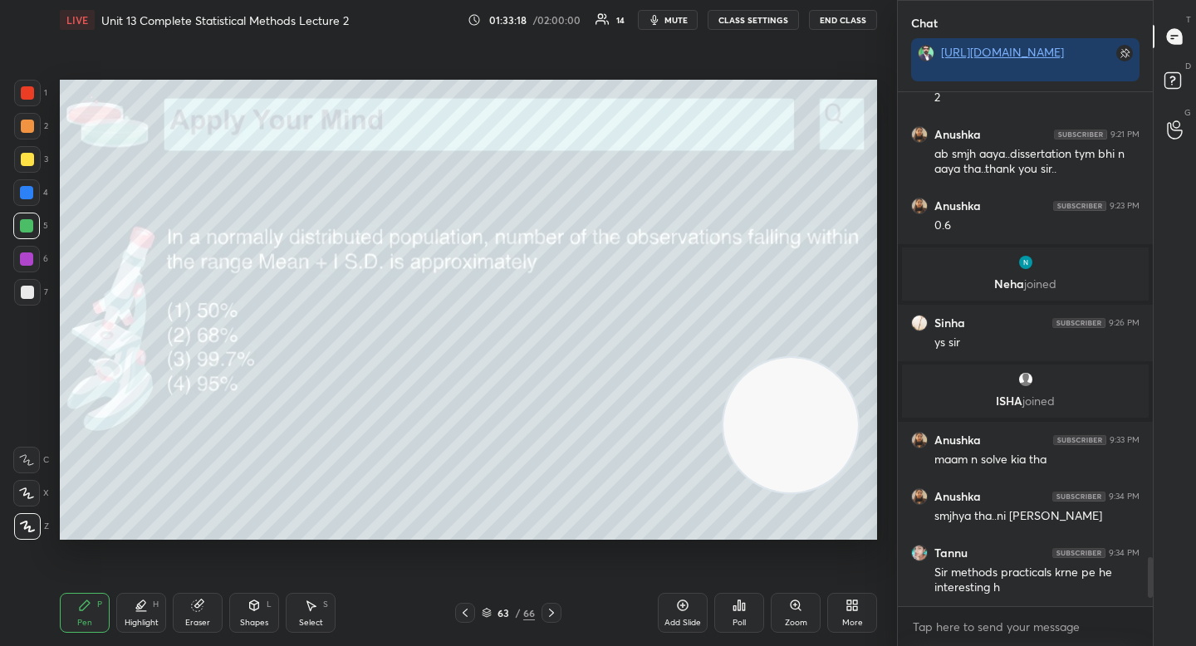
drag, startPoint x: 798, startPoint y: 416, endPoint x: 795, endPoint y: 179, distance: 236.7
click at [797, 358] on video at bounding box center [790, 425] width 135 height 135
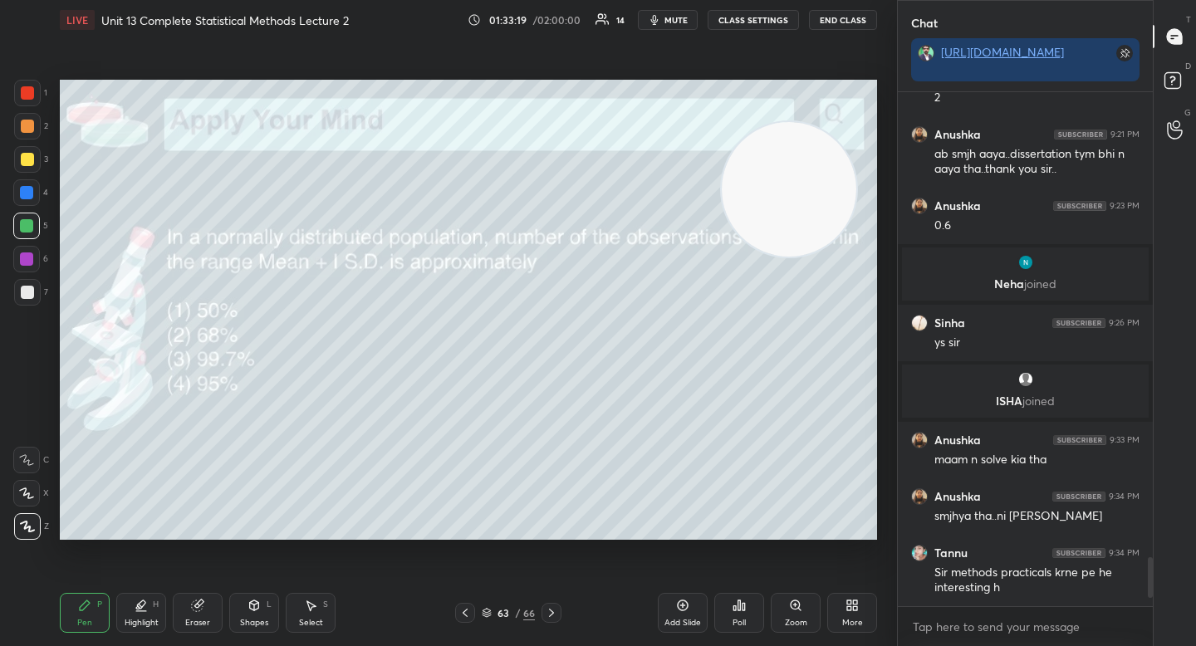
click at [785, 122] on video at bounding box center [789, 189] width 135 height 135
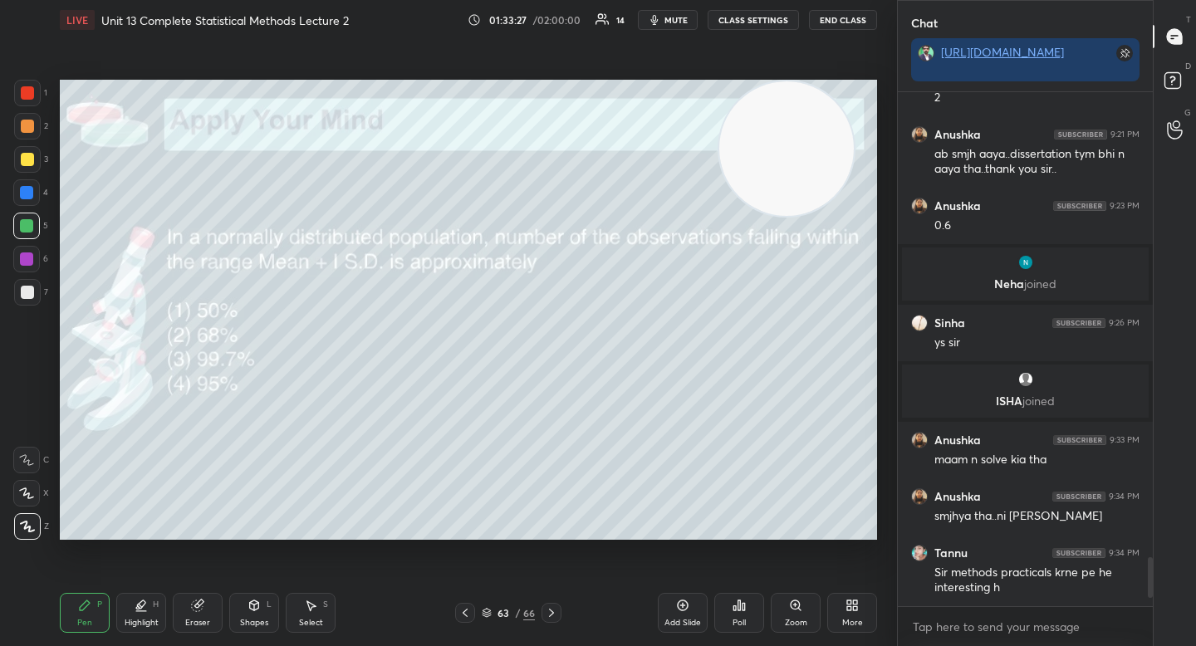
click at [743, 615] on div "Poll" at bounding box center [739, 613] width 50 height 40
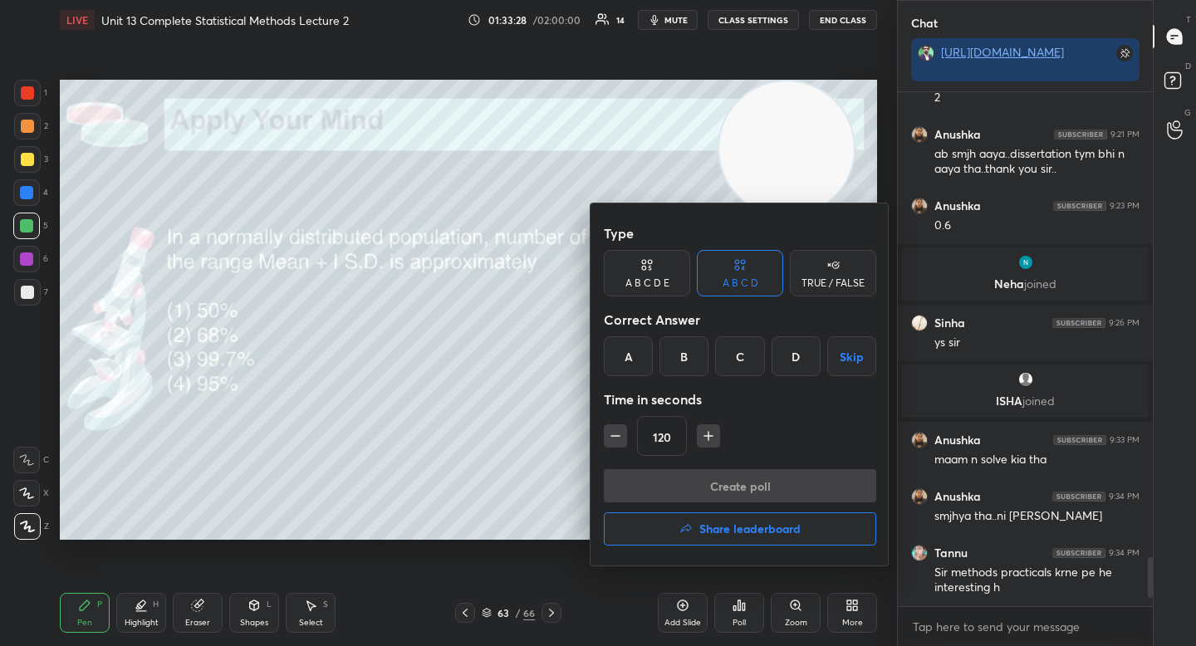
click at [677, 358] on div "B" at bounding box center [683, 356] width 49 height 40
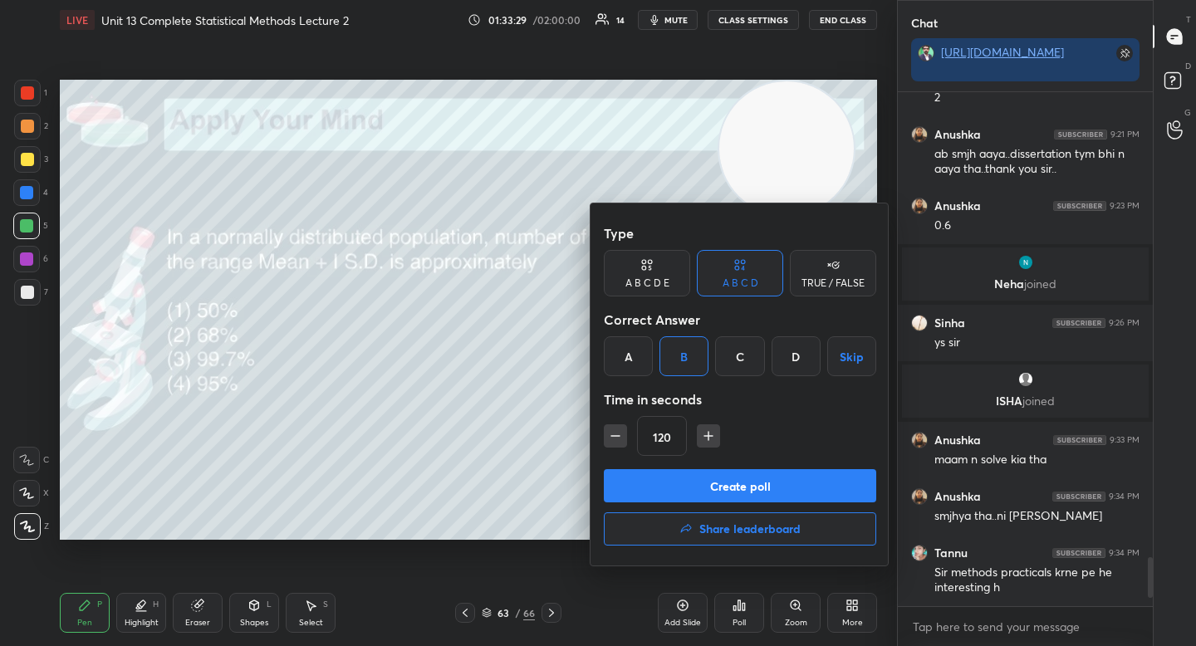
click at [669, 494] on button "Create poll" at bounding box center [740, 485] width 272 height 33
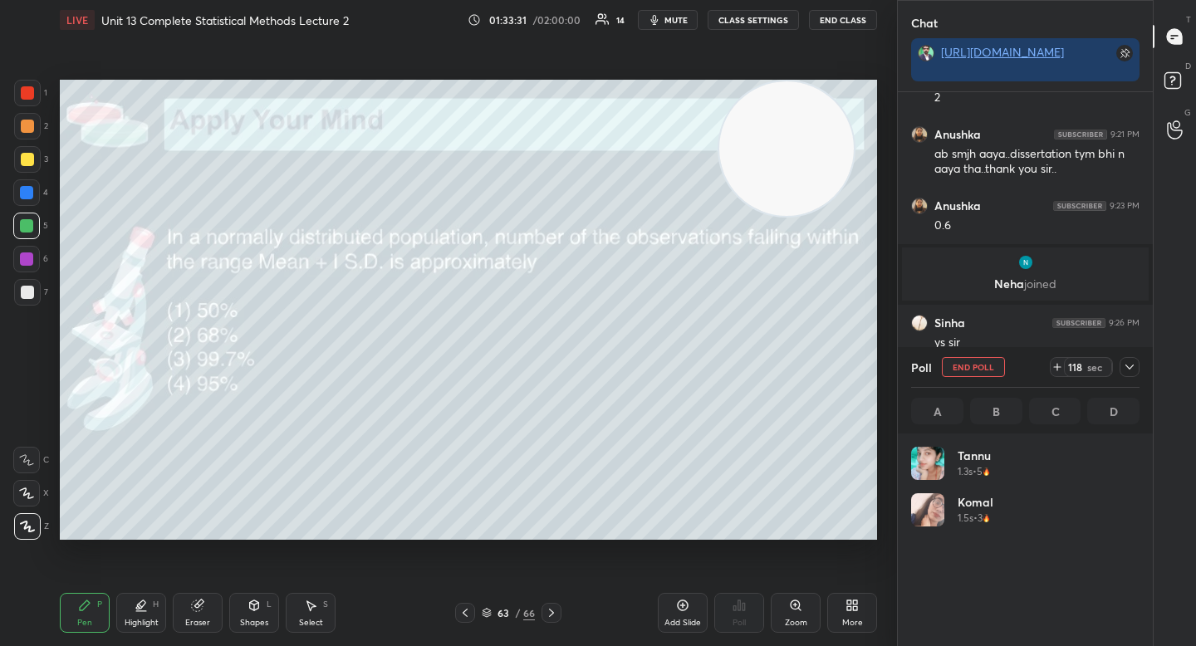
scroll to position [194, 223]
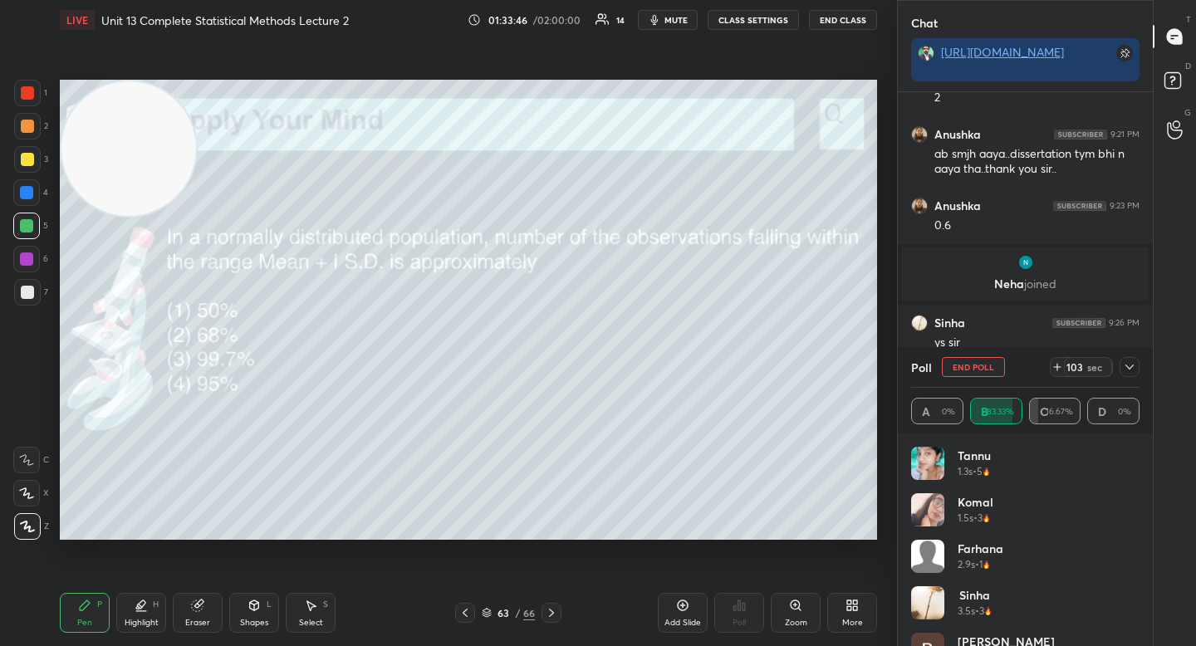
drag, startPoint x: 770, startPoint y: 161, endPoint x: 22, endPoint y: 138, distance: 747.9
click at [22, 138] on div "1 2 3 4 5 6 7 C X Z C X Z E E Erase all H H LIVE Unit 13 Complete Statistical M…" at bounding box center [442, 323] width 884 height 646
click at [967, 362] on button "End Poll" at bounding box center [973, 367] width 63 height 20
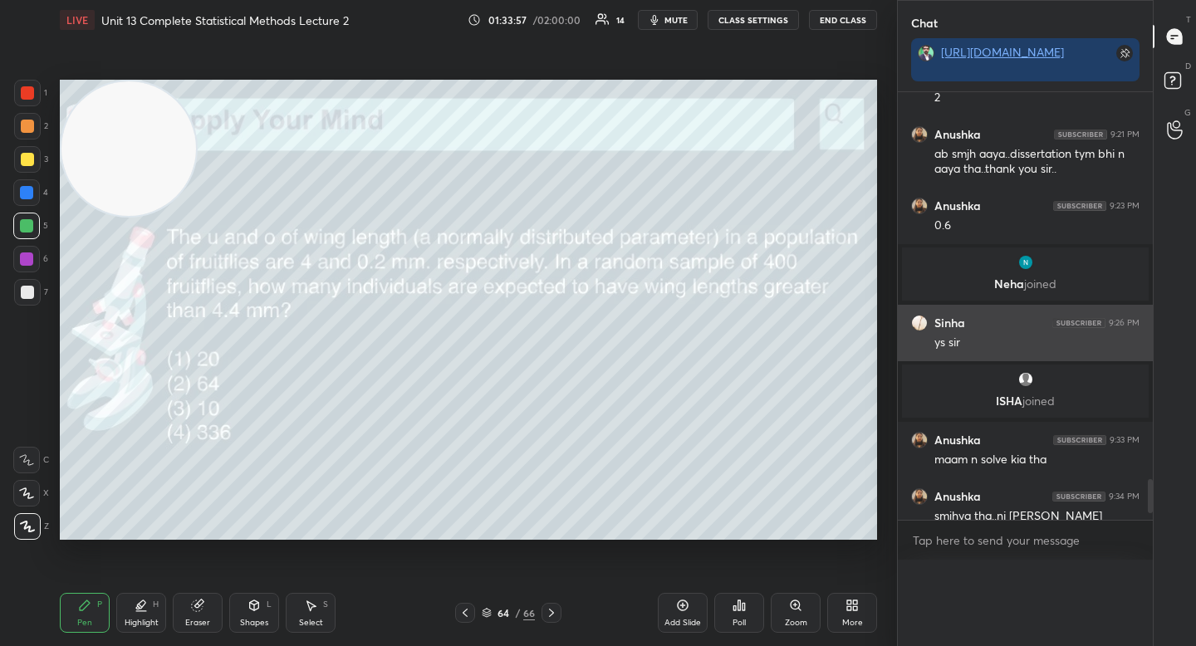
scroll to position [1, 6]
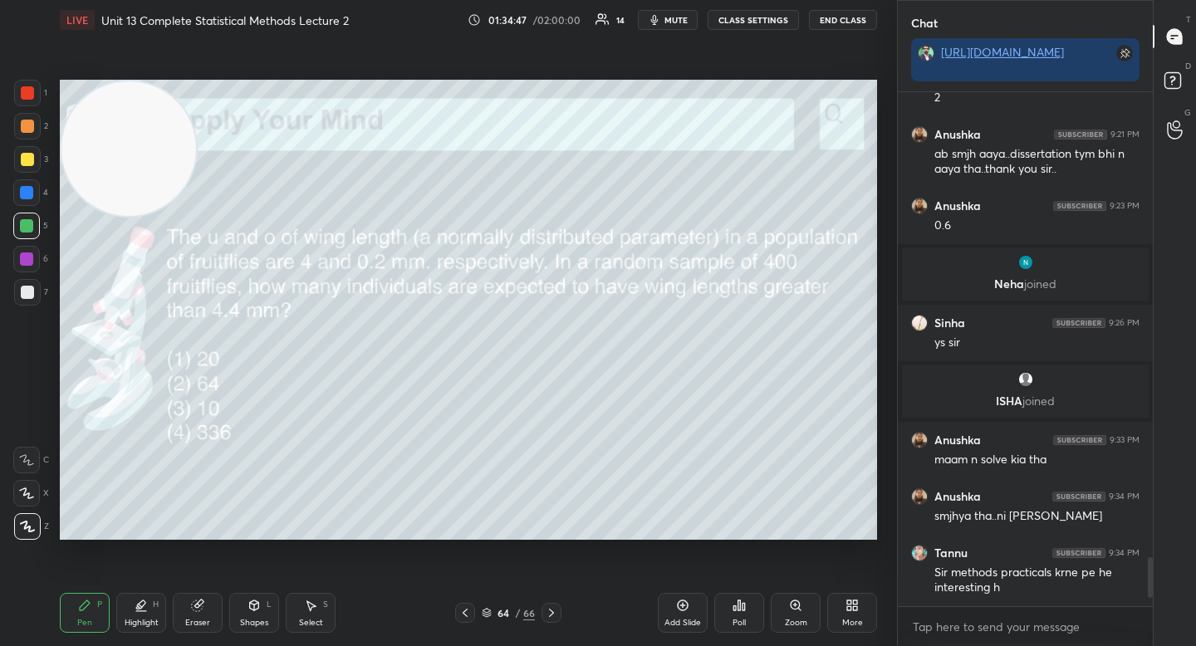
click at [727, 602] on div "Poll" at bounding box center [739, 613] width 50 height 40
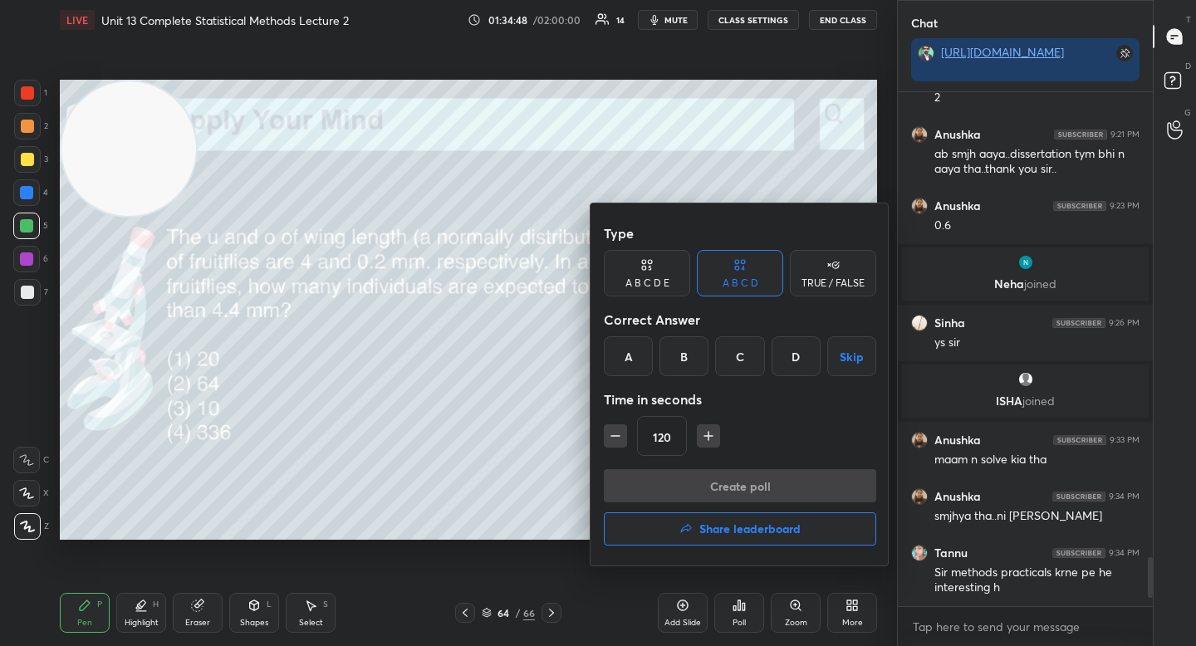
click at [727, 356] on div "C" at bounding box center [739, 356] width 49 height 40
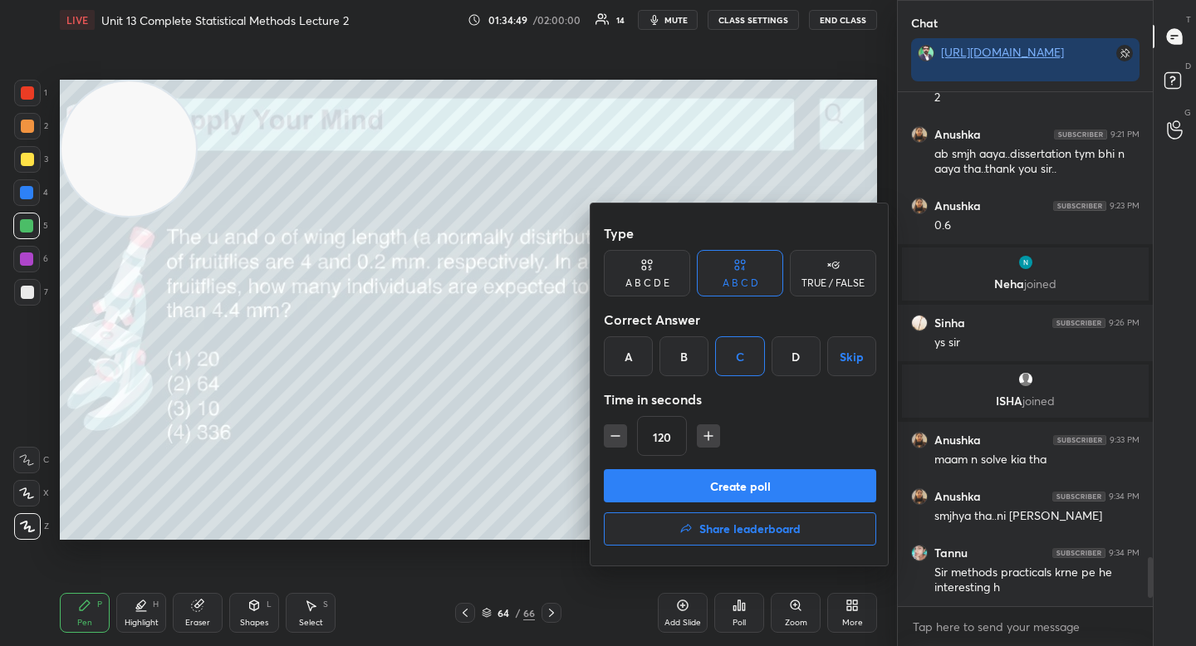
click at [697, 486] on button "Create poll" at bounding box center [740, 485] width 272 height 33
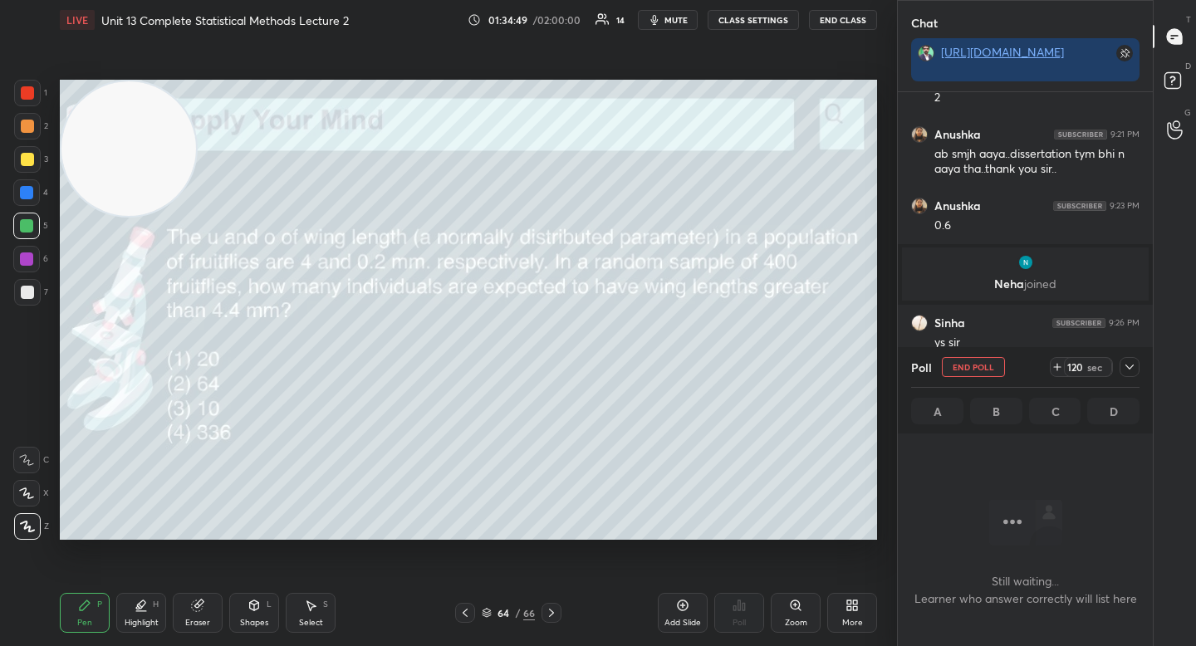
scroll to position [6, 6]
click at [1120, 377] on div "Poll End Poll 119 sec" at bounding box center [1025, 367] width 228 height 40
click at [1124, 372] on icon at bounding box center [1129, 366] width 13 height 13
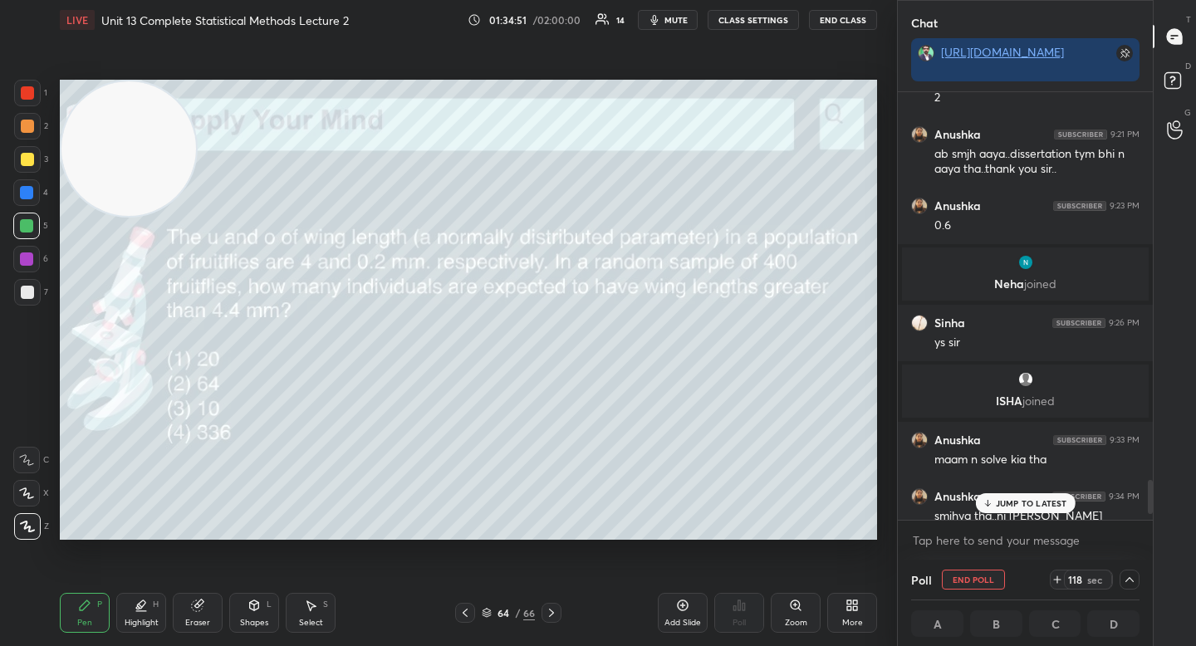
scroll to position [5007, 0]
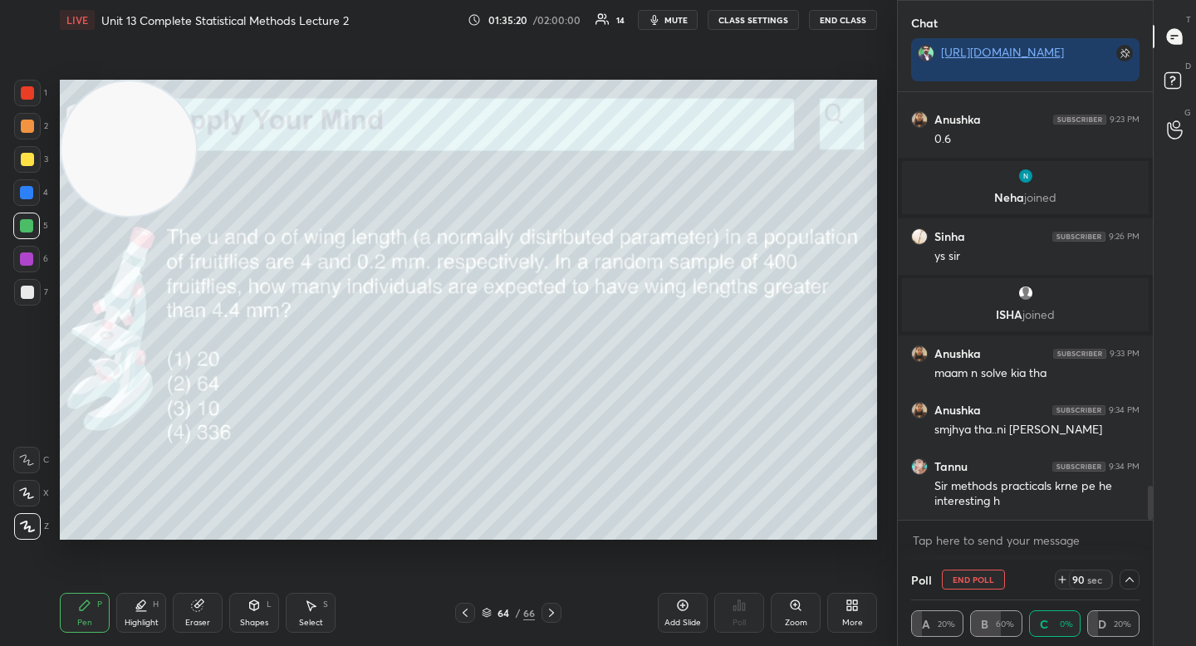
click at [236, 620] on div "Shapes L" at bounding box center [254, 613] width 50 height 40
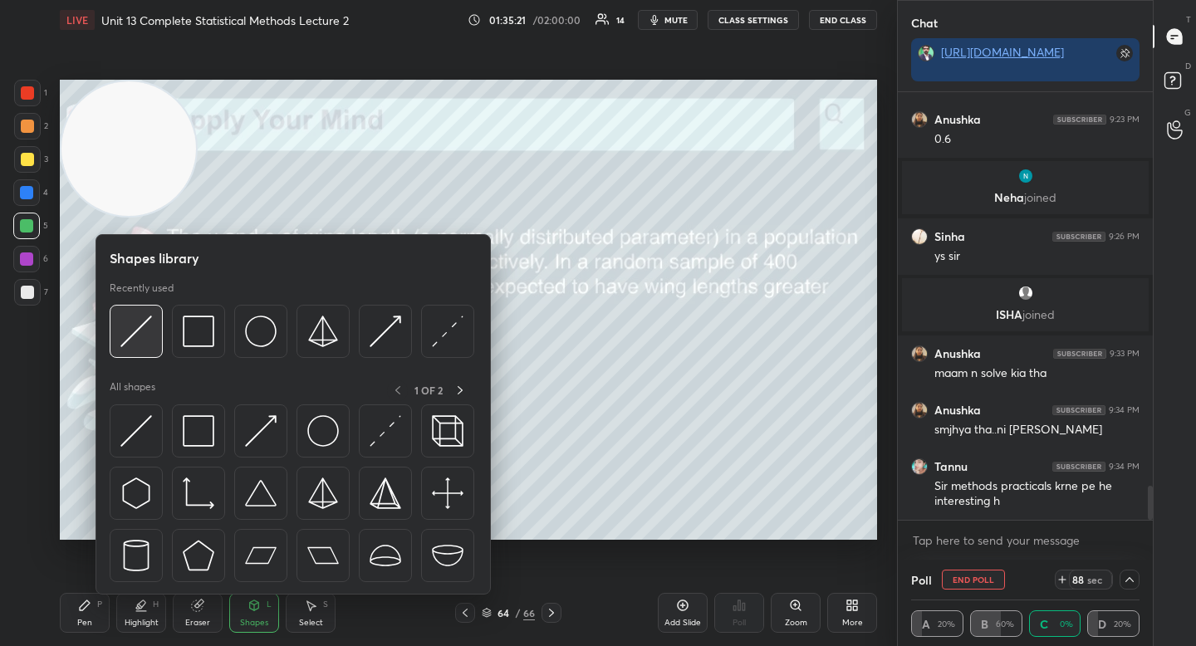
click at [144, 337] on img at bounding box center [136, 332] width 32 height 32
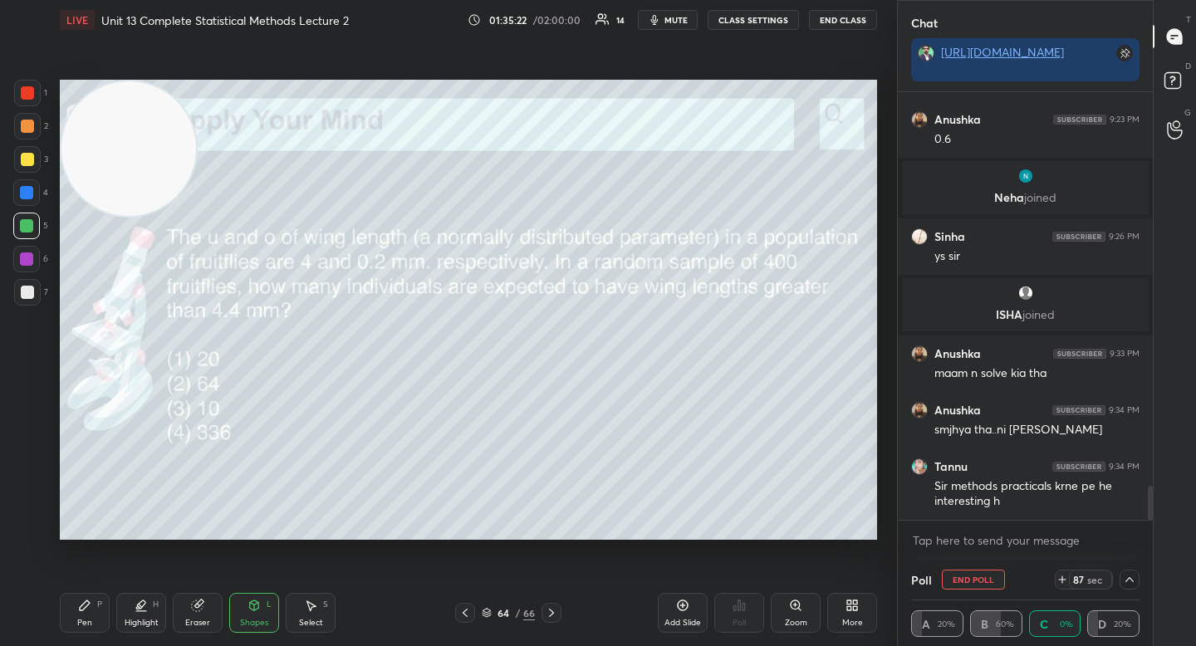
click at [27, 296] on div at bounding box center [27, 292] width 13 height 13
click at [85, 619] on div "Pen P" at bounding box center [85, 613] width 50 height 40
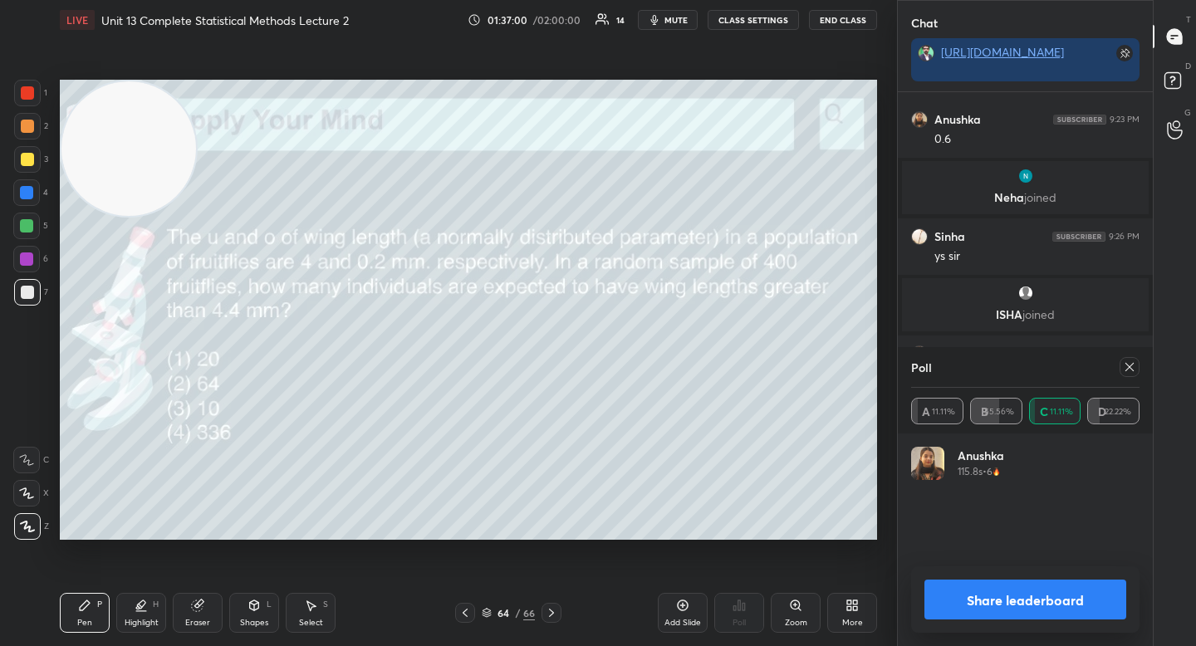
scroll to position [5067, 0]
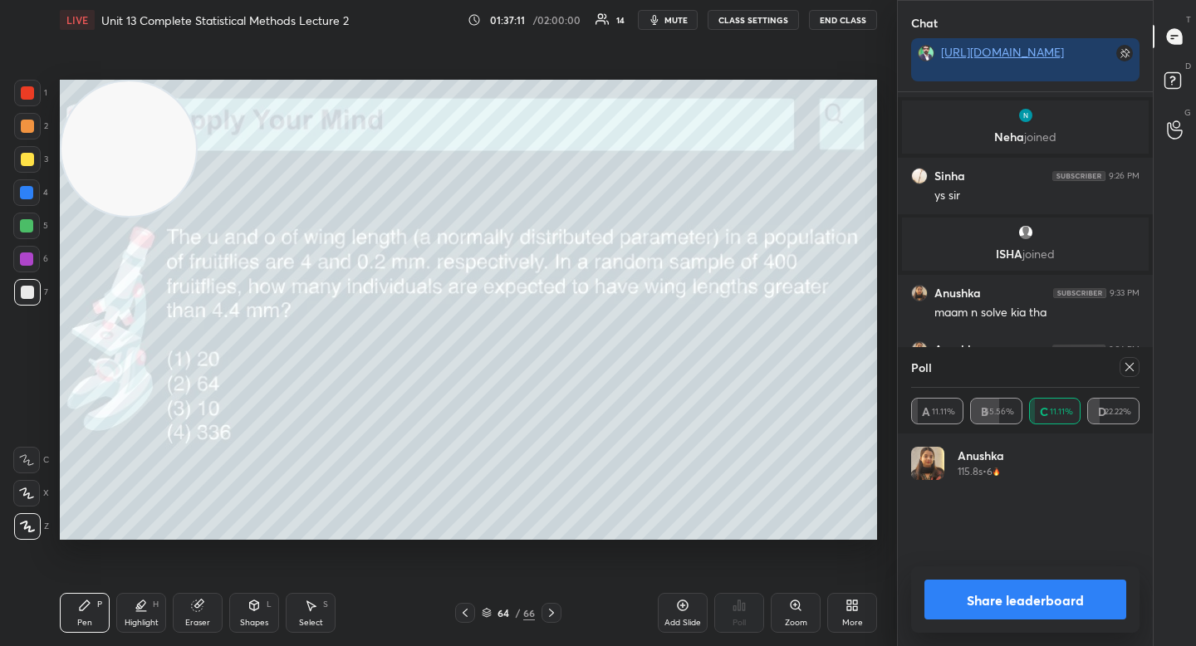
click at [953, 592] on button "Share leaderboard" at bounding box center [1025, 600] width 202 height 40
type textarea "x"
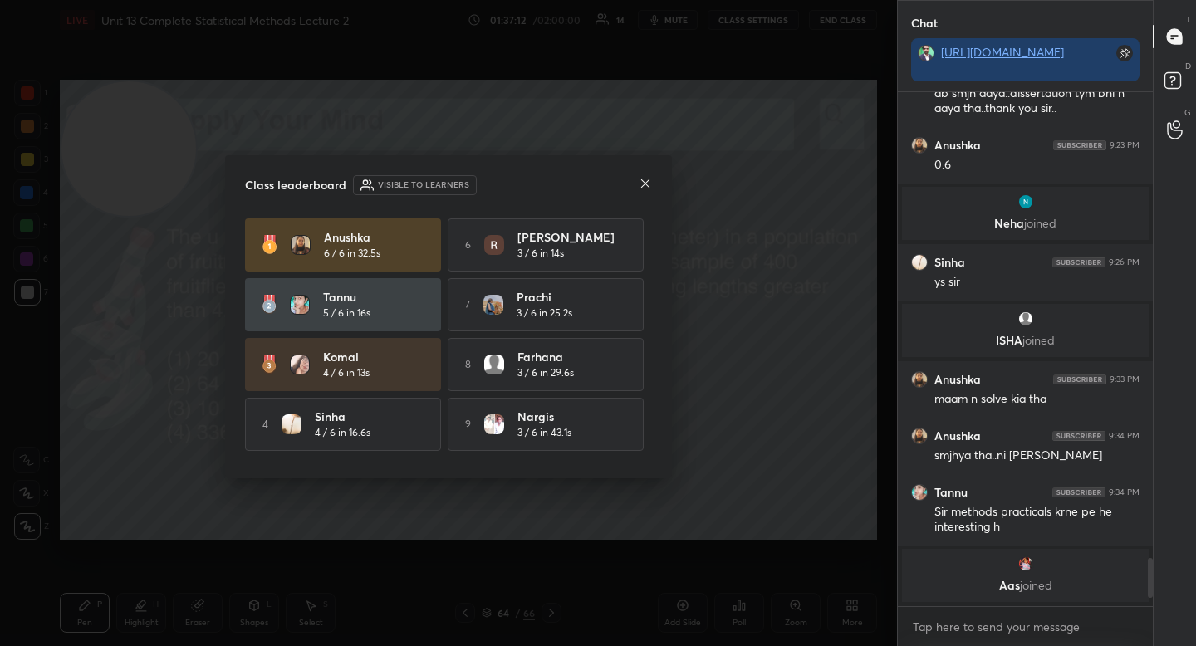
scroll to position [509, 250]
click at [646, 180] on icon at bounding box center [645, 183] width 13 height 13
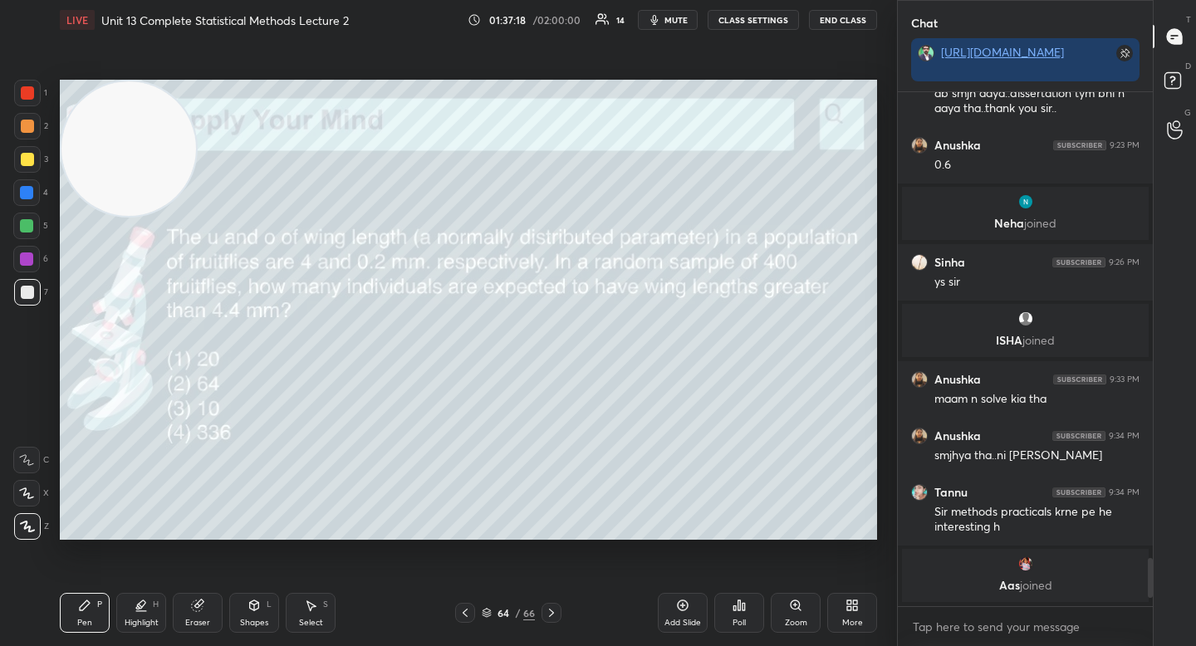
click at [1026, 561] on img "grid" at bounding box center [1025, 564] width 17 height 17
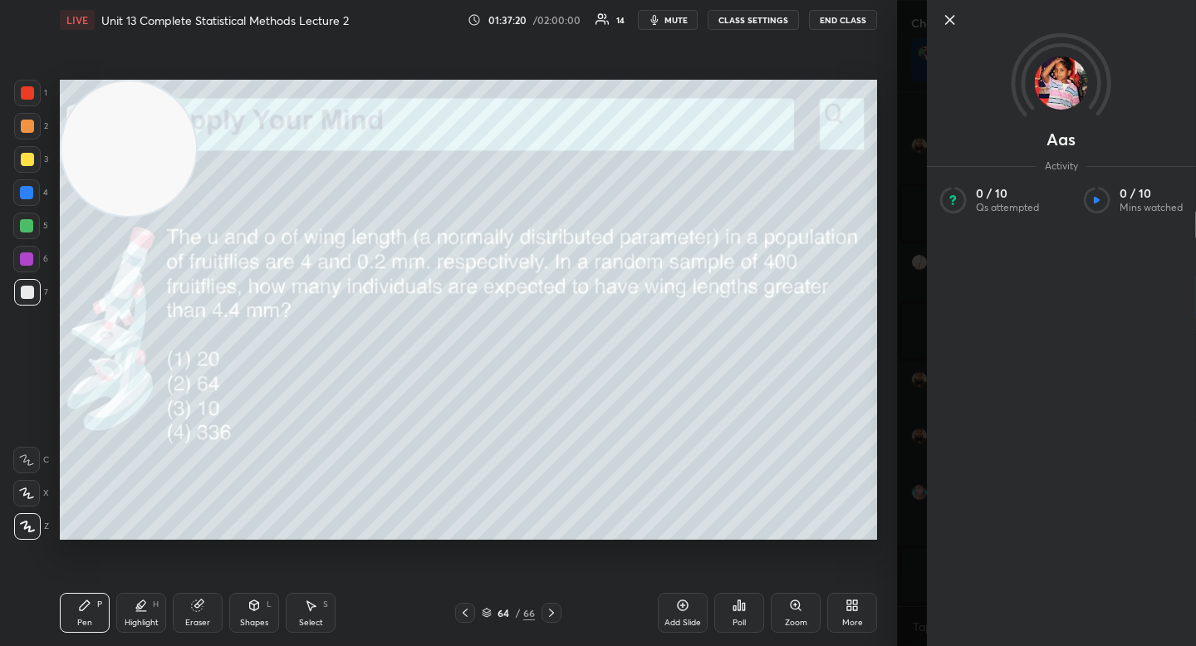
click at [949, 20] on icon at bounding box center [950, 20] width 8 height 8
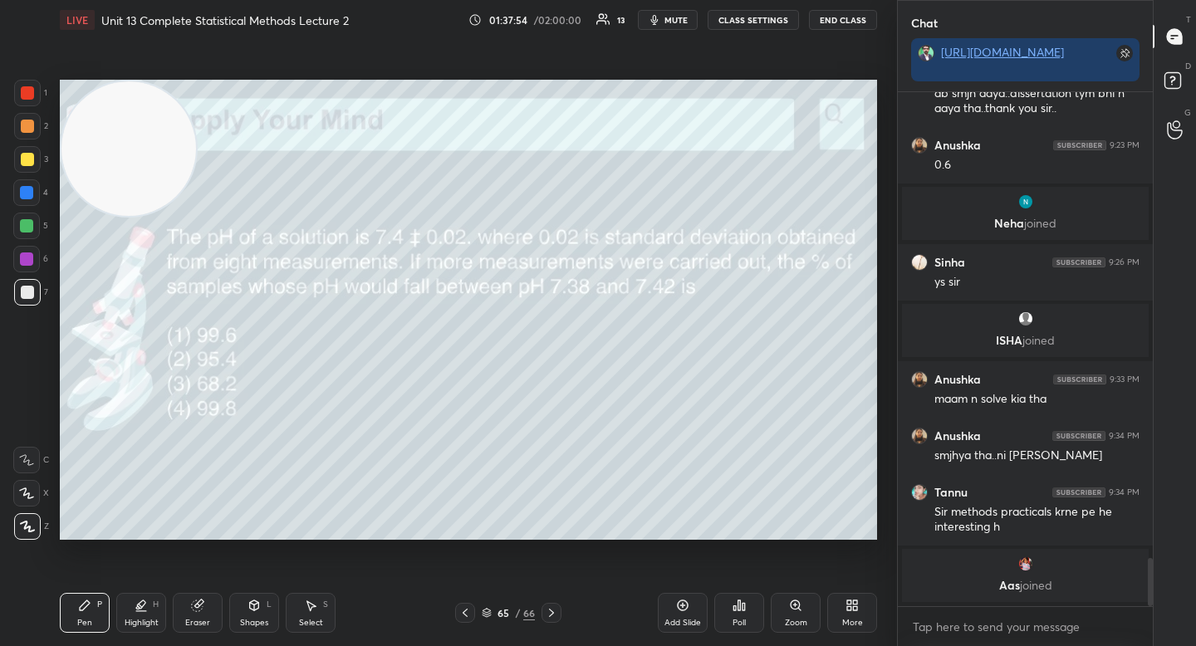
click at [742, 615] on div "Poll" at bounding box center [739, 613] width 50 height 40
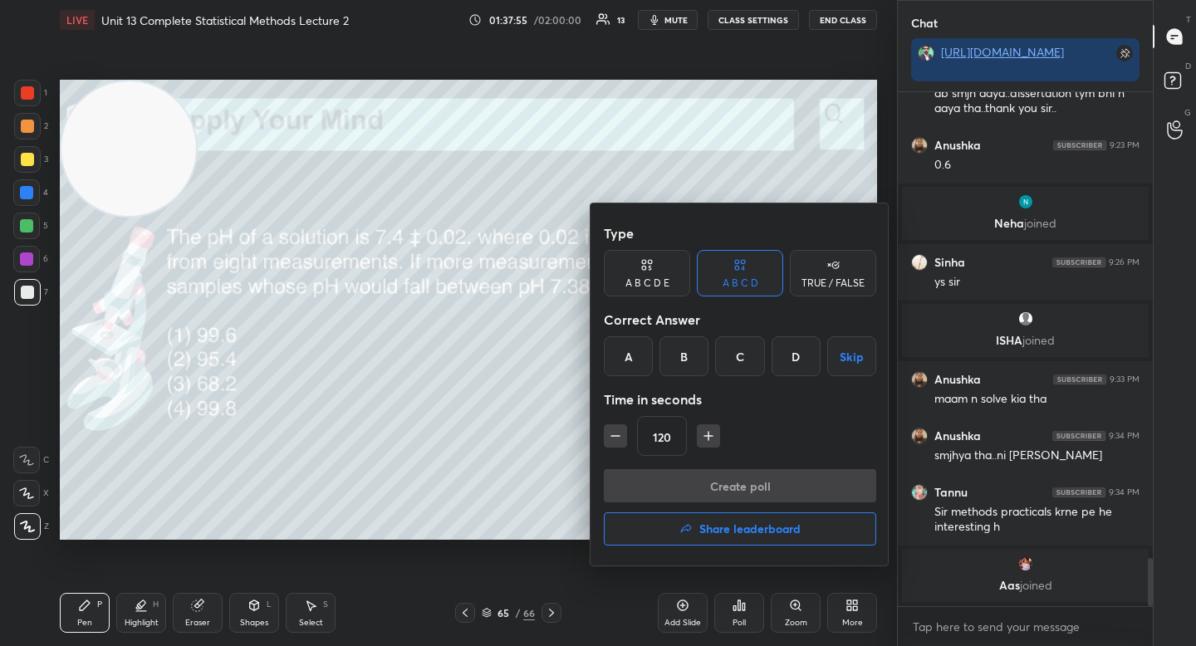
click at [721, 350] on div "C" at bounding box center [739, 356] width 49 height 40
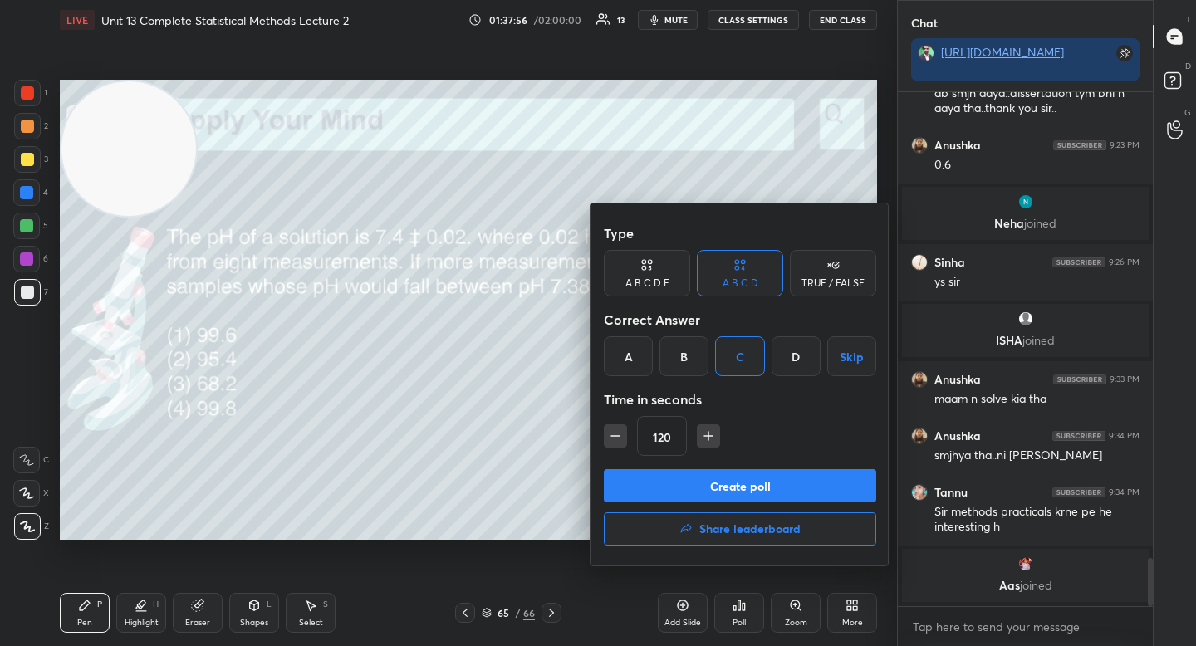
click at [625, 434] on button "button" at bounding box center [615, 435] width 23 height 23
type input "90"
click at [639, 485] on button "Create poll" at bounding box center [740, 485] width 272 height 33
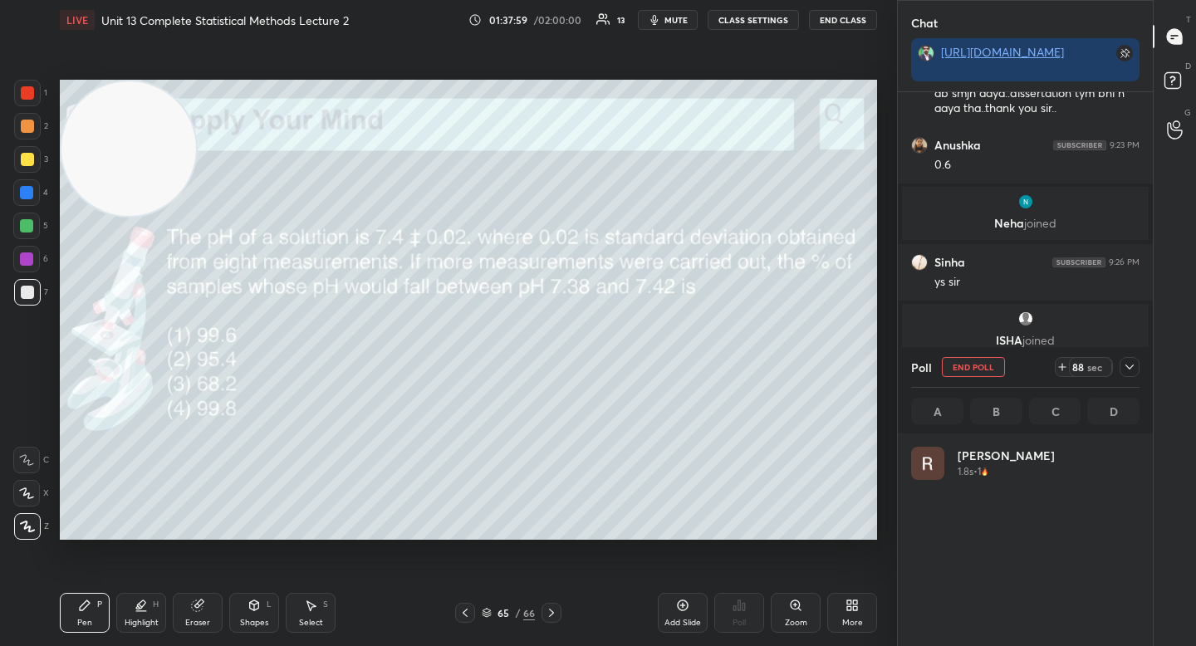
scroll to position [6, 6]
click at [1133, 360] on icon at bounding box center [1129, 366] width 13 height 13
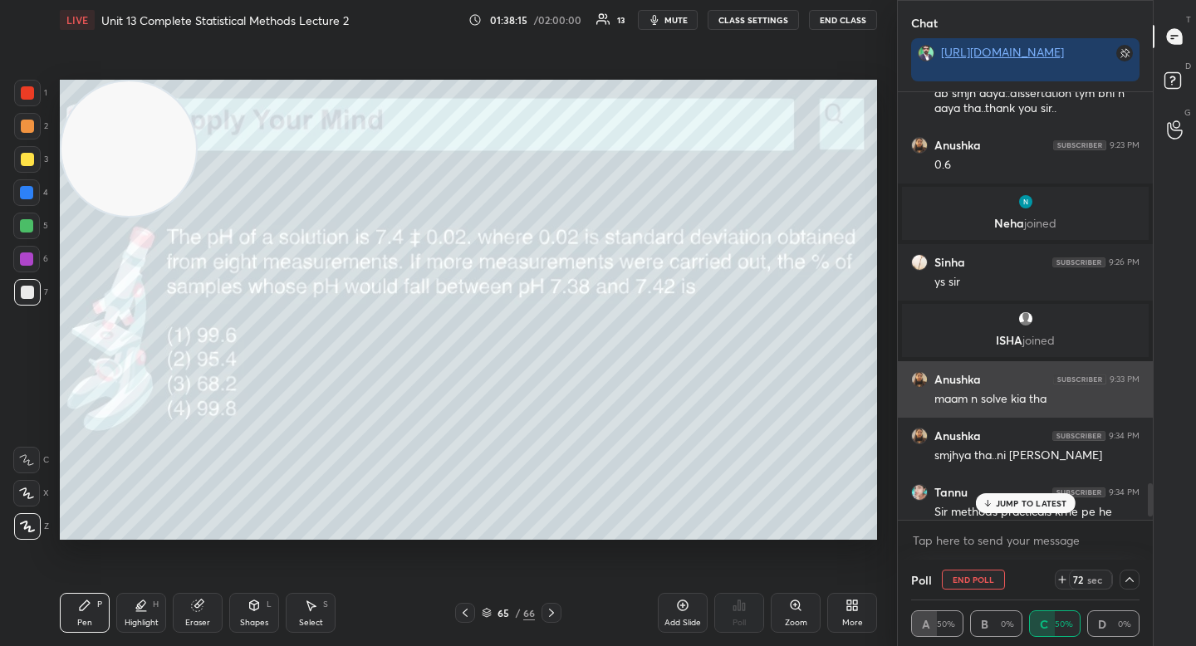
scroll to position [5067, 0]
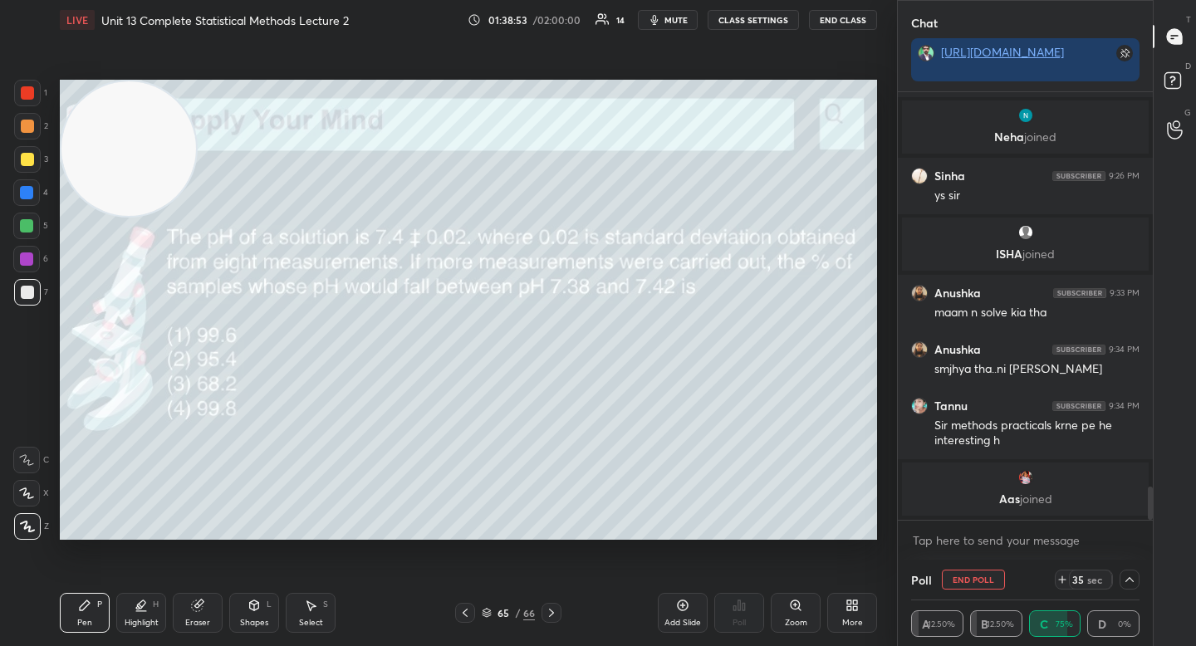
click at [1133, 575] on icon at bounding box center [1129, 579] width 13 height 13
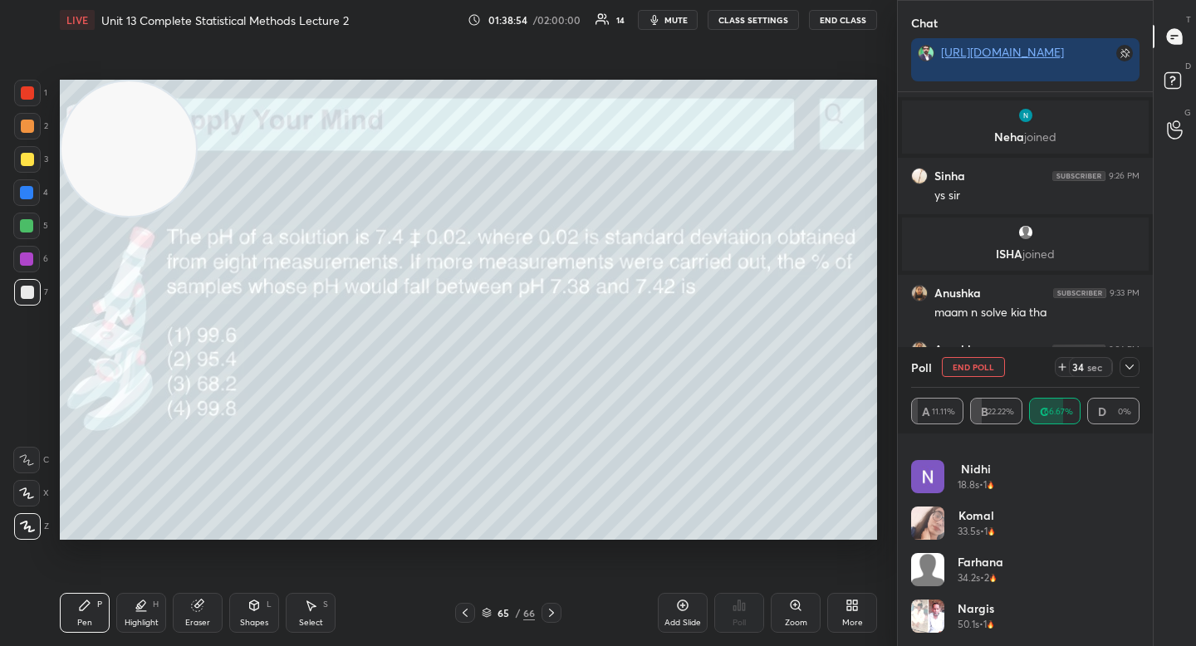
scroll to position [0, 0]
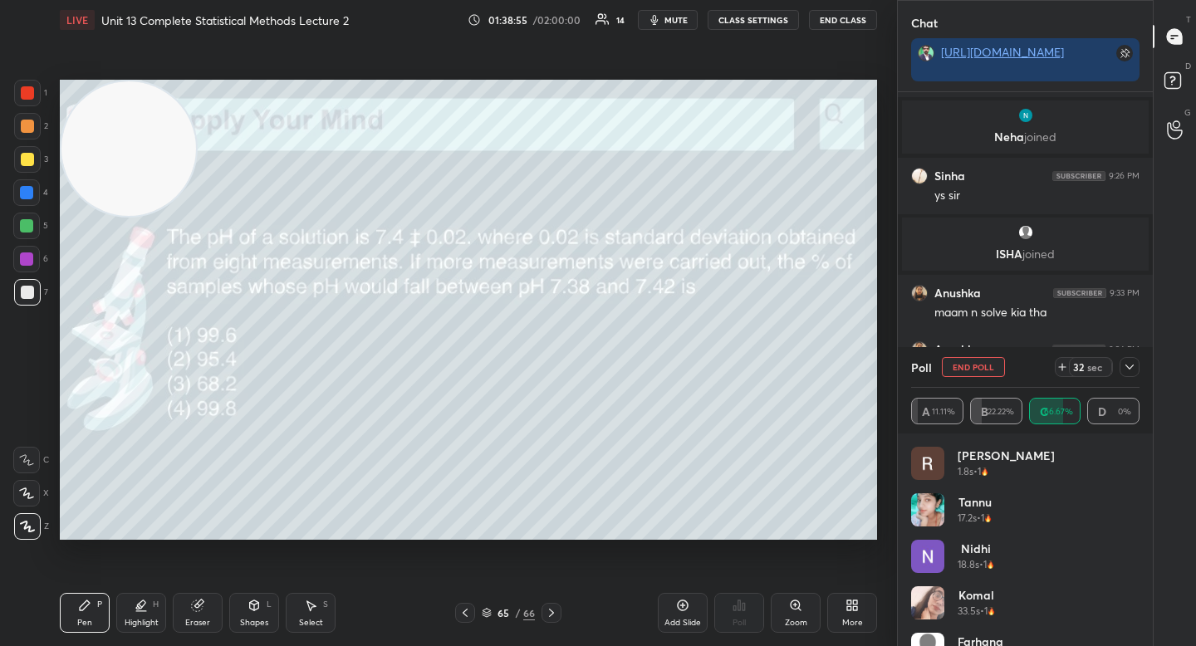
click at [1132, 359] on div at bounding box center [1130, 367] width 20 height 20
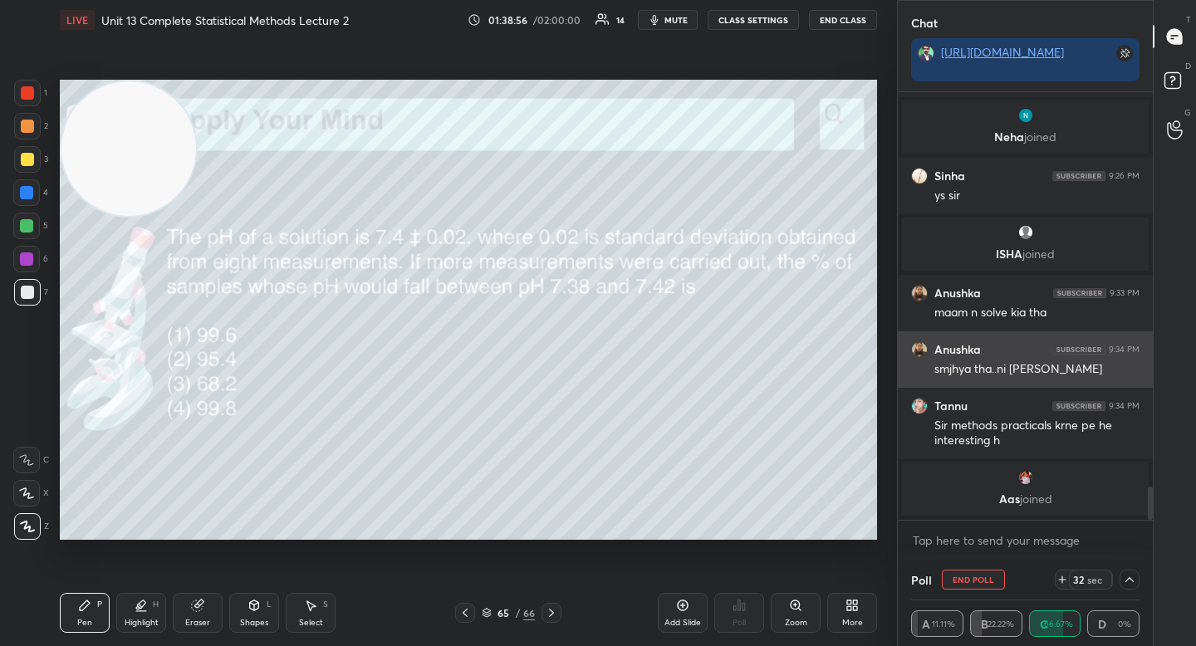
scroll to position [1, 6]
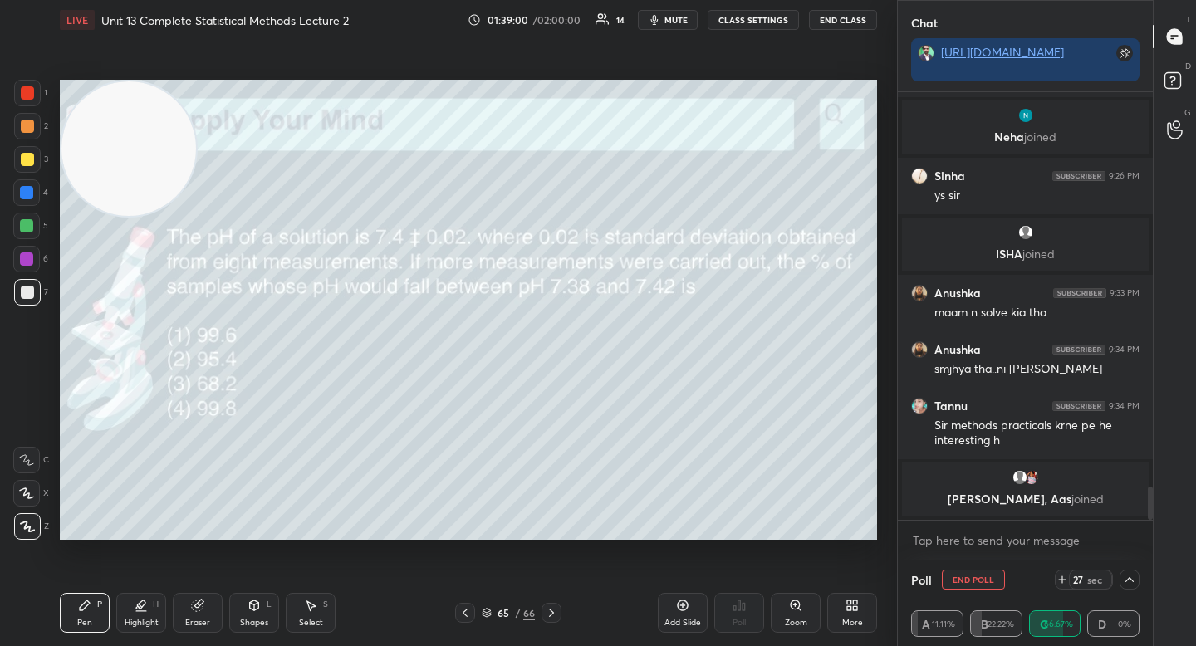
click at [1124, 586] on div at bounding box center [1130, 580] width 20 height 20
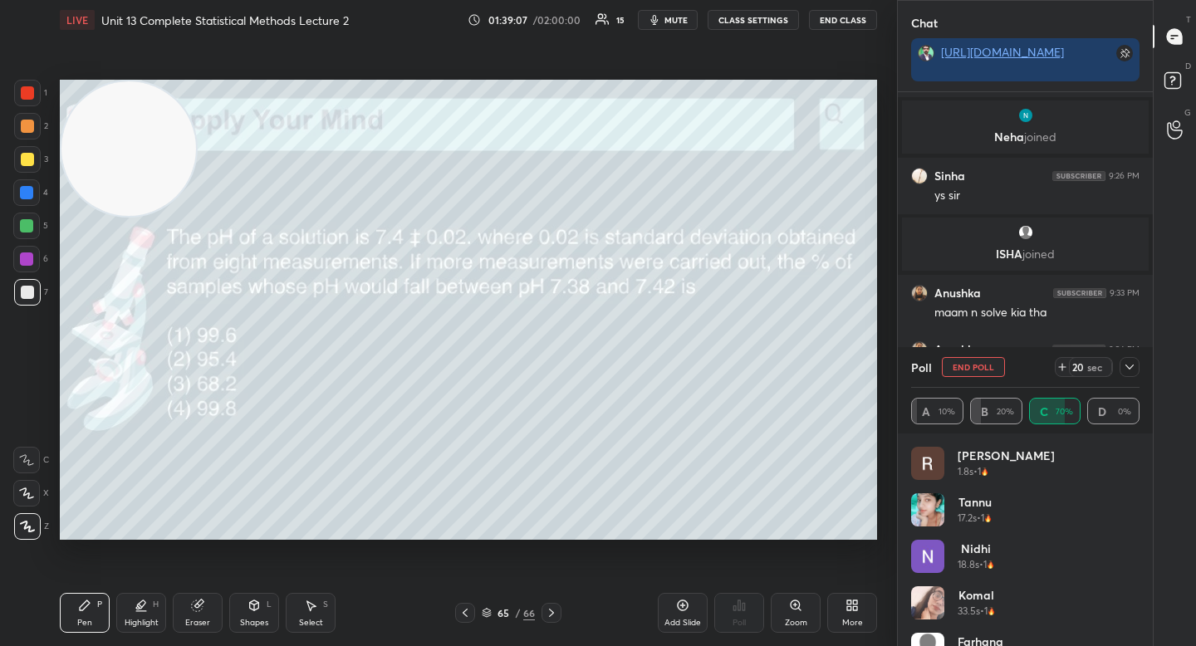
scroll to position [126, 0]
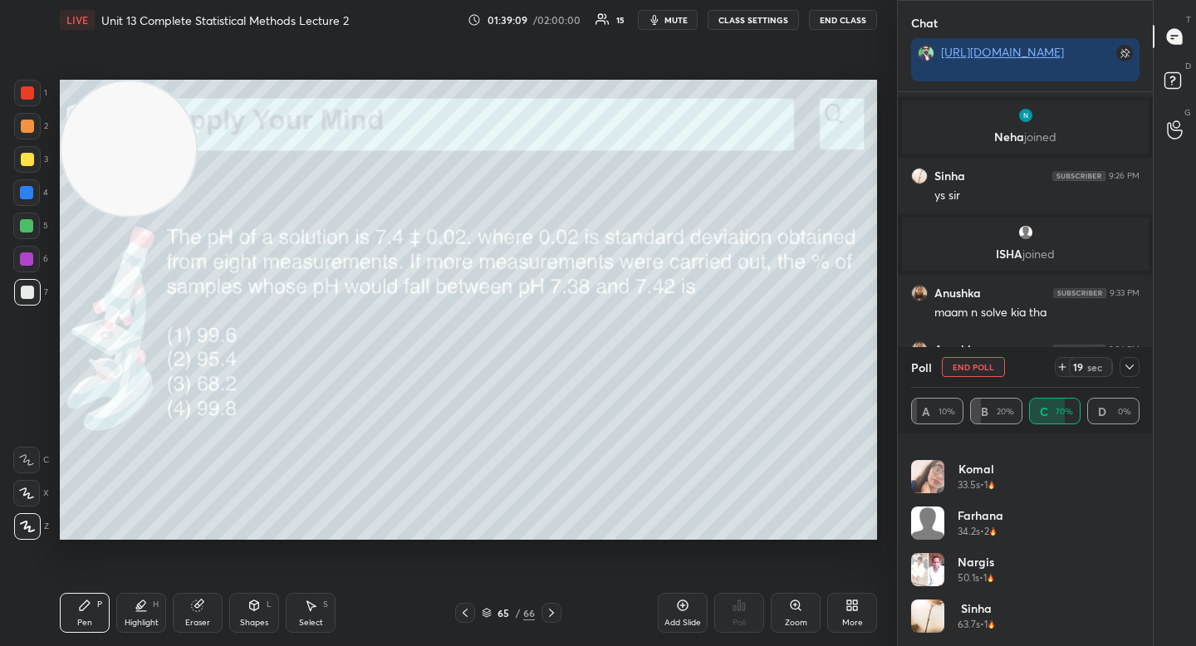
click at [1131, 368] on icon at bounding box center [1129, 366] width 13 height 13
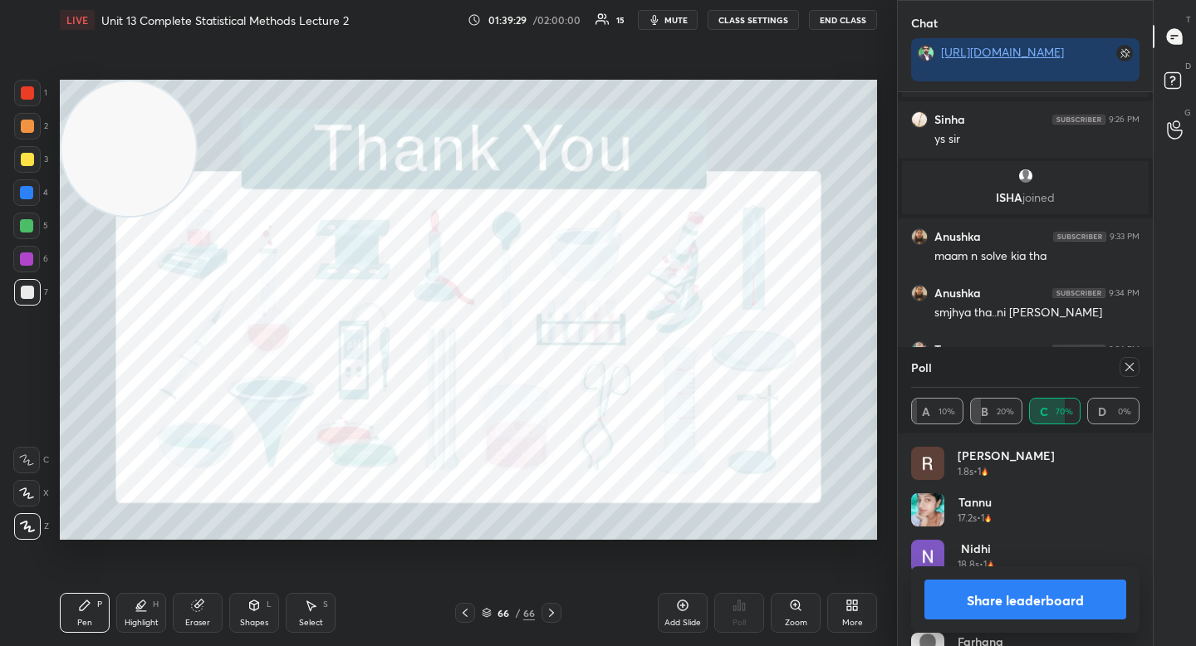
scroll to position [5045, 0]
click at [1033, 605] on button "Share leaderboard" at bounding box center [1025, 600] width 202 height 40
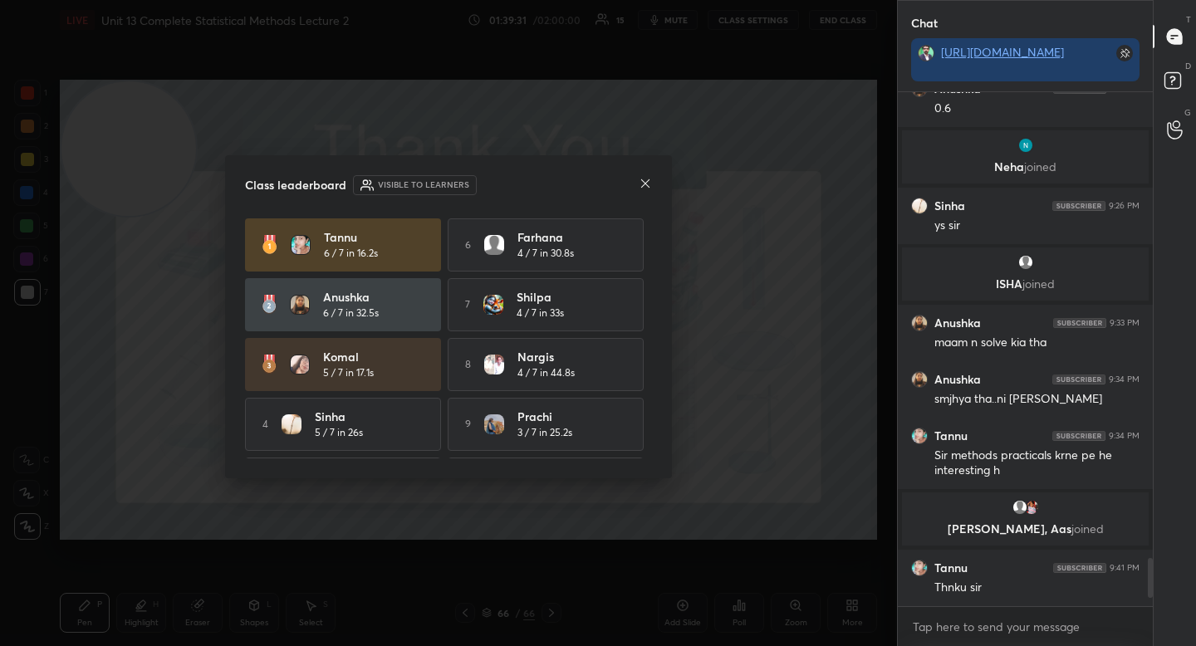
click at [644, 185] on icon at bounding box center [645, 183] width 13 height 13
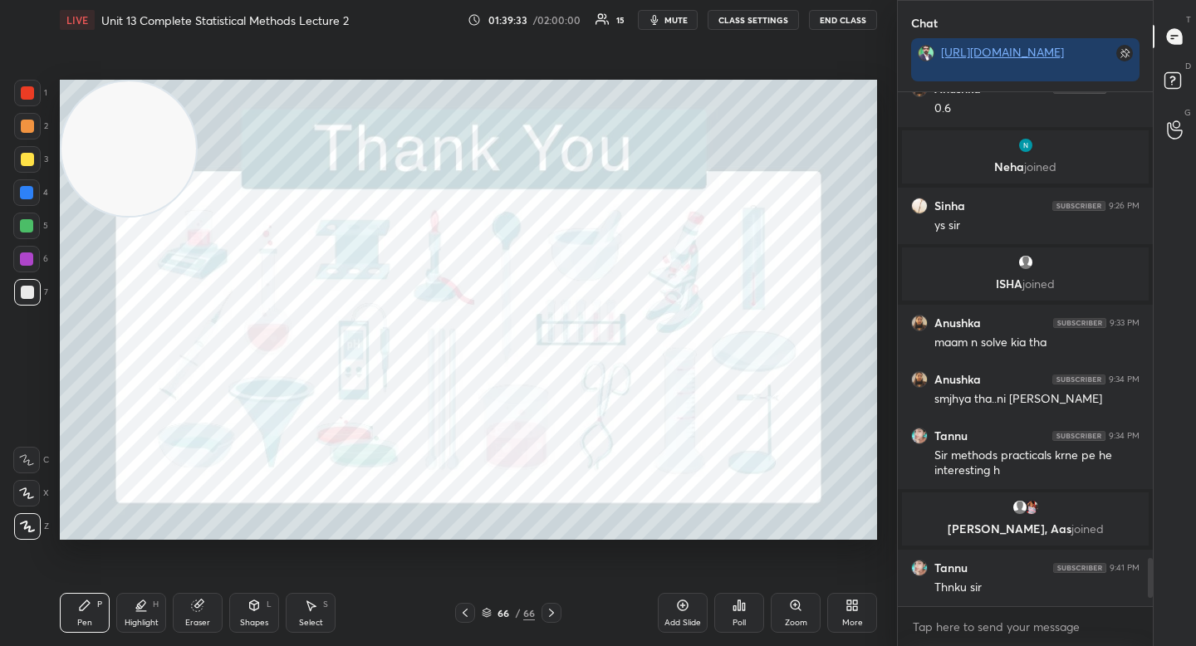
click at [827, 22] on button "End Class" at bounding box center [843, 20] width 68 height 20
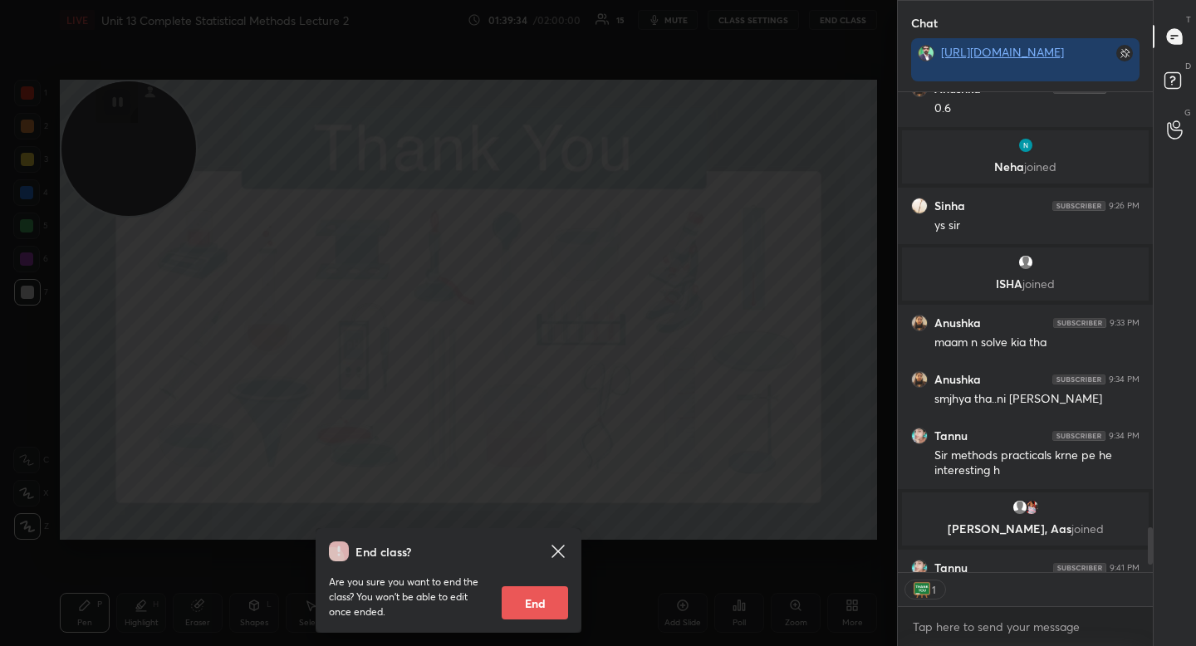
click at [505, 601] on button "End" at bounding box center [535, 602] width 66 height 33
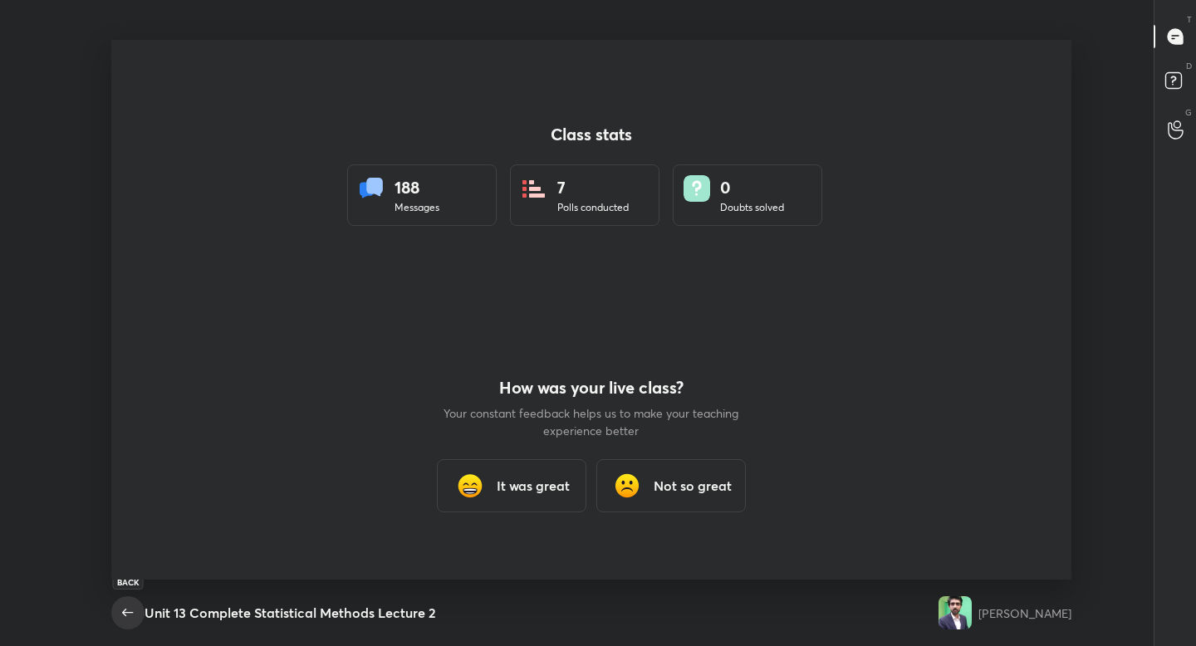
click at [117, 620] on span "button" at bounding box center [128, 613] width 27 height 20
click at [501, 463] on div "It was great" at bounding box center [512, 485] width 150 height 53
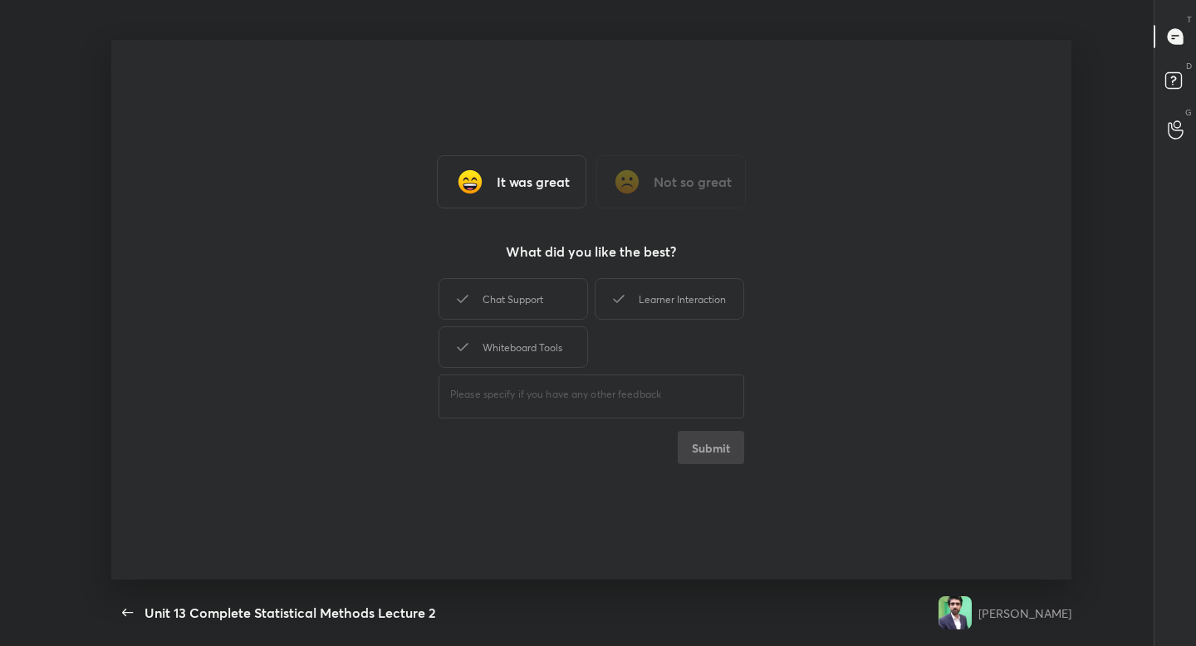
type textarea "x"
click at [551, 318] on div "Chat Support" at bounding box center [514, 299] width 150 height 42
